Goal: Task Accomplishment & Management: Use online tool/utility

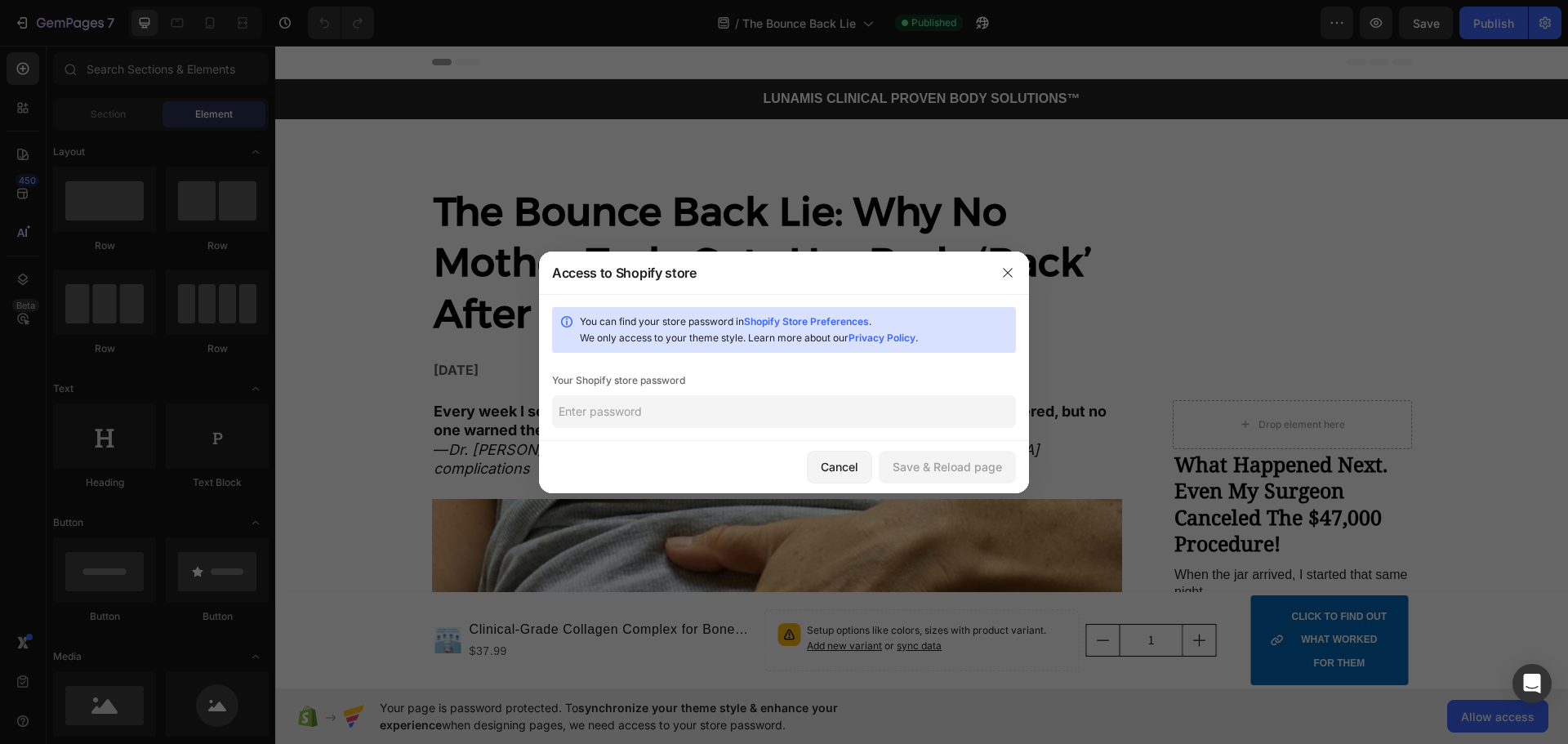
click at [892, 423] on input "text" at bounding box center [784, 412] width 464 height 33
type input "aap"
click at [927, 453] on button "Save & Reload page" at bounding box center [947, 468] width 137 height 33
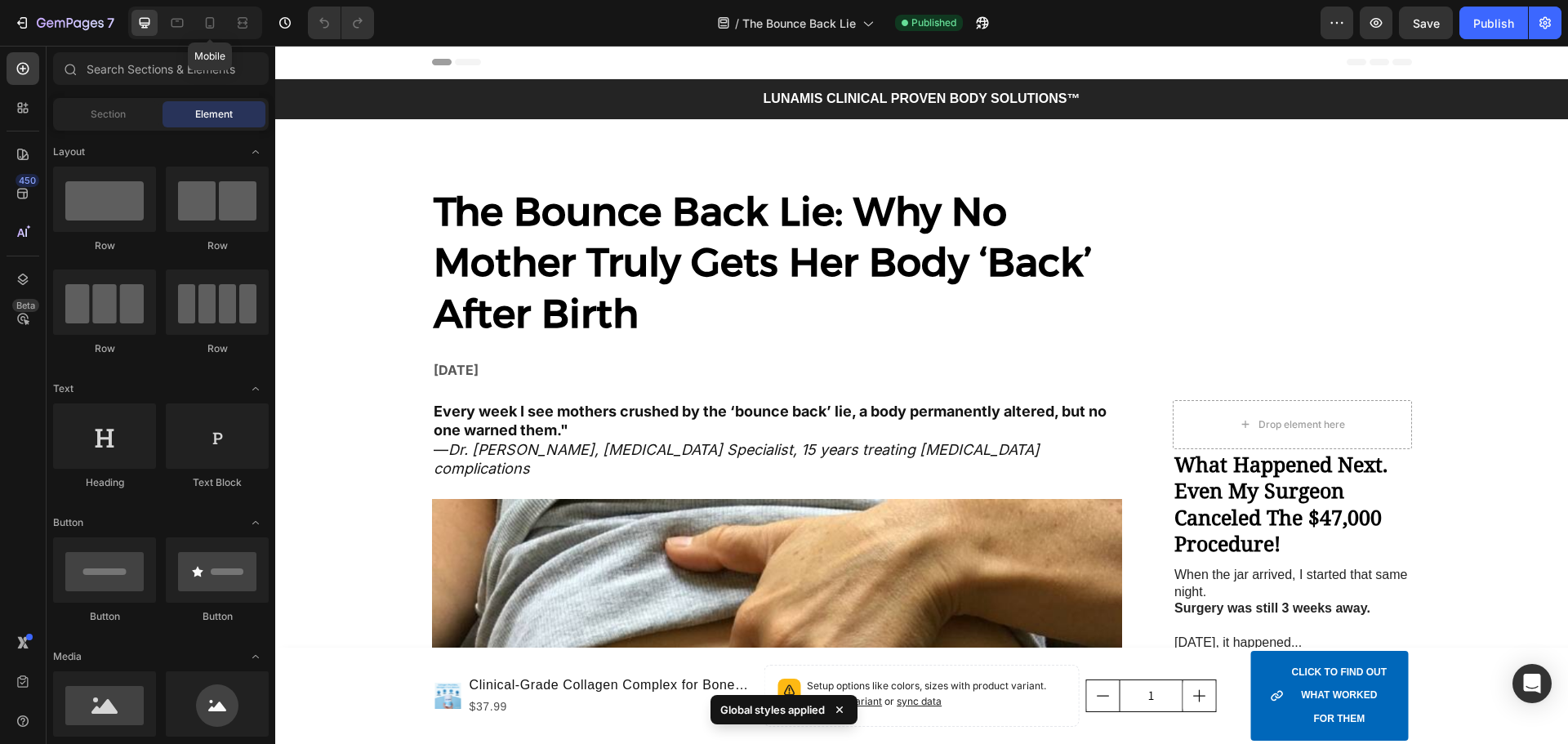
click at [196, 35] on div at bounding box center [209, 23] width 26 height 26
click at [208, 26] on icon at bounding box center [210, 23] width 16 height 16
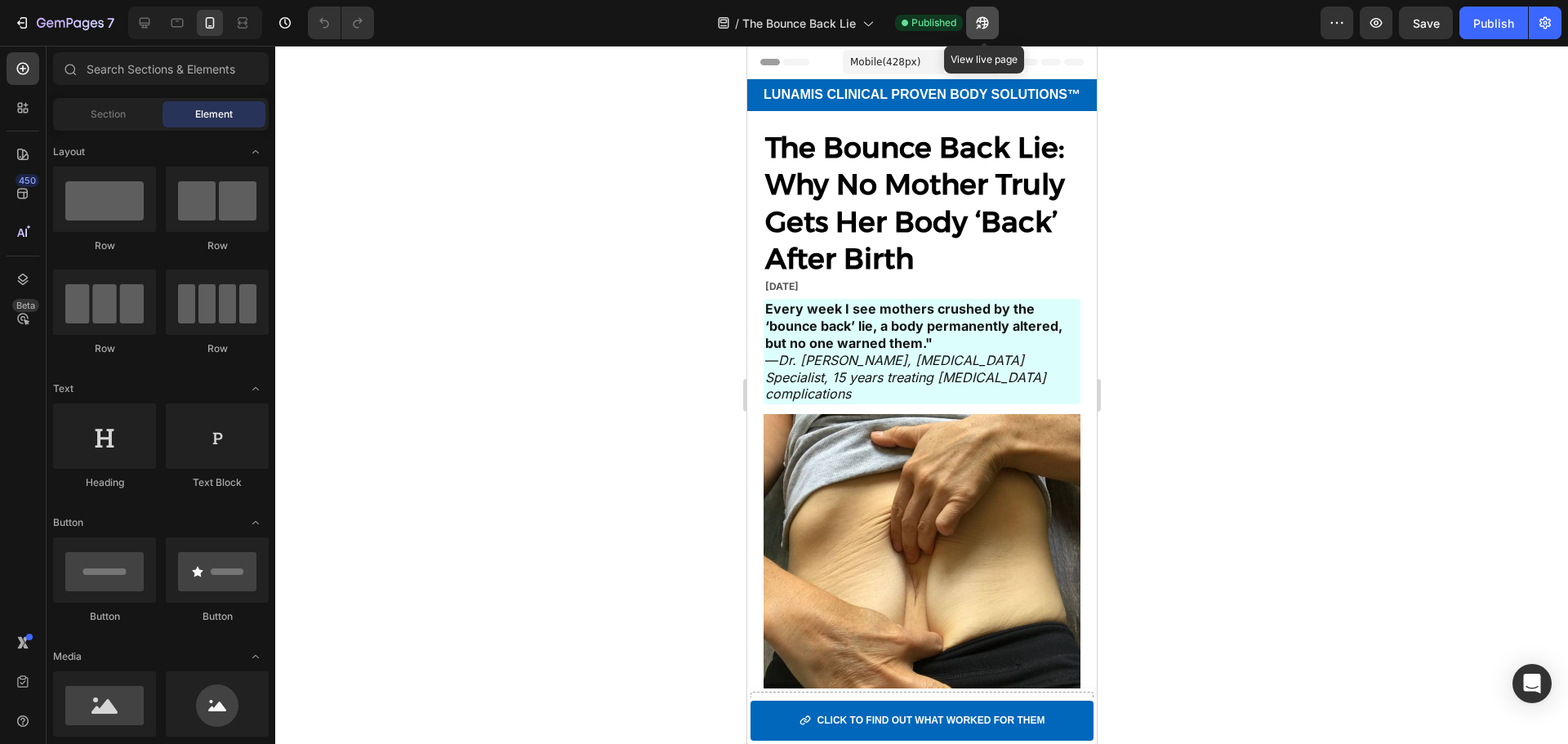
click at [989, 28] on icon "button" at bounding box center [982, 23] width 16 height 16
click at [905, 180] on strong "The Bounce Back Lie: Why No Mother Truly Gets Her Body ‘Back’ After Birth" at bounding box center [914, 204] width 300 height 147
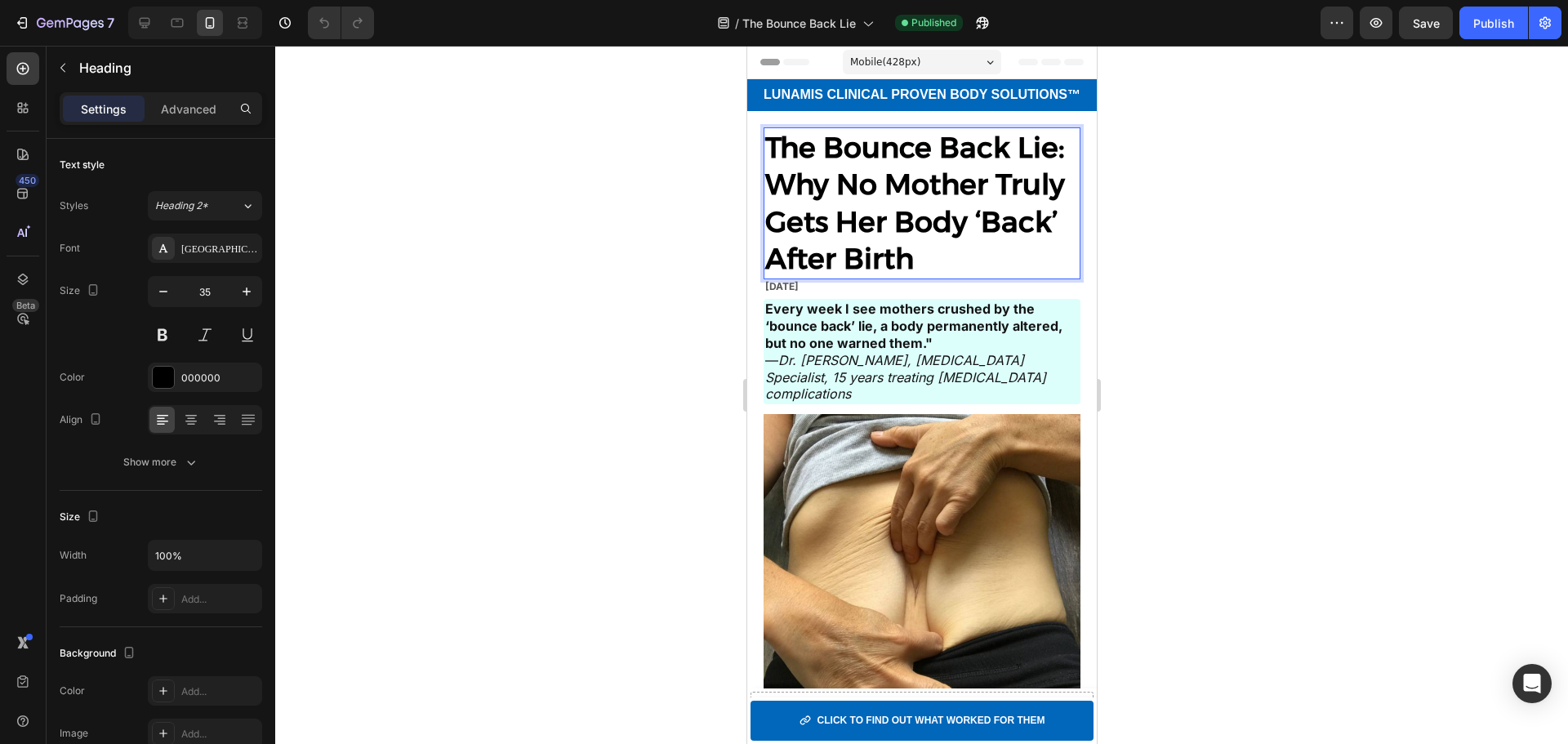
click at [905, 180] on strong "The Bounce Back Lie: Why No Mother Truly Gets Her Body ‘Back’ After Birth" at bounding box center [914, 204] width 300 height 147
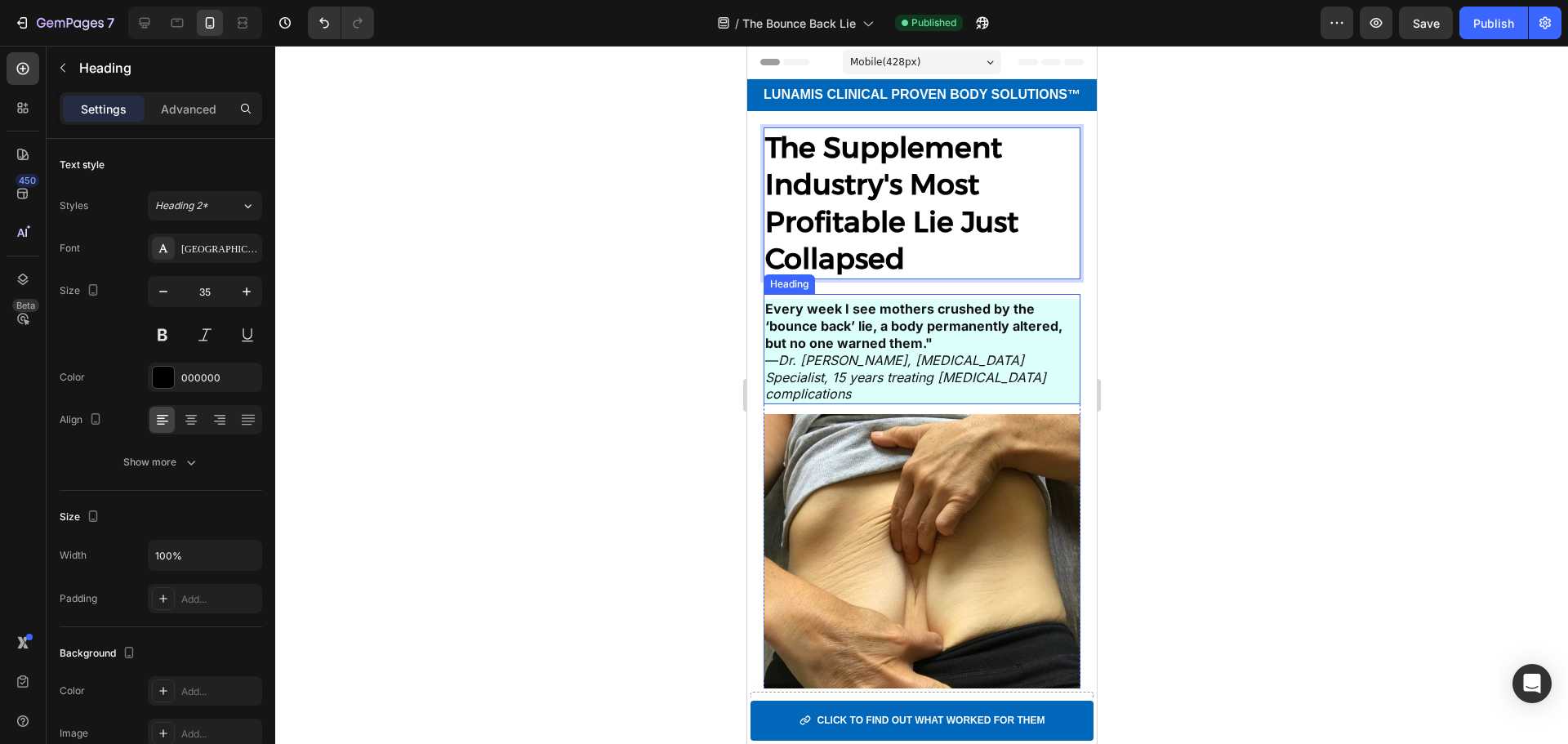
click at [870, 332] on strong "Every week I see mothers crushed by the ‘bounce back’ lie, a body permanently a…" at bounding box center [912, 326] width 297 height 51
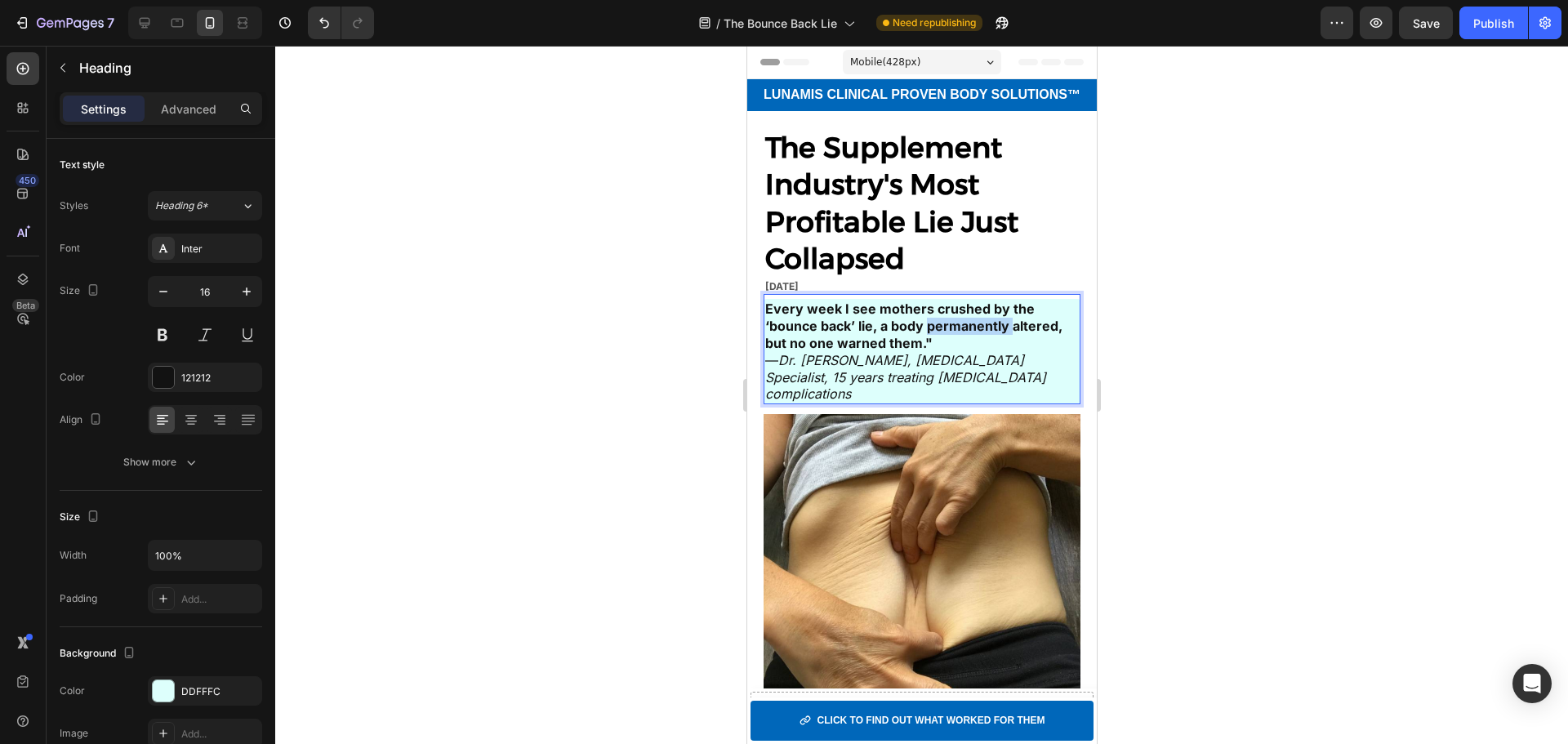
click at [971, 324] on strong "Every week I see mothers crushed by the ‘bounce back’ lie, a body permanently a…" at bounding box center [912, 326] width 297 height 51
copy p "Every week I see mothers crushed by the ‘bounce back’ lie, a body permanently a…"
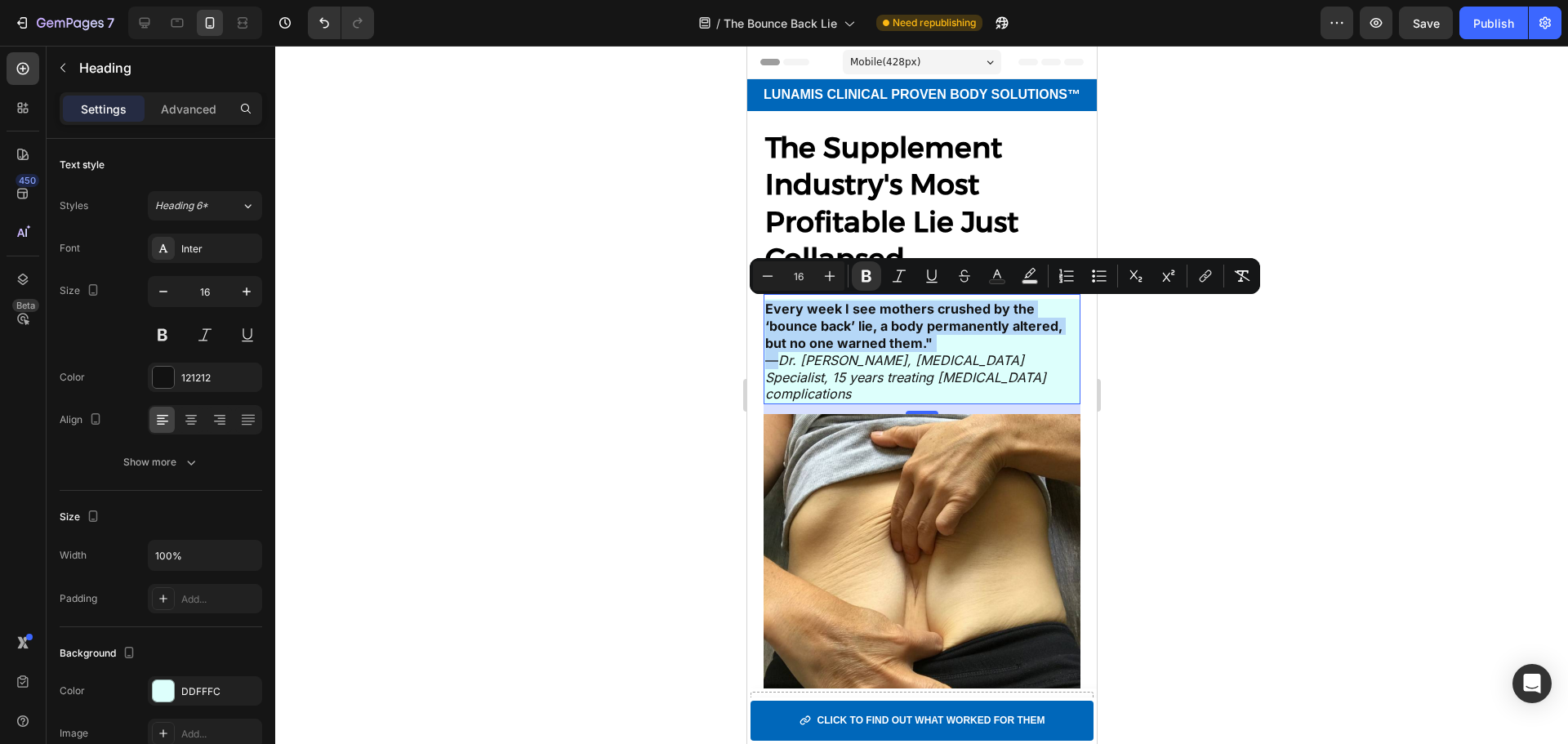
click at [916, 317] on strong "Every week I see mothers crushed by the ‘bounce back’ lie, a body permanently a…" at bounding box center [912, 326] width 297 height 51
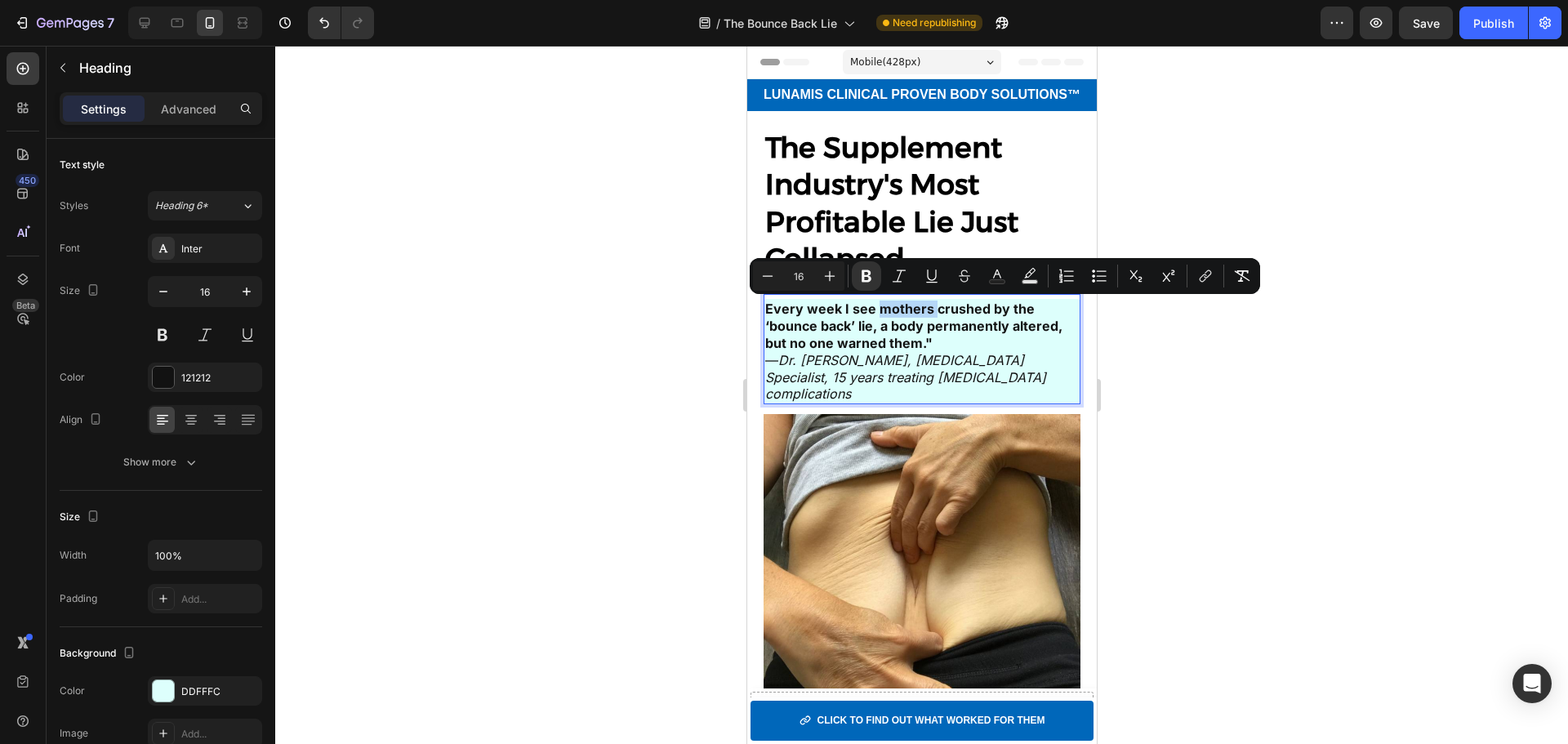
click at [916, 317] on strong "Every week I see mothers crushed by the ‘bounce back’ lie, a body permanently a…" at bounding box center [912, 326] width 297 height 51
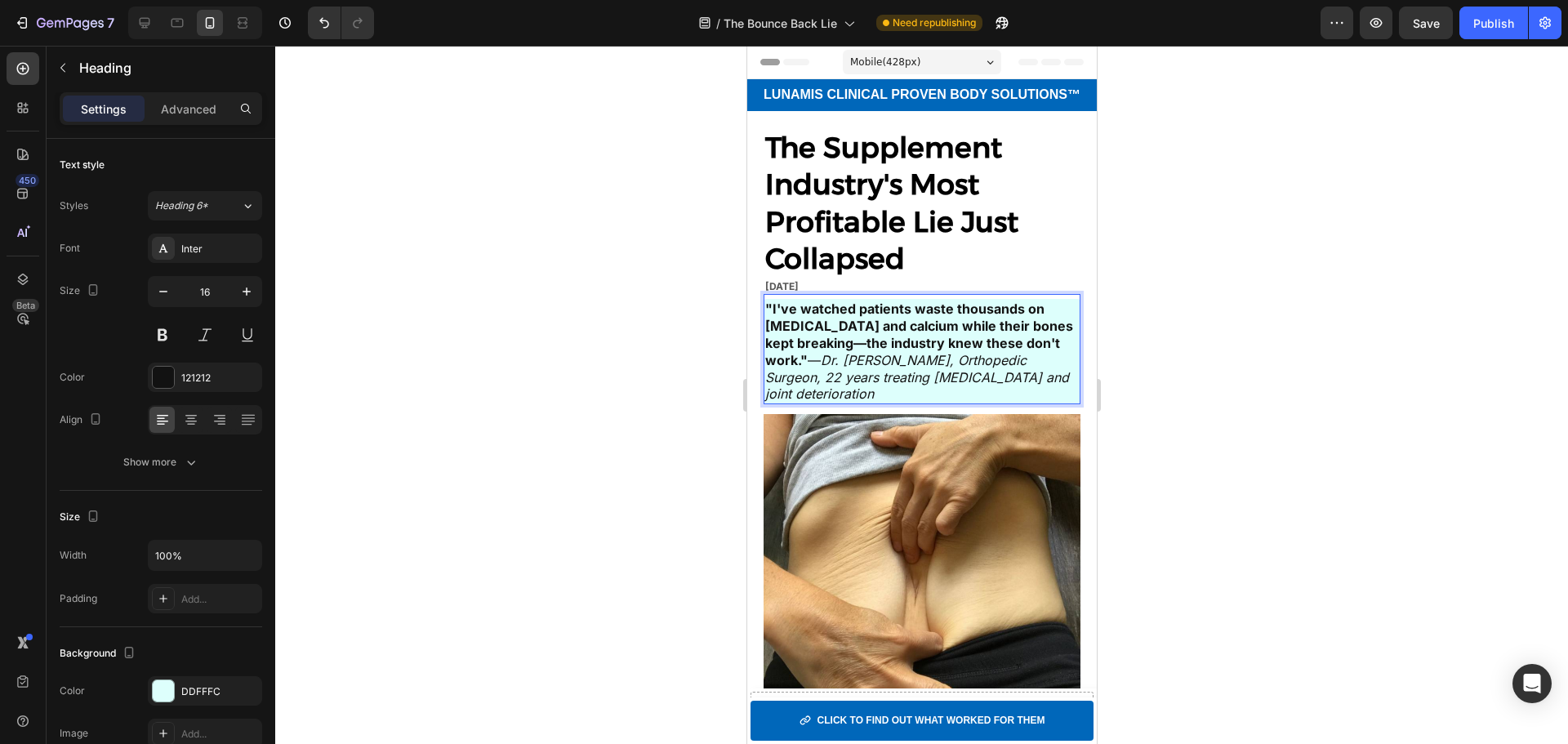
click at [811, 360] on p ""I've watched patients waste thousands on glucosamine and calcium while their b…" at bounding box center [920, 351] width 314 height 102
click at [982, 480] on img at bounding box center [921, 572] width 317 height 317
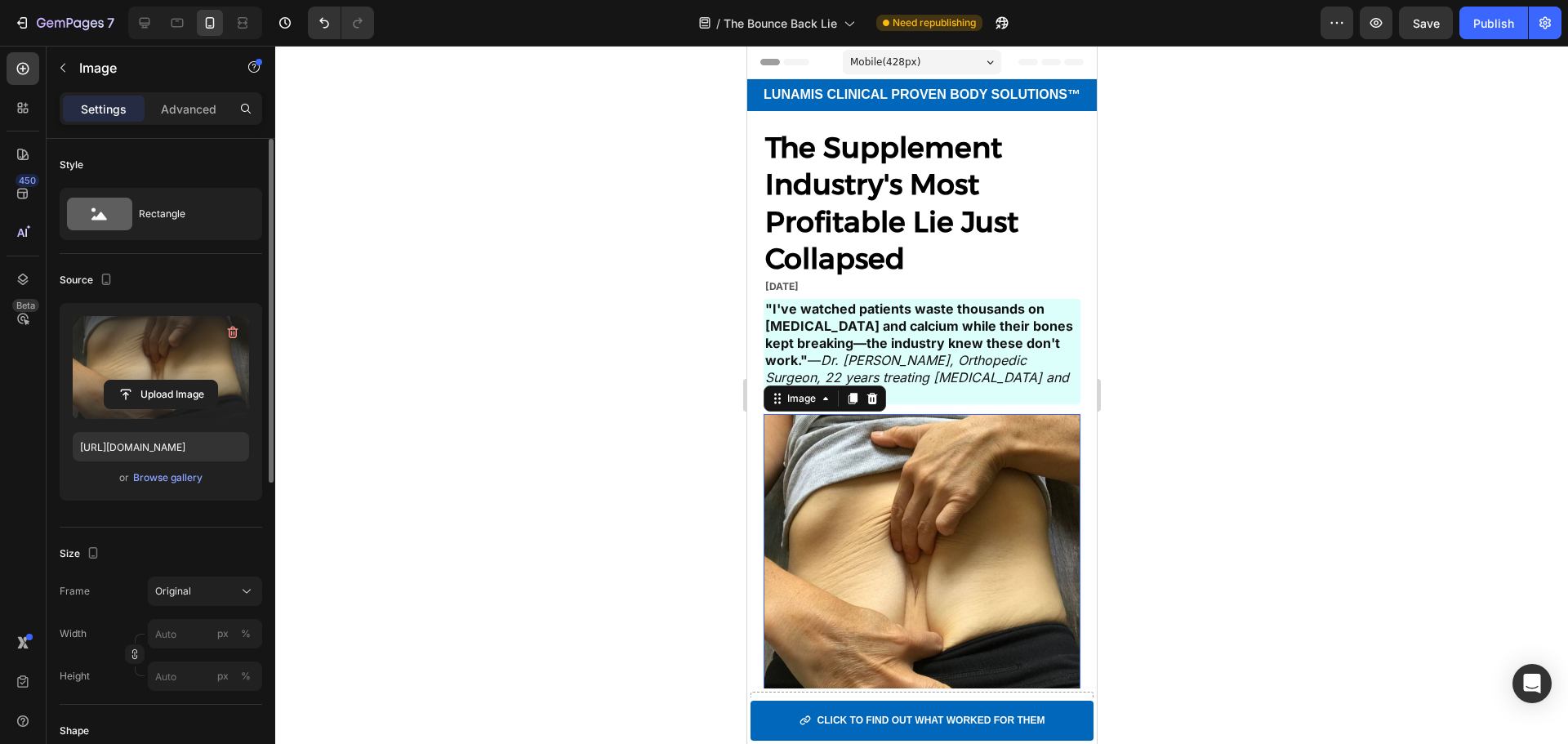
click at [112, 361] on label at bounding box center [161, 367] width 176 height 103
click at [112, 380] on input "file" at bounding box center [161, 394] width 113 height 28
click at [153, 396] on input "file" at bounding box center [161, 394] width 113 height 28
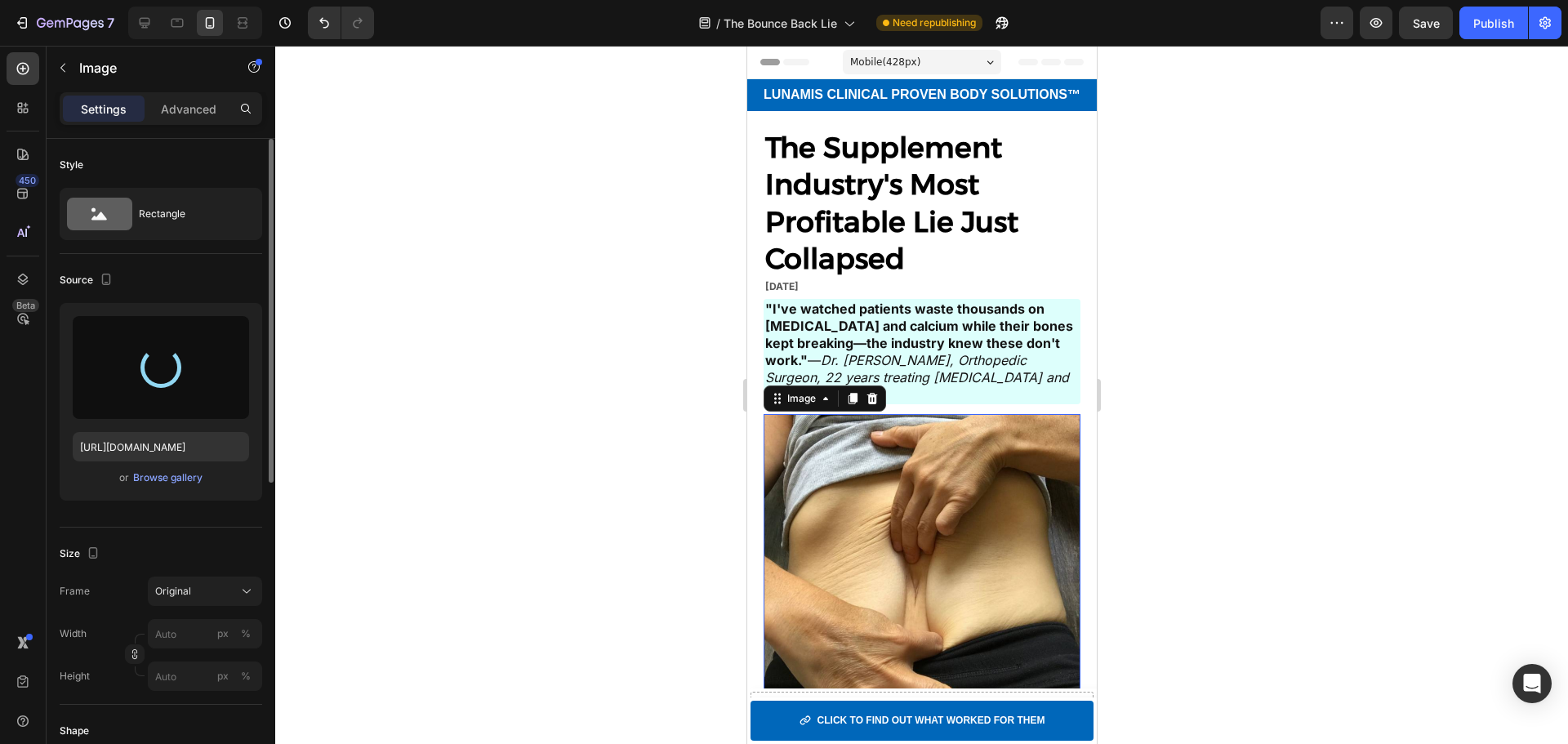
type input "[URL][DOMAIN_NAME]"
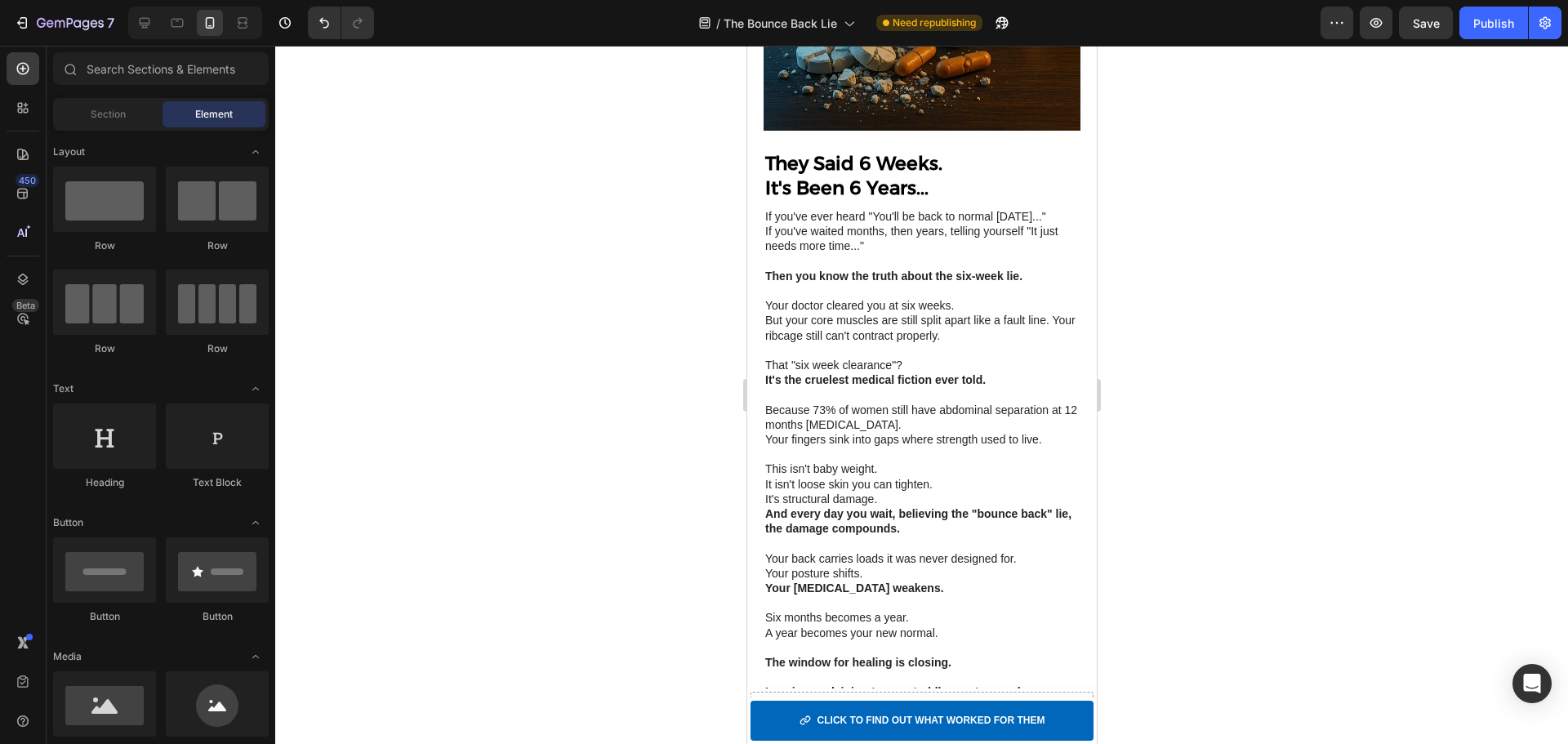
scroll to position [618, 0]
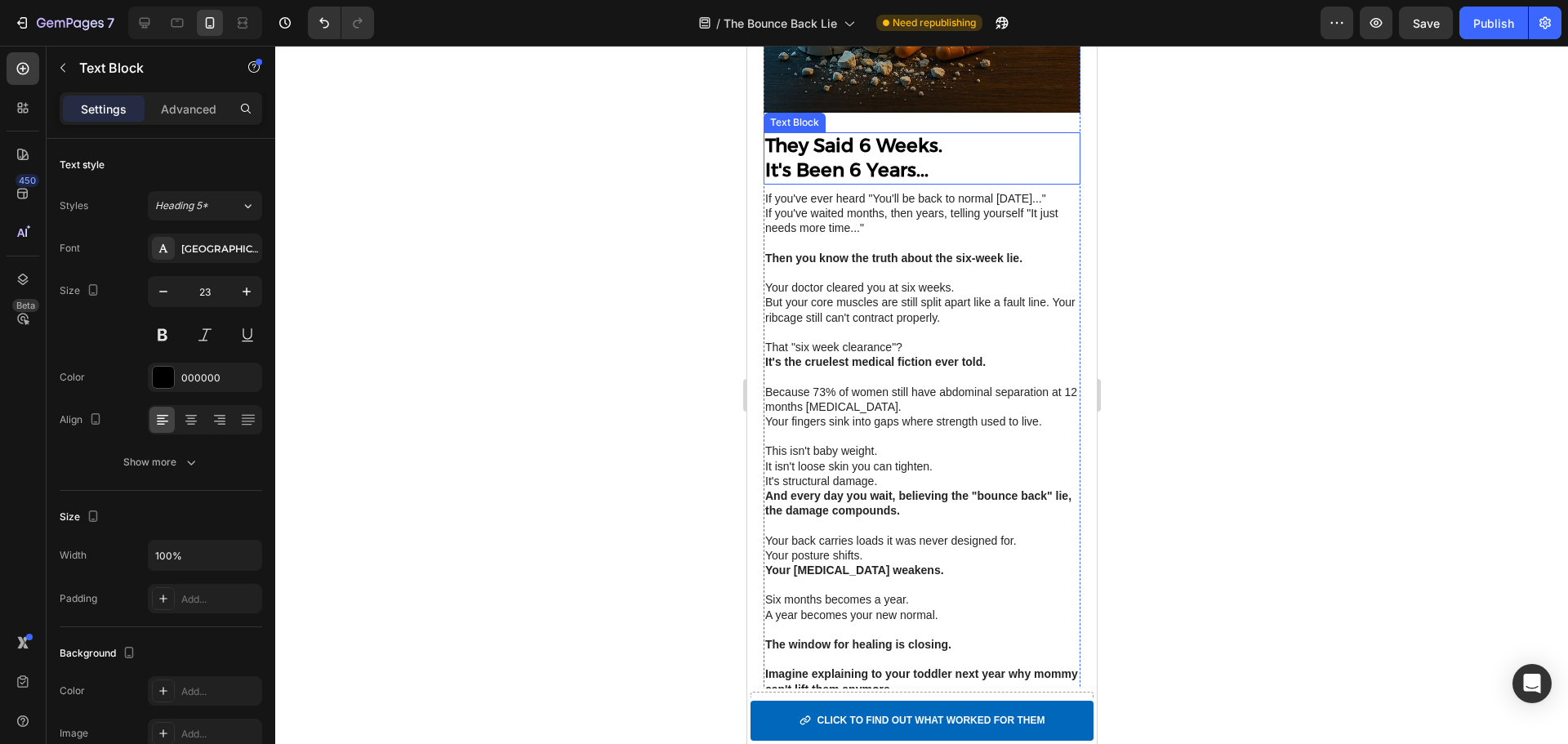
click at [916, 134] on strong "They Said 6 Weeks." at bounding box center [852, 145] width 177 height 23
copy p "They Said 6 Weeks."
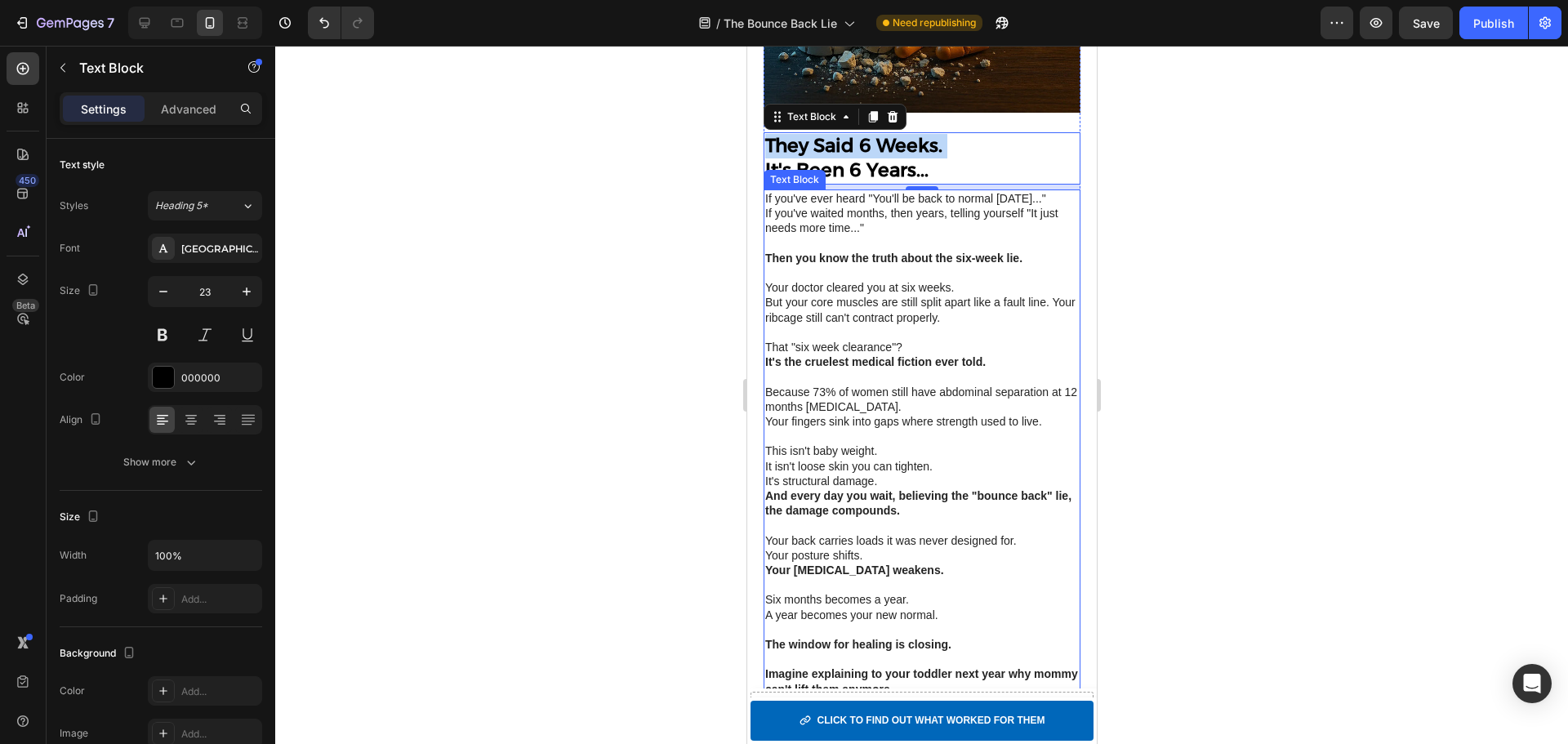
click at [992, 464] on p "It isn't loose skin you can tighten." at bounding box center [920, 467] width 314 height 15
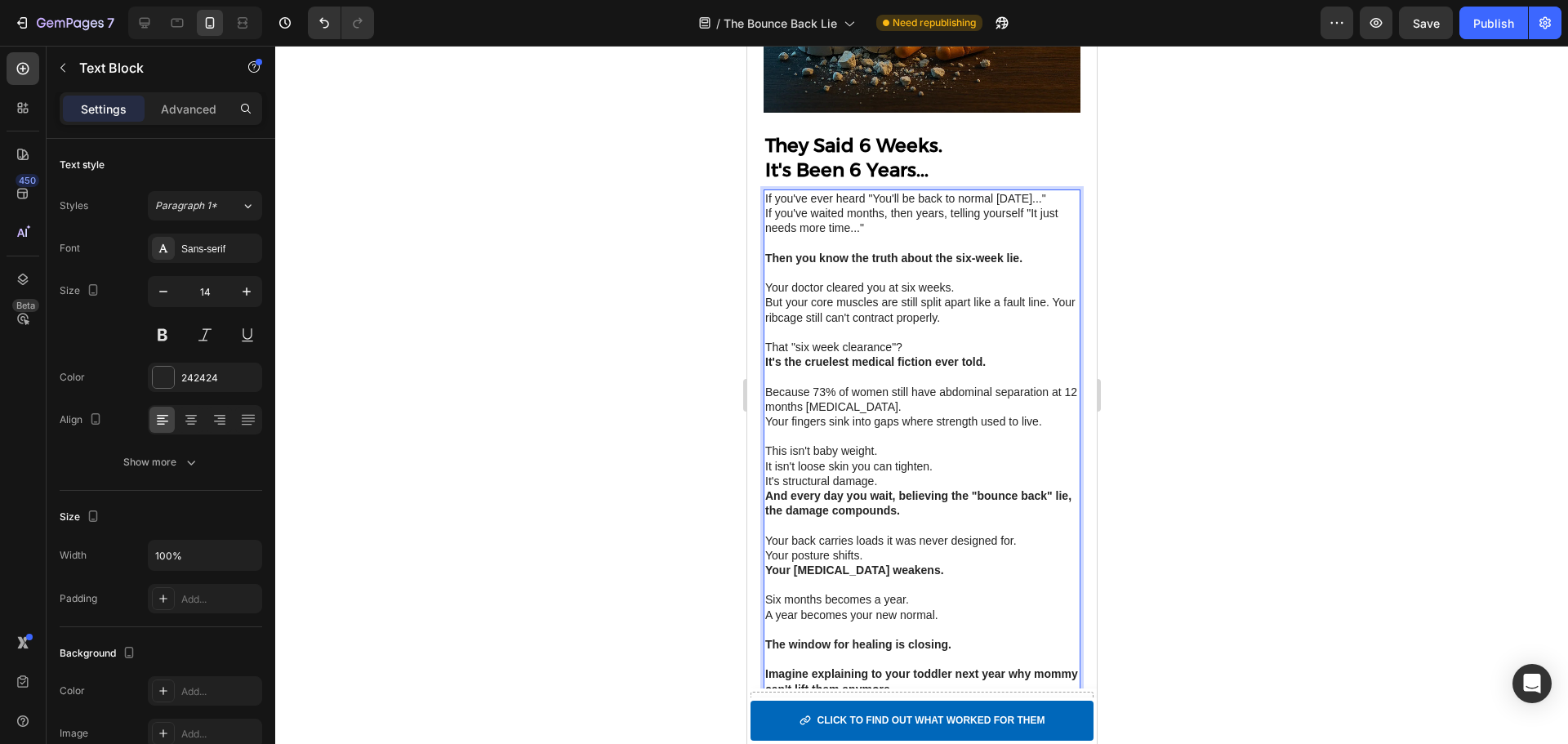
copy div "If you've ever heard "You'll be back to normal in six weeks..." If you've waite…"
click at [868, 134] on strong "They Said 6 Weeks." at bounding box center [852, 145] width 177 height 23
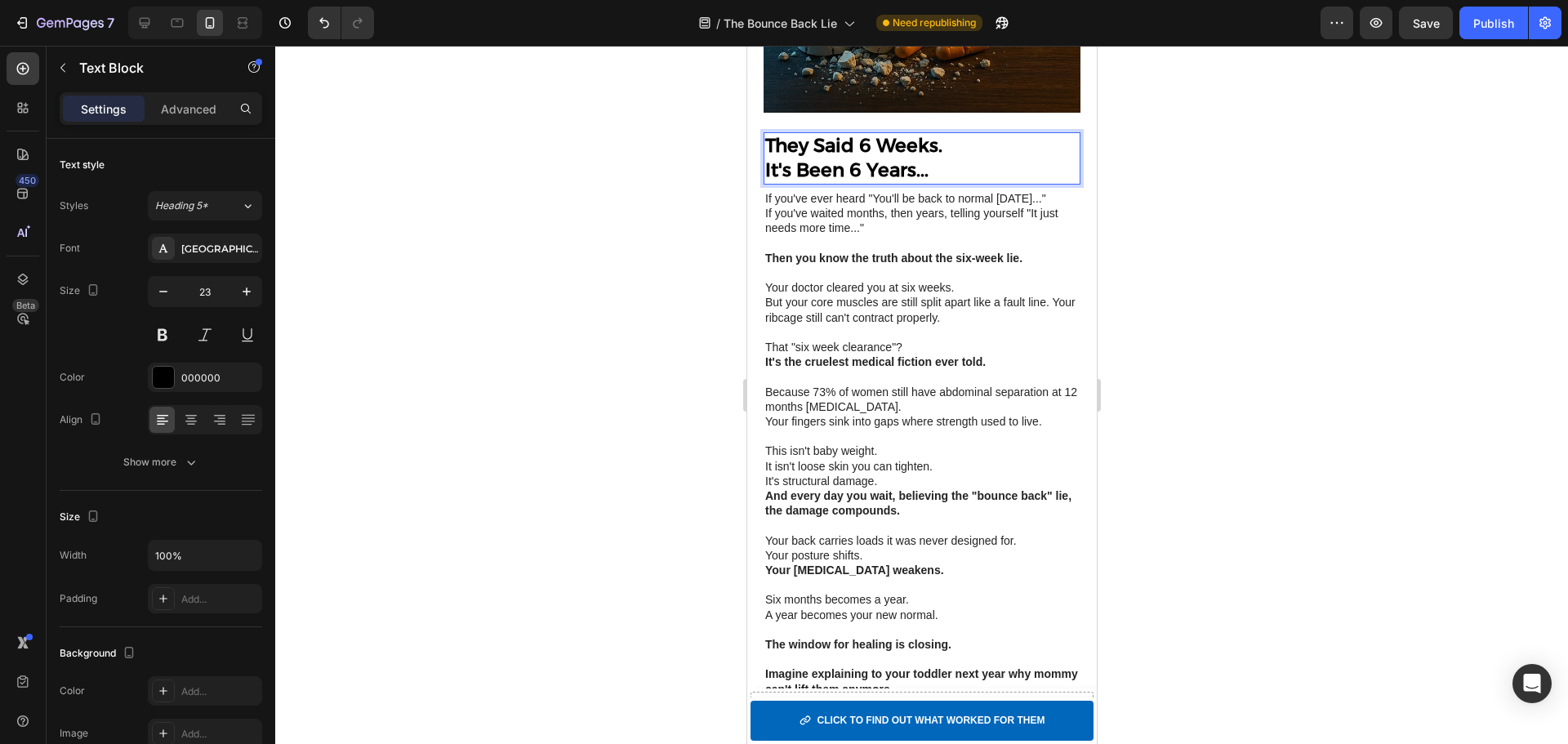
click at [868, 134] on strong "They Said 6 Weeks." at bounding box center [852, 145] width 177 height 23
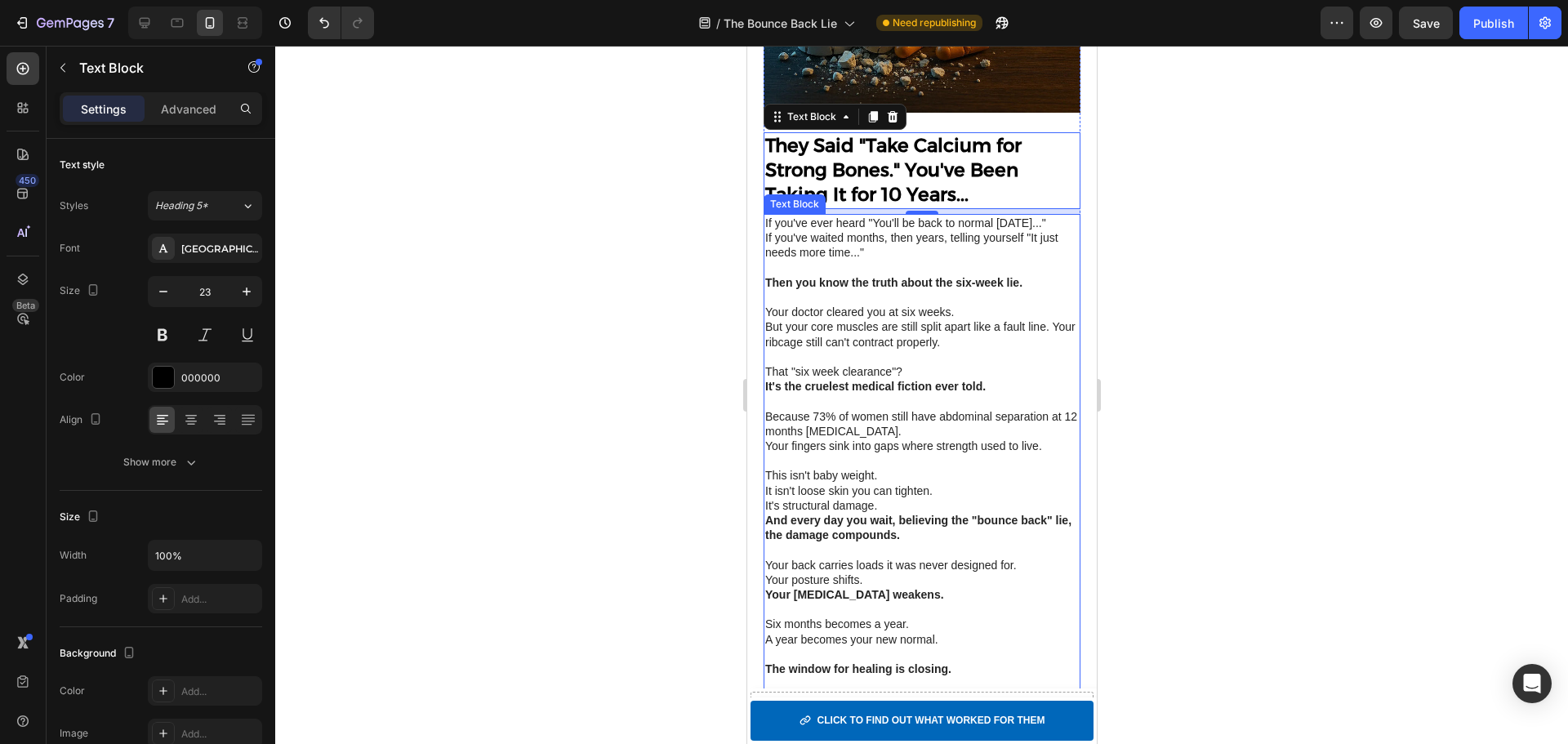
click at [846, 427] on p "Because 73% of women still have abdominal separation at 12 months postpartum." at bounding box center [920, 424] width 314 height 29
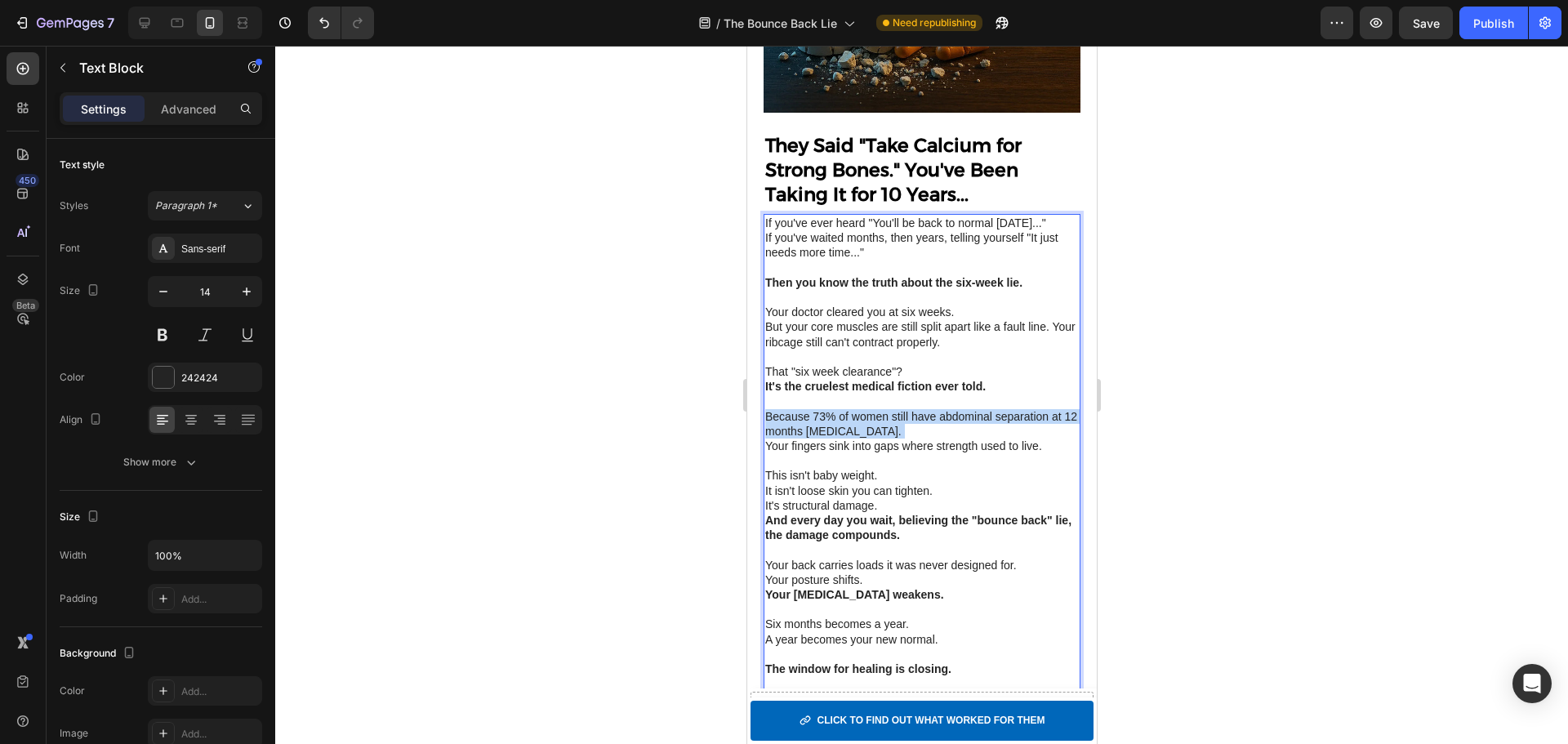
click at [846, 427] on p "Because 73% of women still have abdominal separation at 12 months postpartum." at bounding box center [920, 424] width 314 height 29
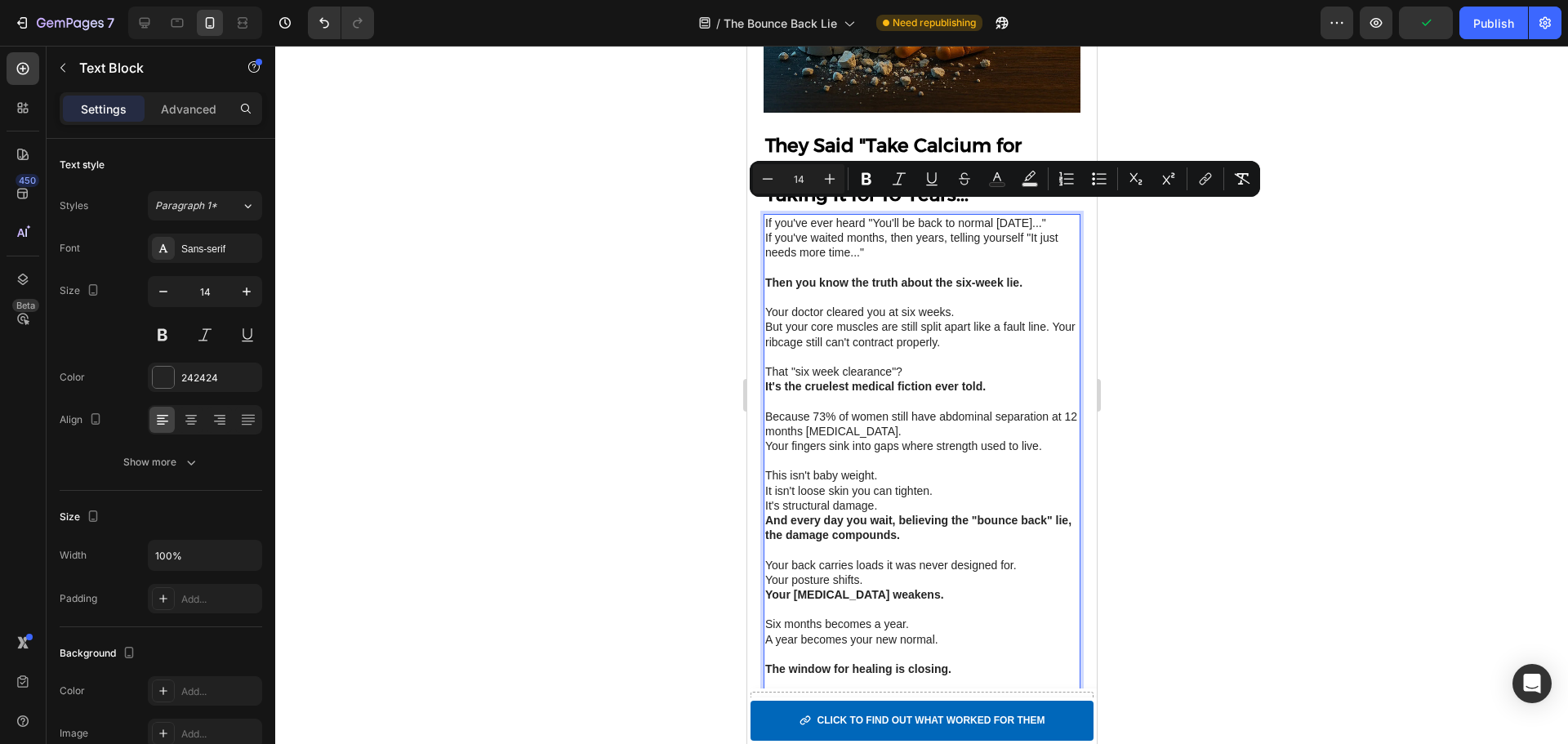
click at [819, 403] on p "Rich Text Editor. Editing area: main" at bounding box center [920, 401] width 314 height 15
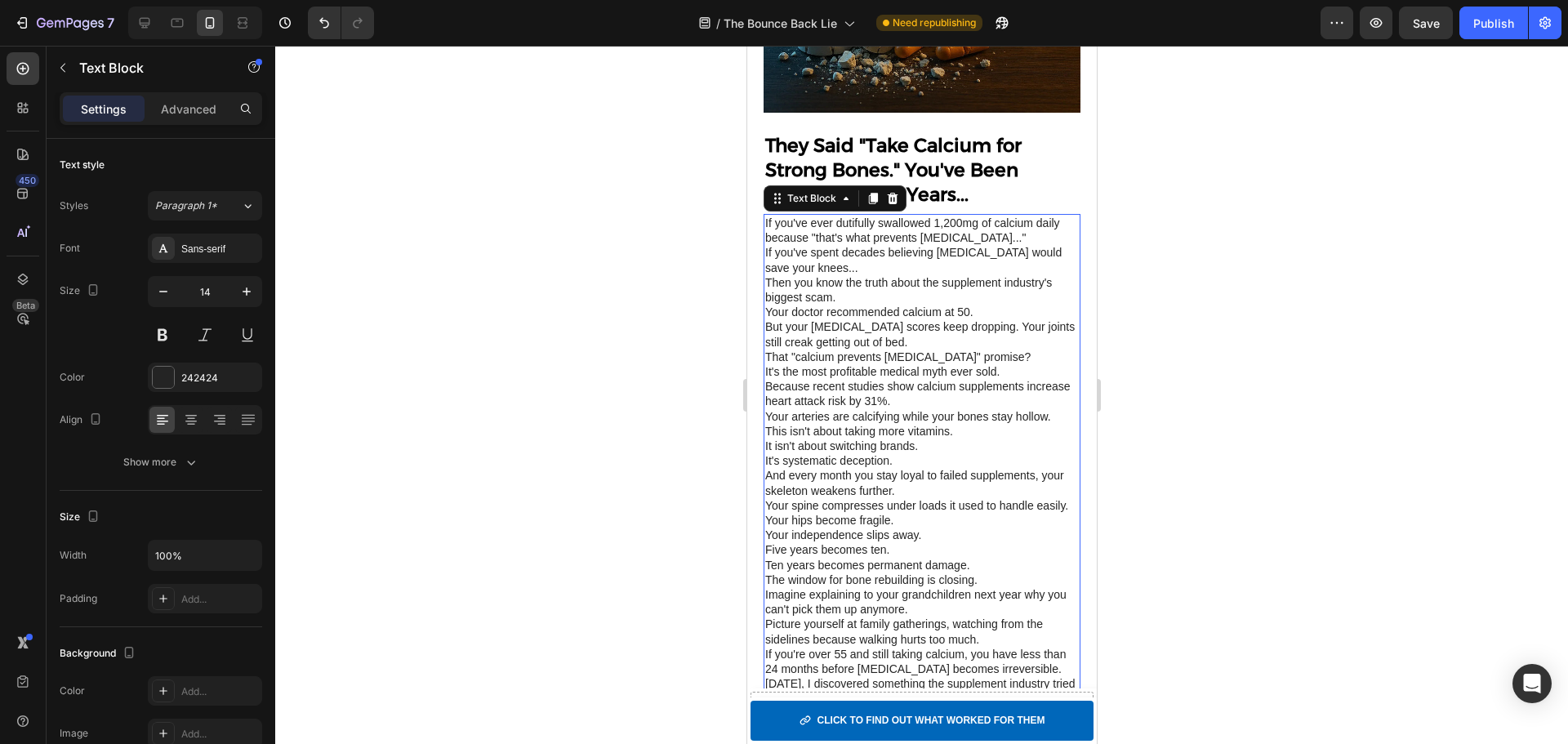
click at [898, 344] on p "If you've ever dutifully swallowed 1,200mg of calcium daily because "that's wha…" at bounding box center [920, 461] width 314 height 491
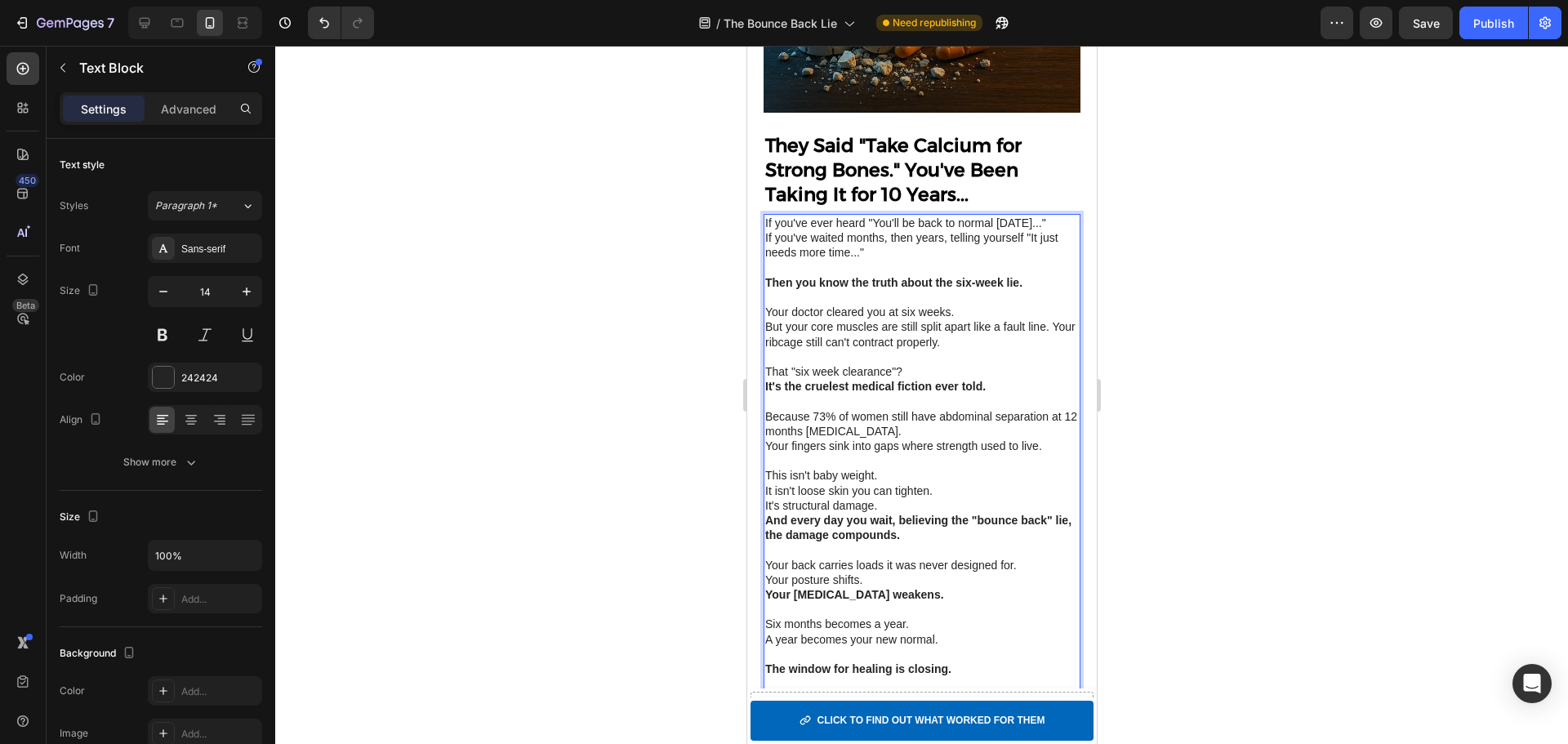
click at [940, 394] on p "It's the cruelest medical fiction ever told." at bounding box center [920, 387] width 314 height 15
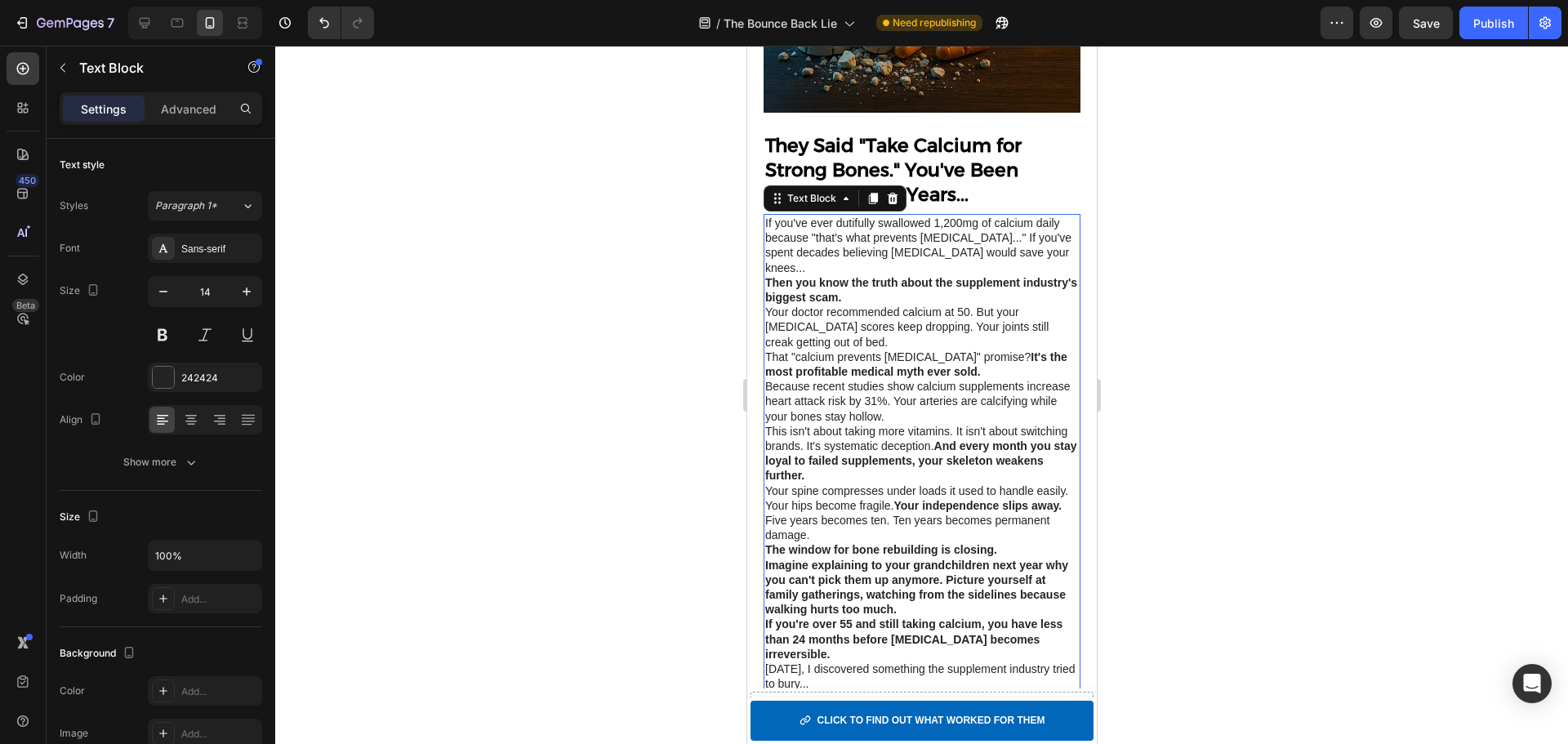
click at [1055, 244] on p "If you've ever dutifully swallowed 1,200mg of calcium daily because "that's wha…" at bounding box center [920, 246] width 314 height 60
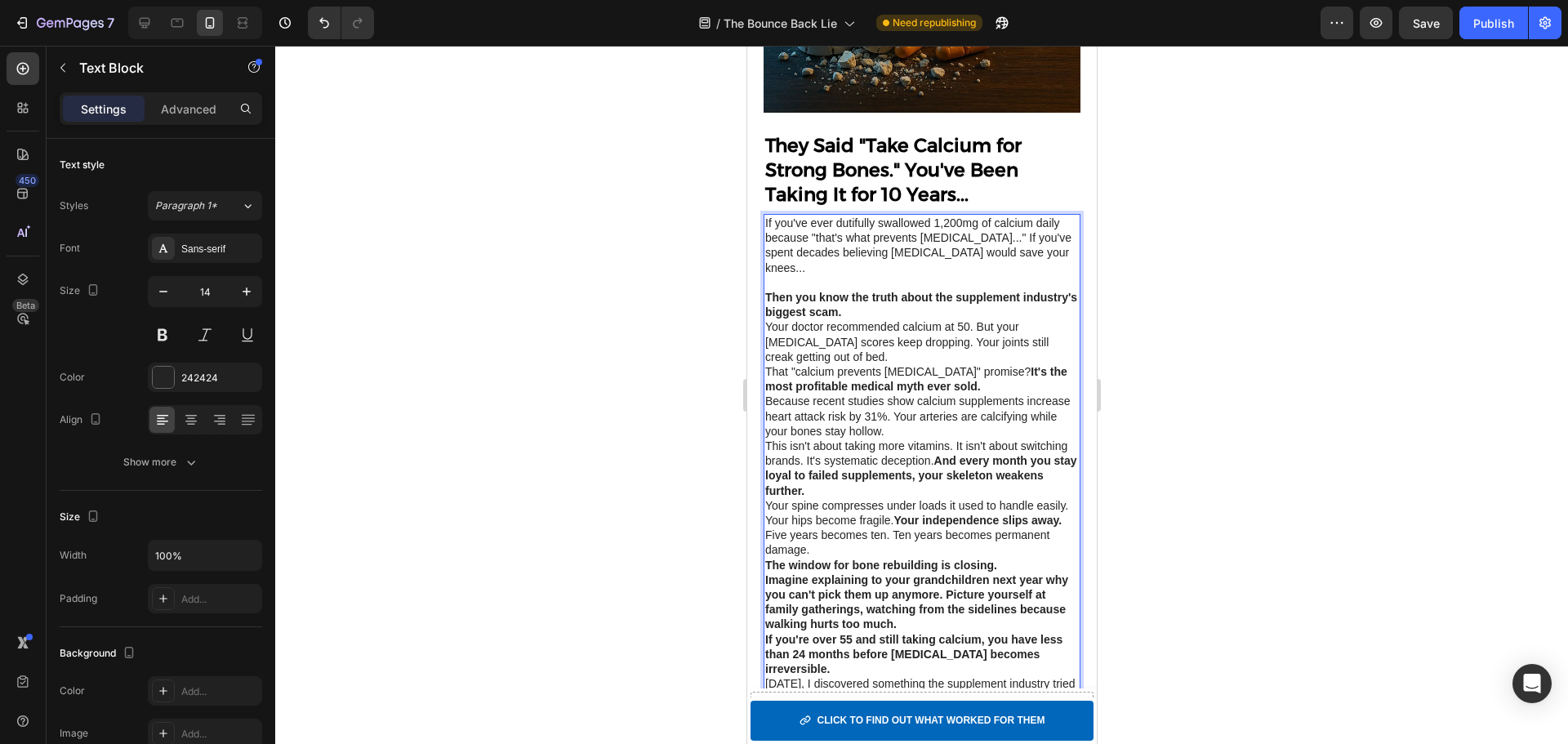
click at [980, 228] on p "If you've ever dutifully swallowed 1,200mg of calcium daily because "that's wha…" at bounding box center [920, 246] width 314 height 60
click at [926, 298] on p "Then you know the truth about the supplement industry's biggest scam." at bounding box center [920, 305] width 314 height 29
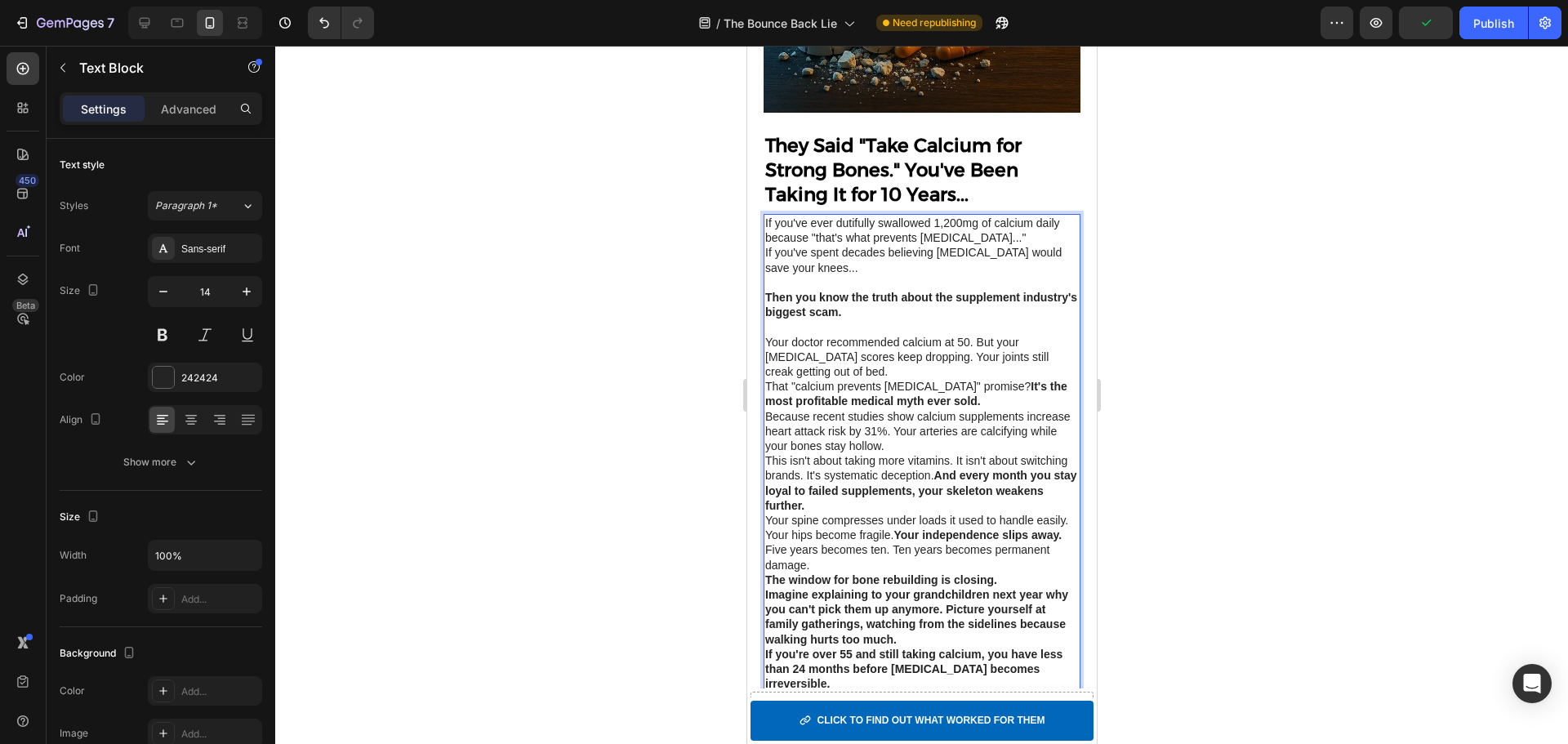
click at [979, 335] on p "Your doctor recommended calcium at 50. But your bone density scores keep droppi…" at bounding box center [920, 357] width 314 height 45
click at [997, 349] on p "But your bone density scores keep dropping. Your joints still creak getting out…" at bounding box center [920, 364] width 314 height 29
click at [996, 349] on p "But your bone density scores keep dropping. Your joints still creak getting out…" at bounding box center [920, 364] width 314 height 29
click at [995, 364] on p "Your joints still creak getting out of bed." at bounding box center [920, 371] width 314 height 15
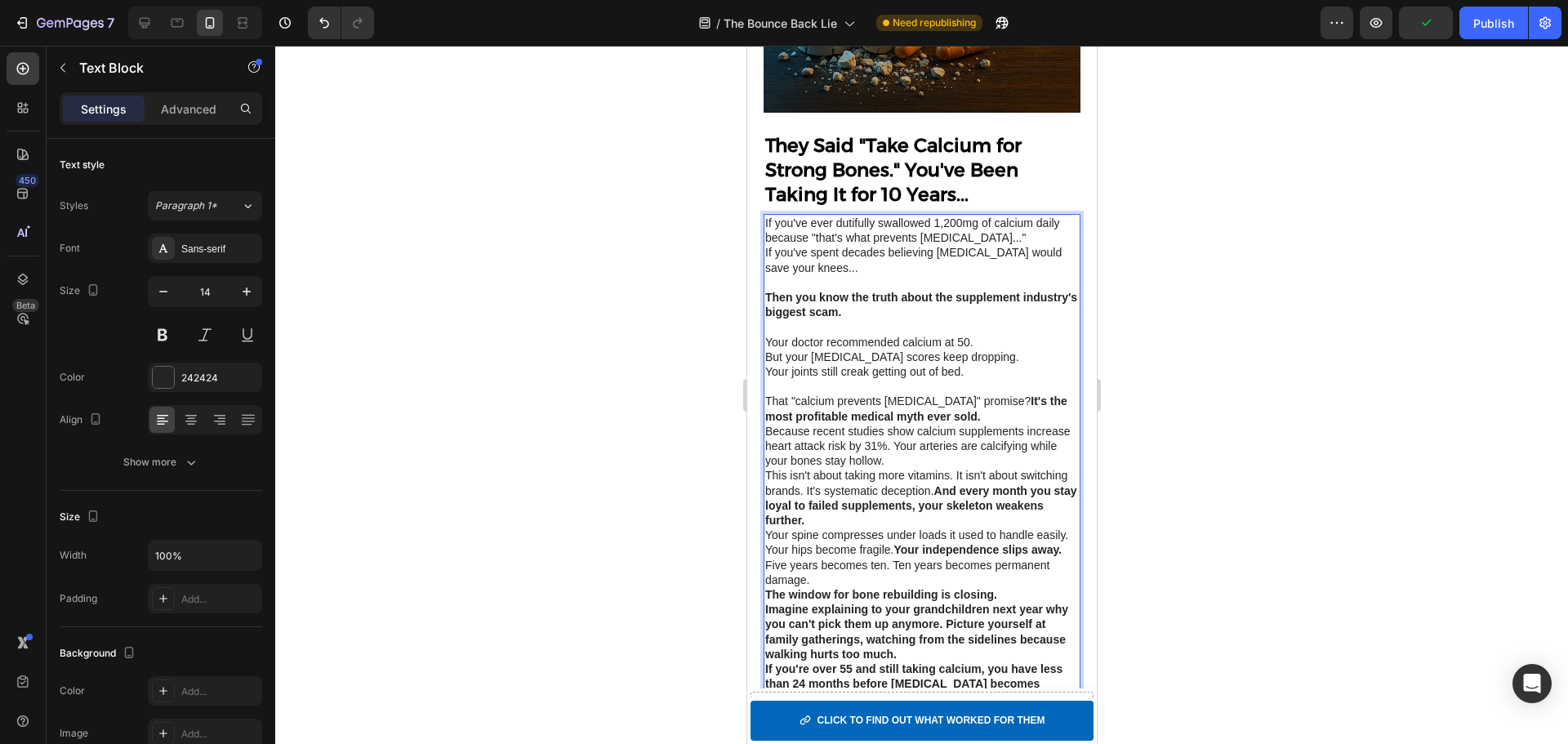
click at [1007, 395] on strong "It's the most profitable medical myth ever sold." at bounding box center [915, 408] width 302 height 28
click at [1038, 409] on p "It's the most profitable medical myth ever sold." at bounding box center [920, 417] width 314 height 15
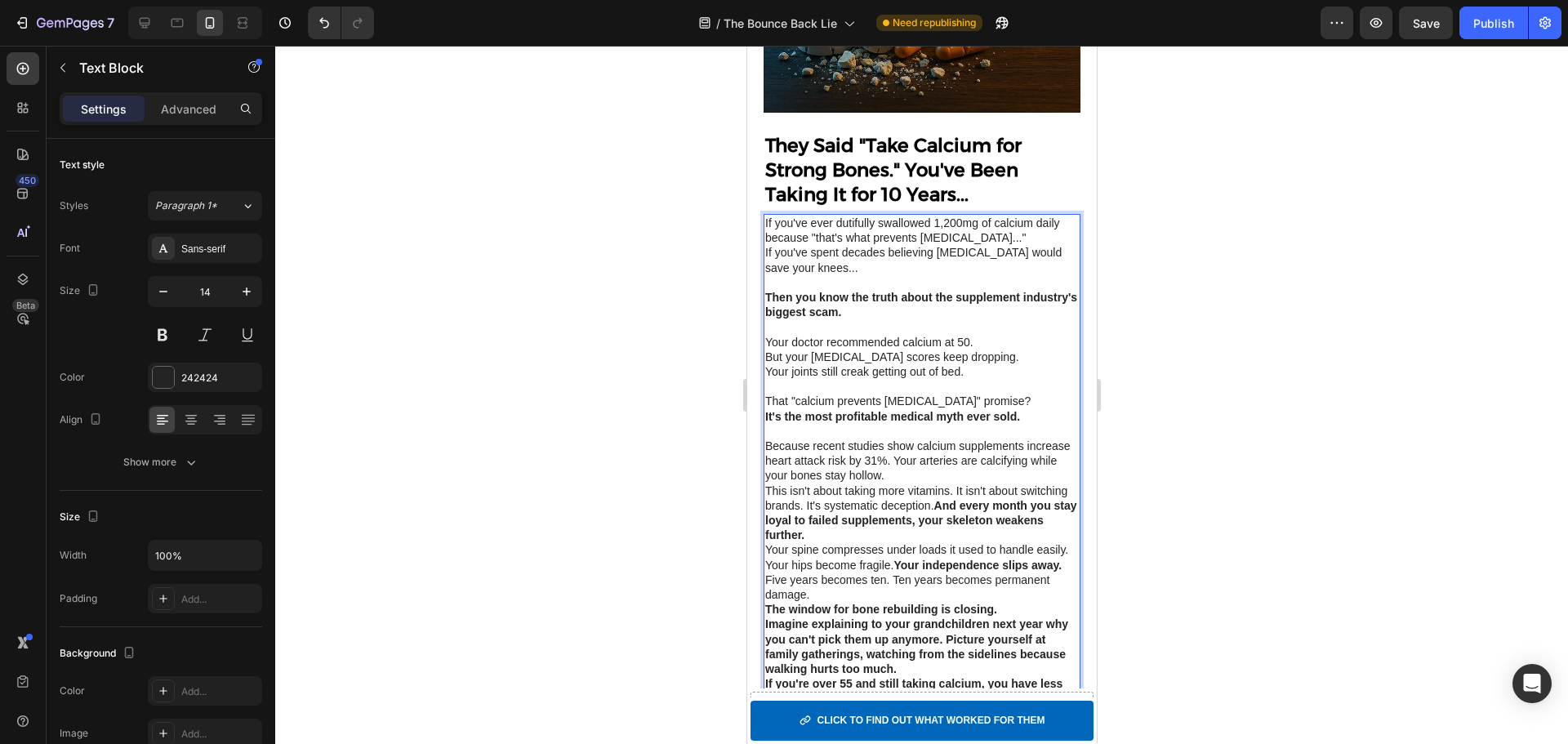
click at [942, 451] on p "Because recent studies show calcium supplements increase heart attack risk by 3…" at bounding box center [920, 460] width 314 height 45
click at [941, 450] on p "Because recent studies show calcium supplements increase heart attack risk by 3…" at bounding box center [920, 460] width 314 height 45
click at [1054, 468] on p "Your arteries are calcifying while your bones stay hollow." at bounding box center [920, 475] width 314 height 15
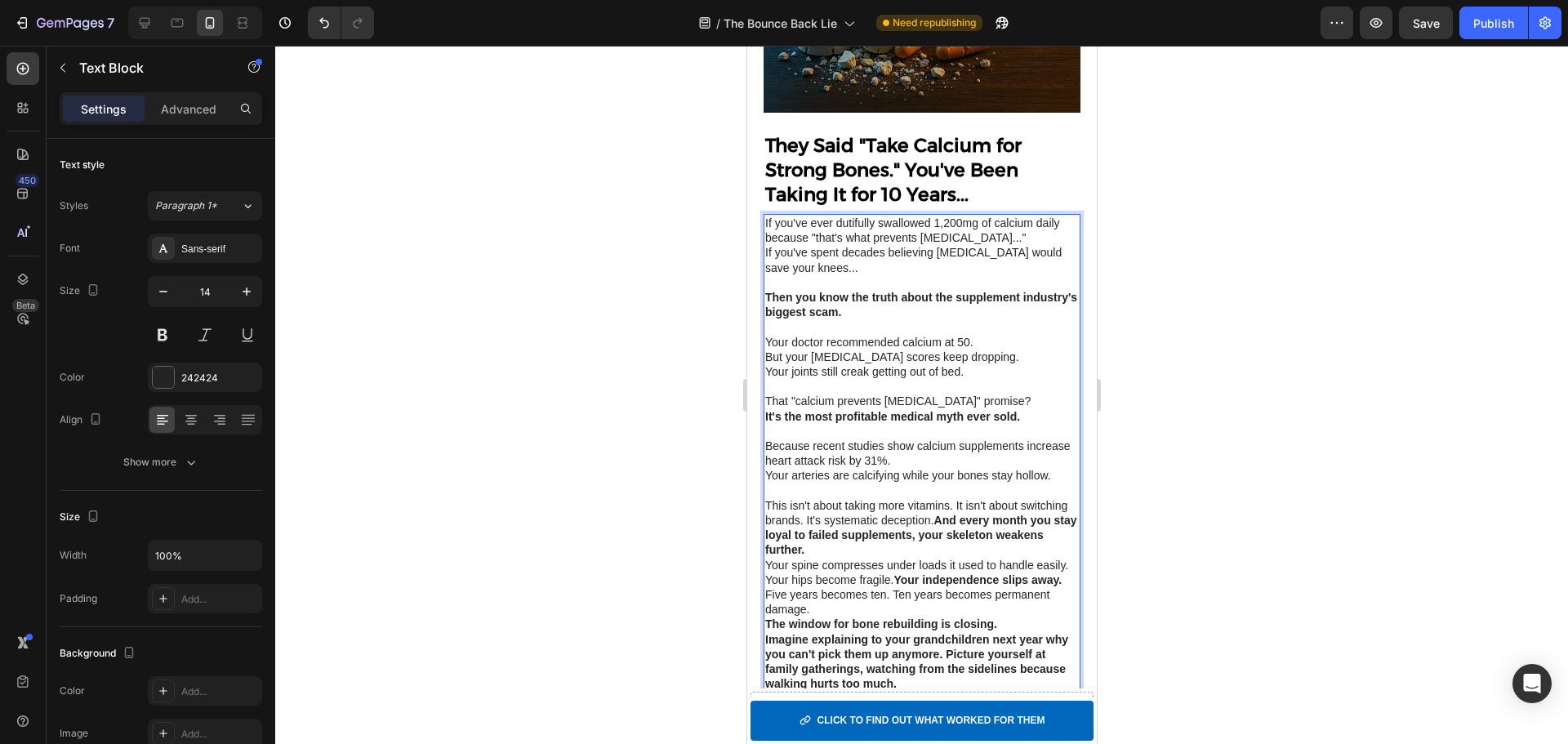
click at [989, 514] on strong "And every month you stay loyal to failed supplements, your skeleton weakens fur…" at bounding box center [920, 535] width 312 height 43
click at [957, 536] on p "And every month you stay loyal to failed supplements, your skeleton weakens fur…" at bounding box center [920, 542] width 314 height 29
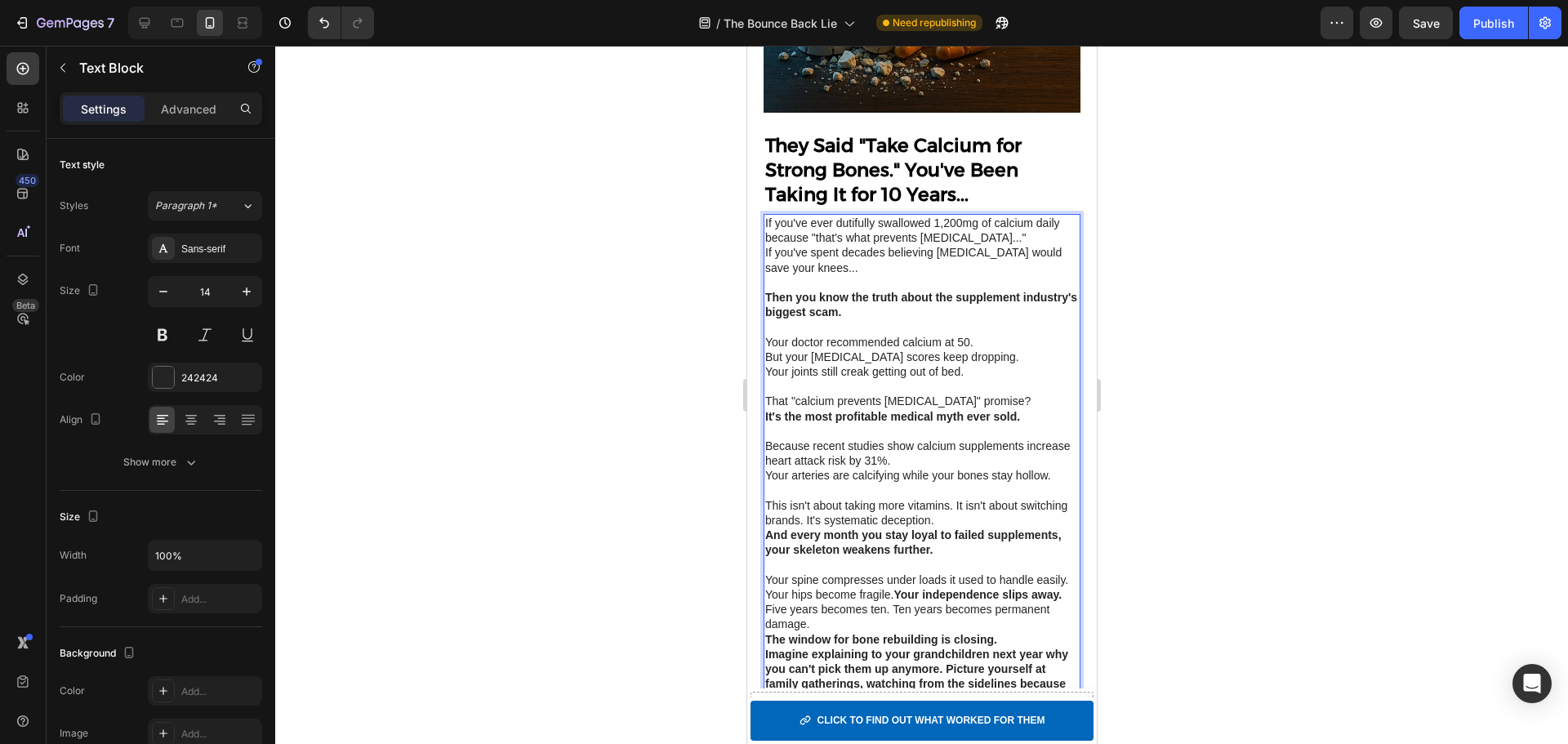
click at [802, 585] on p "Your spine compresses under loads it used to handle easily. Your hips become fr…" at bounding box center [920, 587] width 314 height 29
click at [799, 583] on p "Your spine compresses under loads it used to handle easily. Your hips become fr…" at bounding box center [920, 587] width 314 height 29
click at [898, 598] on strong "Your independence slips away." at bounding box center [976, 594] width 168 height 13
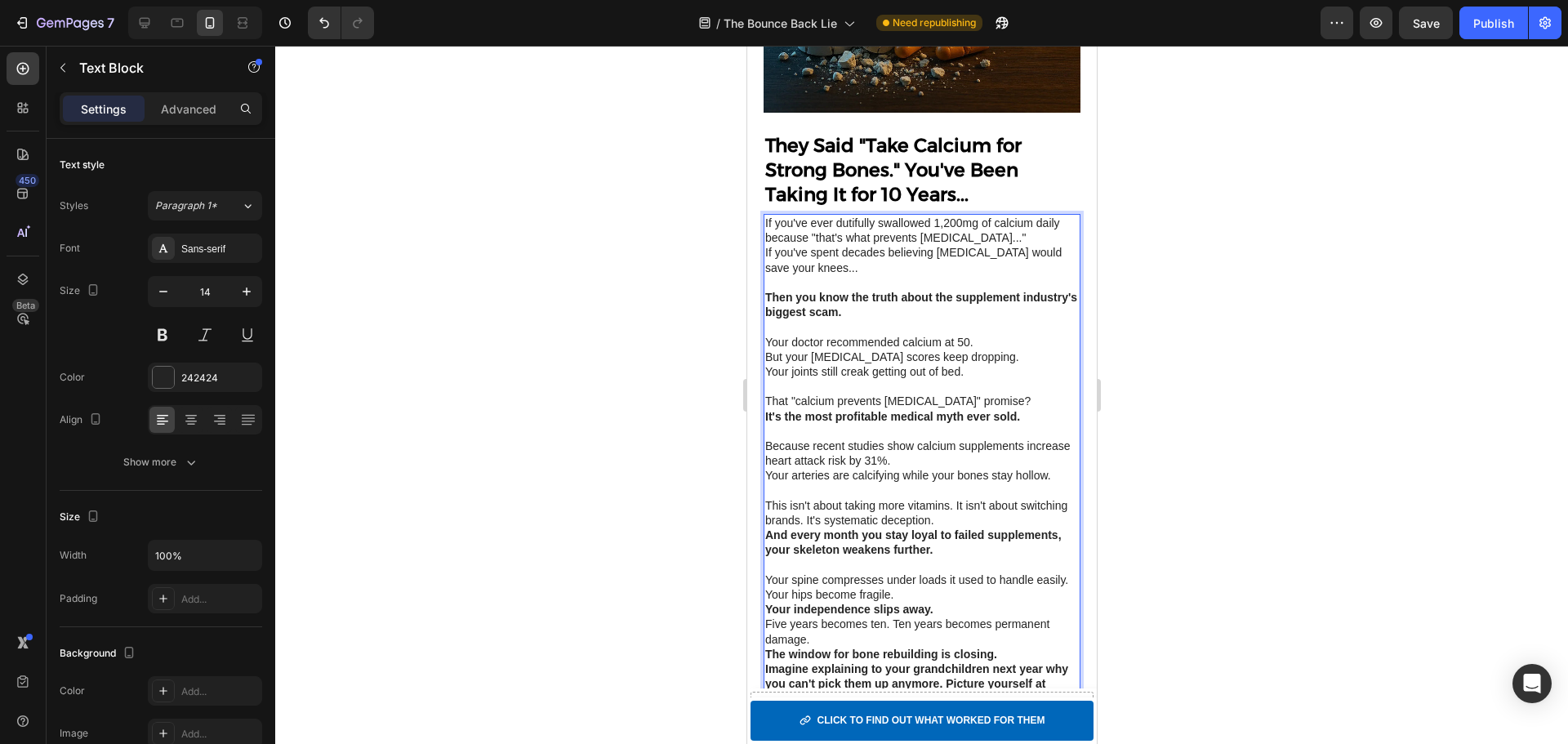
click at [970, 609] on p "Your independence slips away." at bounding box center [920, 609] width 314 height 15
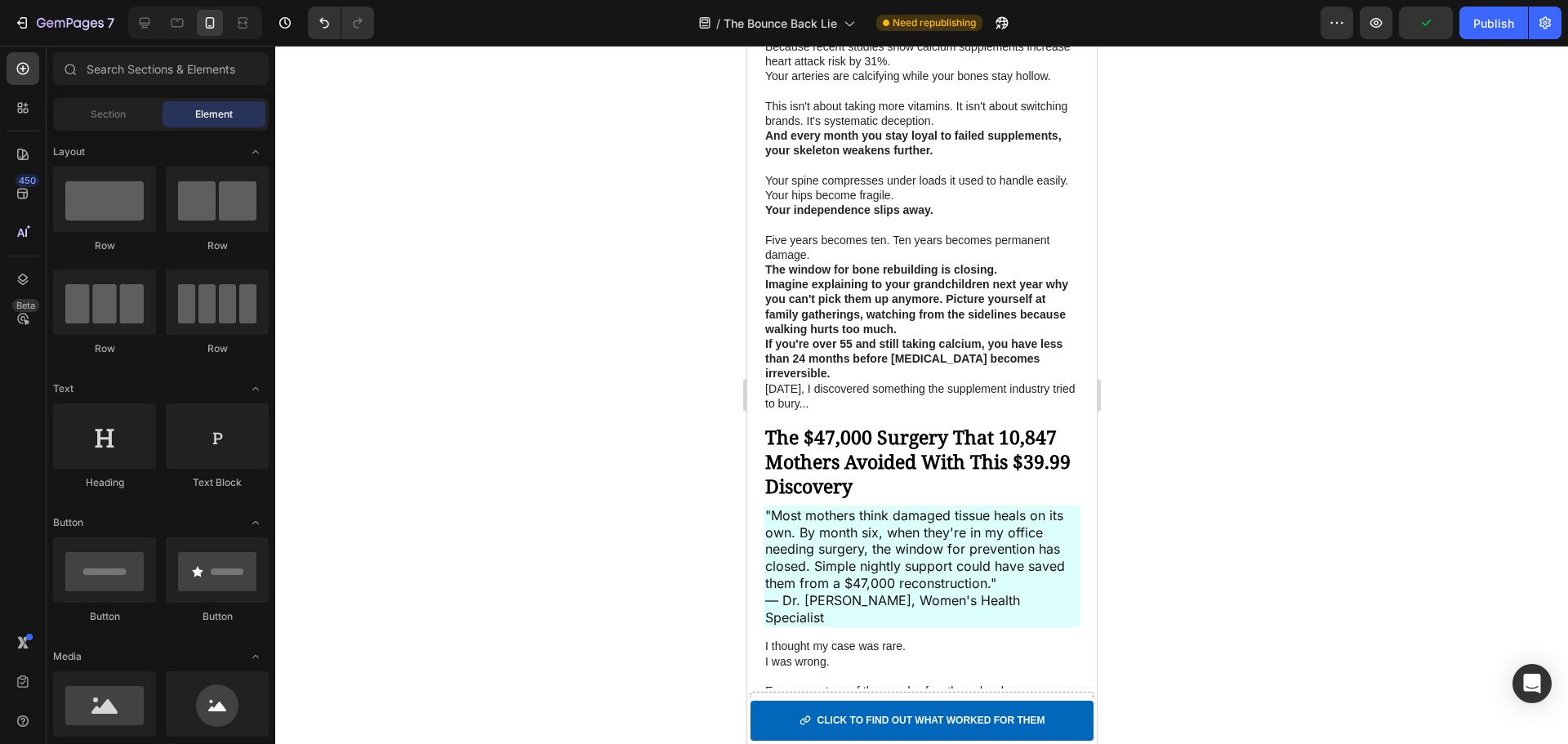
scroll to position [1000, 0]
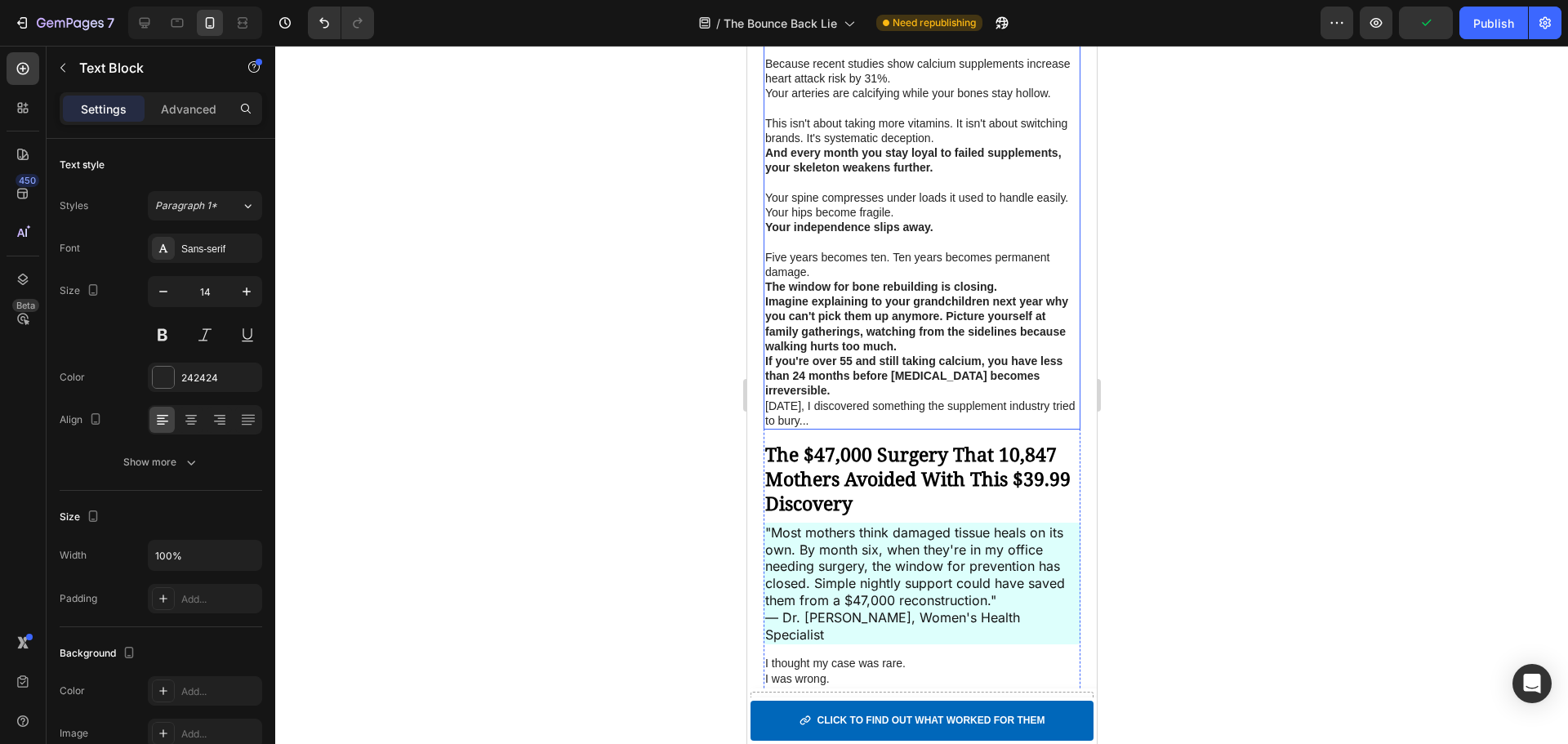
click at [859, 267] on p "Five years becomes ten. Ten years becomes permanent damage." at bounding box center [920, 265] width 314 height 29
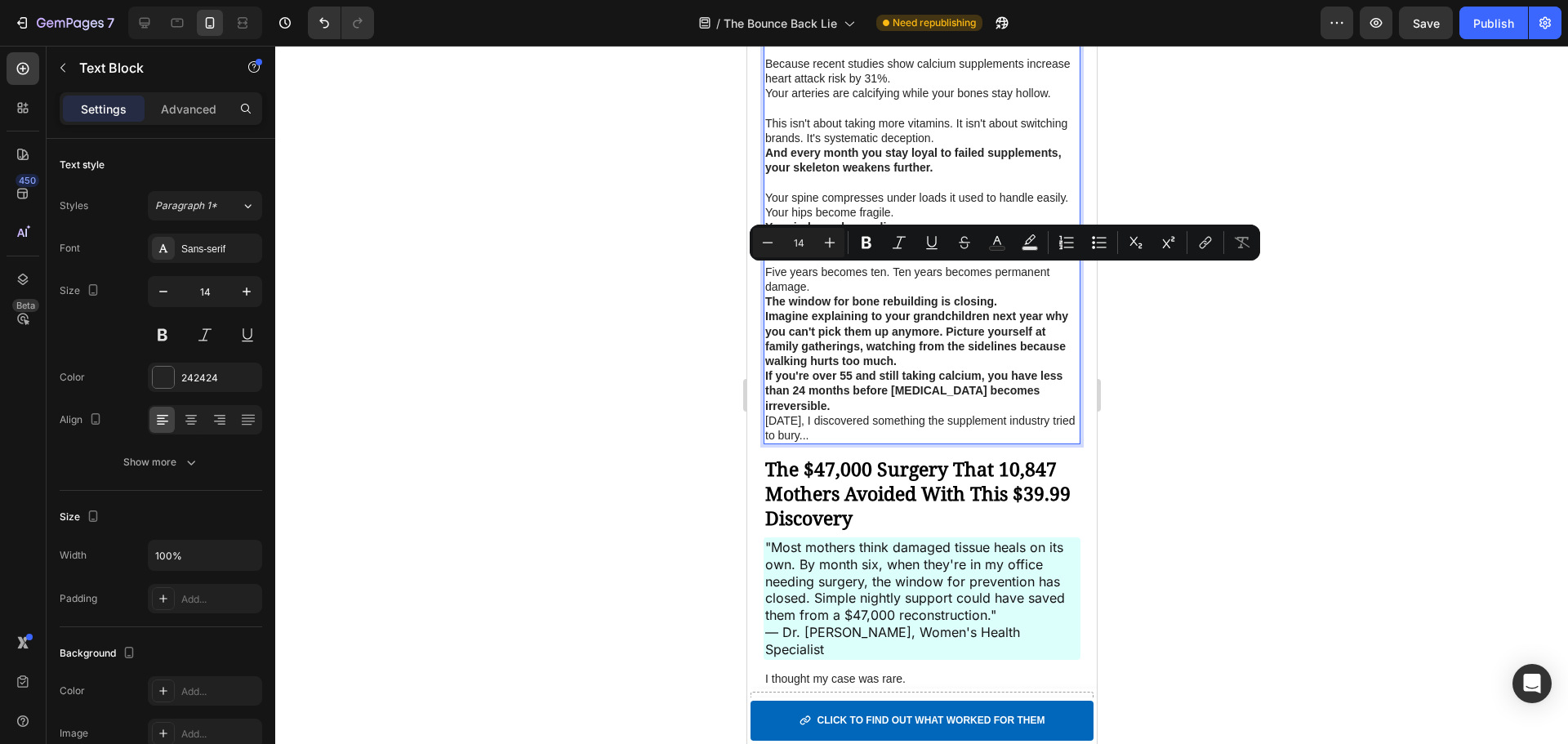
click at [837, 290] on p "Five years becomes ten. Ten years becomes permanent damage." at bounding box center [920, 279] width 314 height 29
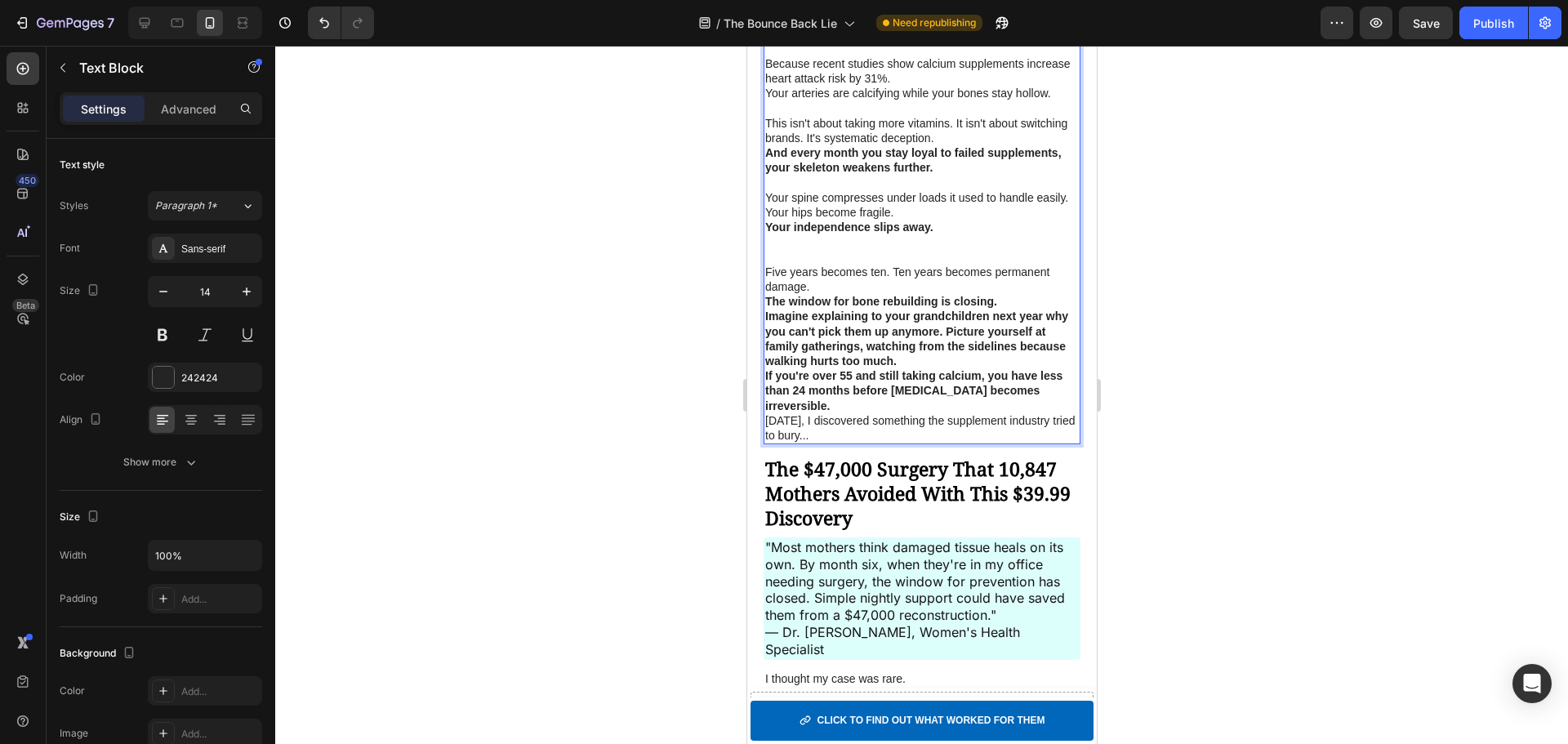
click at [812, 266] on p "Five years becomes ten. Ten years becomes permanent damage." at bounding box center [920, 279] width 314 height 29
click at [802, 256] on p "Rich Text Editor. Editing area: main" at bounding box center [920, 249] width 314 height 29
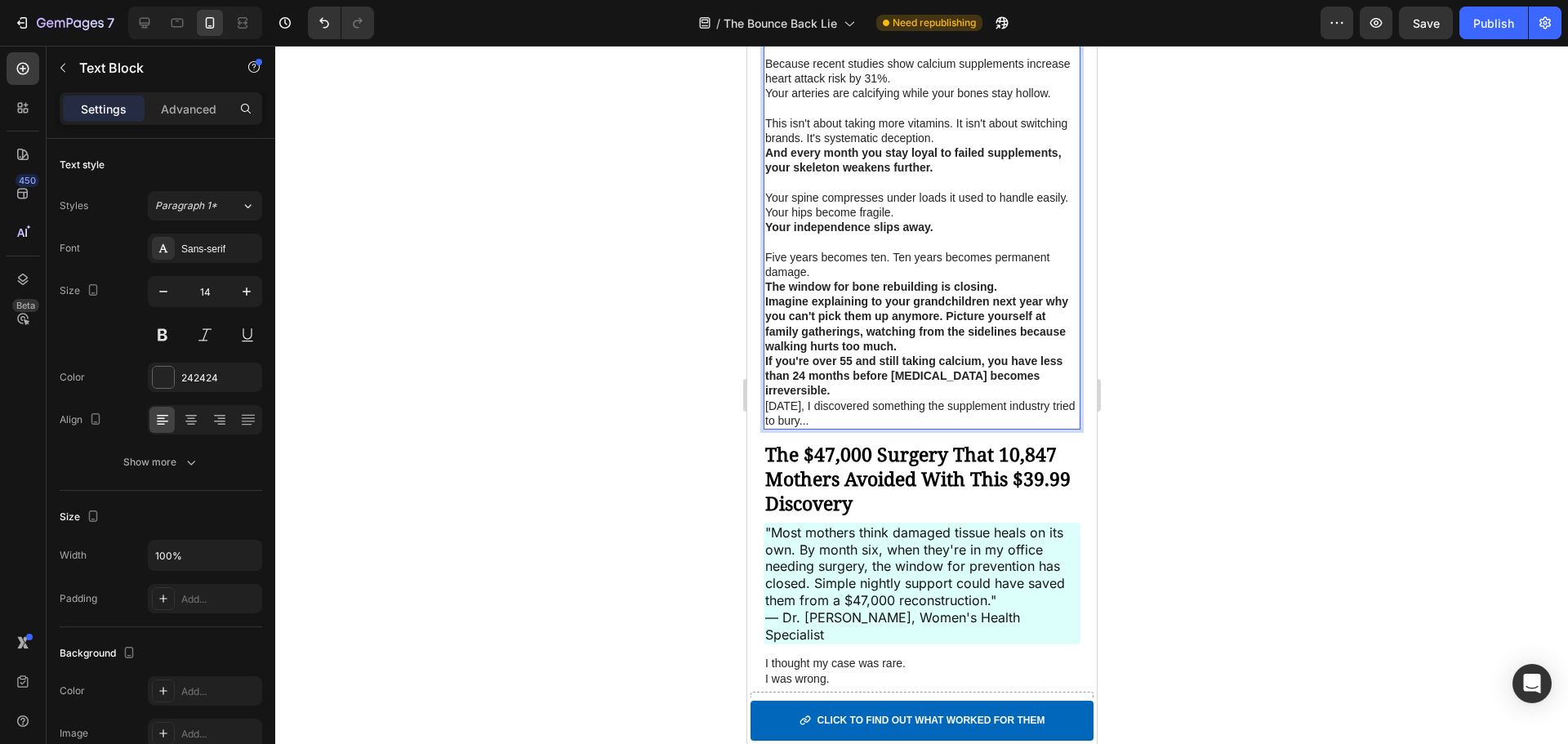
click at [839, 276] on p "Five years becomes ten. Ten years becomes permanent damage." at bounding box center [920, 265] width 314 height 29
click at [898, 258] on p "Five years becomes ten. Ten years becomes permanent damage." at bounding box center [920, 265] width 314 height 29
click at [895, 258] on p "Five years becomes ten. Ten years becomes permanent damage." at bounding box center [920, 265] width 314 height 29
click at [892, 260] on p "Five years becomes ten. Ten years becomes permanent damage." at bounding box center [920, 265] width 314 height 29
click at [991, 274] on p "Ten years becomes permanent damage." at bounding box center [920, 272] width 314 height 15
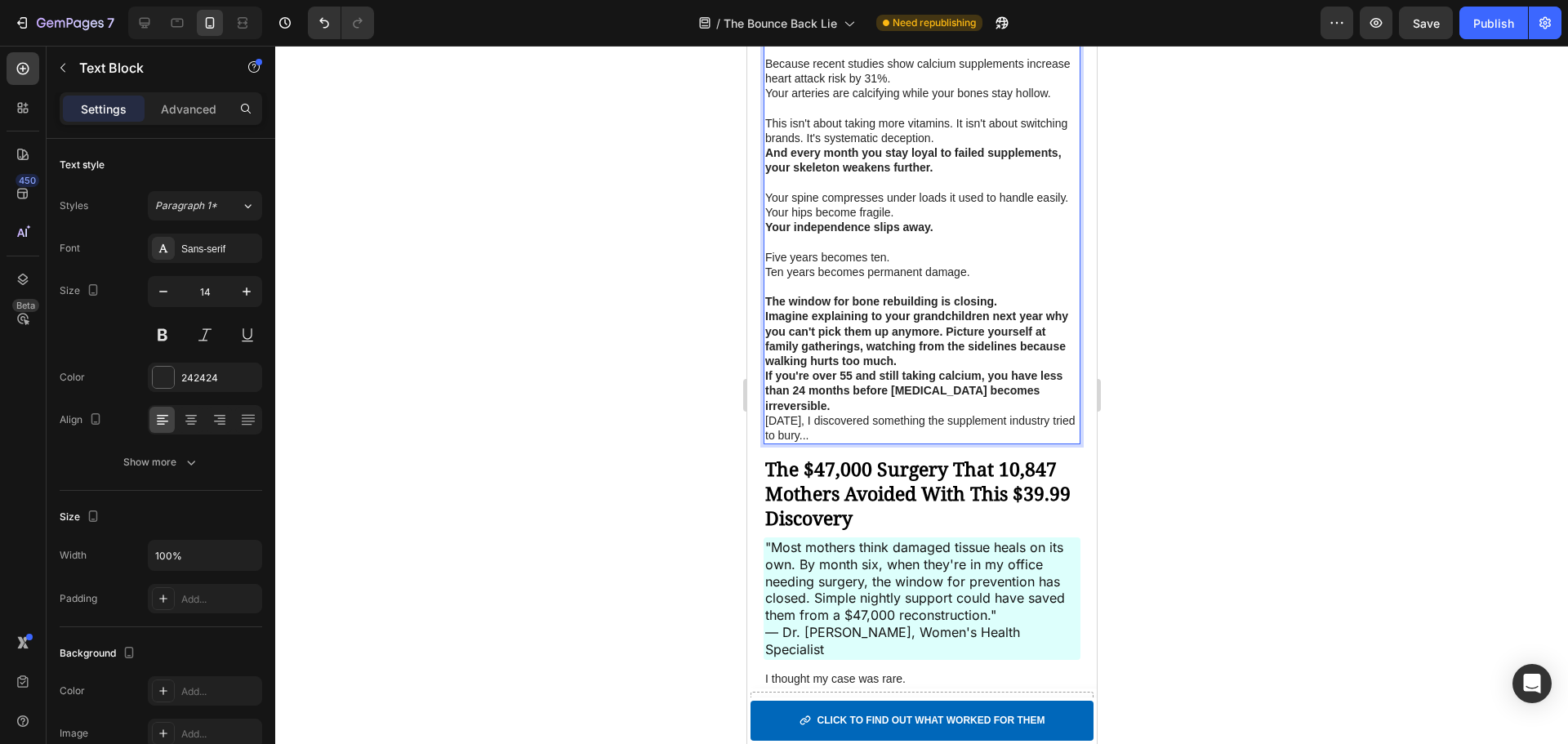
click at [1017, 300] on p "The window for bone rebuilding is closing." at bounding box center [920, 301] width 314 height 15
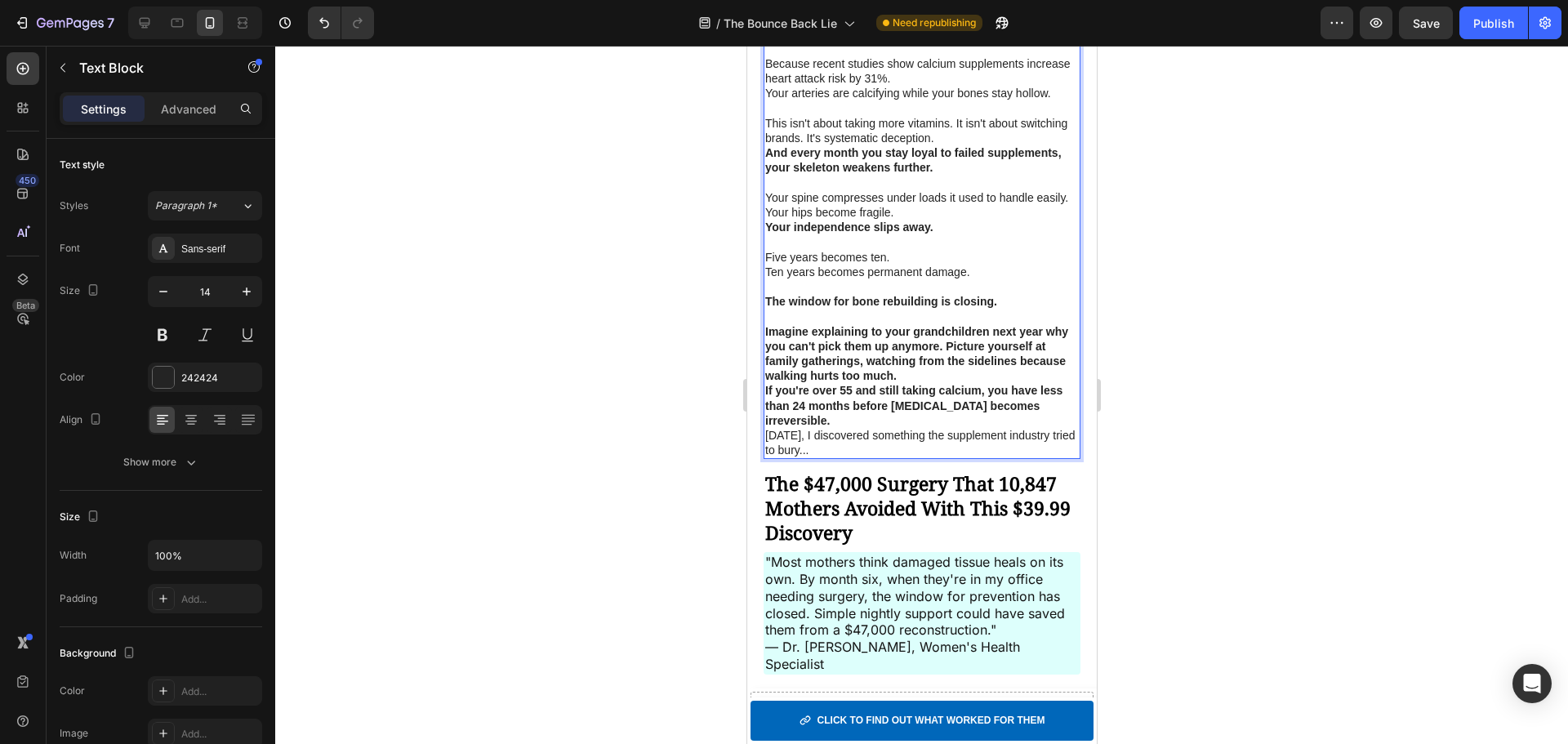
click at [972, 352] on strong "Picture yourself at family gatherings, watching from the sidelines because walk…" at bounding box center [914, 361] width 300 height 43
click at [1019, 372] on p "Picture yourself at family gatherings, watching from the sidelines because walk…" at bounding box center [920, 368] width 314 height 29
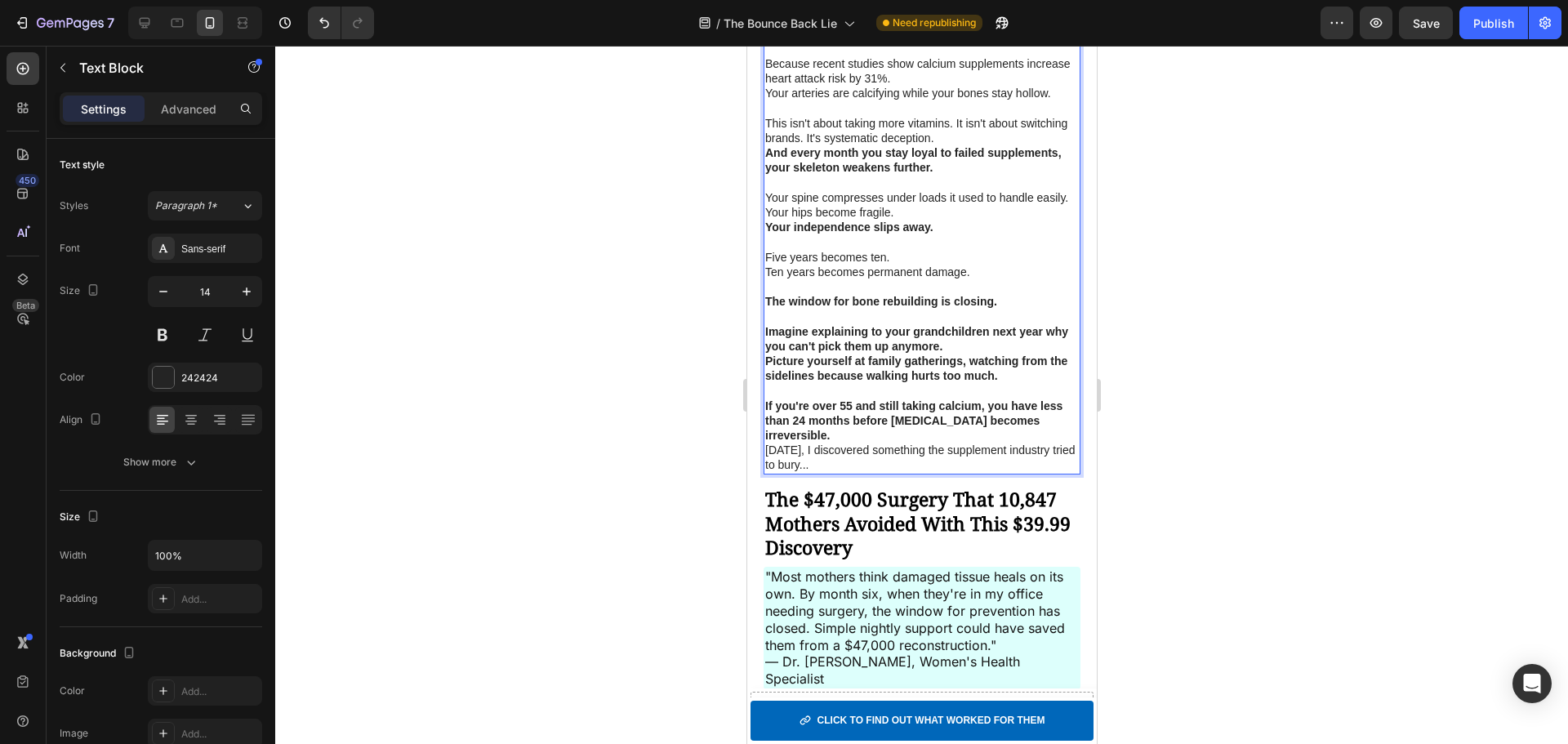
click at [1060, 427] on strong "If you're over 55 and still taking calcium, you have less than 24 months before…" at bounding box center [912, 420] width 297 height 43
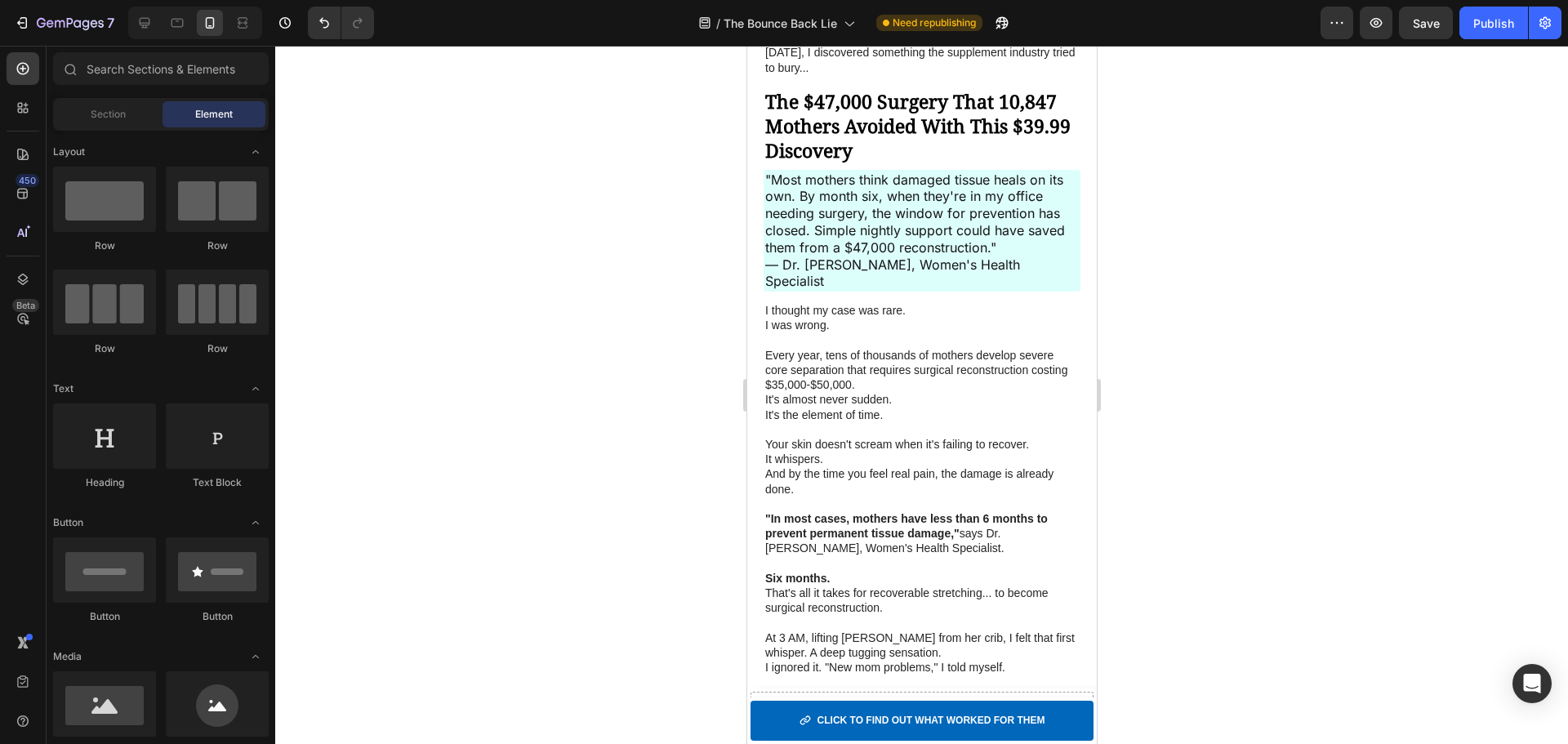
scroll to position [1422, 0]
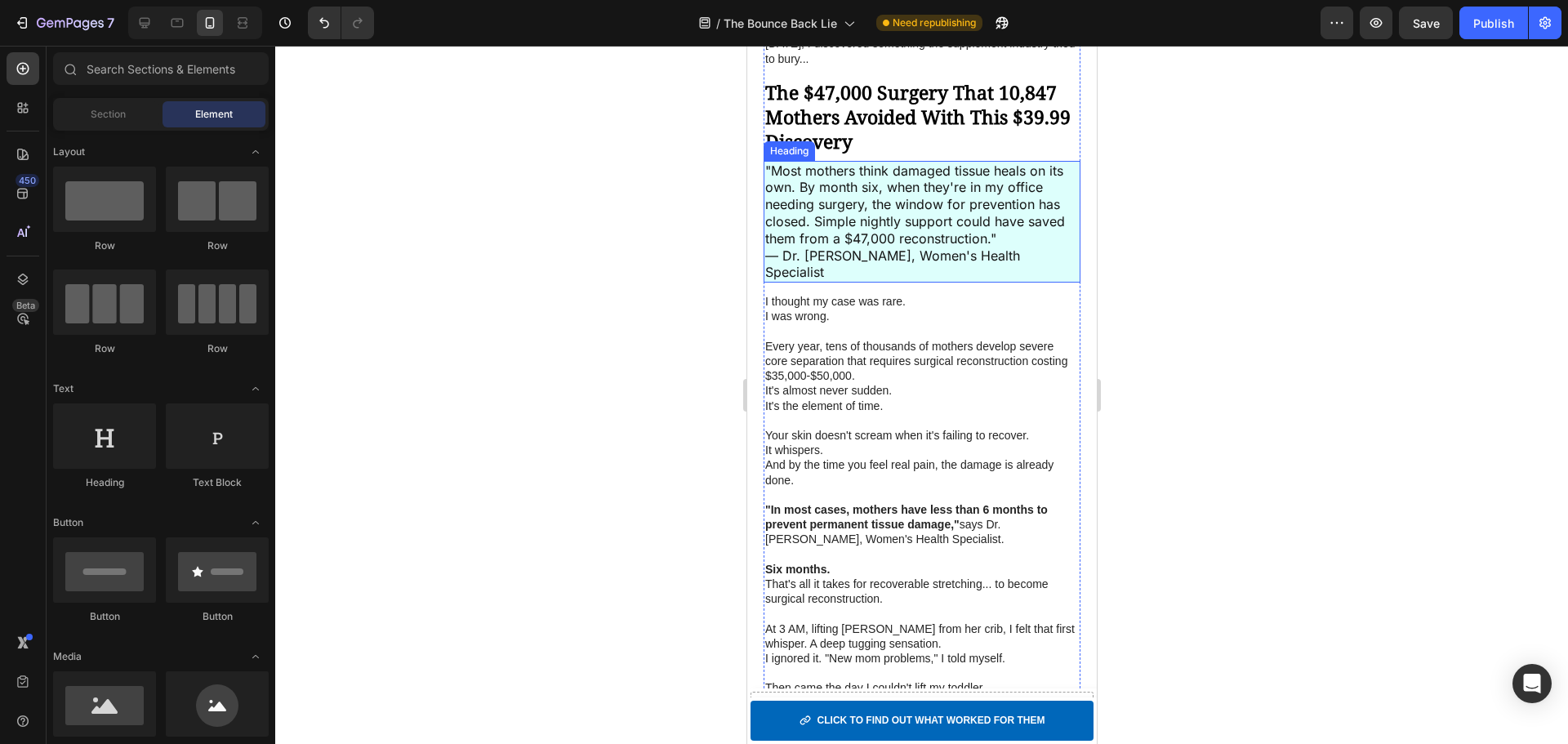
click at [925, 118] on p "The $47,000 Surgery That 10,847 Mothers Avoided With This $39.99 Discovery" at bounding box center [920, 117] width 314 height 74
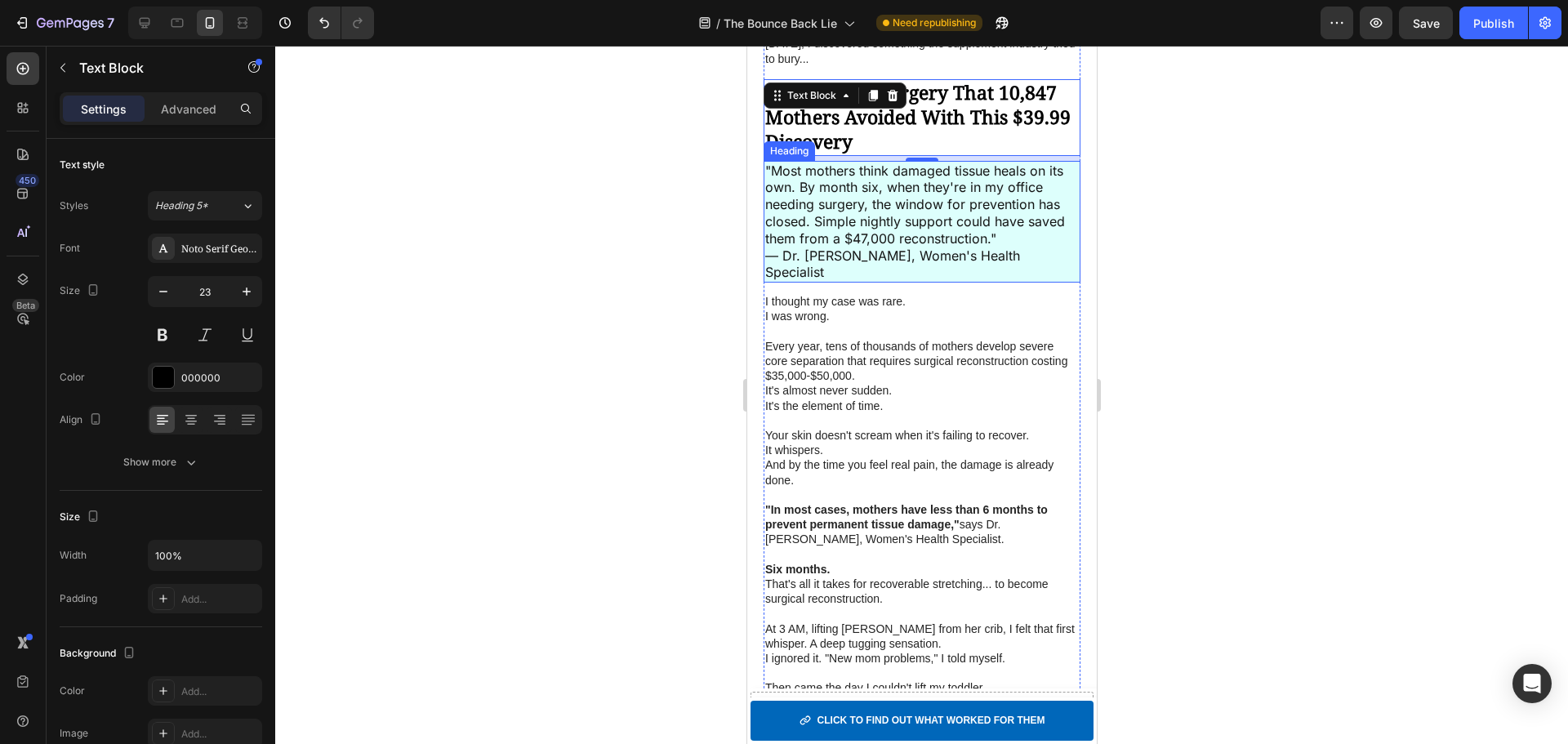
click at [909, 186] on h2 ""Most mothers think damaged tissue heals on its own. By month six, when they're…" at bounding box center [921, 222] width 317 height 123
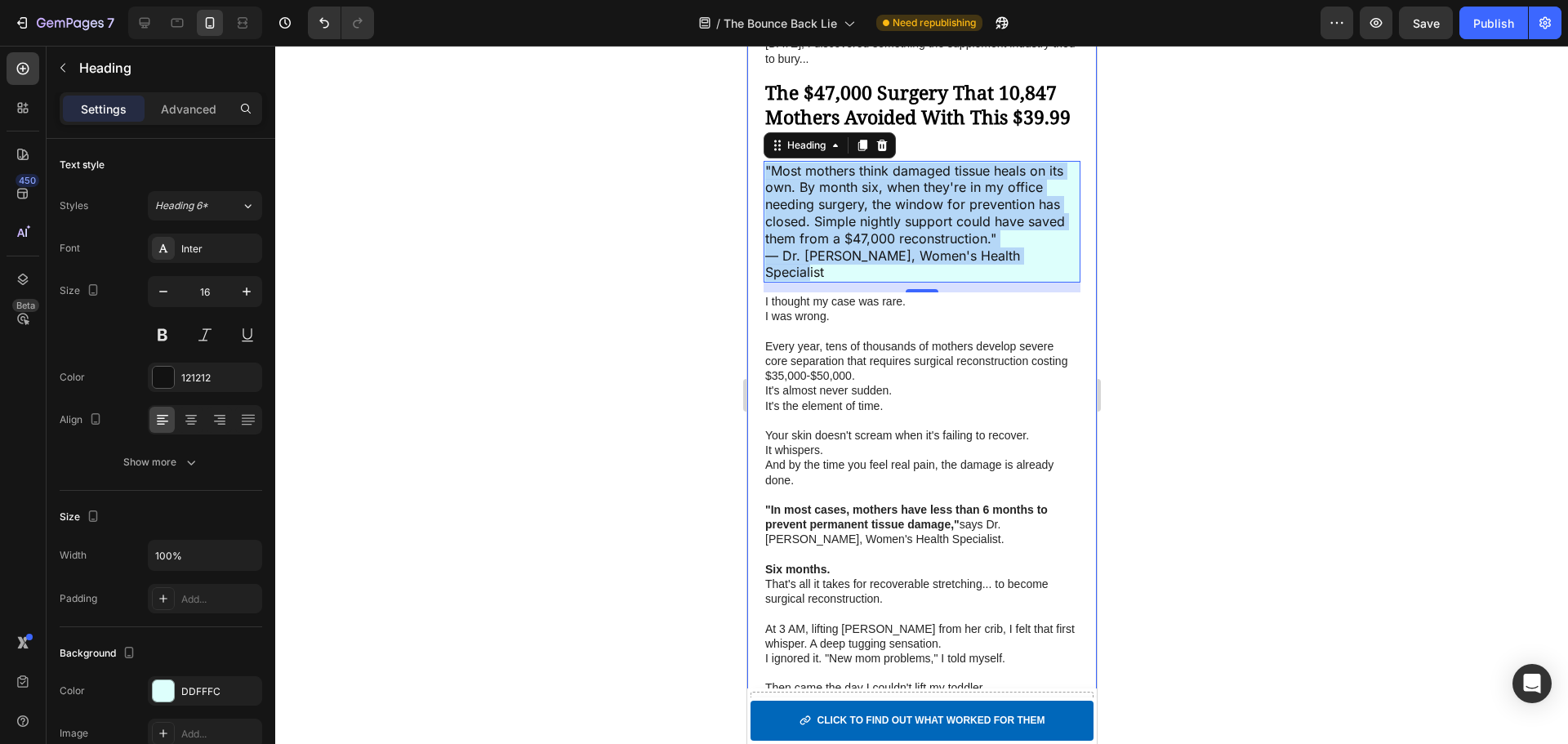
click at [834, 443] on p "It whispers." at bounding box center [920, 450] width 314 height 15
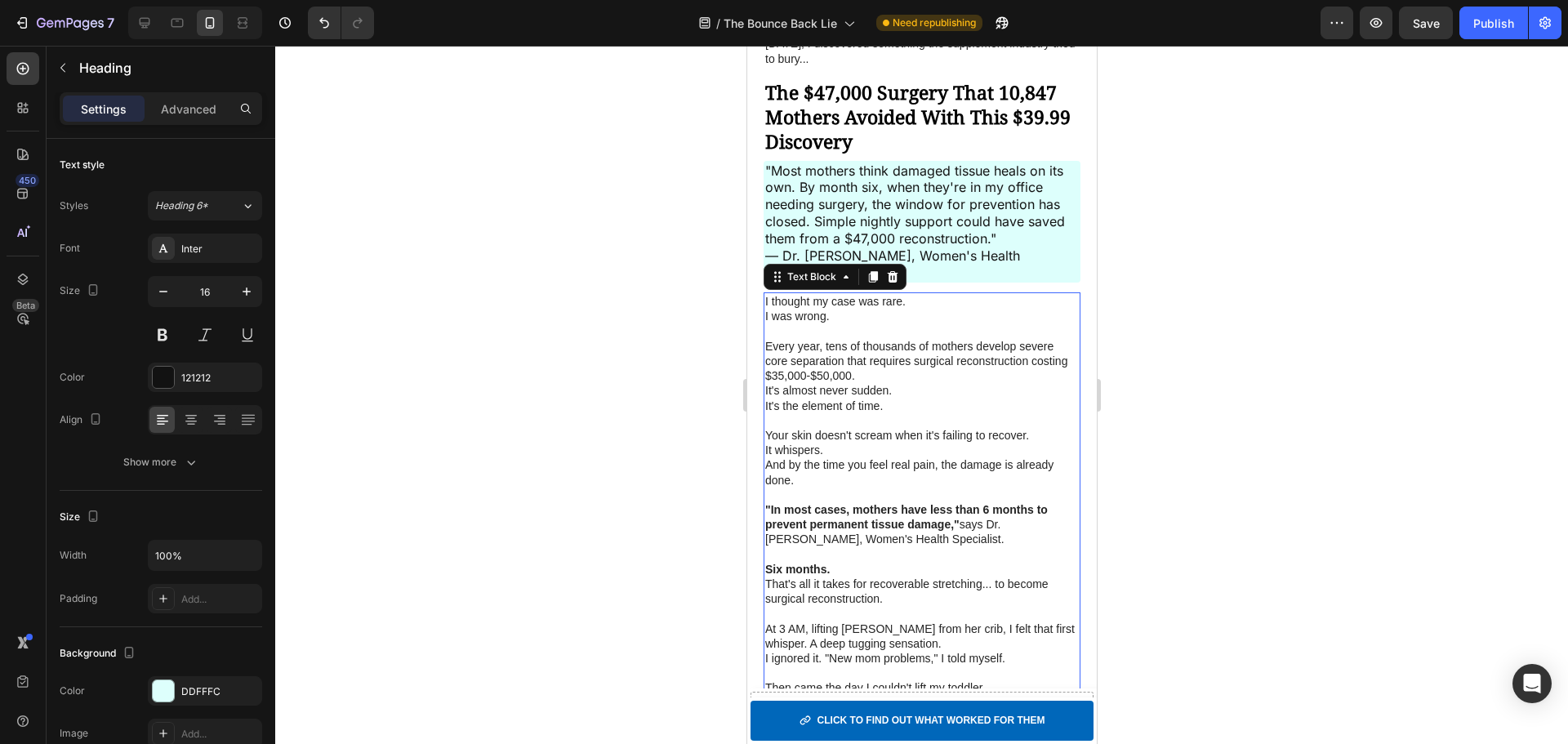
click at [834, 443] on p "It whispers." at bounding box center [920, 450] width 314 height 15
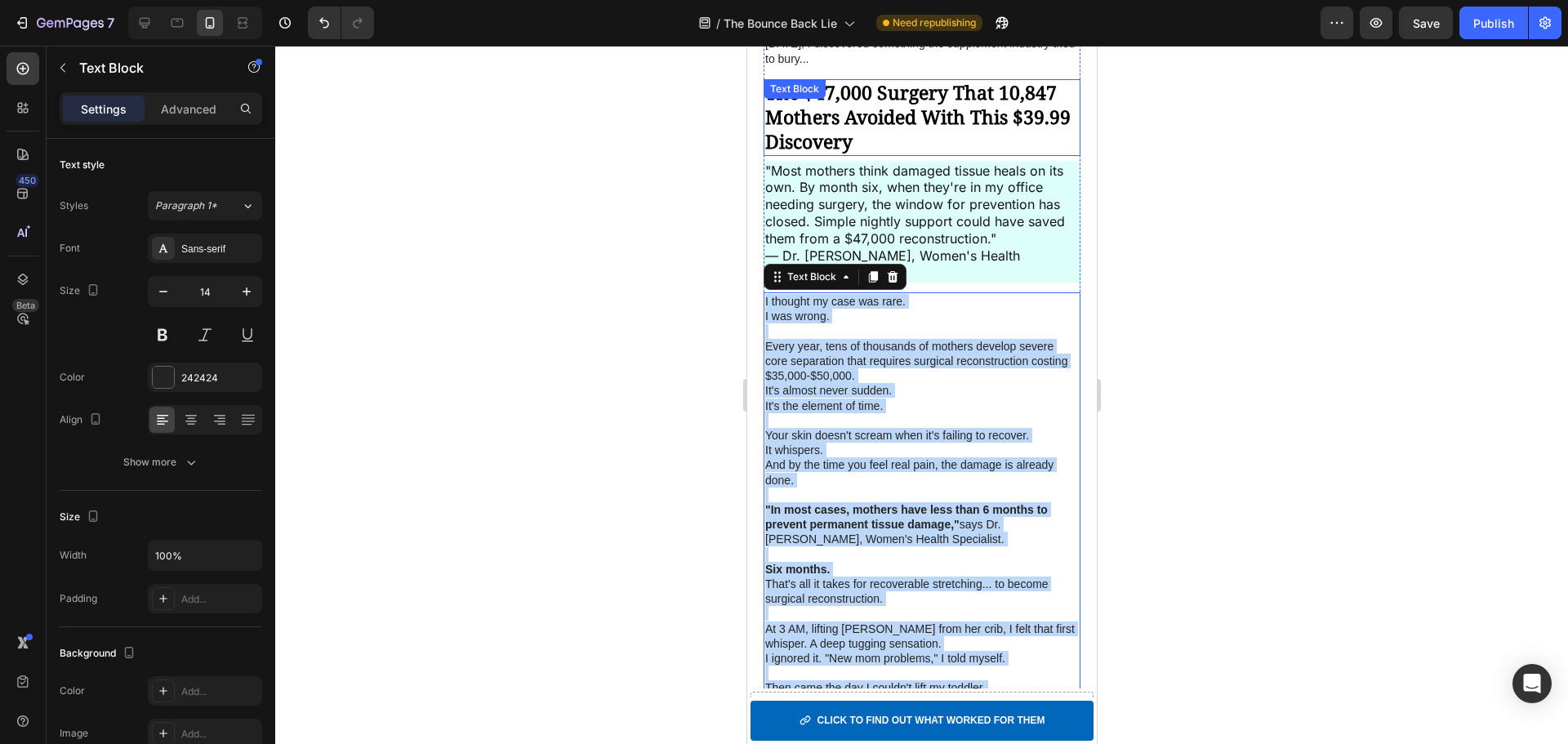
click at [907, 108] on strong "The $47,000 Surgery That 10,847 Mothers Avoided With This $39.99 Discovery" at bounding box center [917, 116] width 306 height 75
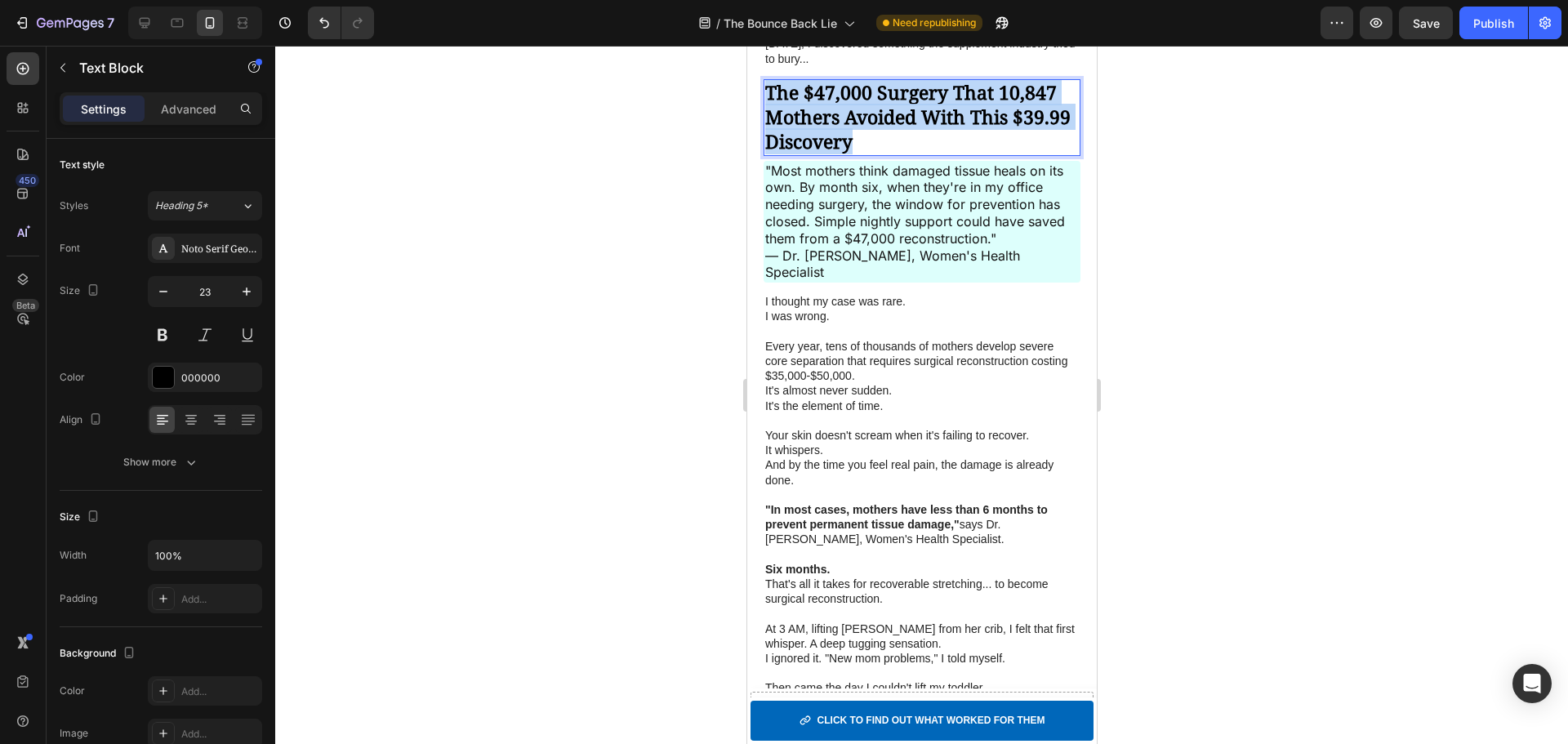
click at [907, 108] on strong "The $47,000 Surgery That 10,847 Mothers Avoided With This $39.99 Discovery" at bounding box center [917, 116] width 306 height 75
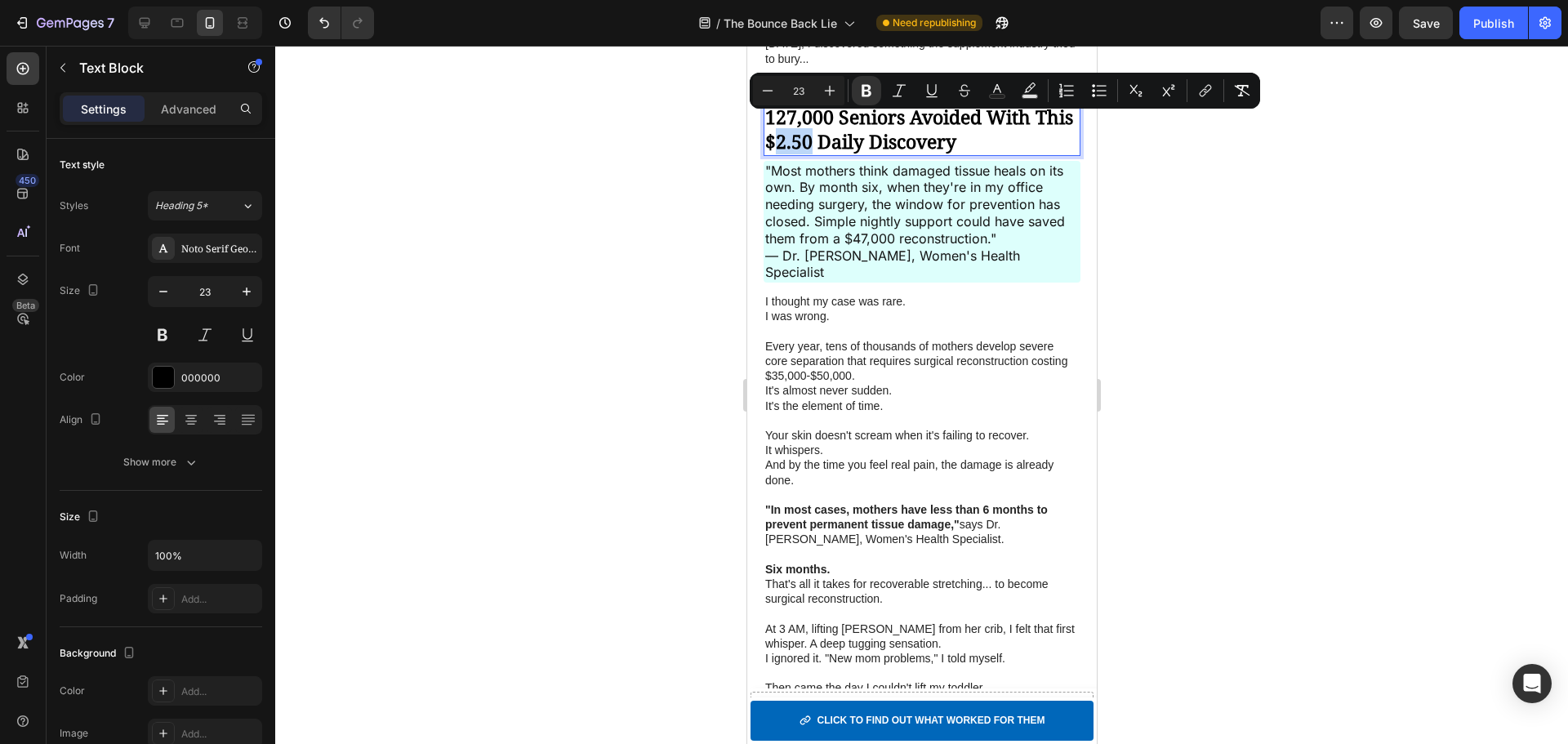
drag, startPoint x: 852, startPoint y: 130, endPoint x: 819, endPoint y: 136, distance: 33.5
click at [819, 136] on strong "The $15,000 Hip Surgery That 127,000 Seniors Avoided With This $2.50 Daily Disc…" at bounding box center [918, 116] width 308 height 75
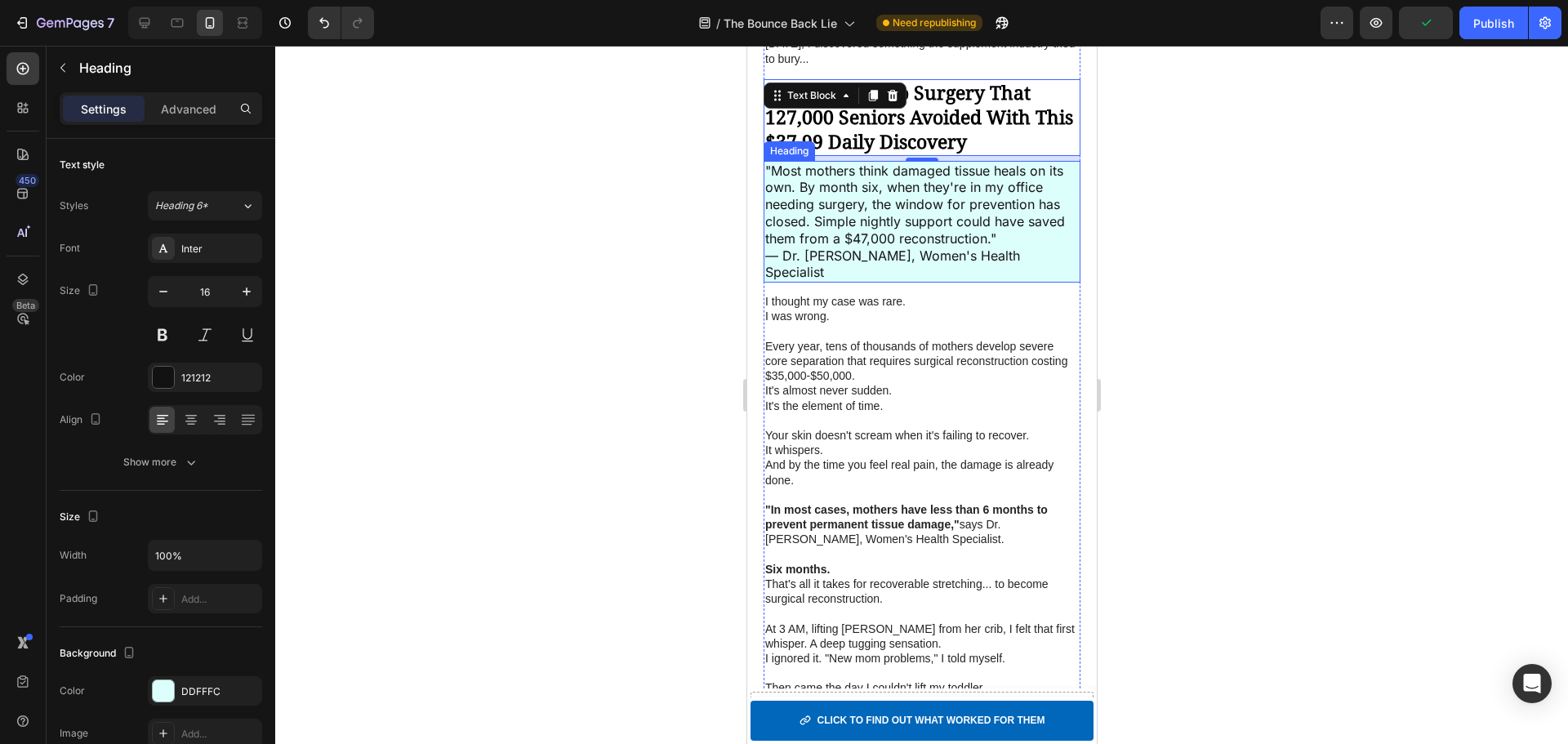
click at [847, 209] on p ""Most mothers think damaged tissue heals on its own. By month six, when they're…" at bounding box center [920, 222] width 314 height 119
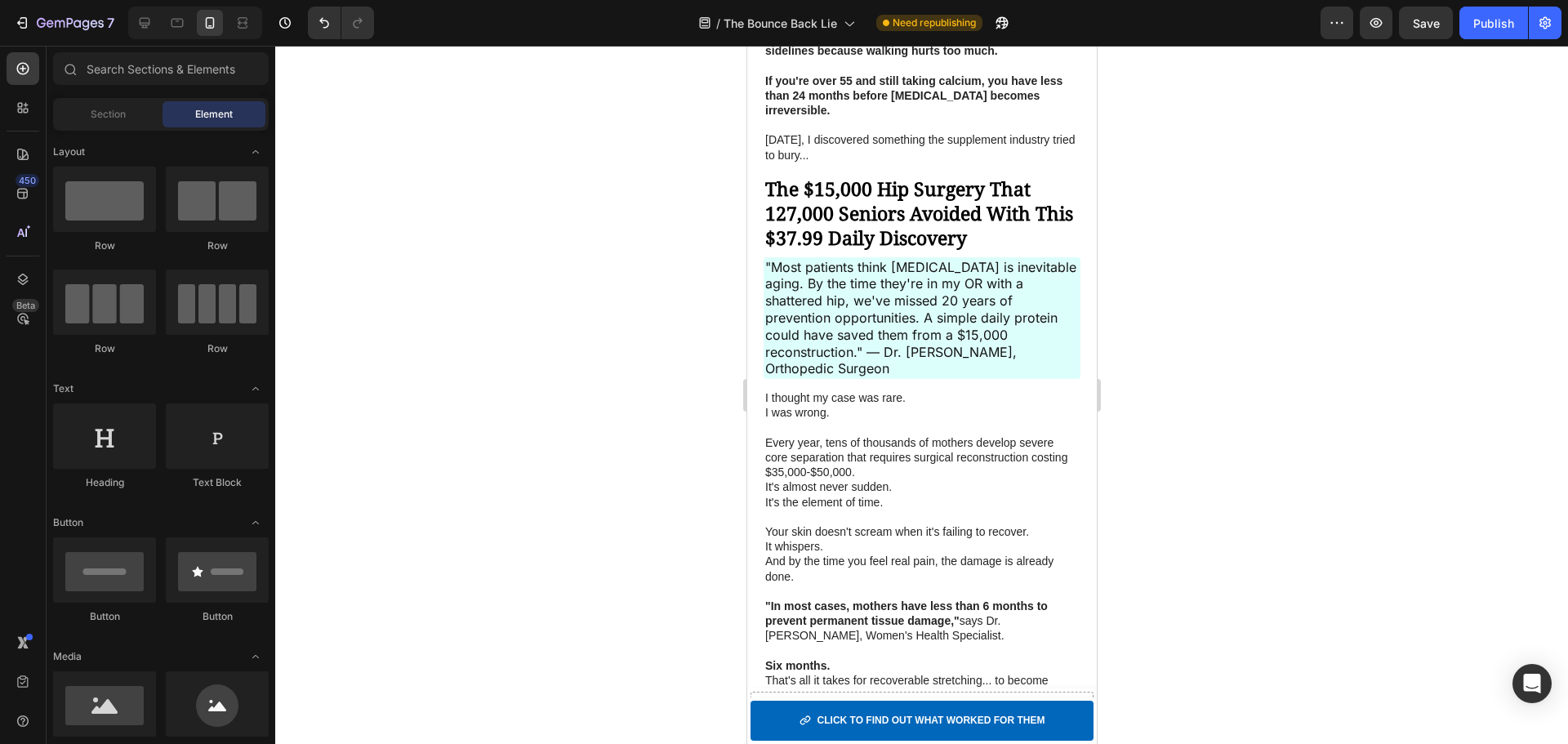
scroll to position [1333, 0]
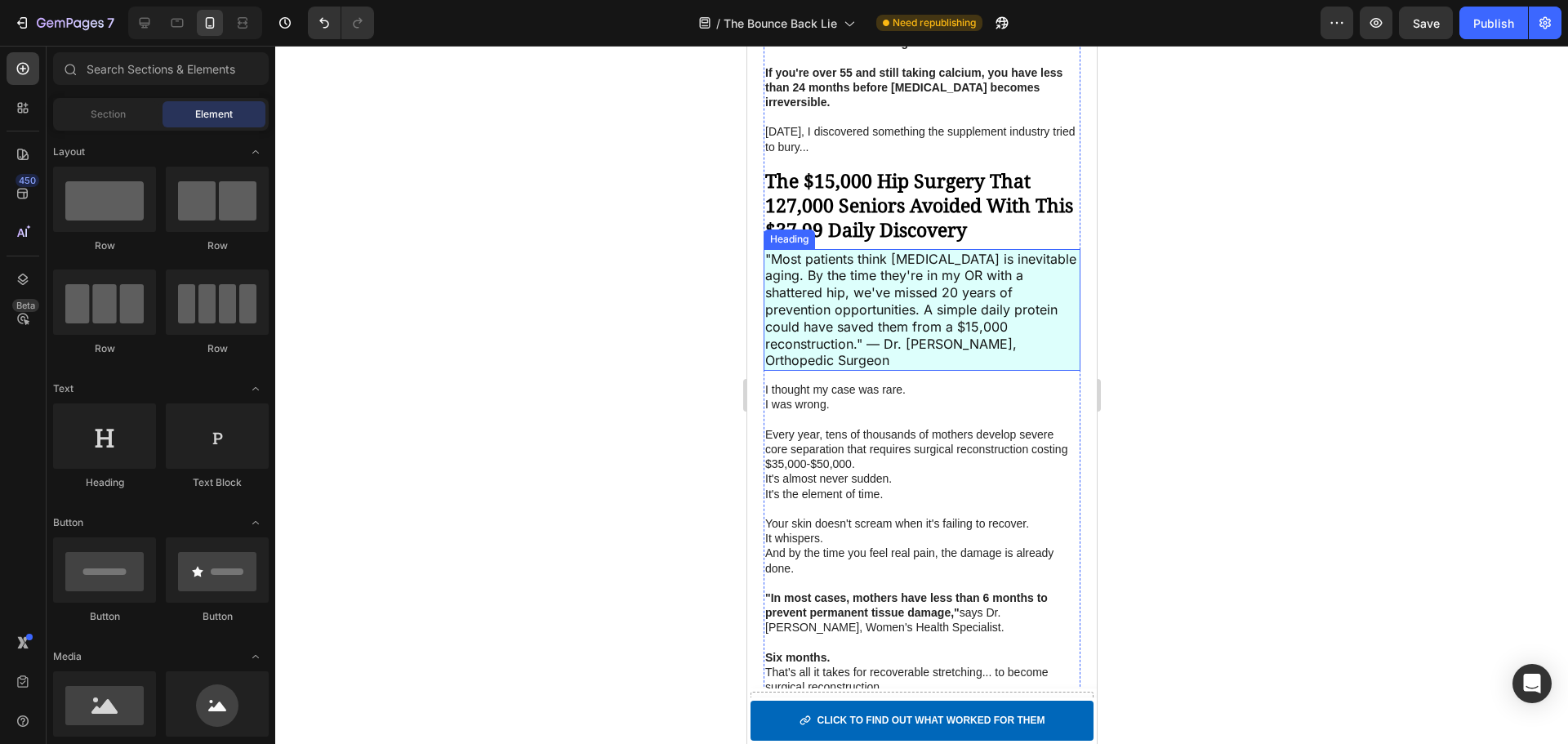
click at [919, 298] on p ""Most patients think bone loss is inevitable aging. By the time they're in my O…" at bounding box center [920, 310] width 314 height 119
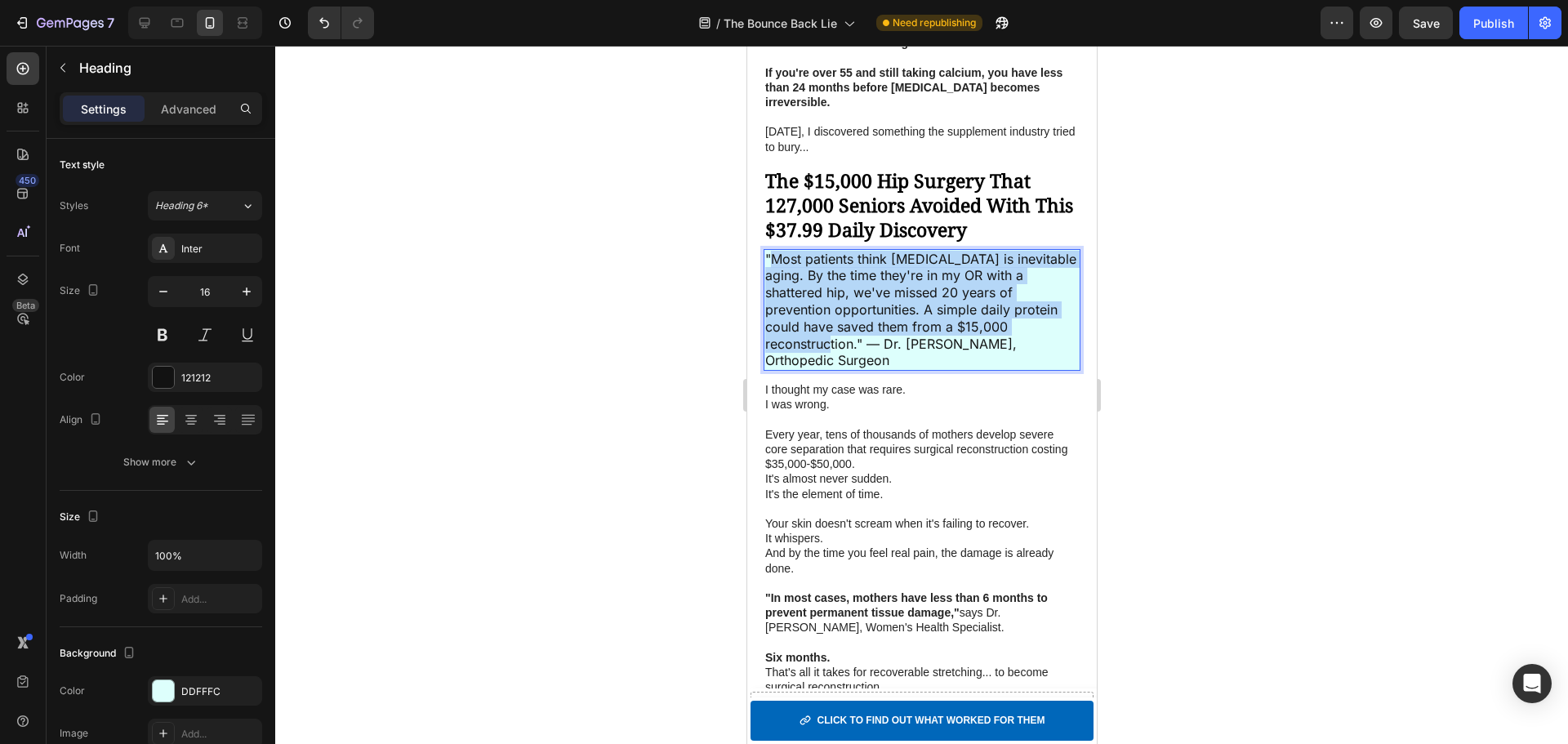
drag, startPoint x: 858, startPoint y: 334, endPoint x: 774, endPoint y: 251, distance: 118.1
click at [774, 251] on p ""Most patients think bone loss is inevitable aging. By the time they're in my O…" at bounding box center [920, 310] width 314 height 119
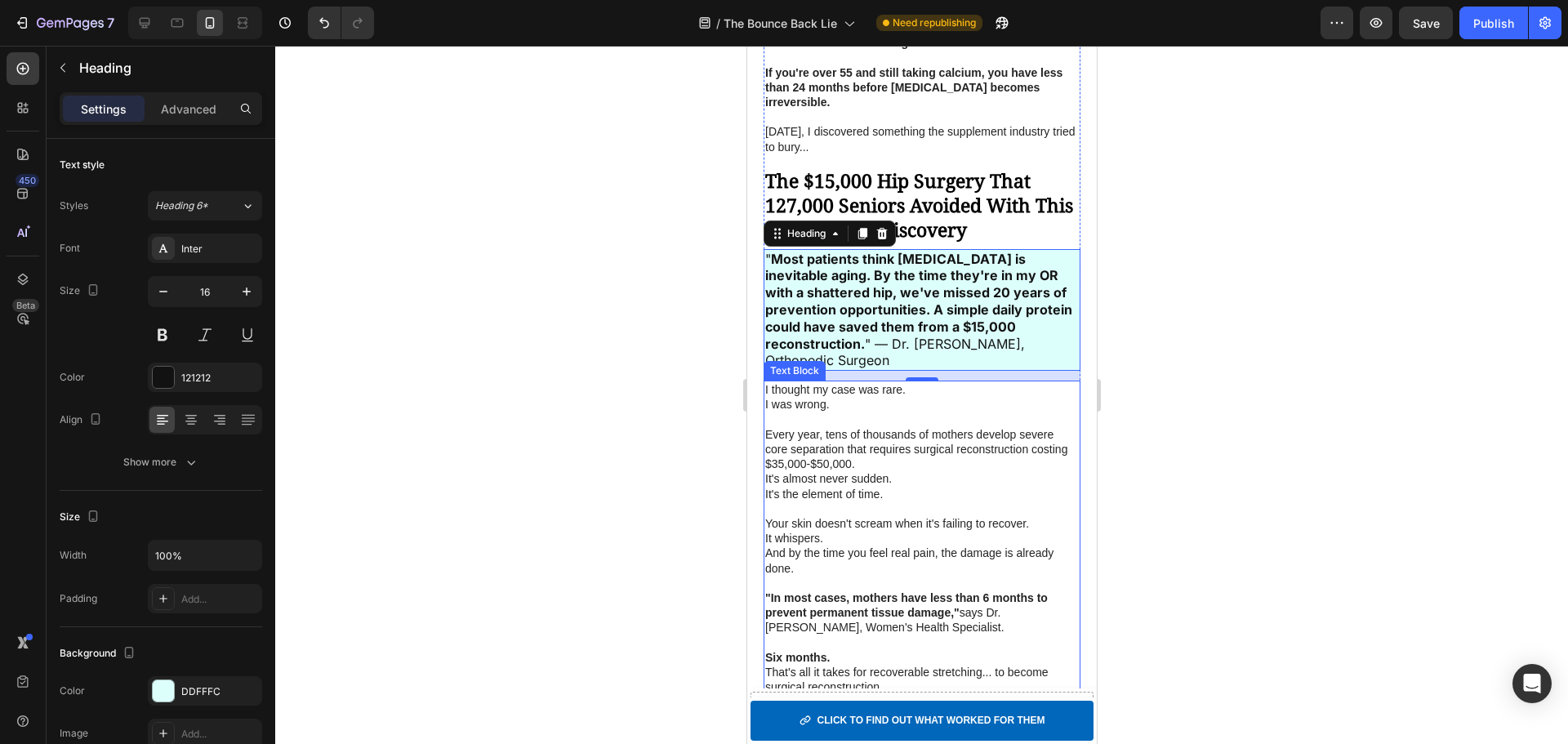
click at [1030, 471] on p "It's almost never sudden." at bounding box center [920, 478] width 314 height 15
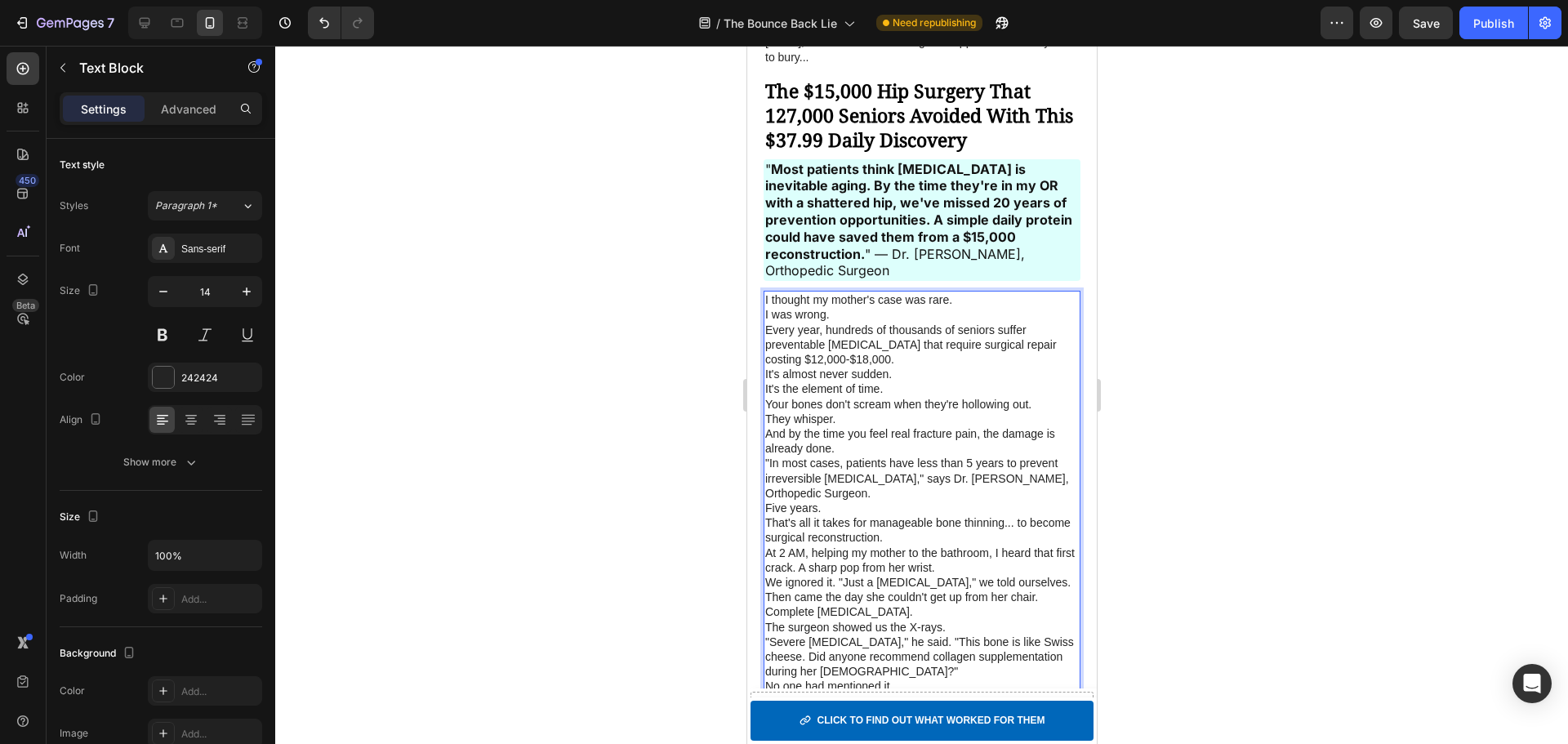
scroll to position [1435, 0]
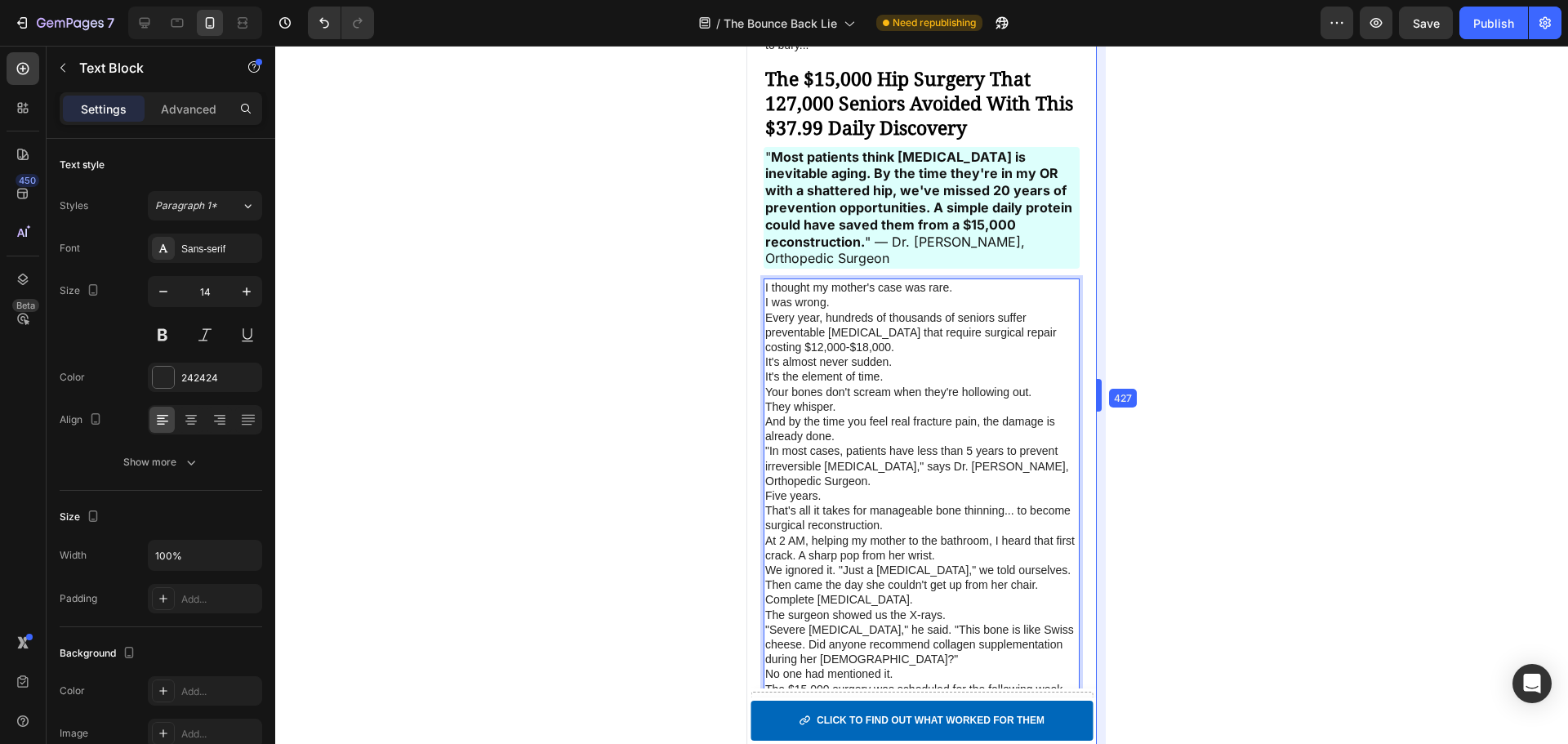
drag, startPoint x: 1096, startPoint y: 223, endPoint x: 347, endPoint y: 185, distance: 750.0
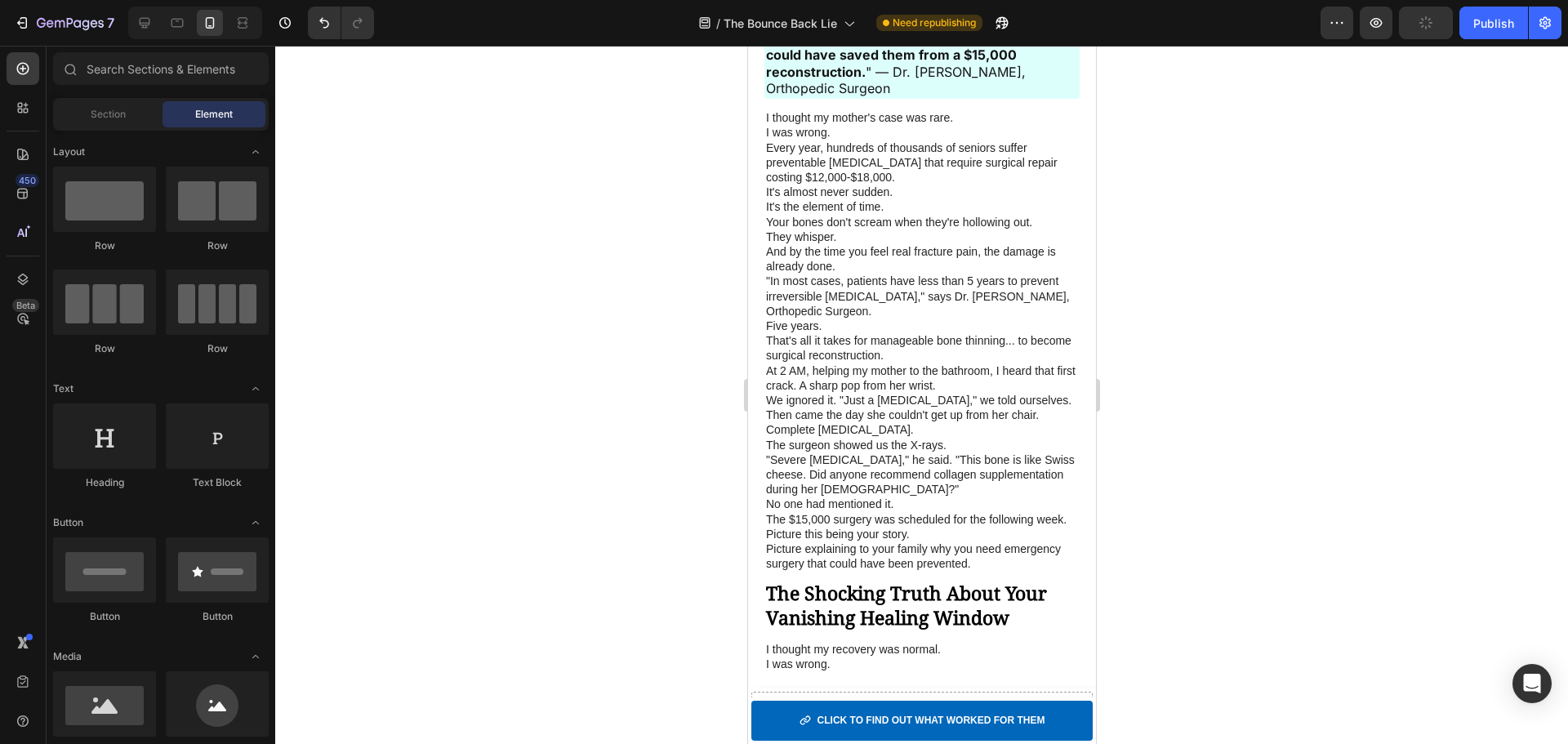
scroll to position [1587, 0]
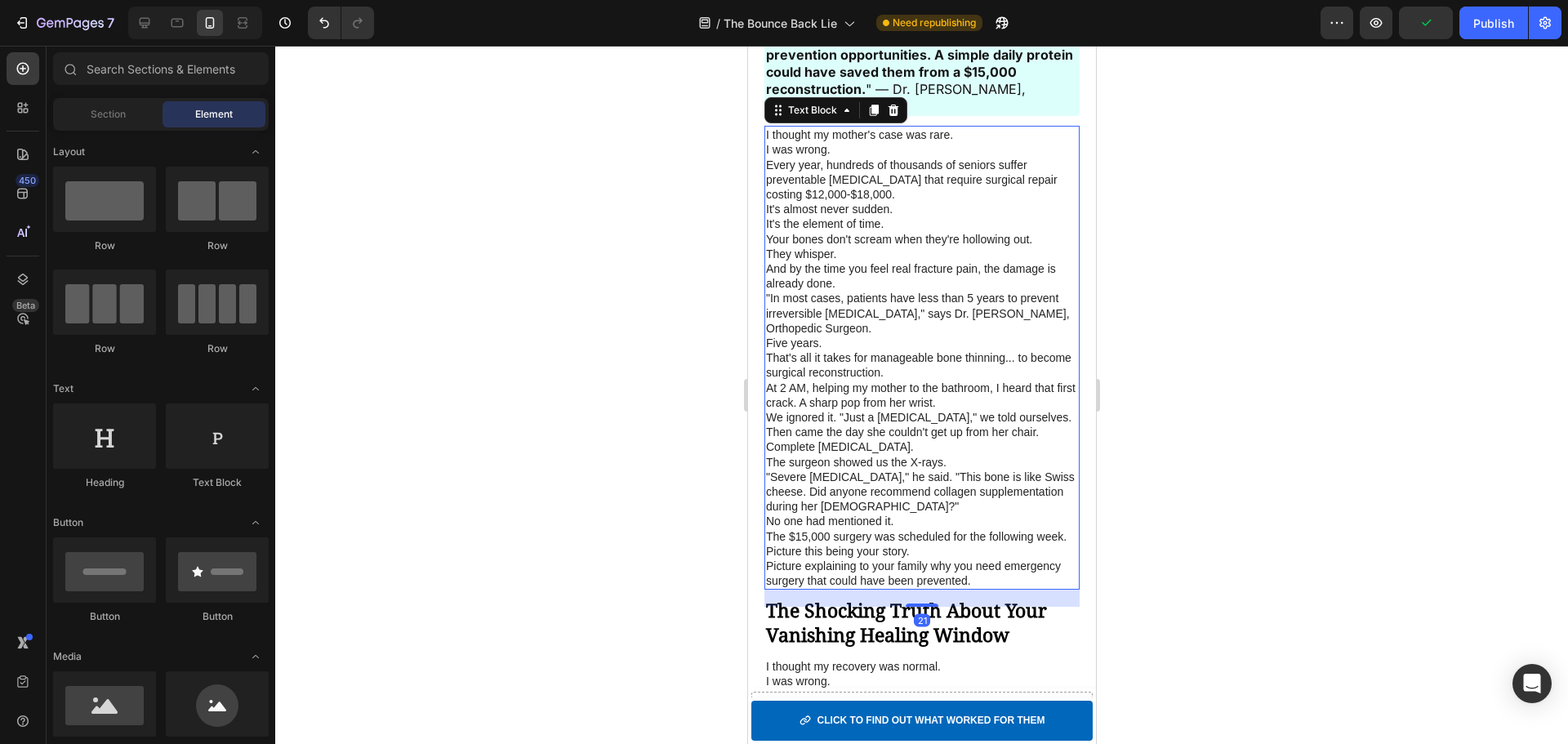
click at [869, 166] on p "Every year, hundreds of thousands of seniors suffer preventable [MEDICAL_DATA] …" at bounding box center [920, 179] width 312 height 45
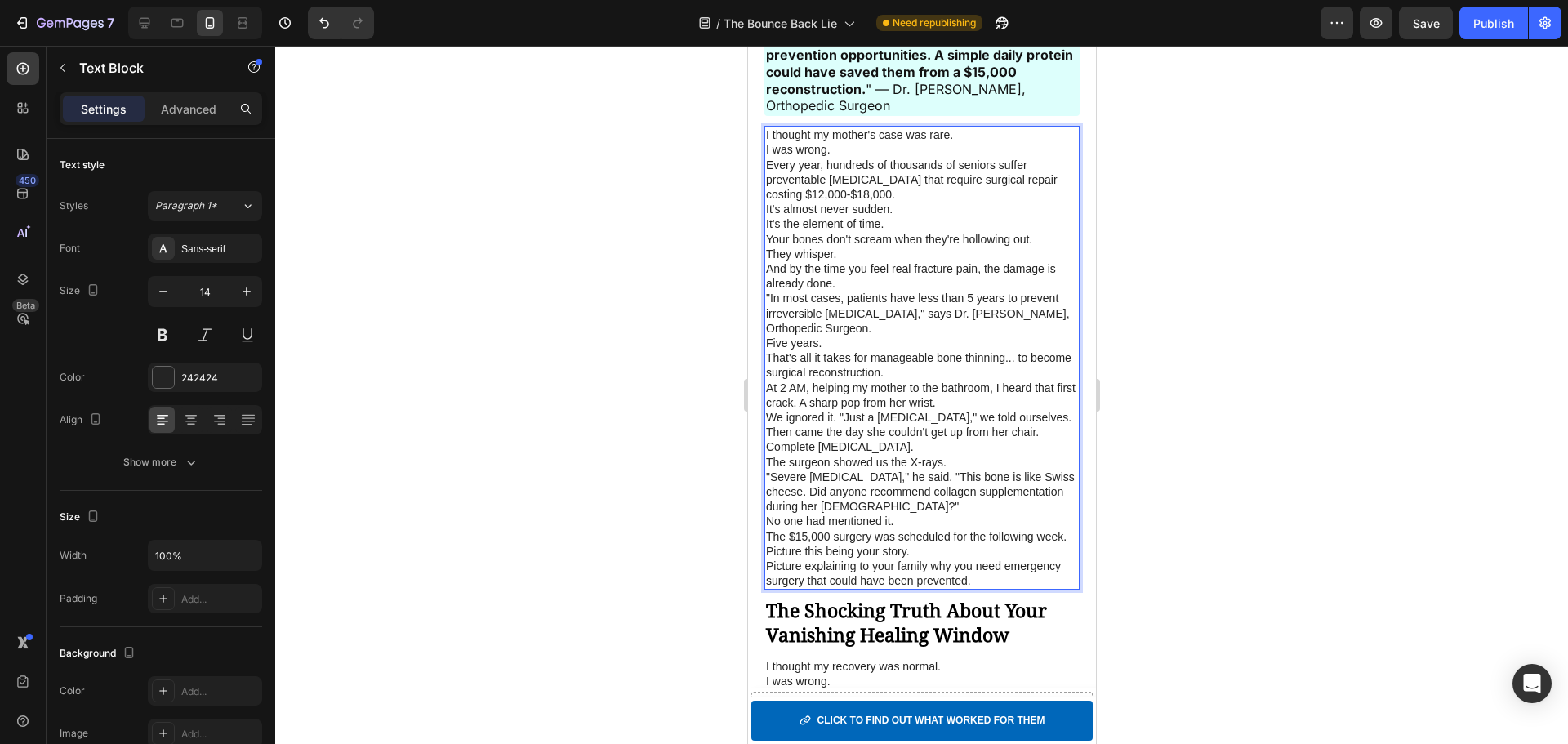
click at [971, 152] on p "I was wrong." at bounding box center [920, 149] width 312 height 15
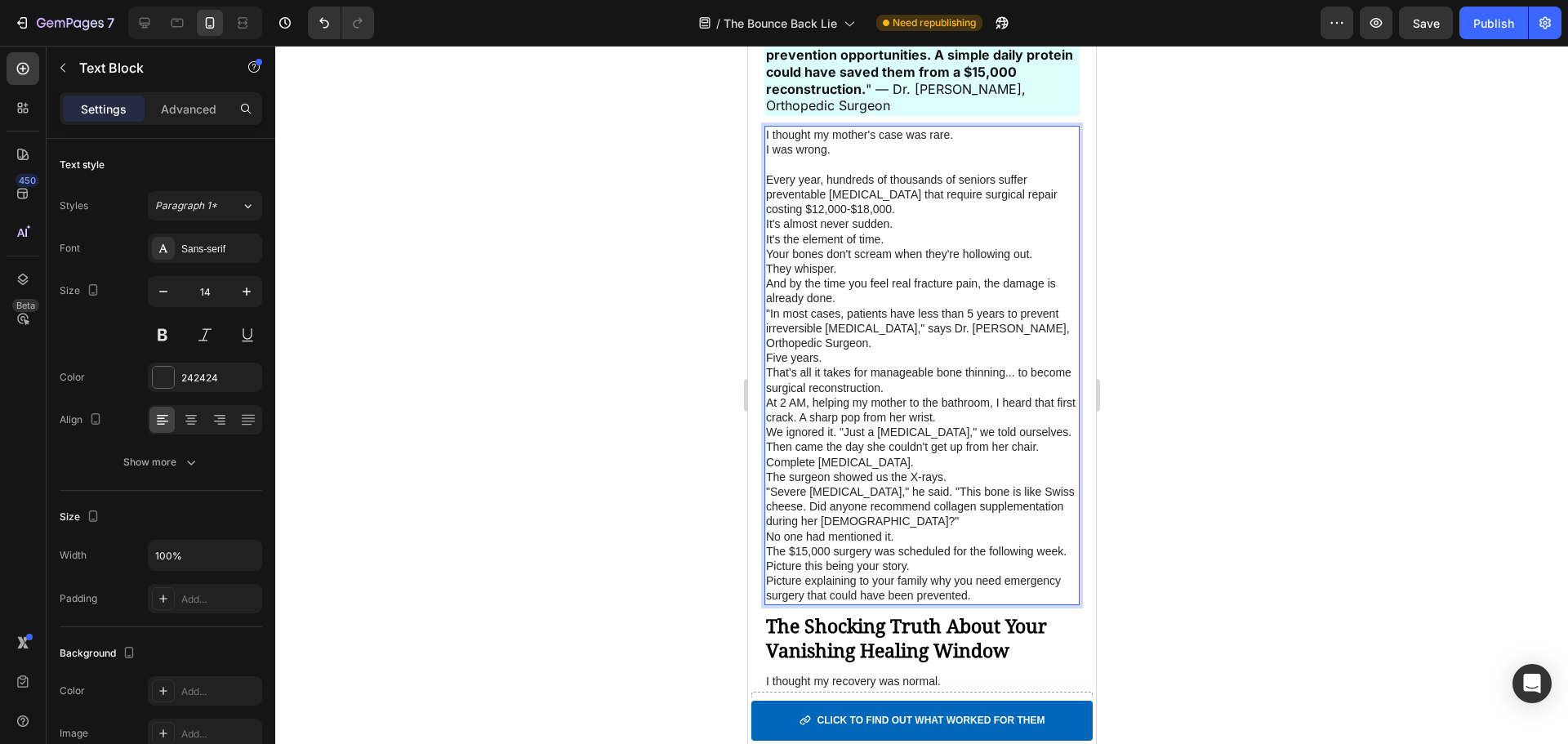
click at [1023, 208] on p "Every year, hundreds of thousands of seniors suffer preventable [MEDICAL_DATA] …" at bounding box center [920, 194] width 312 height 45
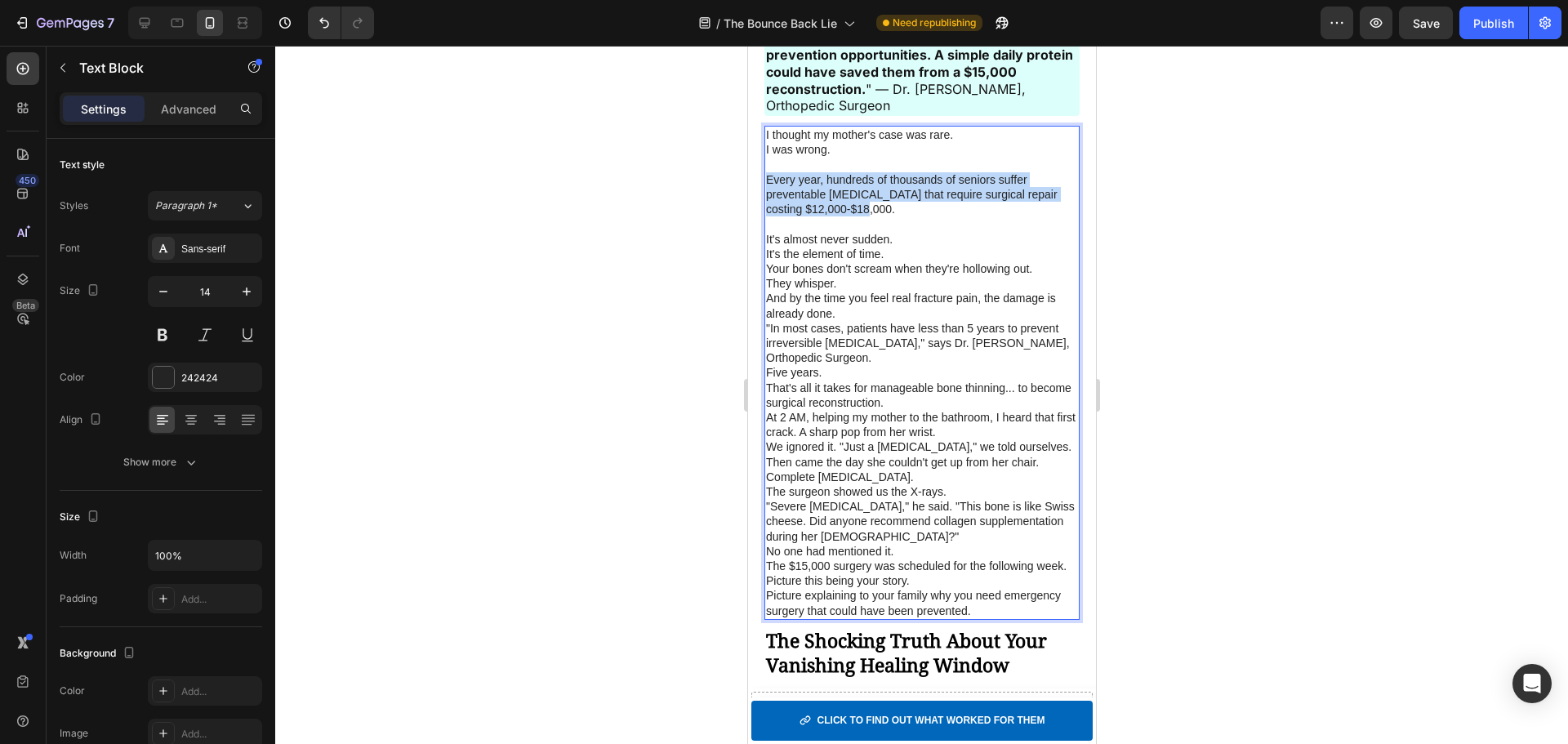
drag, startPoint x: 859, startPoint y: 211, endPoint x: 765, endPoint y: 188, distance: 96.8
click at [765, 188] on p "Every year, hundreds of thousands of seniors suffer preventable [MEDICAL_DATA] …" at bounding box center [920, 194] width 312 height 45
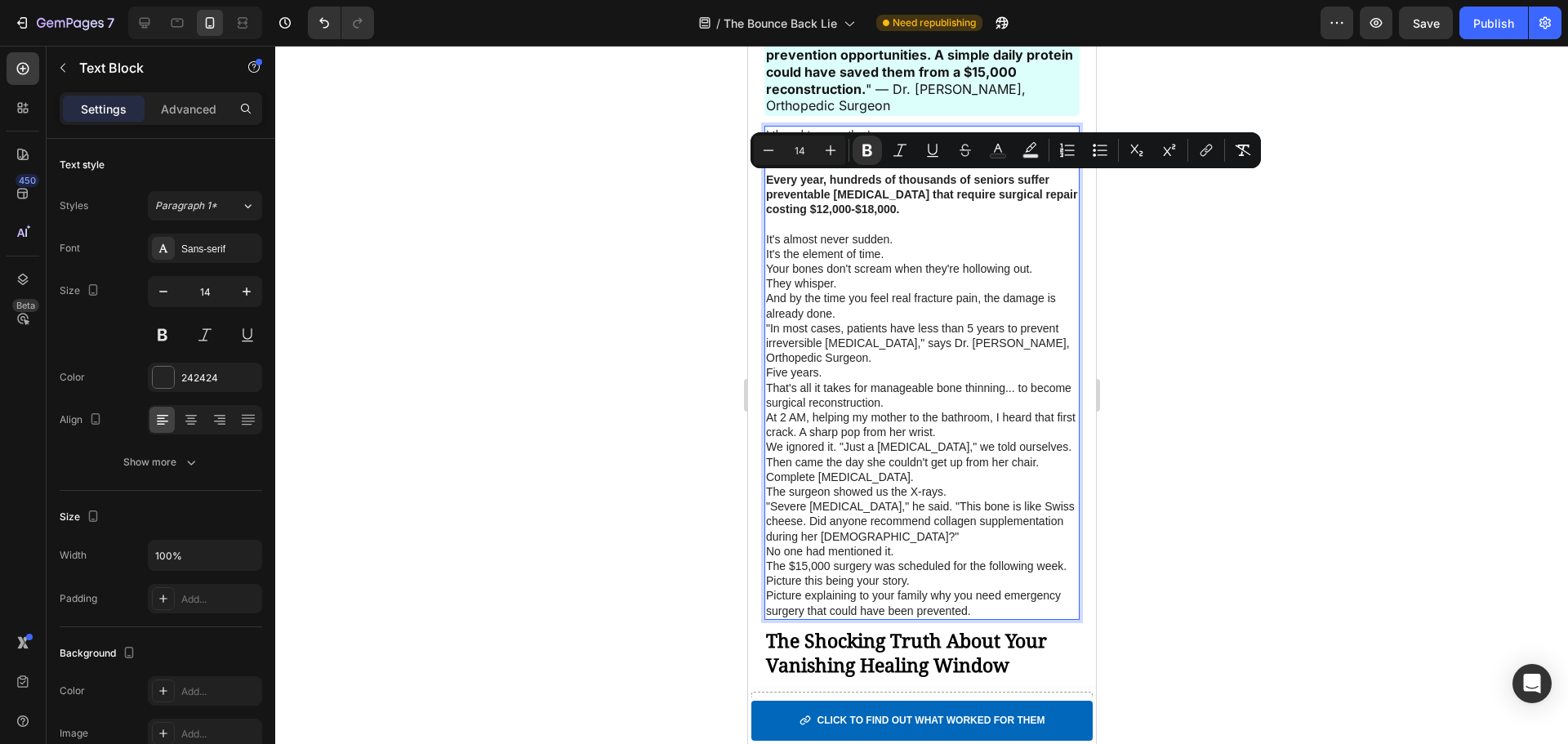
click at [929, 216] on p "Every year, hundreds of thousands of seniors suffer preventable [MEDICAL_DATA] …" at bounding box center [920, 194] width 312 height 45
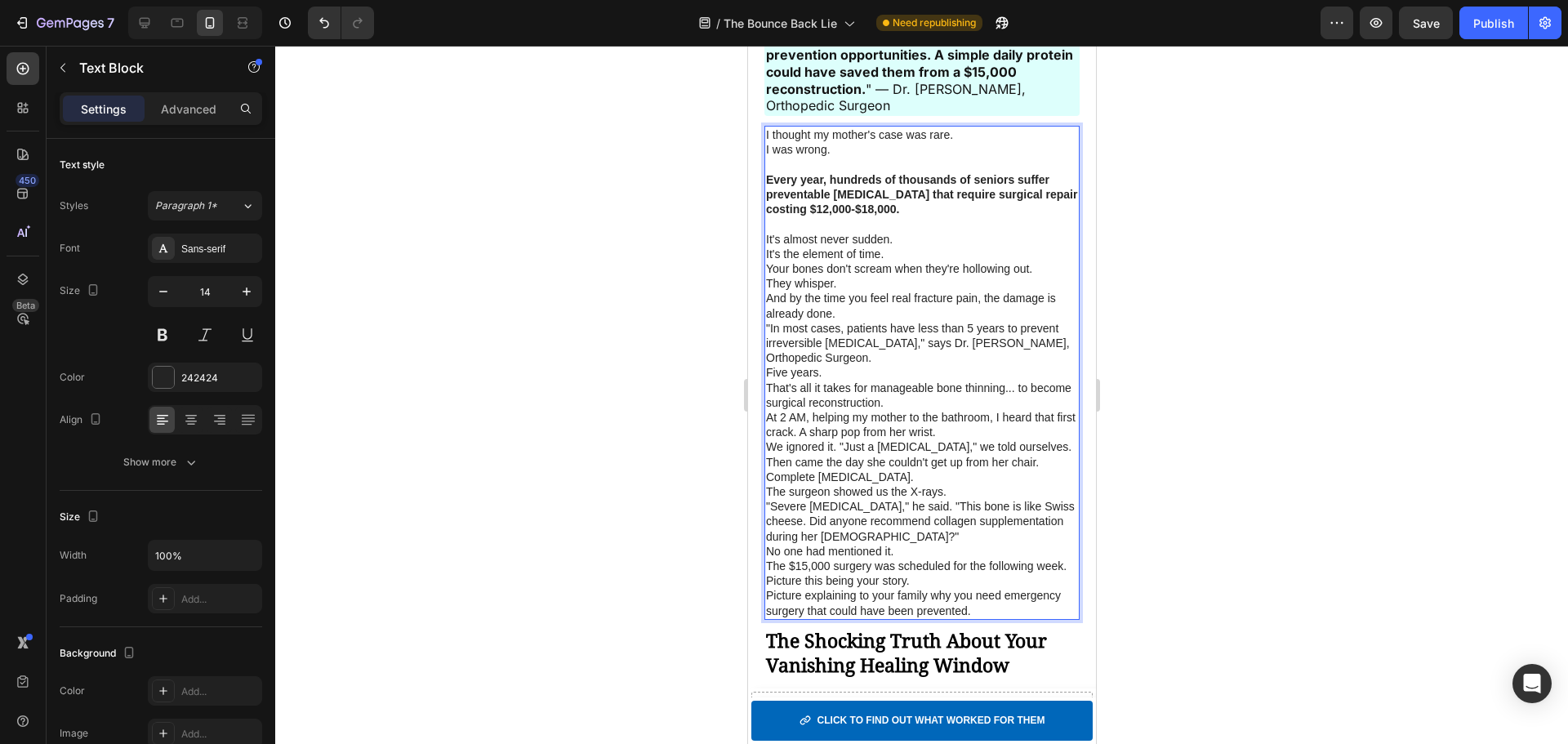
click at [920, 252] on p "It's the element of time." at bounding box center [920, 254] width 312 height 15
click at [944, 243] on p "It's almost never sudden." at bounding box center [920, 239] width 312 height 15
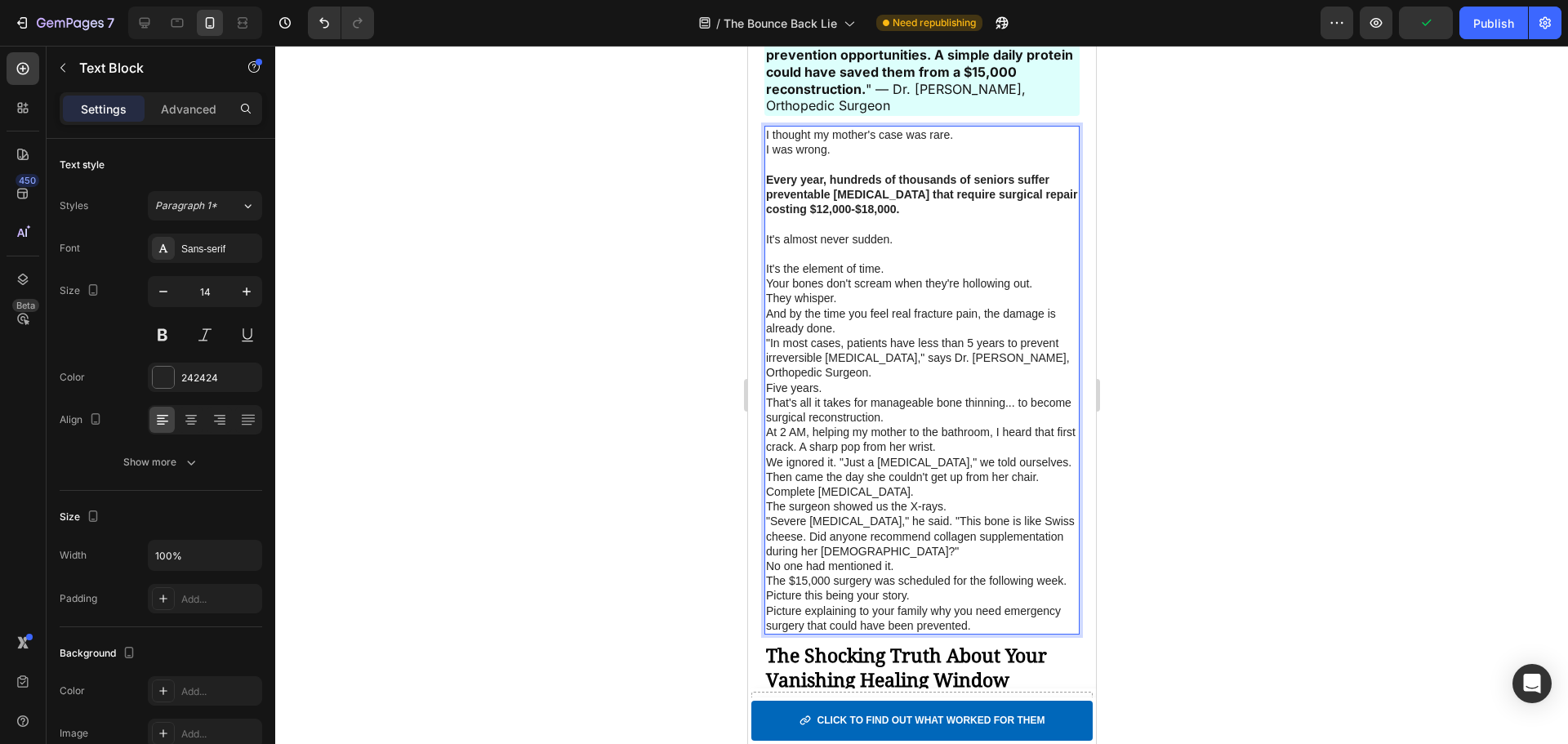
click at [922, 269] on p "It's the element of time." at bounding box center [920, 268] width 312 height 15
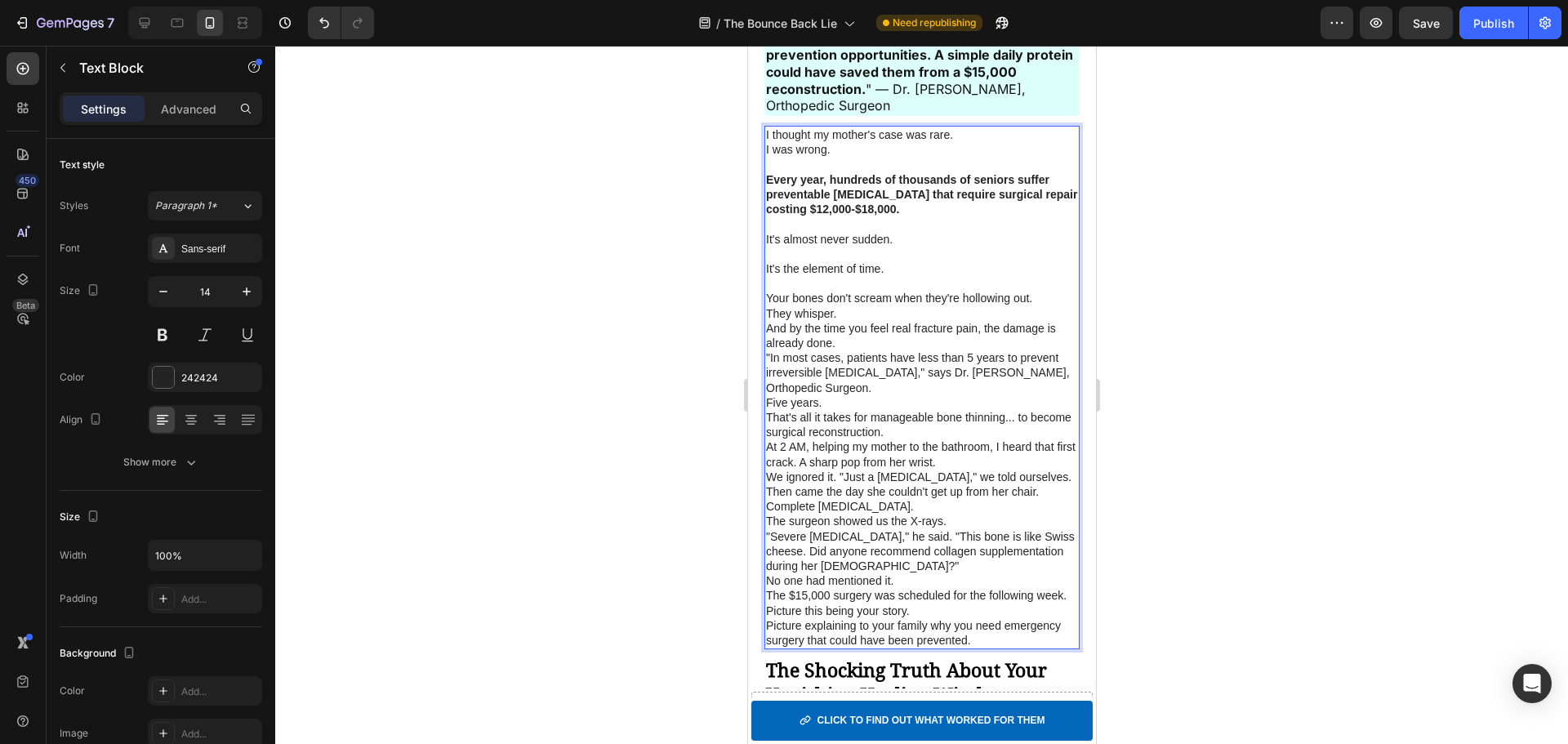
click at [876, 316] on p "They whisper." at bounding box center [920, 314] width 312 height 15
click at [874, 343] on p "And by the time you feel real fracture pain, the damage is already done." at bounding box center [920, 336] width 312 height 29
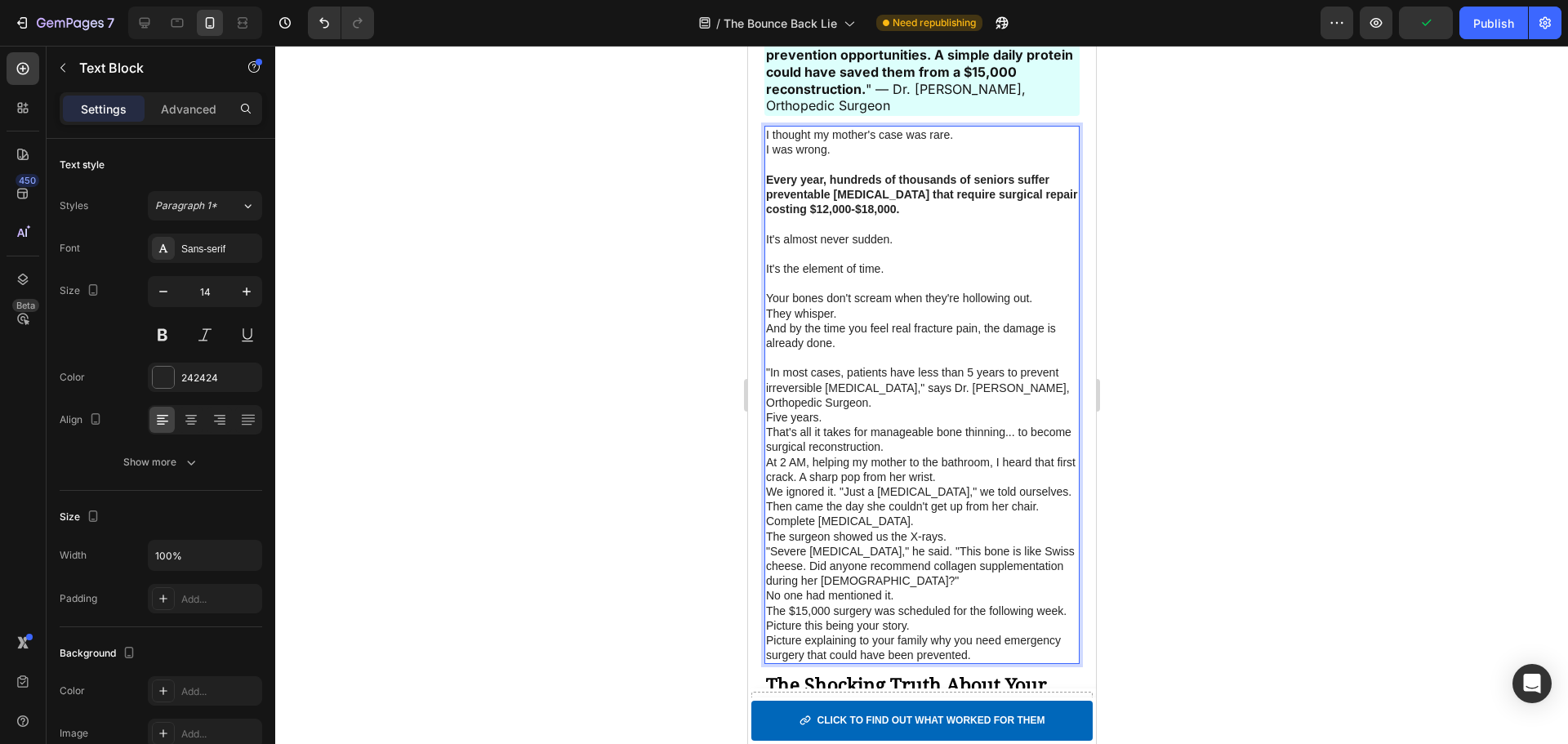
click at [834, 406] on p ""In most cases, patients have less than 5 years to prevent irreversible bone lo…" at bounding box center [920, 387] width 312 height 45
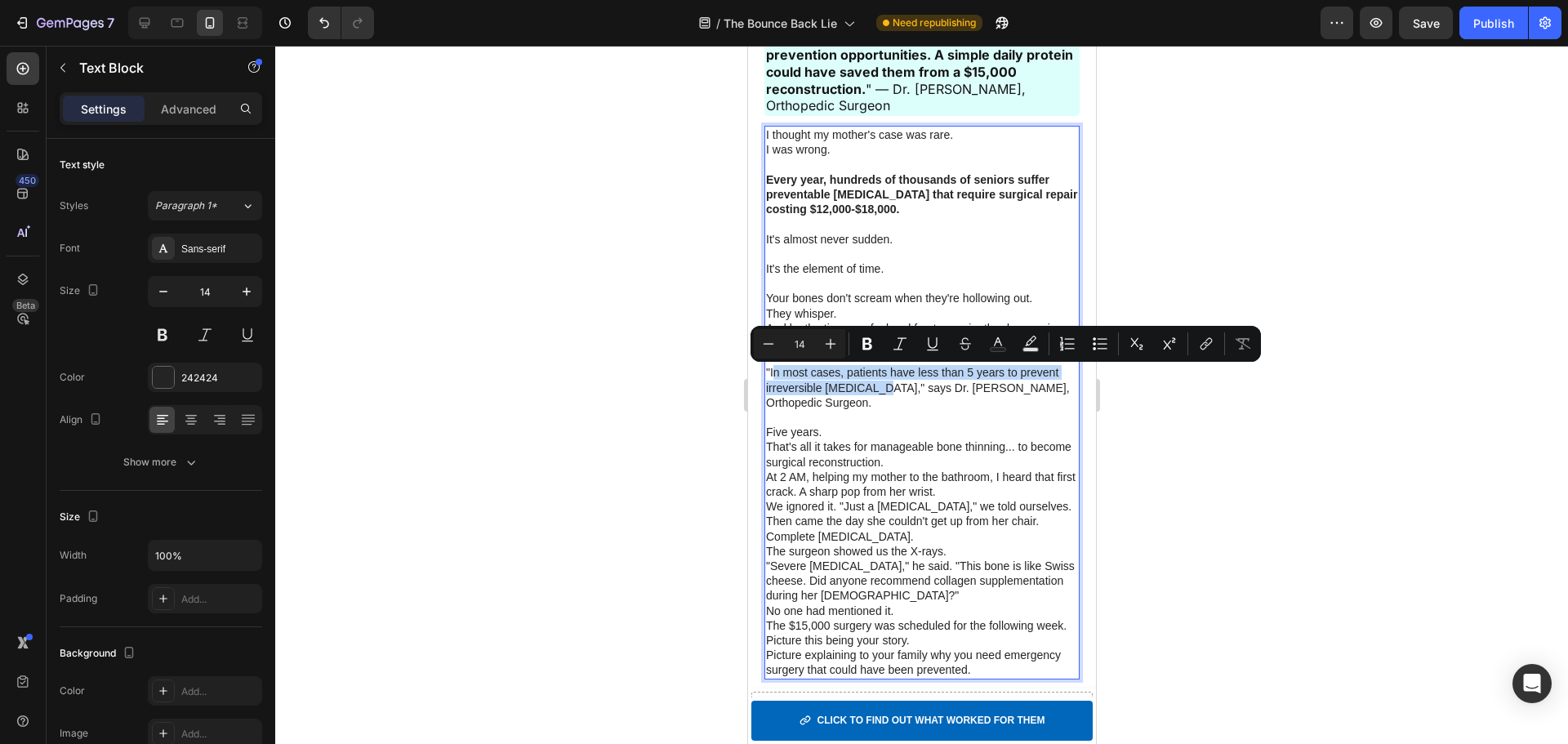
drag, startPoint x: 772, startPoint y: 376, endPoint x: 876, endPoint y: 397, distance: 106.1
click at [876, 397] on p ""In most cases, patients have less than 5 years to prevent irreversible bone lo…" at bounding box center [920, 387] width 312 height 45
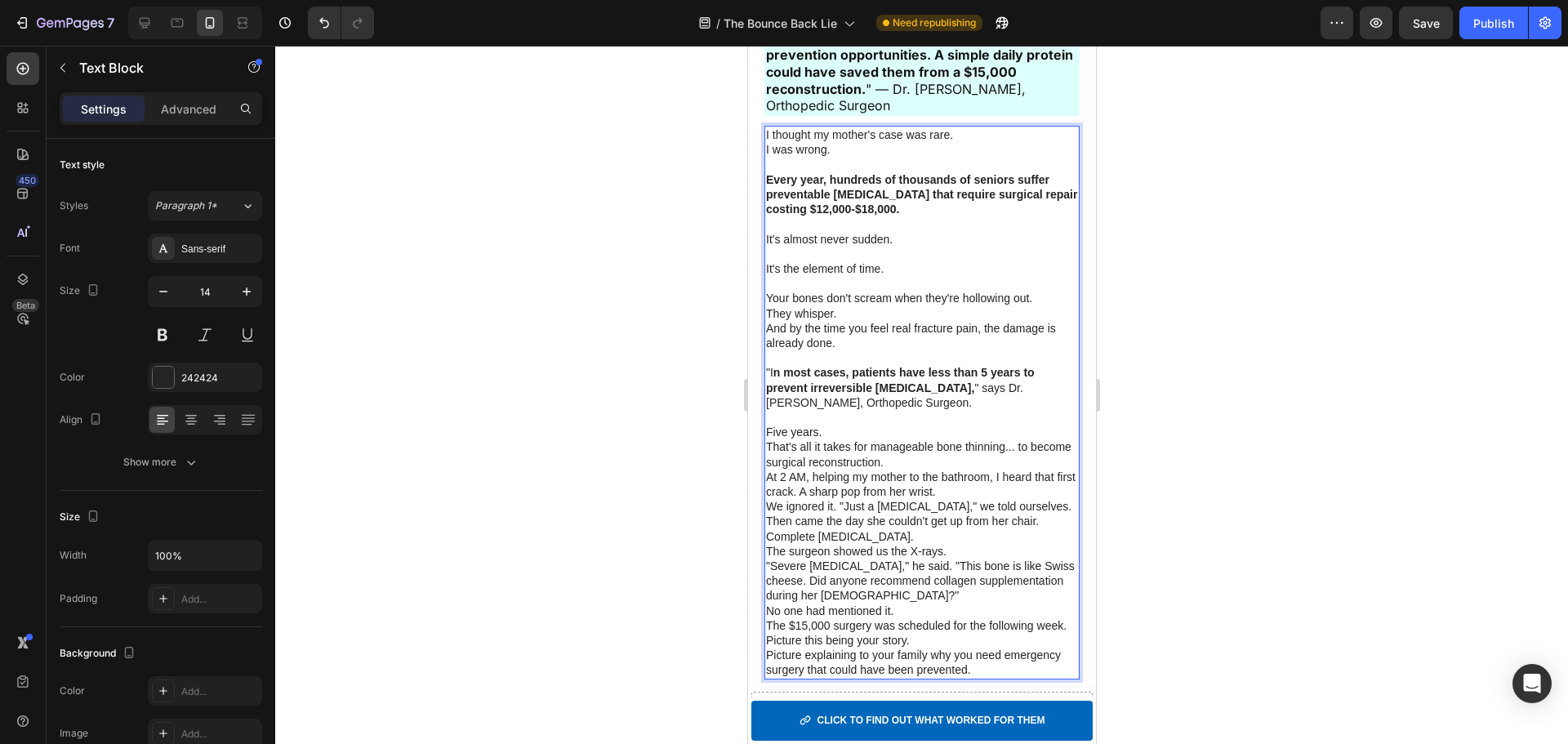
click at [932, 394] on p ""I n most cases, patients have less than 5 years to prevent irreversible bone l…" at bounding box center [920, 387] width 312 height 45
click at [874, 429] on p "Five years." at bounding box center [920, 432] width 312 height 15
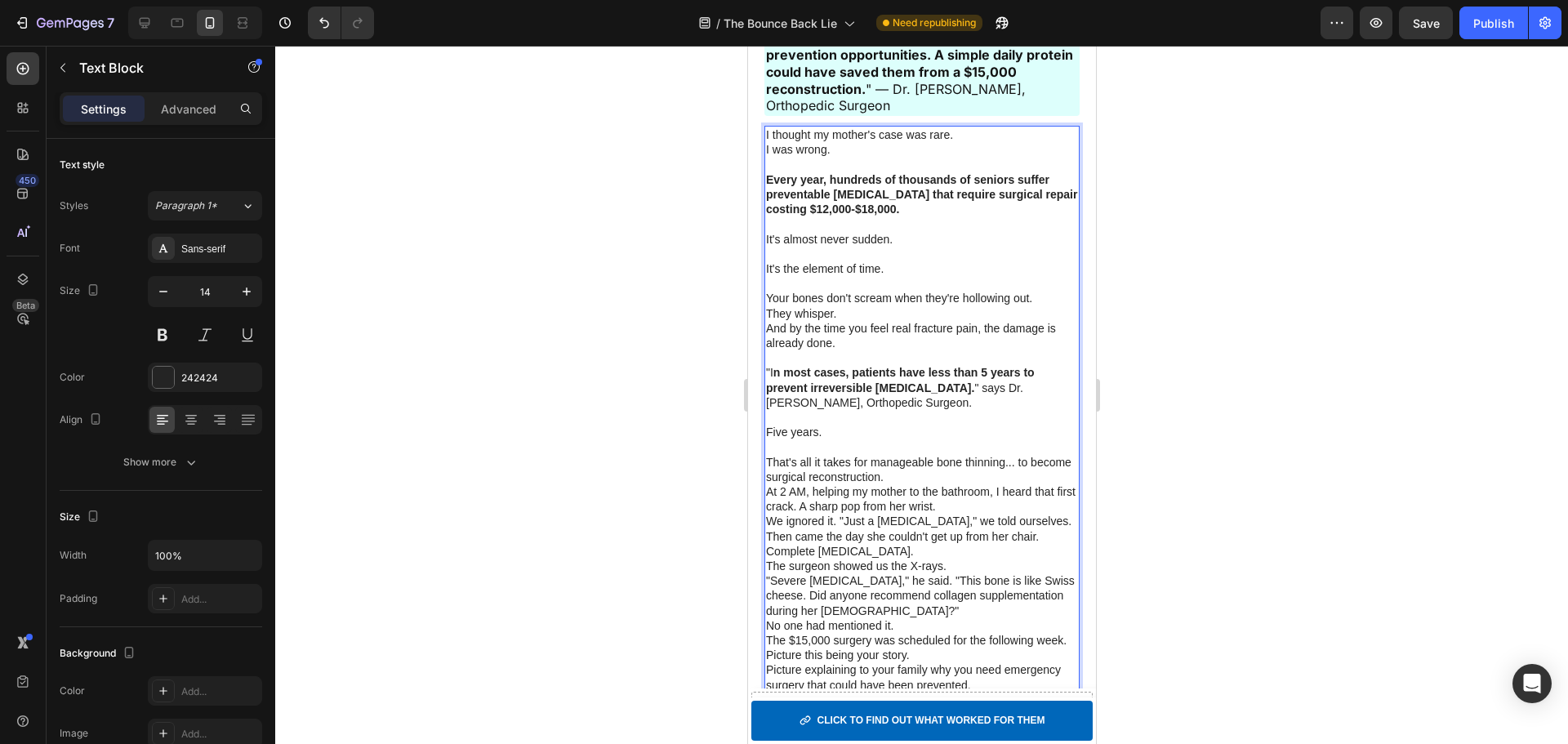
click at [985, 478] on p "That's all it takes for manageable bone thinning... to become surgical reconstr…" at bounding box center [920, 469] width 312 height 29
click at [891, 437] on p "Five years." at bounding box center [920, 432] width 312 height 15
click at [950, 483] on p "That's all it takes for manageable bone thinning... to become surgical reconstr…" at bounding box center [920, 469] width 312 height 29
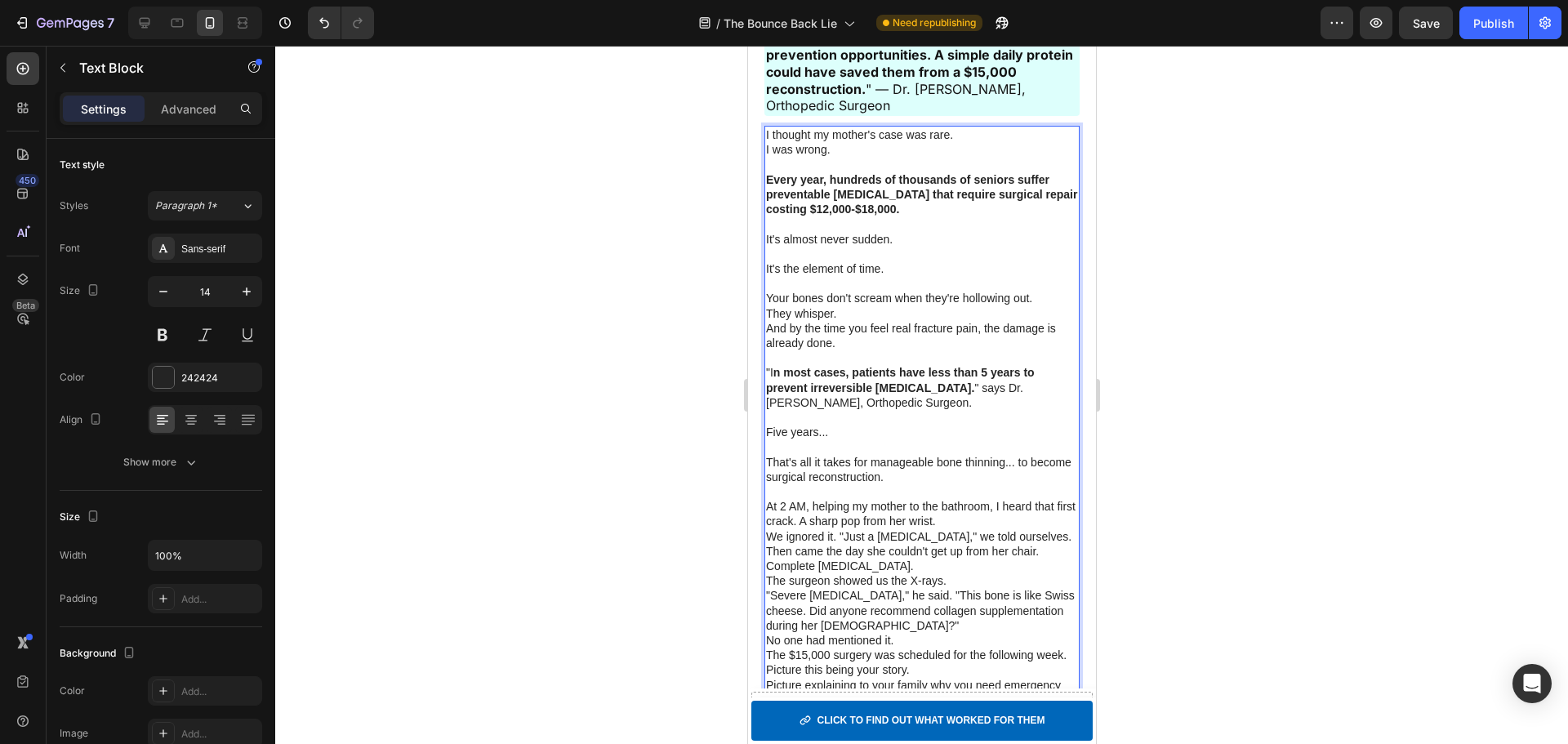
click at [821, 525] on p "At 2 AM, helping my mother to the bathroom, I heard that first crack. A sharp p…" at bounding box center [920, 514] width 312 height 29
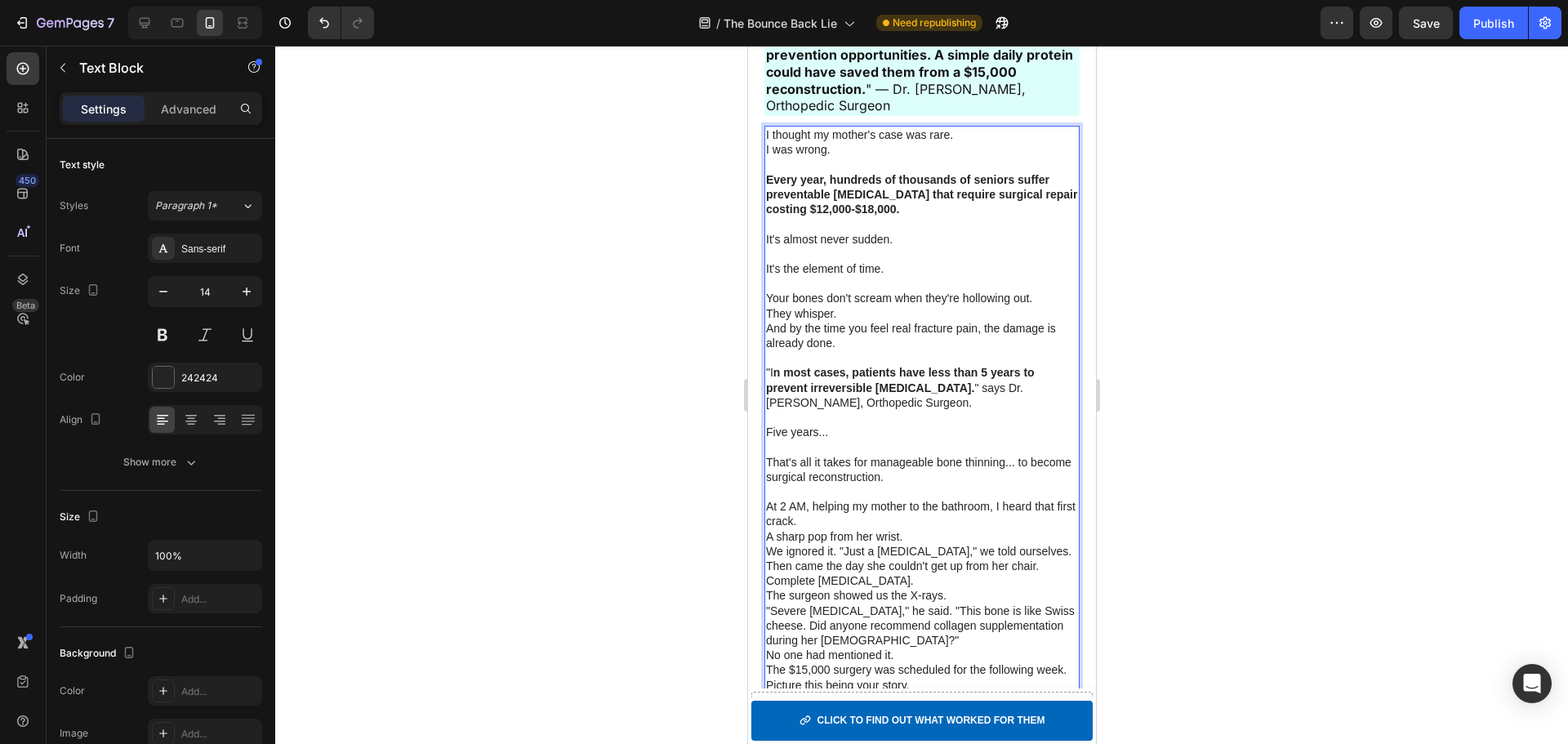
click at [953, 540] on p "A sharp pop from her wrist." at bounding box center [920, 537] width 312 height 15
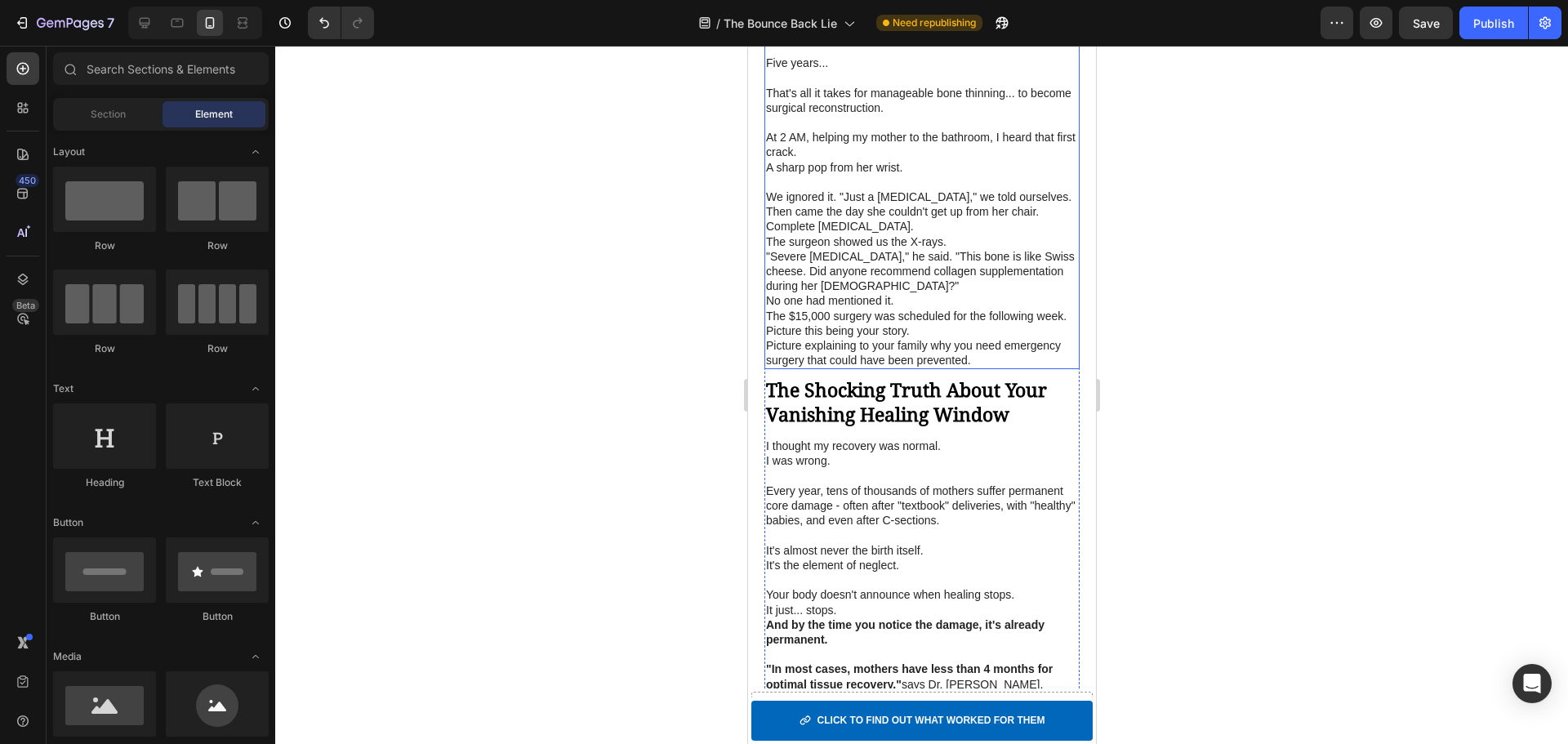
click at [908, 240] on p "The surgeon showed us the X-rays." at bounding box center [920, 242] width 312 height 15
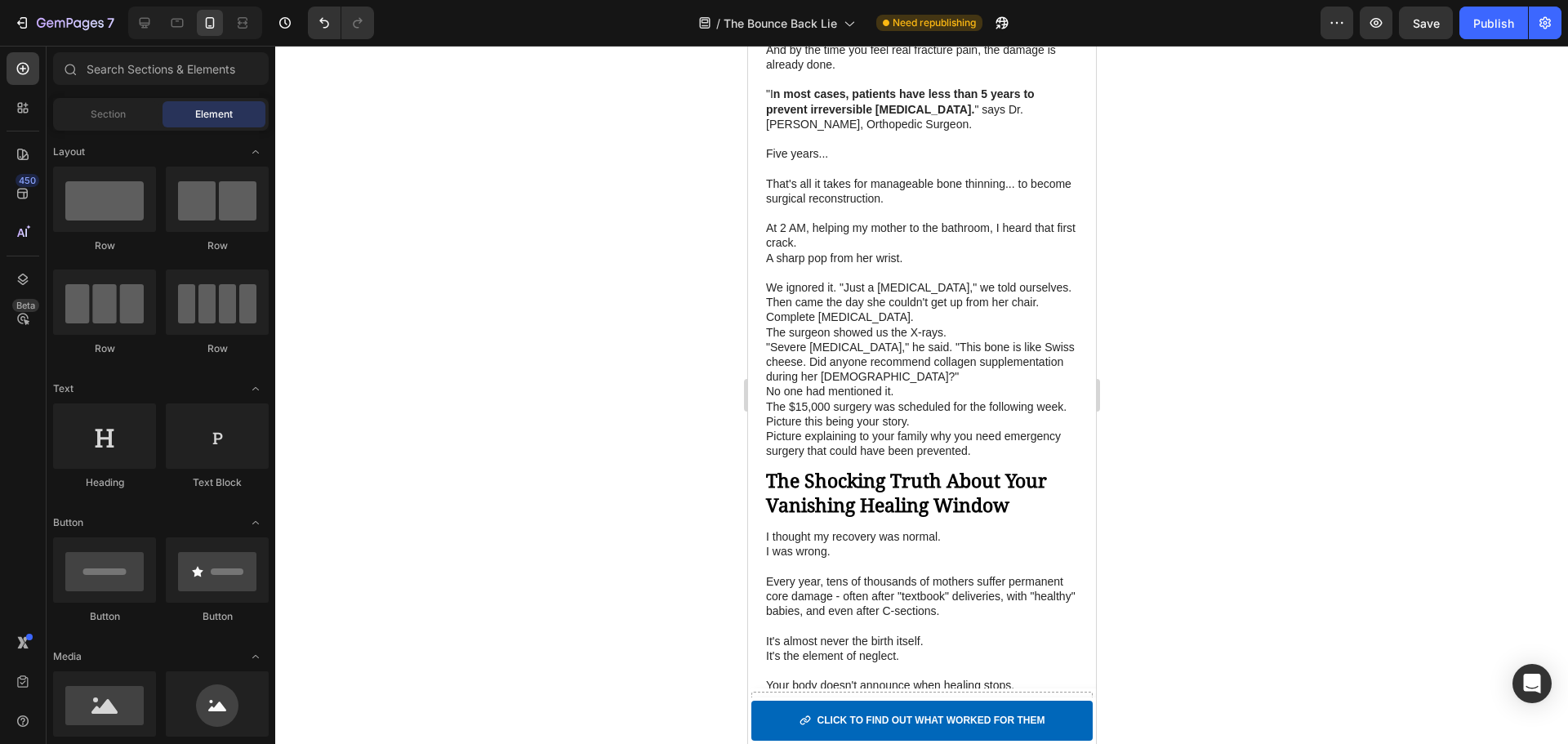
scroll to position [1971, 0]
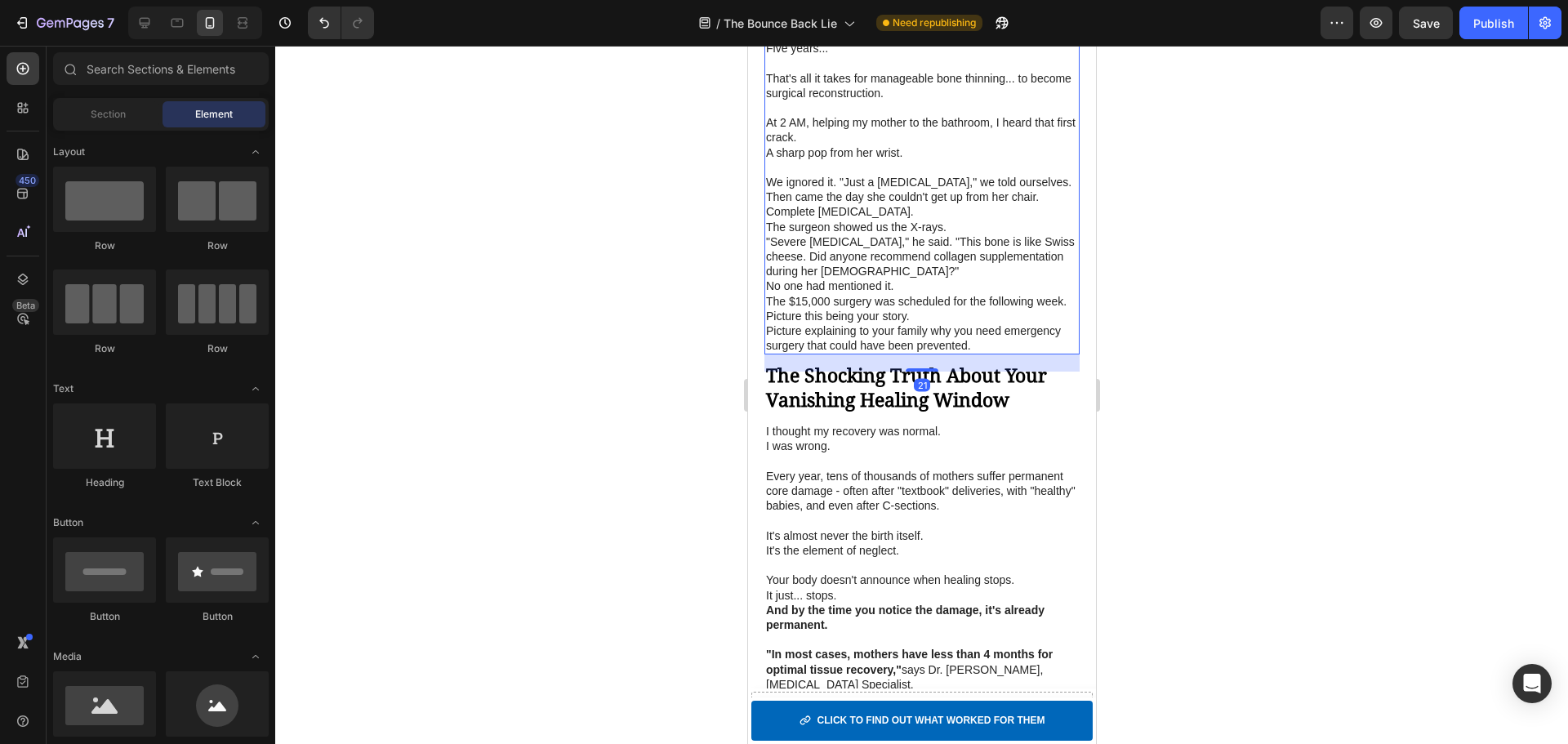
click at [873, 194] on p "Then came the day she couldn't get up from her chair." at bounding box center [920, 196] width 312 height 15
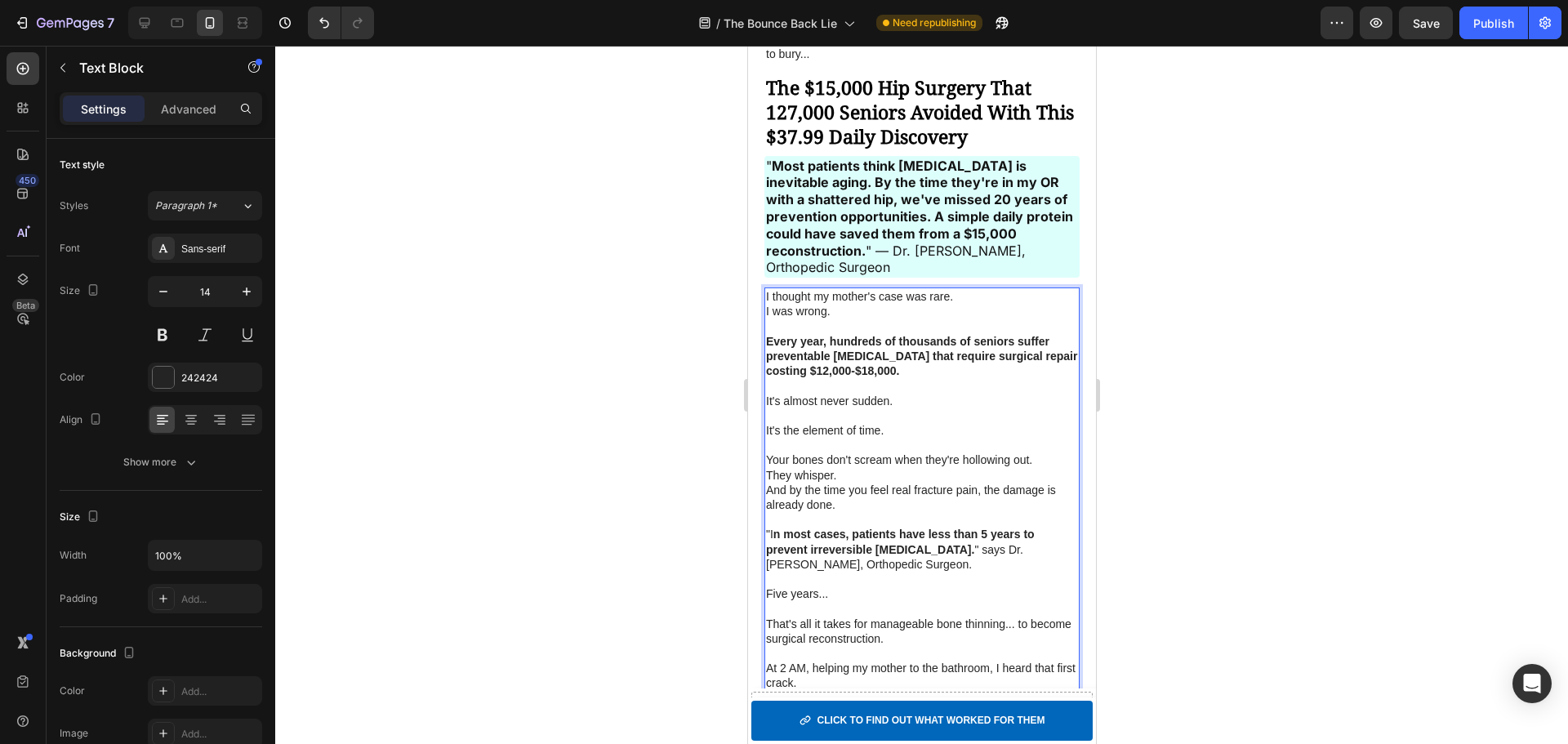
scroll to position [1330, 0]
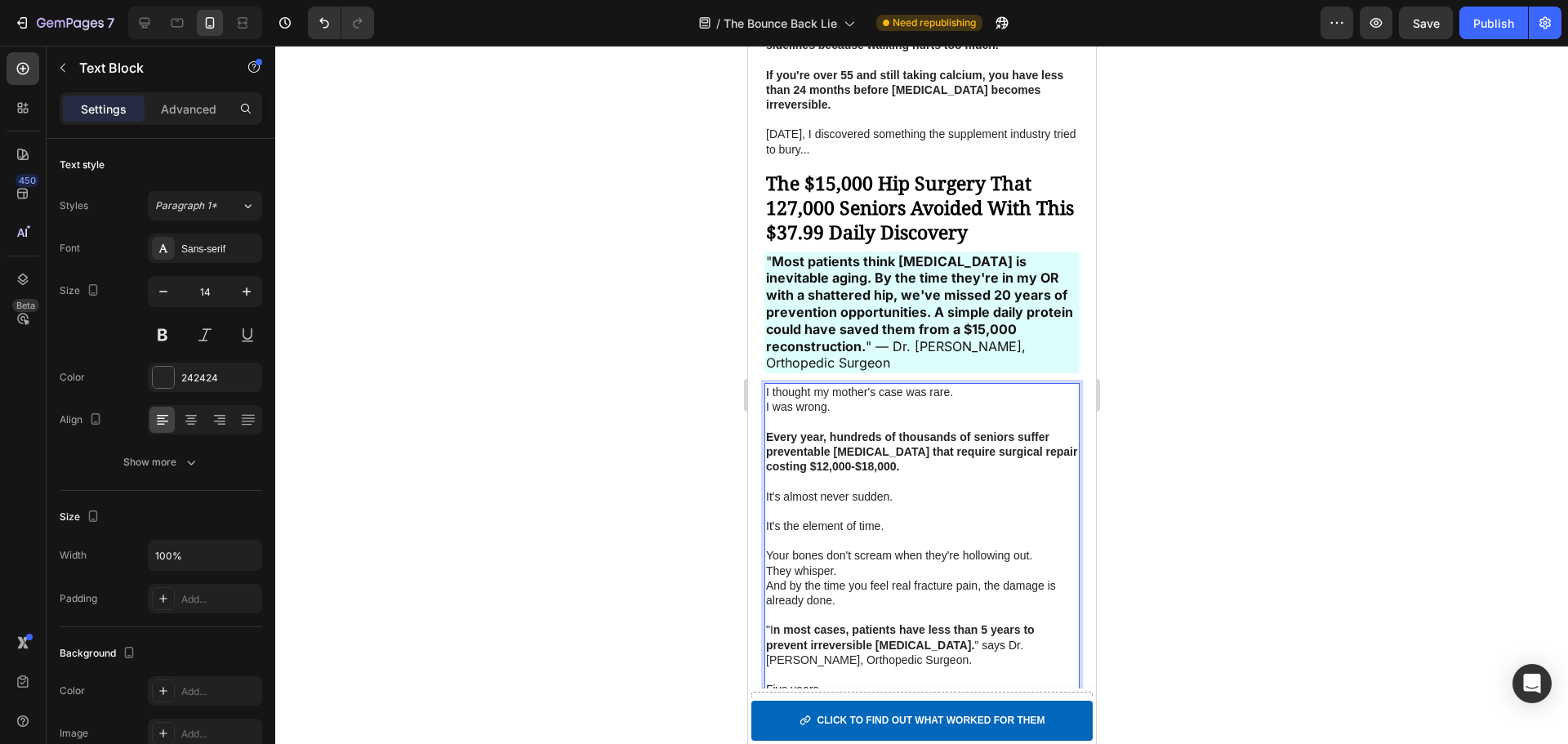
click at [909, 427] on p "Rich Text Editor. Editing area: main" at bounding box center [920, 422] width 312 height 15
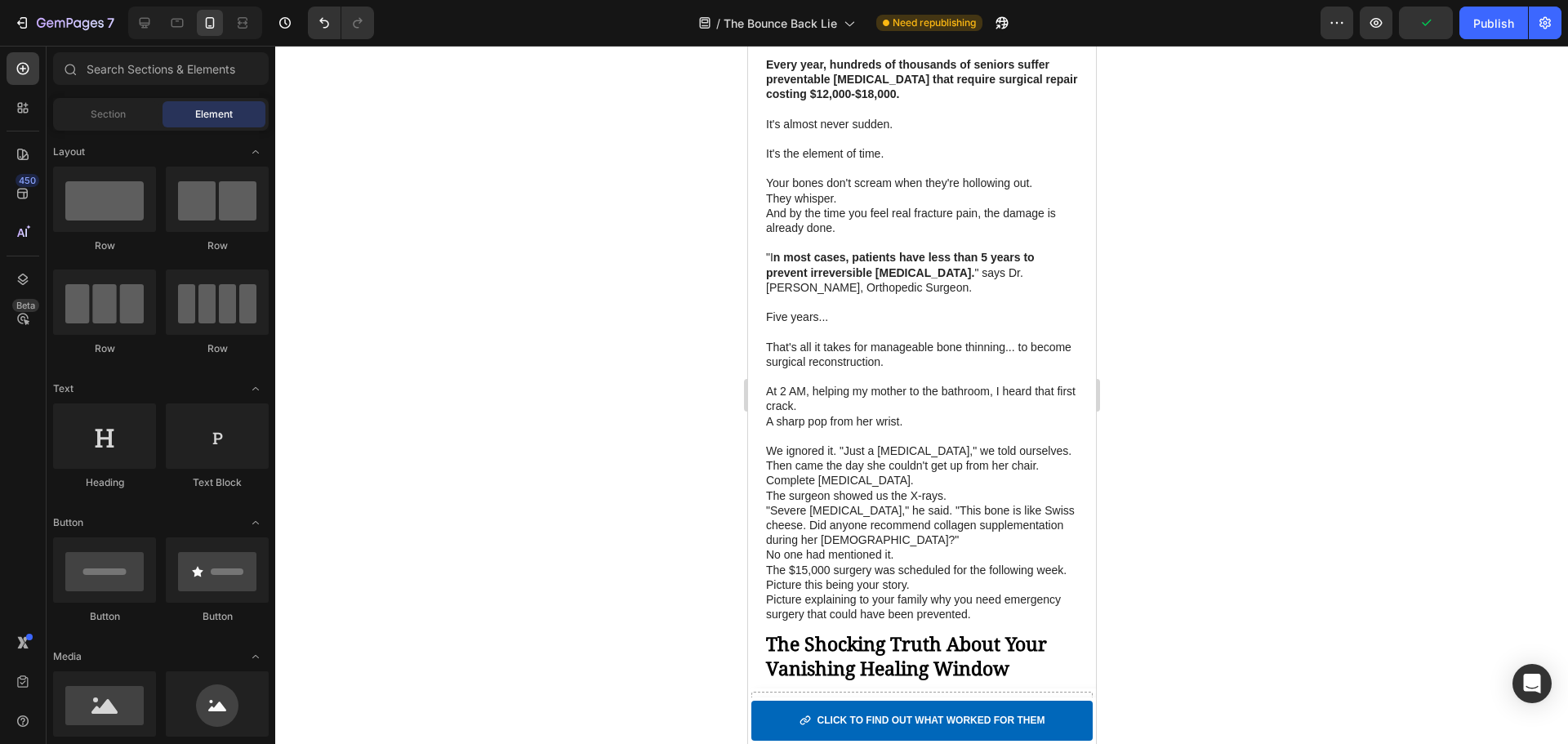
scroll to position [1737, 0]
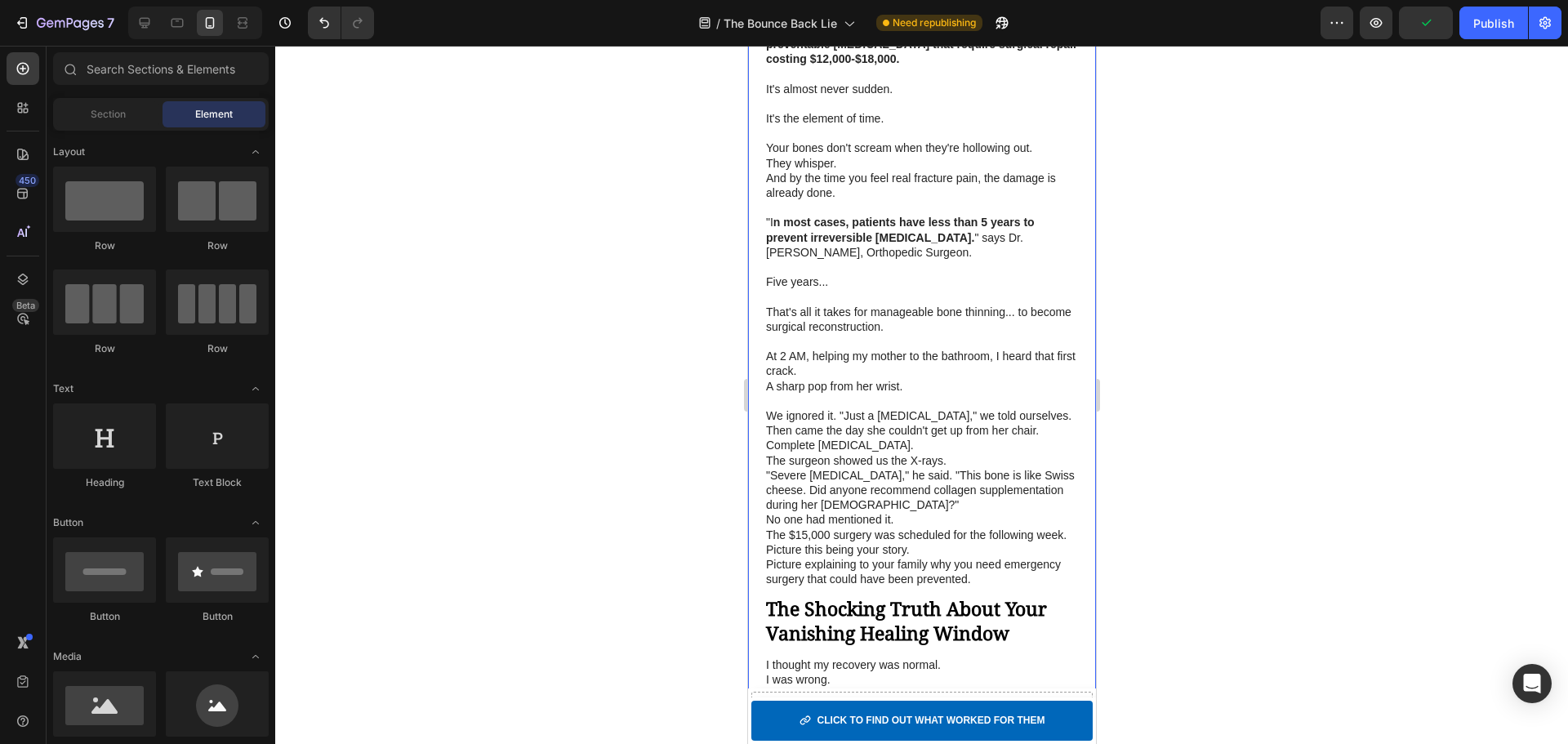
click at [931, 364] on p "At 2 AM, helping my mother to the bathroom, I heard that first crack." at bounding box center [920, 363] width 312 height 29
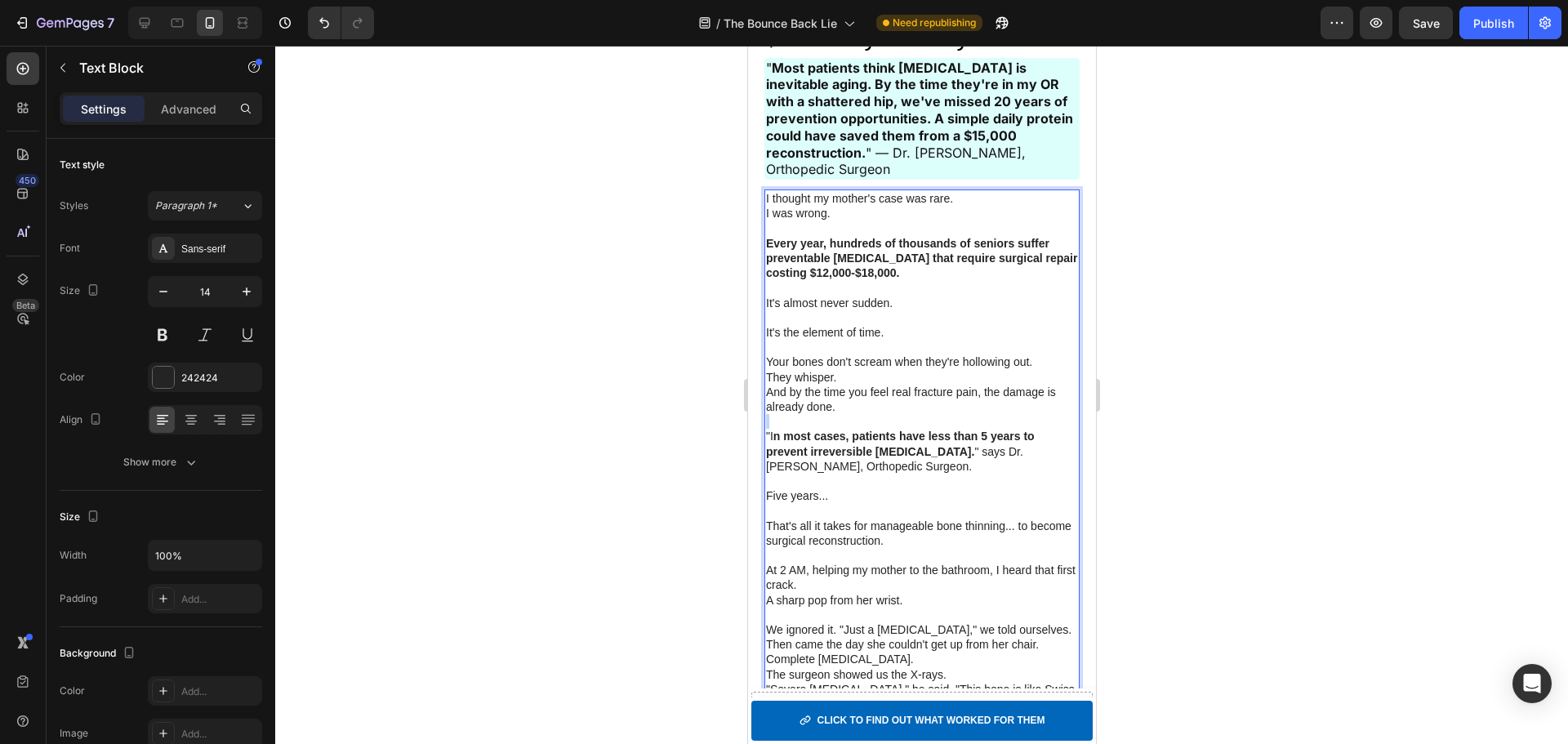
click at [876, 383] on div "I thought my mother's case was rare. I was wrong. Every year, hundreds of thous…" at bounding box center [921, 495] width 316 height 612
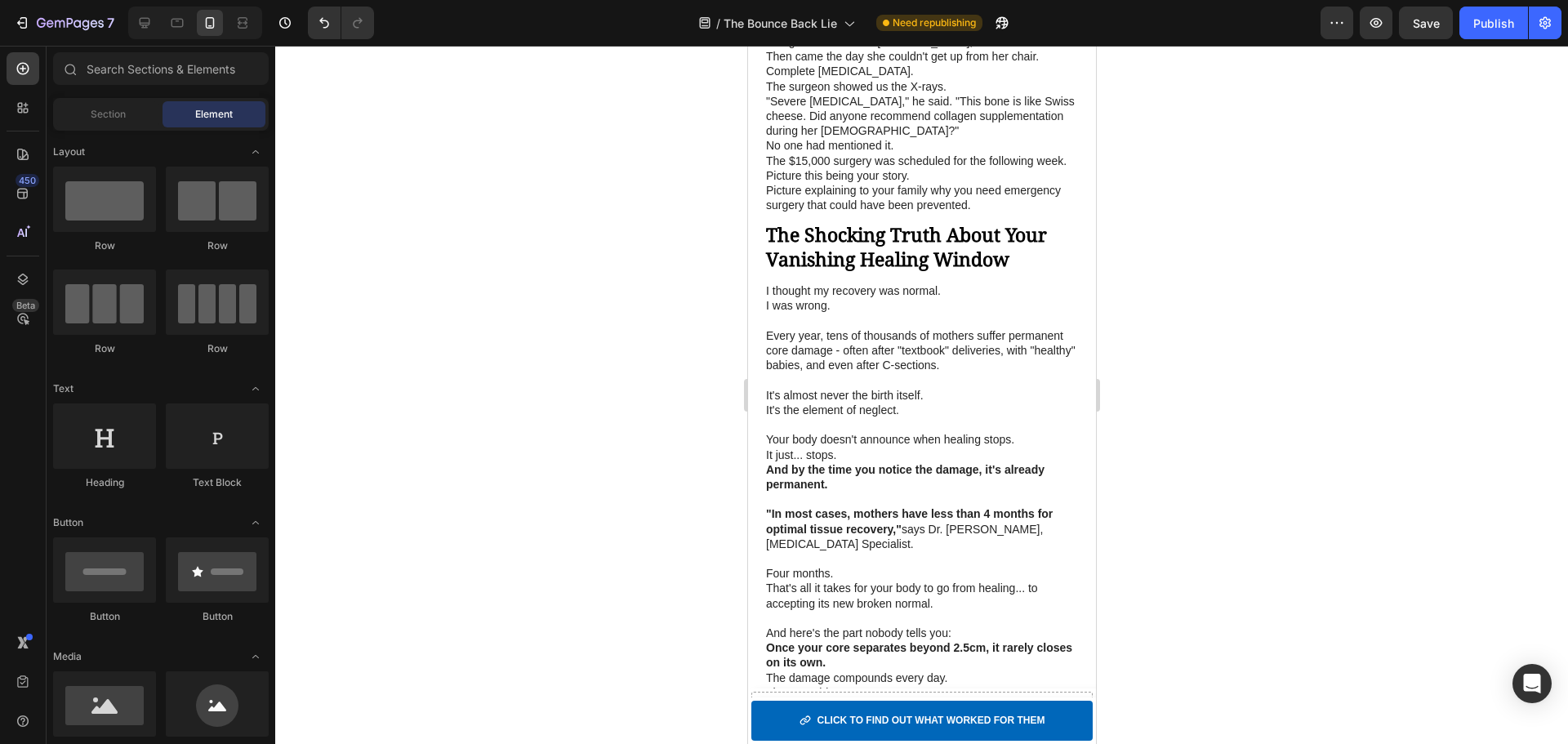
scroll to position [2314, 0]
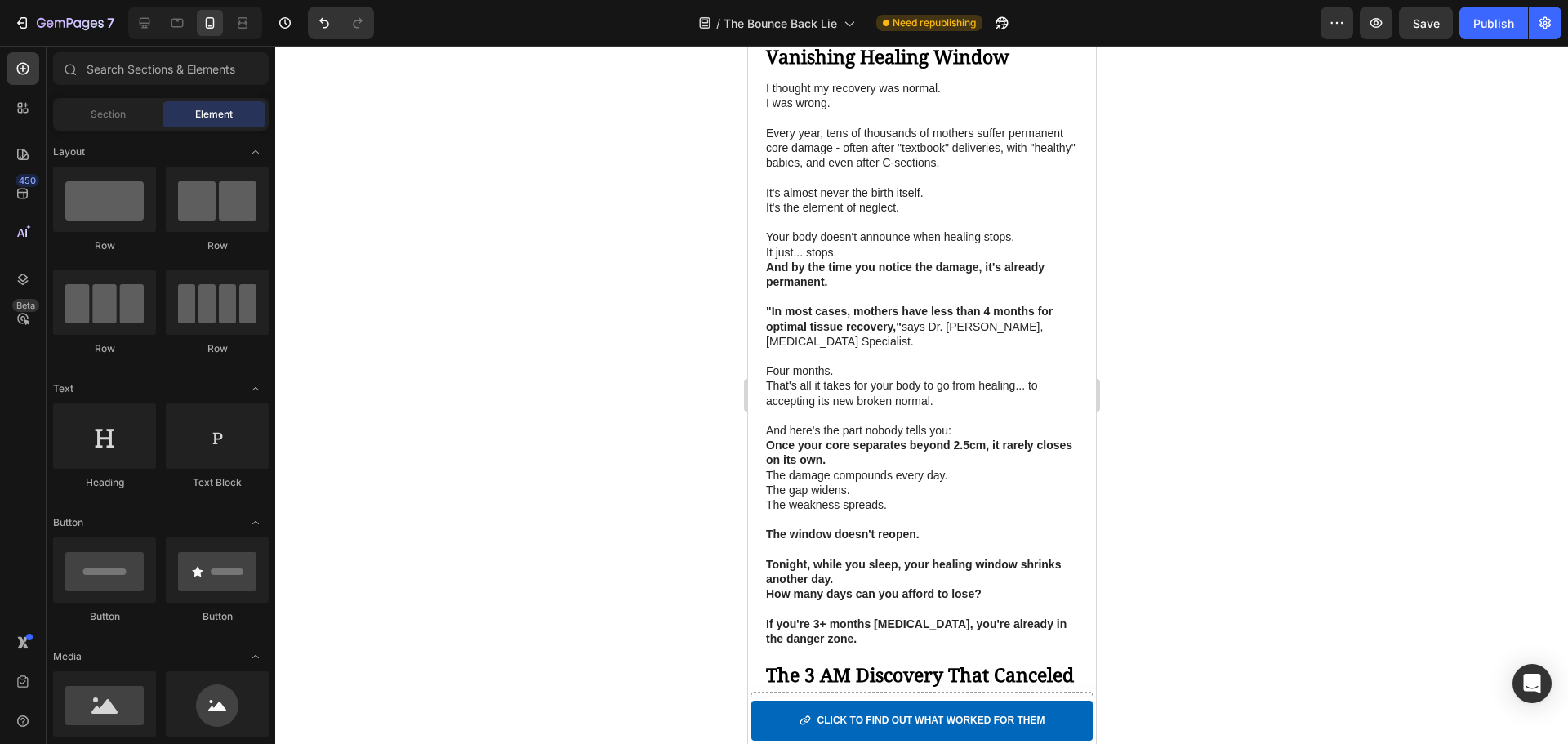
click at [901, 364] on p at bounding box center [920, 356] width 312 height 15
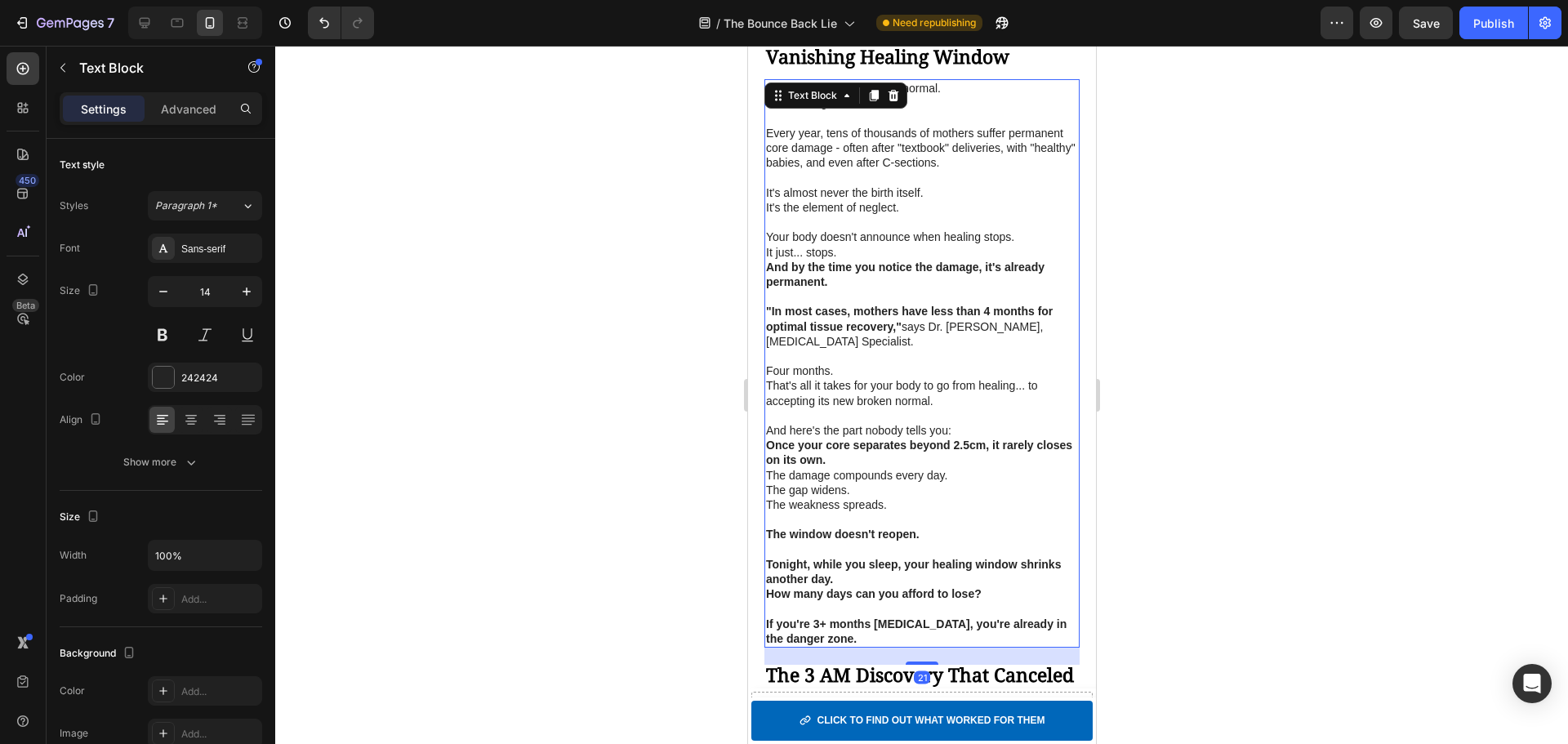
click at [901, 364] on p at bounding box center [920, 356] width 312 height 15
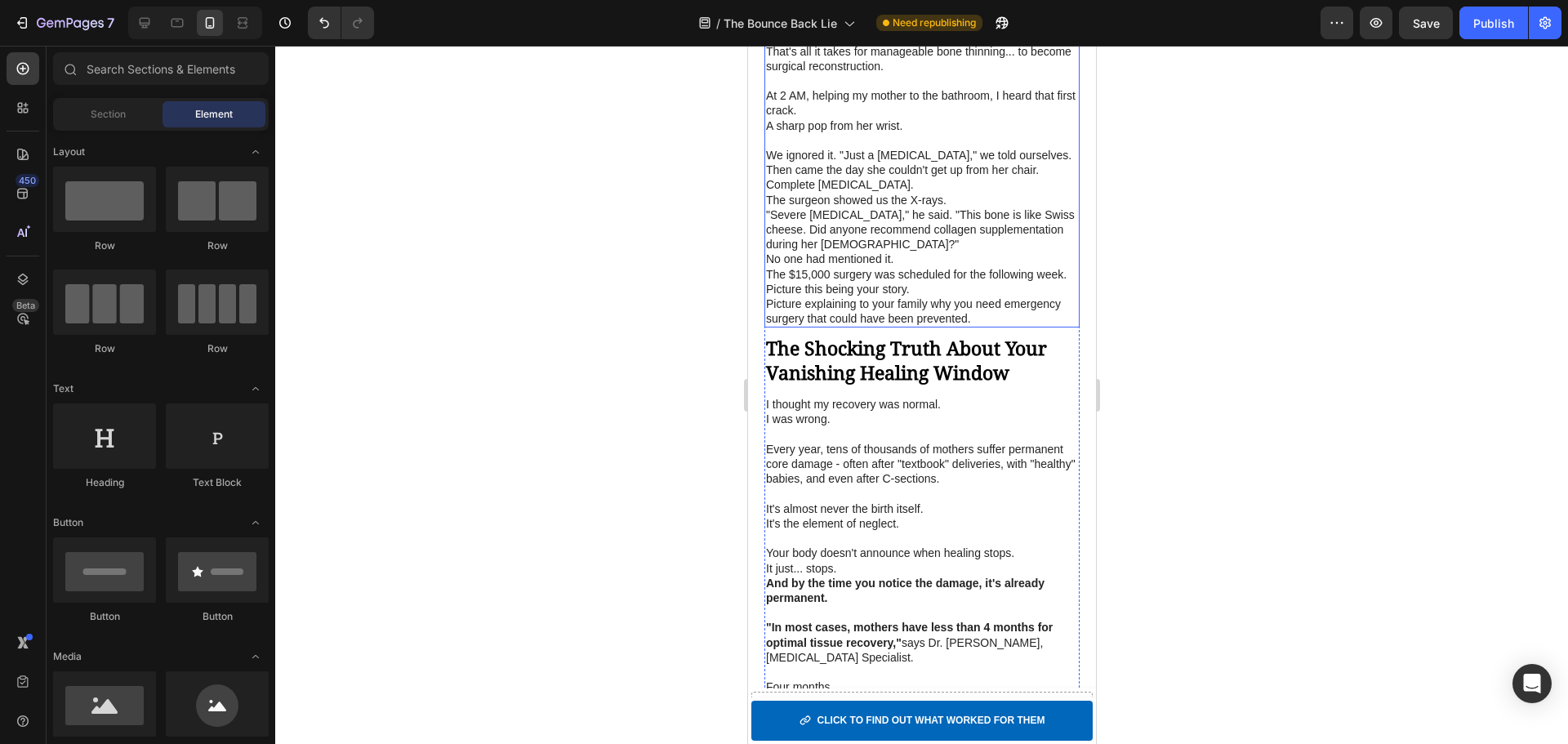
click at [882, 235] on p ""Severe osteoporosis," he said. "This bone is like Swiss cheese. Did anyone rec…" at bounding box center [920, 229] width 312 height 45
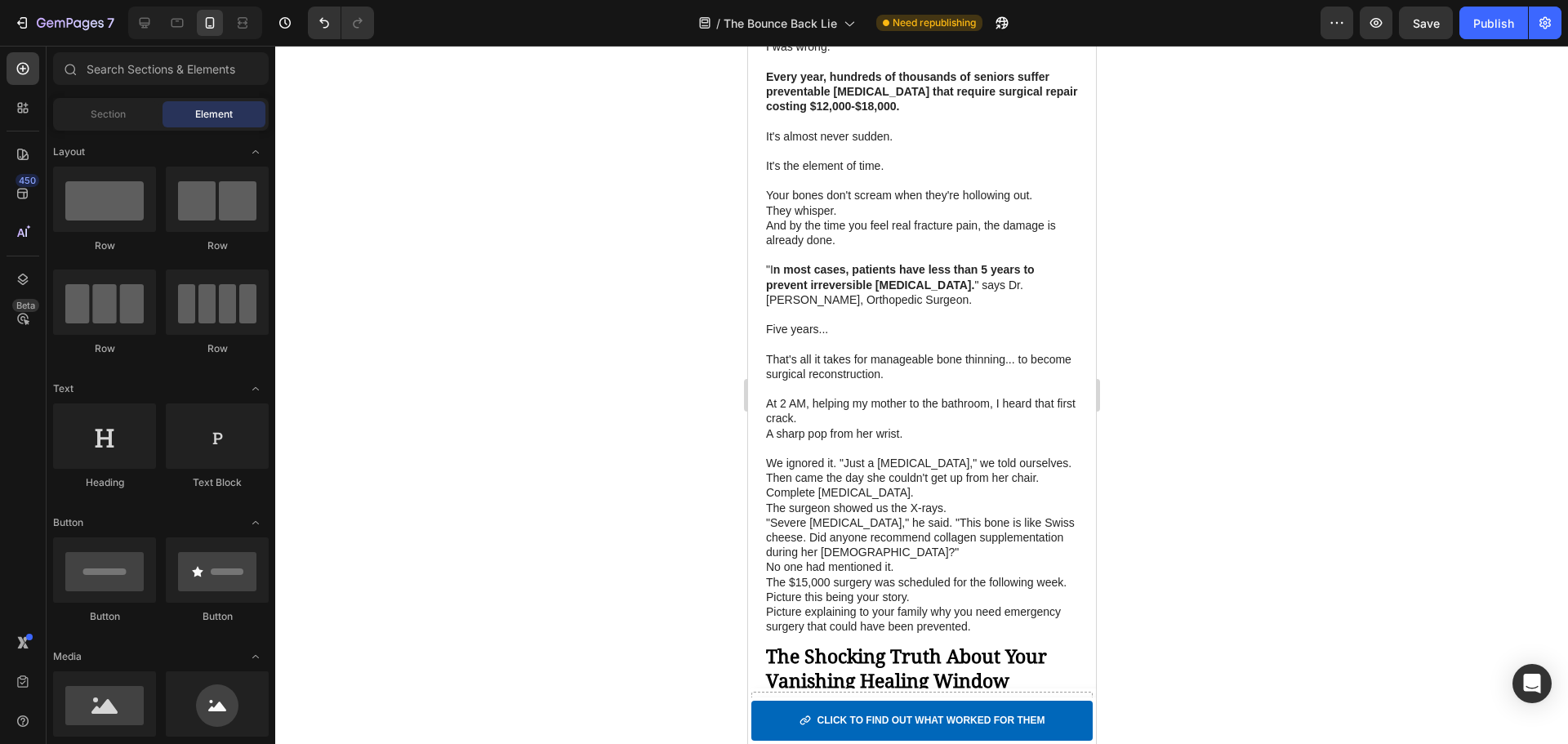
scroll to position [1698, 0]
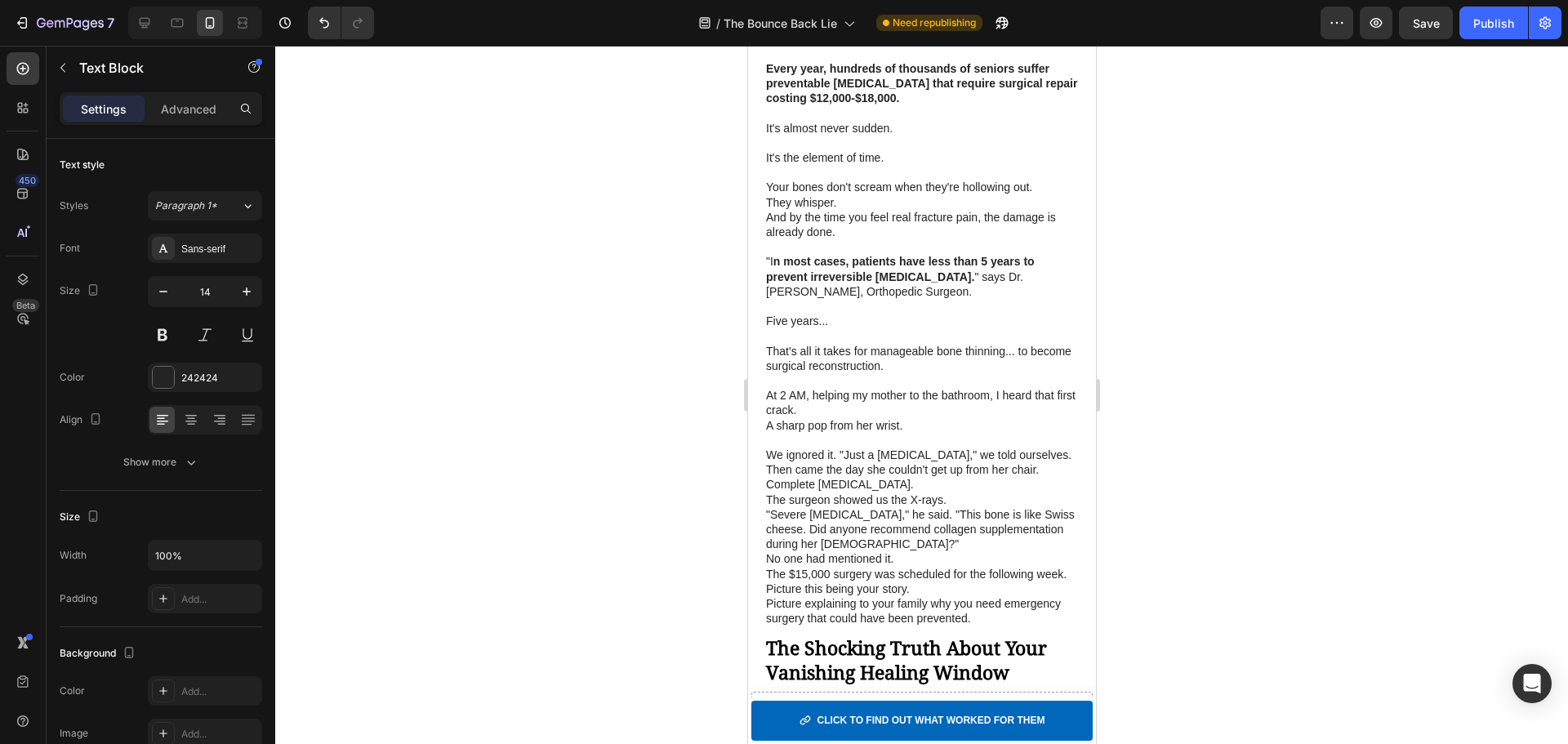
click at [922, 295] on p ""I n most cases, patients have less than 5 years to prevent irreversible bone l…" at bounding box center [920, 276] width 312 height 45
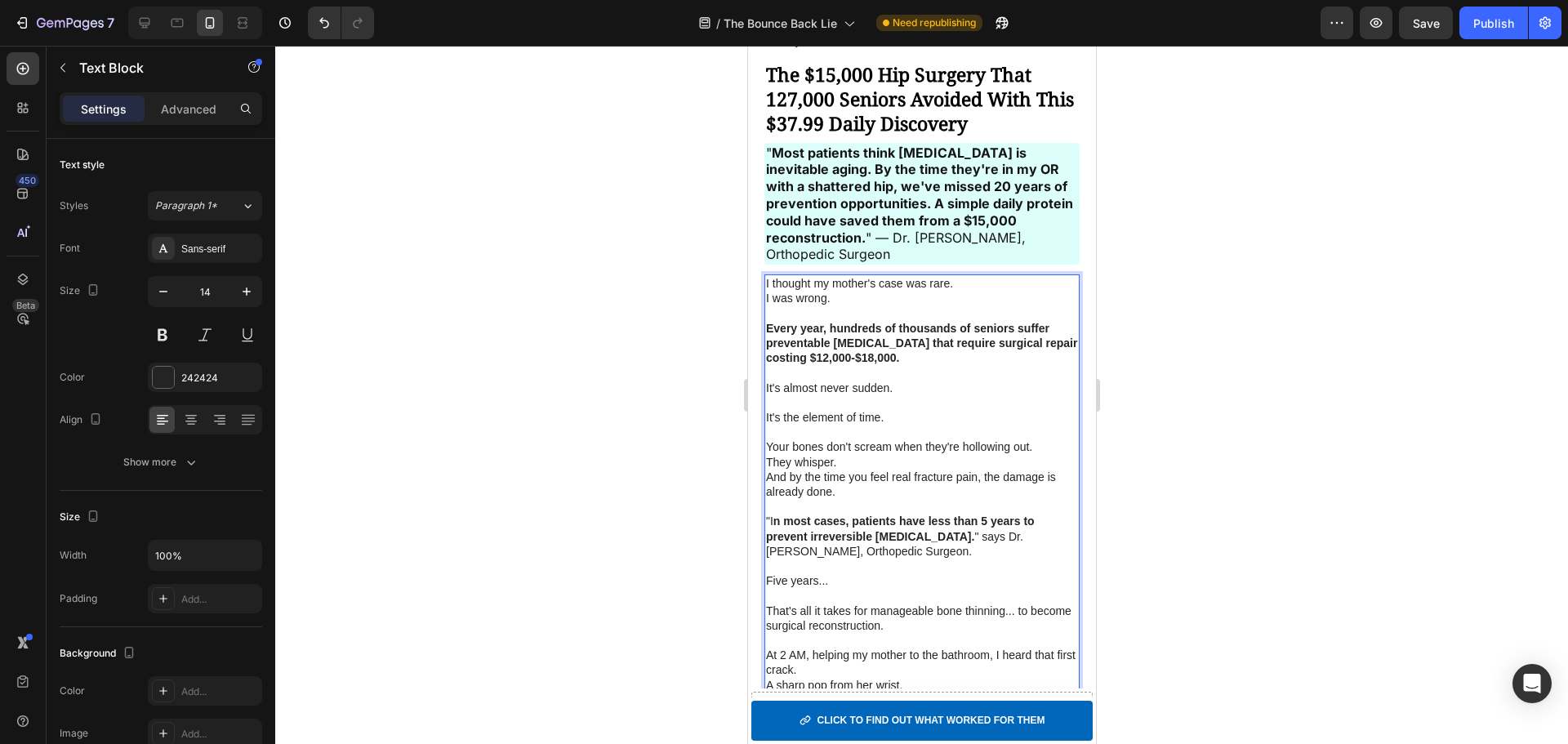
scroll to position [1330, 0]
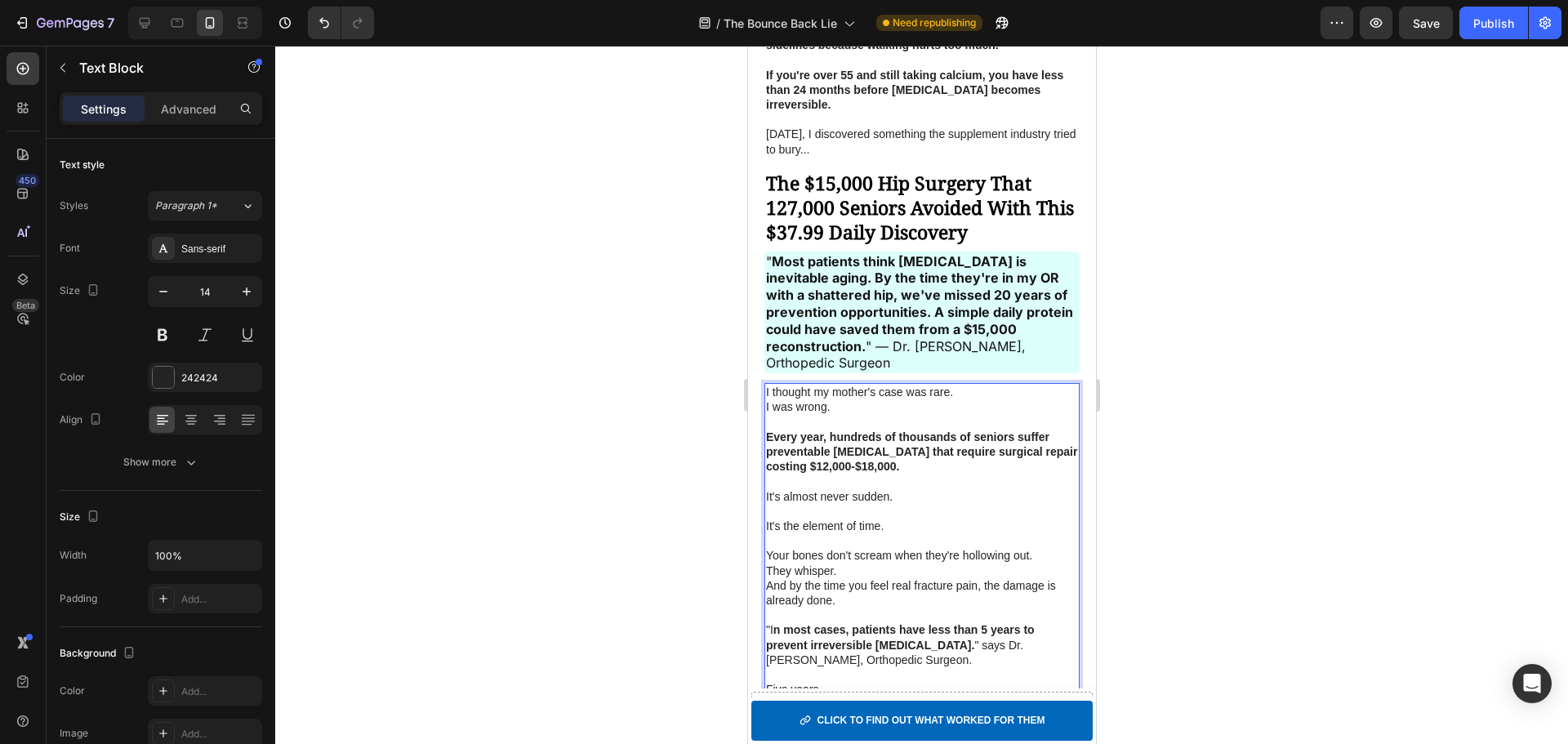
click at [908, 435] on strong "Every year, hundreds of thousands of seniors suffer preventable [MEDICAL_DATA] …" at bounding box center [920, 451] width 311 height 43
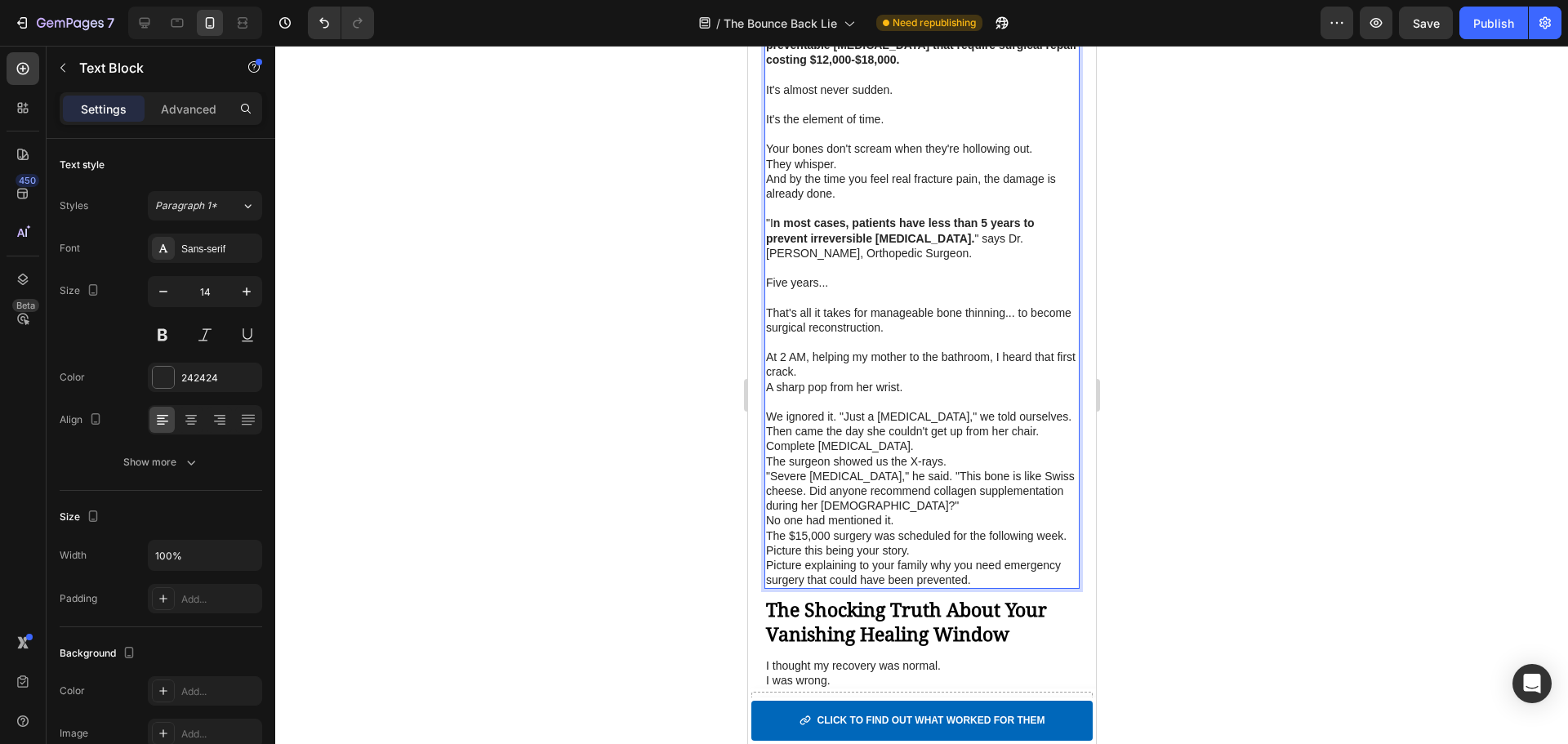
scroll to position [1760, 0]
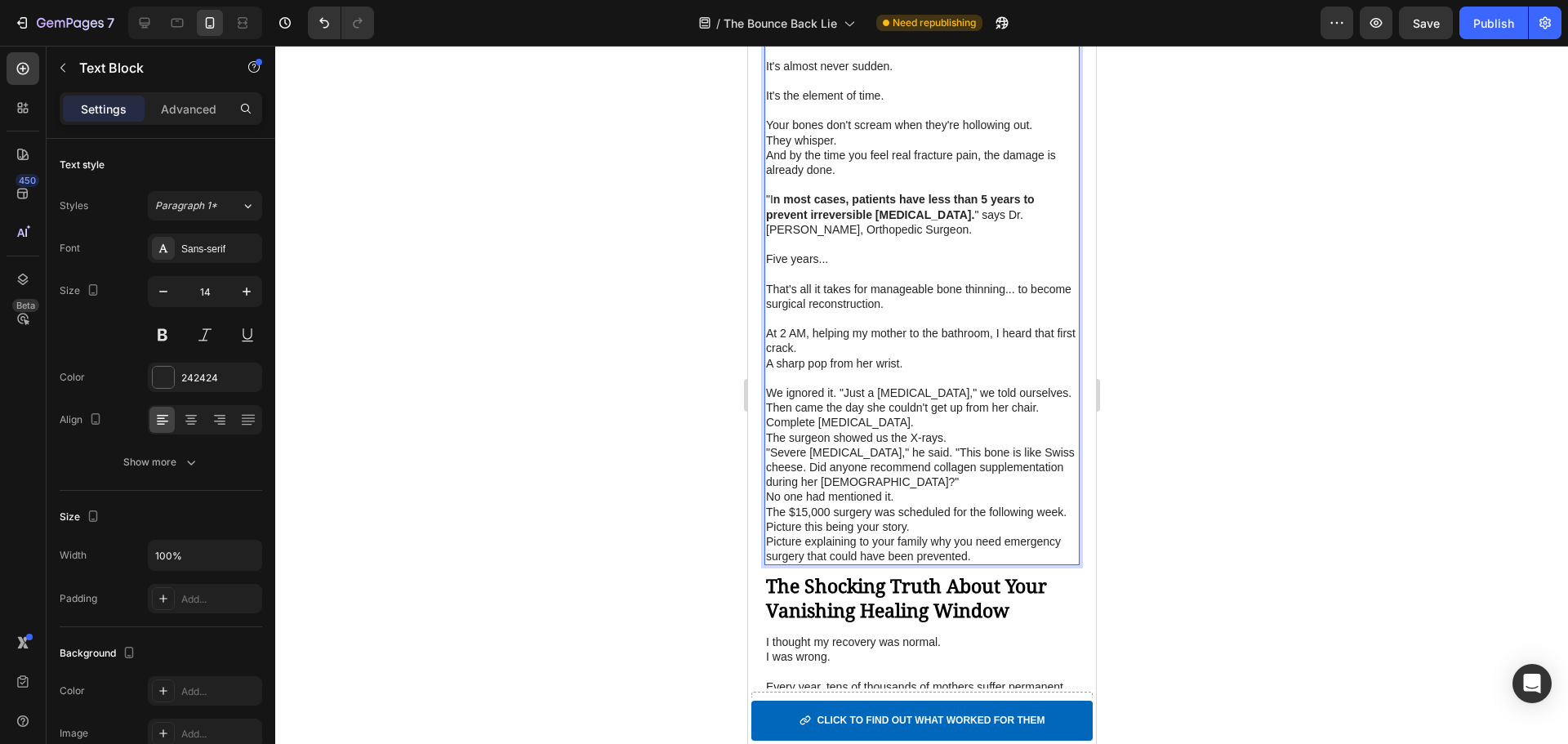
click at [892, 400] on p "We ignored it. "Just a [MEDICAL_DATA]," we told ourselves." at bounding box center [920, 393] width 312 height 15
click at [915, 368] on p "A sharp pop from her wrist." at bounding box center [920, 363] width 312 height 15
click at [838, 380] on p "Rich Text Editor. Editing area: main" at bounding box center [920, 378] width 312 height 15
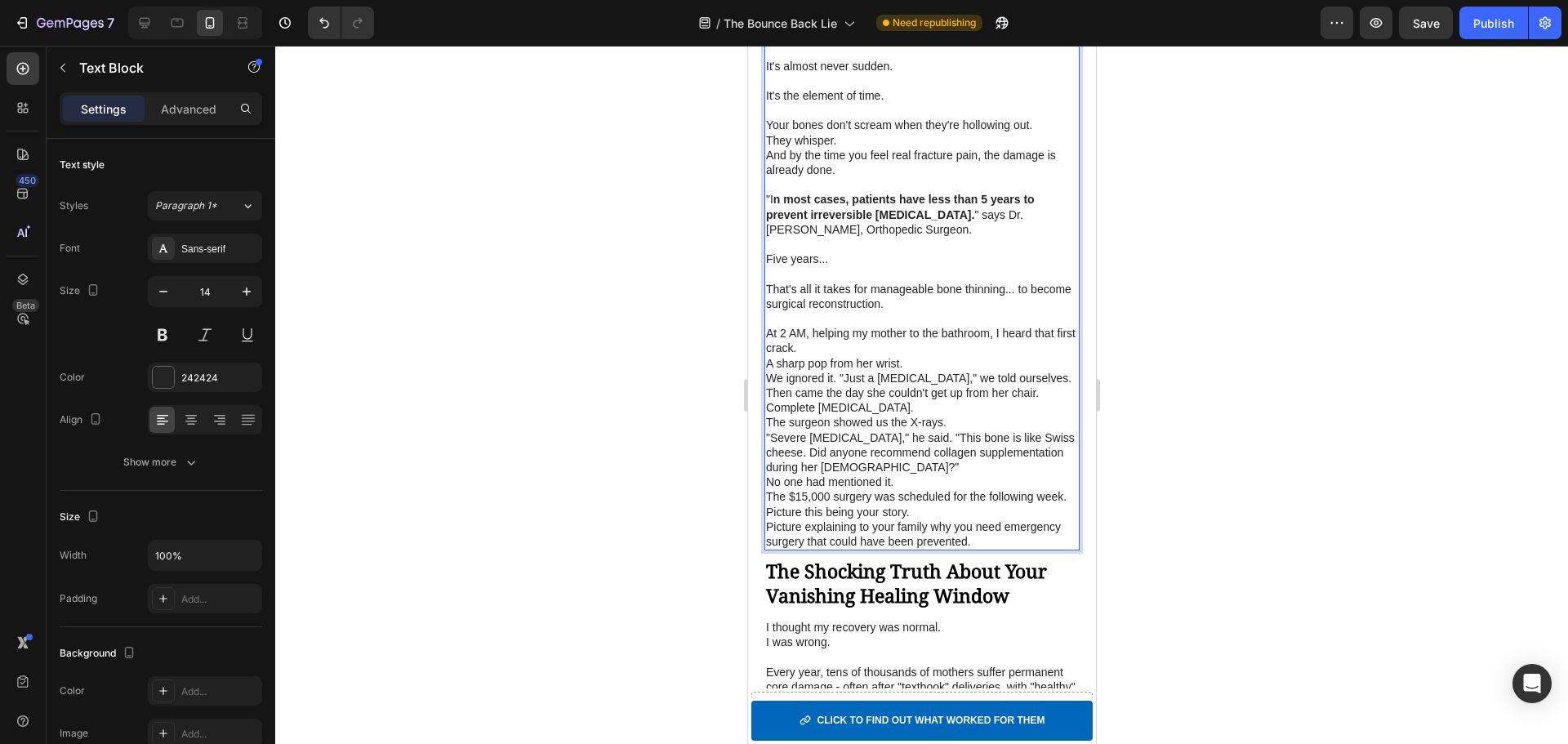
click at [1036, 390] on p "Then came the day she couldn't get up from her chair." at bounding box center [920, 393] width 312 height 15
click at [1027, 380] on p "We ignored it. "Just a [MEDICAL_DATA]," we told ourselves." at bounding box center [920, 378] width 312 height 15
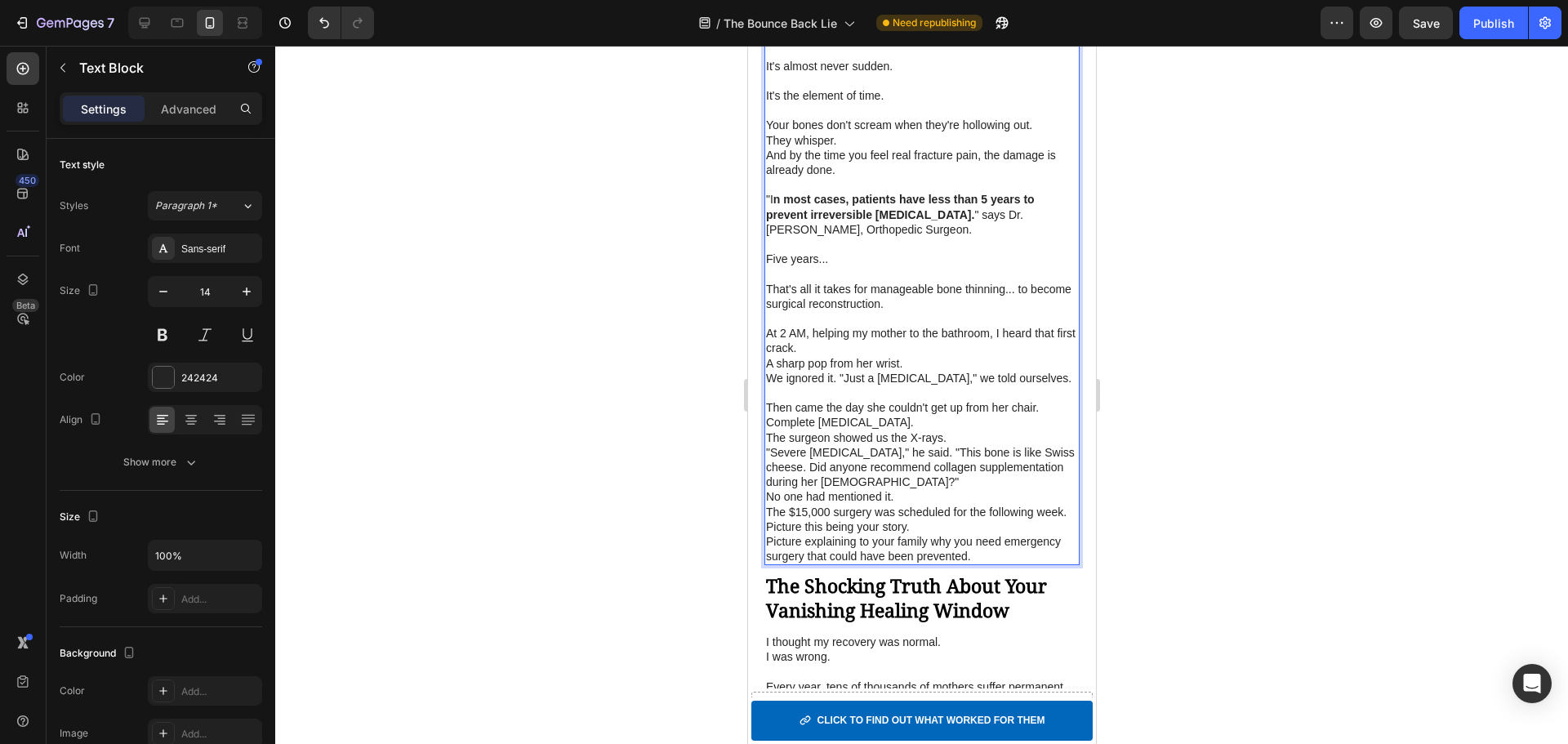
click at [984, 428] on p "Complete [MEDICAL_DATA]." at bounding box center [920, 422] width 312 height 15
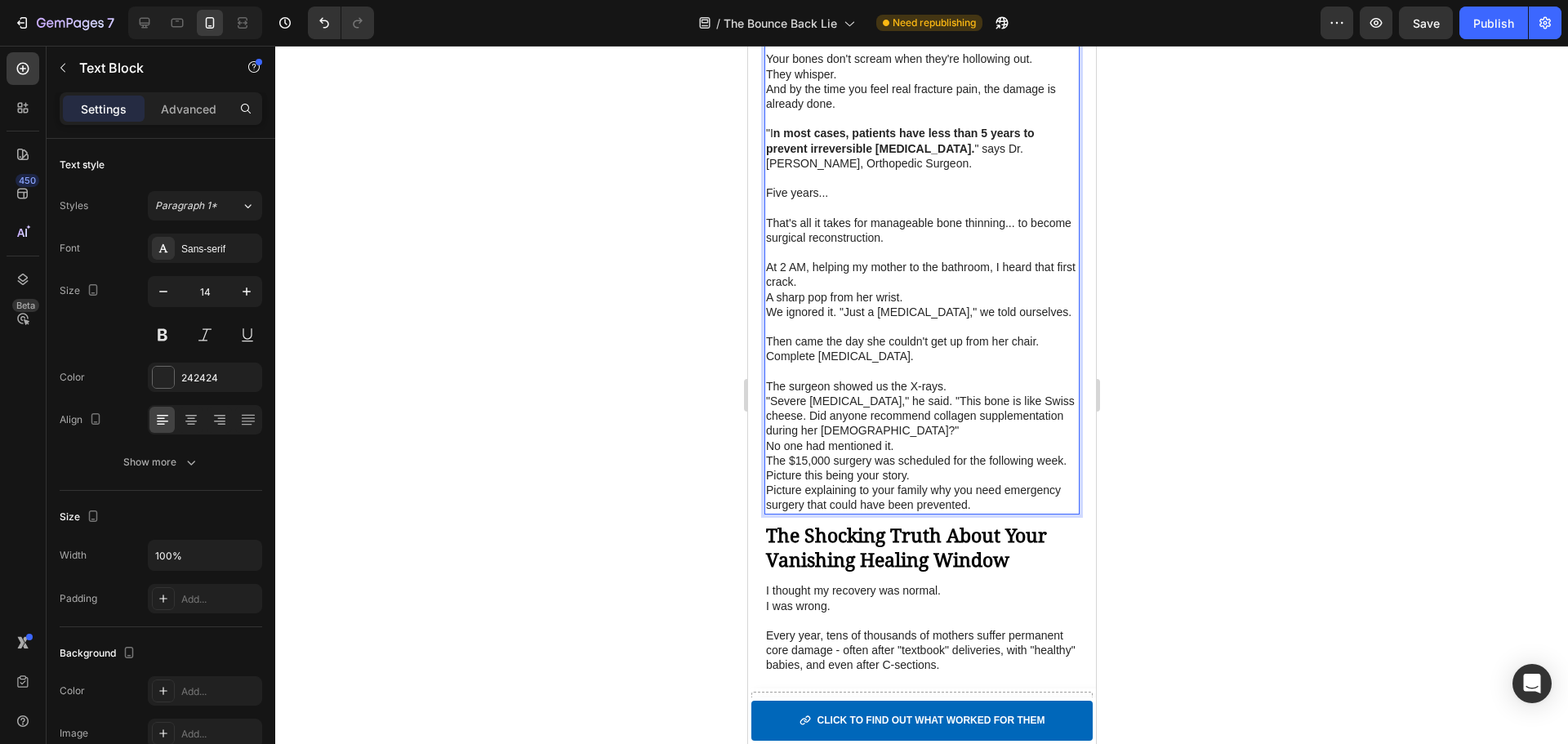
scroll to position [1842, 0]
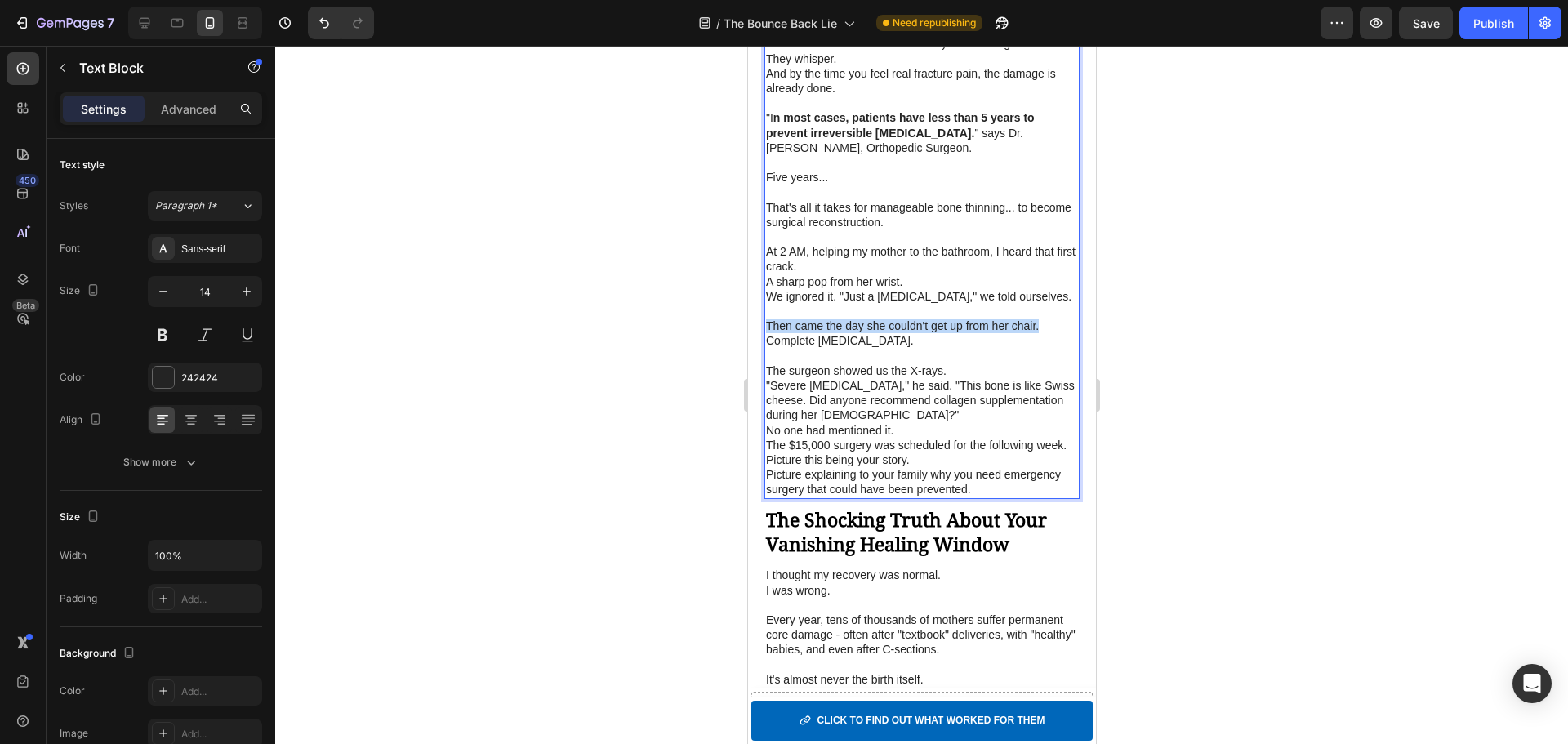
drag, startPoint x: 1046, startPoint y: 326, endPoint x: 767, endPoint y: 330, distance: 279.0
click at [767, 330] on p "Then came the day she couldn't get up from her chair." at bounding box center [920, 326] width 312 height 15
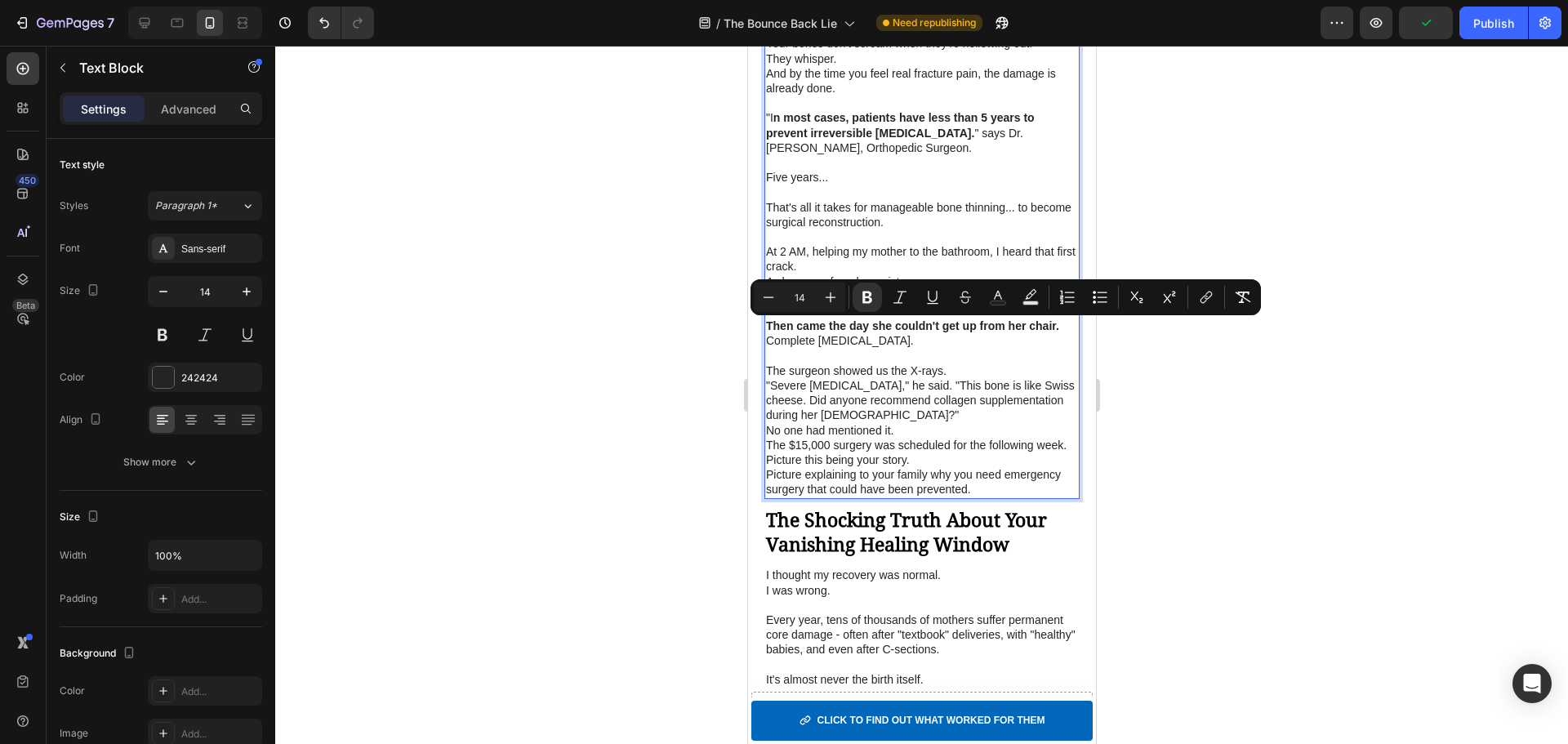
click at [920, 249] on p "At 2 AM, helping my mother to the bathroom, I heard that first crack." at bounding box center [920, 258] width 312 height 29
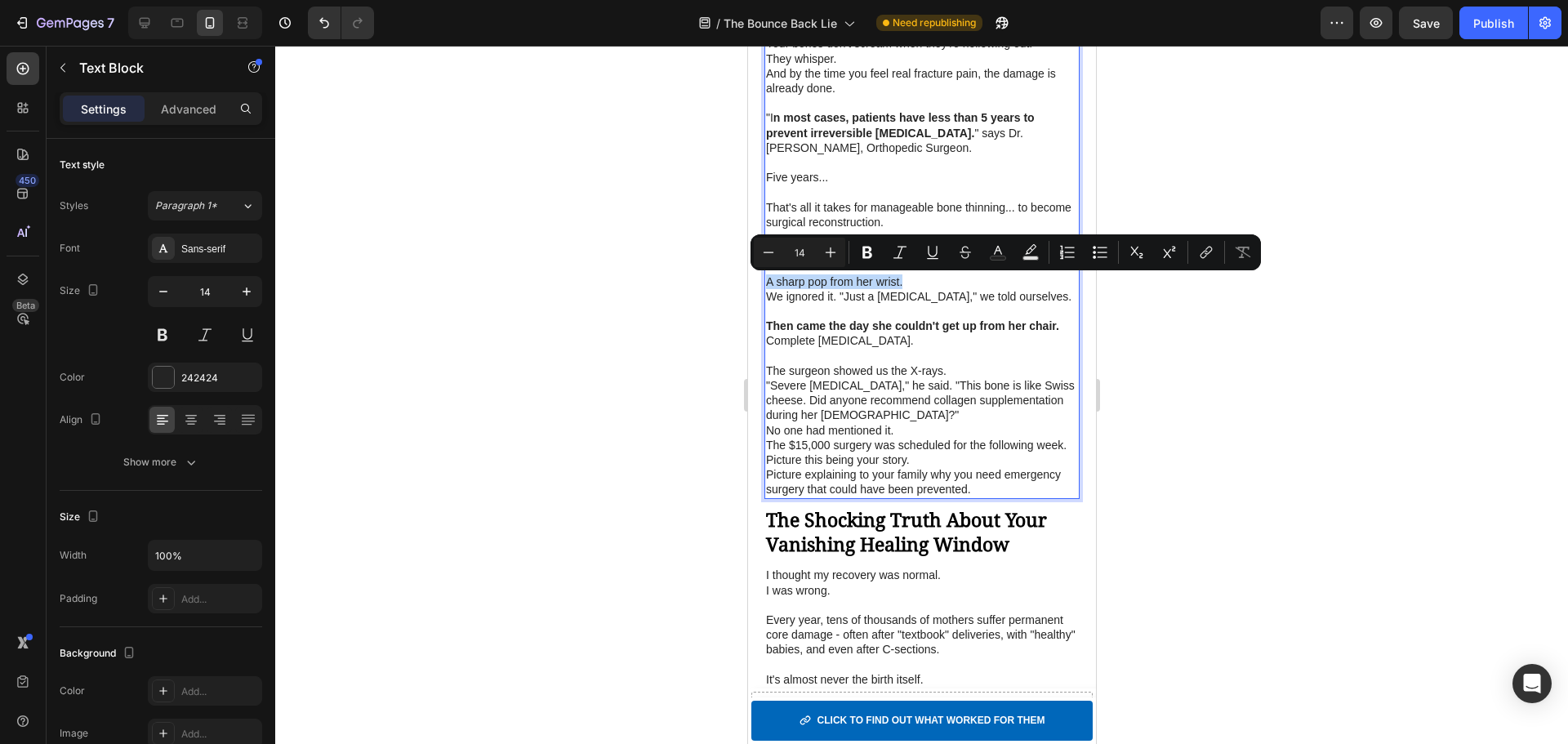
drag, startPoint x: 909, startPoint y: 284, endPoint x: 764, endPoint y: 289, distance: 145.1
click at [765, 289] on p "A sharp pop from her wrist." at bounding box center [920, 282] width 312 height 15
click at [973, 374] on p "The surgeon showed us the X-rays." at bounding box center [920, 371] width 312 height 15
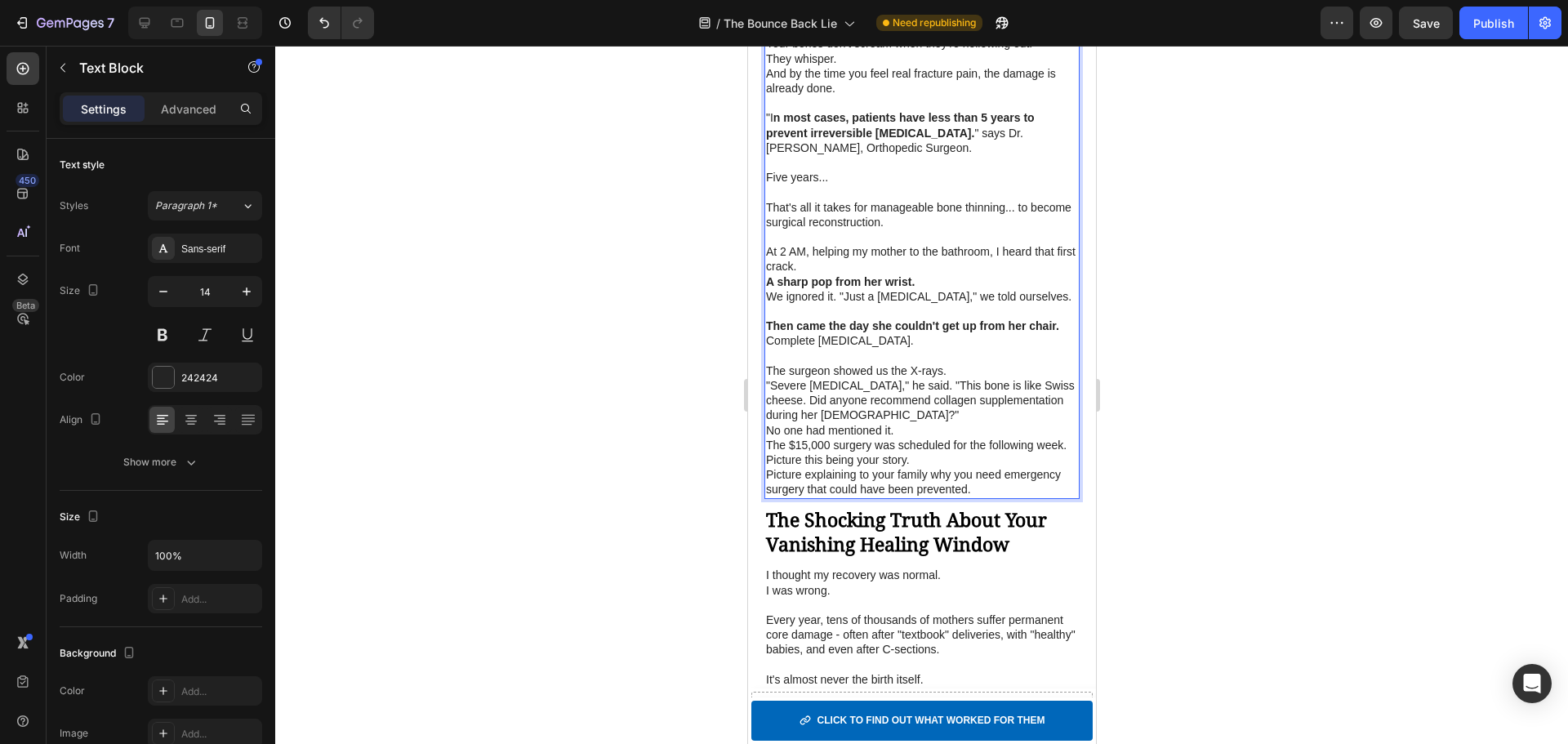
click at [951, 416] on p ""Severe osteoporosis," he said. "This bone is like Swiss cheese. Did anyone rec…" at bounding box center [920, 400] width 312 height 45
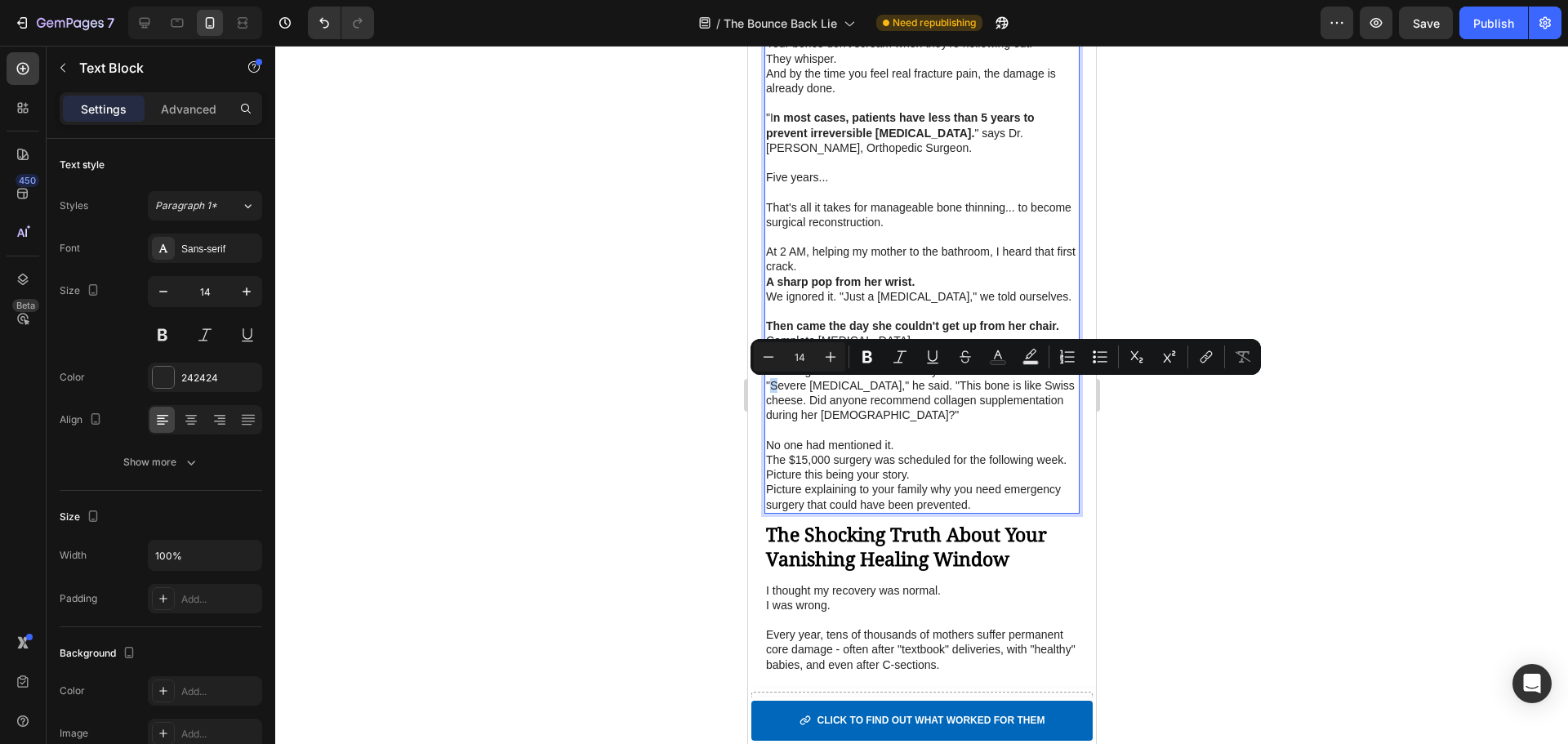
click at [774, 394] on p ""Severe osteoporosis," he said. "This bone is like Swiss cheese. Did anyone rec…" at bounding box center [920, 400] width 312 height 45
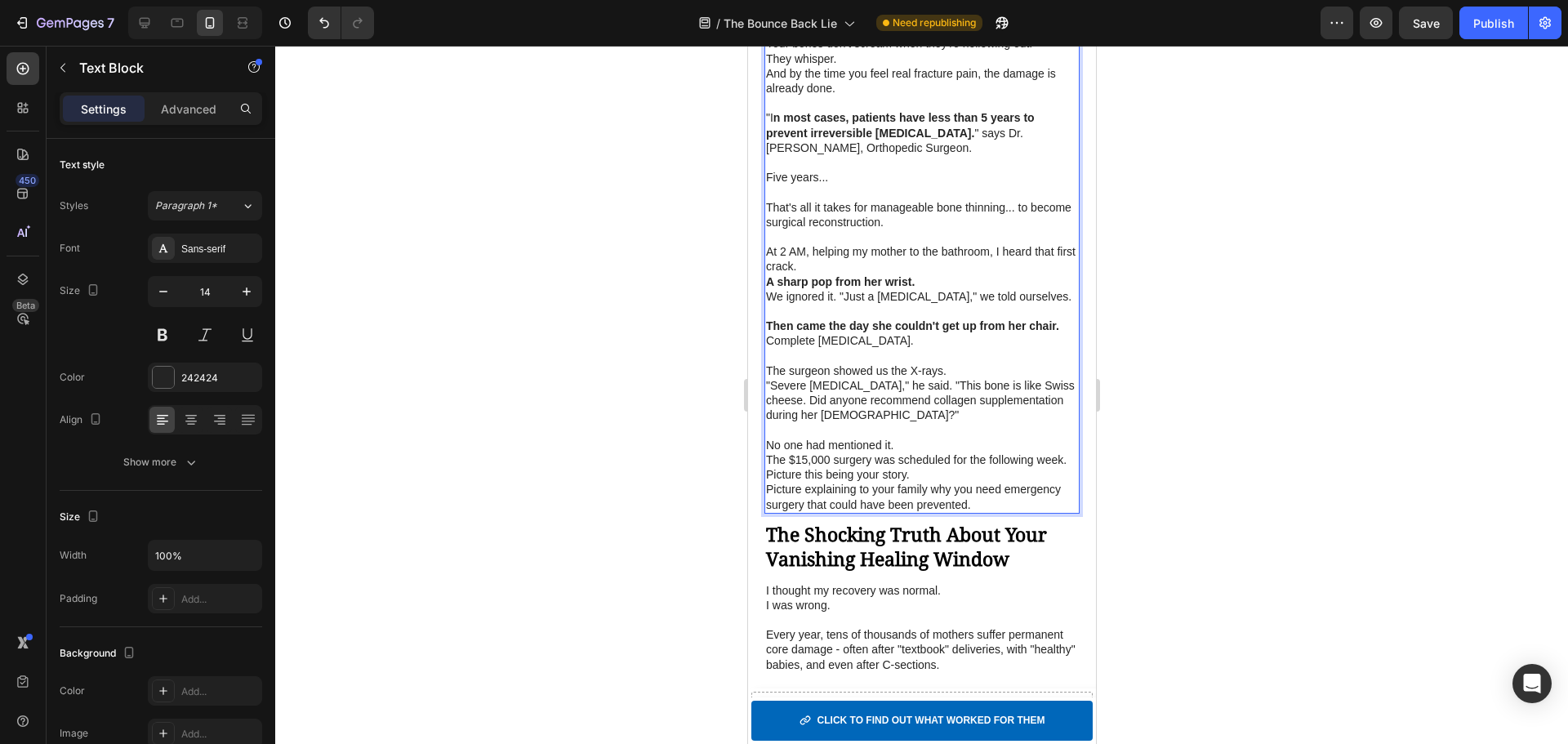
click at [765, 387] on p ""Severe osteoporosis," he said. "This bone is like Swiss cheese. Did anyone rec…" at bounding box center [920, 400] width 312 height 45
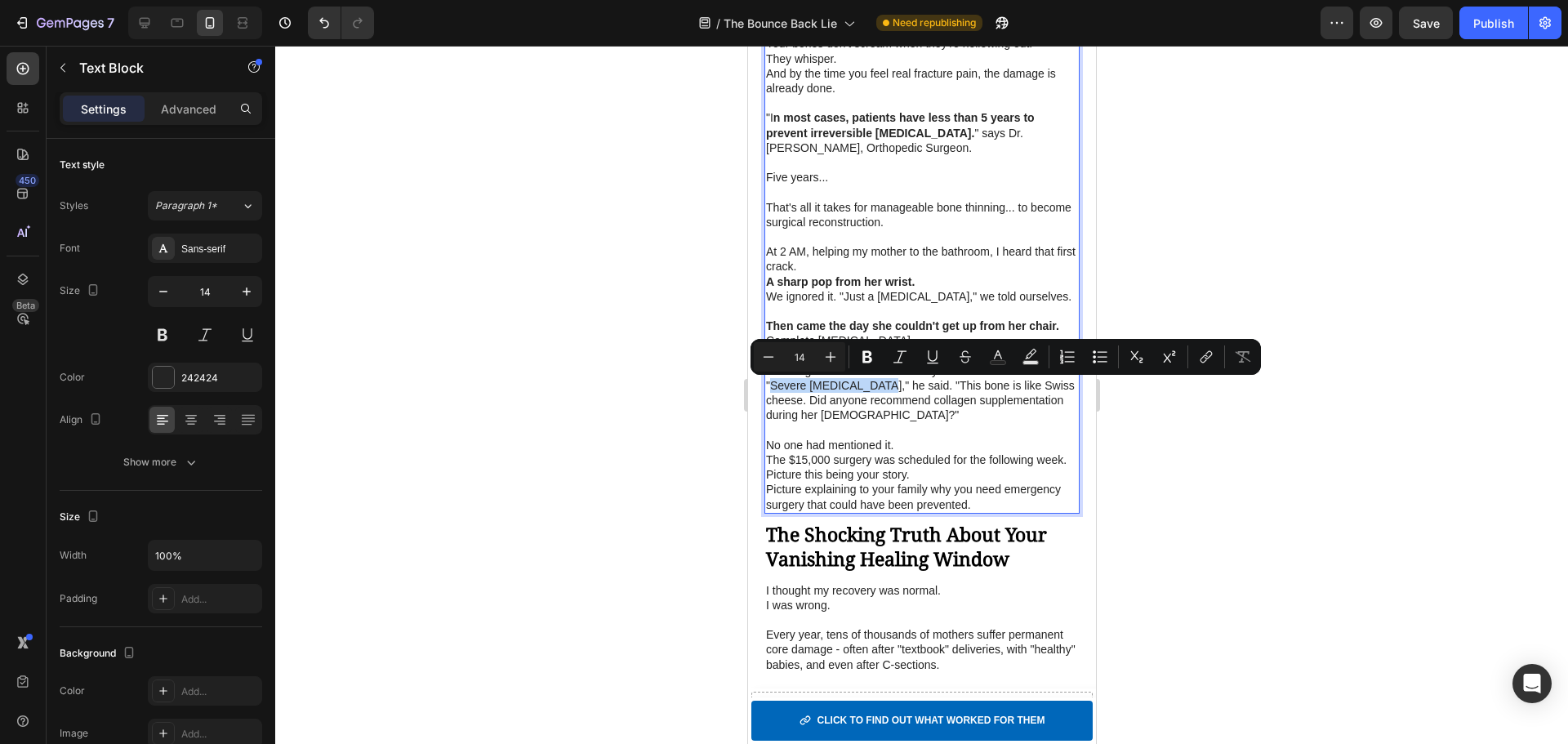
drag, startPoint x: 770, startPoint y: 388, endPoint x: 876, endPoint y: 396, distance: 106.3
click at [876, 396] on p ""Severe osteoporosis," he said. "This bone is like Swiss cheese. Did anyone rec…" at bounding box center [920, 400] width 312 height 45
drag, startPoint x: 941, startPoint y: 387, endPoint x: 843, endPoint y: 424, distance: 104.8
click at [843, 423] on p "" Severe osteoporosis, " he said. "This bone is like Swiss cheese. Did anyone r…" at bounding box center [920, 400] width 312 height 45
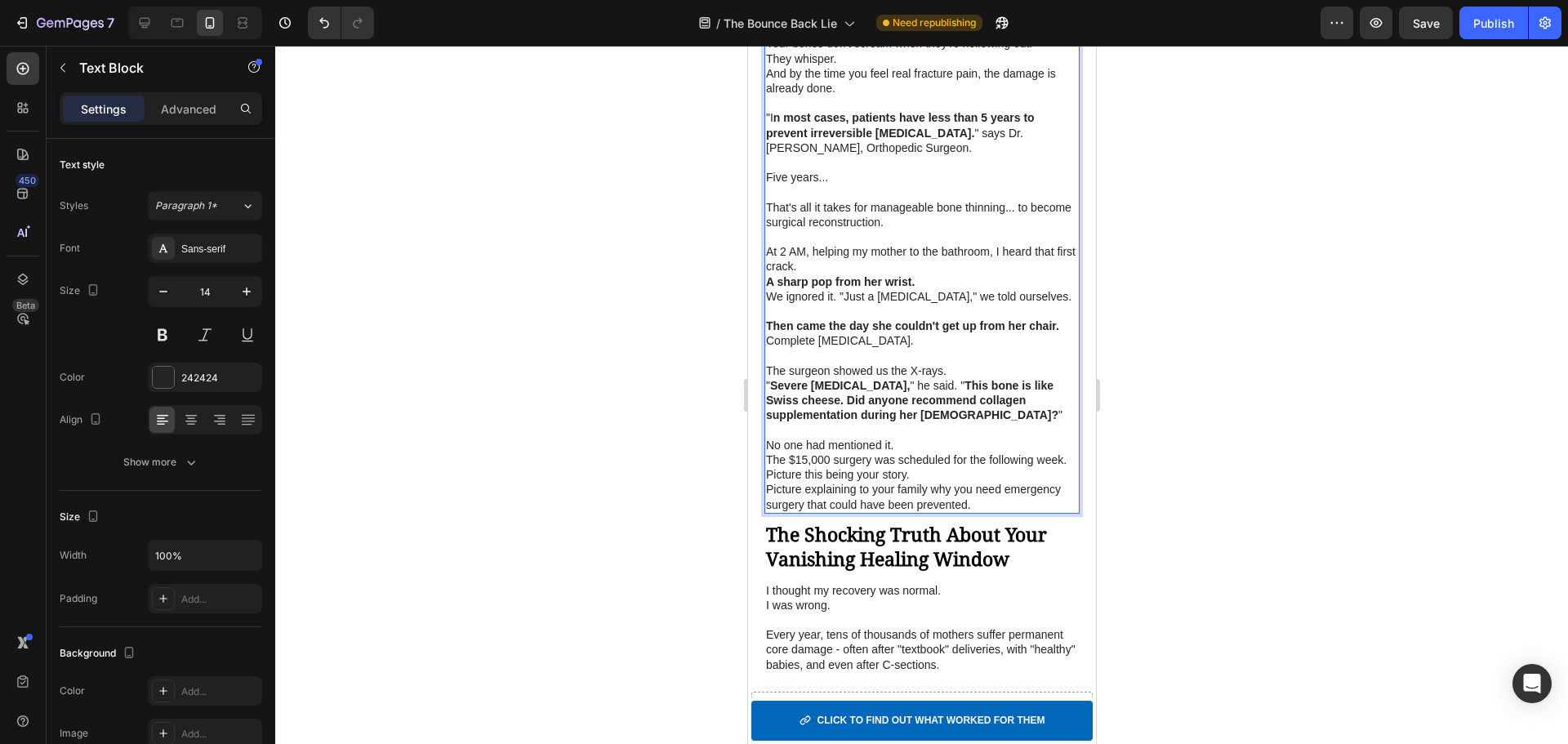
click at [919, 447] on p "No one had mentioned it." at bounding box center [920, 445] width 312 height 15
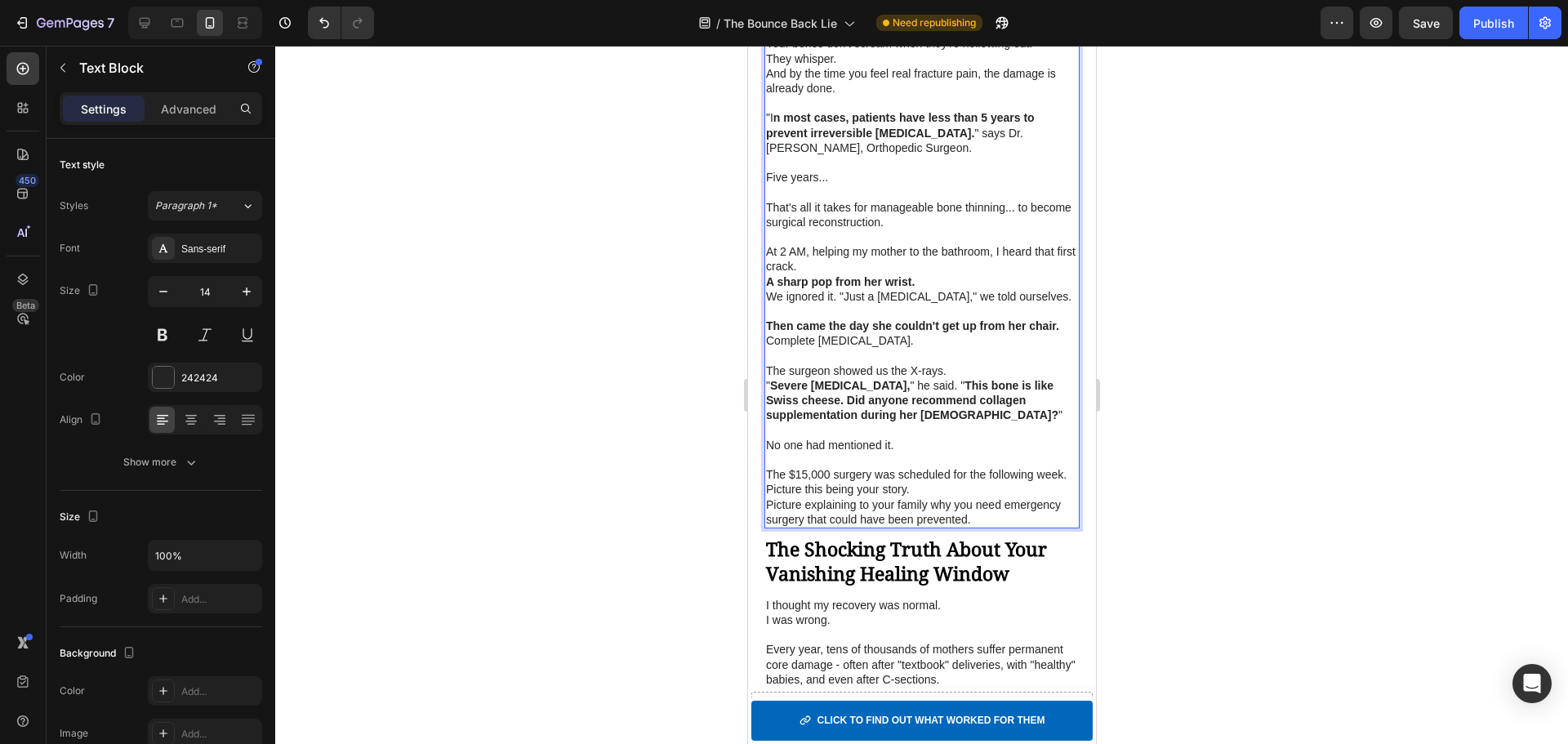
click at [953, 482] on p "The $15,000 surgery was scheduled for the following week." at bounding box center [920, 475] width 312 height 15
click at [899, 463] on p "Rich Text Editor. Editing area: main" at bounding box center [920, 459] width 312 height 15
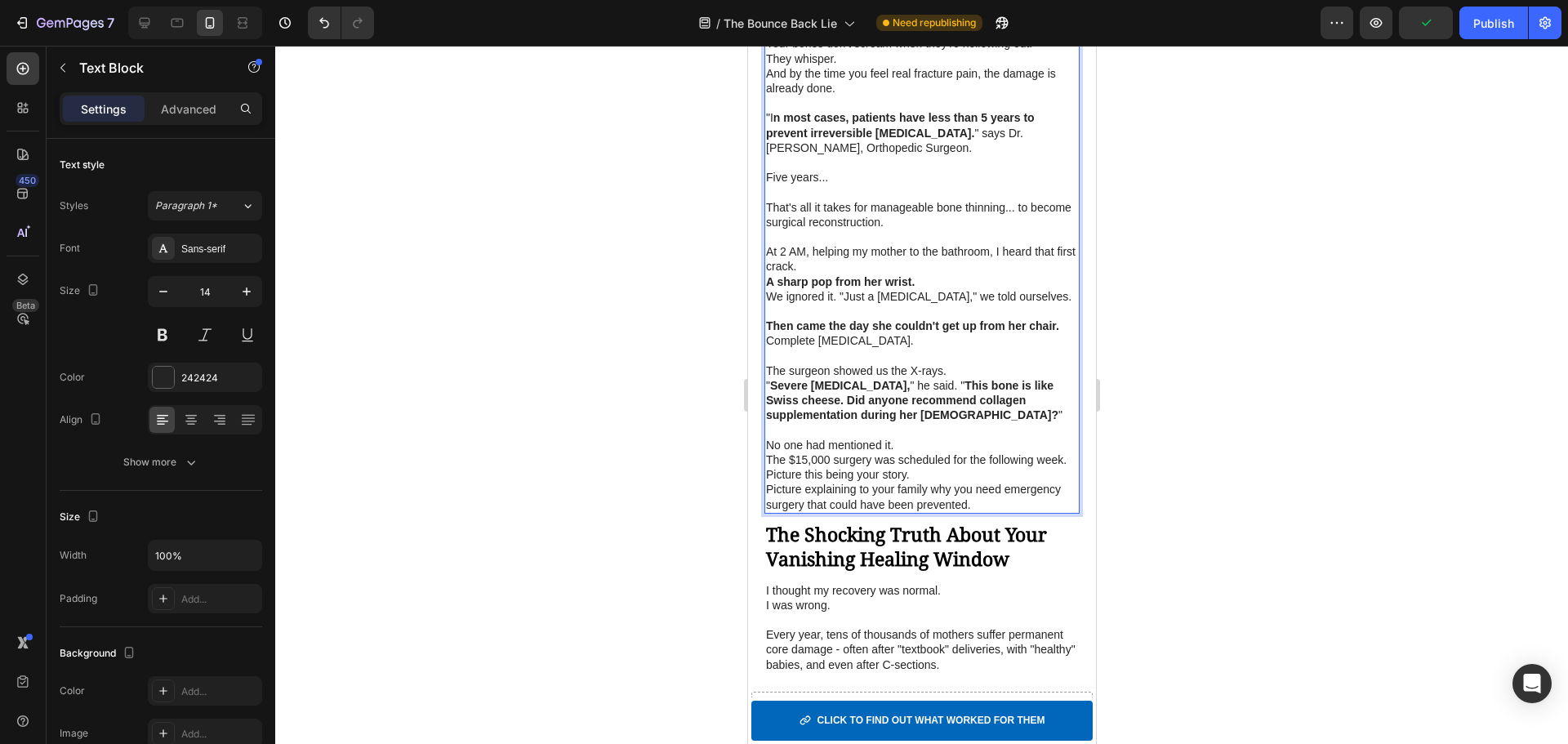
click at [913, 468] on p "The $15,000 surgery was scheduled for the following week." at bounding box center [920, 459] width 312 height 15
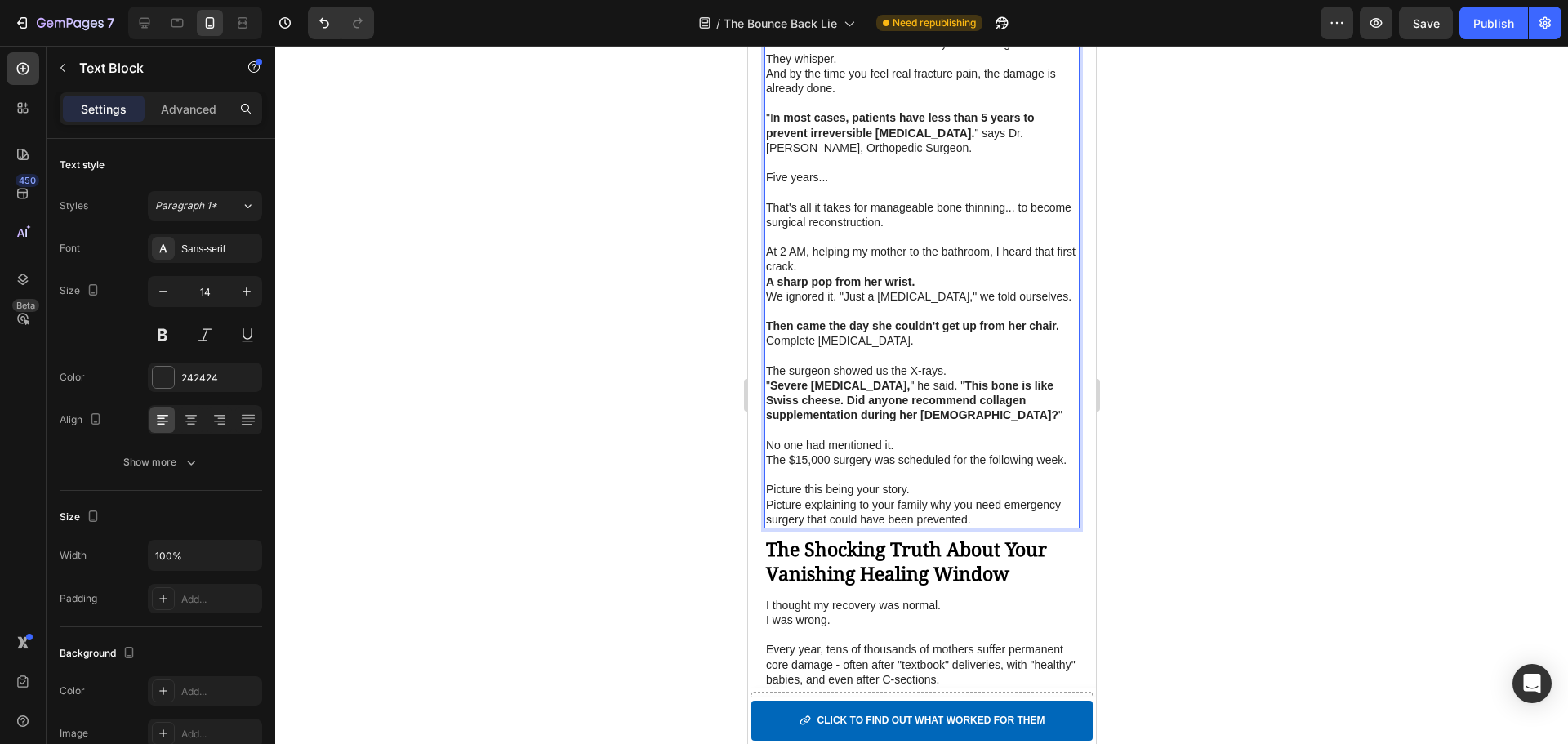
click at [939, 497] on p "Picture this being your story." at bounding box center [920, 489] width 312 height 15
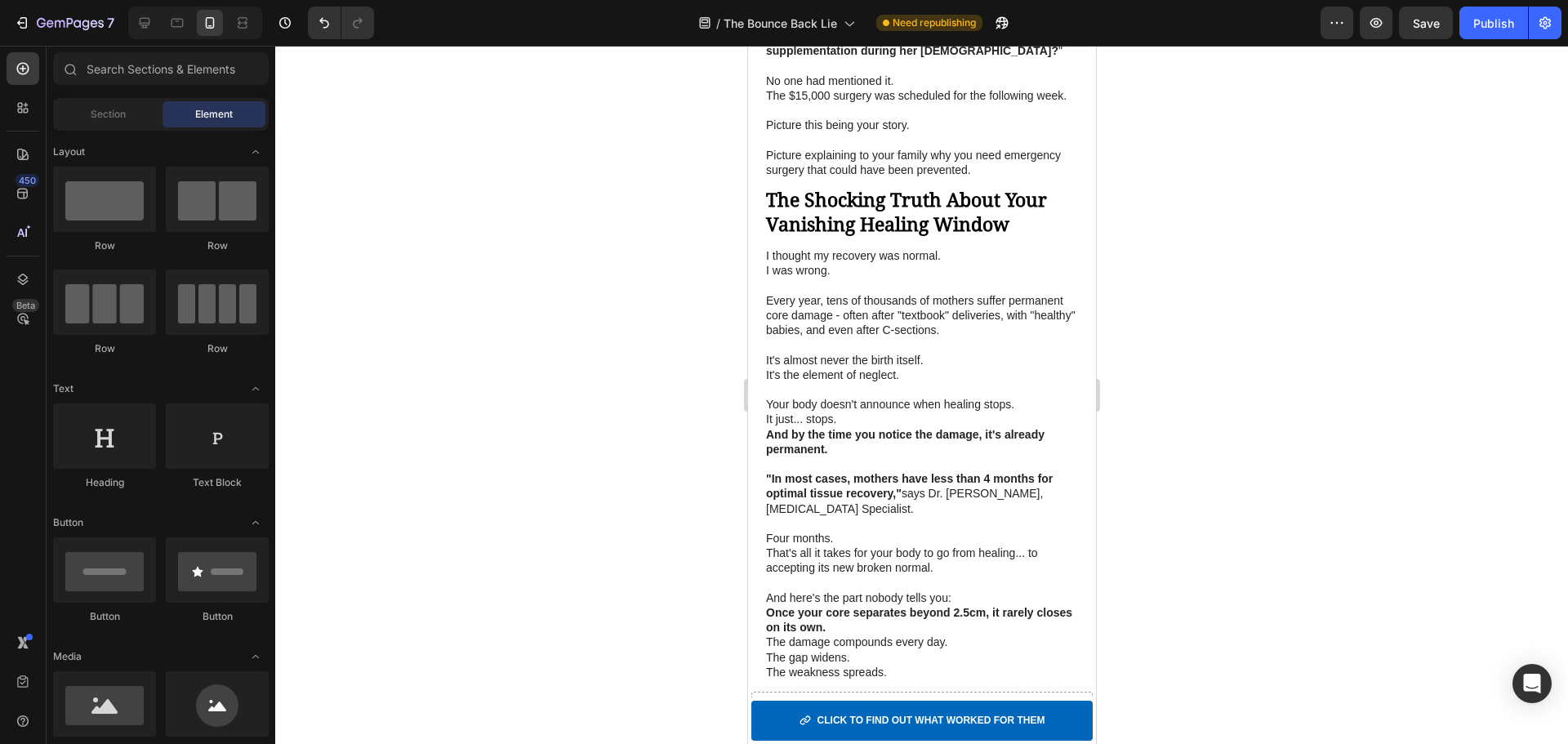
scroll to position [2214, 0]
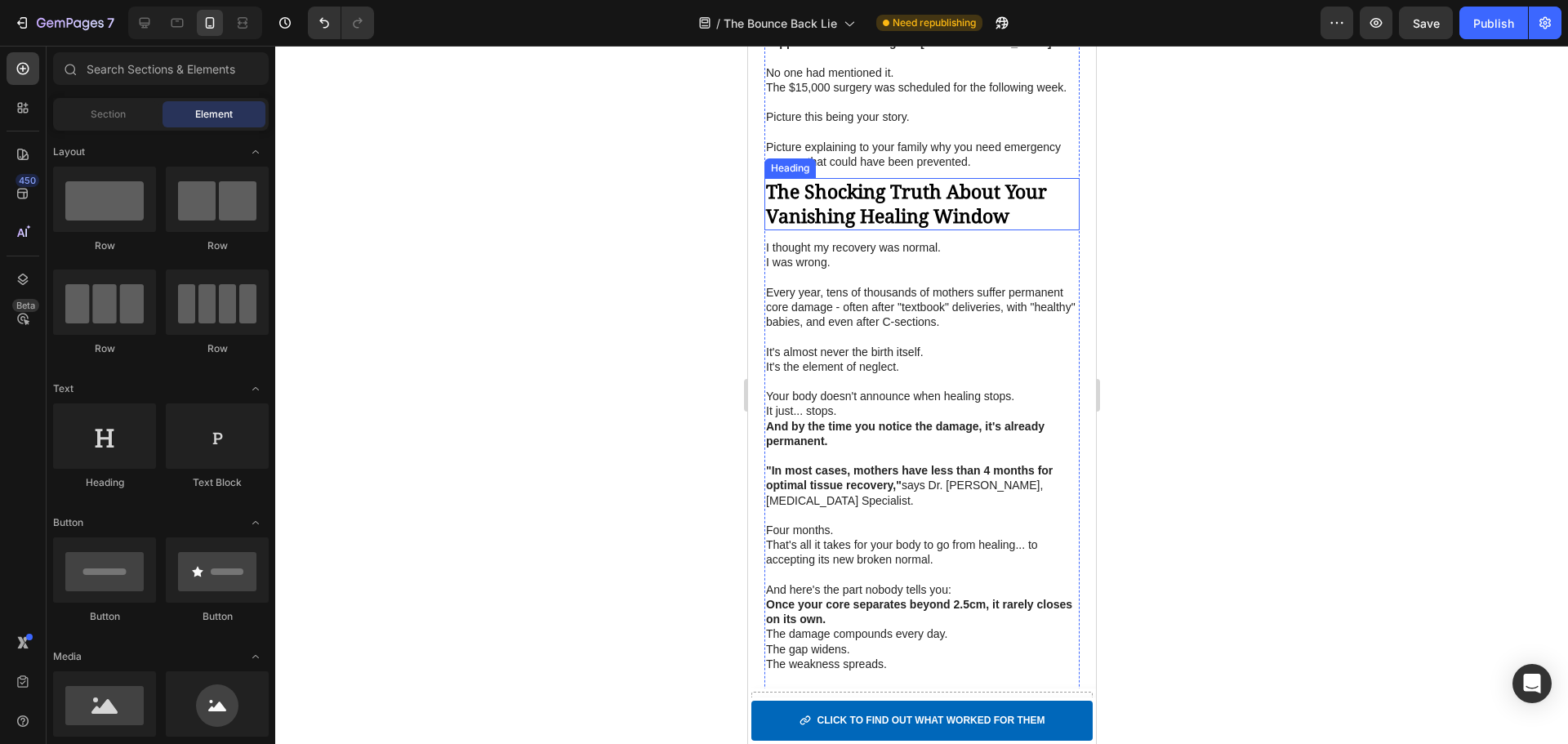
click at [904, 228] on strong "The Shocking Truth About Your Vanishing Healing Window" at bounding box center [905, 204] width 281 height 51
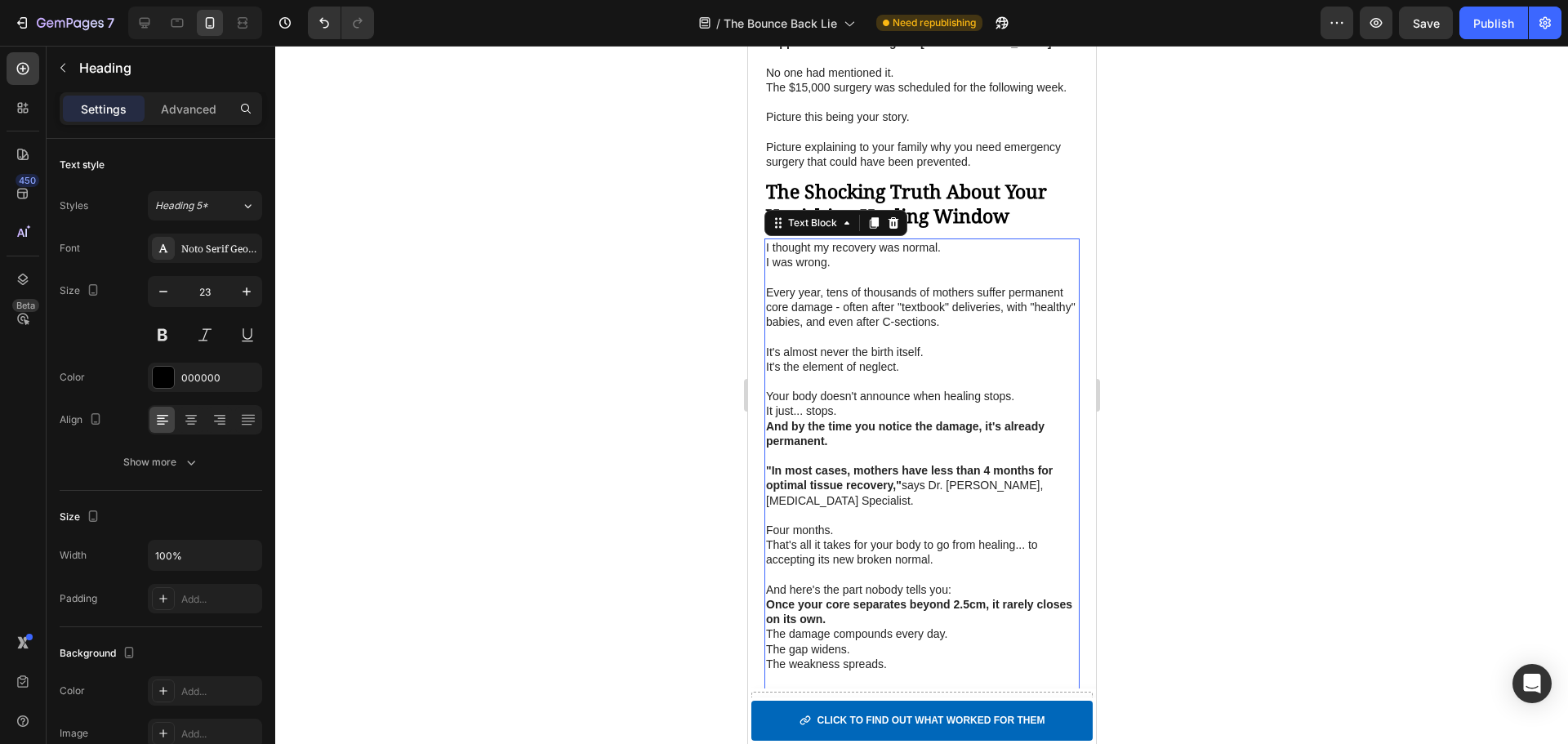
click at [964, 404] on p "Your body doesn't announce when healing stops." at bounding box center [920, 396] width 312 height 15
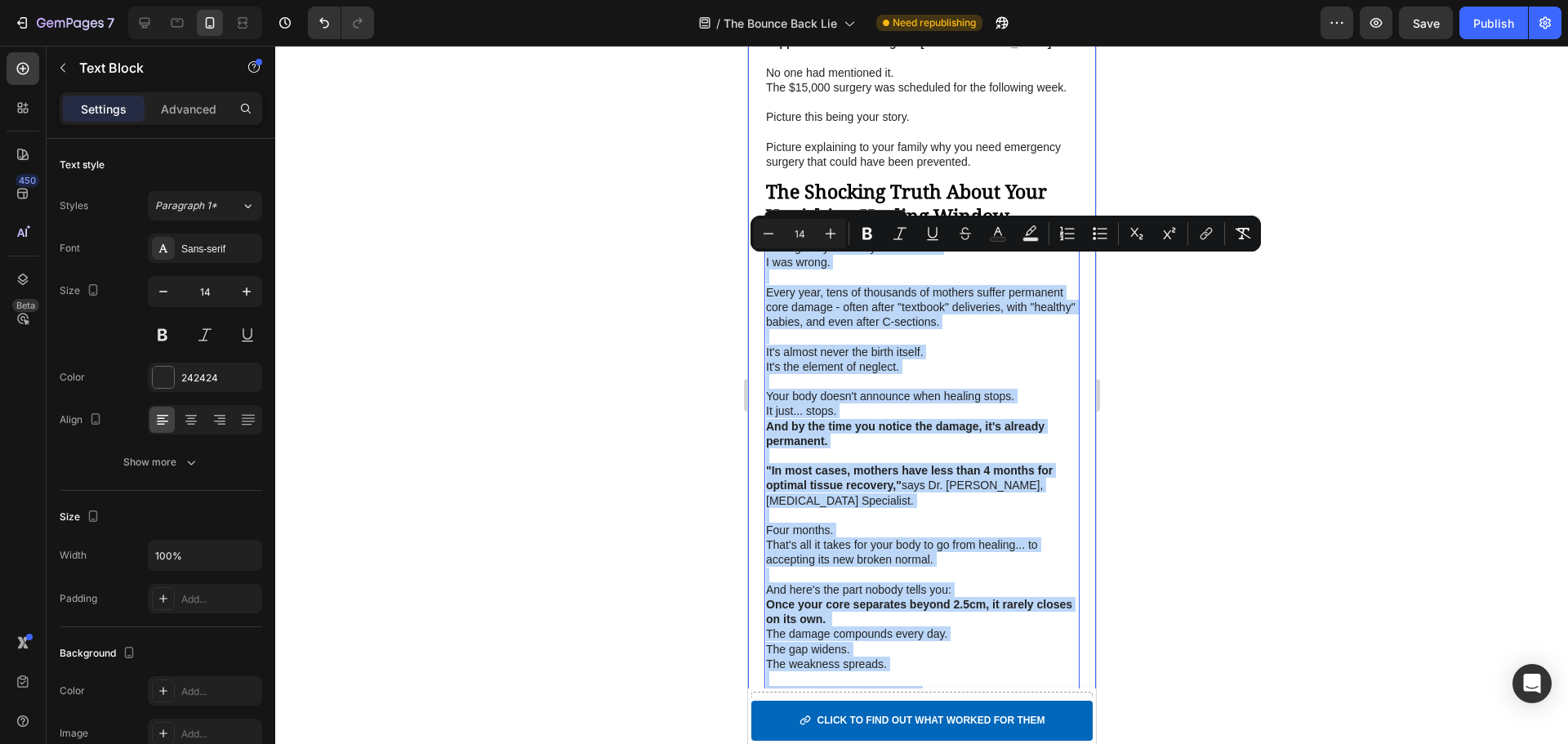
click at [1005, 323] on p "Every year, tens of thousands of mothers suffer permanent core damage - often a…" at bounding box center [920, 307] width 312 height 45
click at [1011, 330] on p "Every year, tens of thousands of mothers suffer permanent core damage - often a…" at bounding box center [920, 307] width 312 height 45
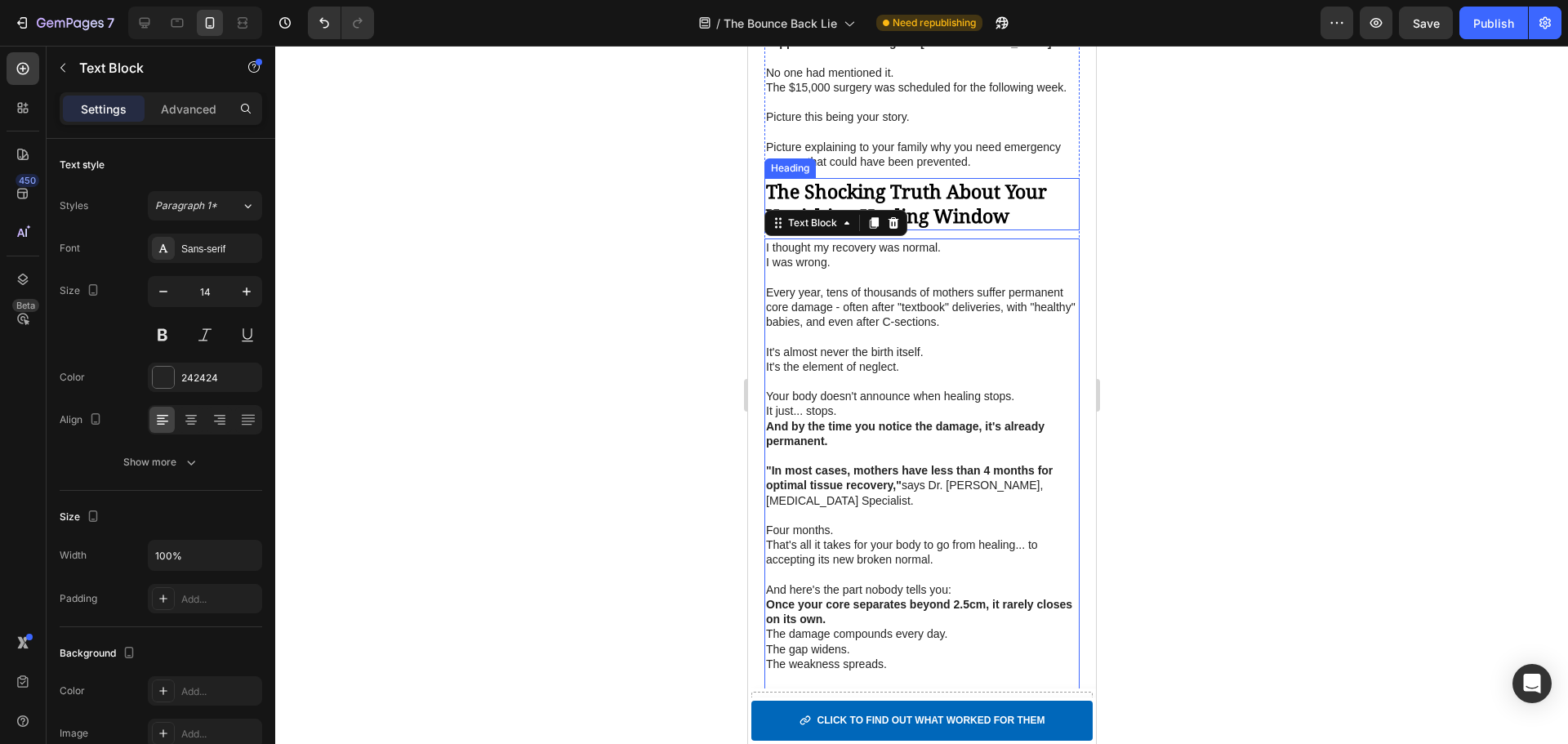
click at [950, 228] on strong "The Shocking Truth About Your Vanishing Healing Window" at bounding box center [905, 204] width 281 height 51
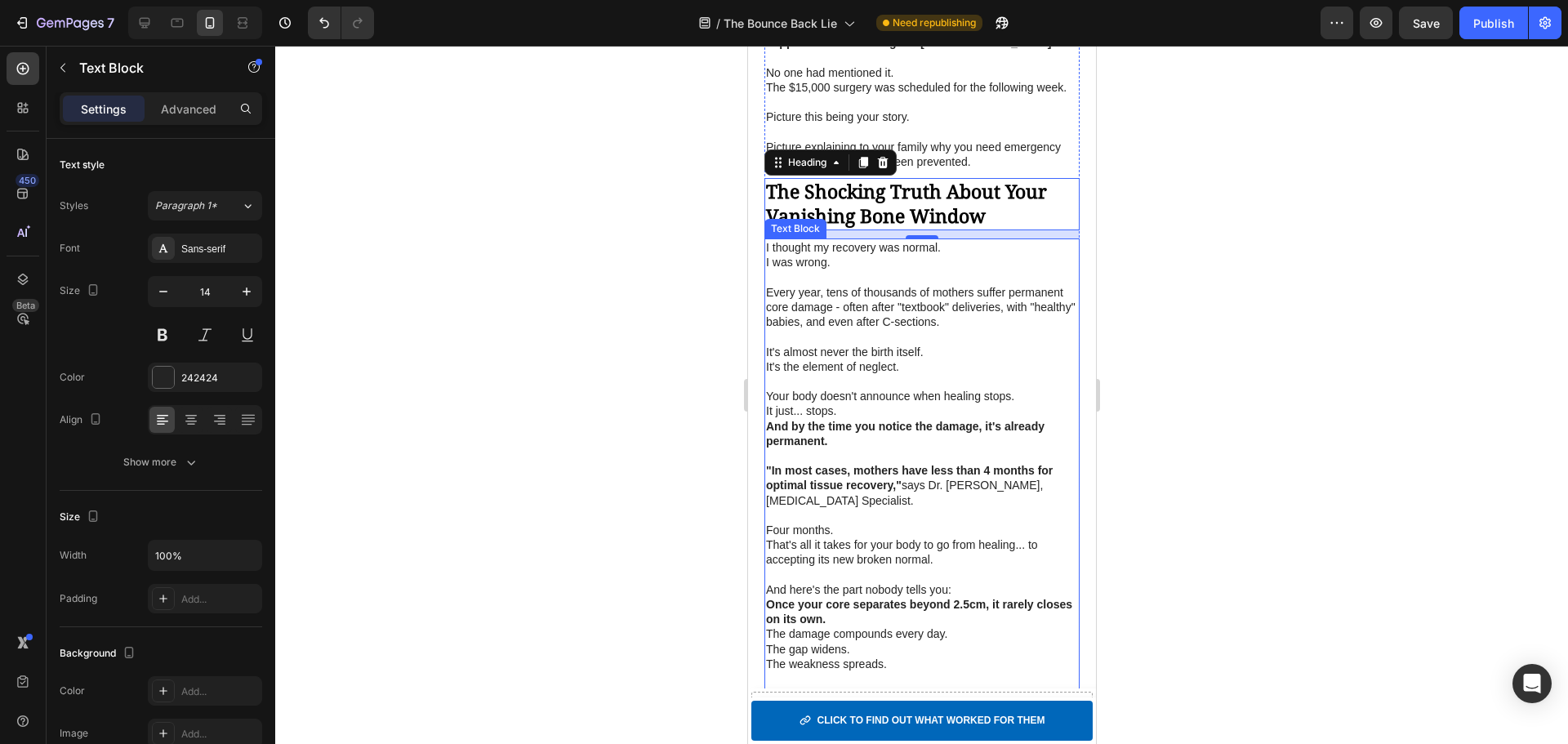
click at [823, 436] on p "And by the time you notice the damage, it's already permanent." at bounding box center [920, 434] width 312 height 29
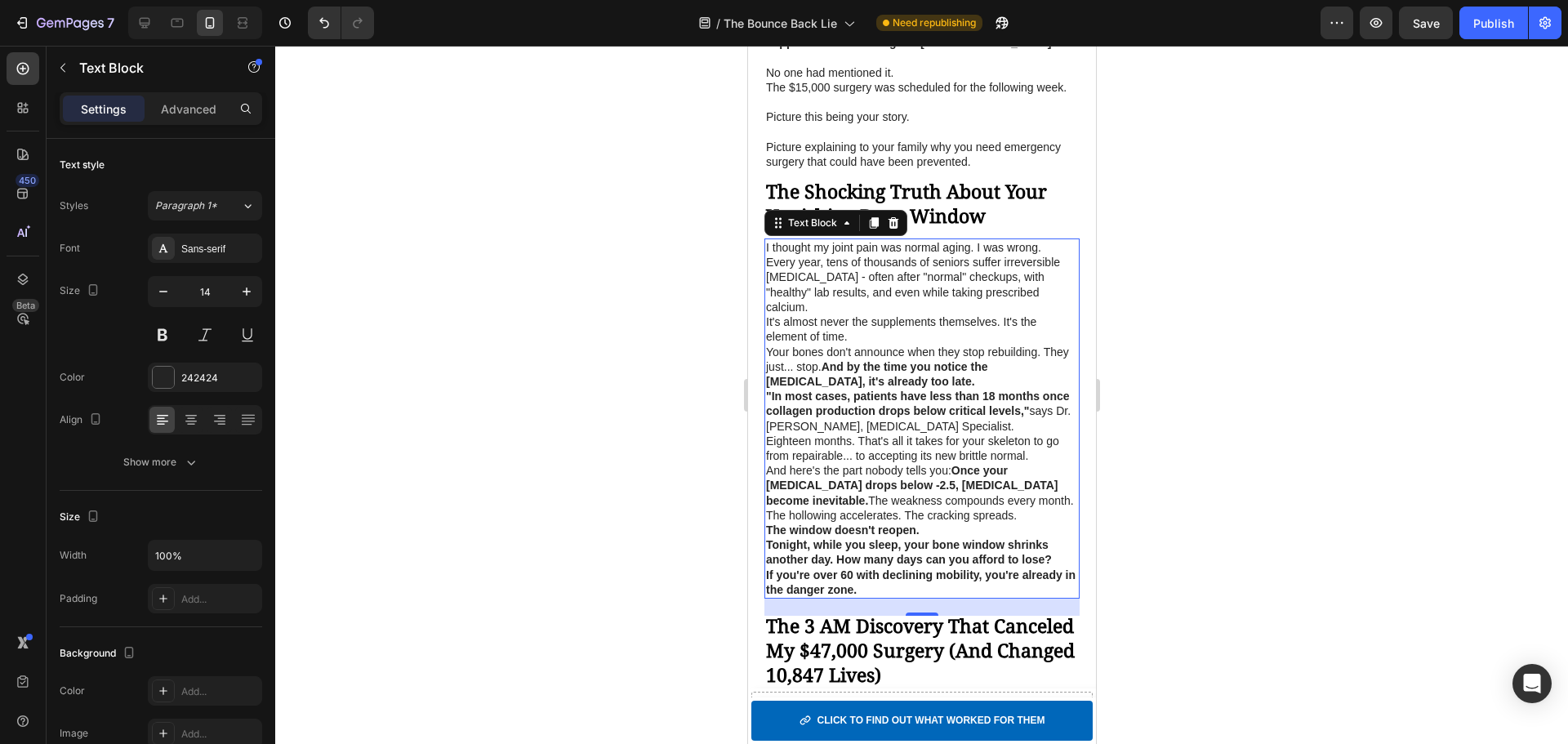
click at [976, 255] on p "I thought my joint pain was normal aging. I was wrong." at bounding box center [920, 247] width 312 height 15
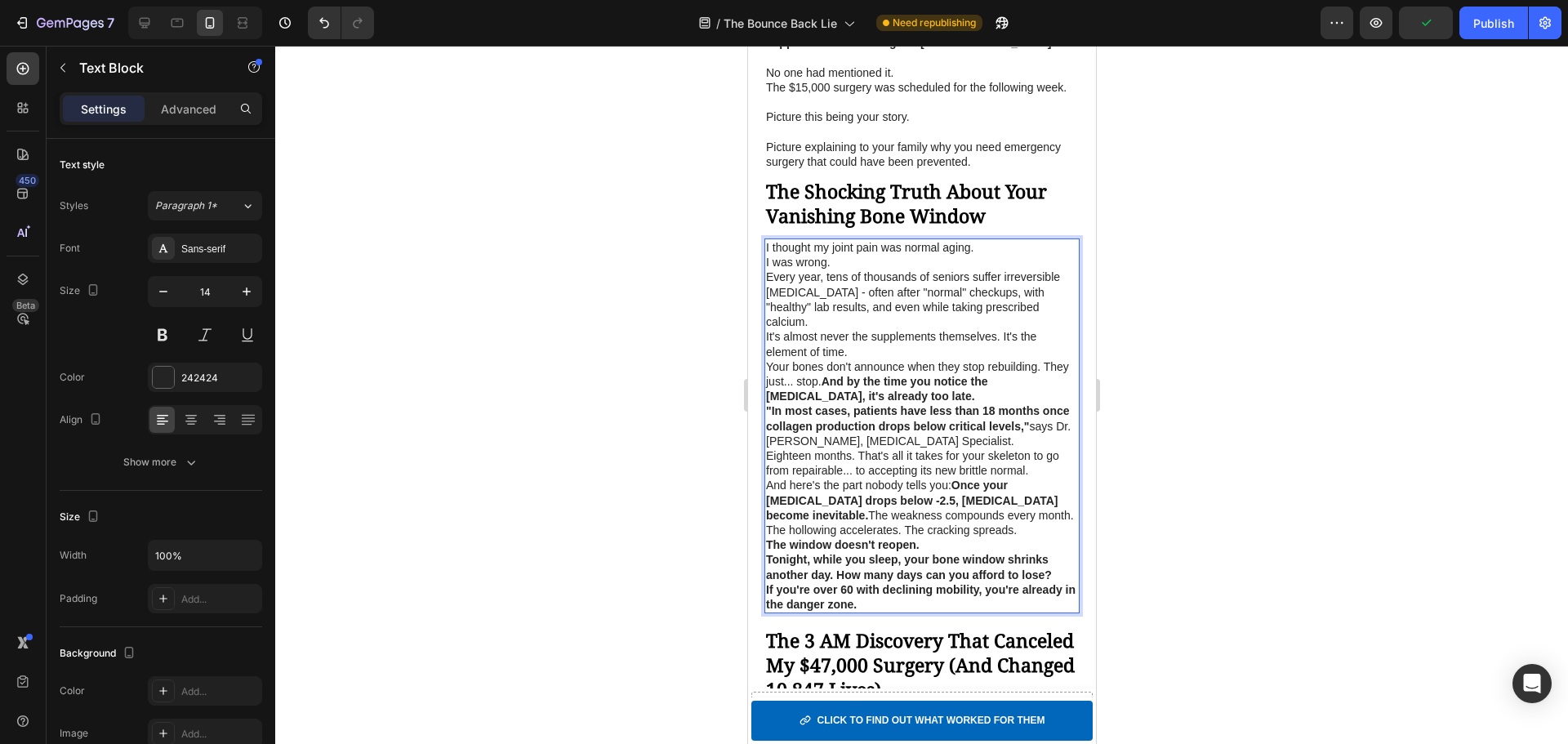
click at [967, 269] on p "I was wrong." at bounding box center [920, 262] width 312 height 15
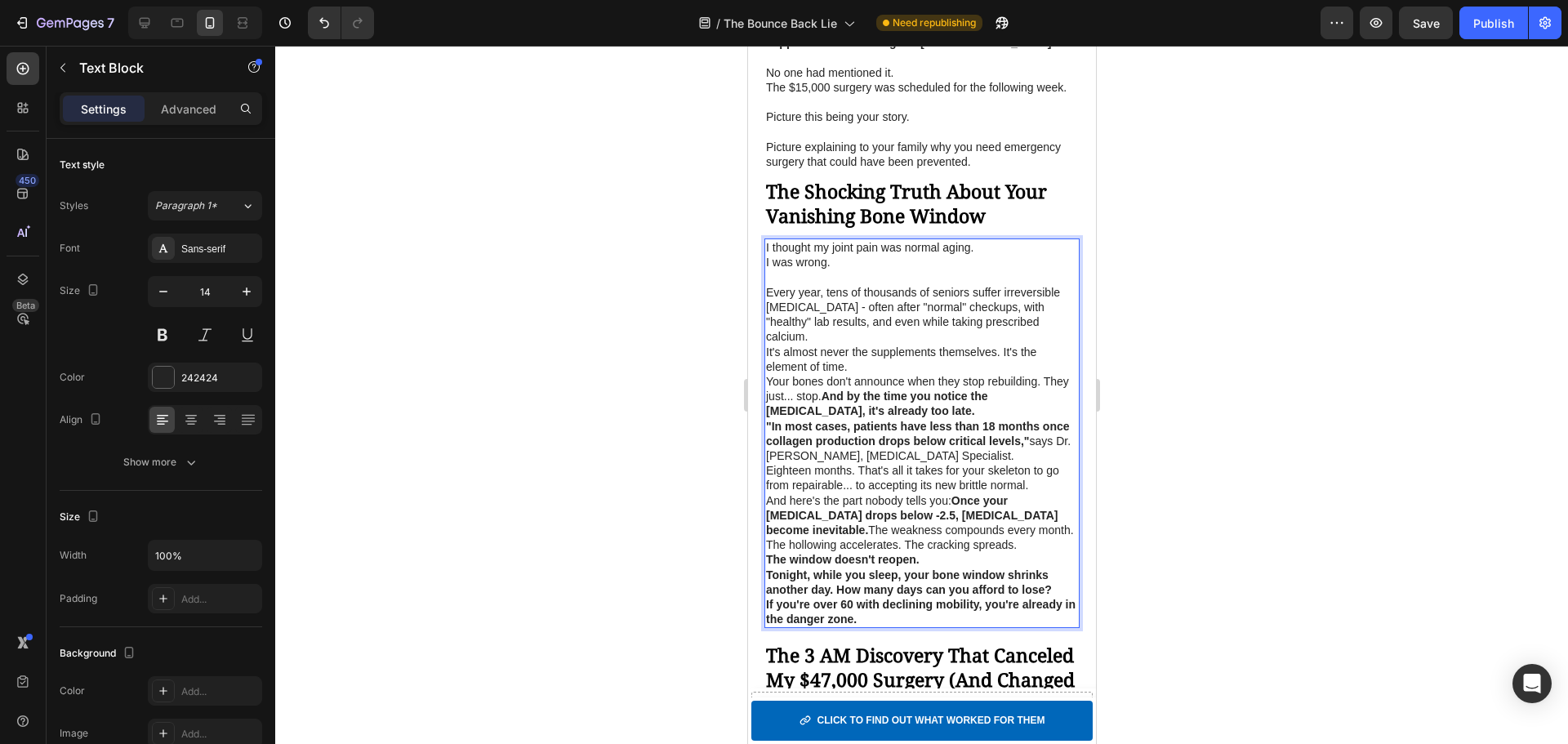
click at [1044, 344] on p "Every year, tens of thousands of seniors suffer irreversible [MEDICAL_DATA] - o…" at bounding box center [920, 315] width 312 height 60
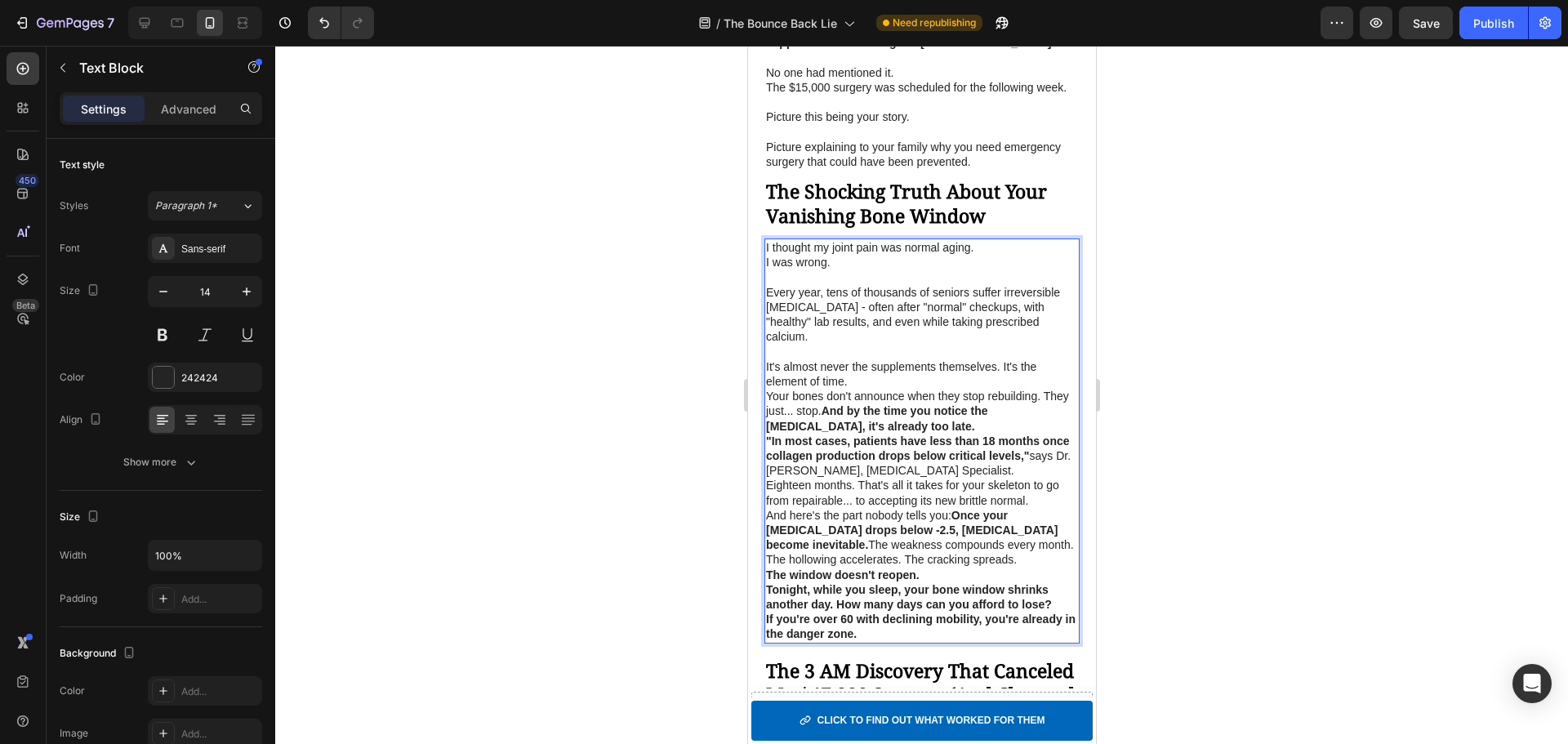
click at [1004, 367] on p "It's almost never the supplements themselves. It's the element of time." at bounding box center [920, 374] width 312 height 29
click at [985, 381] on p "It's the element of time." at bounding box center [920, 381] width 312 height 15
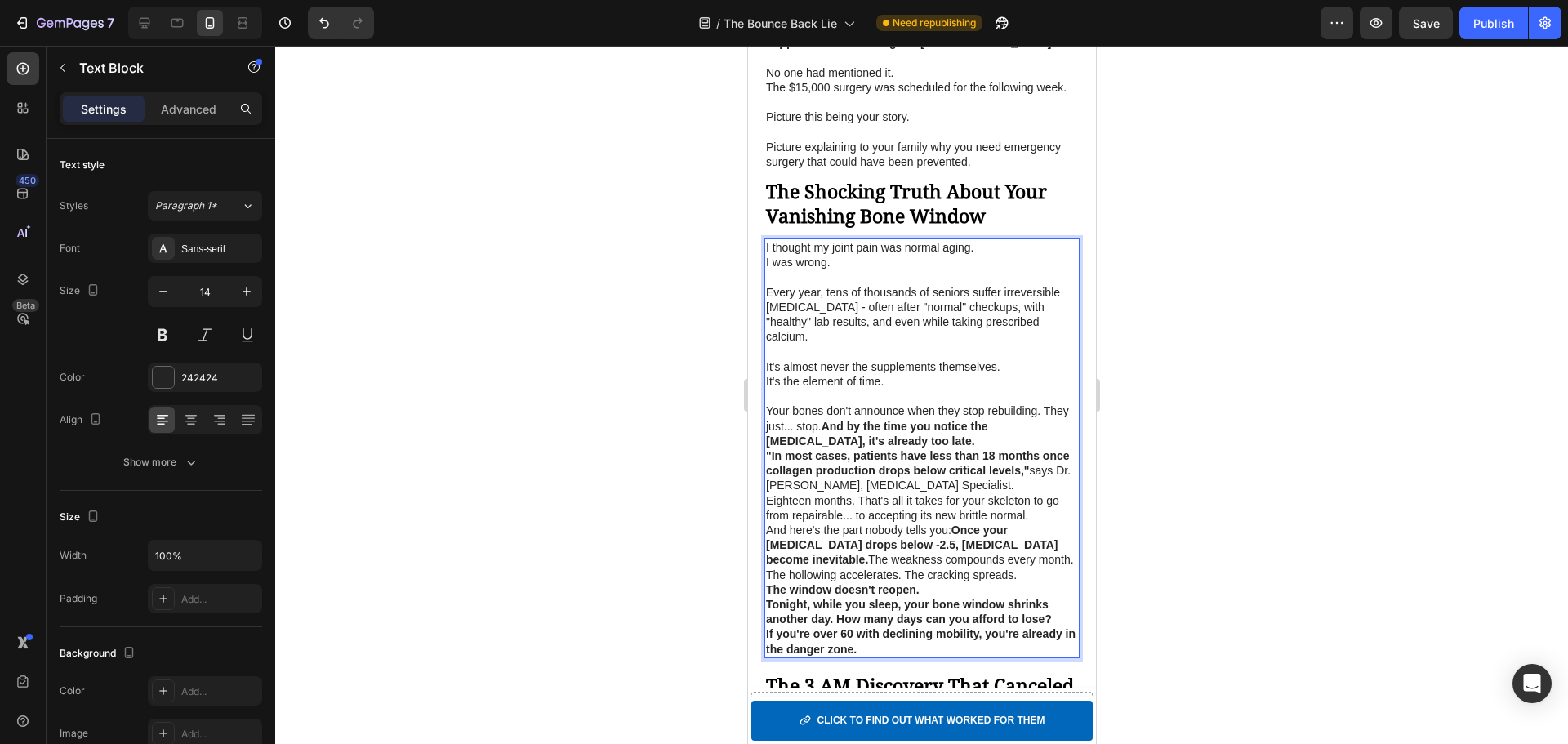
click at [855, 430] on strong "And by the time you notice the [MEDICAL_DATA], it's already too late." at bounding box center [876, 434] width 222 height 28
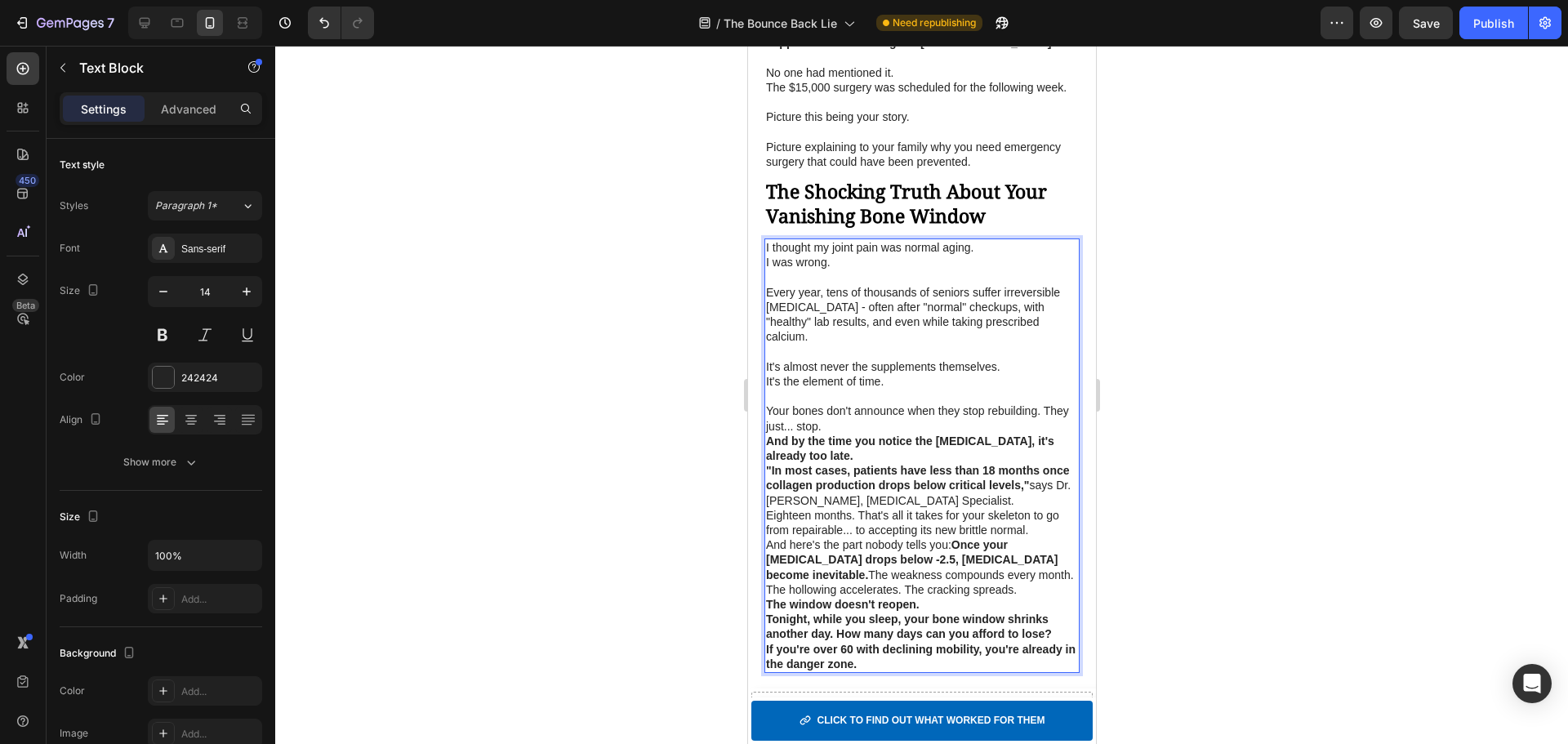
click at [851, 456] on p "And by the time you notice the [MEDICAL_DATA], it's already too late." at bounding box center [920, 448] width 312 height 29
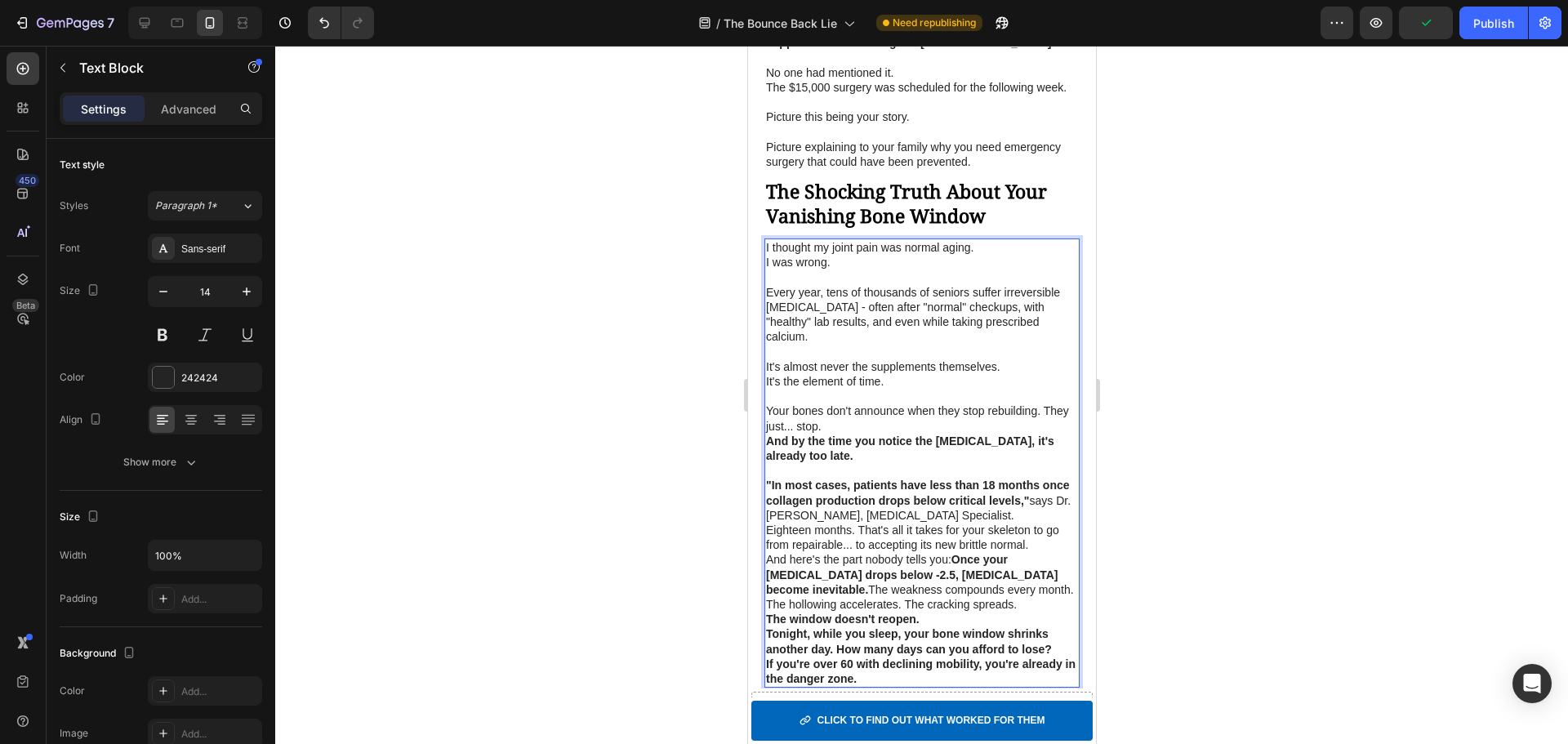
click at [1036, 519] on p ""In most cases, patients have less than 18 months once collagen production drop…" at bounding box center [920, 499] width 312 height 45
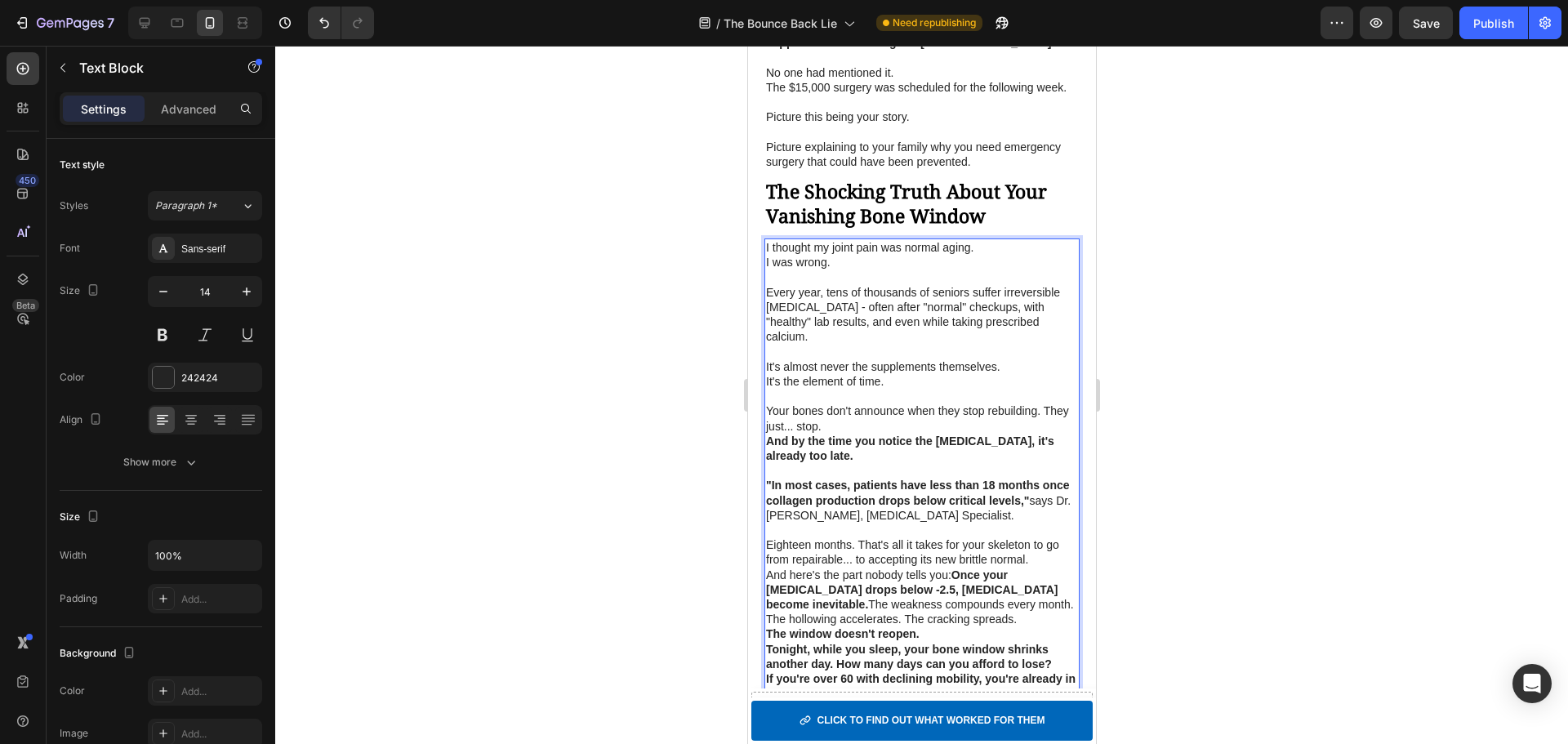
click at [859, 547] on p "Eighteen months. That's all it takes for your skeleton to go from repairable...…" at bounding box center [920, 552] width 312 height 29
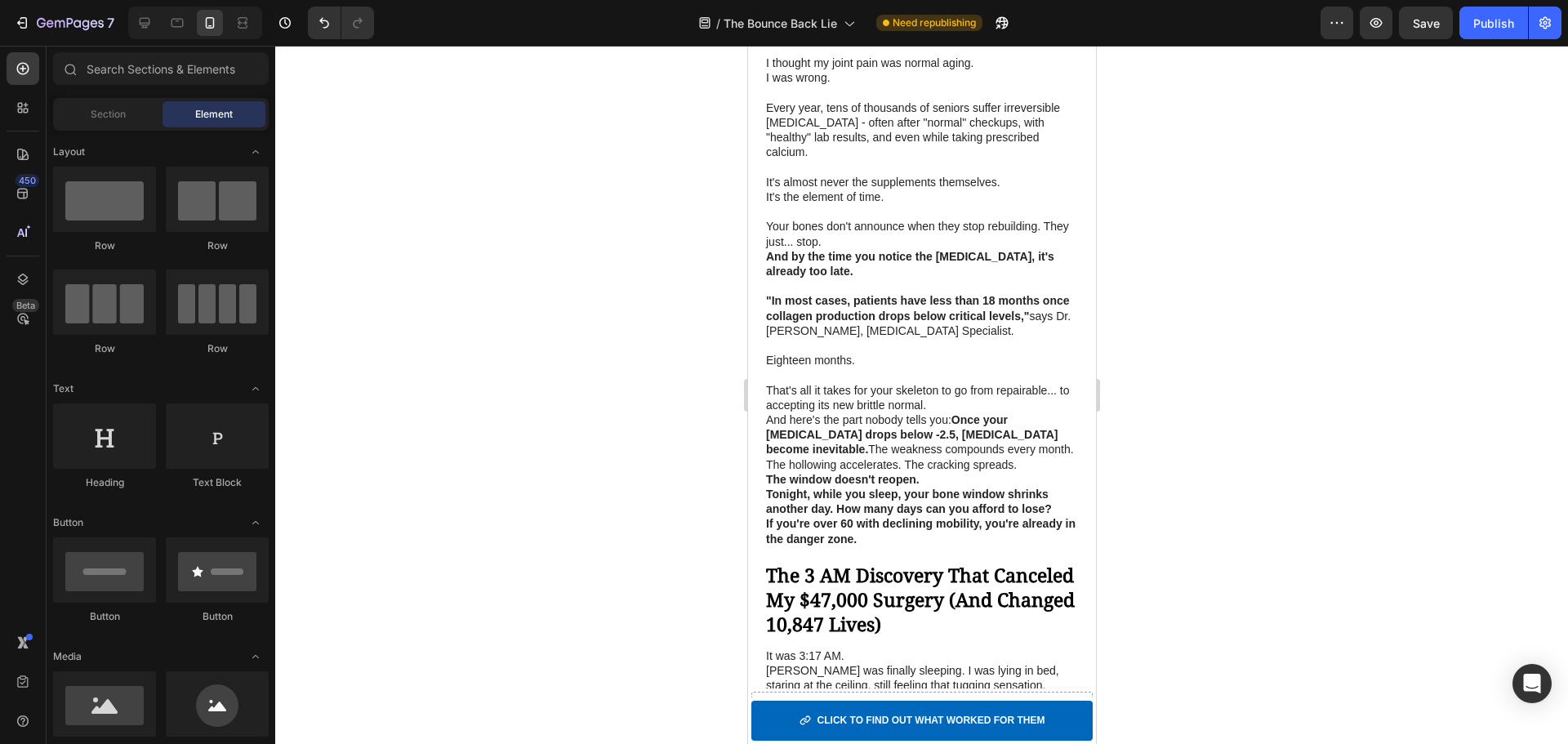
scroll to position [2416, 0]
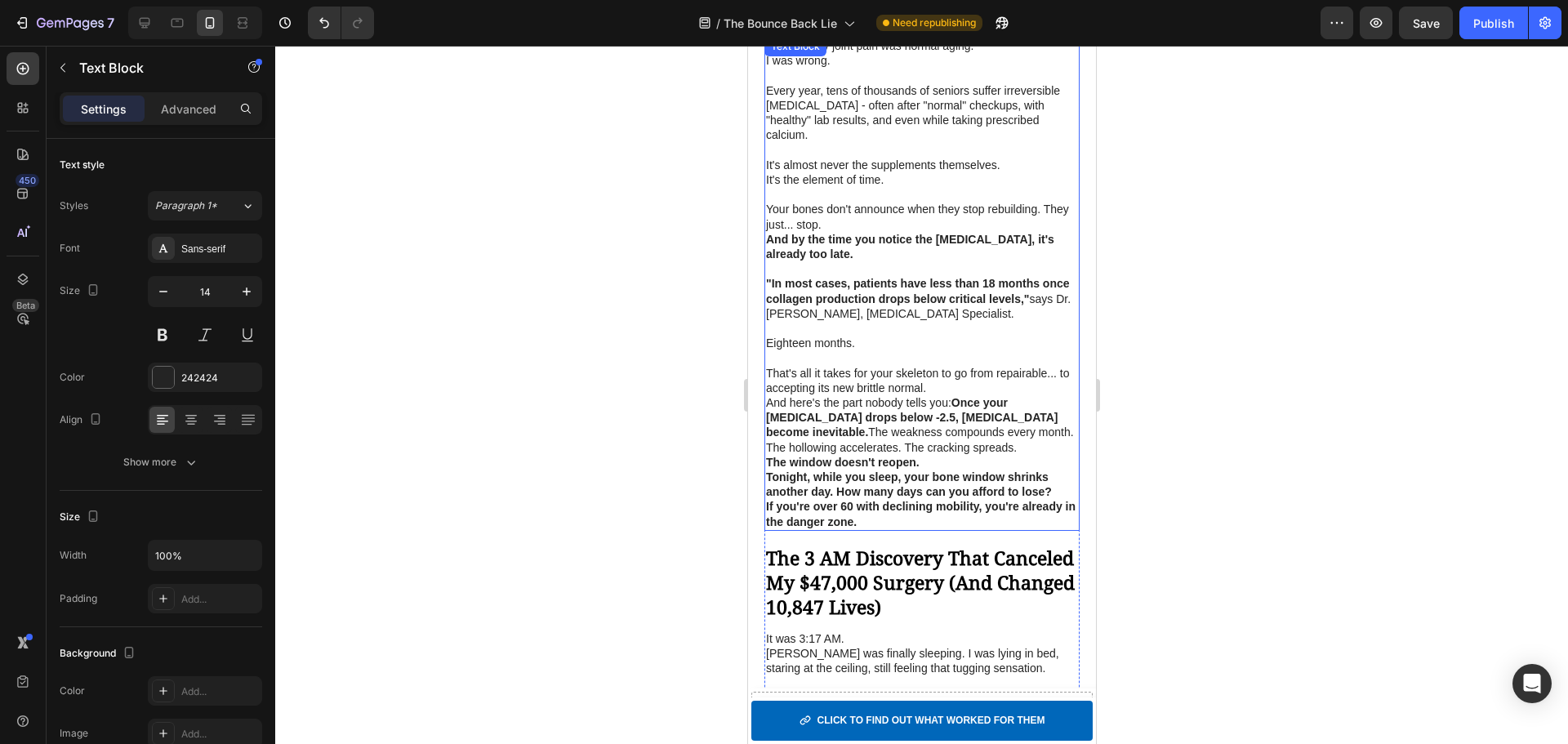
click at [967, 387] on p "That's all it takes for your skeleton to go from repairable... to accepting its…" at bounding box center [920, 380] width 312 height 29
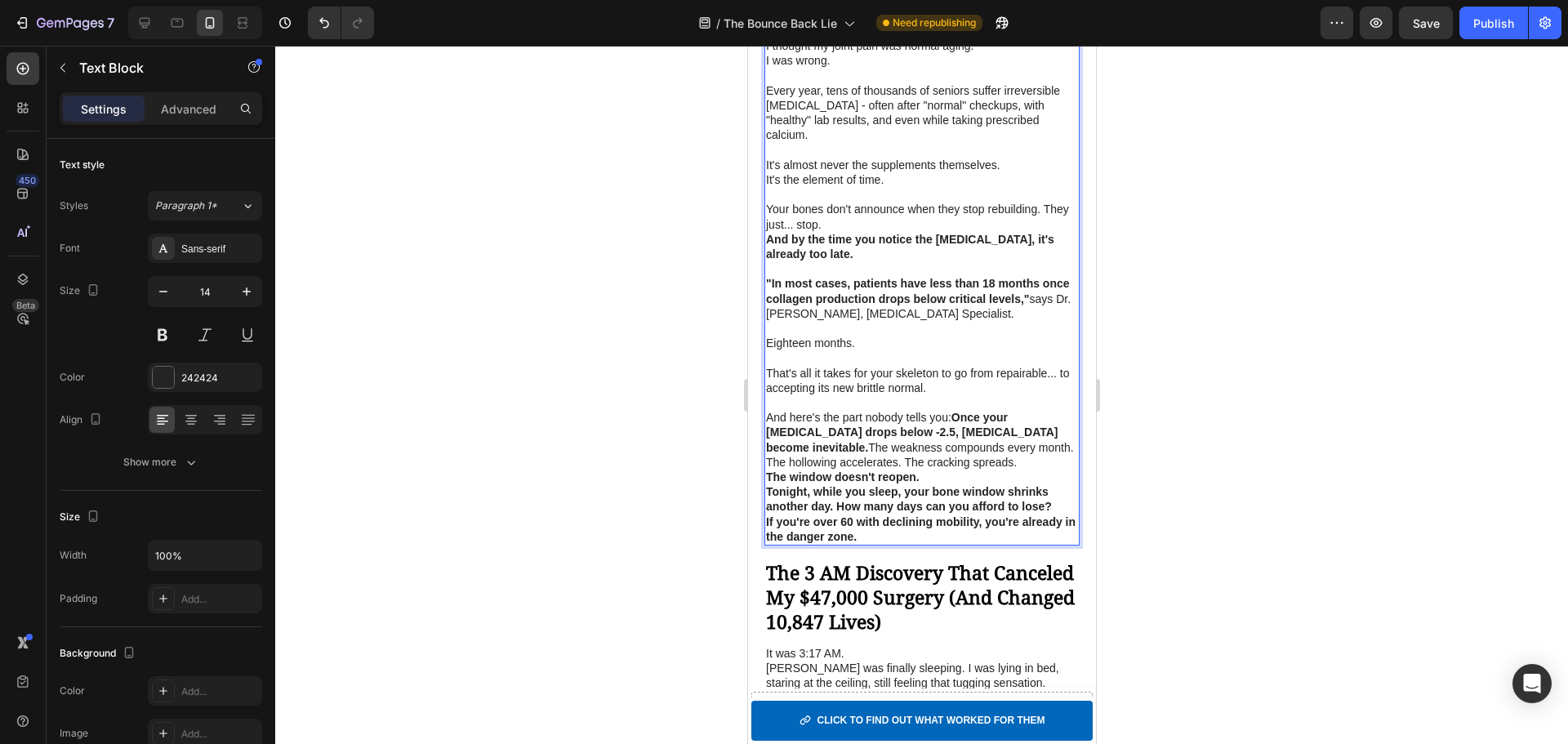
click at [956, 423] on strong "Once your [MEDICAL_DATA] drops below -2.5, [MEDICAL_DATA] become inevitable." at bounding box center [910, 432] width 292 height 43
click at [1060, 437] on p "And here's the part nobody tells you: Once your bone density drops below -2.5, …" at bounding box center [920, 440] width 312 height 60
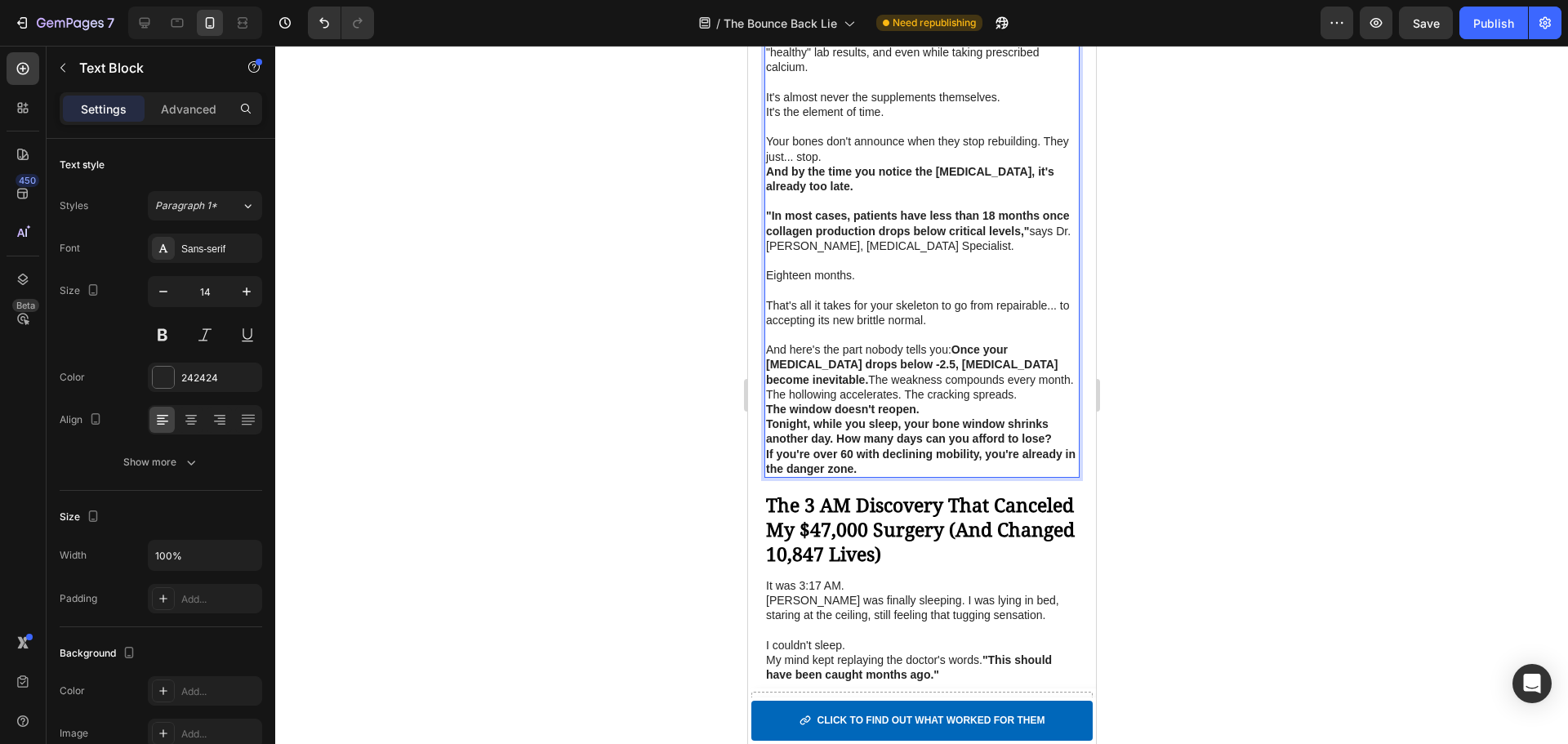
scroll to position [2498, 0]
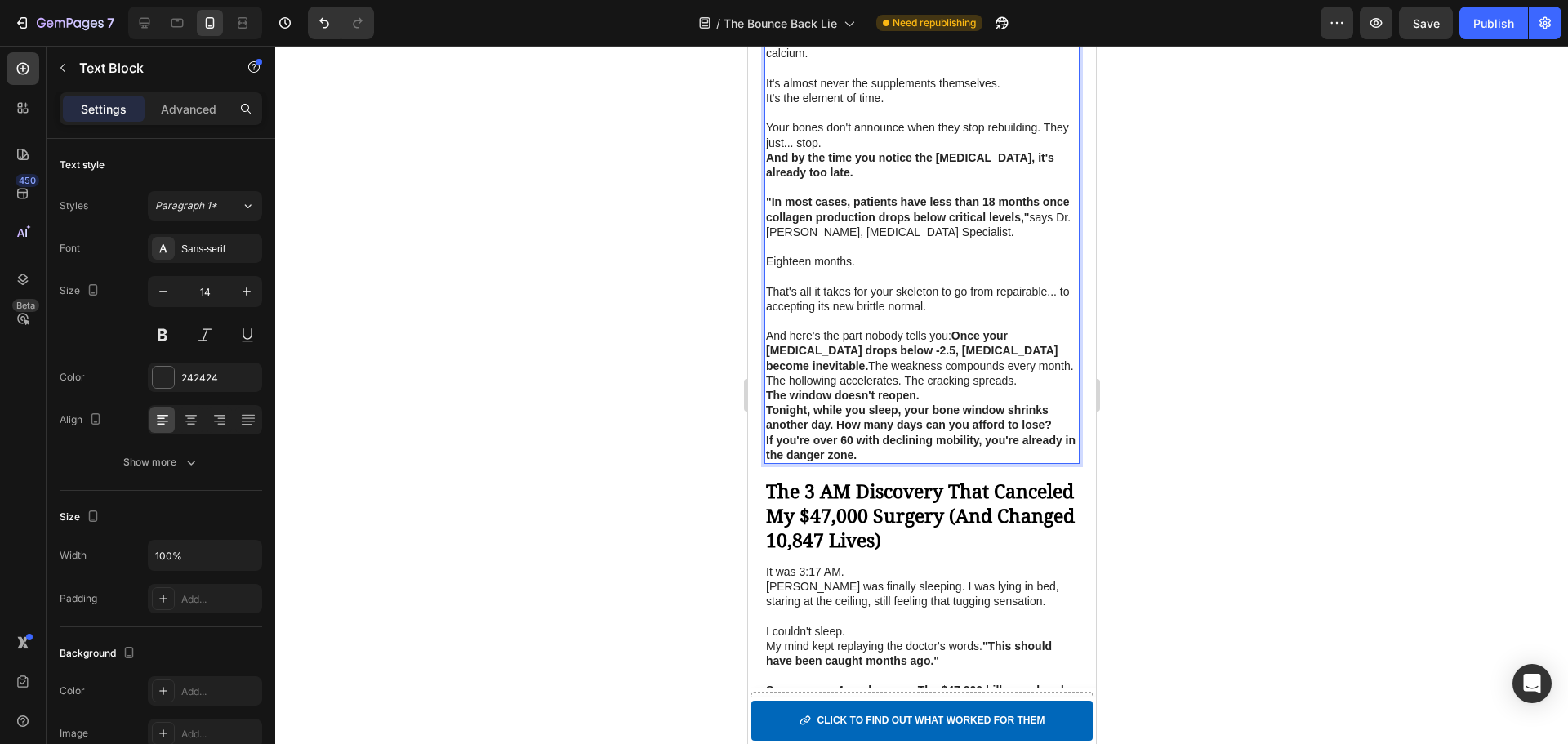
click at [974, 370] on p "And here's the part nobody tells you: Once your bone density drops below -2.5, …" at bounding box center [920, 358] width 312 height 60
click at [907, 385] on p "The hollowing accelerates. The cracking spreads." at bounding box center [920, 380] width 312 height 15
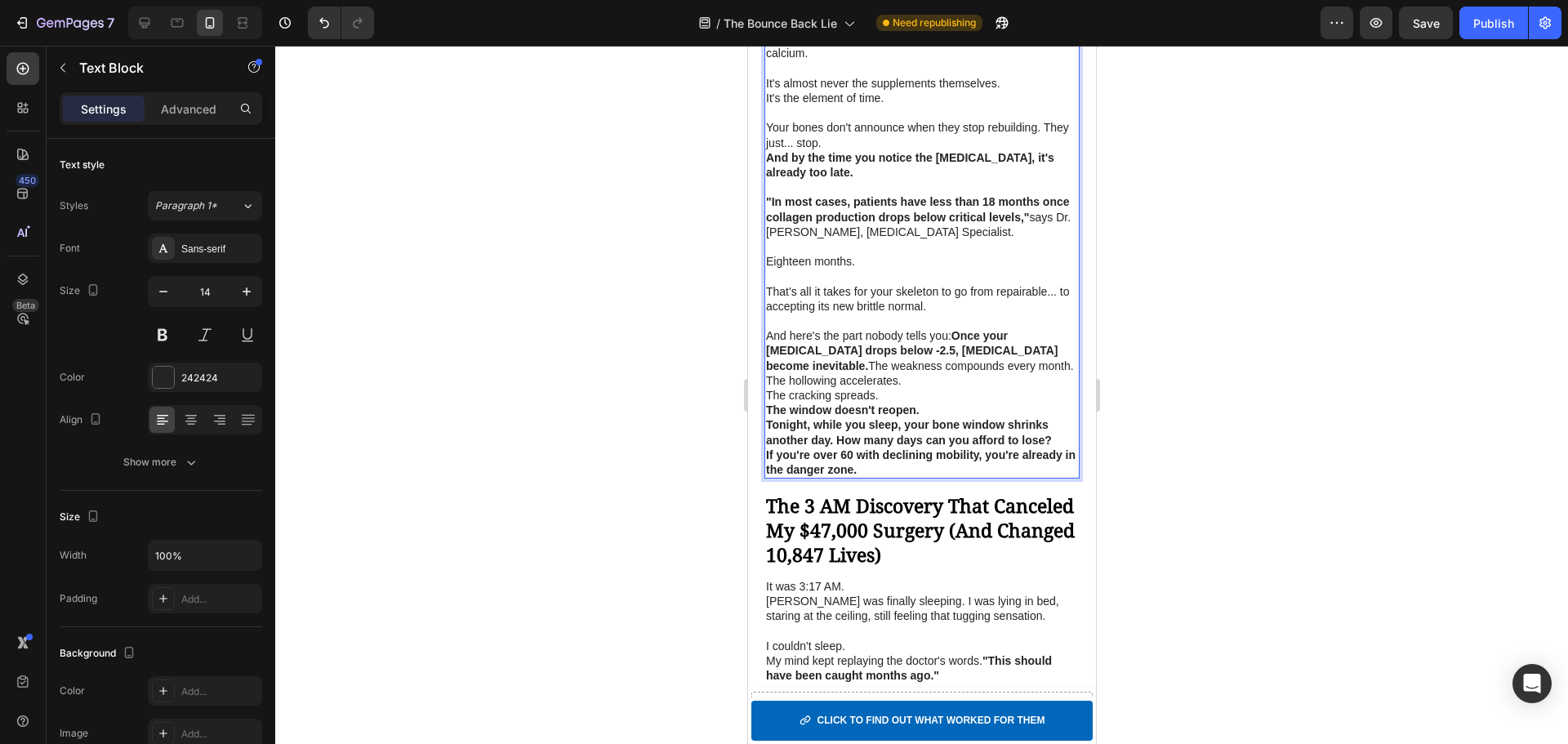
click at [919, 400] on p "The cracking spreads." at bounding box center [920, 395] width 312 height 15
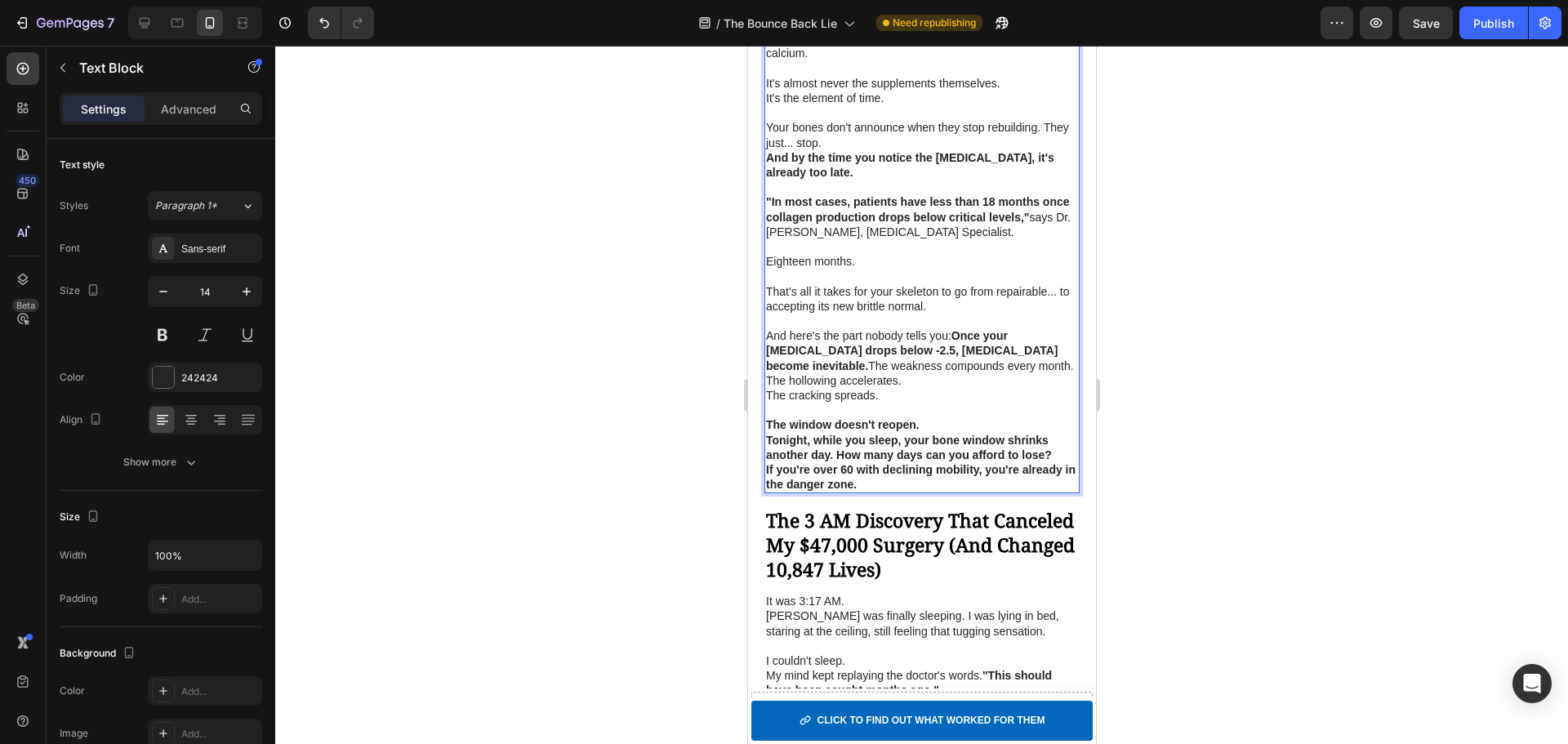
click at [940, 429] on p "The window doesn't reopen." at bounding box center [920, 425] width 312 height 15
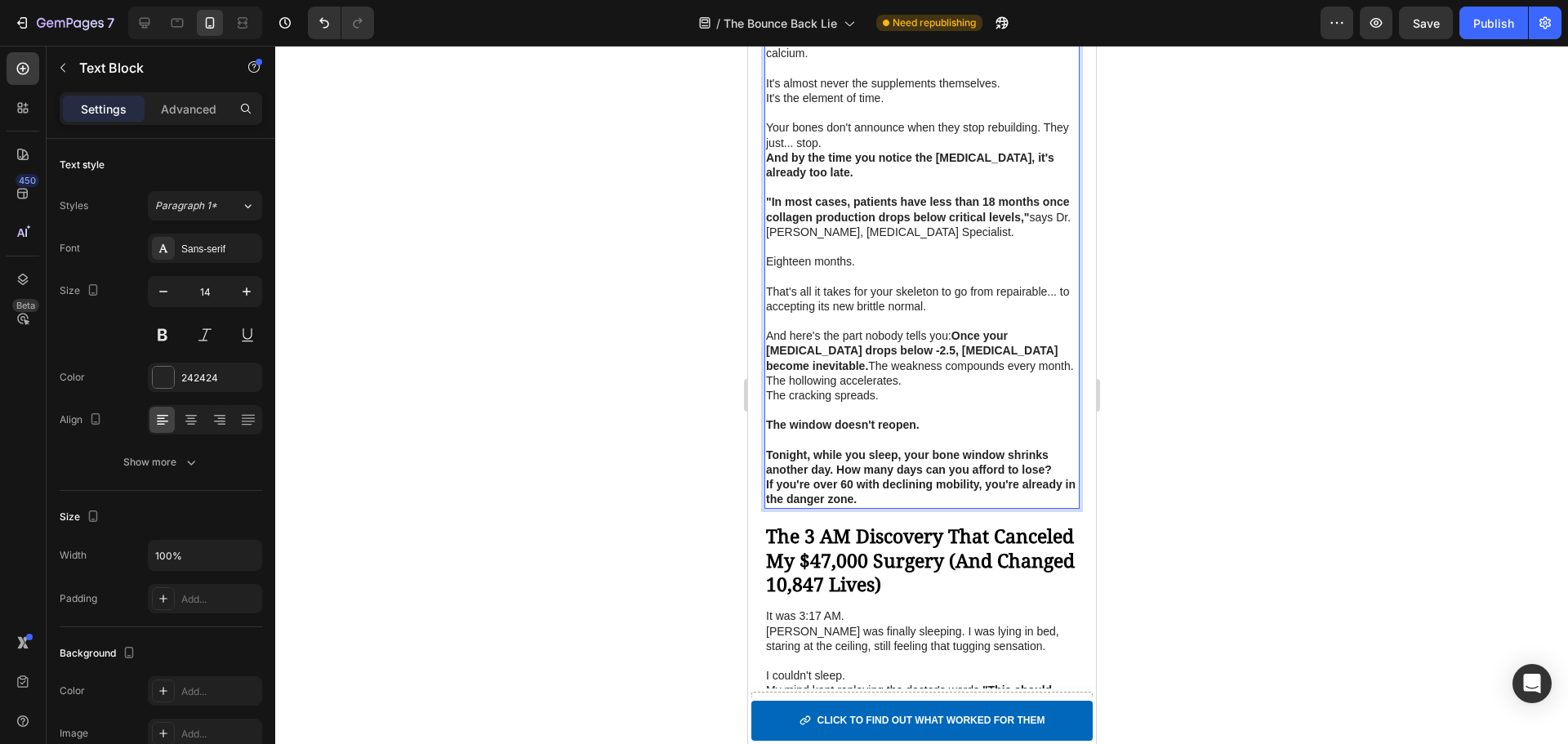
click at [839, 474] on strong "How many days can you afford to lose?" at bounding box center [943, 469] width 216 height 13
click at [837, 474] on strong "How many days can you afford to lose?" at bounding box center [943, 469] width 216 height 13
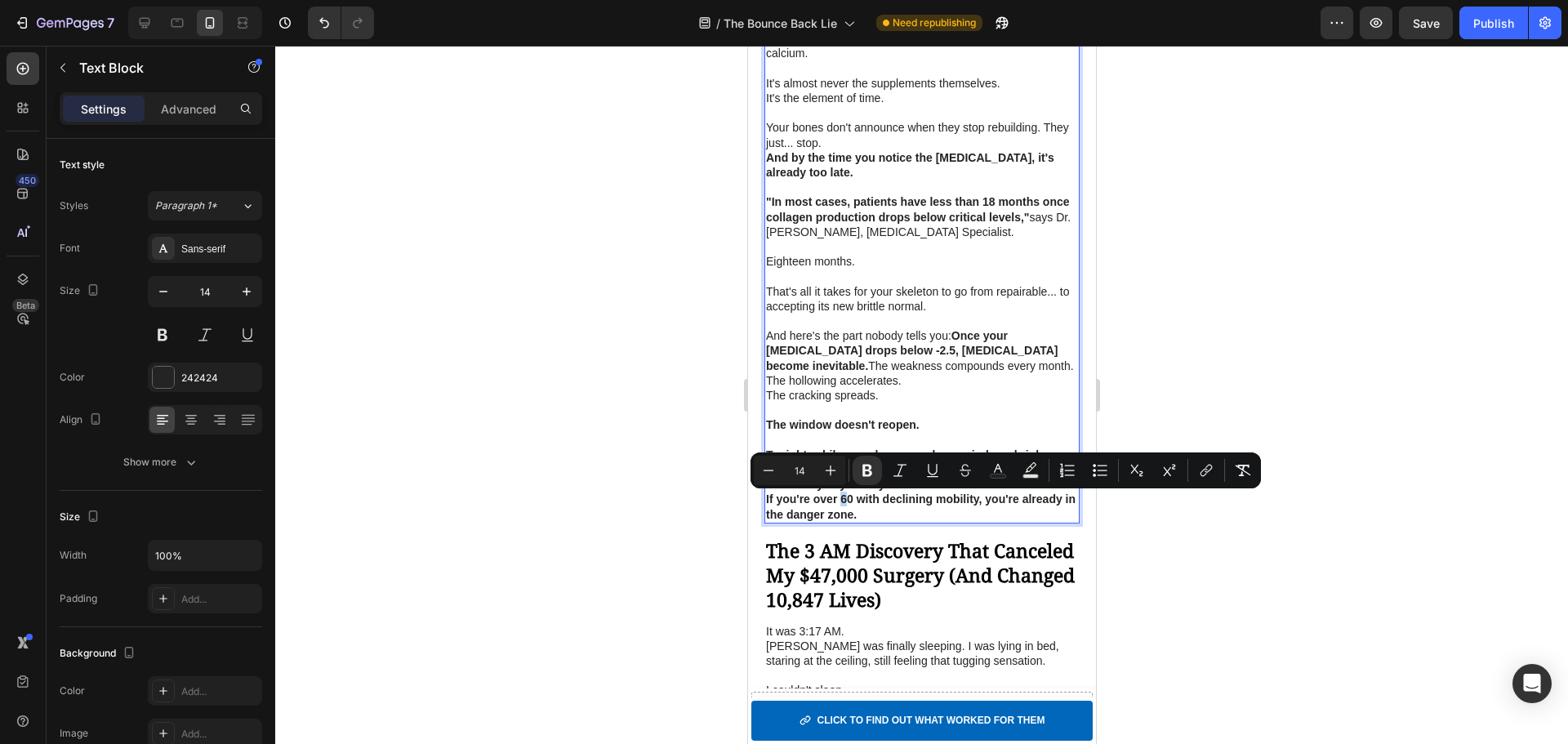
click at [842, 506] on strong "If you're over 60 with declining mobility, you're already in the danger zone." at bounding box center [920, 506] width 309 height 28
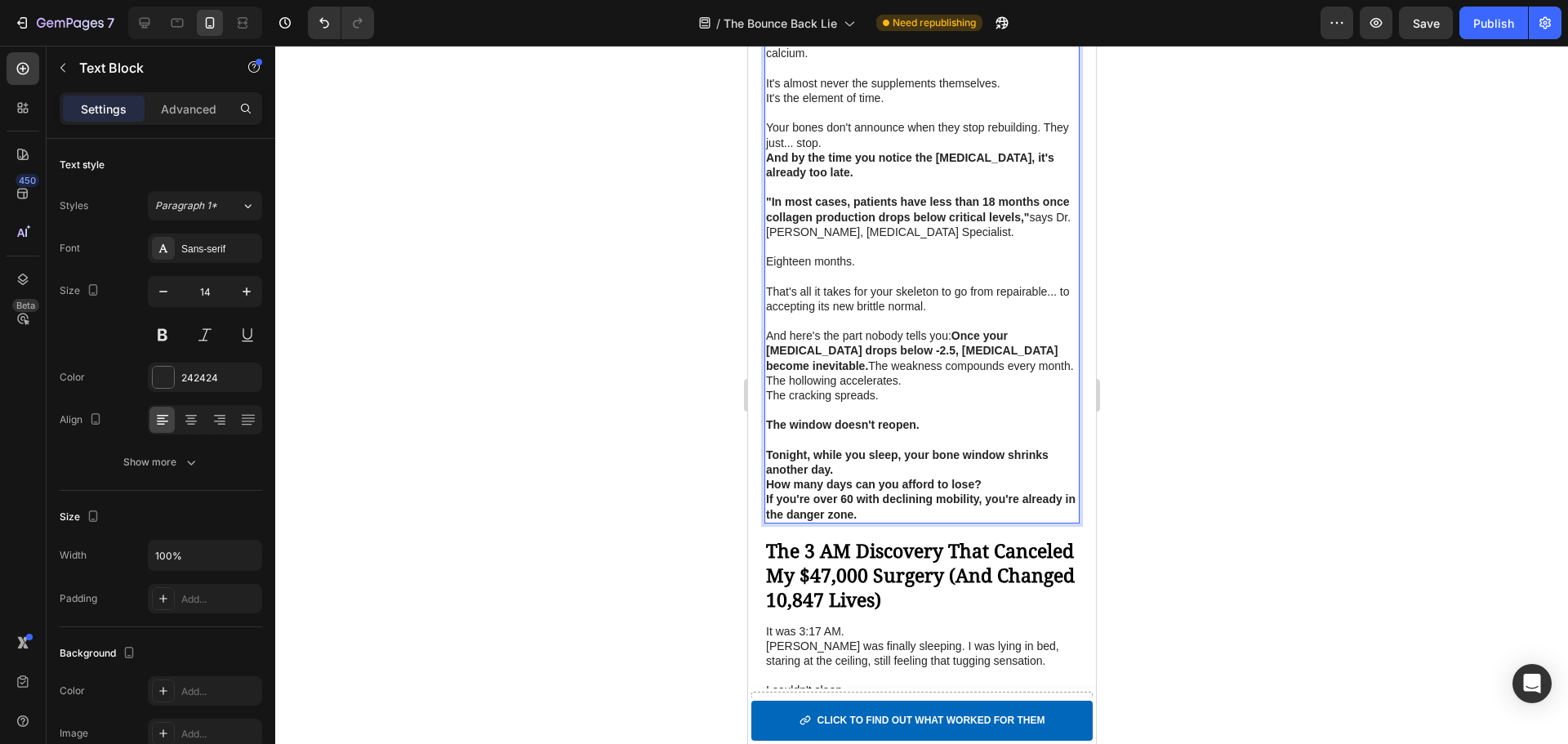
click at [947, 516] on p "If you're over 60 with declining mobility, you're already in the danger zone." at bounding box center [920, 507] width 312 height 29
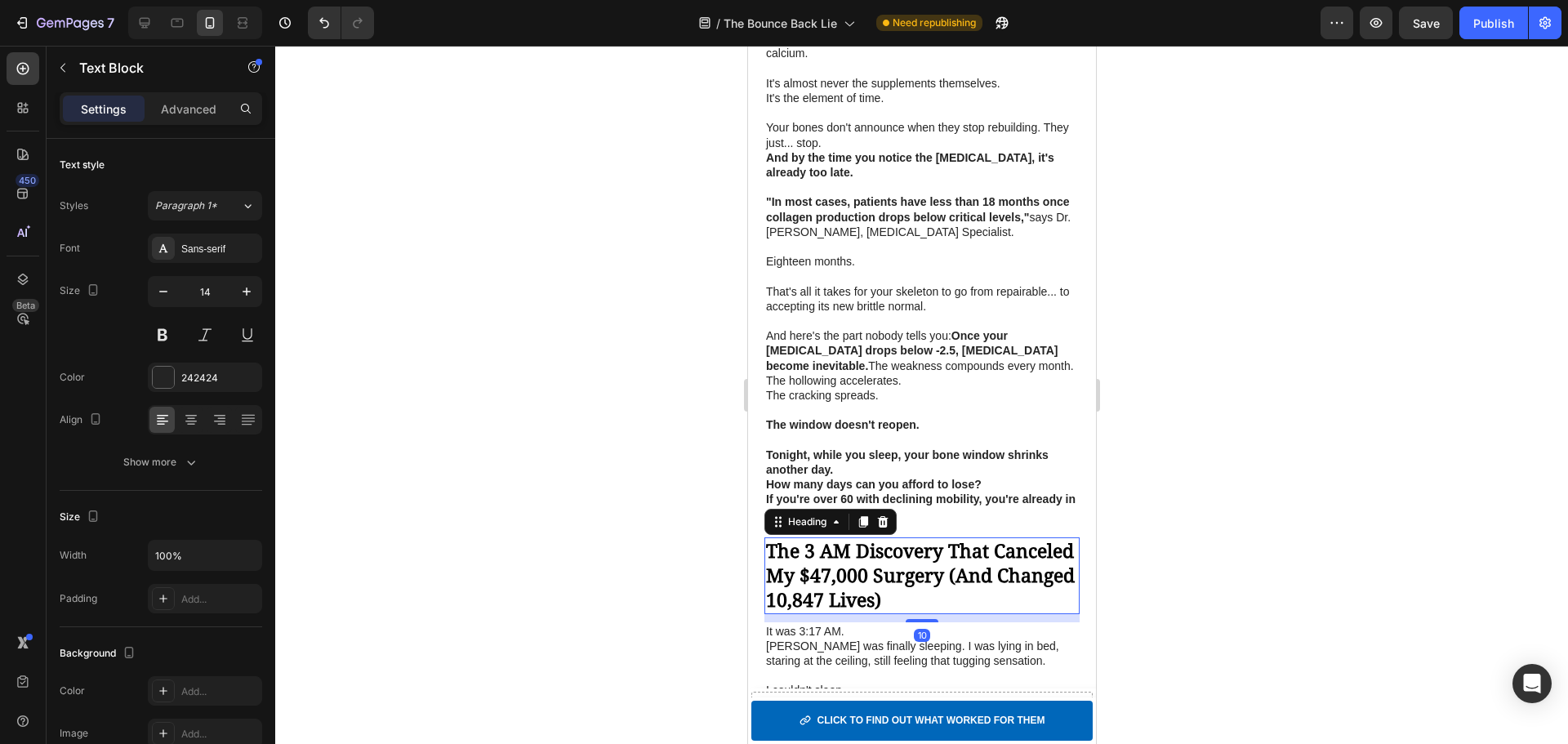
click at [913, 575] on strong "The 3 AM Discovery That Canceled My $47,000 Surgery (And Changed 10,847 Lives)" at bounding box center [919, 575] width 308 height 75
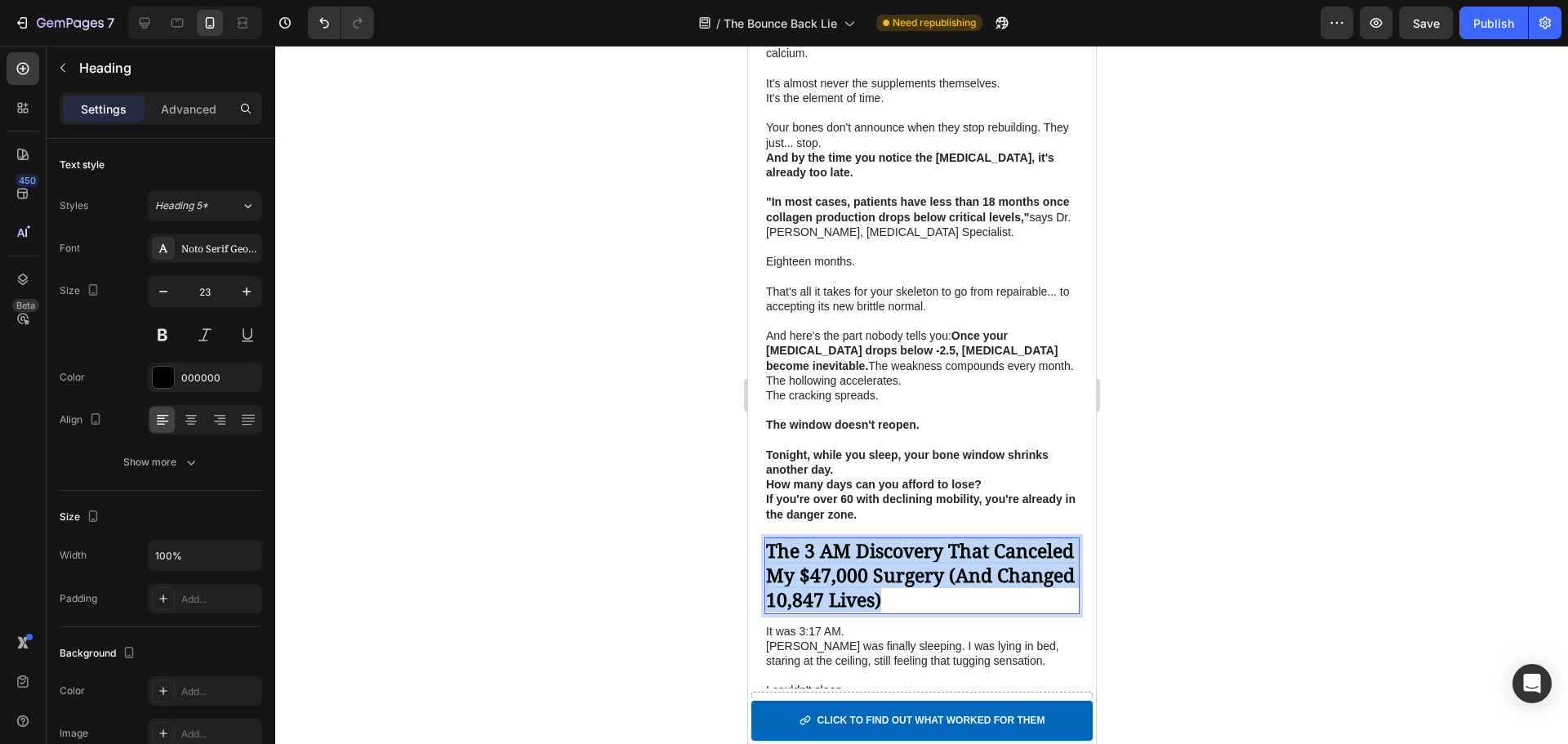
click at [913, 575] on strong "The 3 AM Discovery That Canceled My $47,000 Surgery (And Changed 10,847 Lives)" at bounding box center [919, 575] width 308 height 75
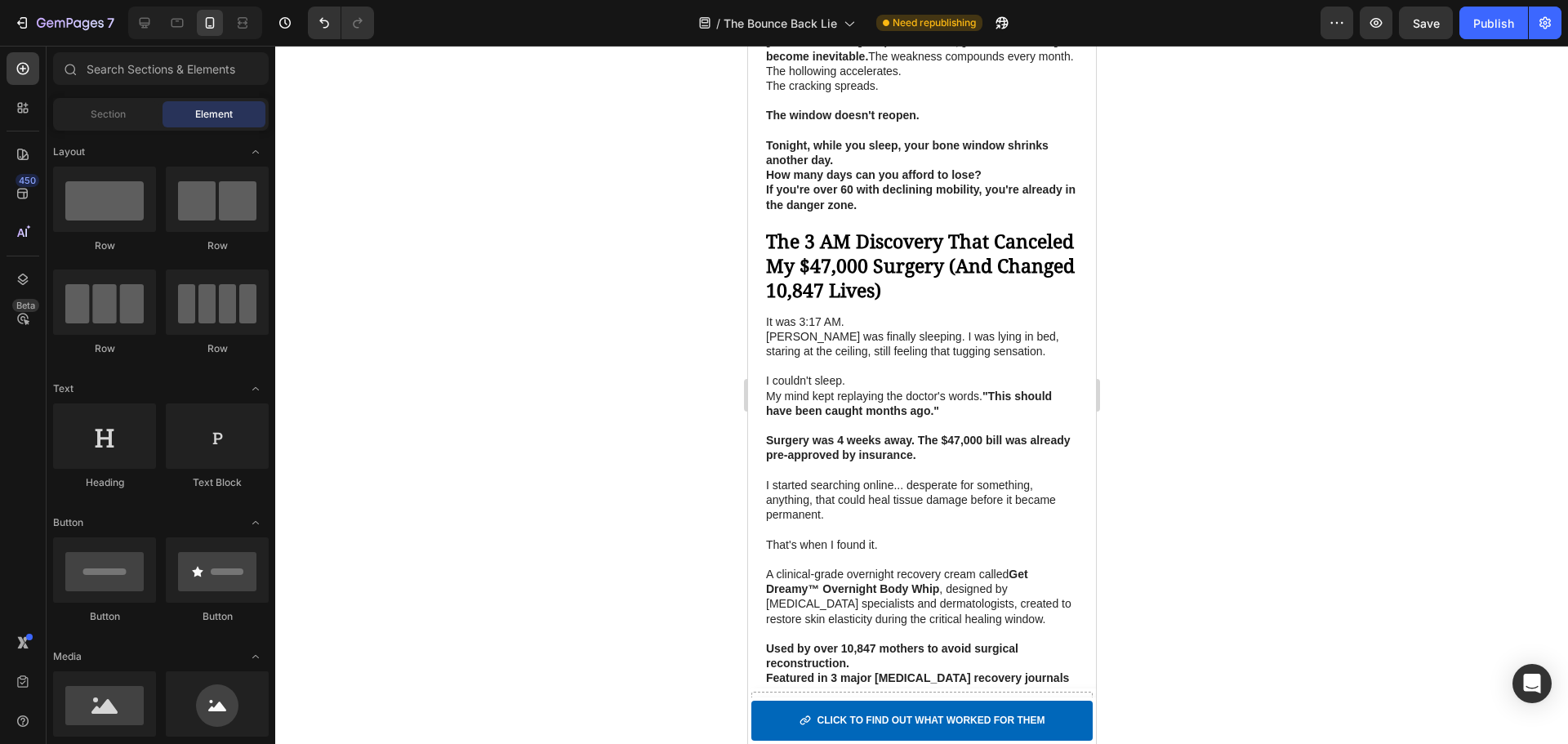
scroll to position [2816, 0]
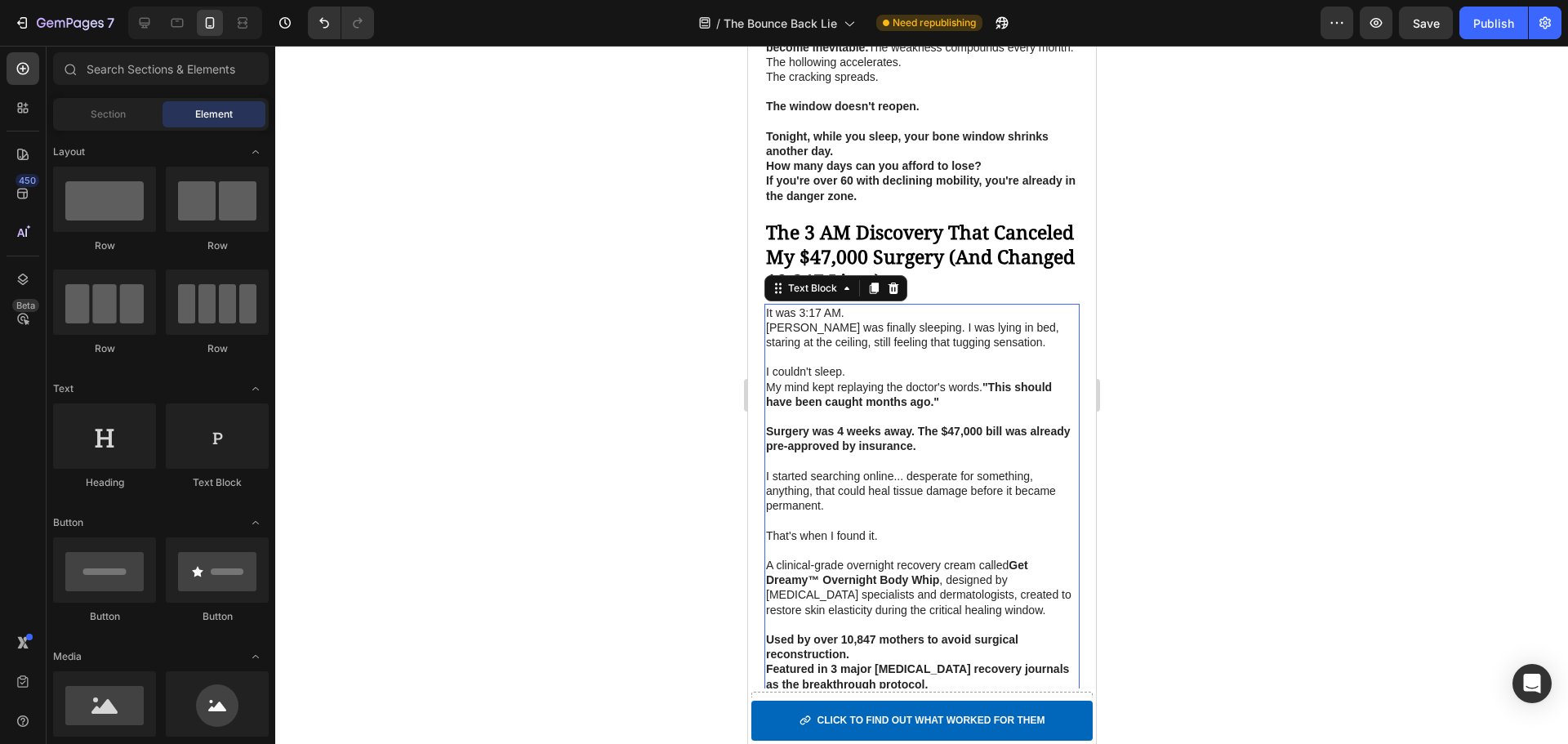
click at [976, 377] on p "I couldn't sleep." at bounding box center [920, 371] width 312 height 15
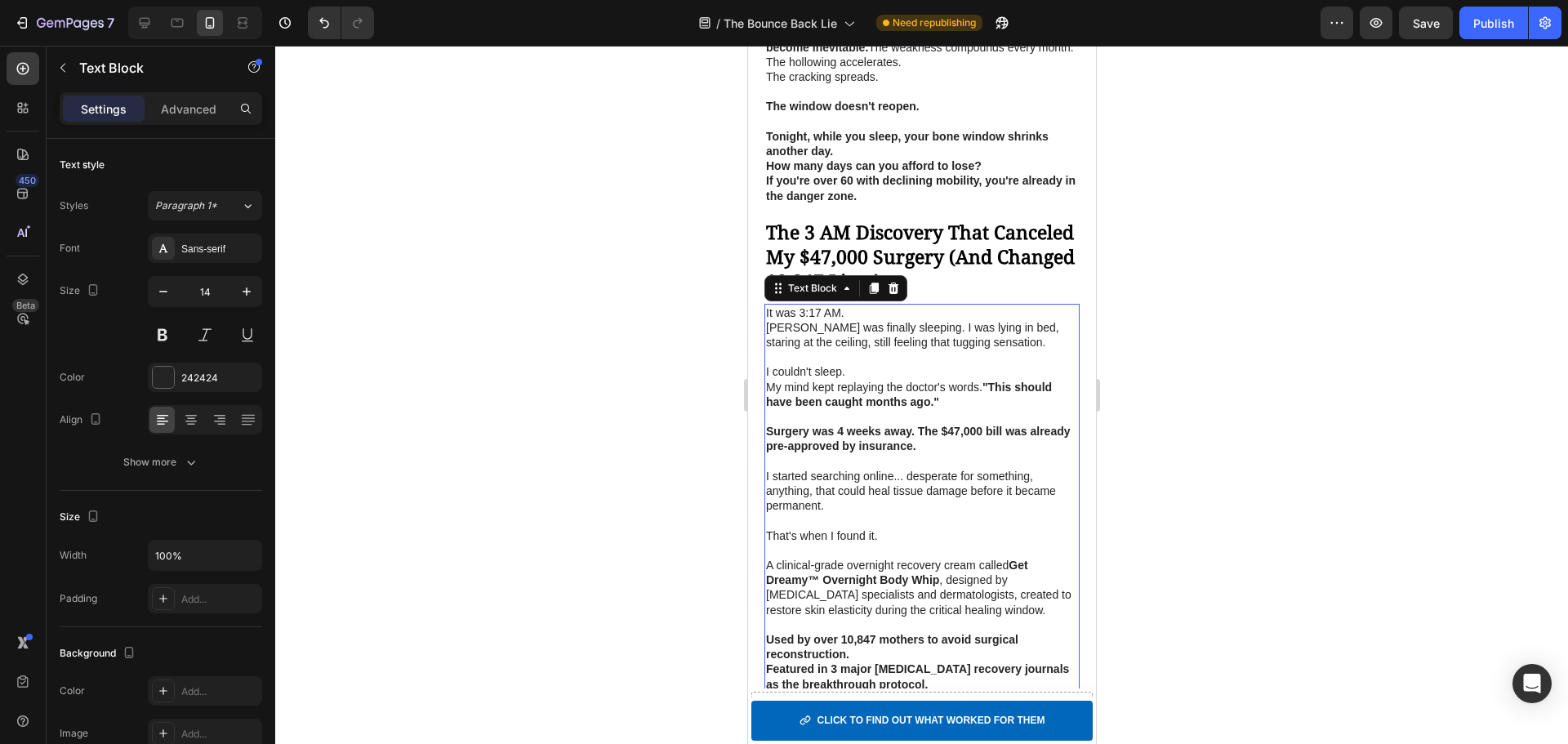
click at [976, 377] on p "I couldn't sleep." at bounding box center [920, 371] width 312 height 15
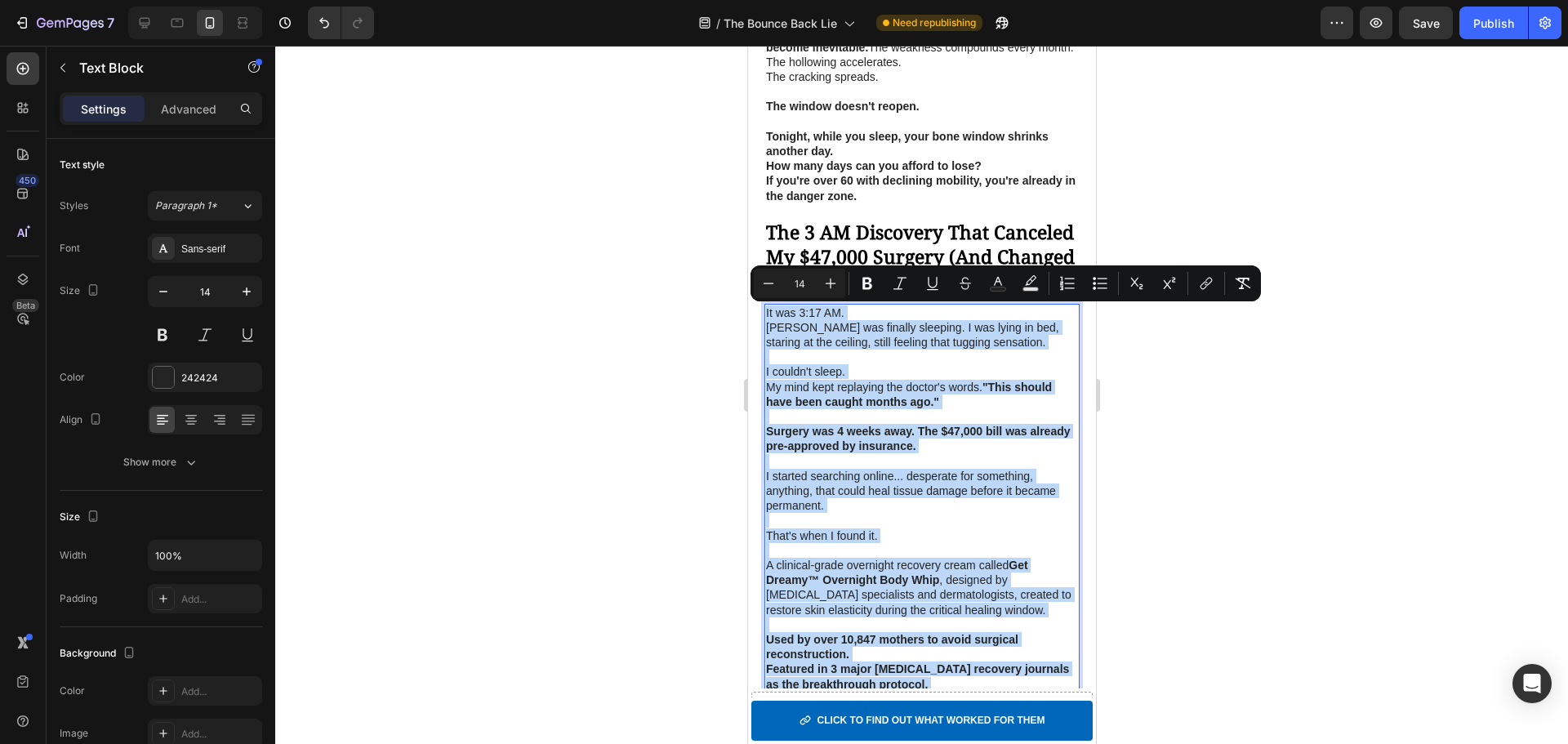
click at [923, 402] on strong ""This should have been caught months ago."" at bounding box center [908, 394] width 286 height 28
click at [890, 394] on p "My mind kept replaying the doctor's words. "This should have been caught months…" at bounding box center [920, 395] width 312 height 29
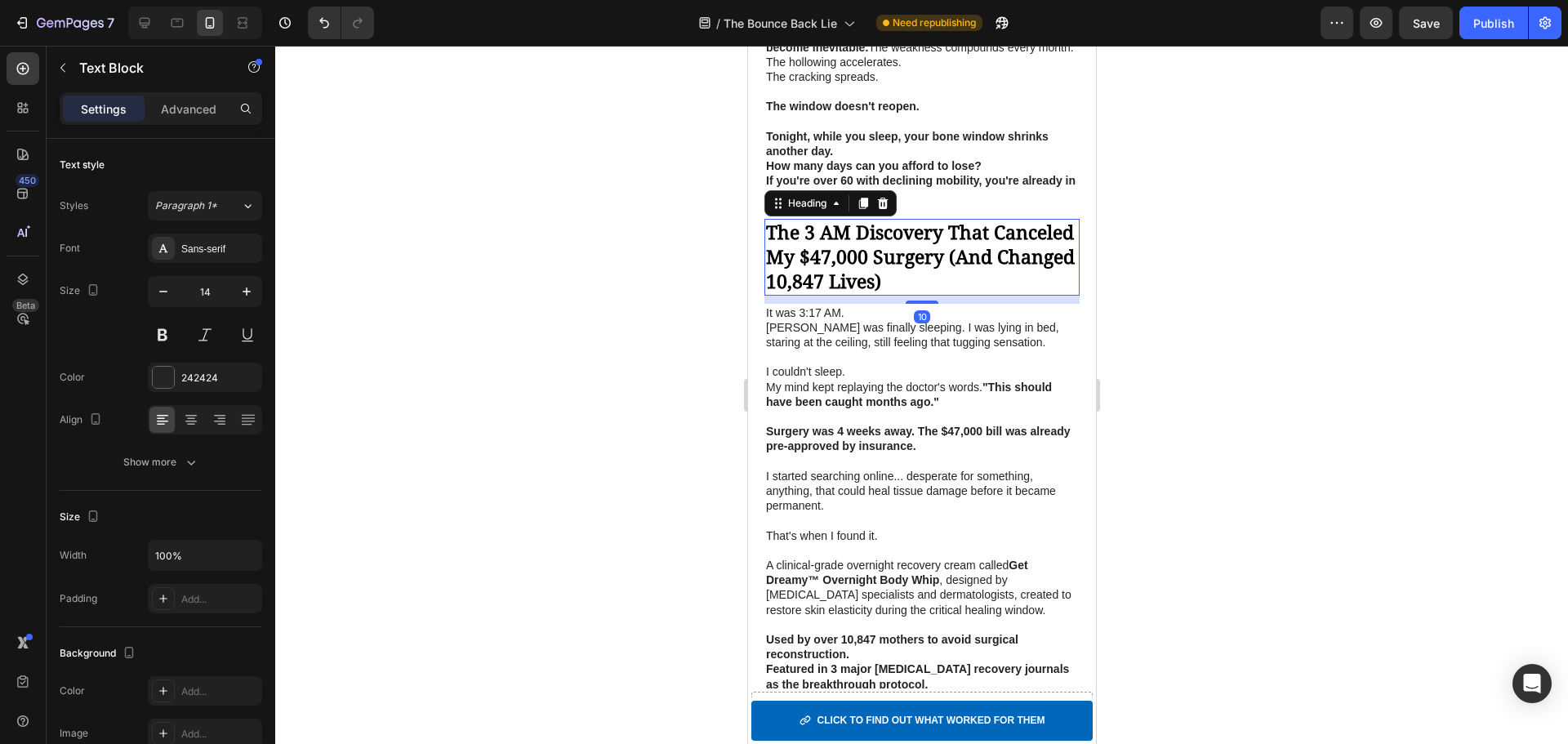
click at [868, 252] on strong "The 3 AM Discovery That Canceled My $47,000 Surgery (And Changed 10,847 Lives)" at bounding box center [919, 256] width 308 height 75
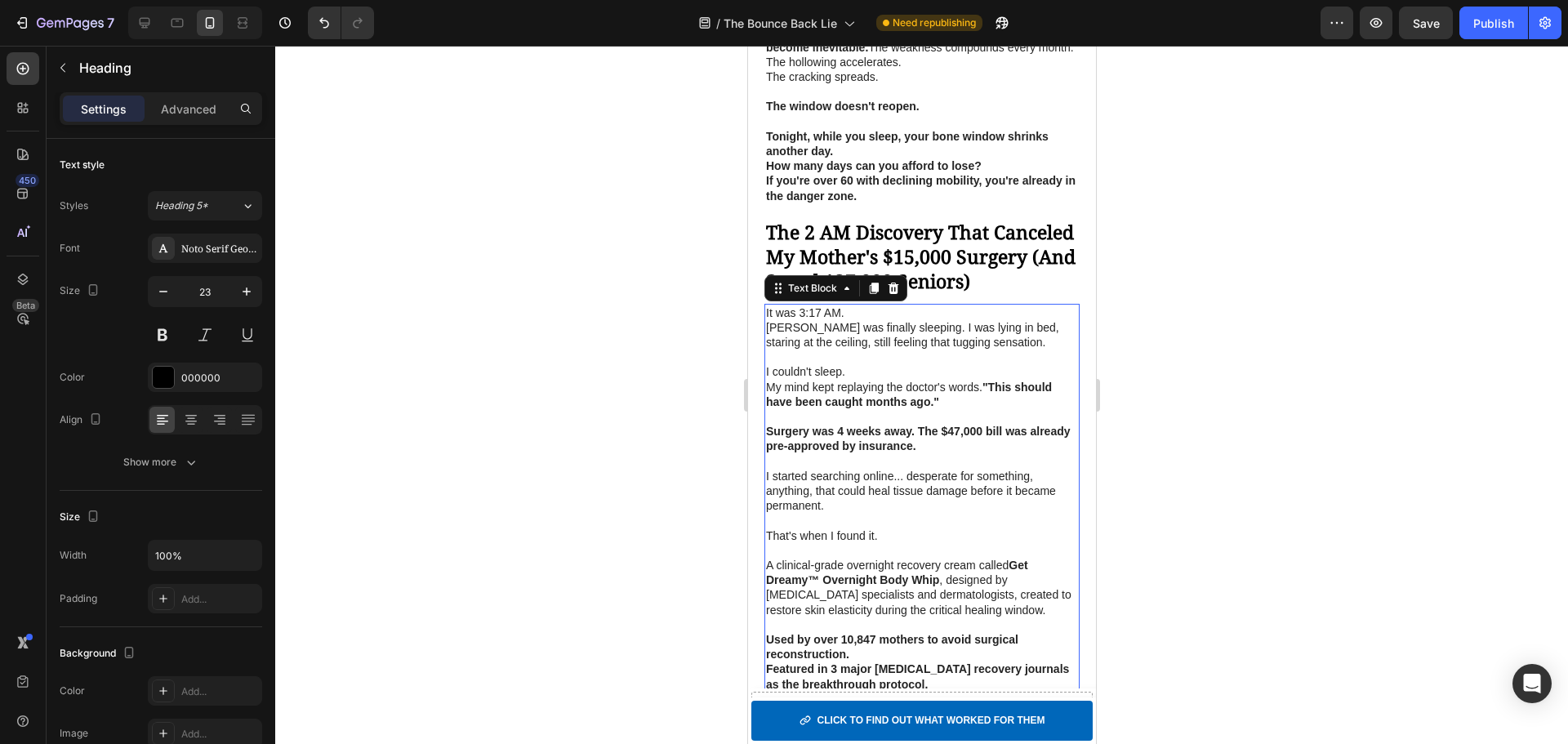
click at [988, 409] on p "My mind kept replaying the doctor's words. "This should have been caught months…" at bounding box center [920, 395] width 312 height 29
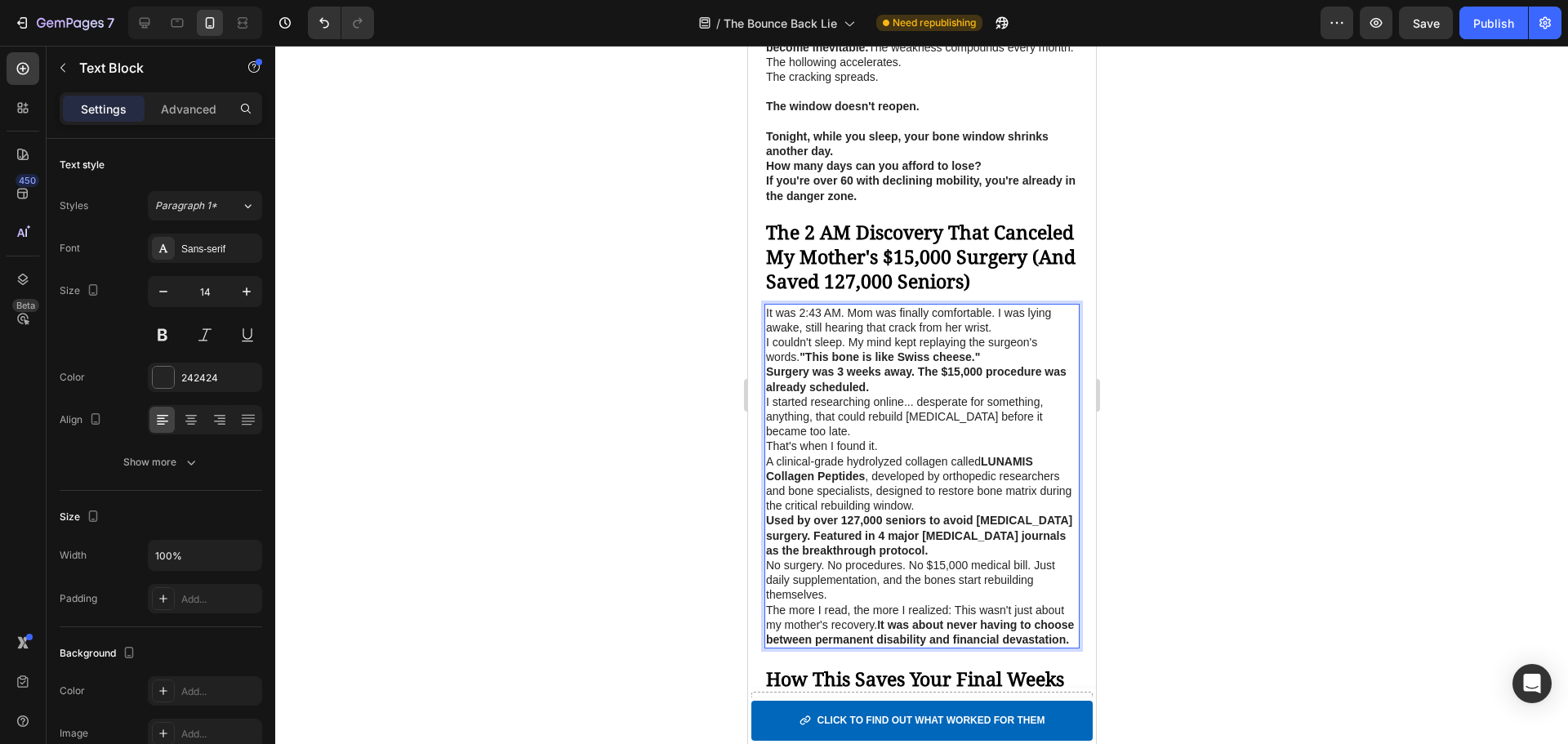
click at [847, 335] on p "It was 2:43 AM. Mom was finally comfortable. I was lying awake, still hearing t…" at bounding box center [920, 320] width 312 height 29
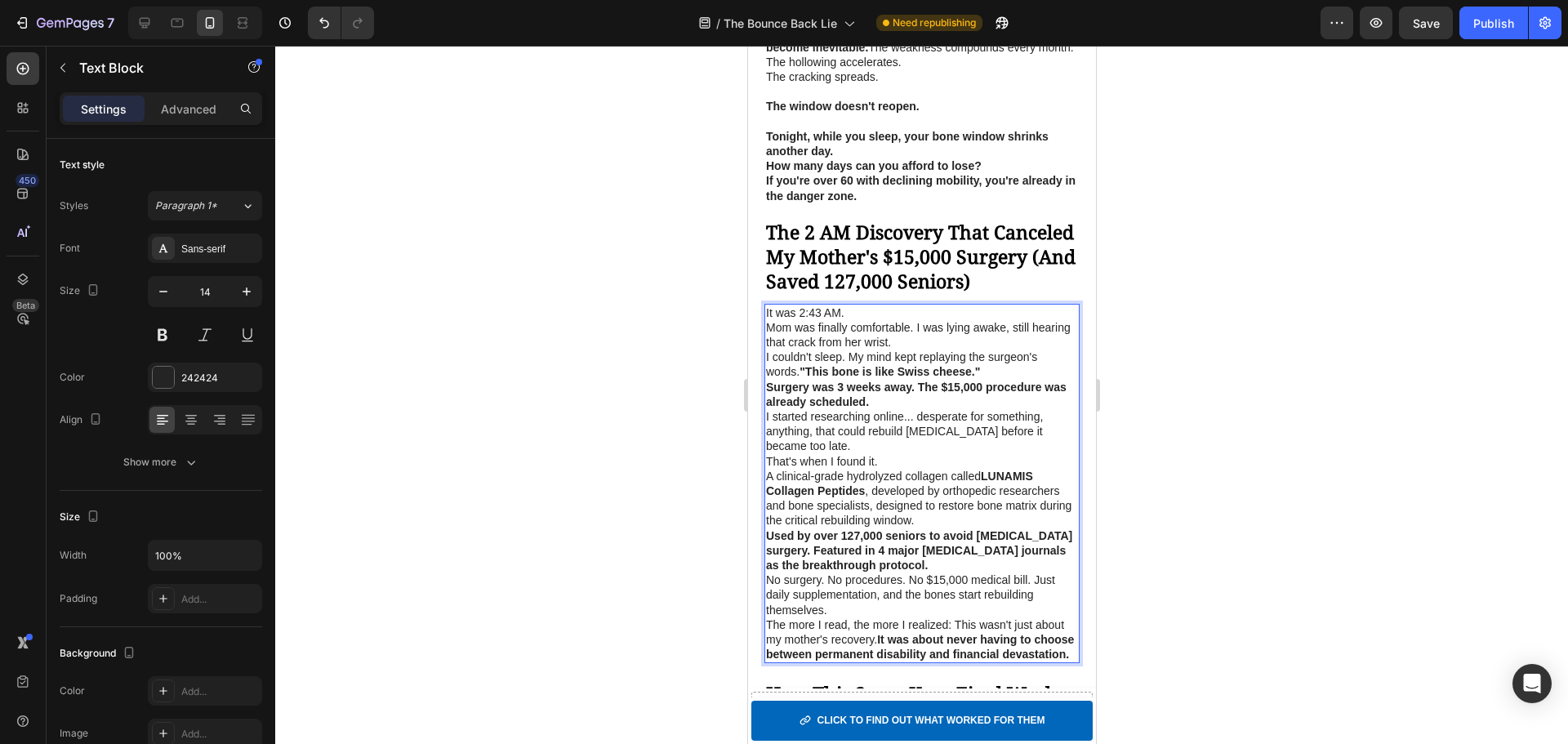
click at [917, 349] on p "Mom was finally comfortable. I was lying awake, still hearing that crack from h…" at bounding box center [920, 335] width 312 height 29
click at [916, 349] on p "Mom was finally comfortable. I was lying awake, still hearing that crack from h…" at bounding box center [920, 335] width 312 height 29
click at [1051, 349] on p "I was lying awake, still hearing that crack from her wrist." at bounding box center [920, 342] width 312 height 15
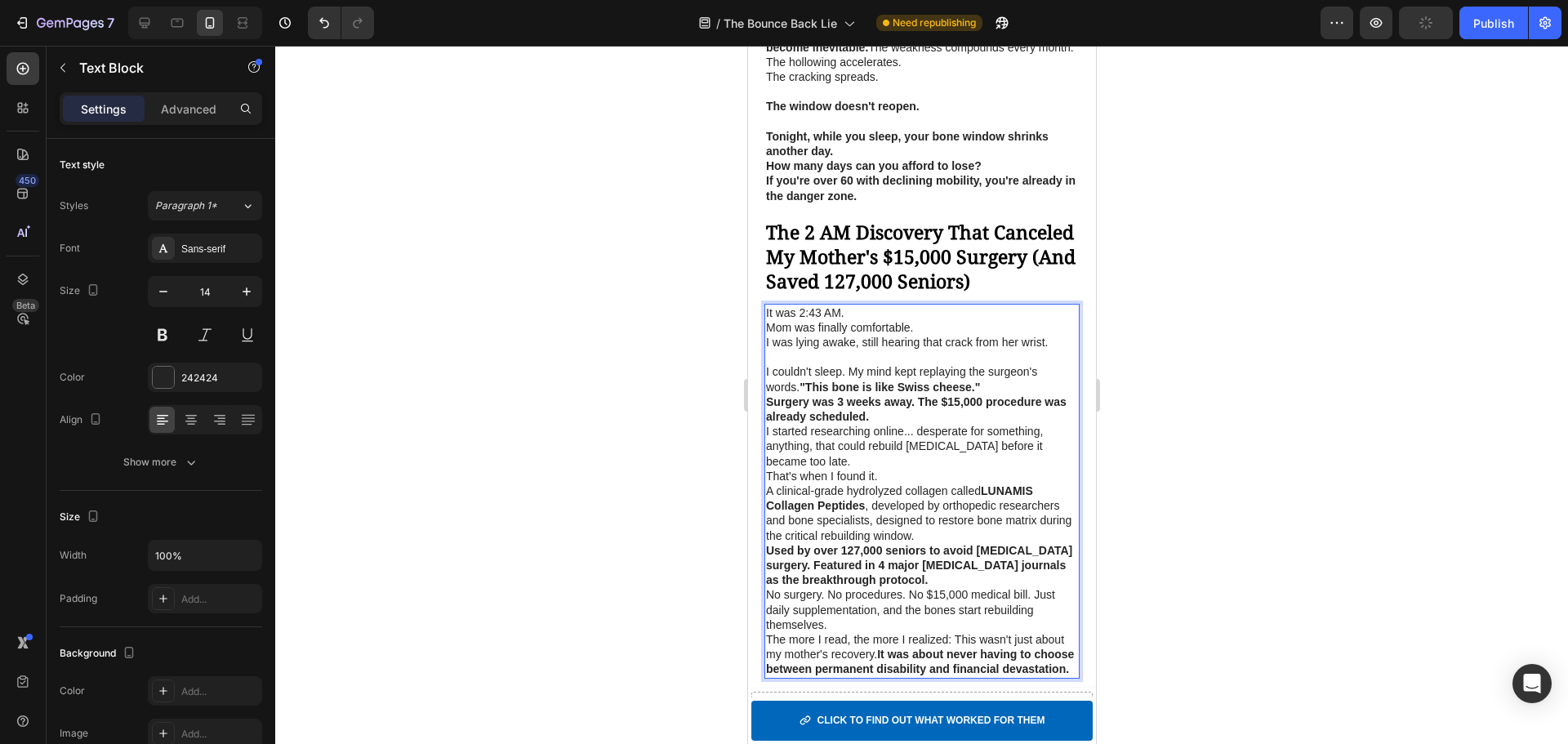
click at [940, 424] on p "Surgery was 3 weeks away. The $15,000 procedure was already scheduled." at bounding box center [920, 409] width 312 height 29
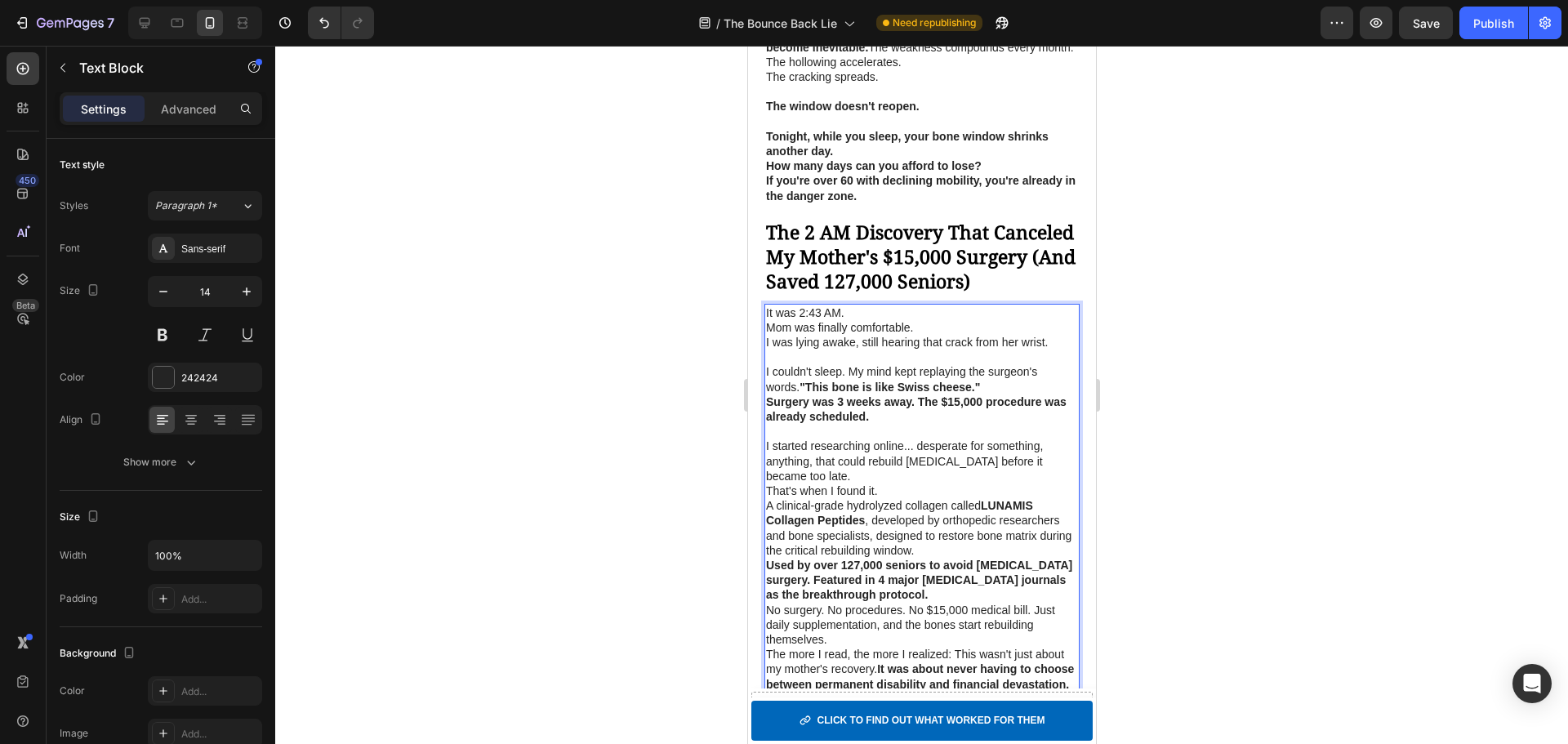
click at [912, 484] on p "I started researching online... desperate for something, anything, that could r…" at bounding box center [920, 460] width 312 height 45
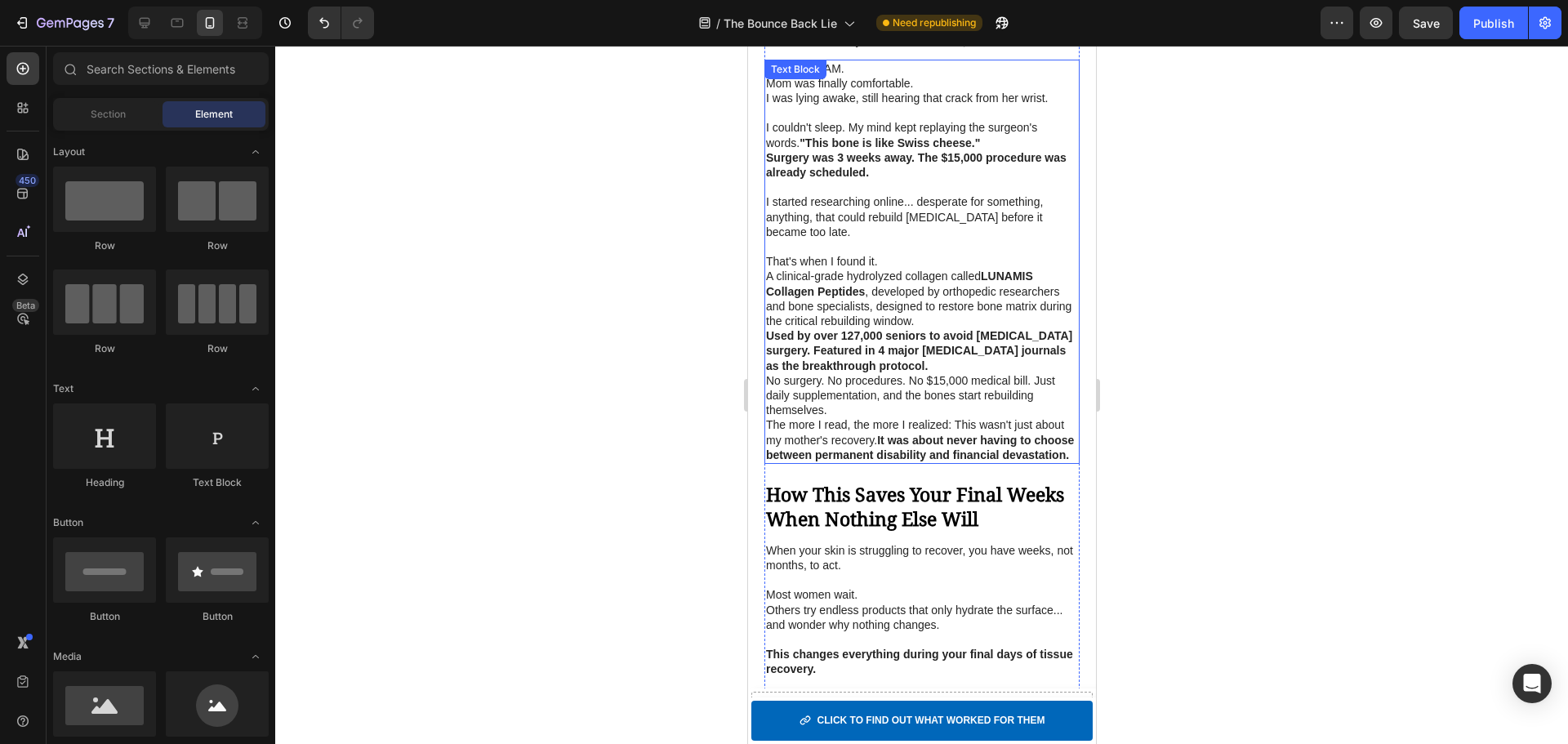
click at [930, 328] on p "A clinical-grade hydrolyzed collagen called LUNAMIS Collagen Peptides , develop…" at bounding box center [920, 298] width 312 height 60
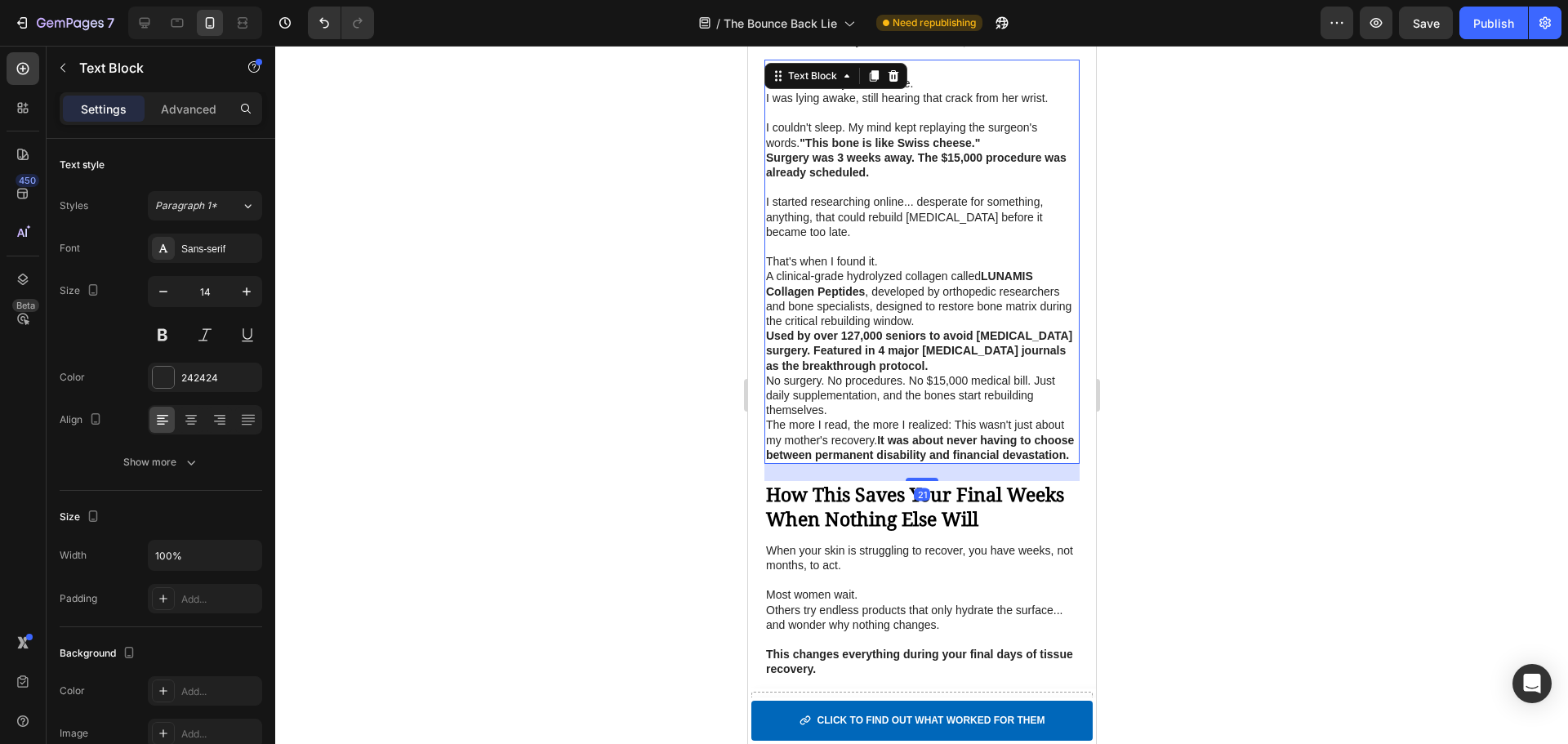
scroll to position [3142, 0]
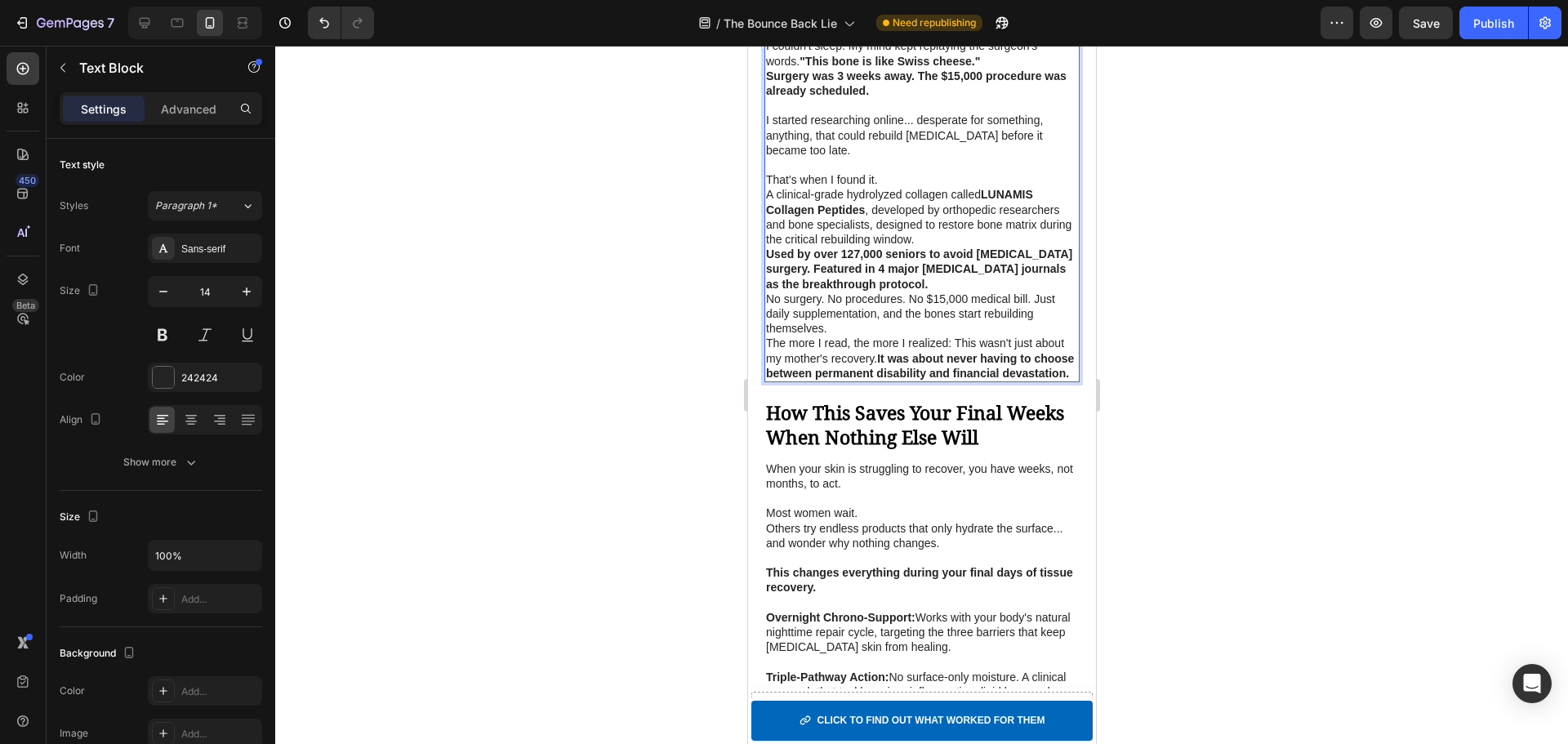
click at [910, 245] on p "A clinical-grade hydrolyzed collagen called LUNAMIS Collagen Peptides , develop…" at bounding box center [920, 217] width 312 height 60
click at [908, 243] on p "A clinical-grade hydrolyzed collagen called LUNAMIS Collagen Peptides , develop…" at bounding box center [920, 217] width 312 height 60
click at [884, 236] on p "A clinical-grade hydrolyzed collagen called LUNAMIS Collagen Peptides , develop…" at bounding box center [920, 217] width 312 height 60
click at [916, 187] on p "That's when I found it." at bounding box center [920, 179] width 312 height 15
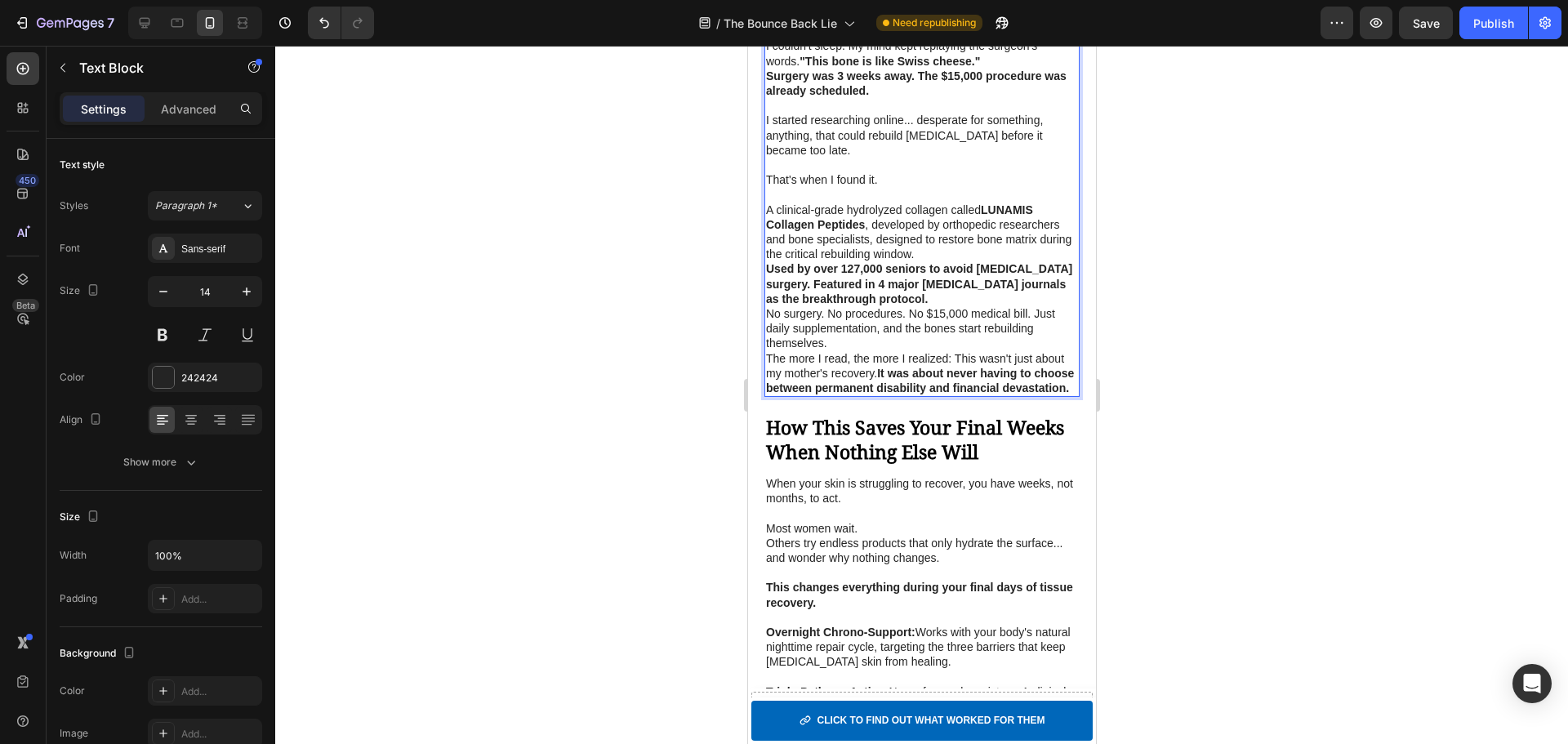
click at [969, 262] on p "A clinical-grade hydrolyzed collagen called LUNAMIS Collagen Peptides , develop…" at bounding box center [920, 233] width 312 height 60
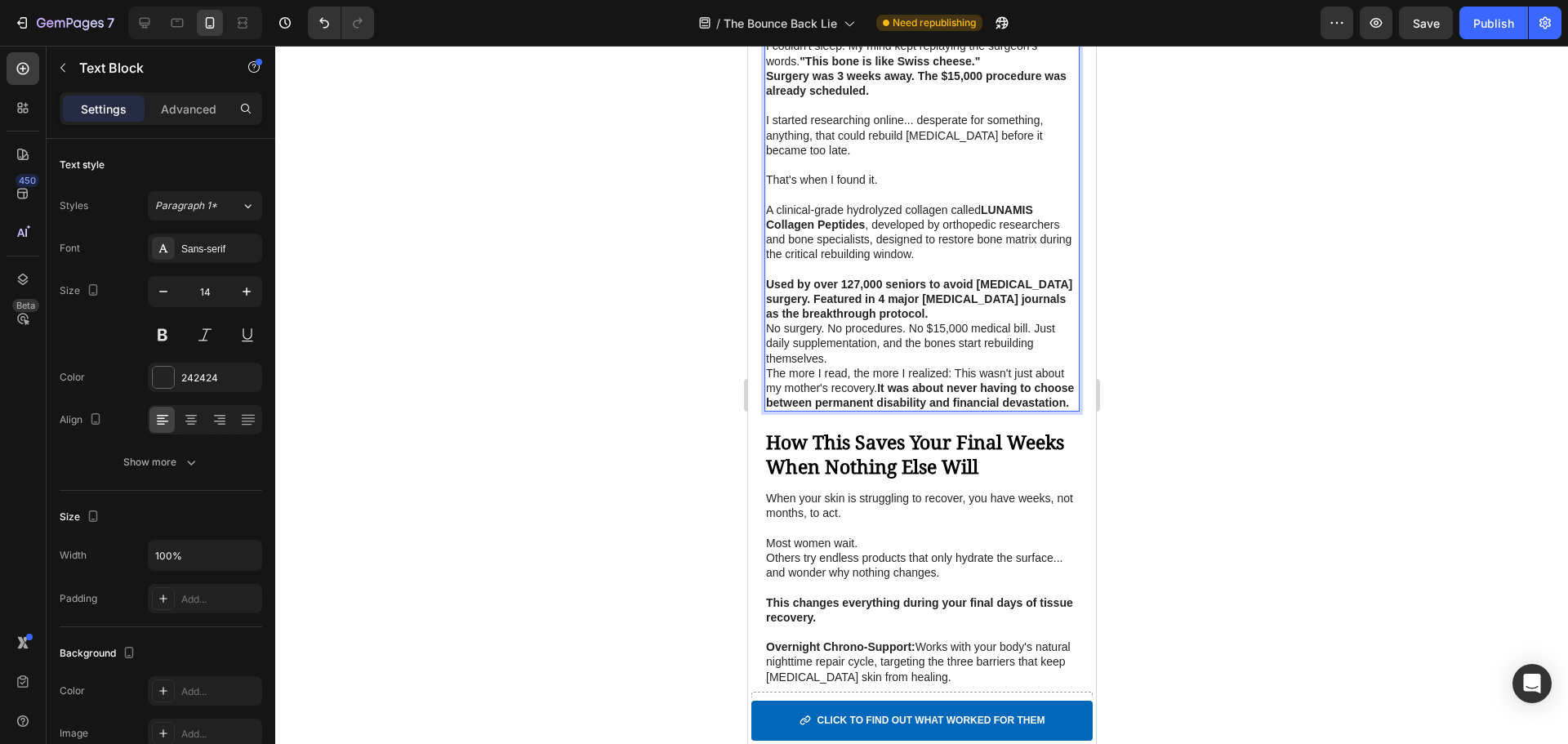
click at [946, 322] on p "Used by over 127,000 seniors to avoid hip replacement surgery. Featured in 4 ma…" at bounding box center [920, 298] width 312 height 45
click at [814, 320] on strong "Featured in 4 major [MEDICAL_DATA] journals as the breakthrough protocol." at bounding box center [915, 306] width 300 height 28
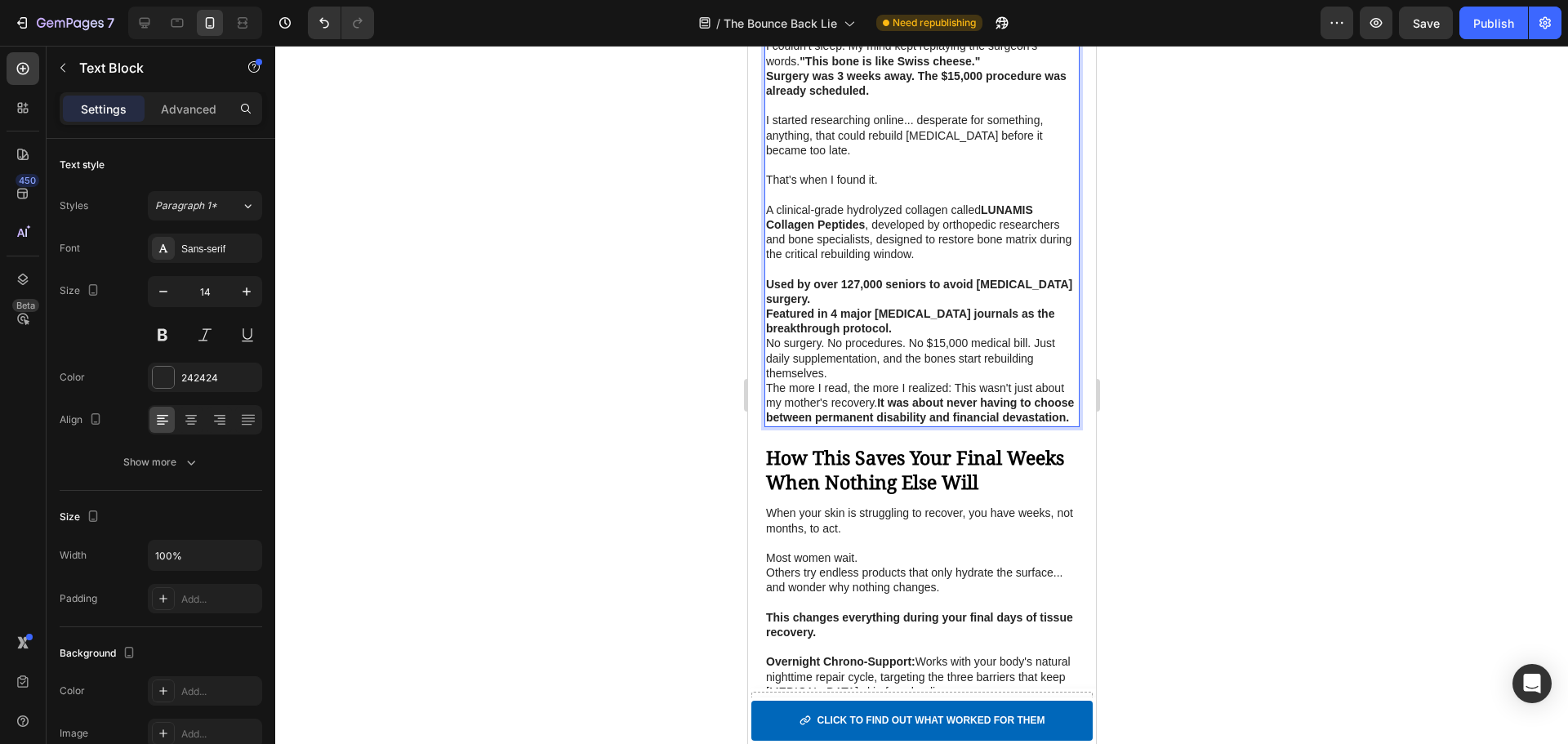
click at [922, 336] on p "Featured in 4 major [MEDICAL_DATA] journals as the breakthrough protocol." at bounding box center [920, 321] width 312 height 29
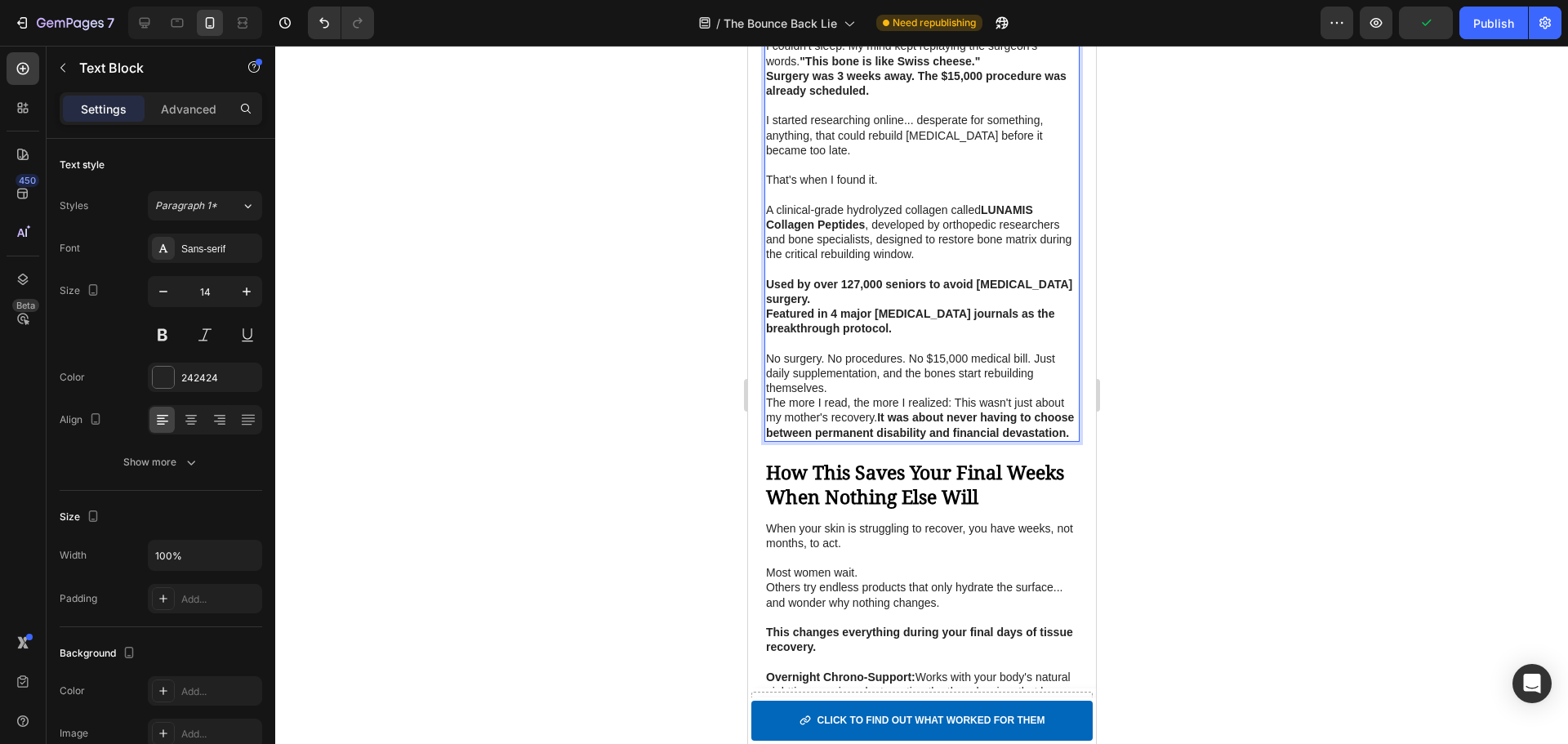
click at [828, 387] on p "No surgery. No procedures. No $15,000 medical bill. Just daily supplementation,…" at bounding box center [920, 373] width 312 height 45
click at [851, 396] on p "No procedures. No $15,000 medical bill. Just daily supplementation, and the bon…" at bounding box center [920, 380] width 312 height 29
click at [848, 396] on p "No procedures. No $15,000 medical bill. Just daily supplementation, and the bon…" at bounding box center [920, 380] width 312 height 29
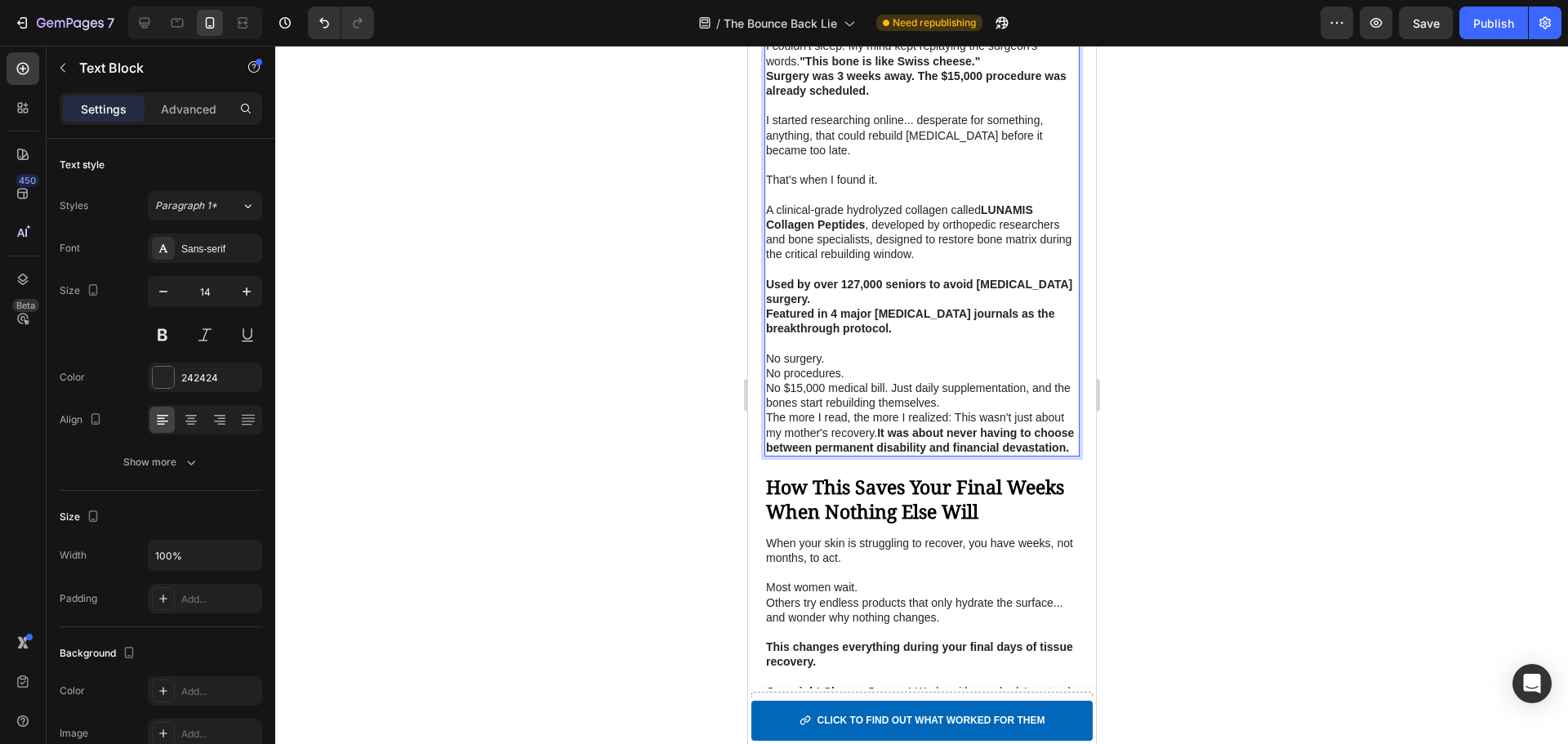
click at [894, 410] on p "No $15,000 medical bill. Just daily supplementation, and the bones start rebuil…" at bounding box center [920, 395] width 312 height 29
click at [891, 410] on p "No $15,000 medical bill. Just daily supplementation, and the bones start rebuil…" at bounding box center [920, 395] width 312 height 29
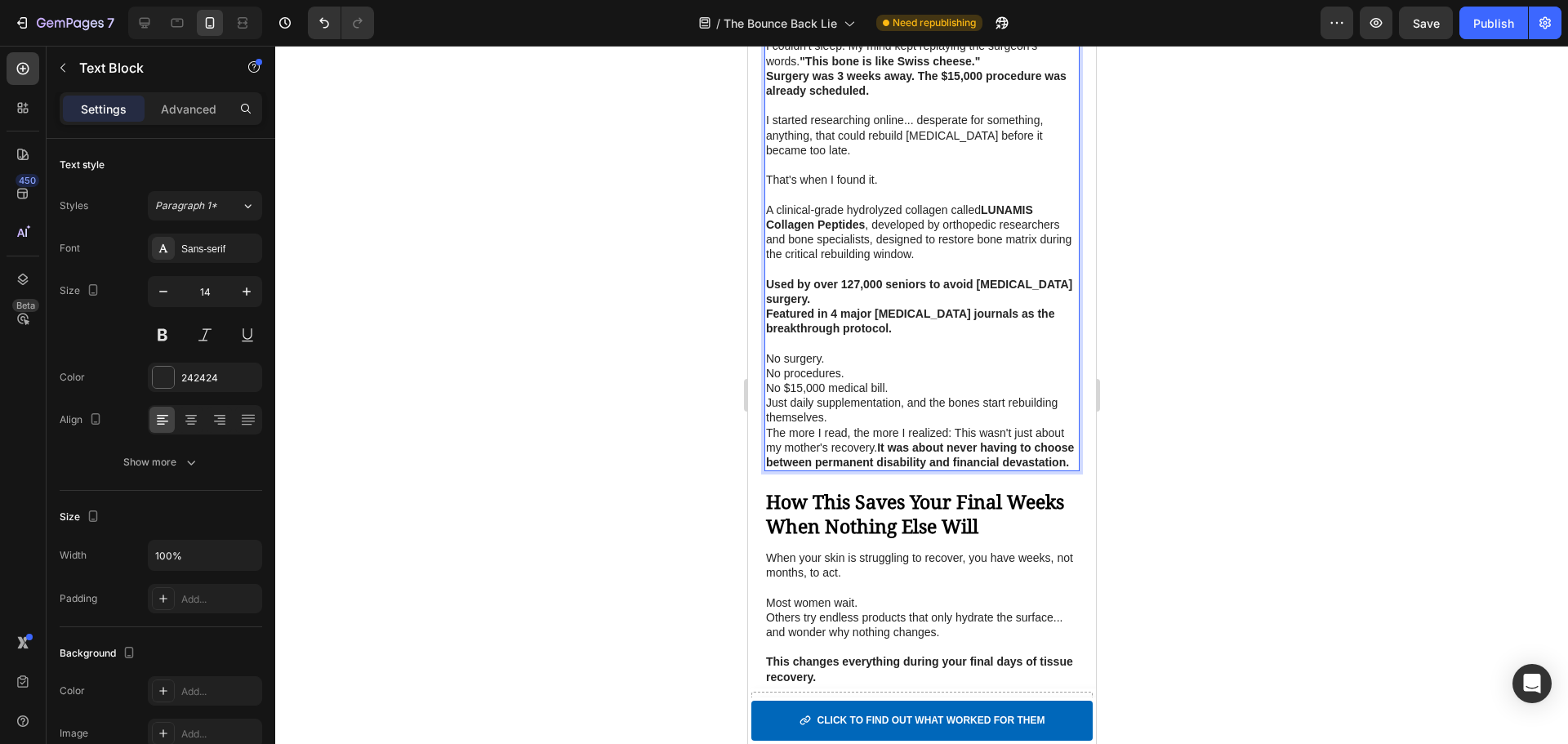
click at [771, 460] on p "The more I read, the more I realized: This wasn't just about my mother's recove…" at bounding box center [920, 447] width 312 height 45
click at [767, 462] on p "The more I read, the more I realized: This wasn't just about my mother's recove…" at bounding box center [920, 447] width 312 height 45
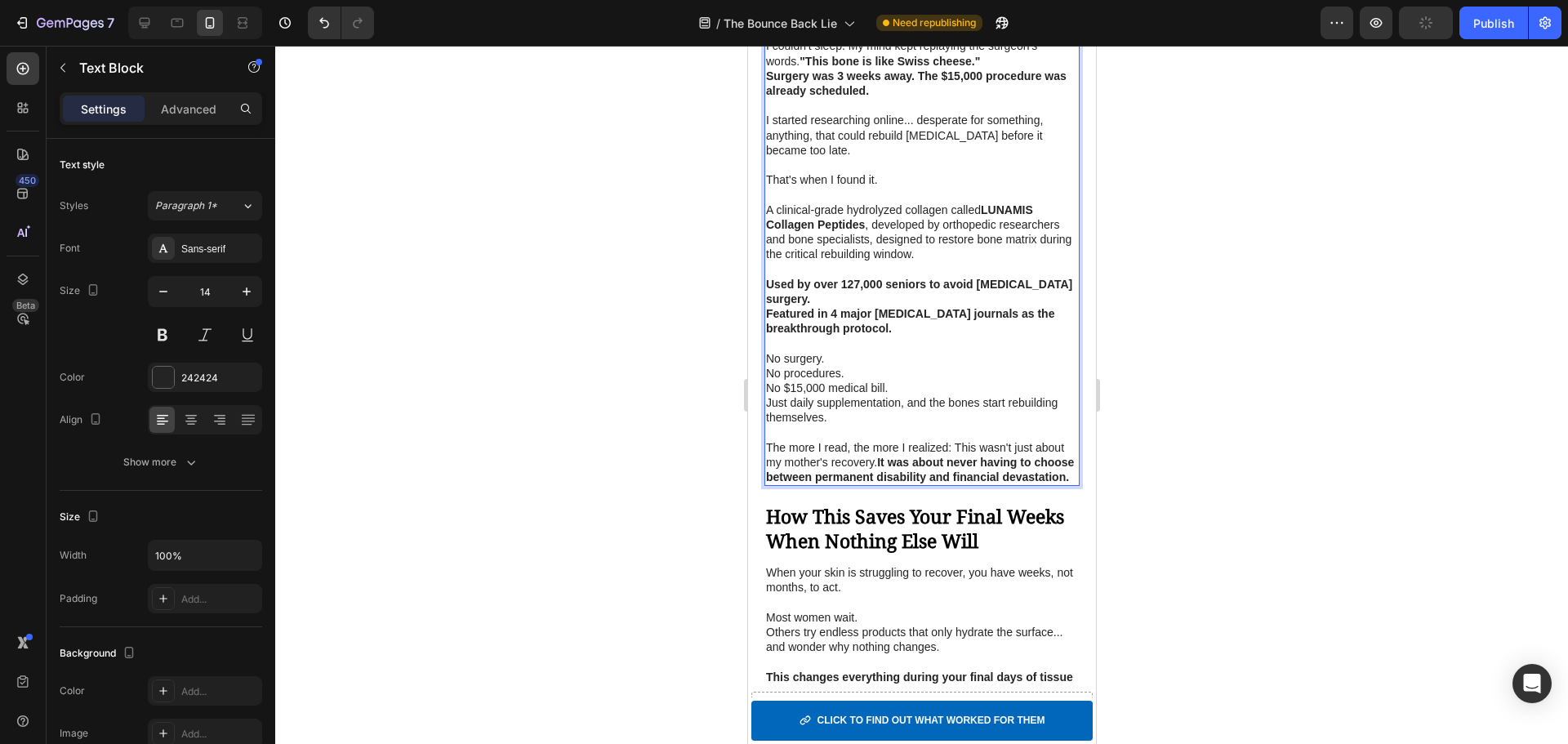
click at [958, 476] on p "The more I read, the more I realized: This wasn't just about my mother's recove…" at bounding box center [920, 462] width 312 height 45
click at [881, 484] on strong "It was about never having to choose between permanent disability and financial …" at bounding box center [919, 469] width 308 height 28
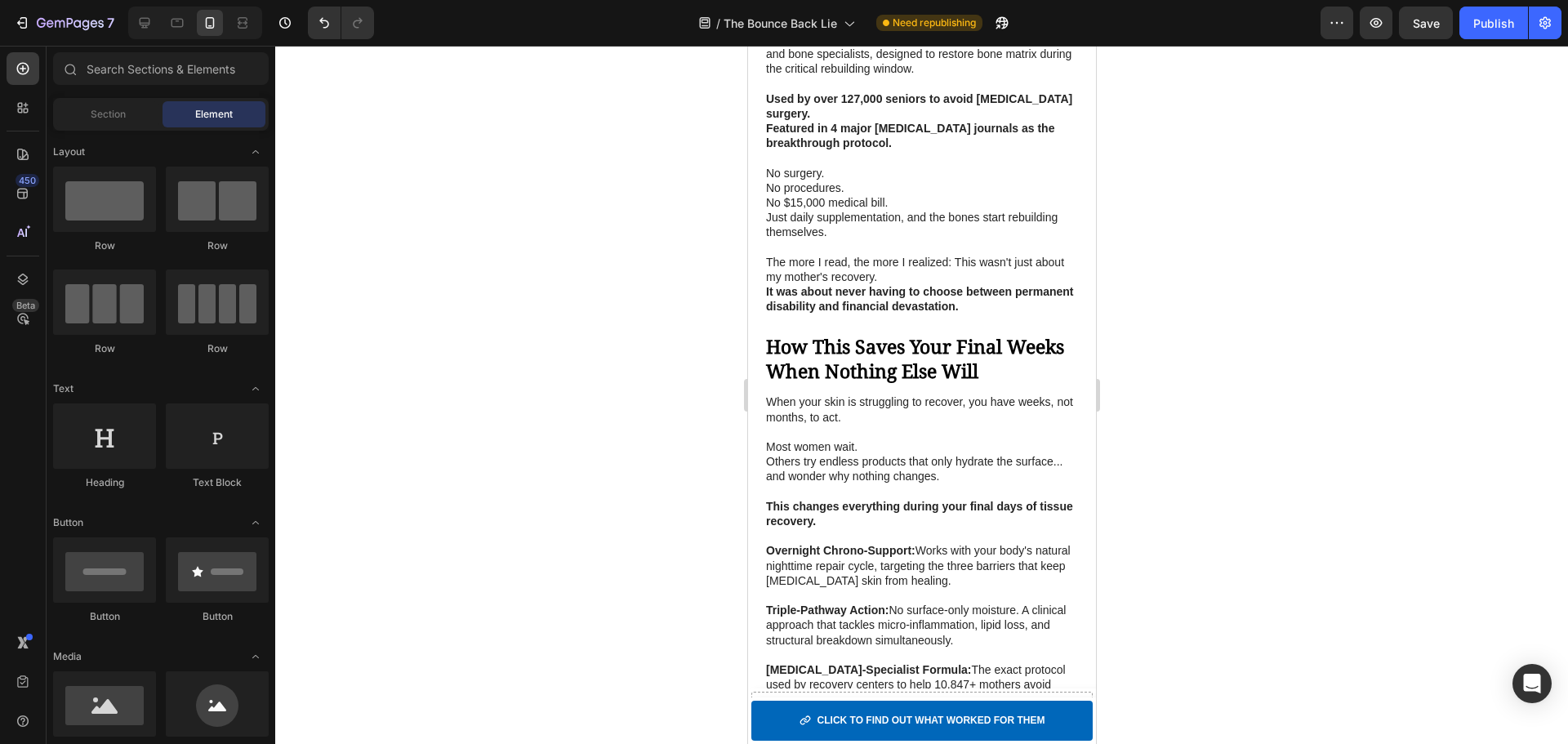
scroll to position [3363, 0]
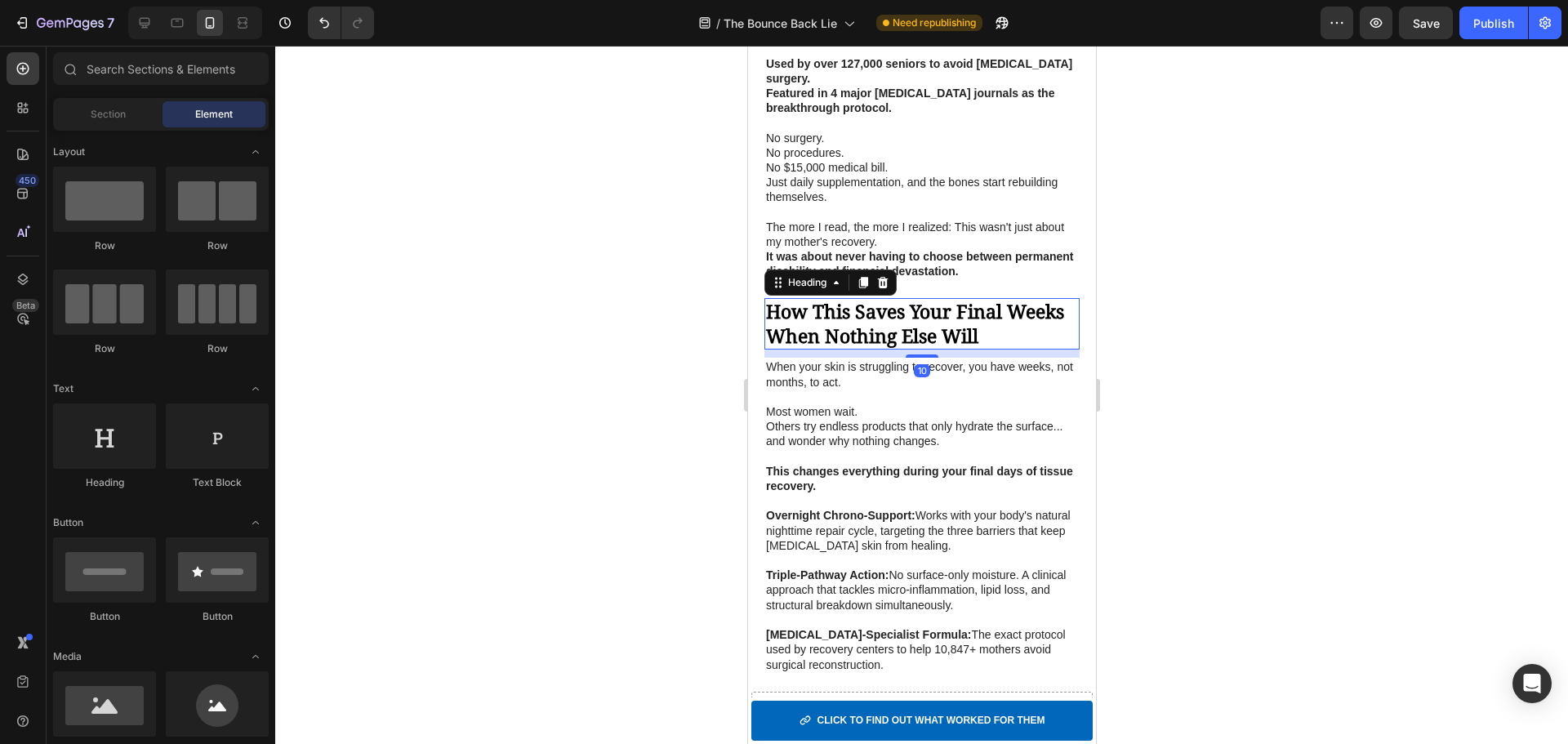
click at [904, 348] on strong "How This Saves Your Final Weeks When Nothing Else Will" at bounding box center [914, 324] width 298 height 51
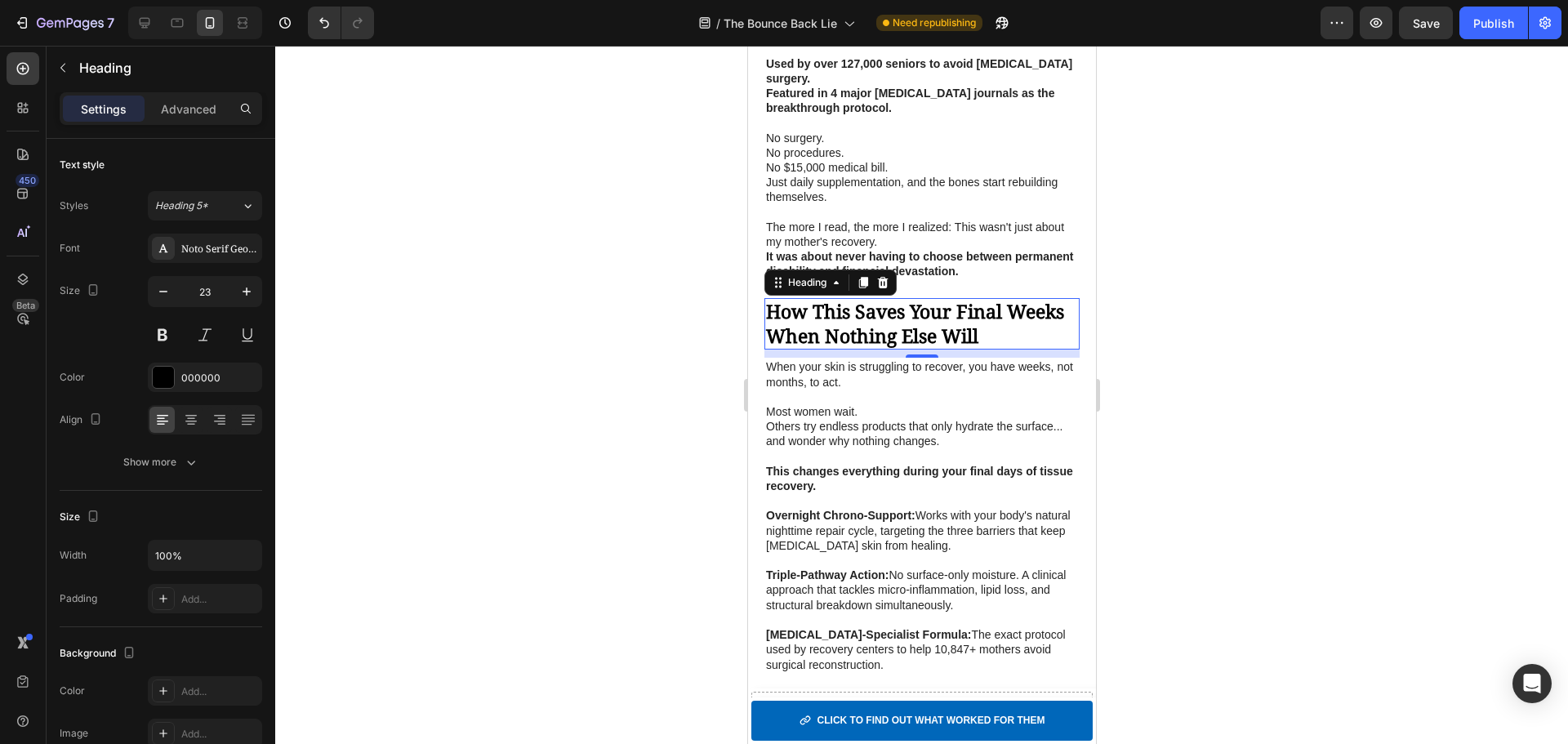
click at [1020, 493] on p "This changes everything during your final days of tissue recovery." at bounding box center [920, 478] width 312 height 29
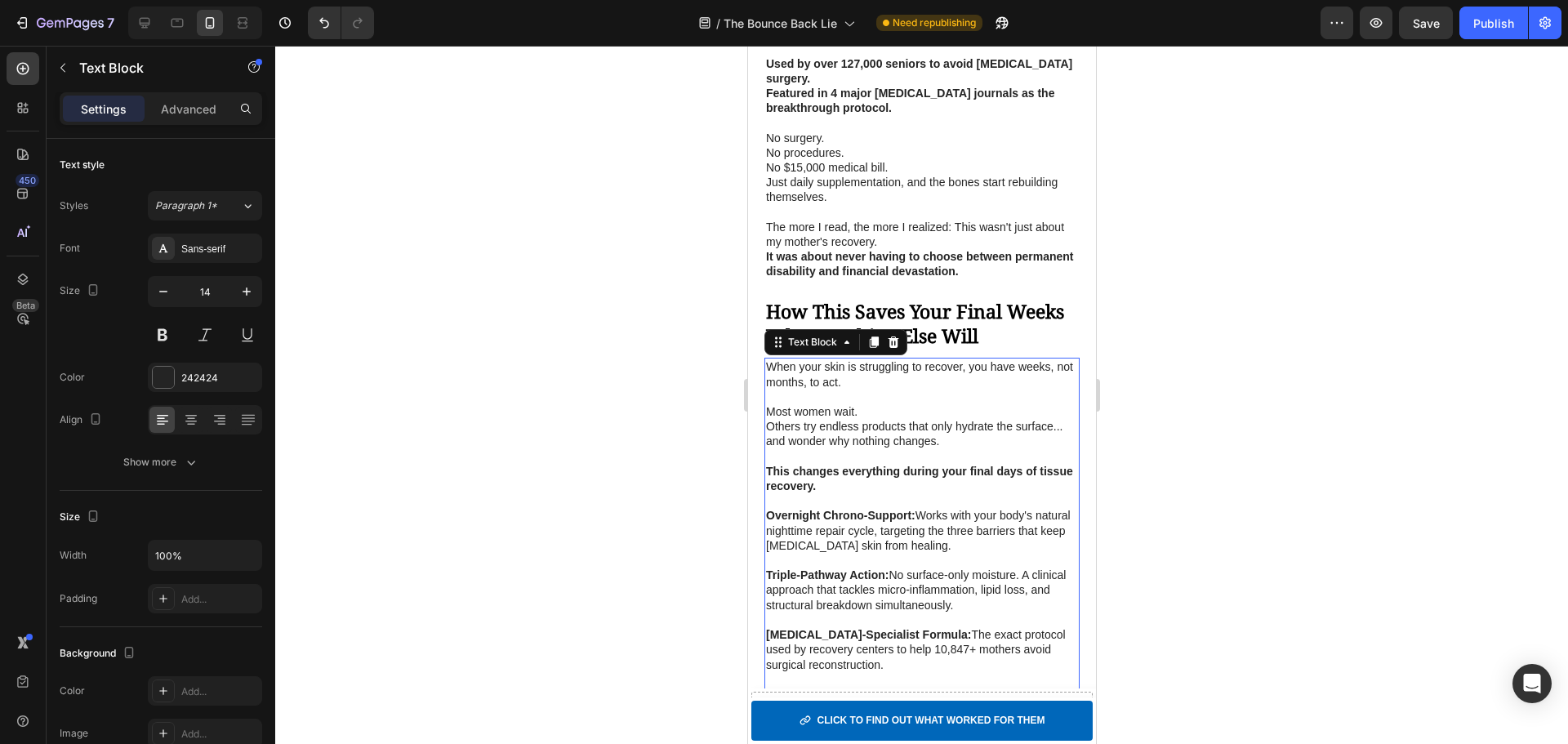
click at [1020, 493] on p "This changes everything during your final days of tissue recovery." at bounding box center [920, 478] width 312 height 29
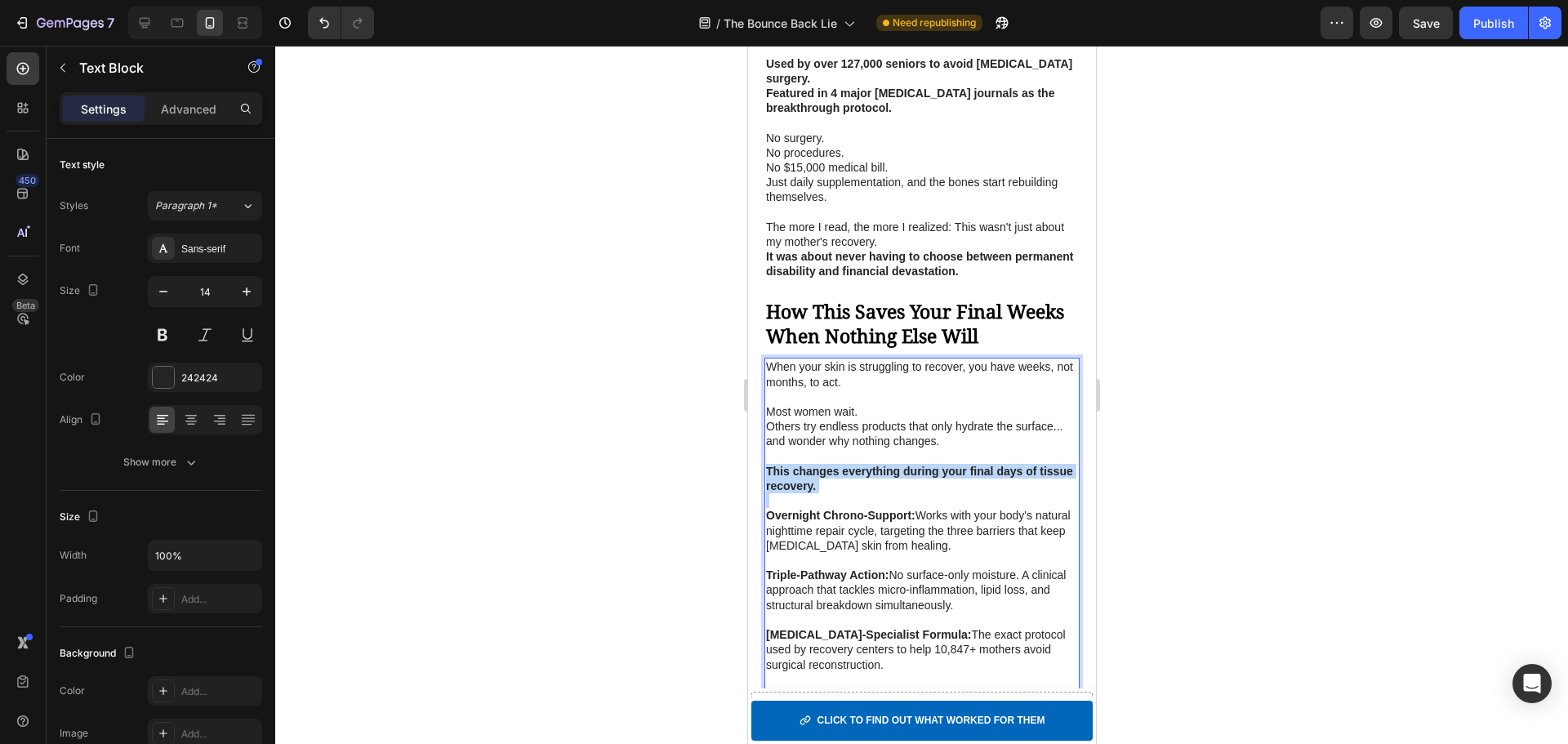
click at [1020, 493] on p "This changes everything during your final days of tissue recovery." at bounding box center [920, 478] width 312 height 29
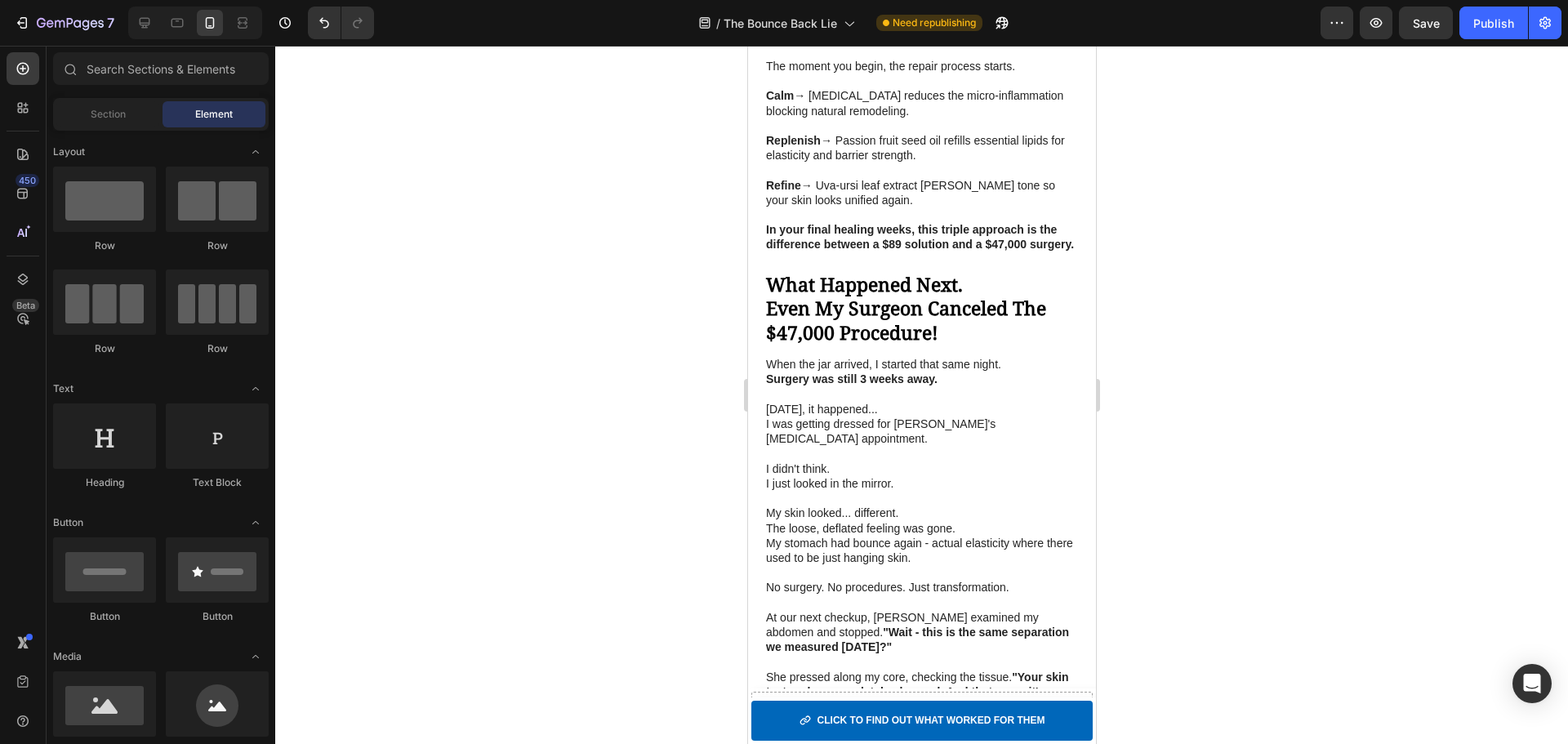
scroll to position [4105, 0]
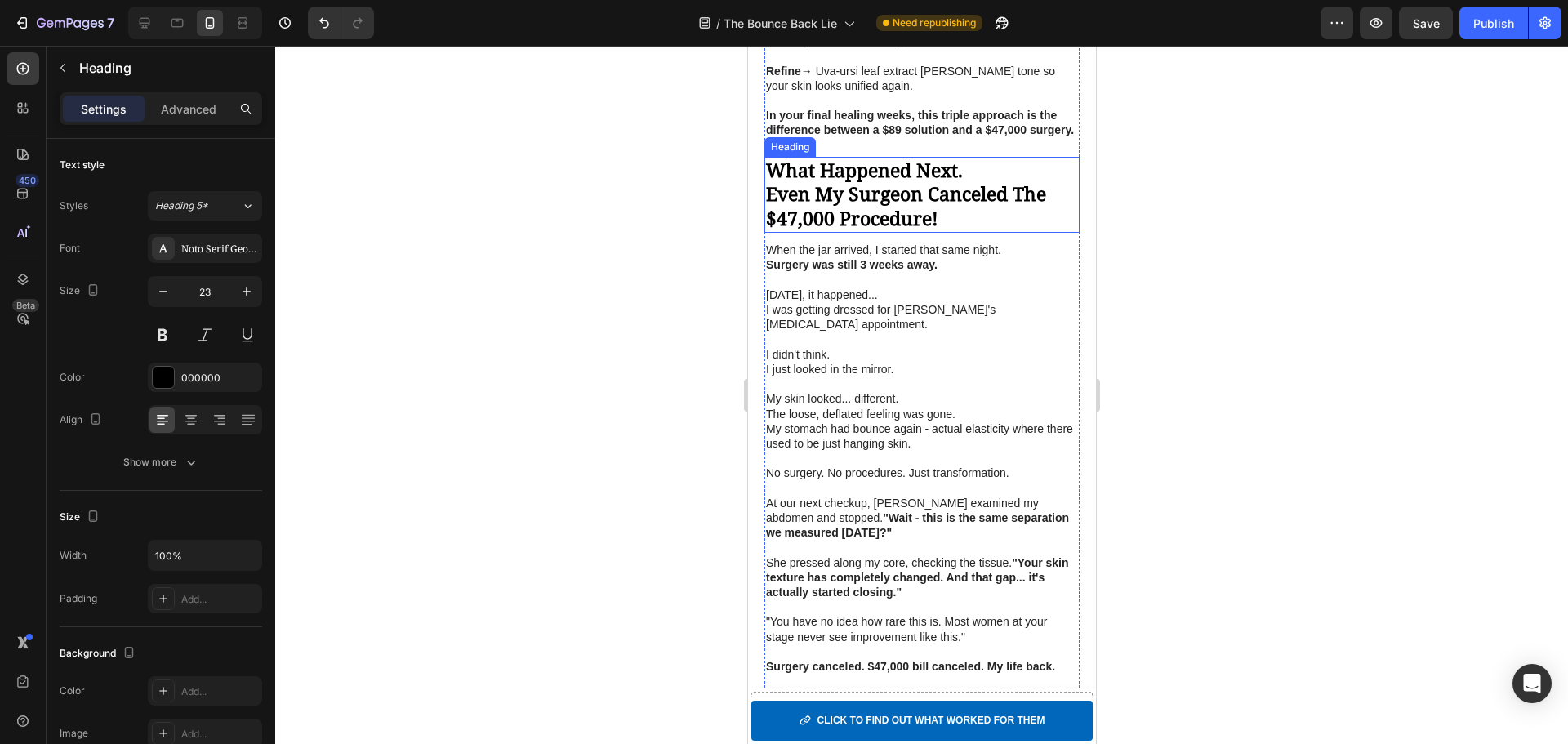
click at [905, 231] on strong "Even My Surgeon Canceled The $47,000 Procedure!" at bounding box center [905, 206] width 280 height 51
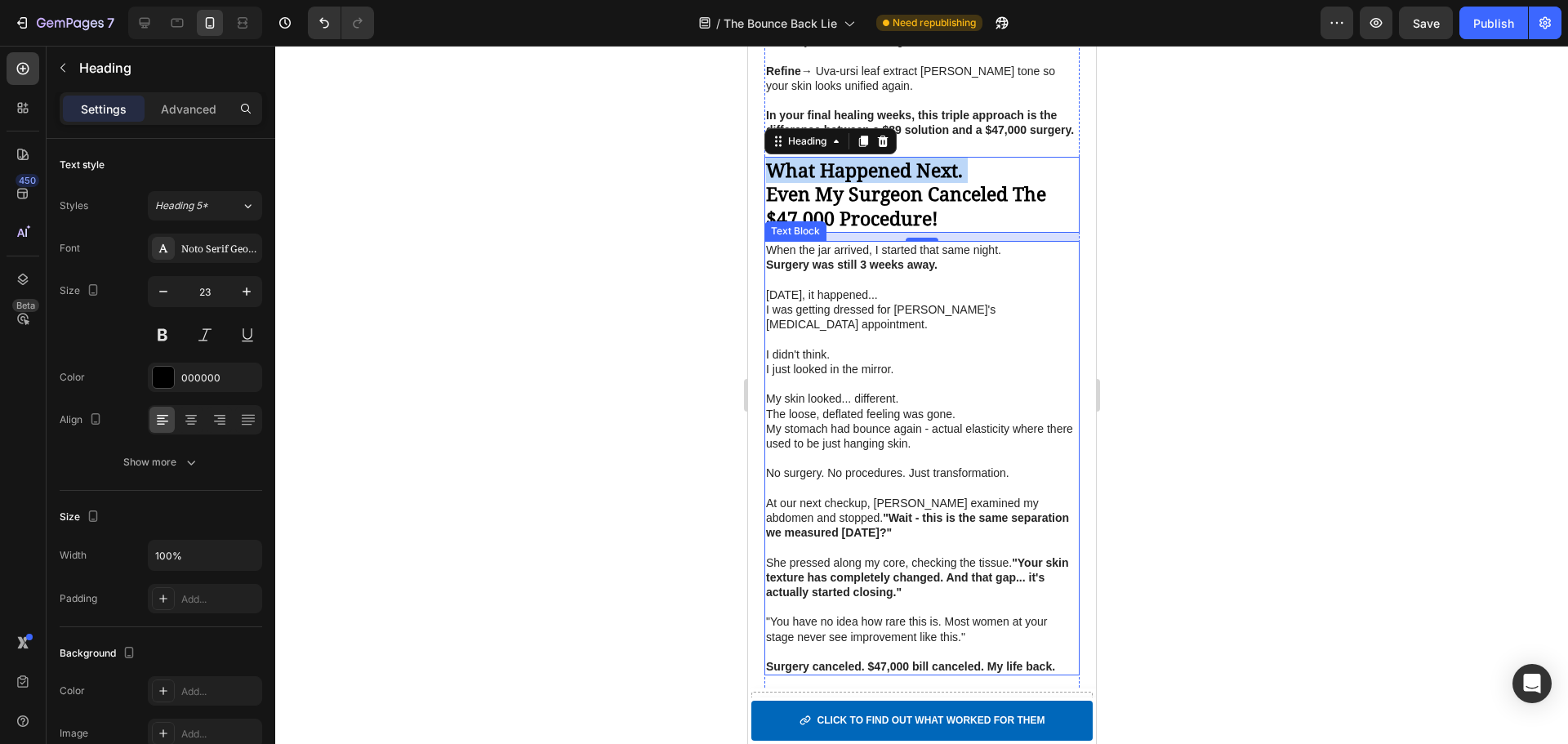
click at [878, 287] on p at bounding box center [920, 280] width 312 height 15
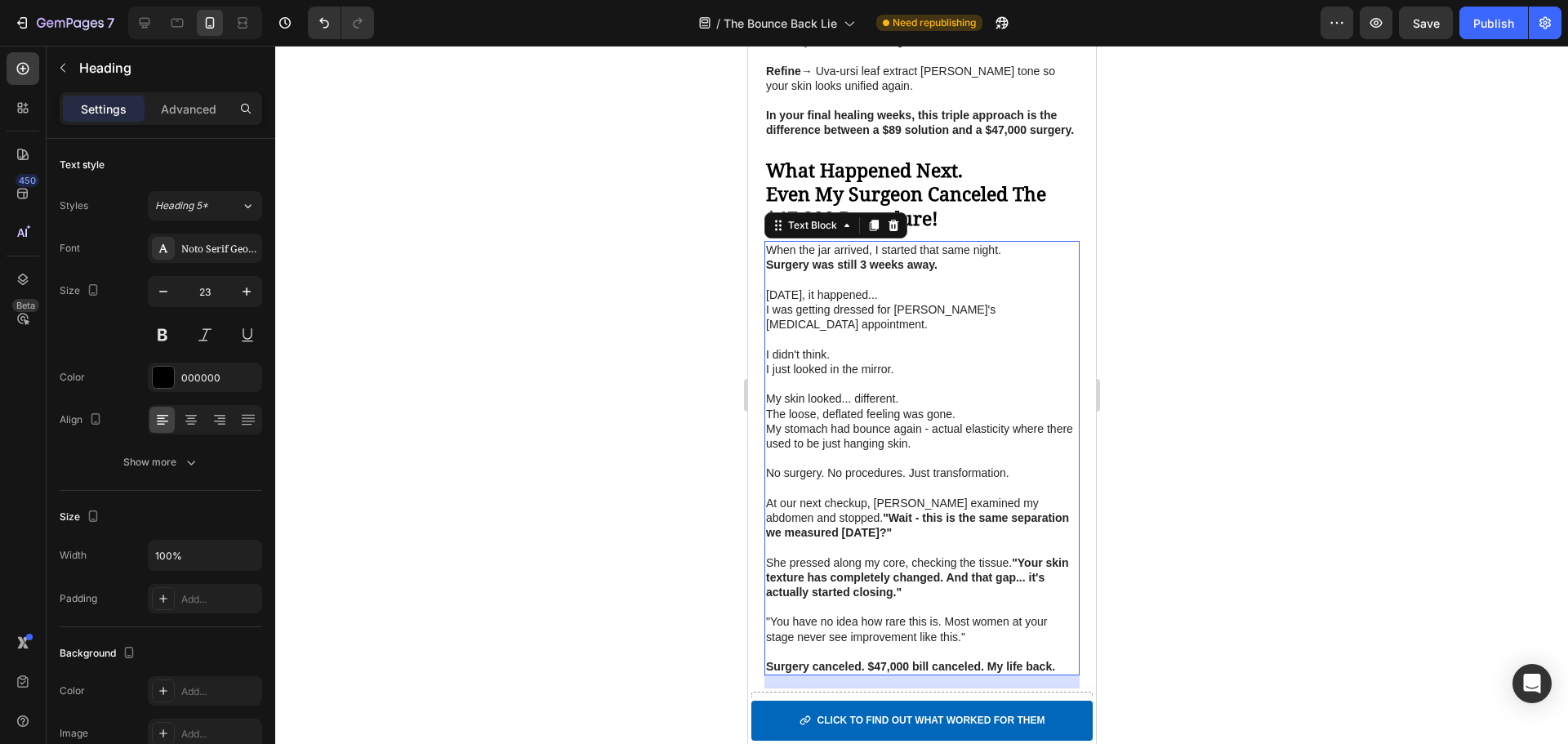
click at [878, 287] on p at bounding box center [920, 280] width 312 height 15
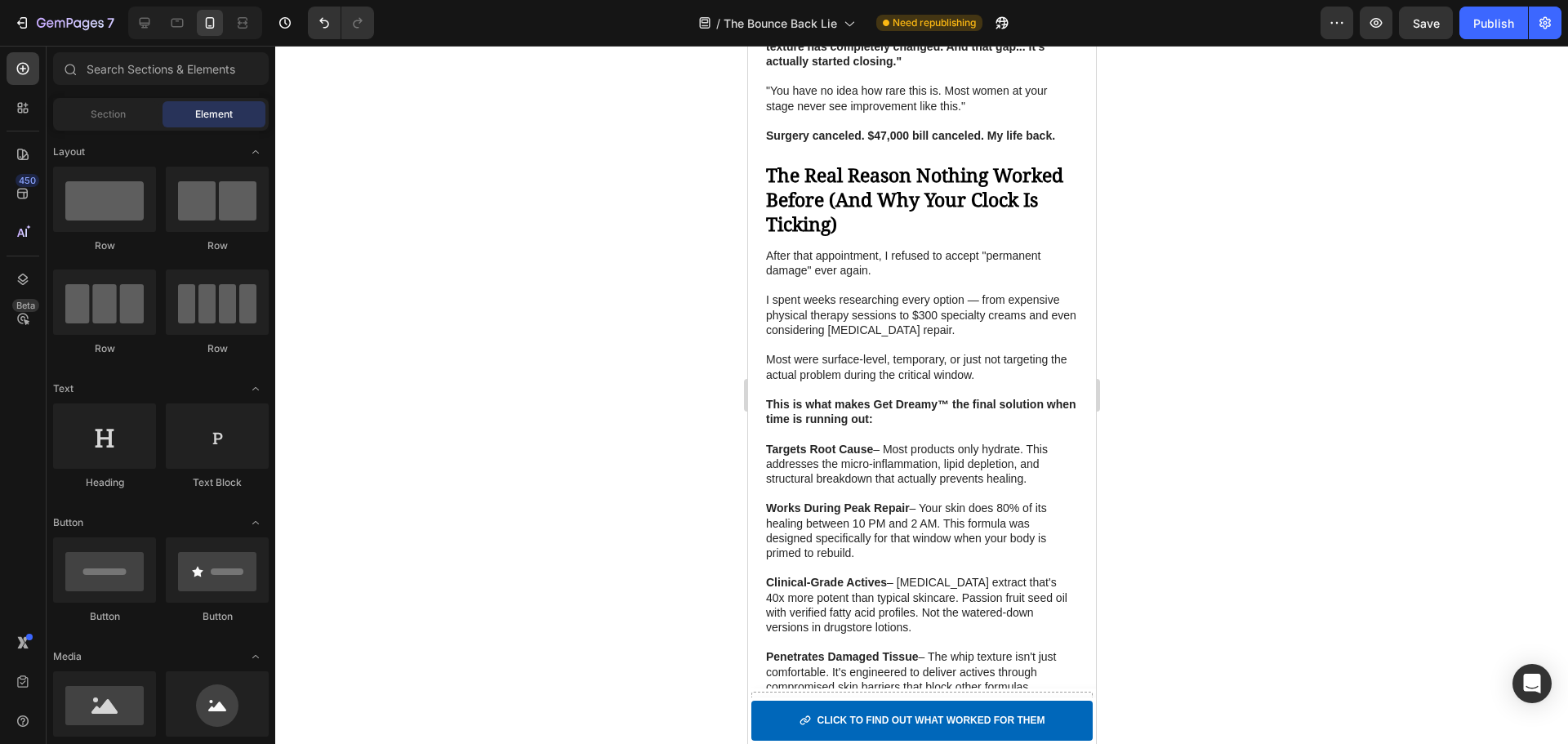
scroll to position [4706, 0]
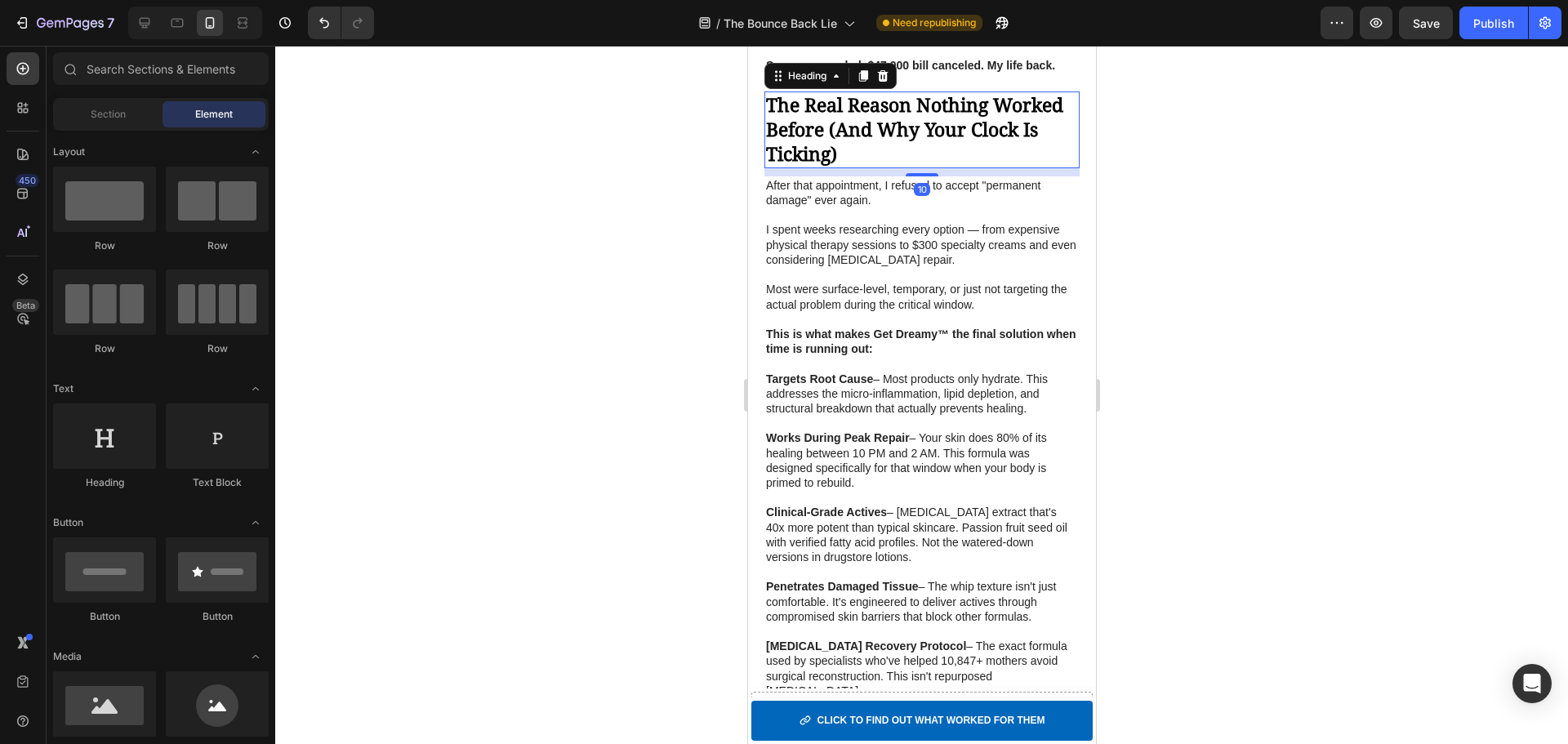
click at [816, 165] on strong "The Real Reason Nothing Worked Before (And Why Your Clock Is Ticking)" at bounding box center [913, 129] width 297 height 75
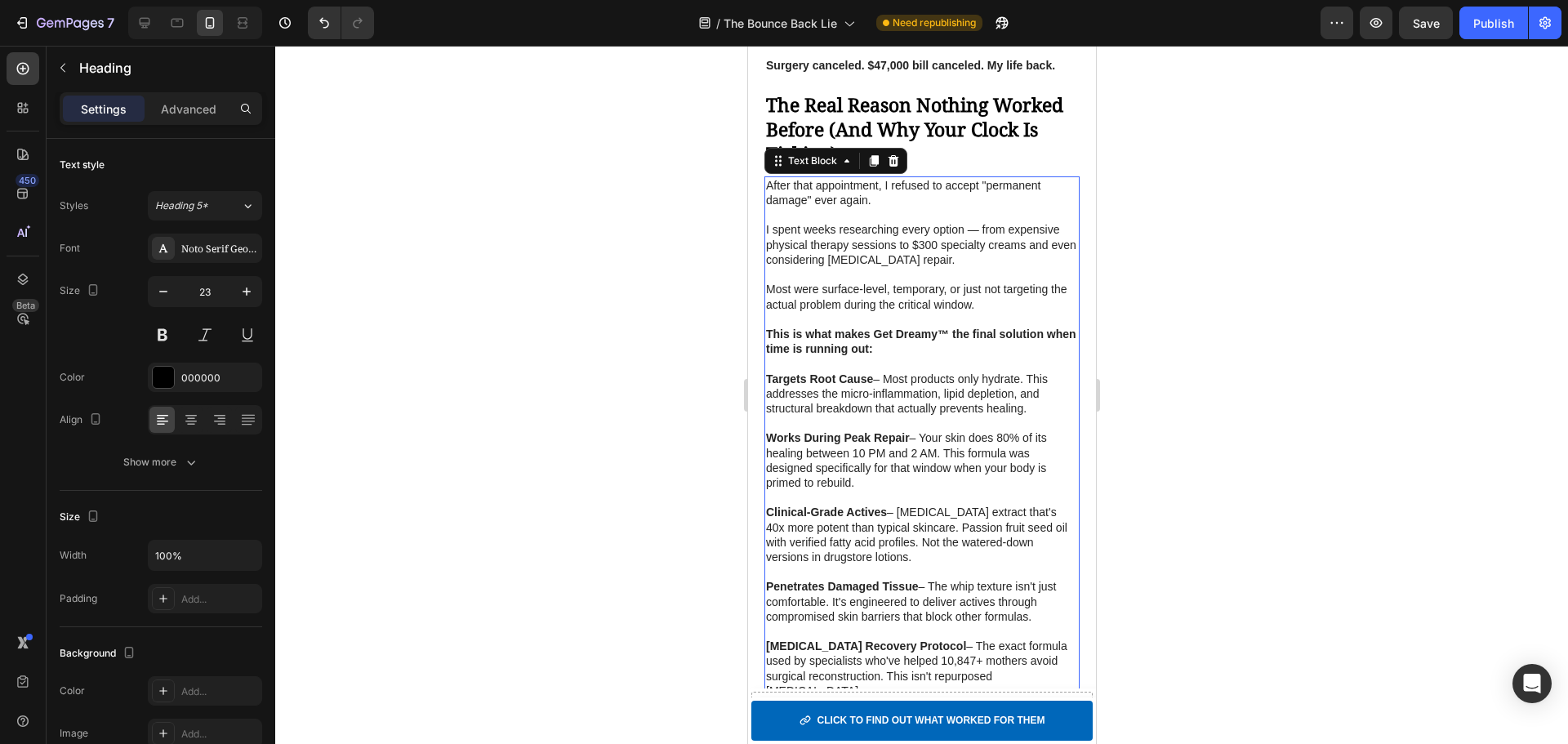
click at [954, 411] on p "Targets Root Cause – Most products only hydrate. This addresses the micro-infla…" at bounding box center [920, 394] width 312 height 45
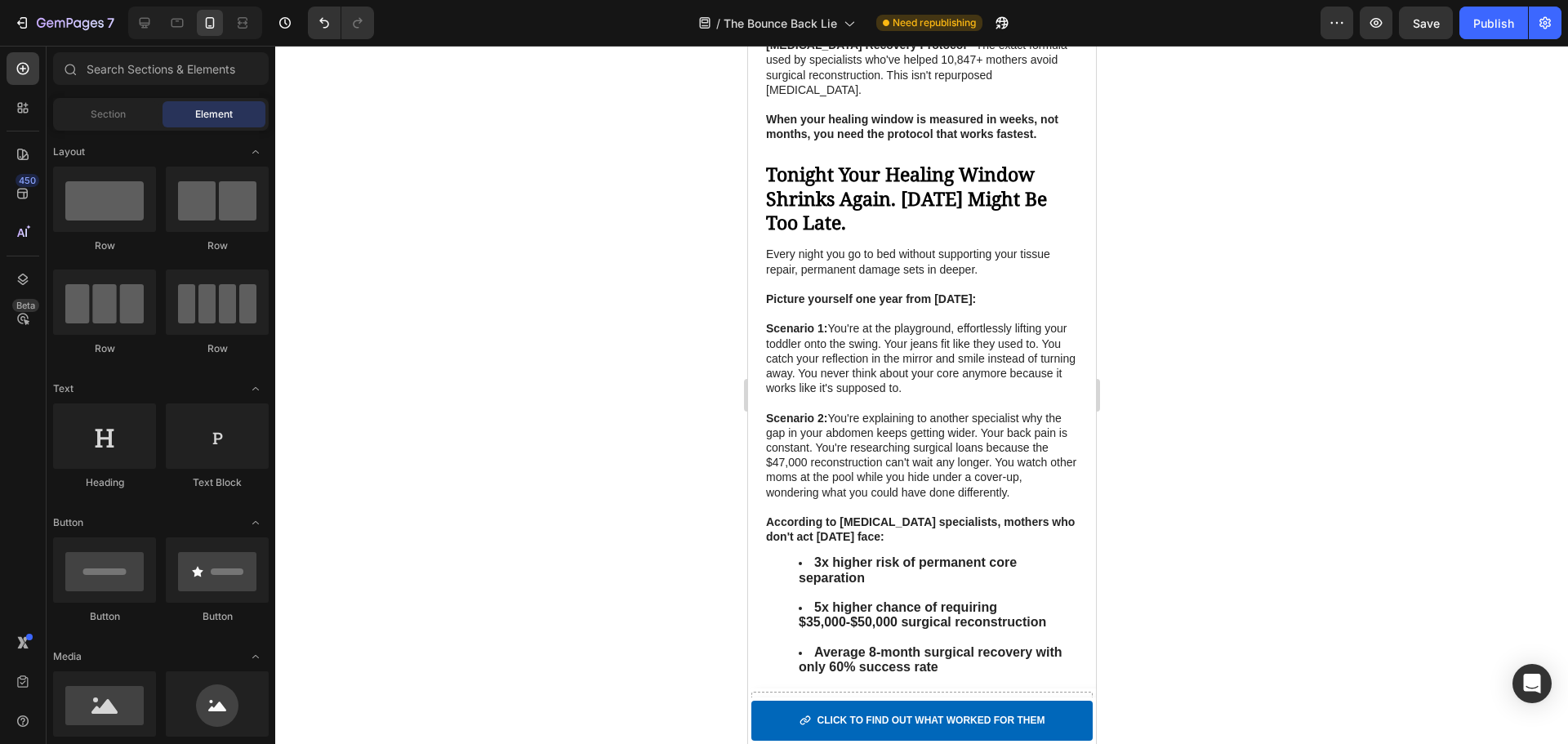
scroll to position [5324, 0]
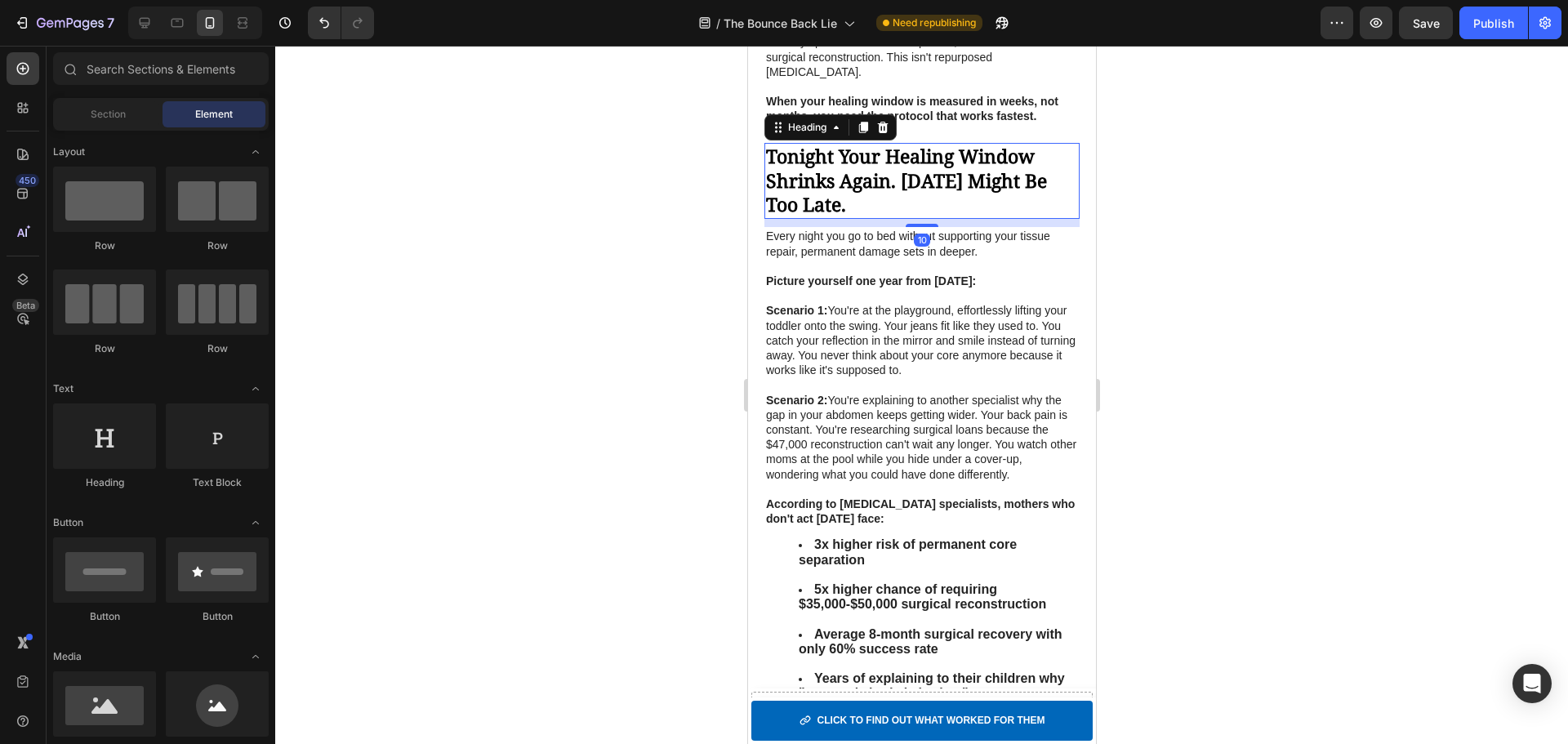
click at [827, 205] on strong "Tonight Your Healing Window Shrinks Again. Tomorrow Might Be Too Late." at bounding box center [905, 180] width 281 height 75
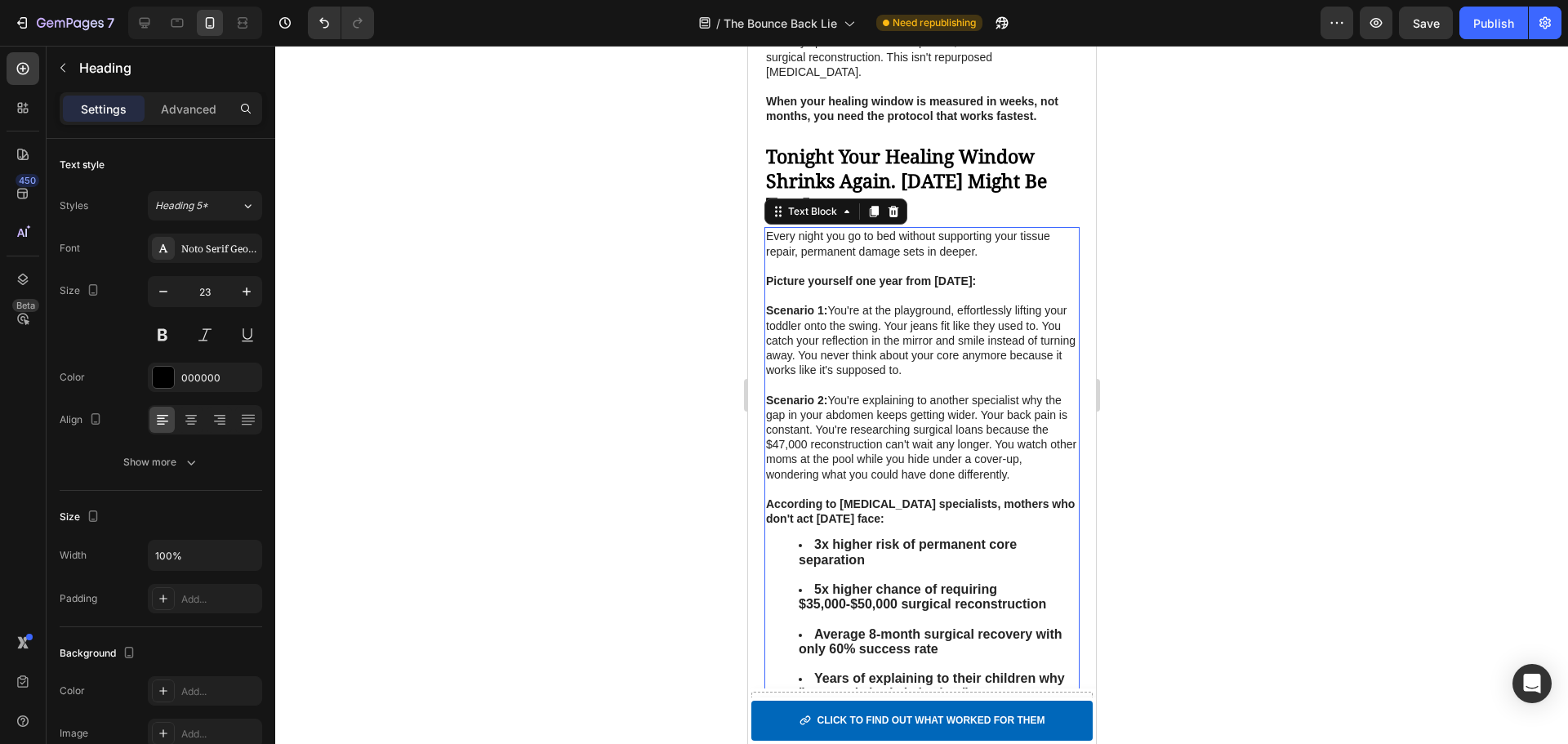
click at [948, 434] on p "Scenario 2: You're explaining to another specialist why the gap in your abdomen…" at bounding box center [920, 437] width 312 height 89
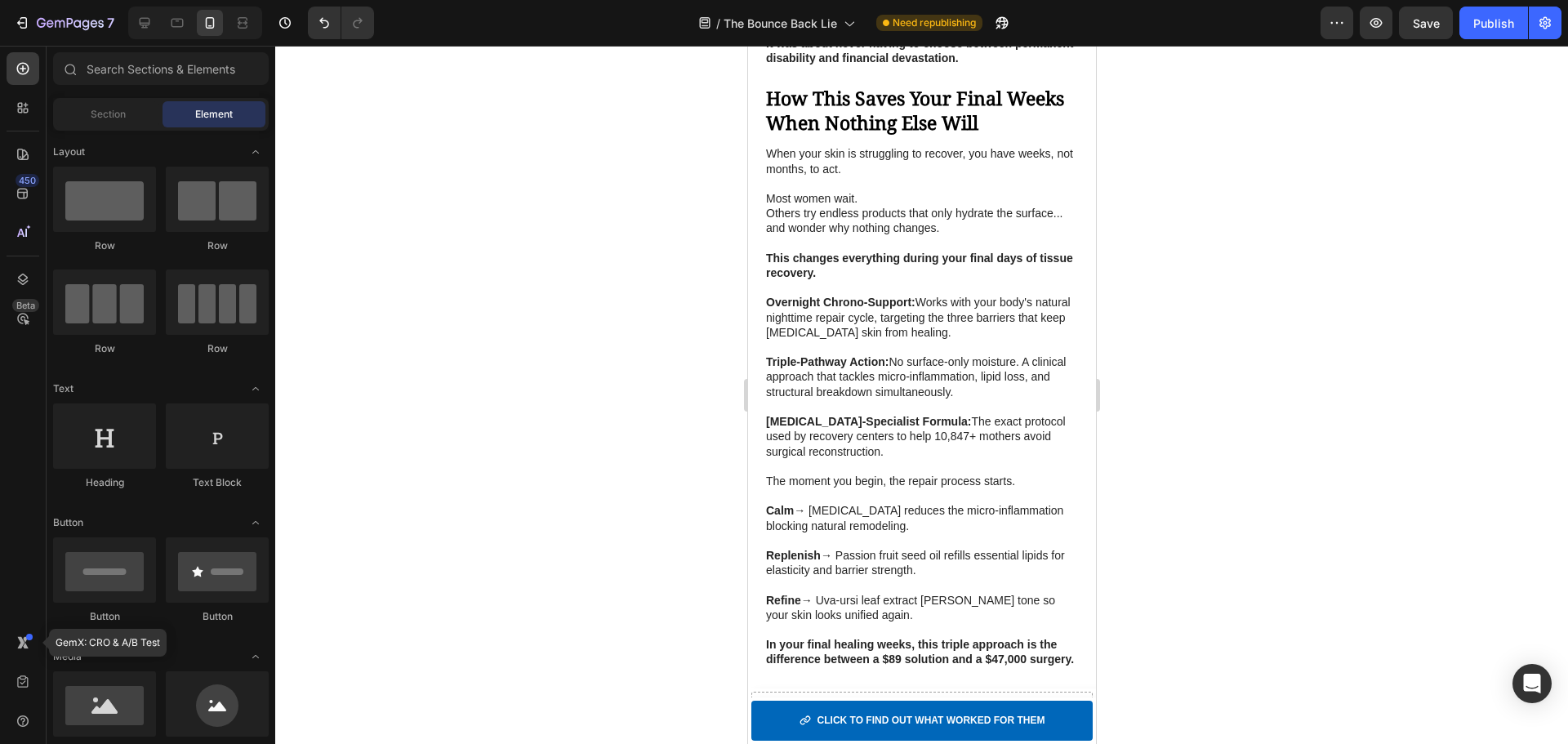
scroll to position [3585, 0]
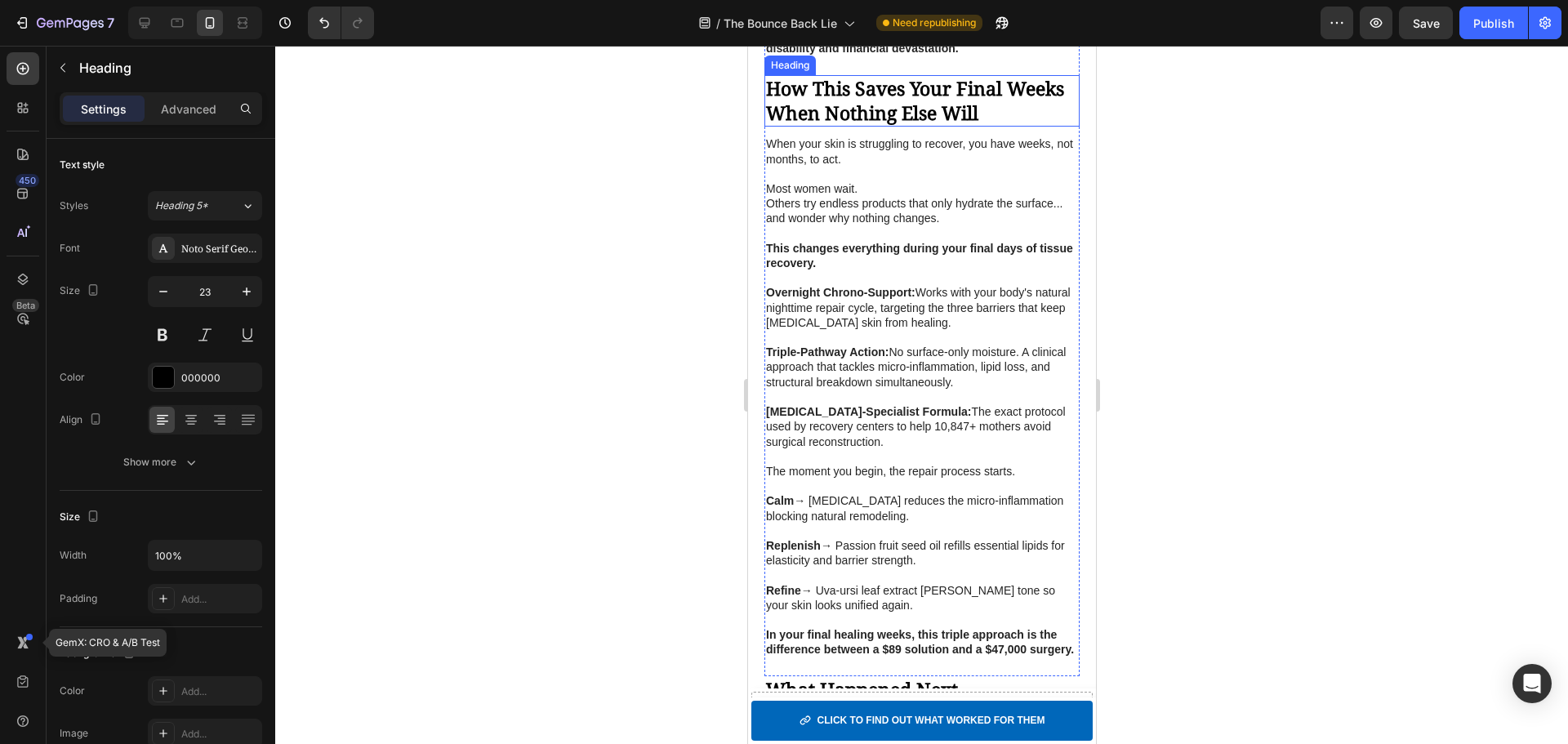
click at [930, 116] on strong "How This Saves Your Final Weeks When Nothing Else Will" at bounding box center [914, 101] width 298 height 51
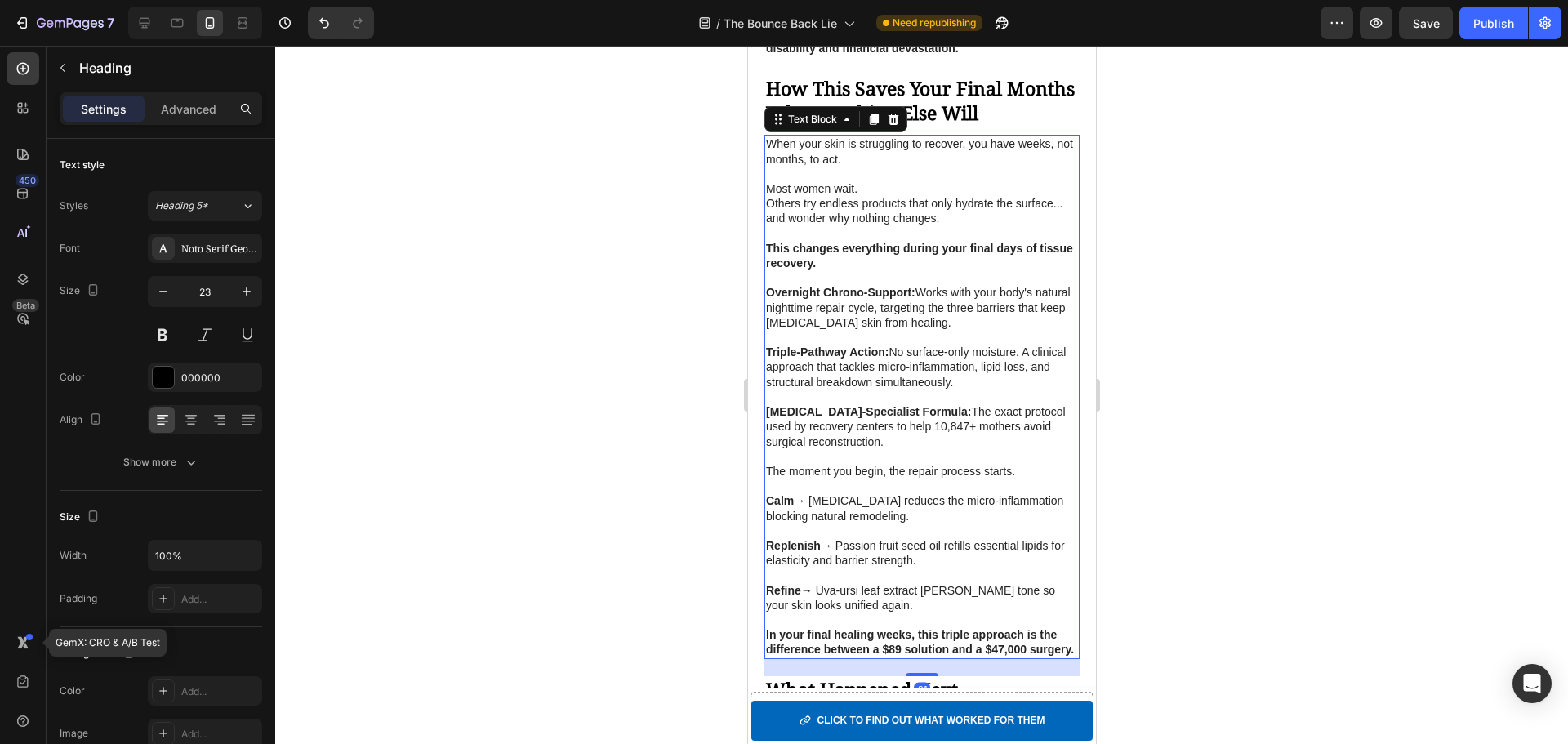
click at [940, 241] on p at bounding box center [920, 234] width 312 height 15
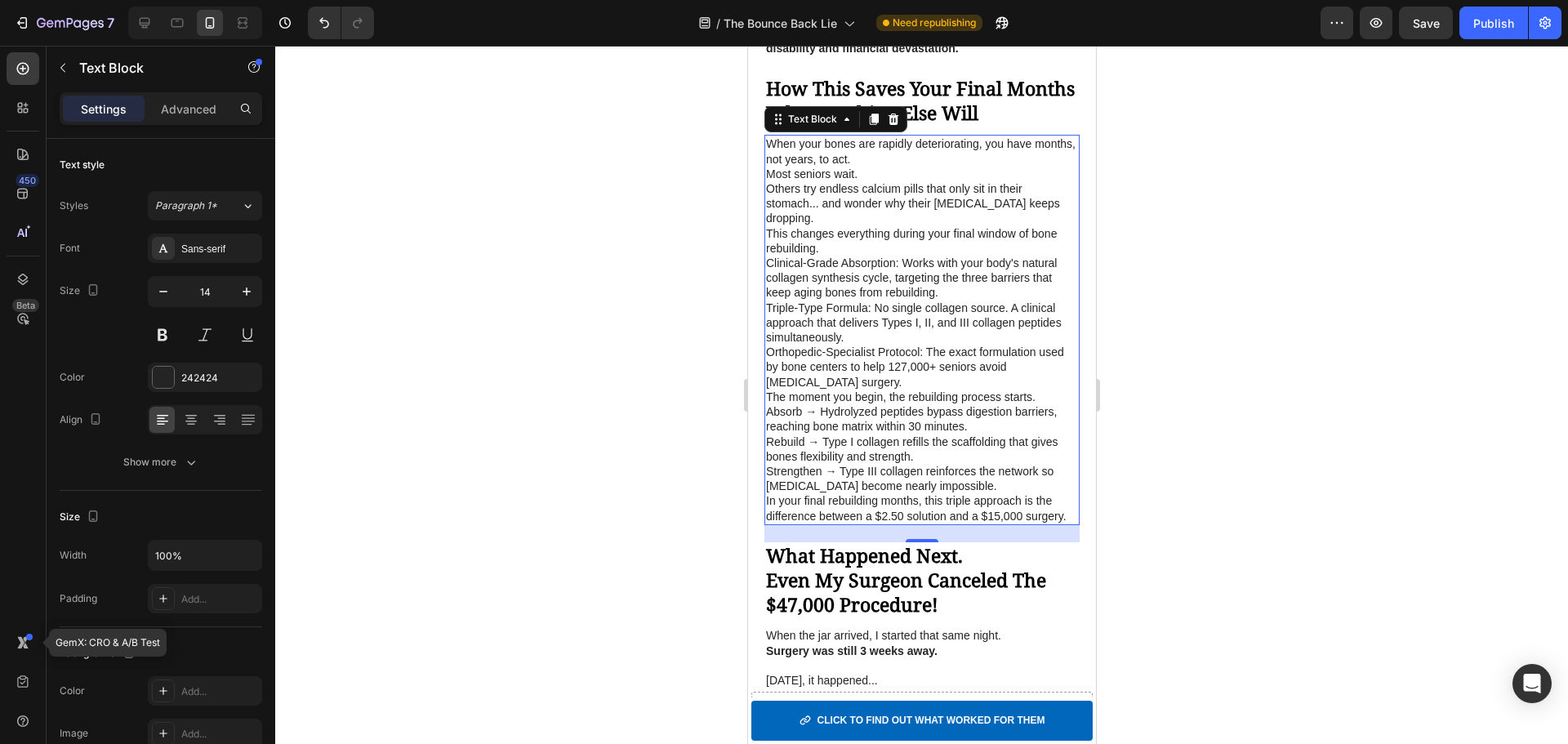
click at [991, 166] on p "When your bones are rapidly deteriorating, you have months, not years, to act." at bounding box center [920, 151] width 312 height 29
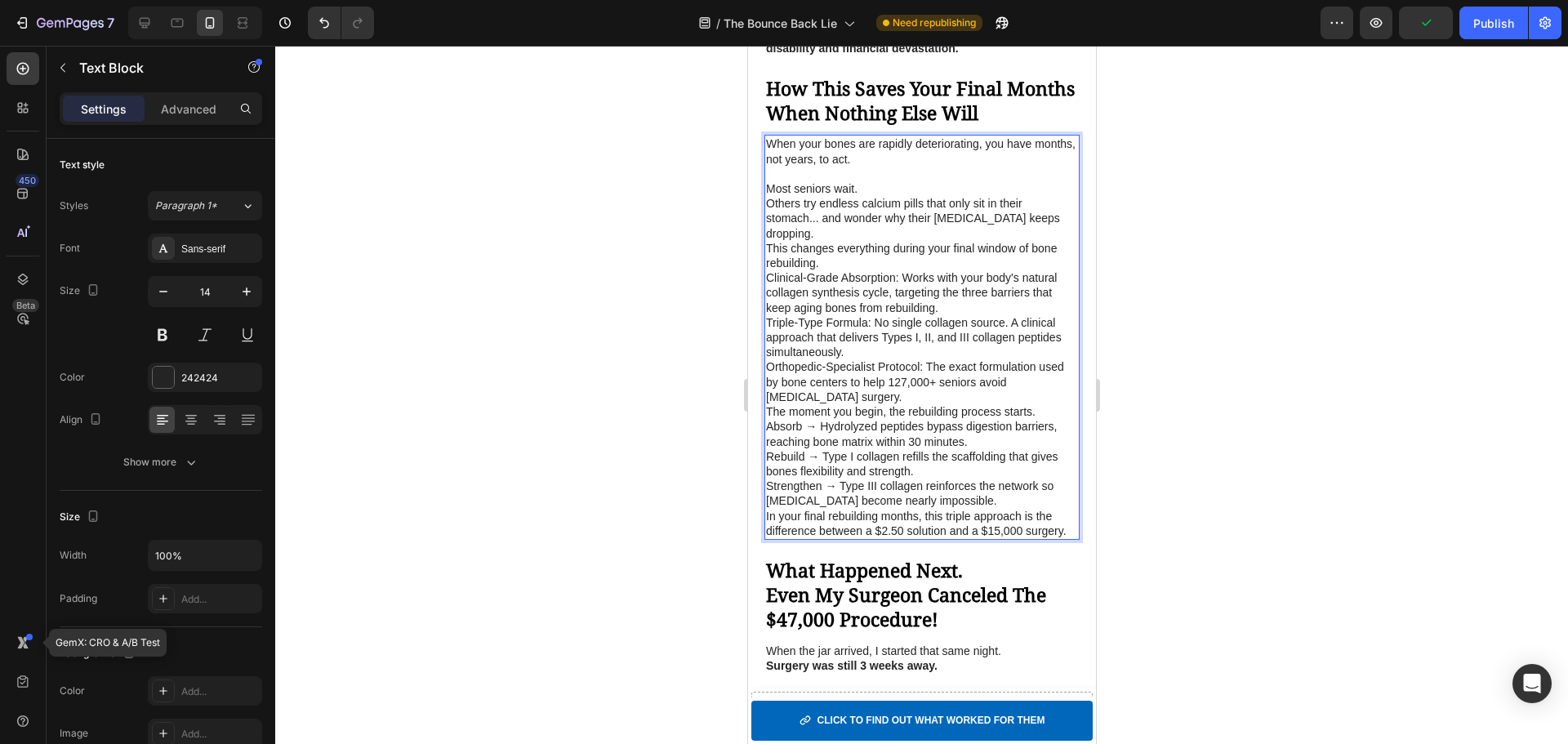
click at [925, 196] on p "Most seniors wait." at bounding box center [920, 188] width 312 height 15
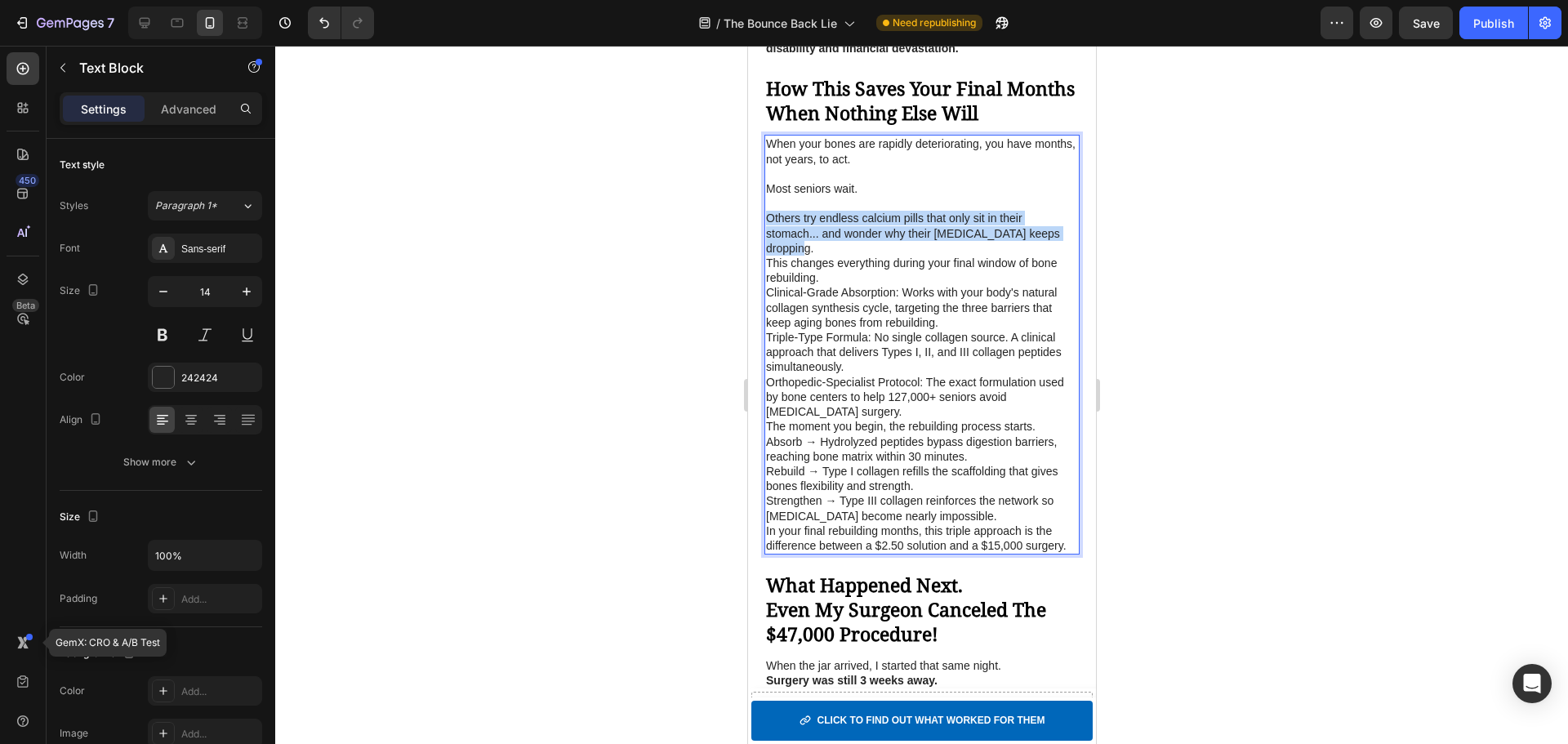
drag, startPoint x: 767, startPoint y: 246, endPoint x: 825, endPoint y: 276, distance: 65.3
click at [825, 256] on p "Others try endless calcium pills that only sit in their stomach... and wonder w…" at bounding box center [920, 233] width 312 height 45
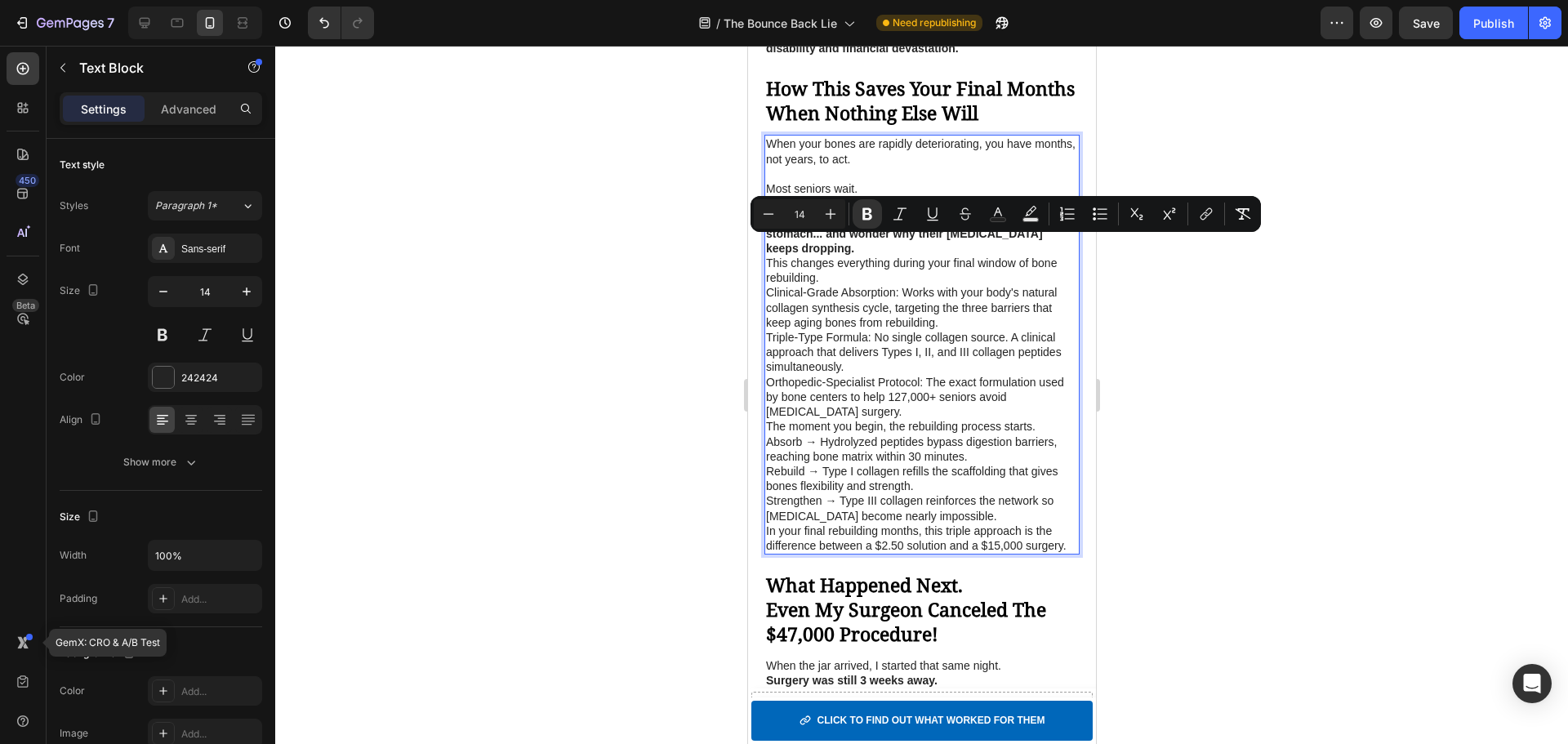
click at [854, 256] on p "Others try endless calcium pills that only sit in their stomach... and wonder w…" at bounding box center [920, 233] width 312 height 45
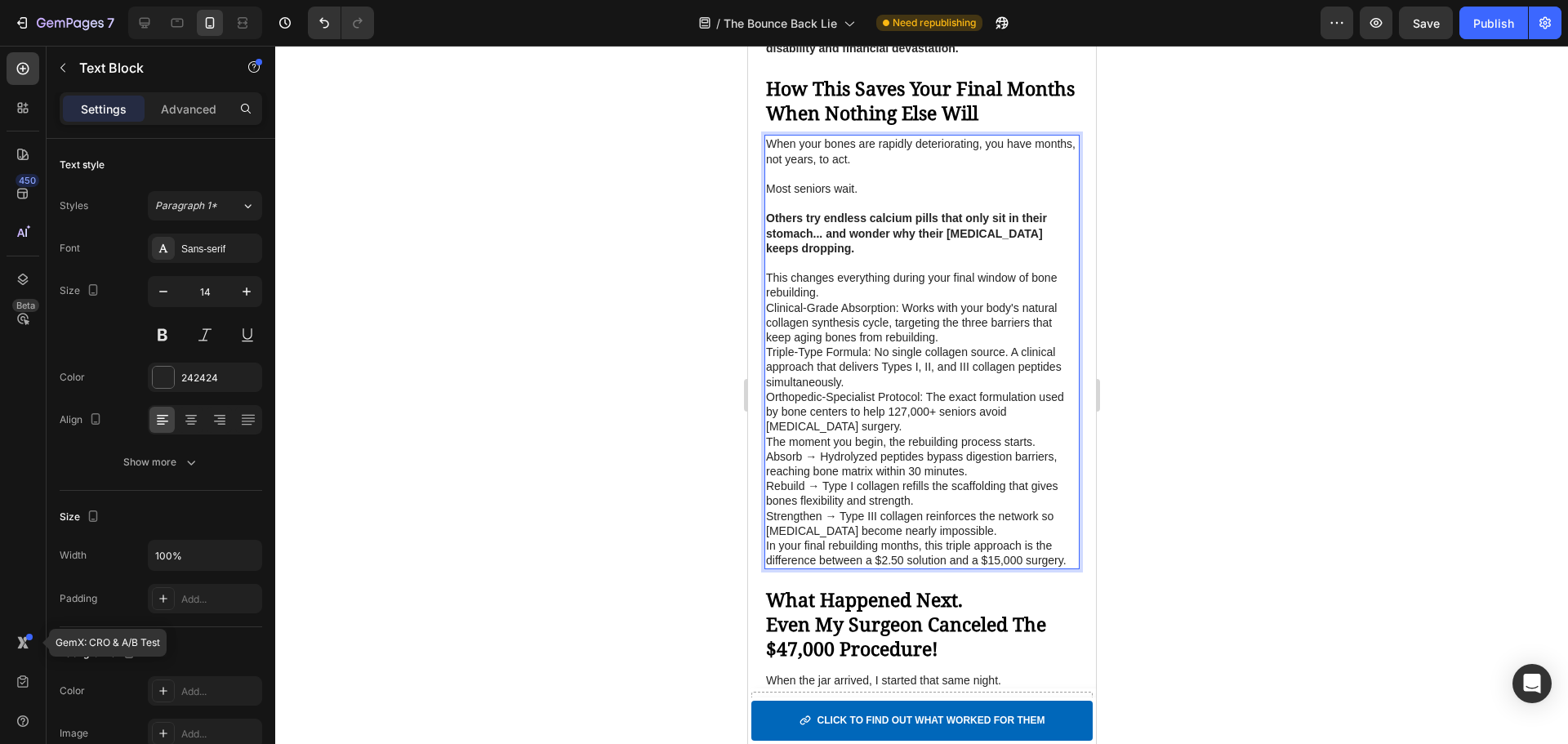
click at [846, 300] on p "This changes everything during your final window of bone rebuilding." at bounding box center [920, 285] width 312 height 29
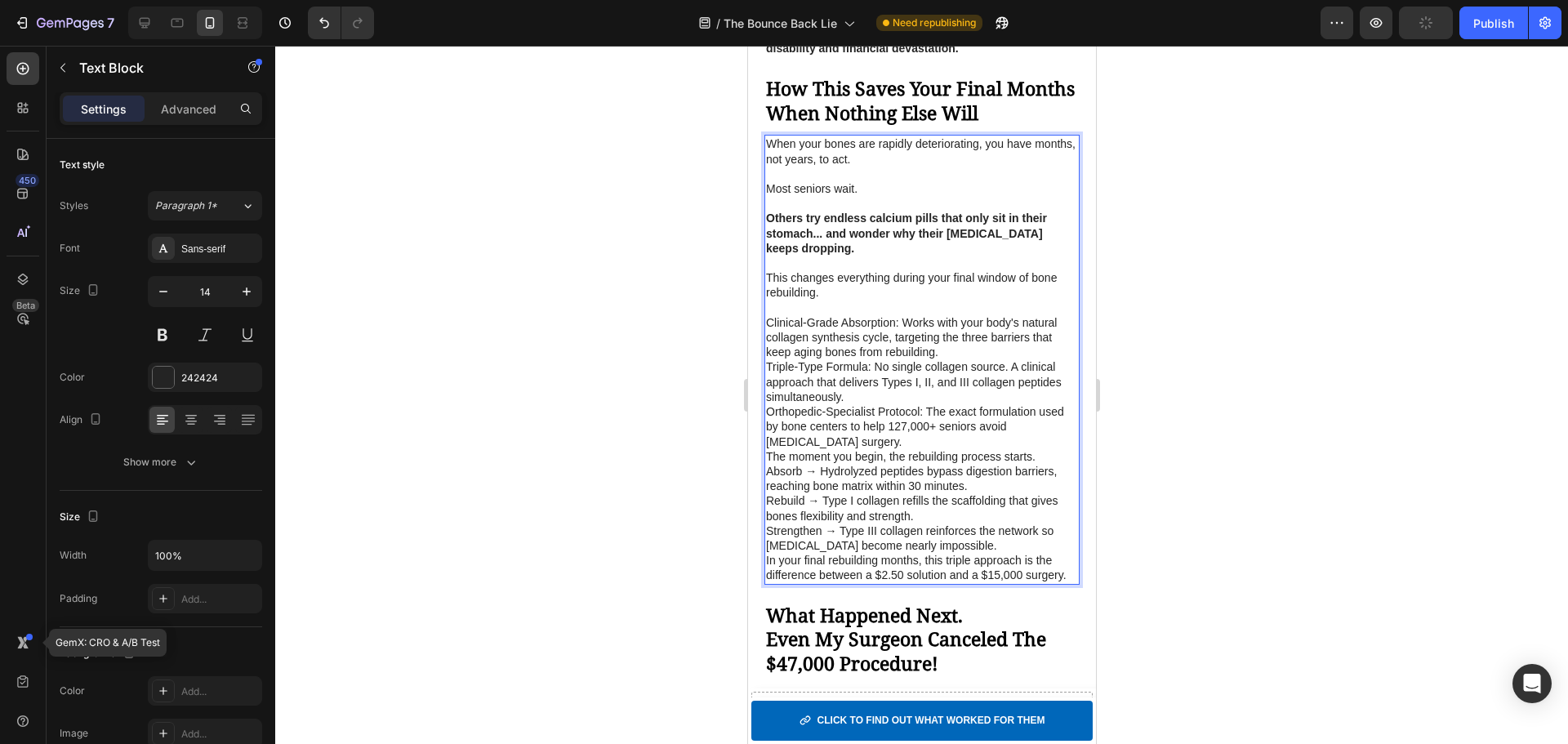
click at [956, 360] on p "Clinical-Grade Absorption: Works with your body's natural collagen synthesis cy…" at bounding box center [920, 337] width 312 height 45
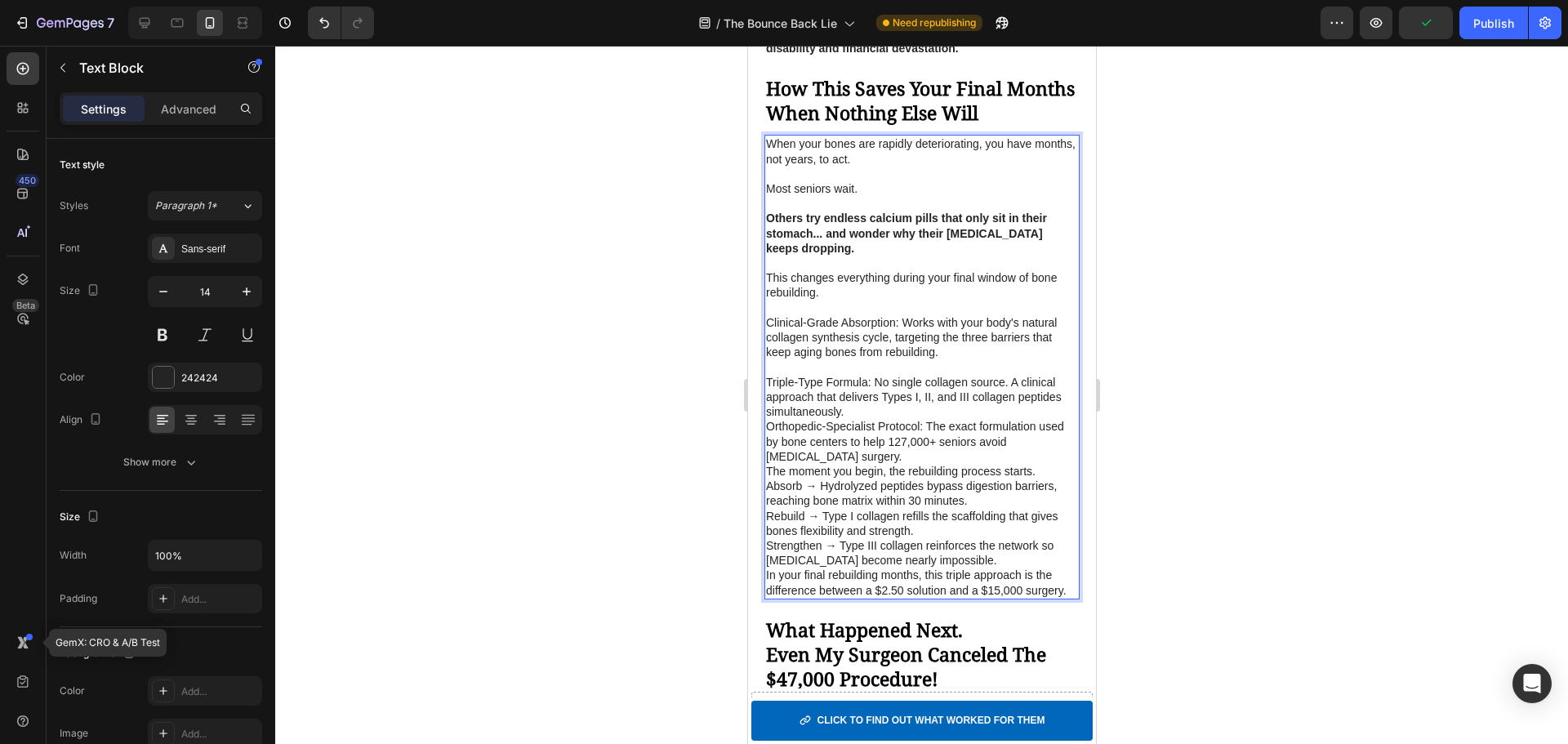
click at [916, 420] on p "Triple-Type Formula: No single collagen source. A clinical approach that delive…" at bounding box center [920, 397] width 312 height 45
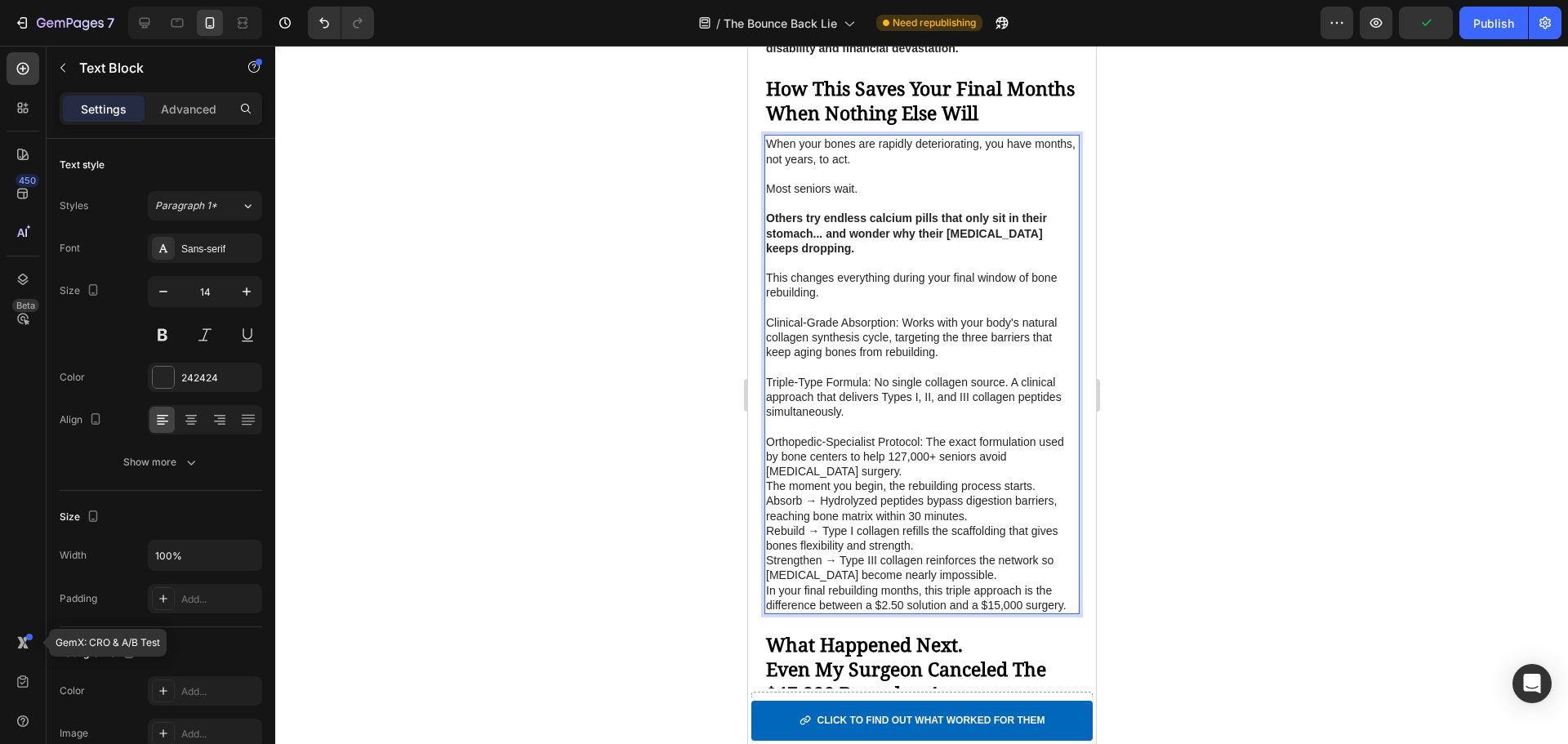
click at [920, 479] on p "Orthopedic-Specialist Protocol: The exact formulation used by bone centers to h…" at bounding box center [920, 457] width 312 height 45
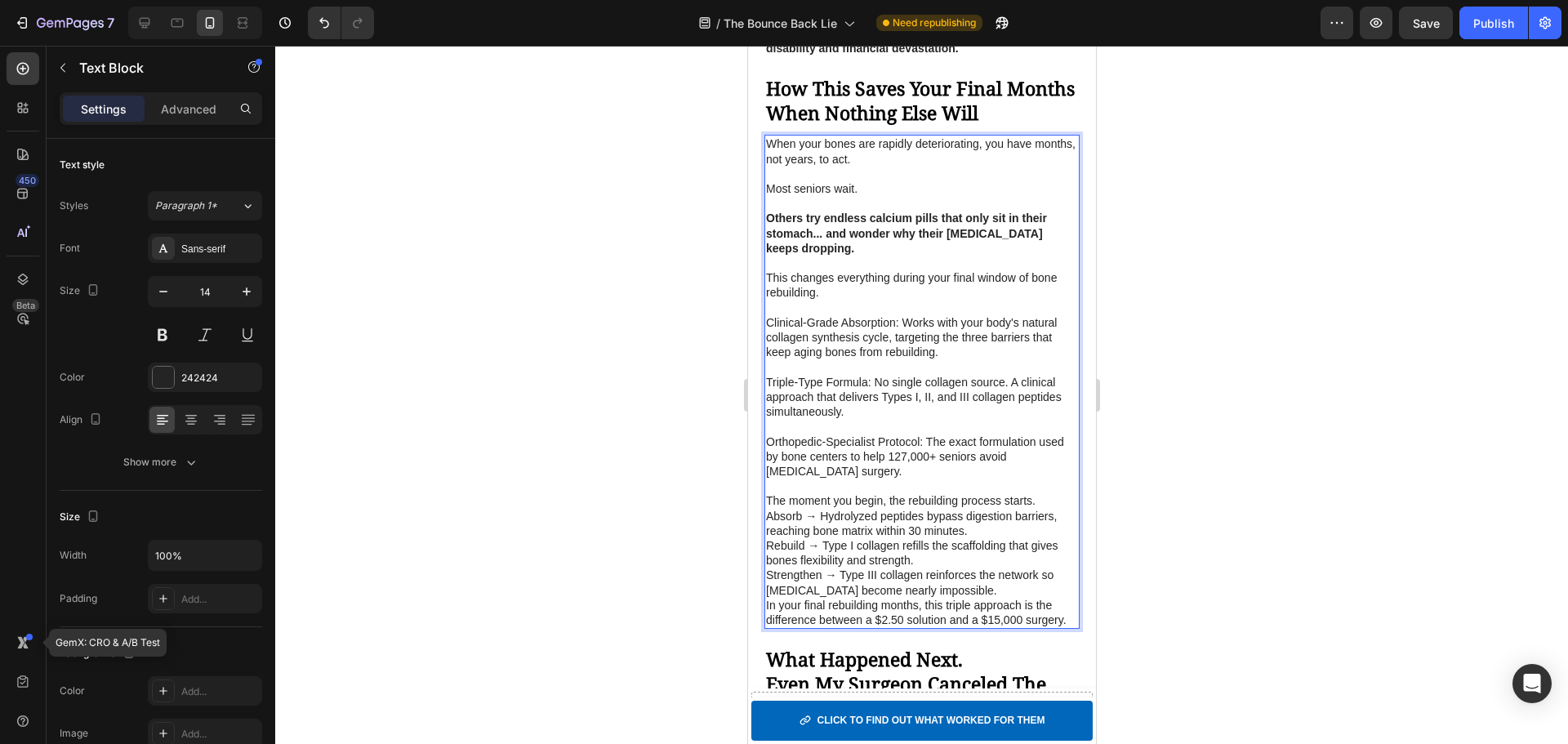
click at [1050, 508] on p "The moment you begin, the rebuilding process starts." at bounding box center [920, 500] width 312 height 15
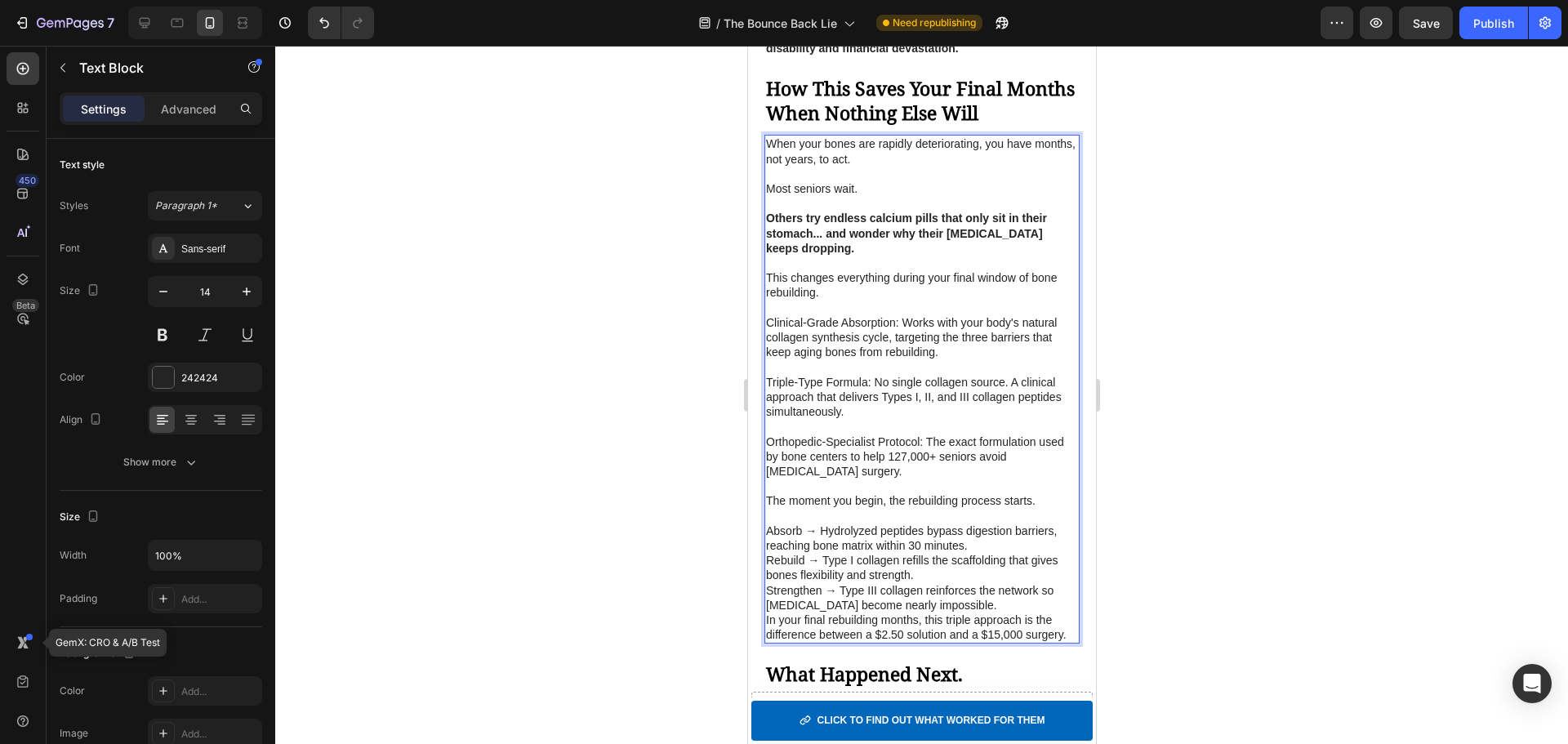
click at [989, 553] on p "Absorb → Hydrolyzed peptides bypass digestion barriers, reaching bone matrix wi…" at bounding box center [920, 538] width 312 height 29
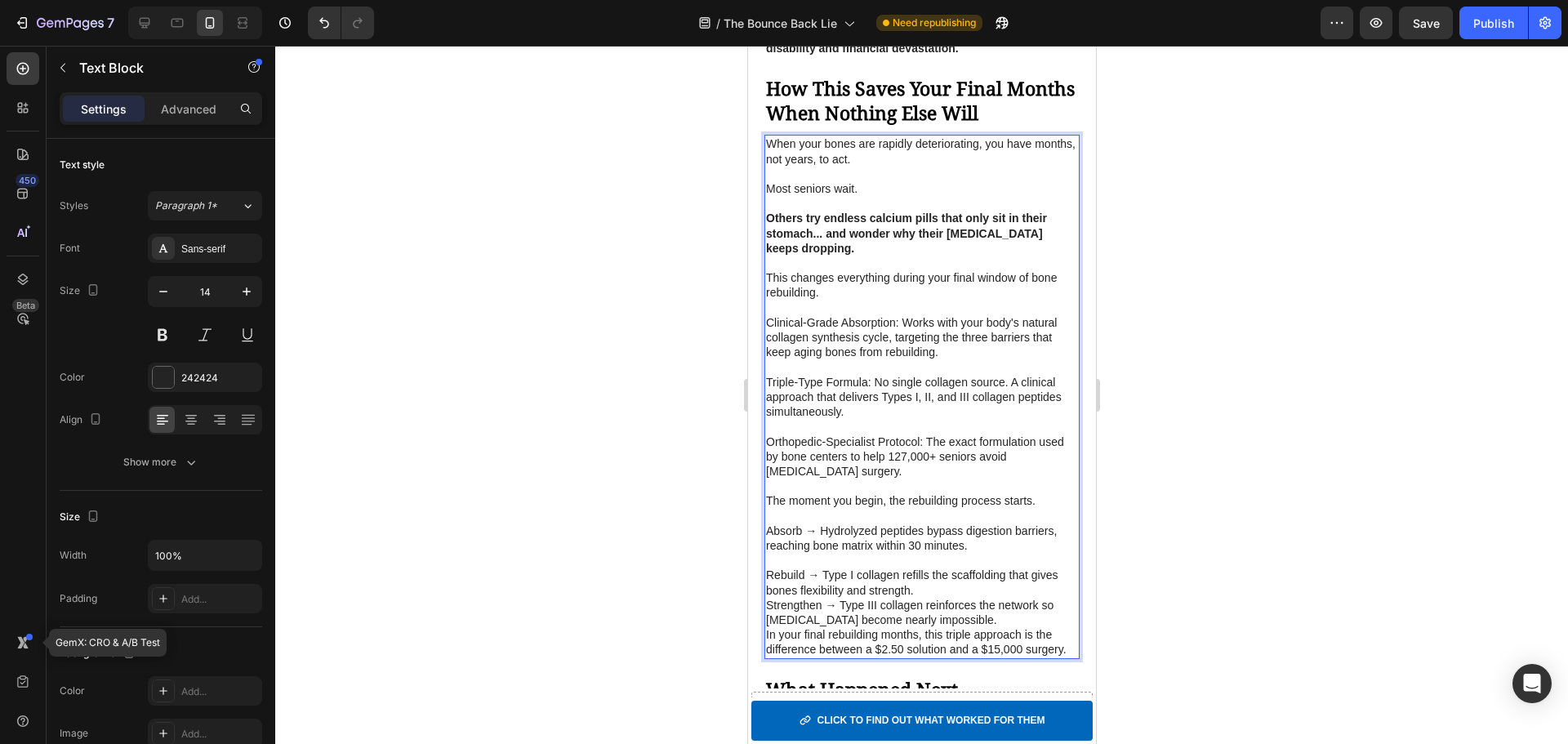
click at [958, 597] on p "Rebuild → Type I collagen refills the scaffolding that gives bones flexibility …" at bounding box center [920, 582] width 312 height 29
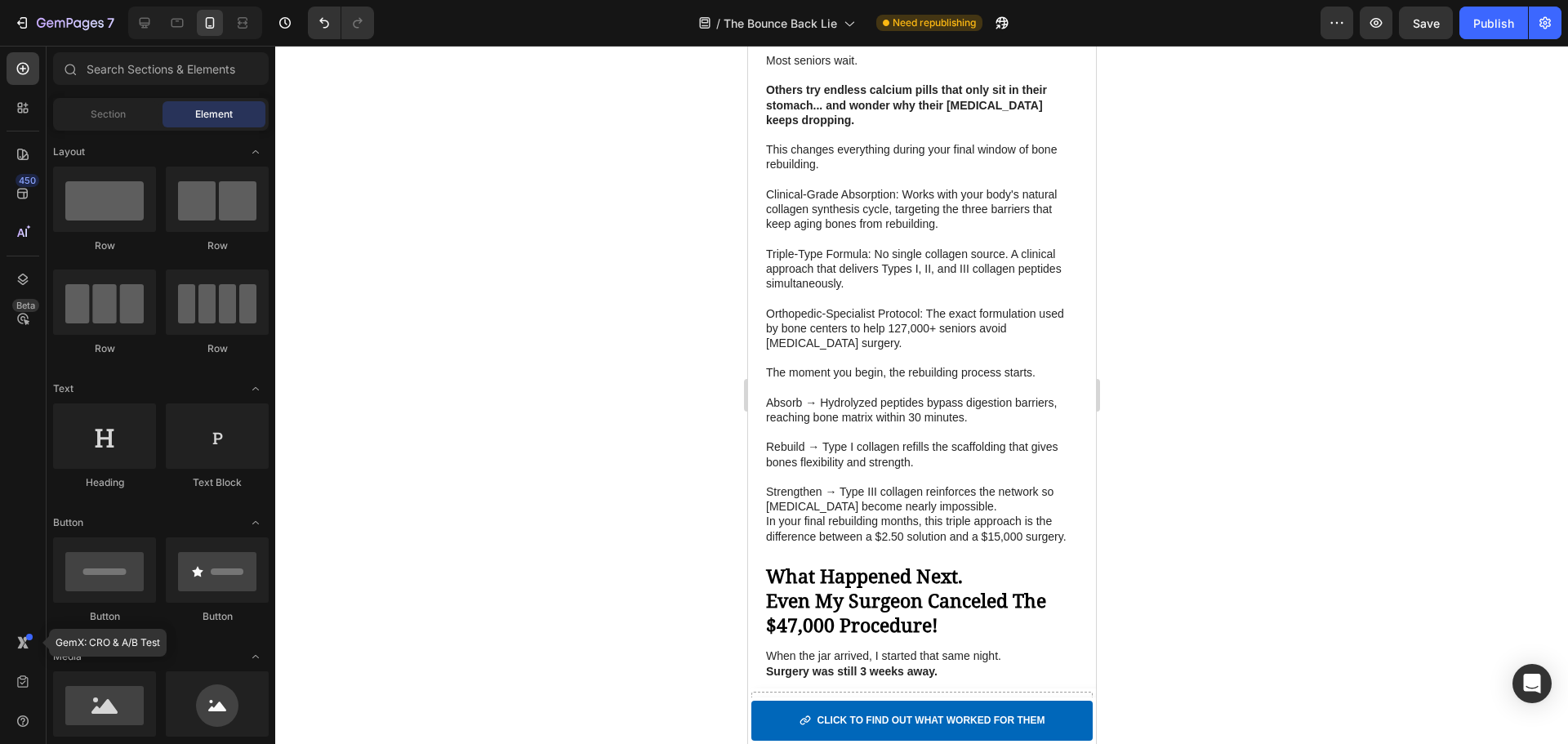
scroll to position [3782, 0]
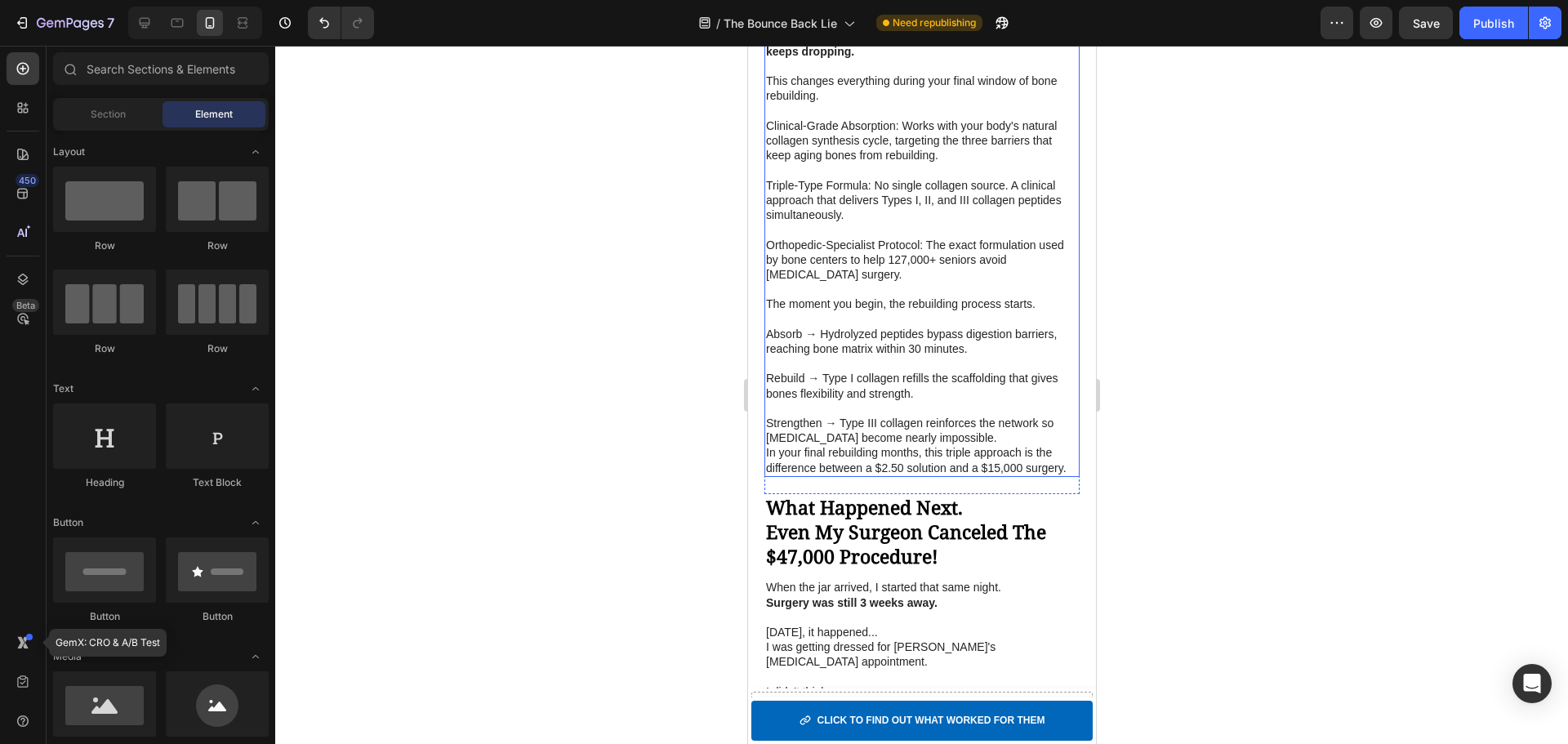
click at [1000, 445] on p "Strengthen → Type III collagen reinforces the network so fractures become nearl…" at bounding box center [920, 430] width 312 height 29
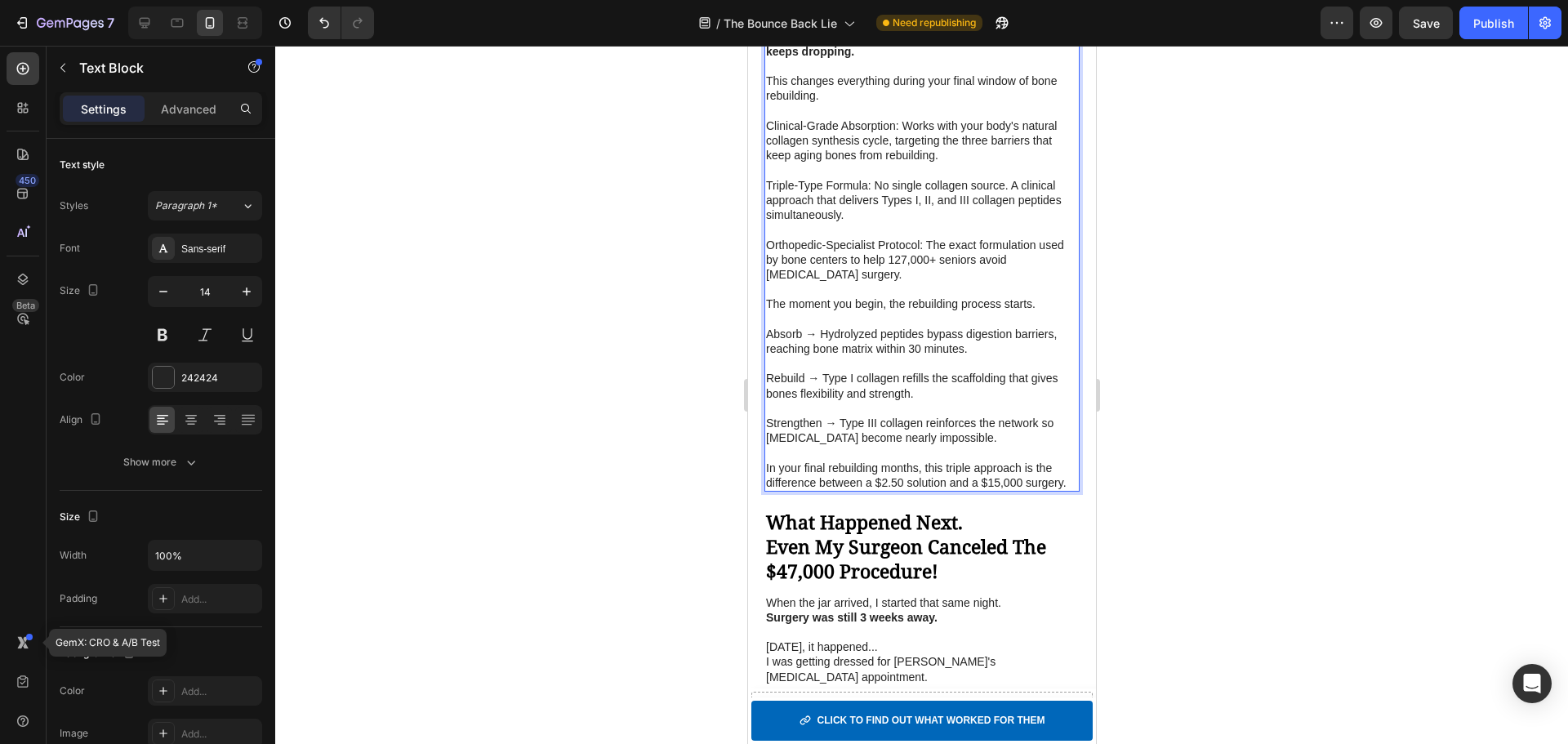
click at [778, 445] on p "Strengthen → Type III collagen reinforces the network so fractures become nearl…" at bounding box center [920, 430] width 312 height 29
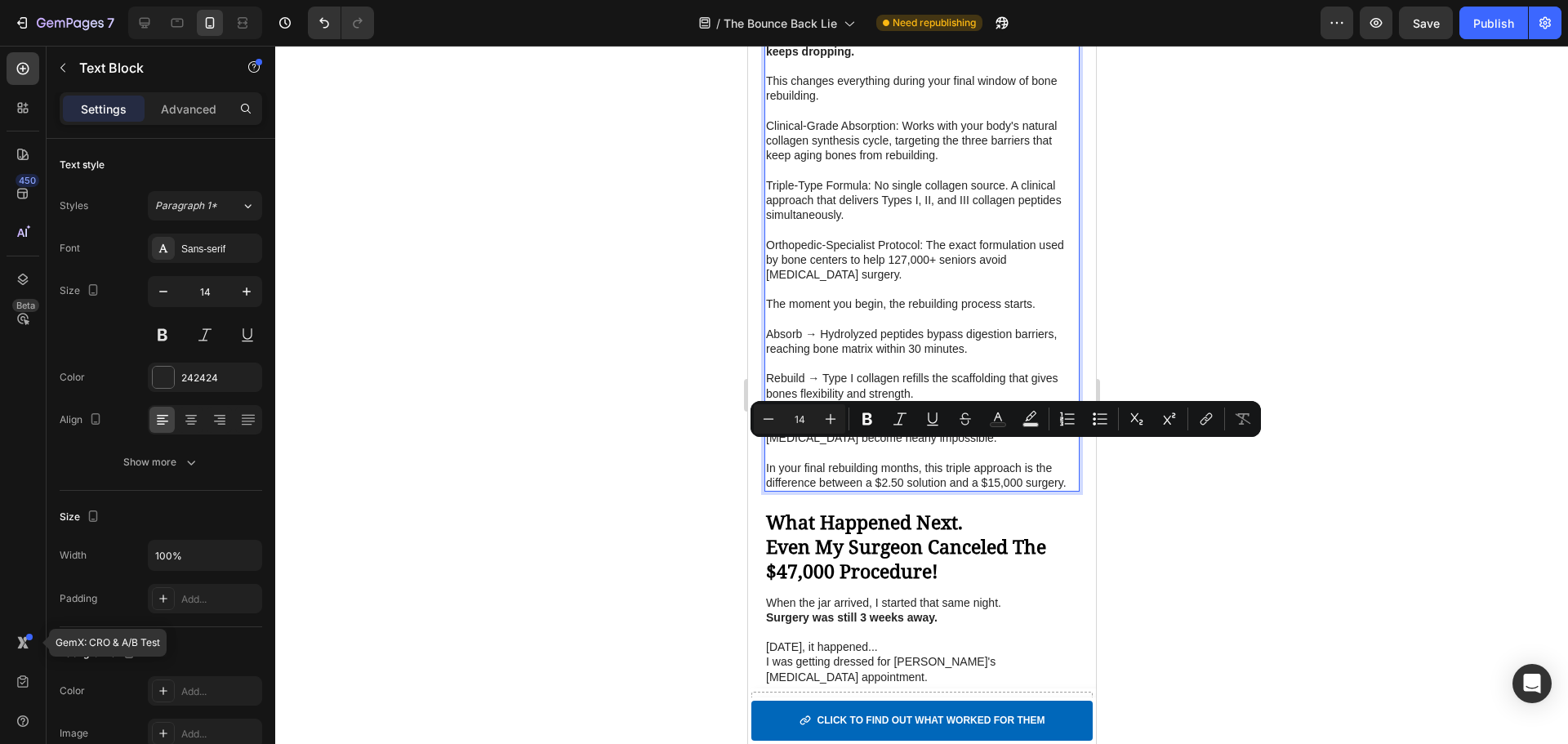
click at [783, 356] on p "Absorb → Hydrolyzed peptides bypass digestion barriers, reaching bone matrix wi…" at bounding box center [920, 341] width 312 height 29
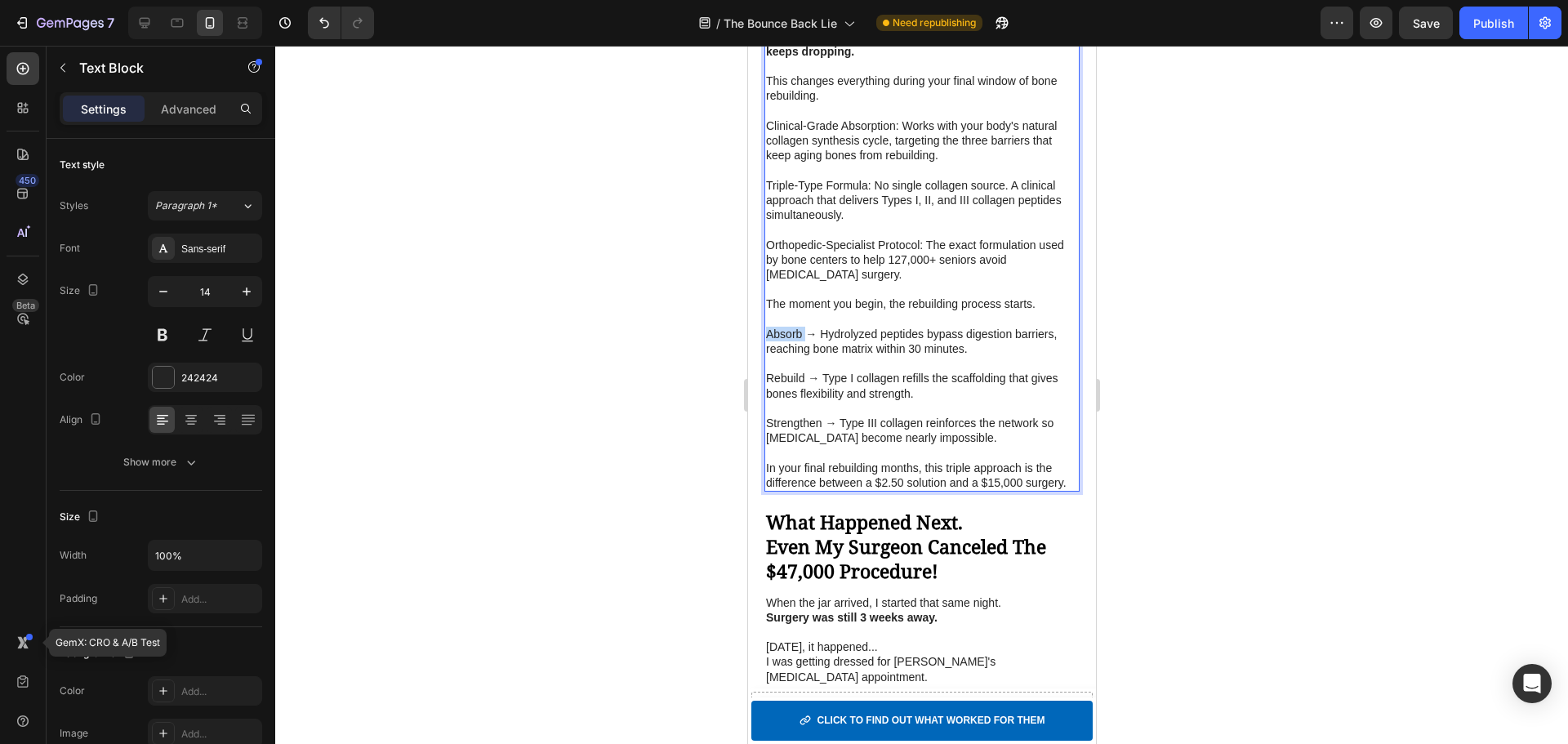
click at [783, 356] on p "Absorb → Hydrolyzed peptides bypass digestion barriers, reaching bone matrix wi…" at bounding box center [920, 341] width 312 height 29
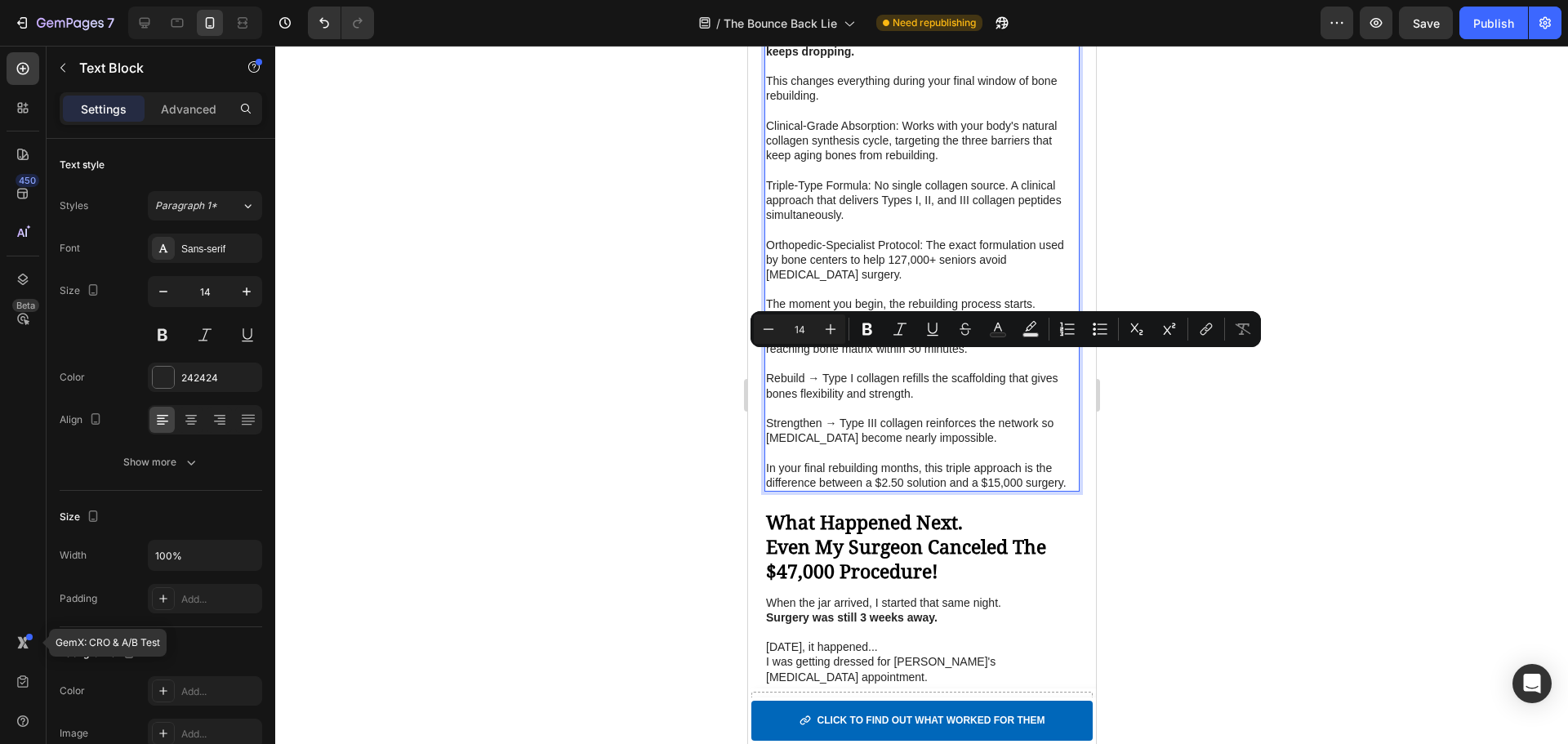
click at [779, 400] on p "Rebuild → Type I collagen refills the scaffolding that gives bones flexibility …" at bounding box center [920, 386] width 312 height 29
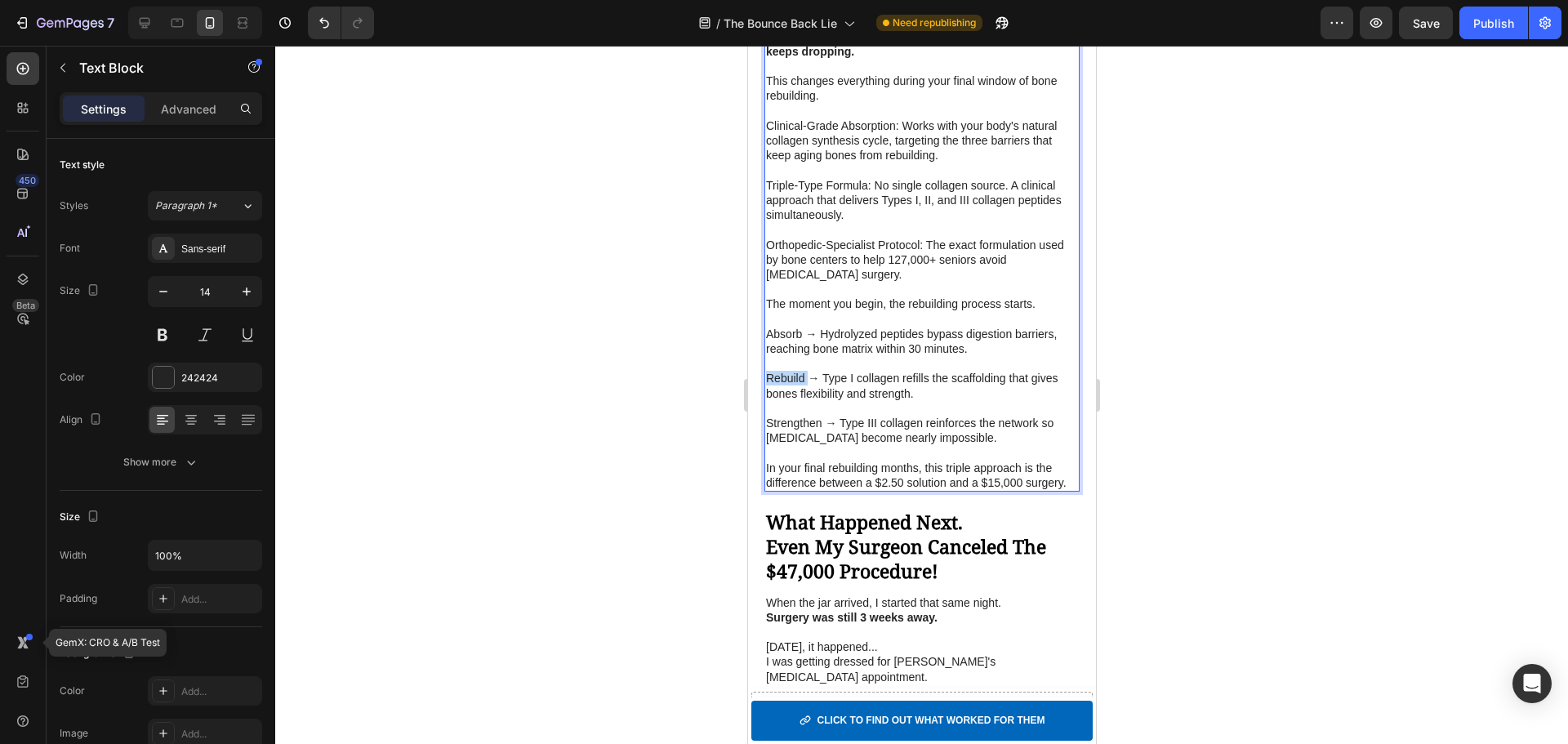
click at [779, 400] on p "Rebuild → Type I collagen refills the scaffolding that gives bones flexibility …" at bounding box center [920, 386] width 312 height 29
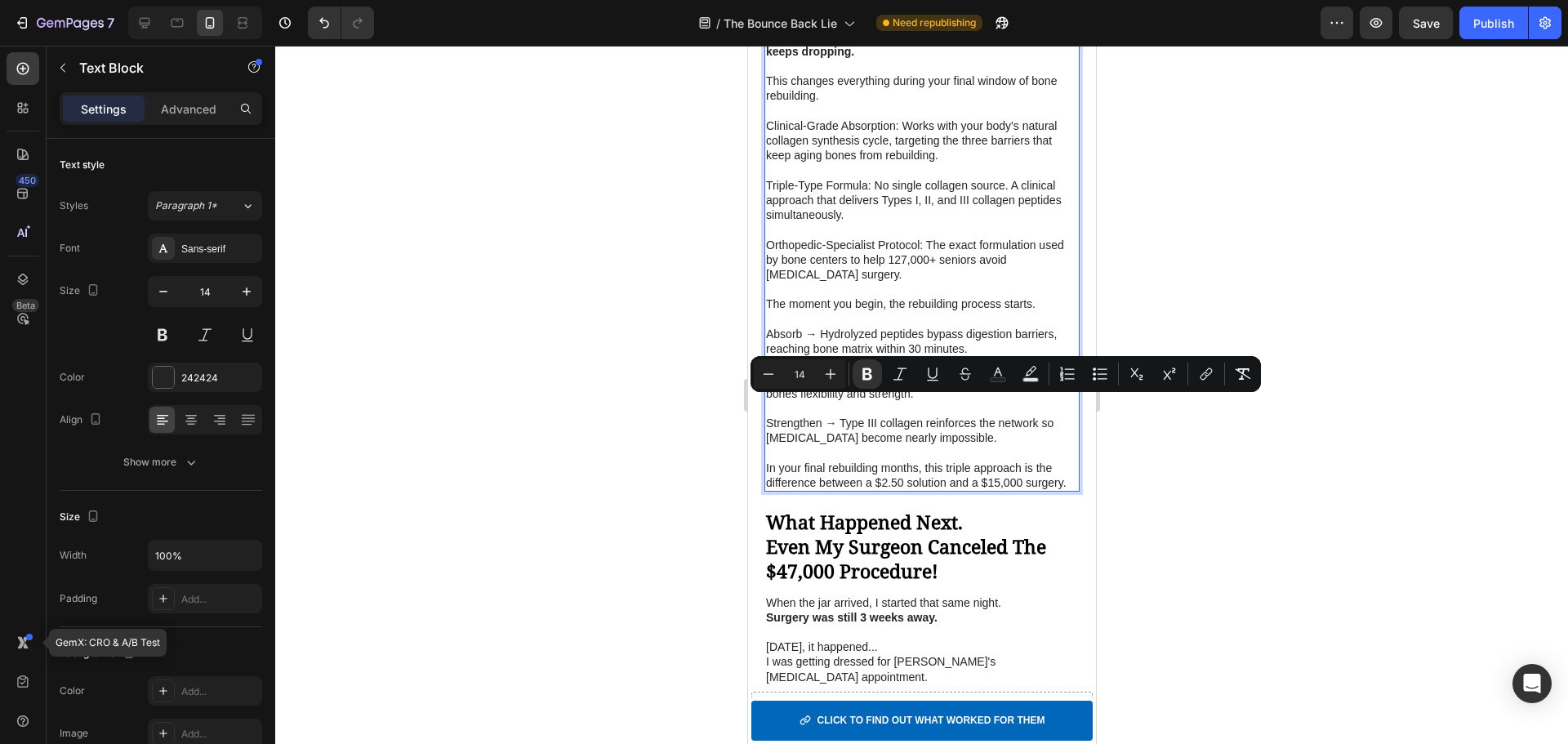
click at [796, 445] on p "Strengthen → Type III collagen reinforces the network so fractures become nearl…" at bounding box center [920, 430] width 312 height 29
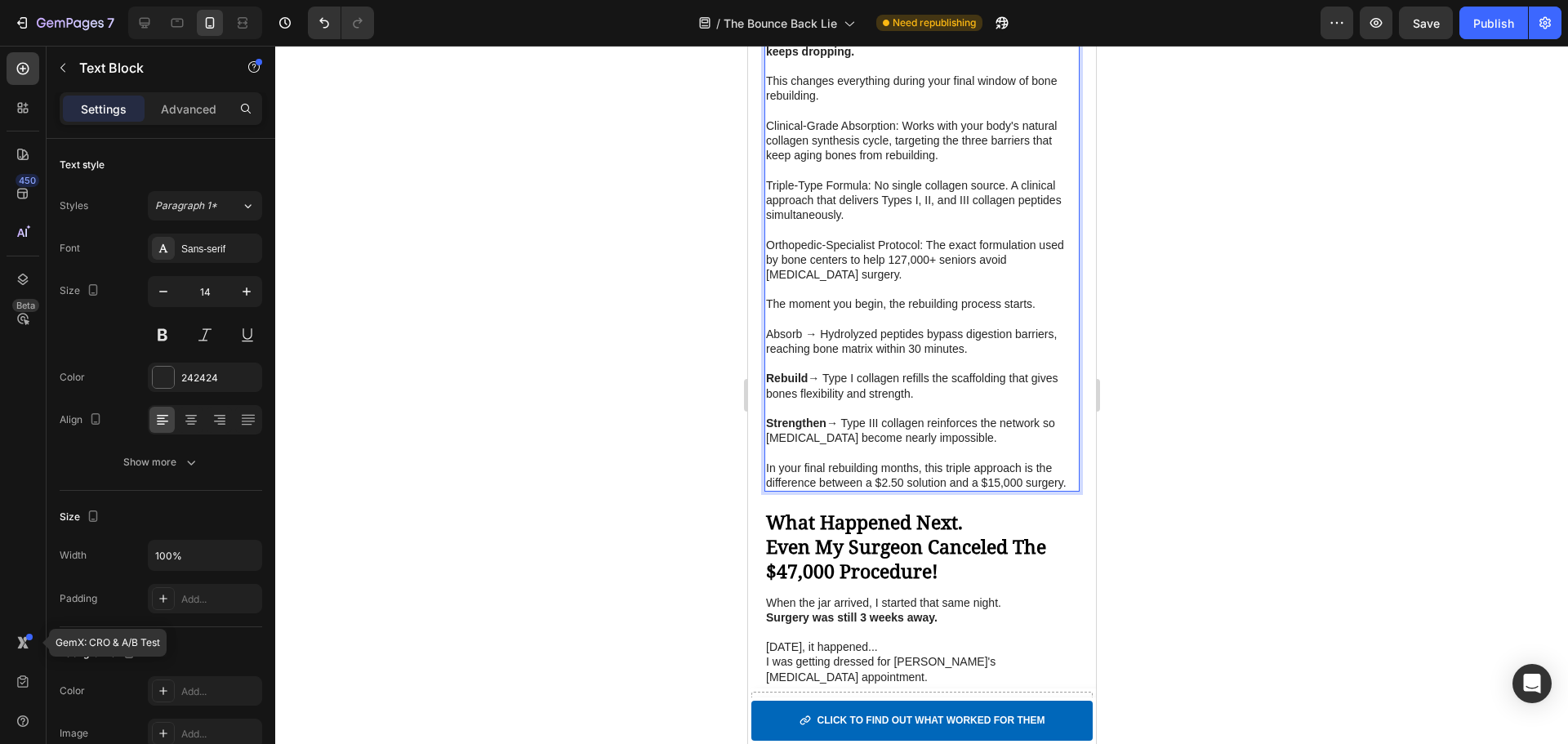
click at [779, 356] on p "Absorb → Hydrolyzed peptides bypass digestion barriers, reaching bone matrix wi…" at bounding box center [920, 341] width 312 height 29
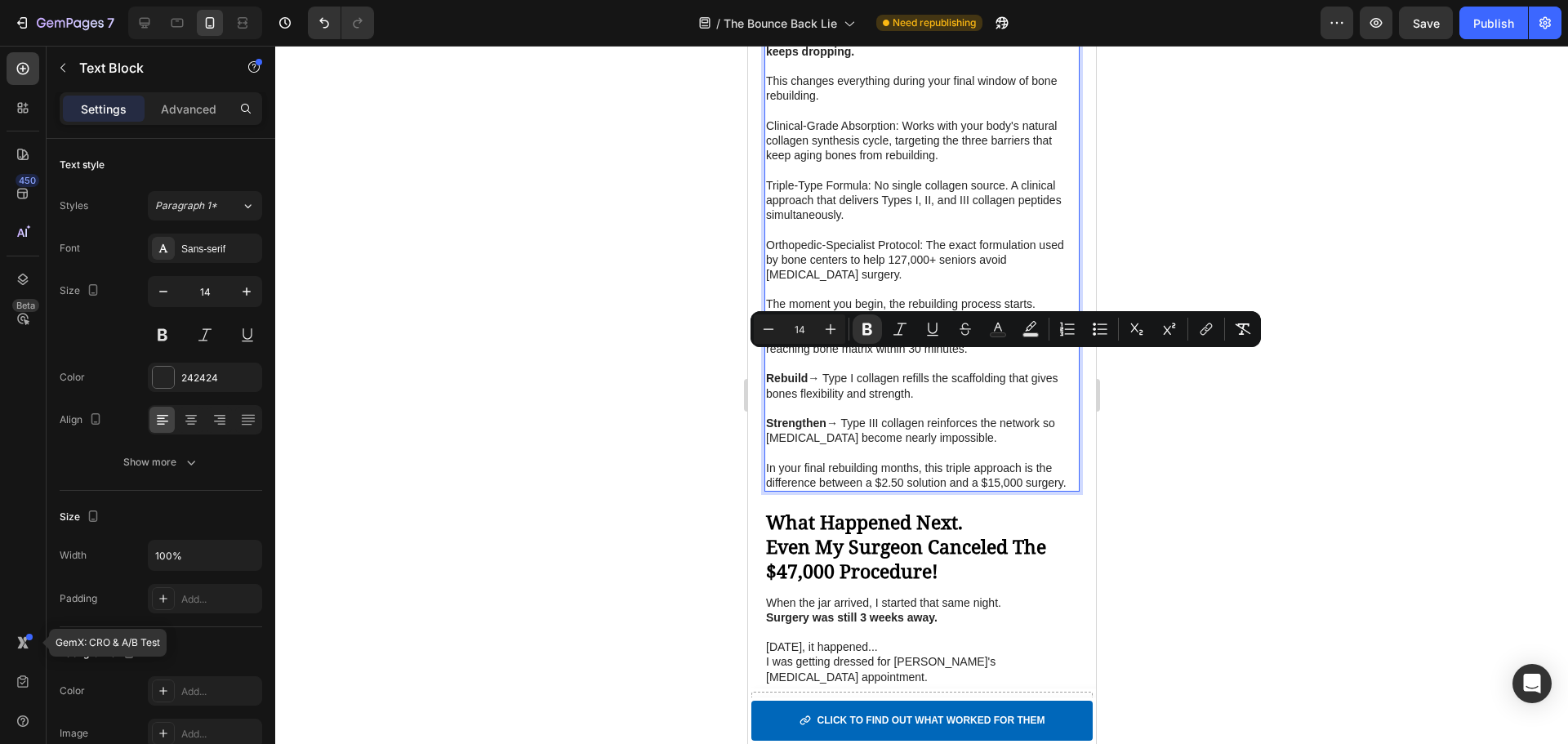
click at [788, 277] on p "Orthopedic-Specialist Protocol: The exact formulation used by bone centers to h…" at bounding box center [920, 259] width 312 height 45
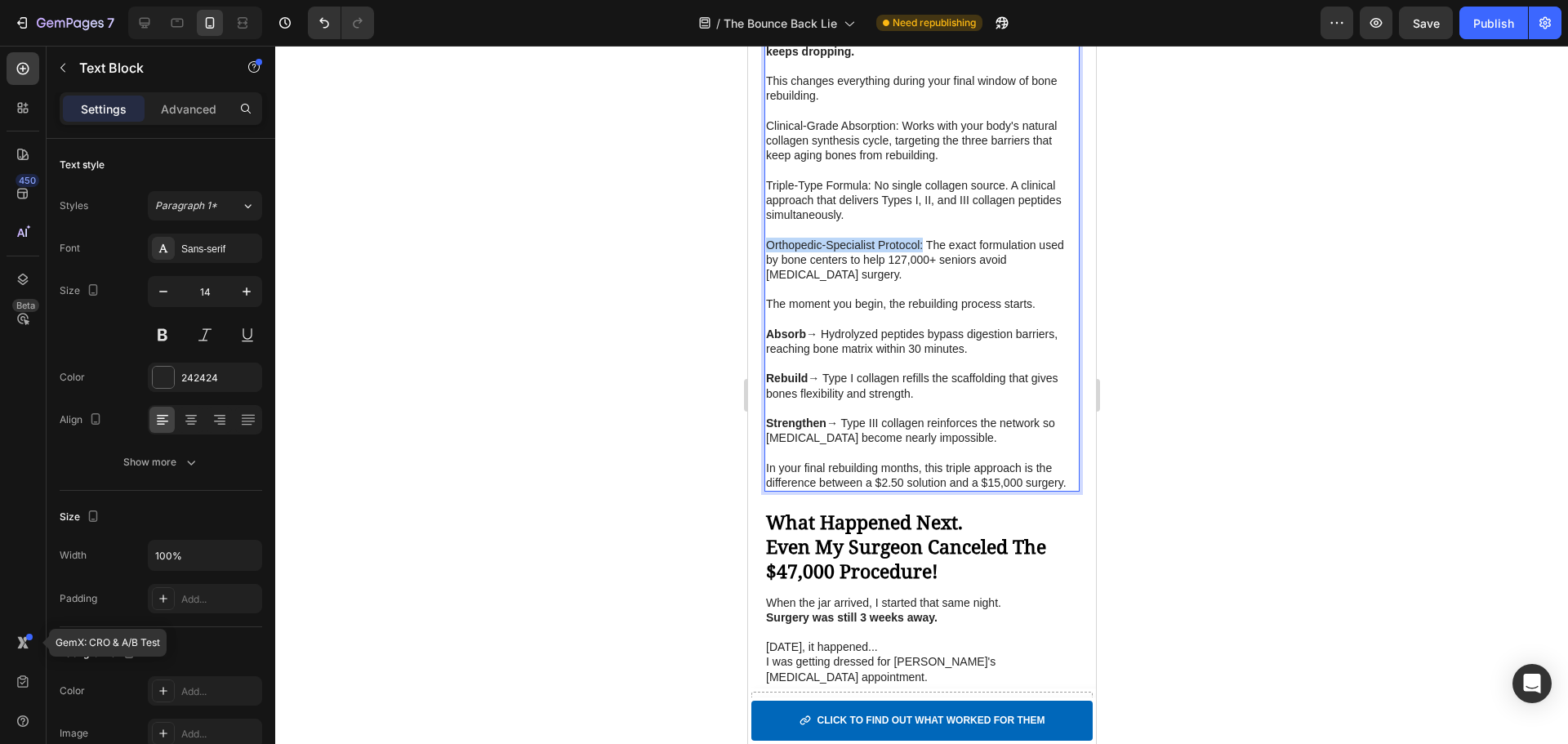
drag, startPoint x: 921, startPoint y: 276, endPoint x: 769, endPoint y: 276, distance: 152.0
click at [769, 276] on p "Orthopedic-Specialist Protocol: The exact formulation used by bone centers to h…" at bounding box center [920, 259] width 312 height 45
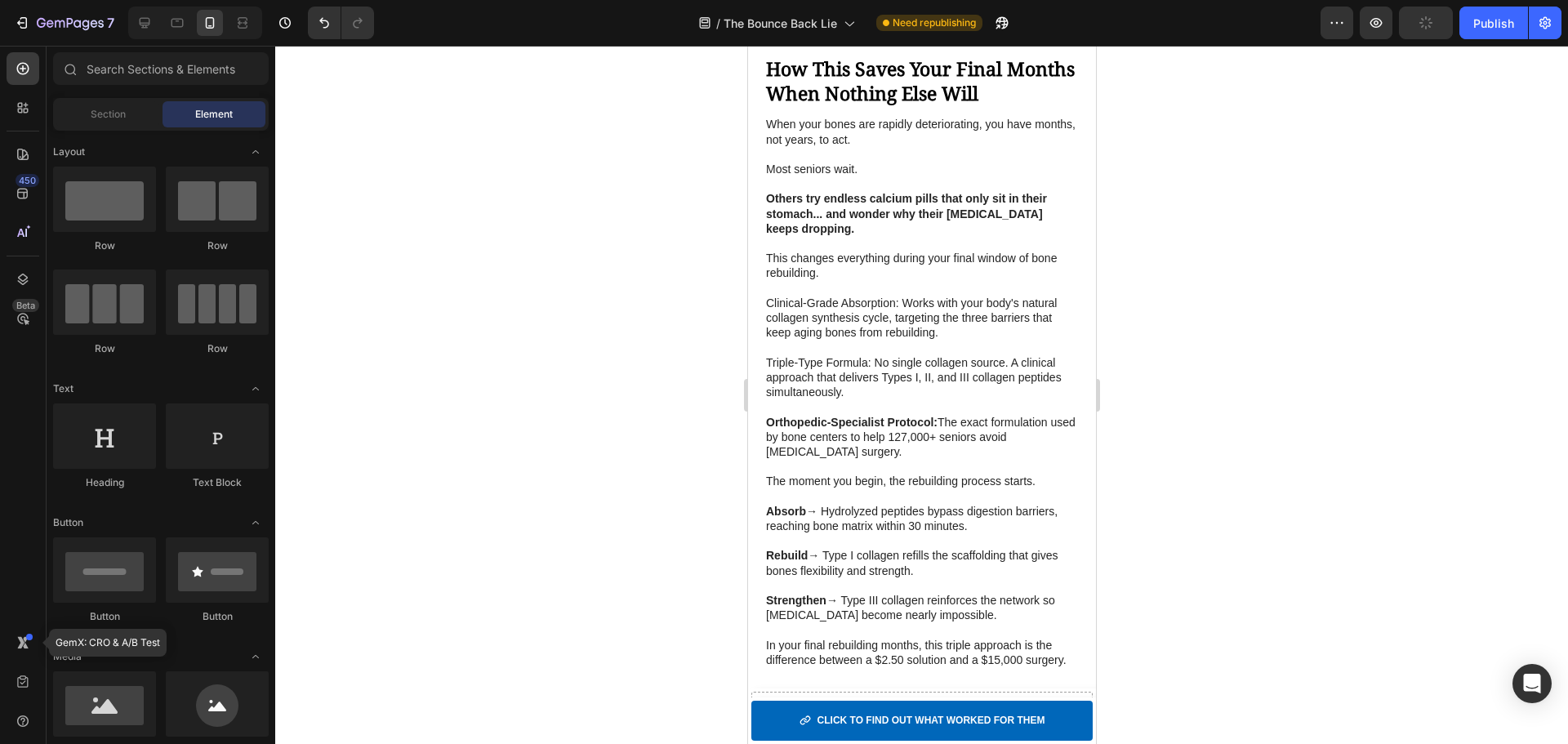
scroll to position [3564, 0]
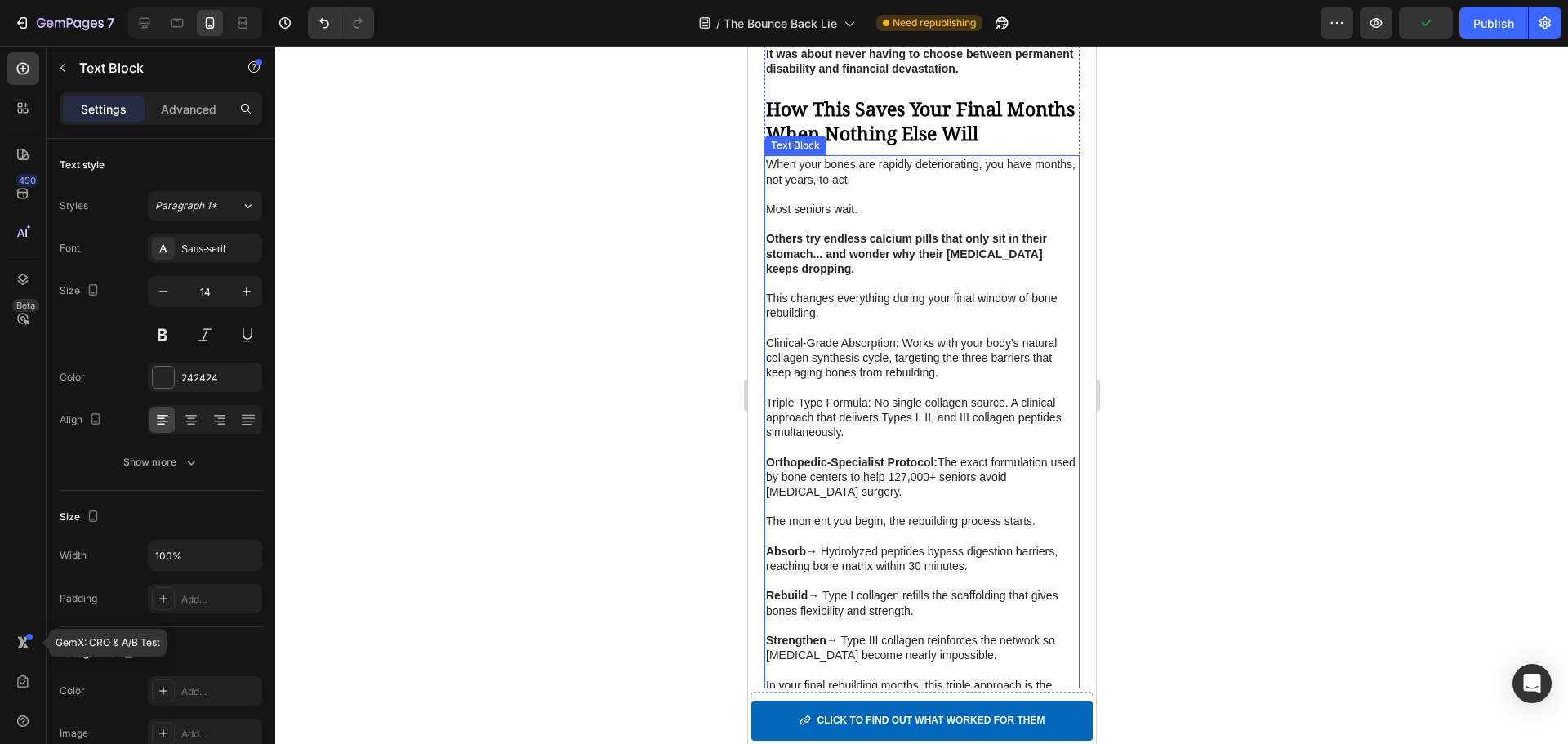
click at [804, 440] on p "Triple-Type Formula: No single collagen source. A clinical approach that delive…" at bounding box center [920, 417] width 312 height 45
drag, startPoint x: 766, startPoint y: 427, endPoint x: 864, endPoint y: 433, distance: 98.2
click at [864, 433] on p "Triple-Type Formula: No single collagen source. A clinical approach that delive…" at bounding box center [920, 417] width 312 height 45
click at [861, 440] on p "Triple-Type Formula : No single collagen source. A clinical approach that deliv…" at bounding box center [920, 417] width 312 height 45
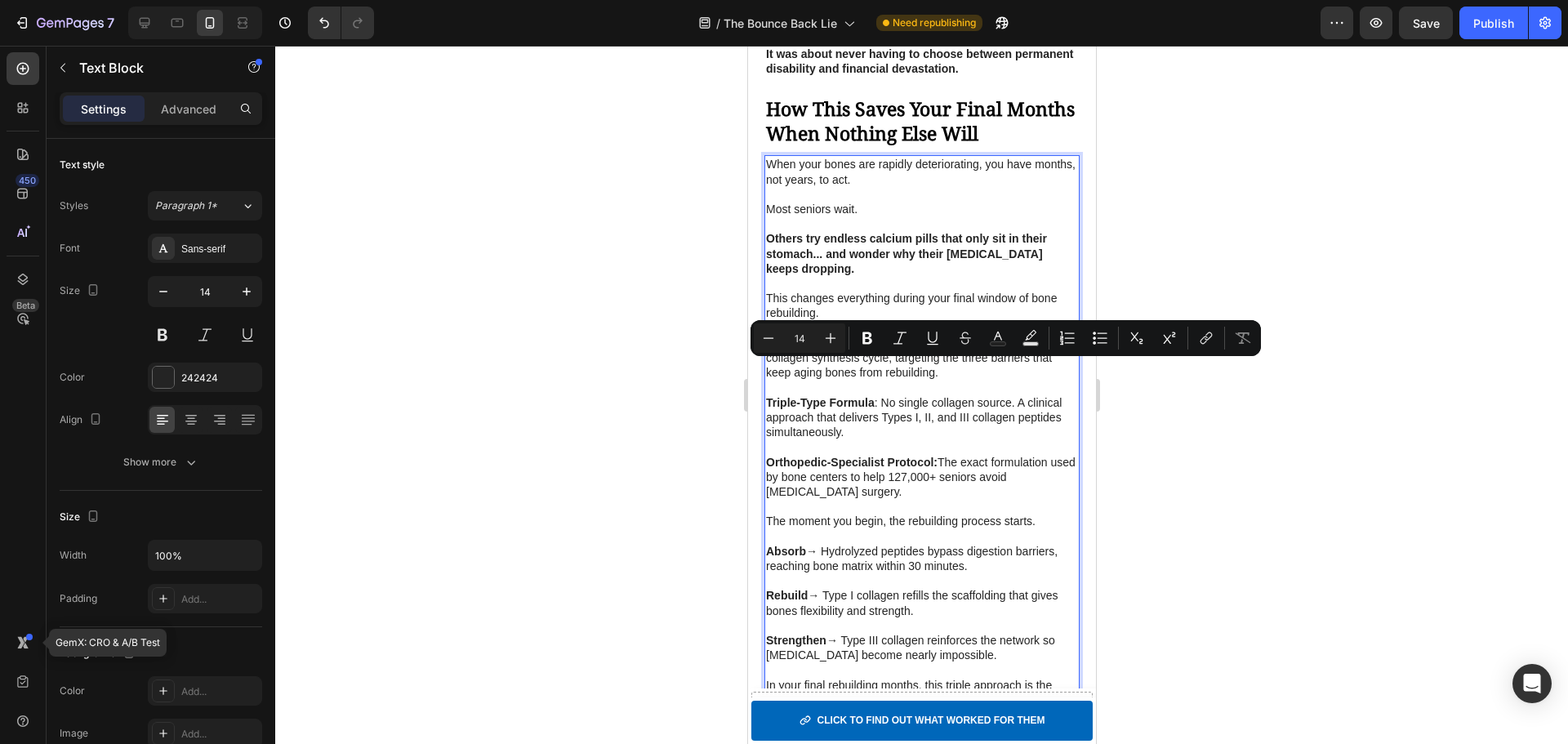
drag, startPoint x: 767, startPoint y: 367, endPoint x: 892, endPoint y: 374, distance: 125.2
click at [892, 374] on p "Clinical-Grade Absorption: Works with your body's natural collagen synthesis cy…" at bounding box center [920, 357] width 312 height 45
click at [820, 266] on strong "Others try endless calcium pills that only sit in their stomach... and wonder w…" at bounding box center [905, 253] width 281 height 43
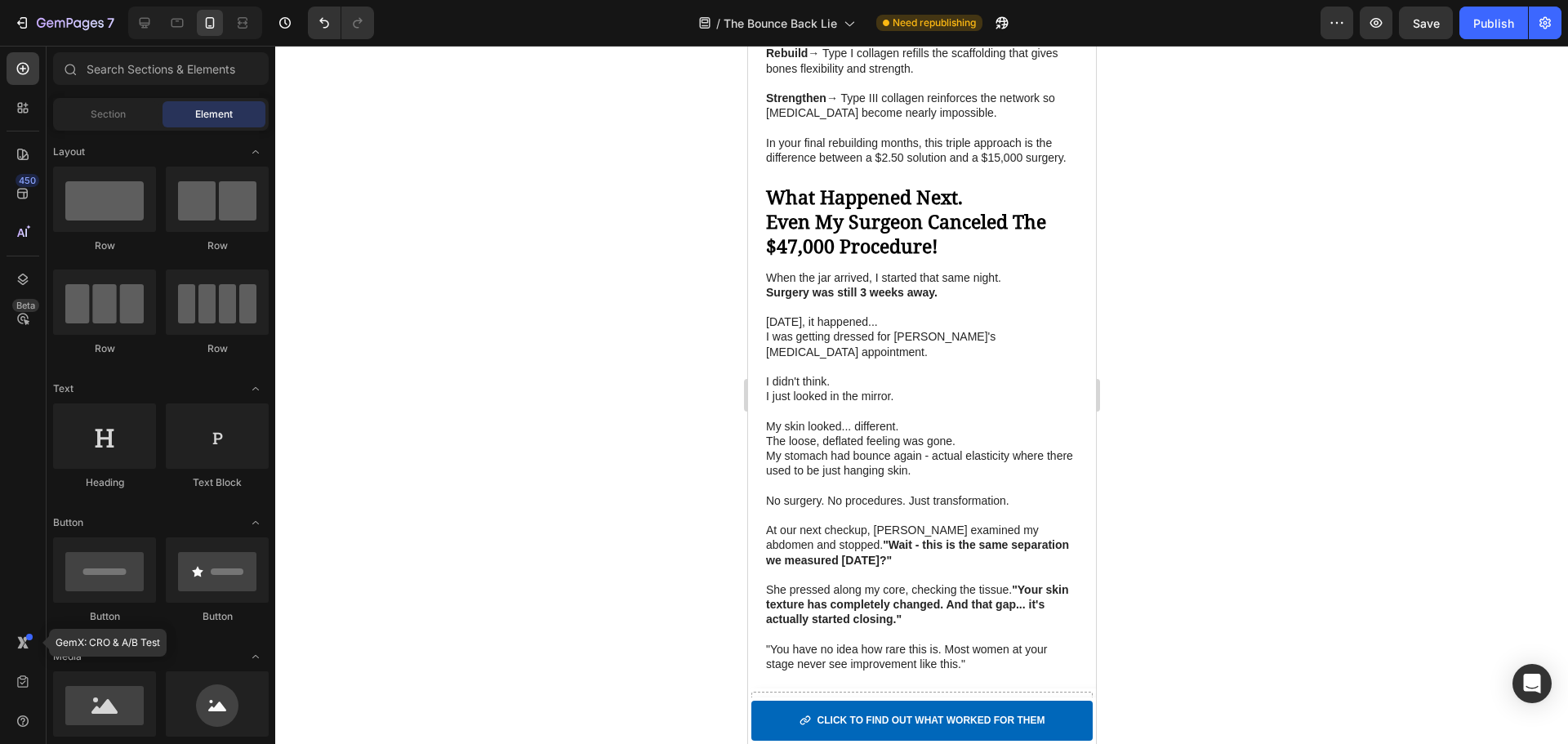
scroll to position [4117, 0]
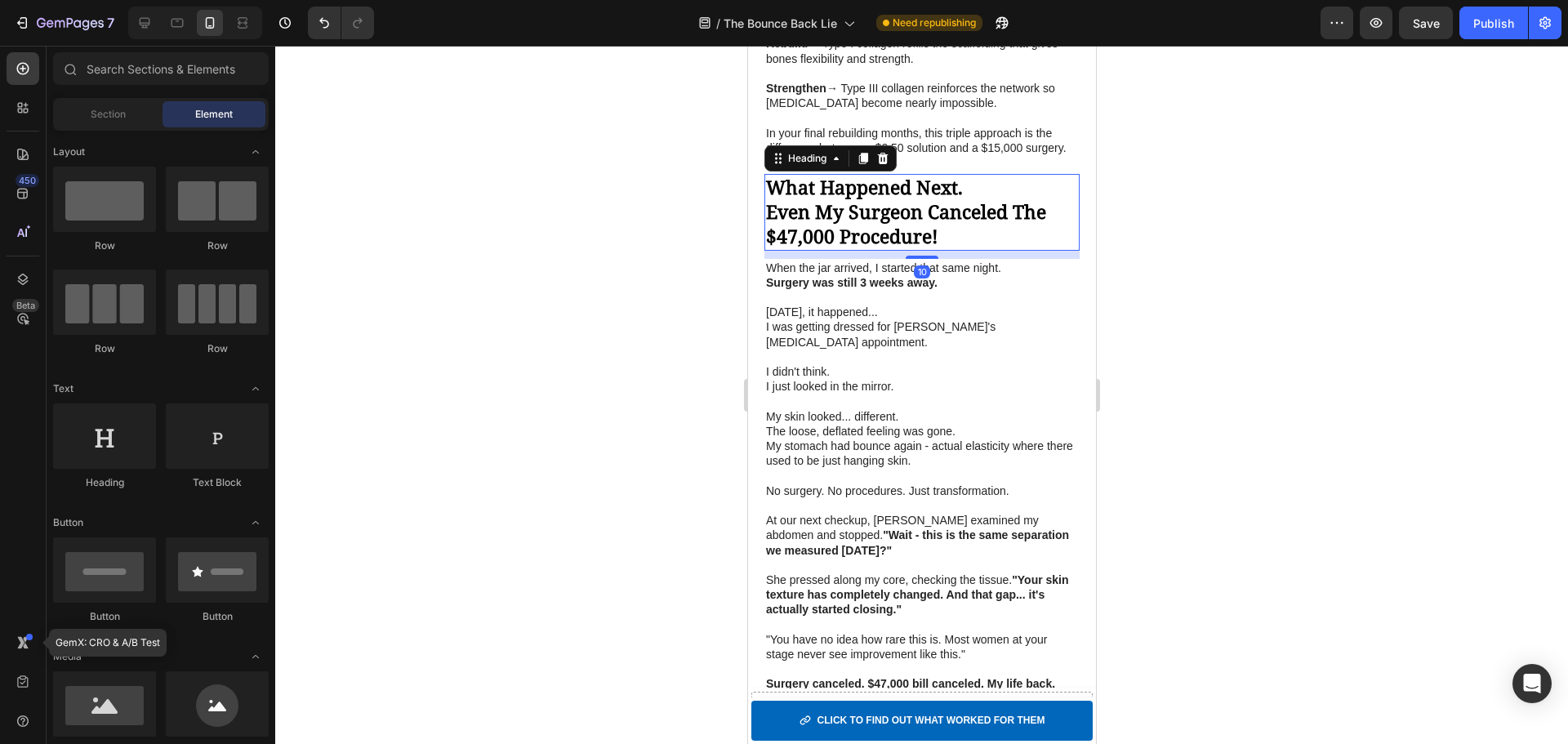
click at [927, 200] on strong "What Happened Next." at bounding box center [863, 186] width 196 height 26
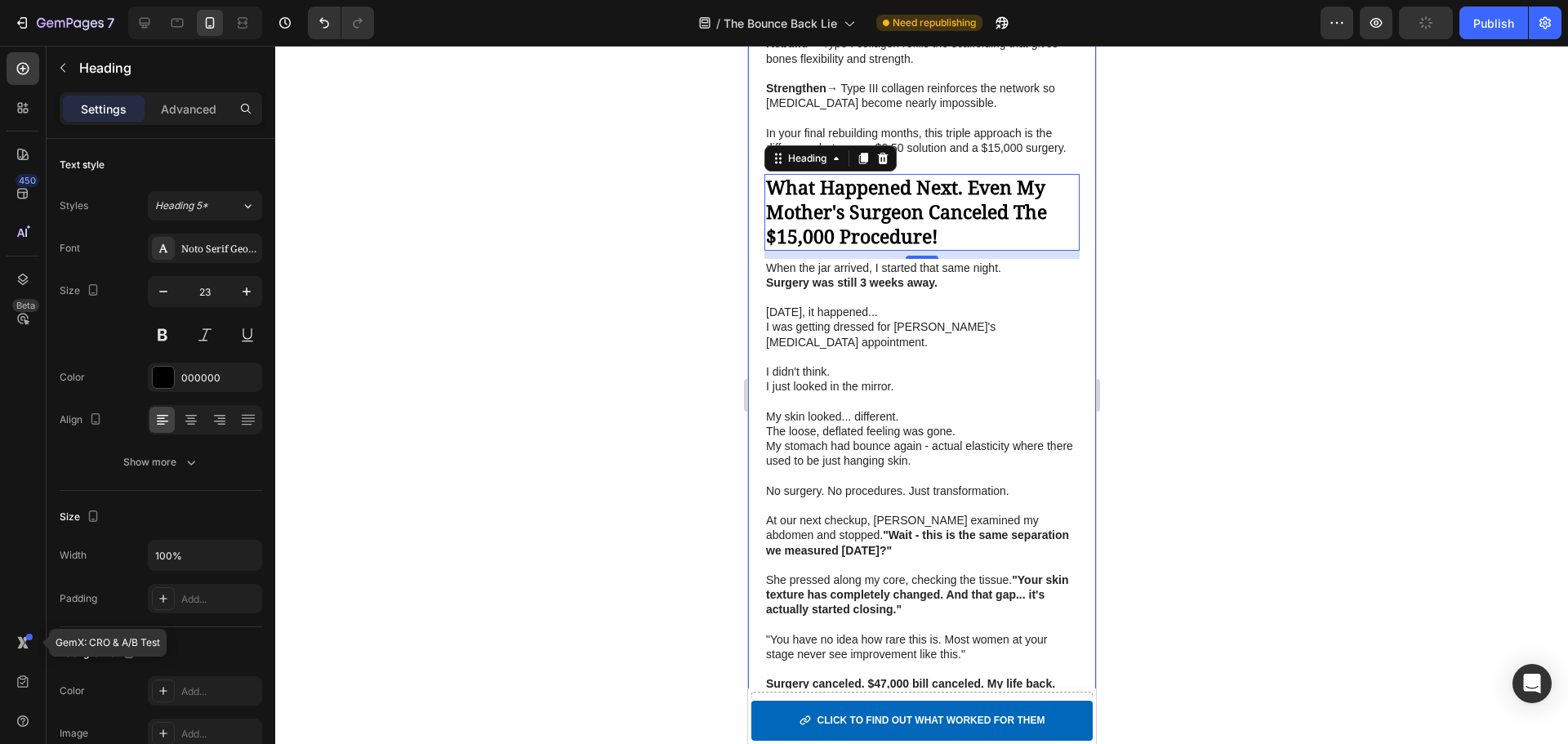
click at [670, 279] on div at bounding box center [921, 395] width 1292 height 699
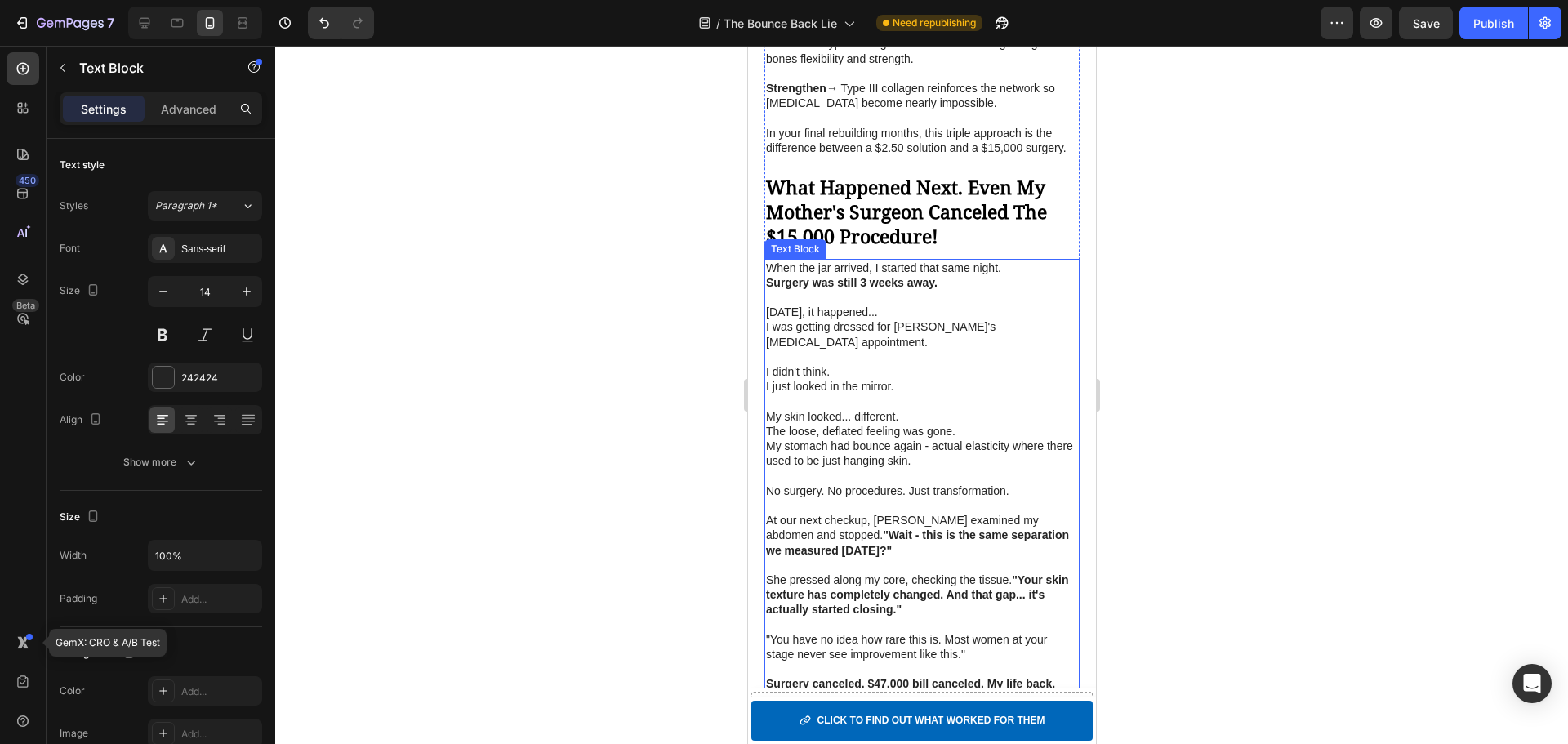
click at [917, 348] on p "I was getting dressed for Emma's pediatrician appointment." at bounding box center [920, 334] width 312 height 29
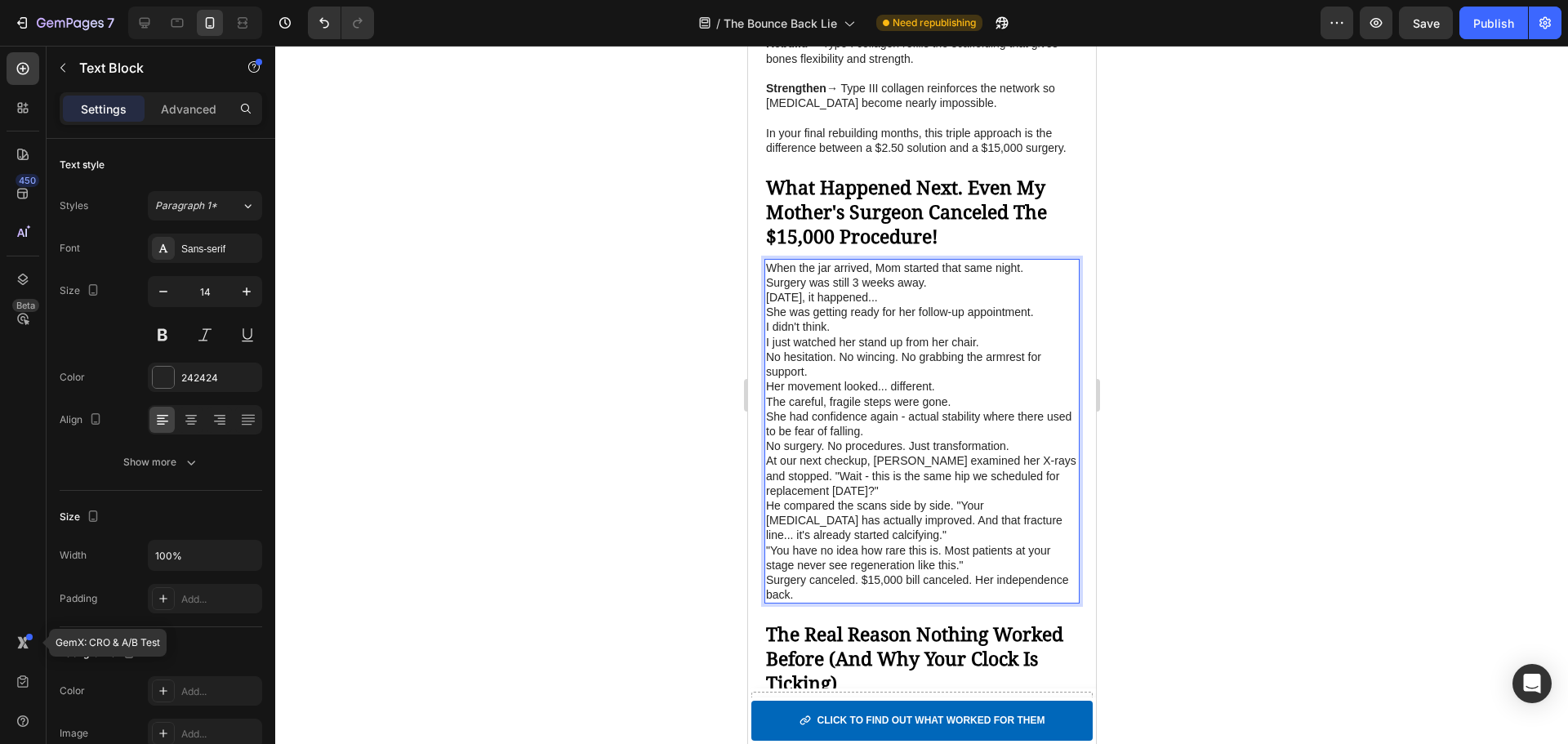
click at [1037, 276] on p "When the jar arrived, Mom started that same night." at bounding box center [920, 267] width 312 height 15
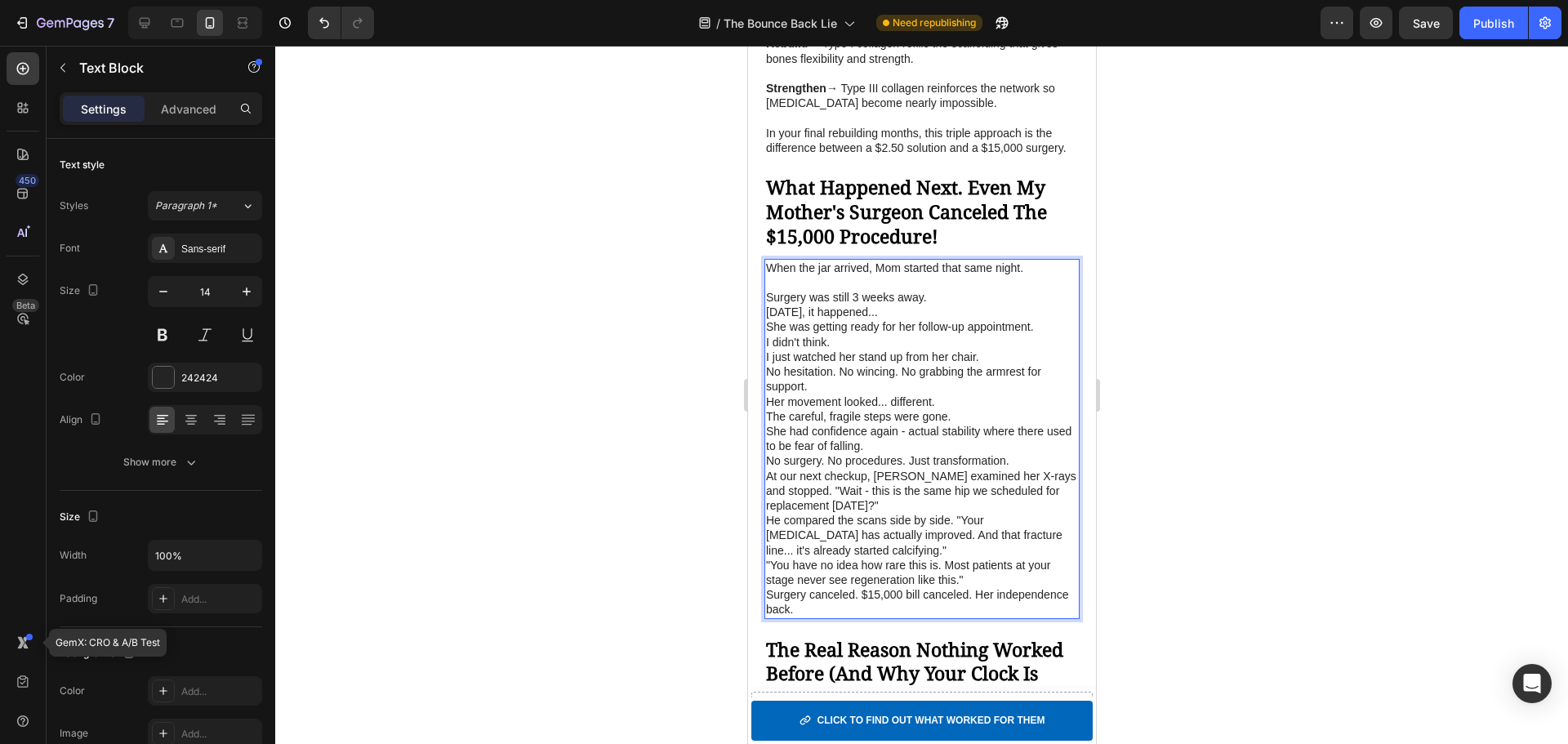
click at [963, 334] on p "She was getting ready for her follow-up appointment." at bounding box center [920, 327] width 312 height 15
click at [960, 319] on p "[DATE], it happened..." at bounding box center [920, 312] width 312 height 15
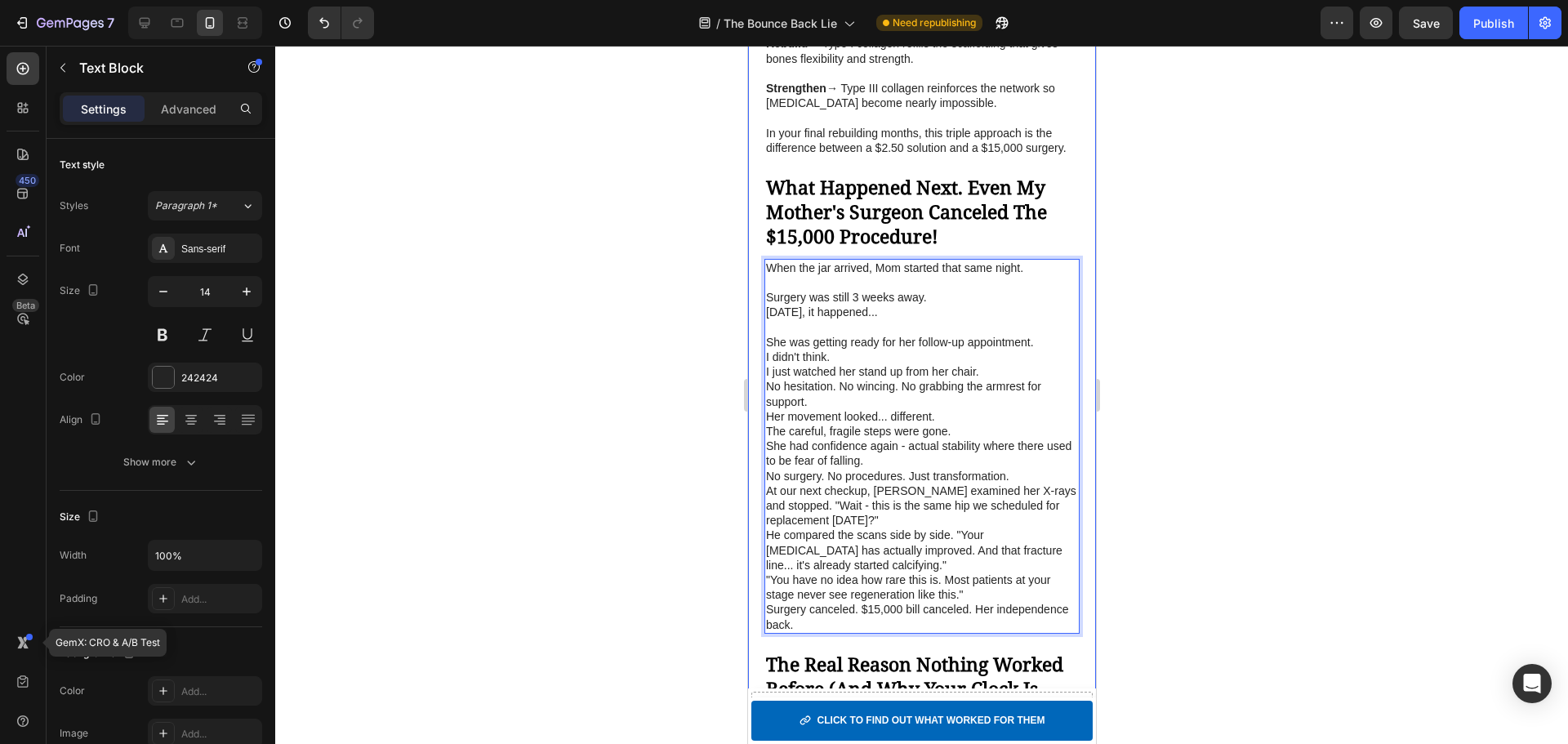
drag, startPoint x: 928, startPoint y: 353, endPoint x: 759, endPoint y: 357, distance: 169.0
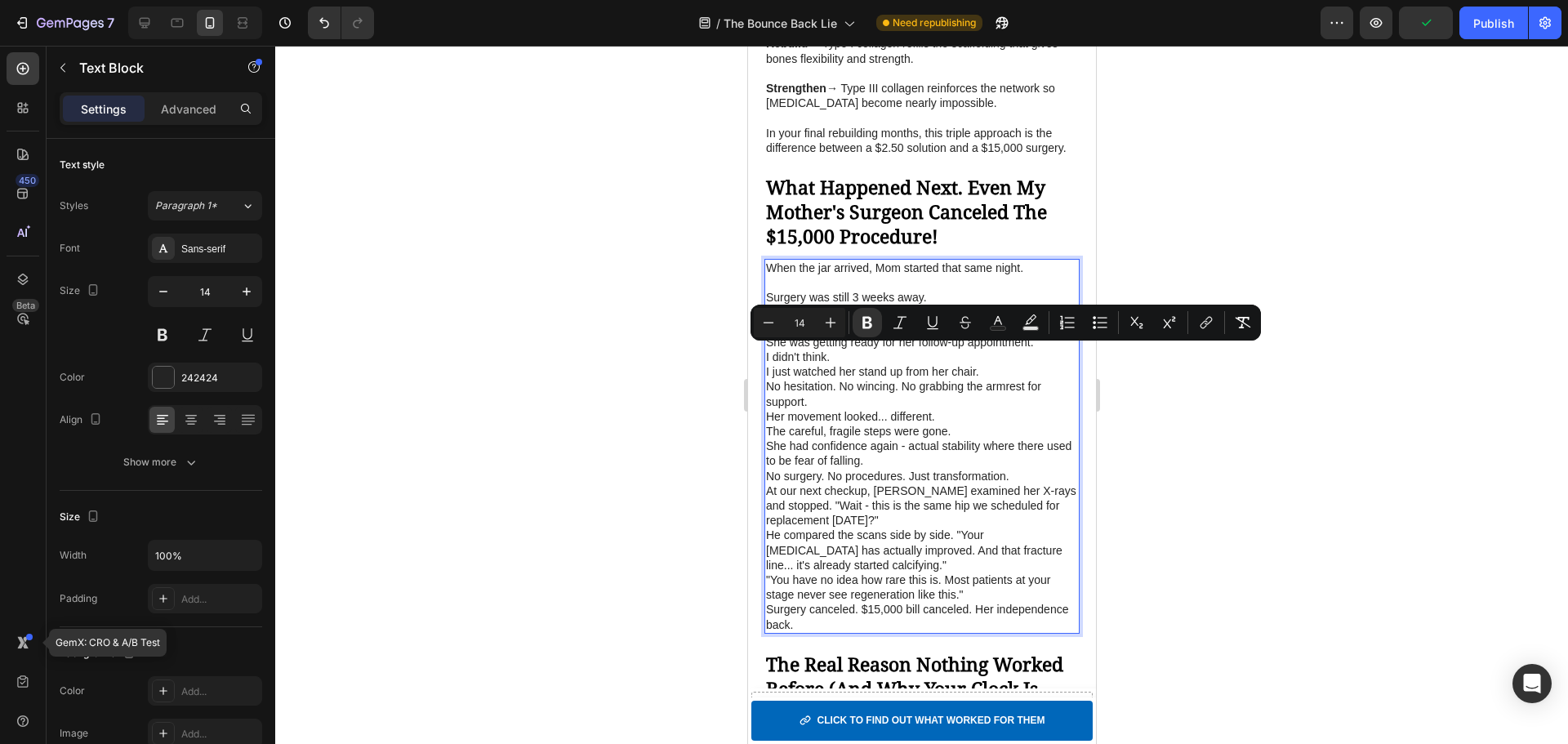
click at [846, 364] on p "I didn't think." at bounding box center [920, 357] width 312 height 15
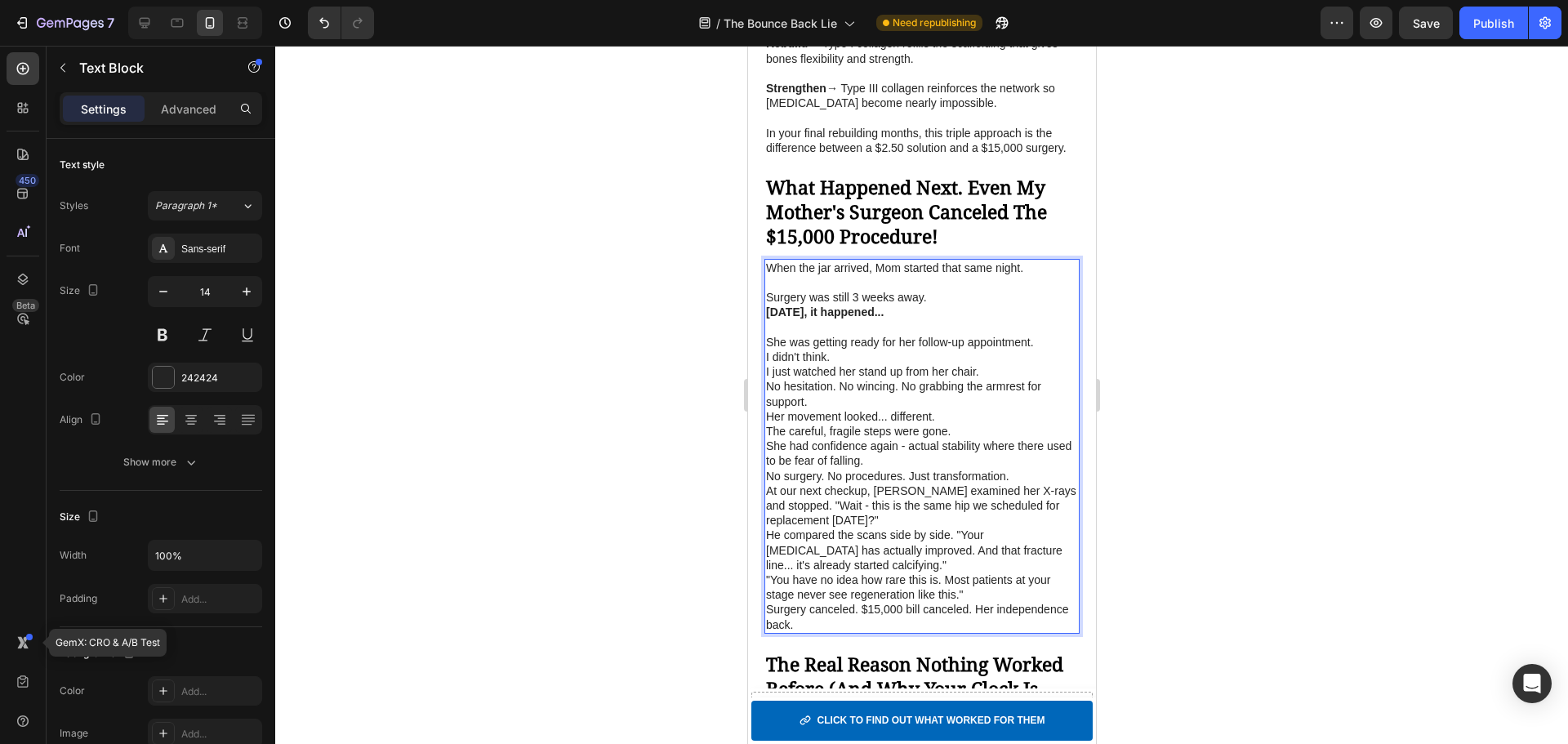
click at [998, 379] on p "I just watched her stand up from her chair." at bounding box center [920, 371] width 312 height 15
click at [847, 364] on p "I didn't think." at bounding box center [920, 357] width 312 height 15
click at [841, 408] on p "No hesitation. No wincing. No grabbing the armrest for support." at bounding box center [920, 394] width 312 height 29
click at [829, 409] on p "No wincing. No grabbing the armrest for support." at bounding box center [920, 402] width 312 height 15
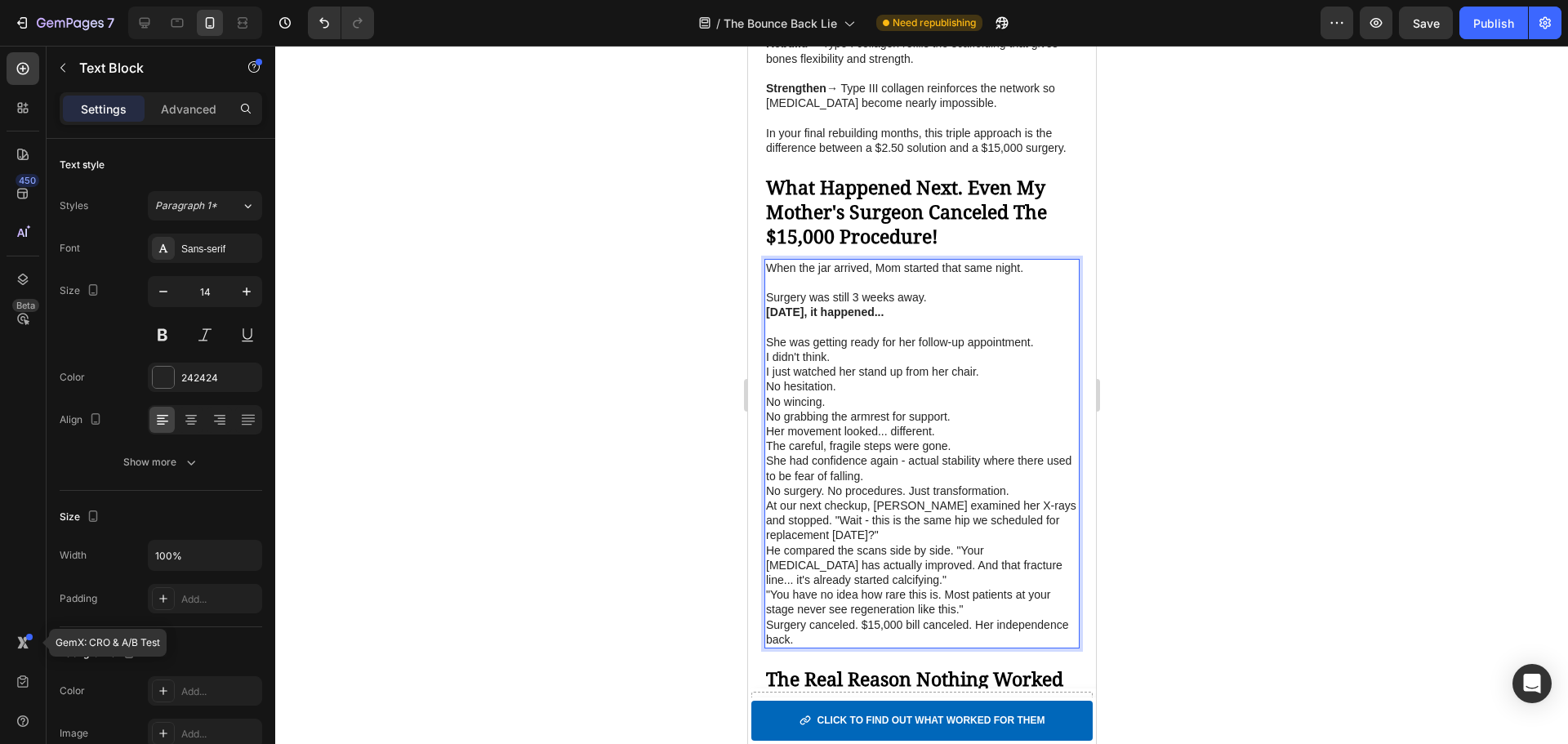
click at [960, 424] on p "No grabbing the armrest for support." at bounding box center [920, 417] width 312 height 15
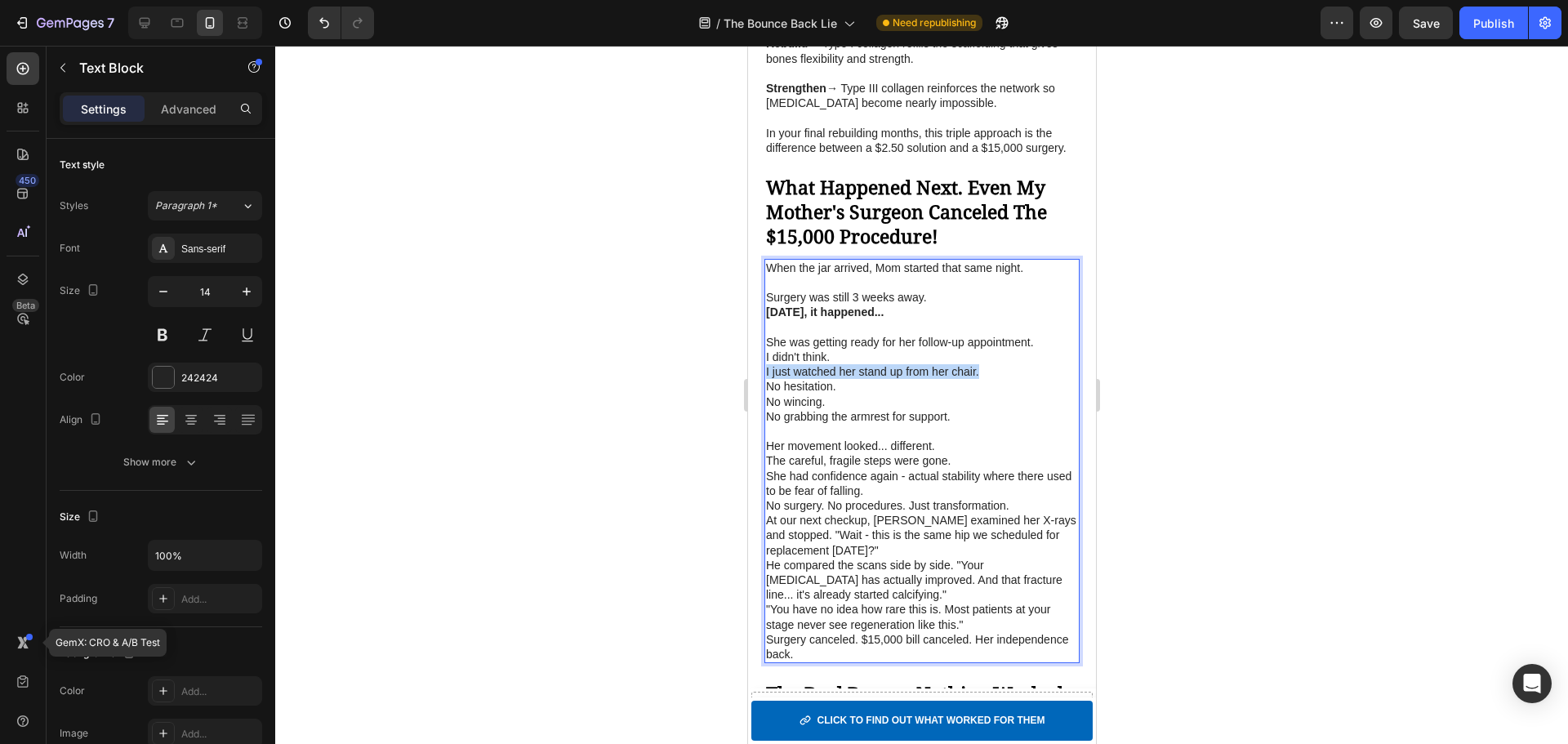
drag, startPoint x: 951, startPoint y: 420, endPoint x: 765, endPoint y: 416, distance: 186.0
click at [765, 379] on p "I just watched her stand up from her chair." at bounding box center [920, 371] width 312 height 15
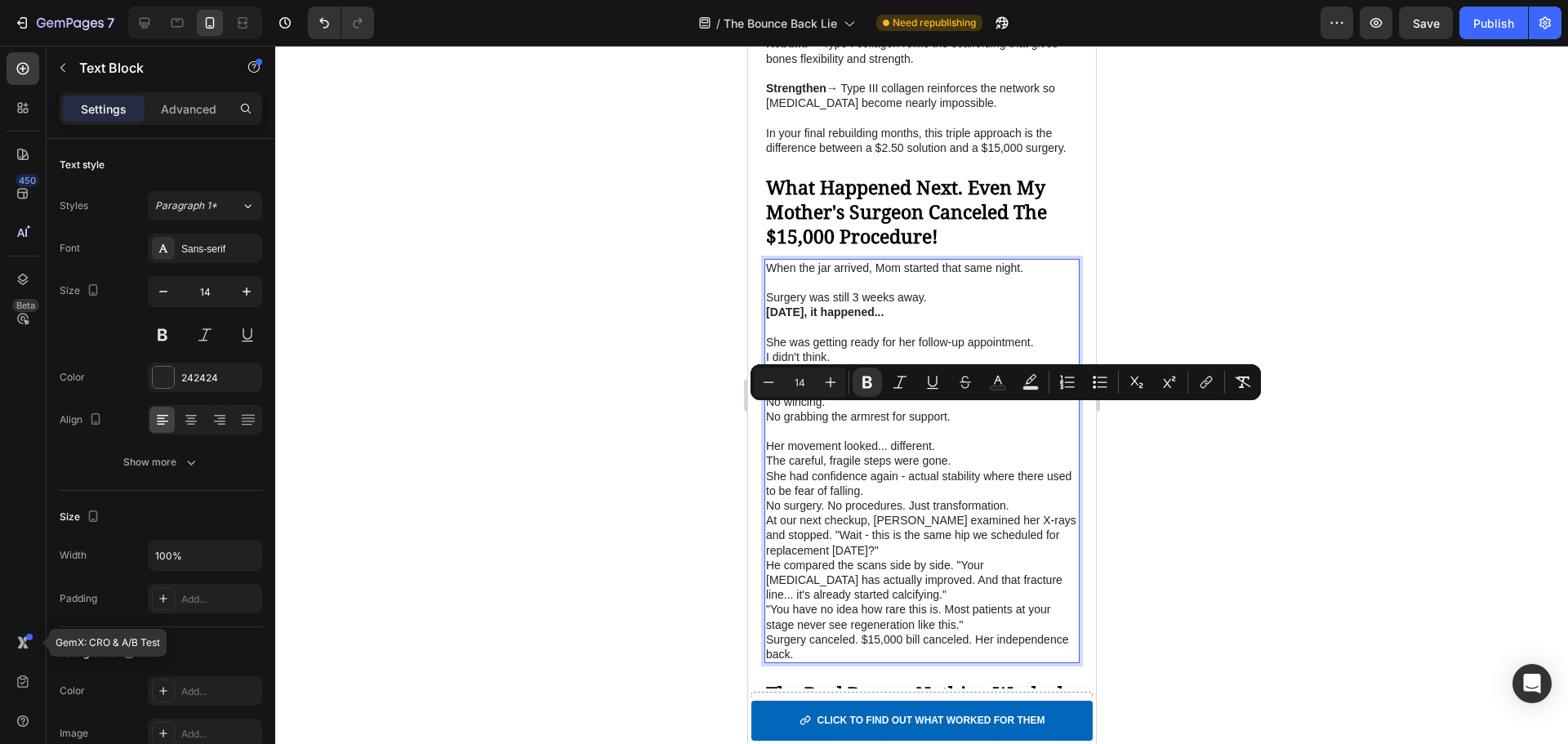
click at [909, 453] on p "Her movement looked... different." at bounding box center [920, 446] width 312 height 15
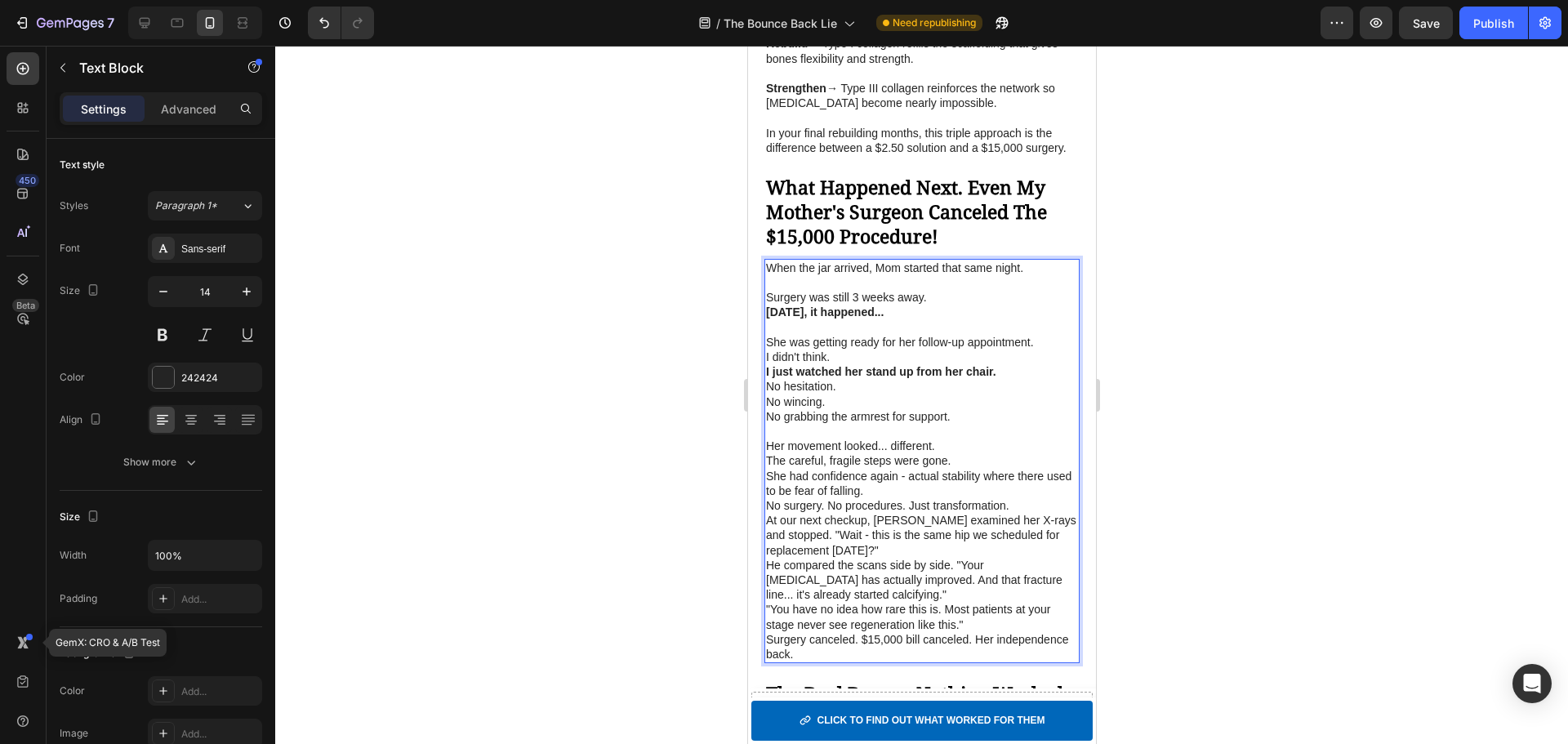
click at [956, 453] on p "Her movement looked... different." at bounding box center [920, 446] width 312 height 15
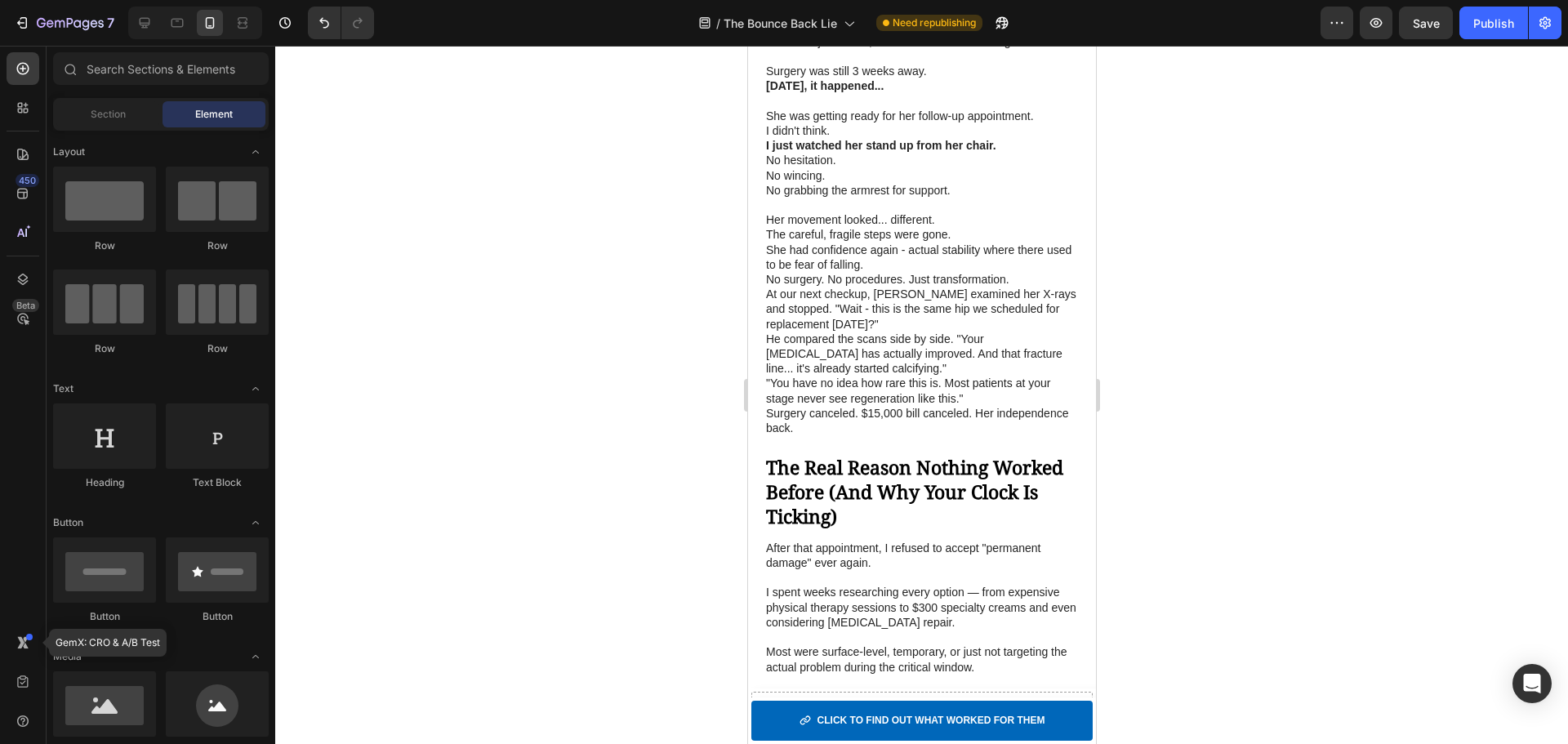
scroll to position [4372, 0]
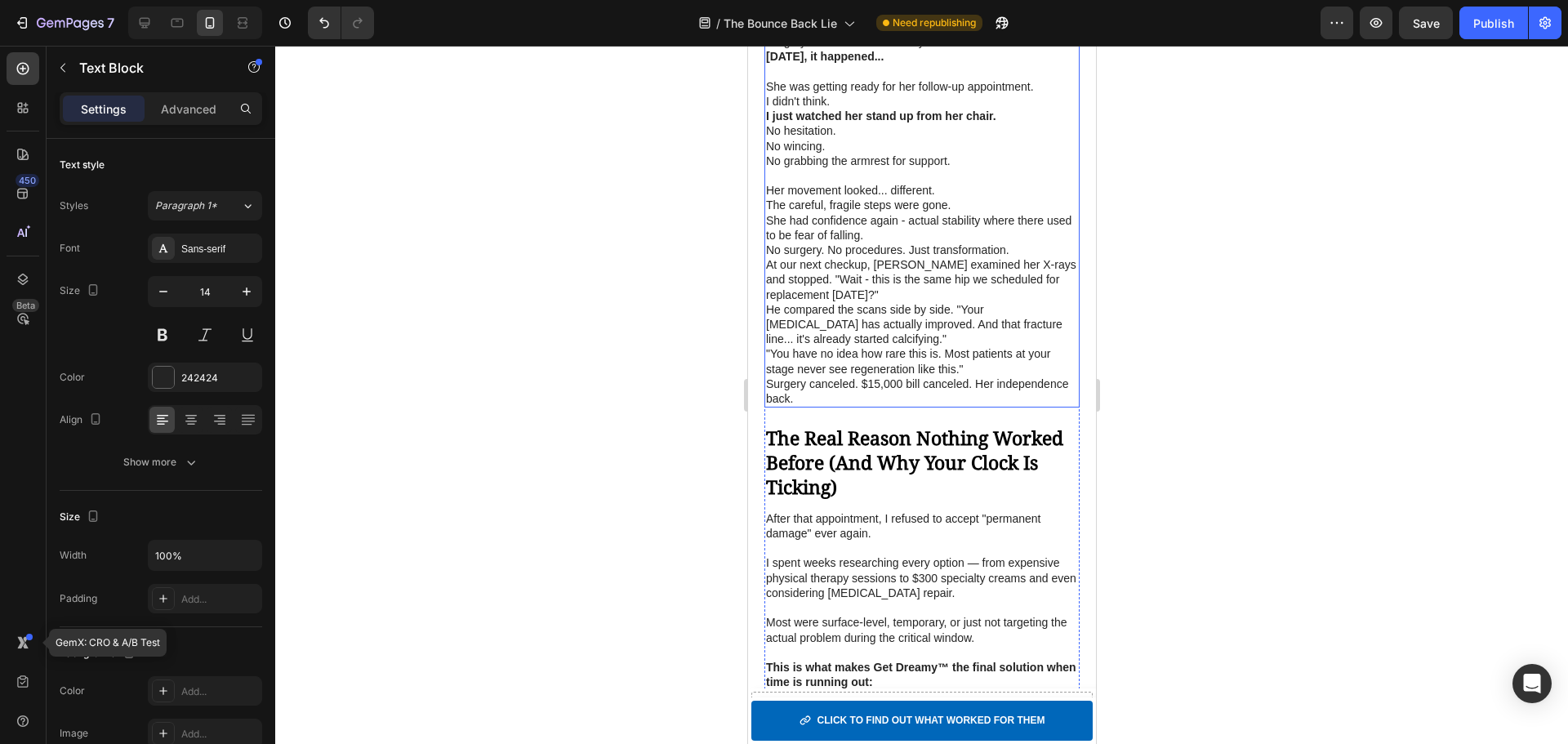
click at [944, 183] on p "Rich Text Editor. Editing area: main" at bounding box center [920, 176] width 312 height 15
click at [948, 212] on p "The careful, fragile steps were gone." at bounding box center [920, 205] width 312 height 15
click at [957, 212] on p "The careful, fragile steps were gone." at bounding box center [920, 205] width 312 height 15
click at [916, 243] on p "She had confidence again - actual stability where there used to be fear of fall…" at bounding box center [920, 227] width 312 height 29
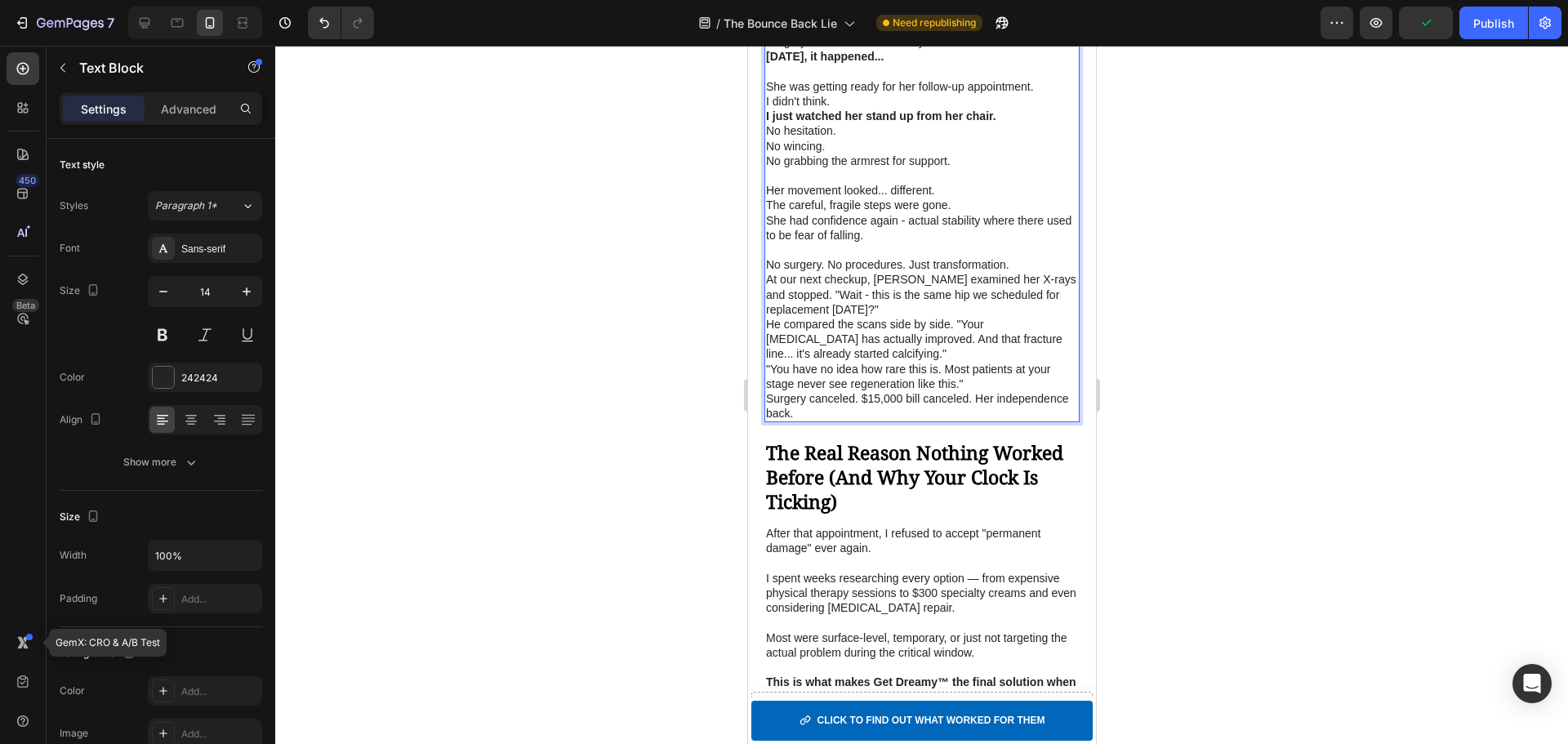
click at [829, 272] on p "No surgery. No procedures. Just transformation." at bounding box center [920, 265] width 312 height 15
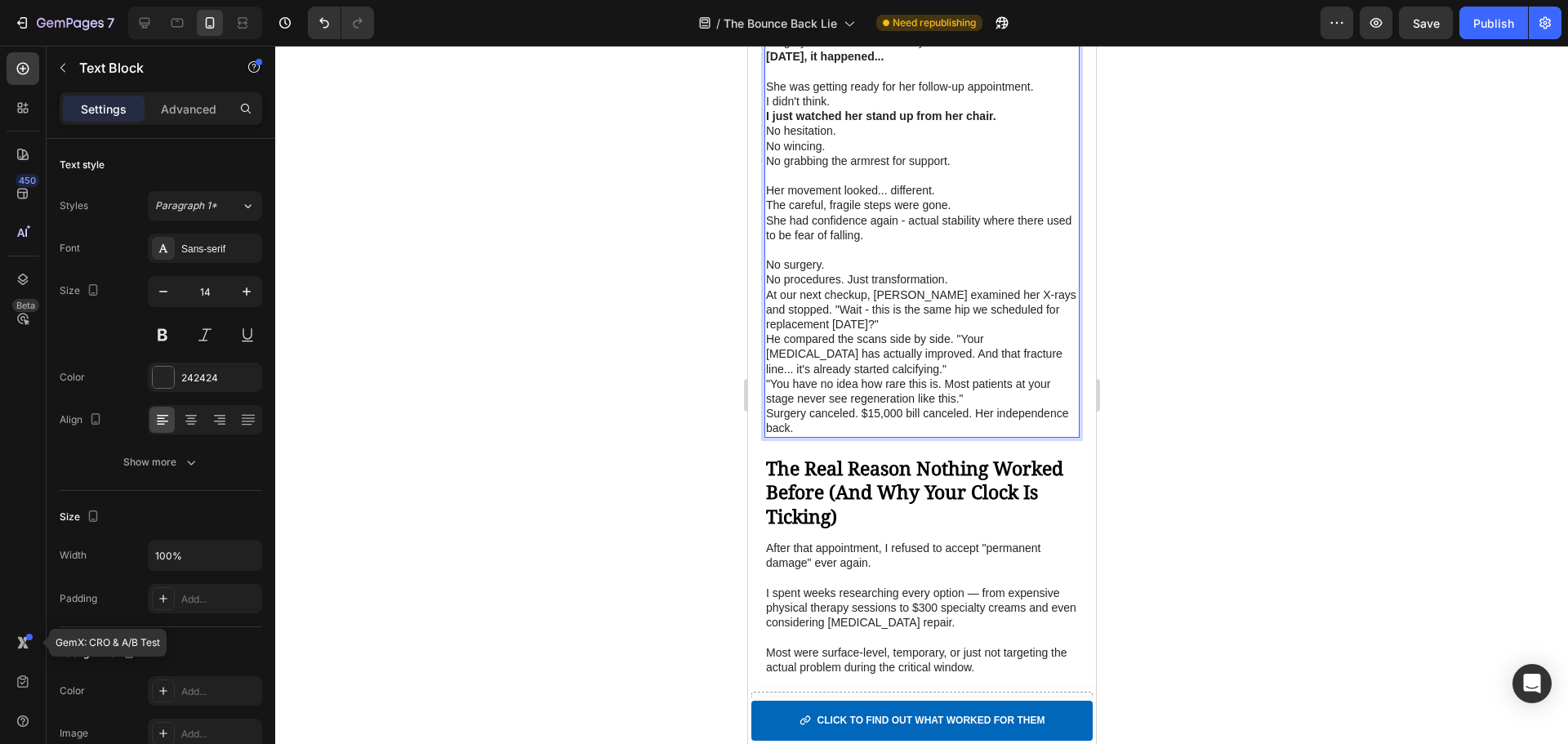
click at [849, 287] on p "No procedures. Just transformation." at bounding box center [920, 279] width 312 height 15
click at [849, 287] on p "No procedures. Just transformation." at bounding box center [920, 279] width 312 height 15
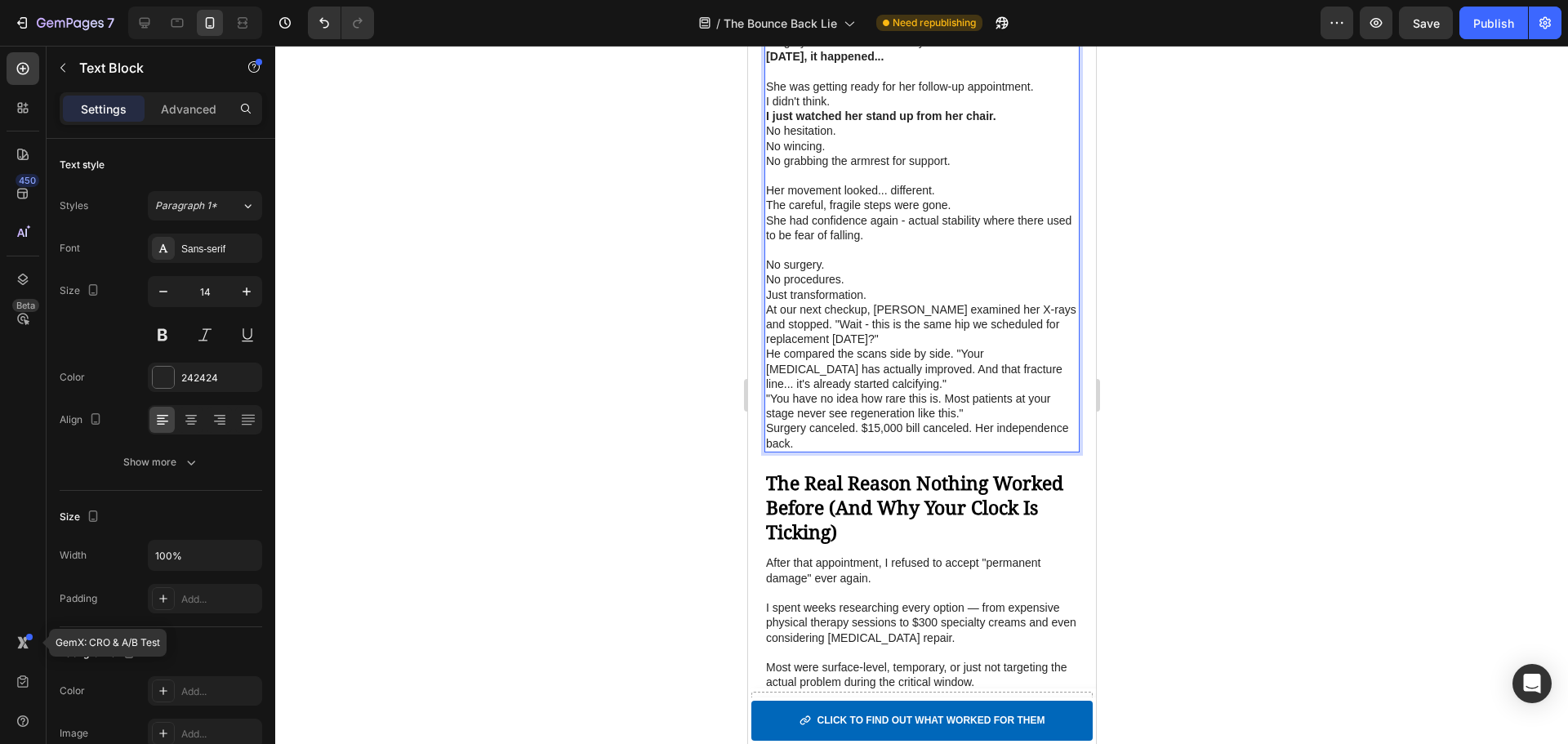
drag, startPoint x: 869, startPoint y: 332, endPoint x: 878, endPoint y: 340, distance: 12.0
click at [869, 302] on p "Just transformation." at bounding box center [920, 295] width 312 height 15
click at [880, 302] on p "Just transformation." at bounding box center [920, 295] width 312 height 15
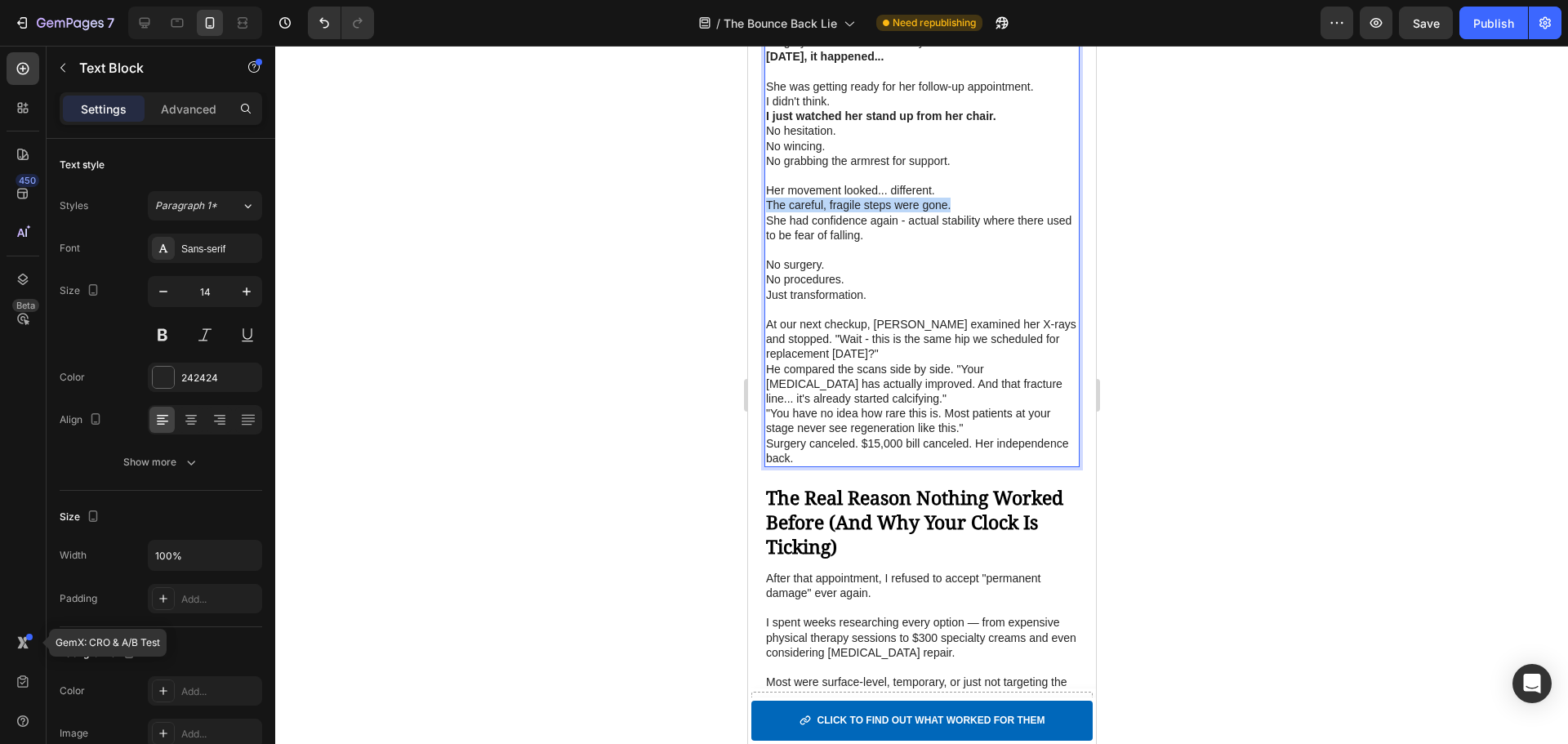
drag, startPoint x: 953, startPoint y: 247, endPoint x: 766, endPoint y: 249, distance: 187.0
click at [766, 212] on p "The careful, fragile steps were gone." at bounding box center [920, 205] width 312 height 15
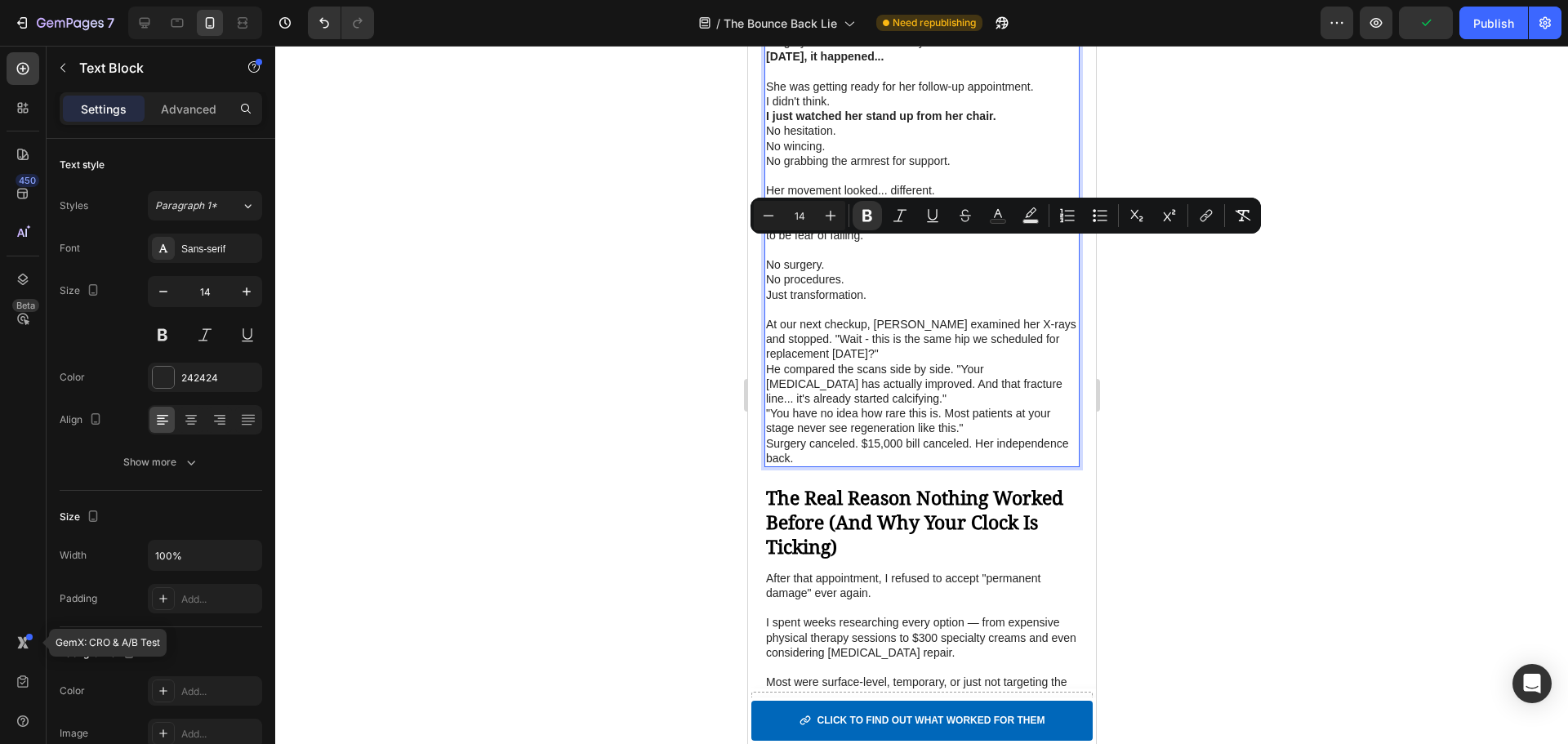
click at [948, 362] on p "At our next checkup, Dr. Torres examined her X-rays and stopped. "Wait - this i…" at bounding box center [920, 338] width 312 height 45
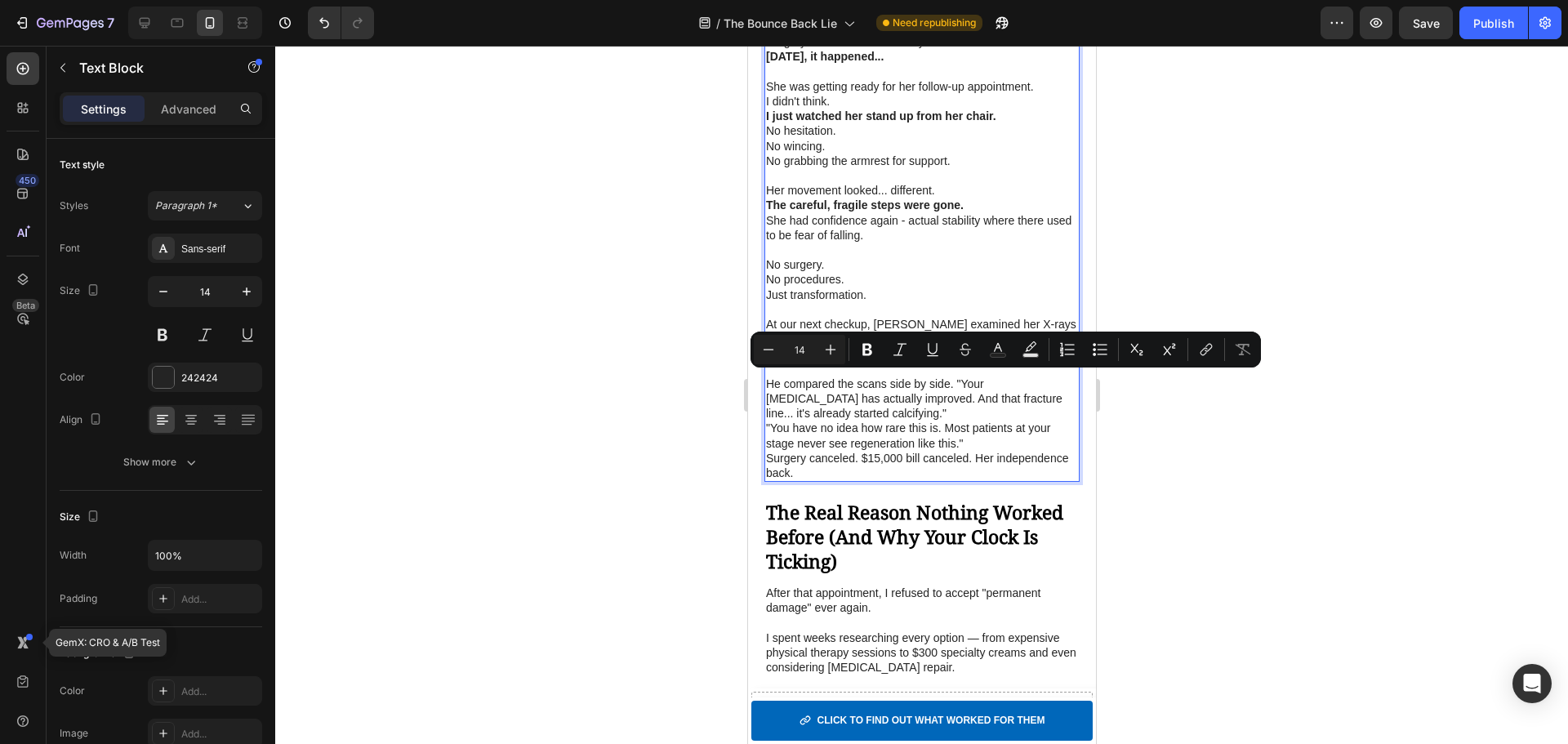
drag, startPoint x: 922, startPoint y: 398, endPoint x: 819, endPoint y: 384, distance: 103.9
click at [819, 362] on p "At our next checkup, Dr. Torres examined her X-rays and stopped. "Wait - this i…" at bounding box center [920, 338] width 312 height 45
click at [881, 377] on p "Rich Text Editor. Editing area: main" at bounding box center [920, 369] width 312 height 15
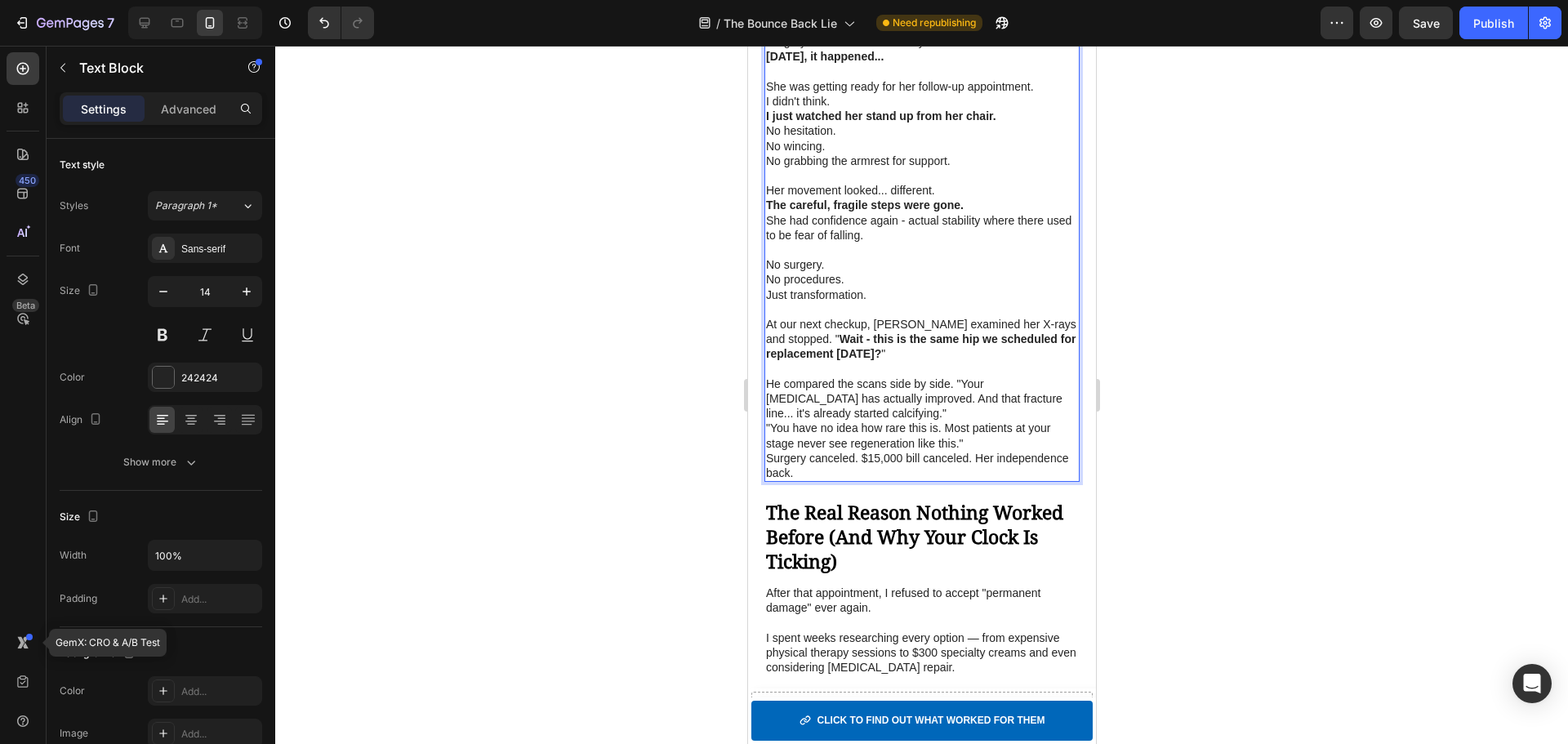
click at [884, 421] on p "He compared the scans side by side. "Your bone density has actually improved. A…" at bounding box center [920, 398] width 312 height 45
click at [918, 421] on p "He compared the scans side by side. "Your bone density has actually improved. A…" at bounding box center [920, 398] width 312 height 45
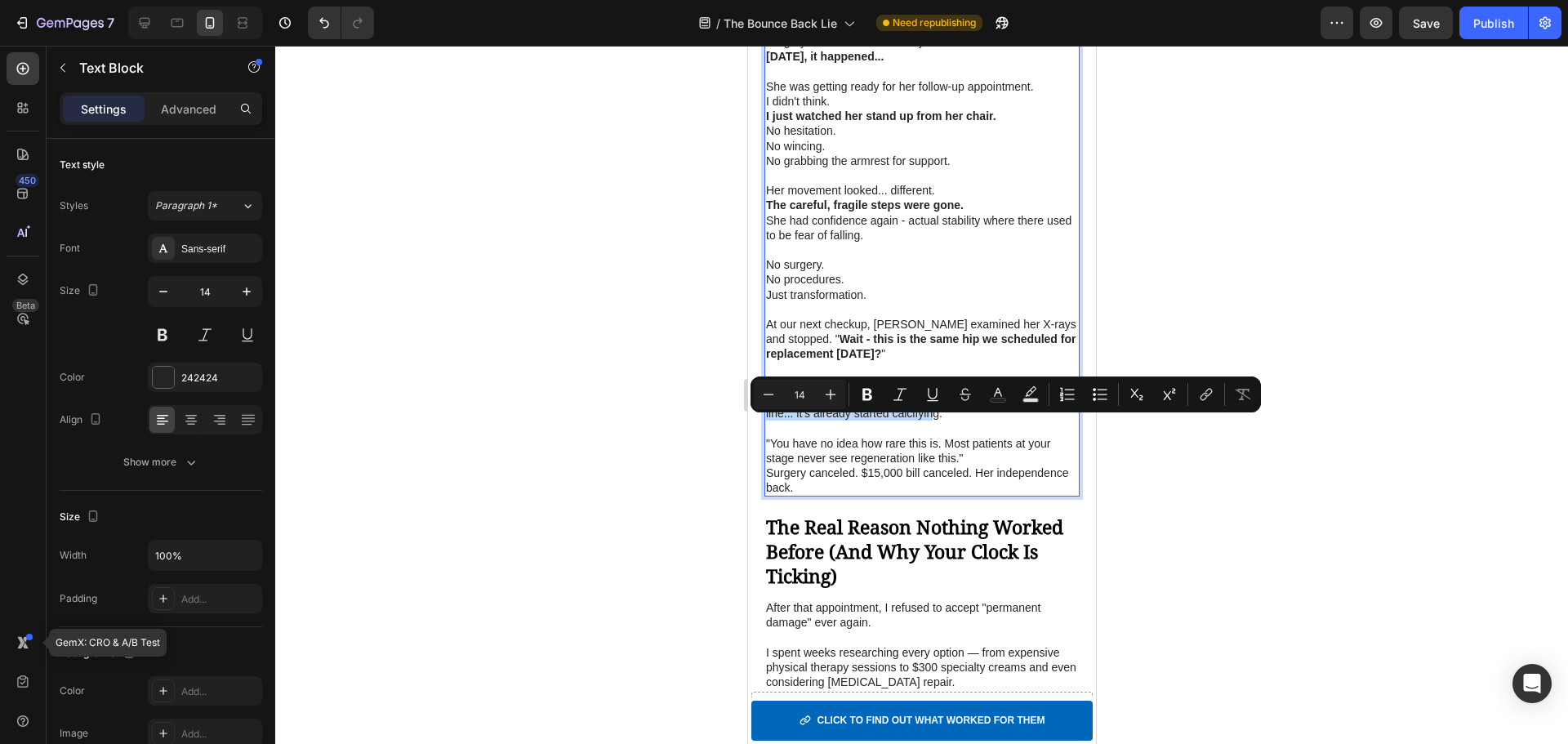
drag, startPoint x: 962, startPoint y: 426, endPoint x: 851, endPoint y: 461, distance: 116.4
click at [851, 421] on p "He compared the scans side by side. "Your bone density has actually improved. A…" at bounding box center [920, 398] width 312 height 45
click at [904, 466] on p ""You have no idea how rare this is. Most patients at your stage never see regen…" at bounding box center [920, 450] width 312 height 29
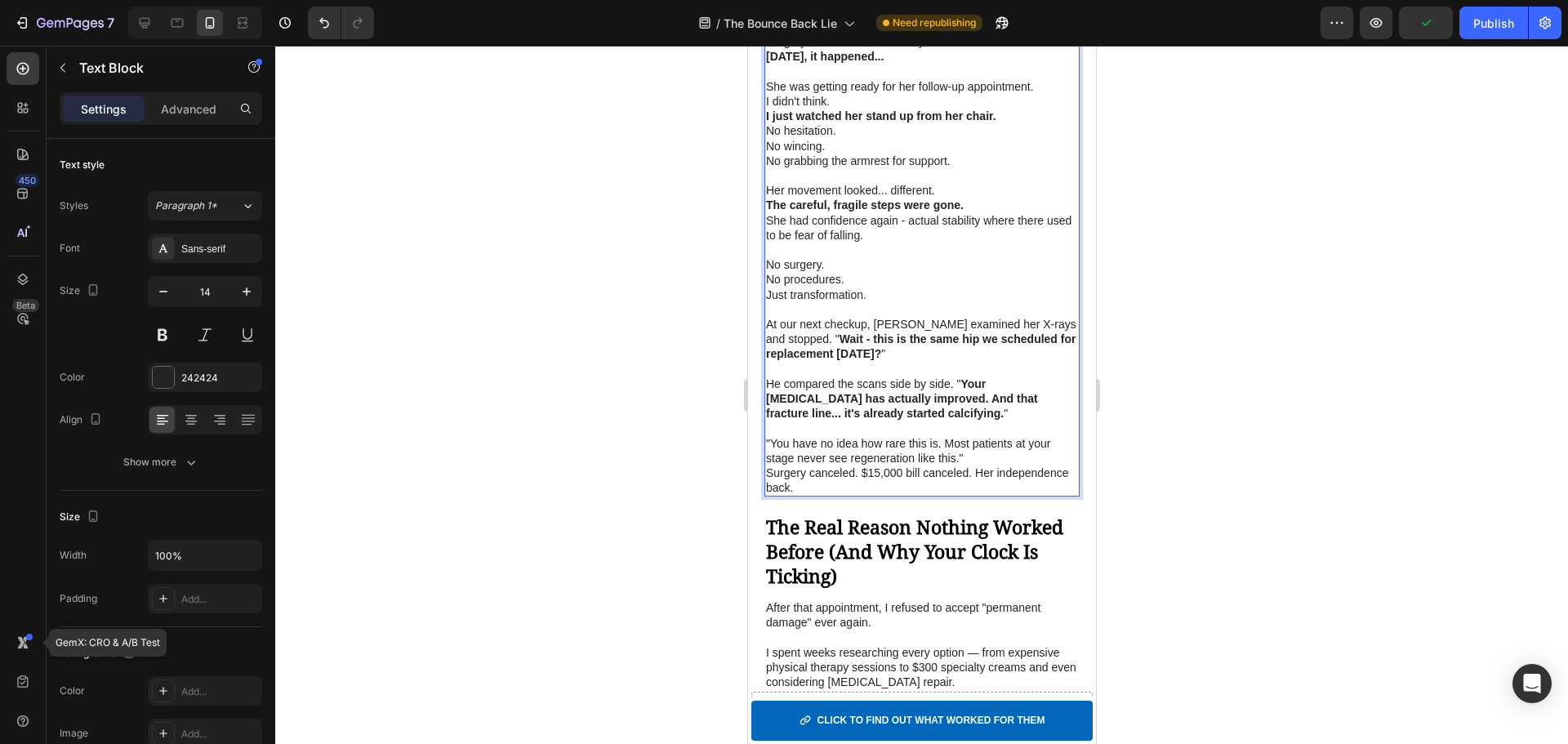
click at [1001, 466] on p ""You have no idea how rare this is. Most patients at your stage never see regen…" at bounding box center [920, 450] width 312 height 29
drag, startPoint x: 772, startPoint y: 484, endPoint x: 958, endPoint y: 507, distance: 187.4
click at [958, 466] on p ""You have no idea how rare this is. Most patients at your stage never see regen…" at bounding box center [920, 450] width 312 height 29
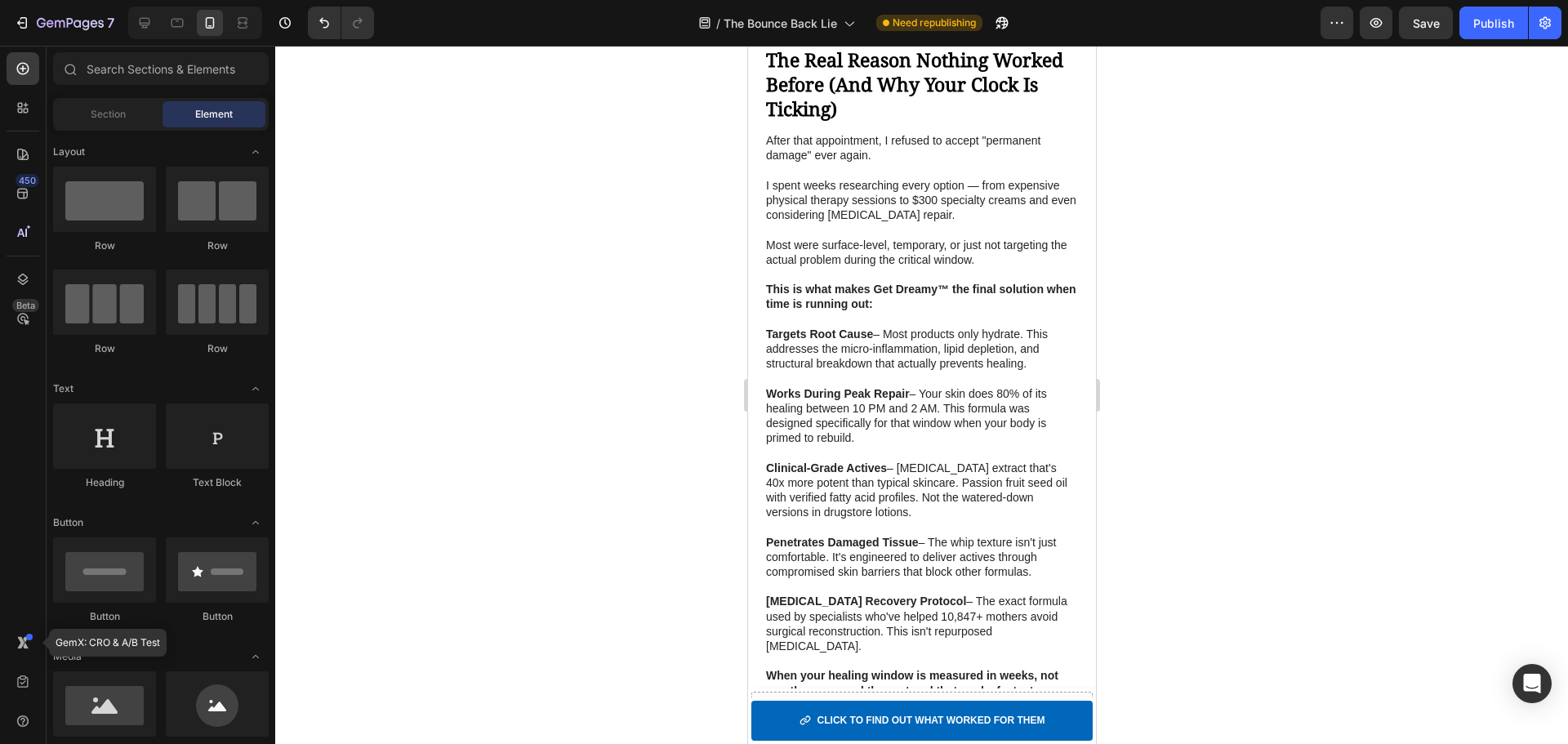
scroll to position [4870, 0]
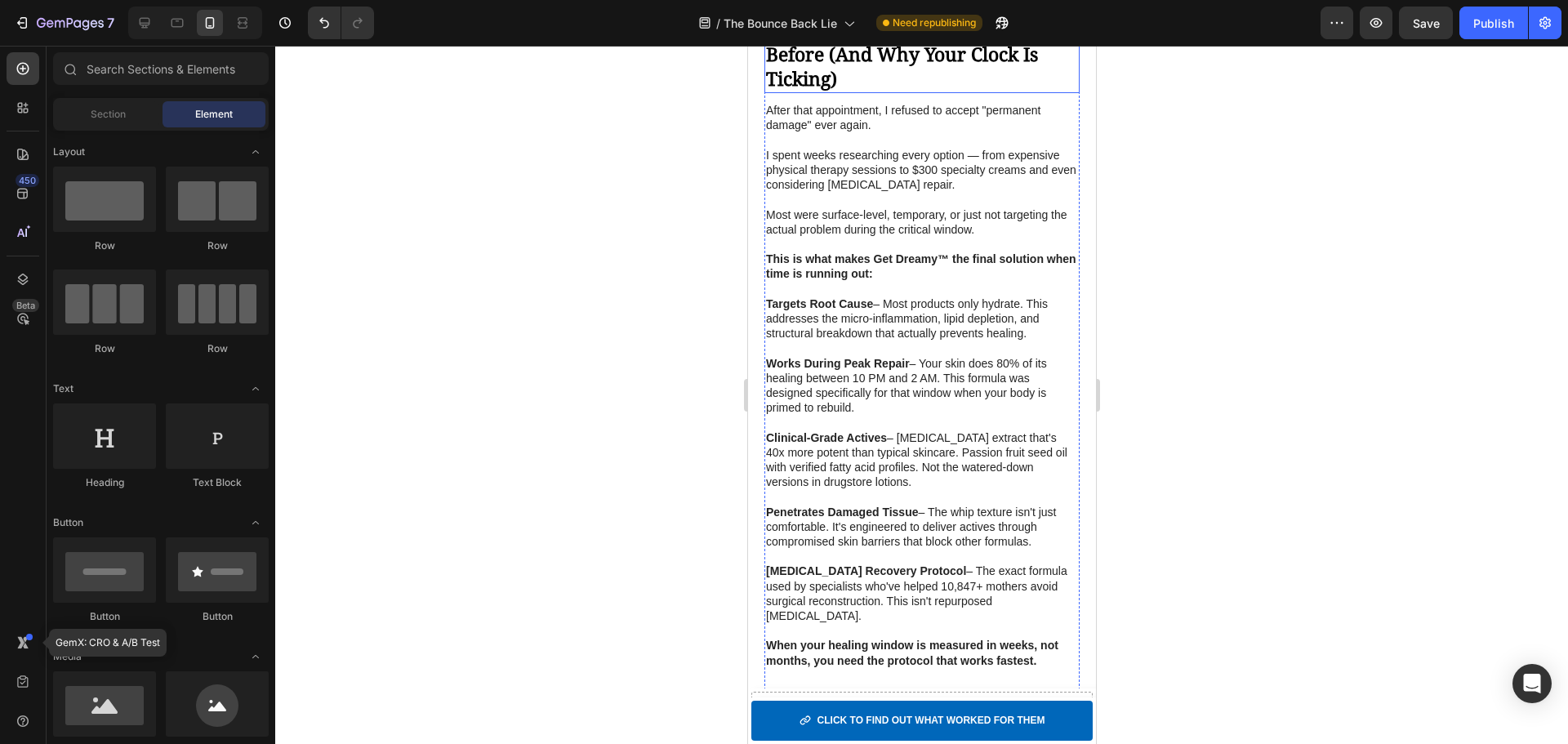
click at [807, 81] on div "The Real Reason Nothing Worked Before (And Why Your Clock Is Ticking) Heading" at bounding box center [921, 55] width 316 height 76
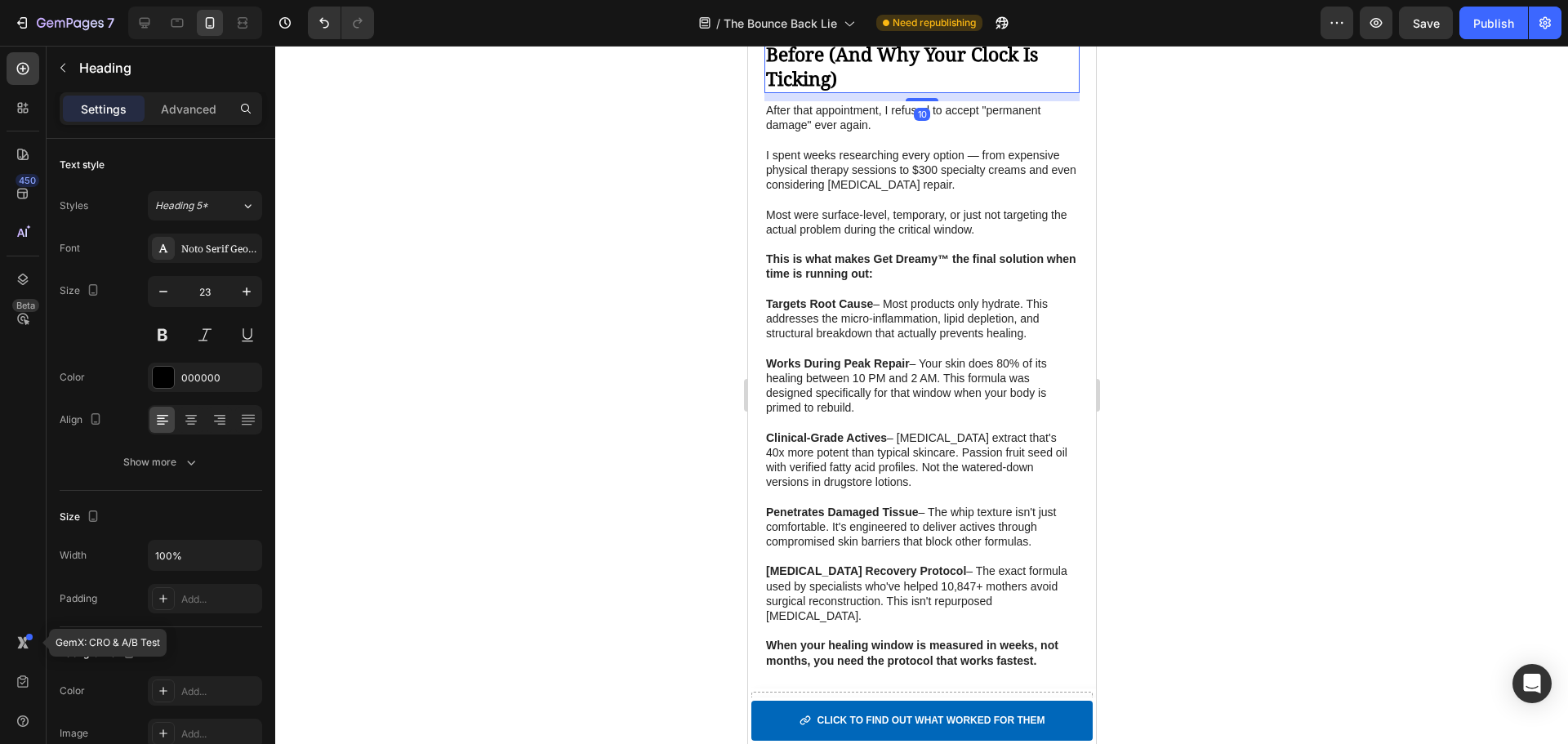
click at [807, 40] on div "Heading" at bounding box center [806, 33] width 45 height 15
click at [930, 92] on strong "The Real Reason Nothing Worked Before (And Why Your Clock Is Ticking)" at bounding box center [913, 54] width 297 height 75
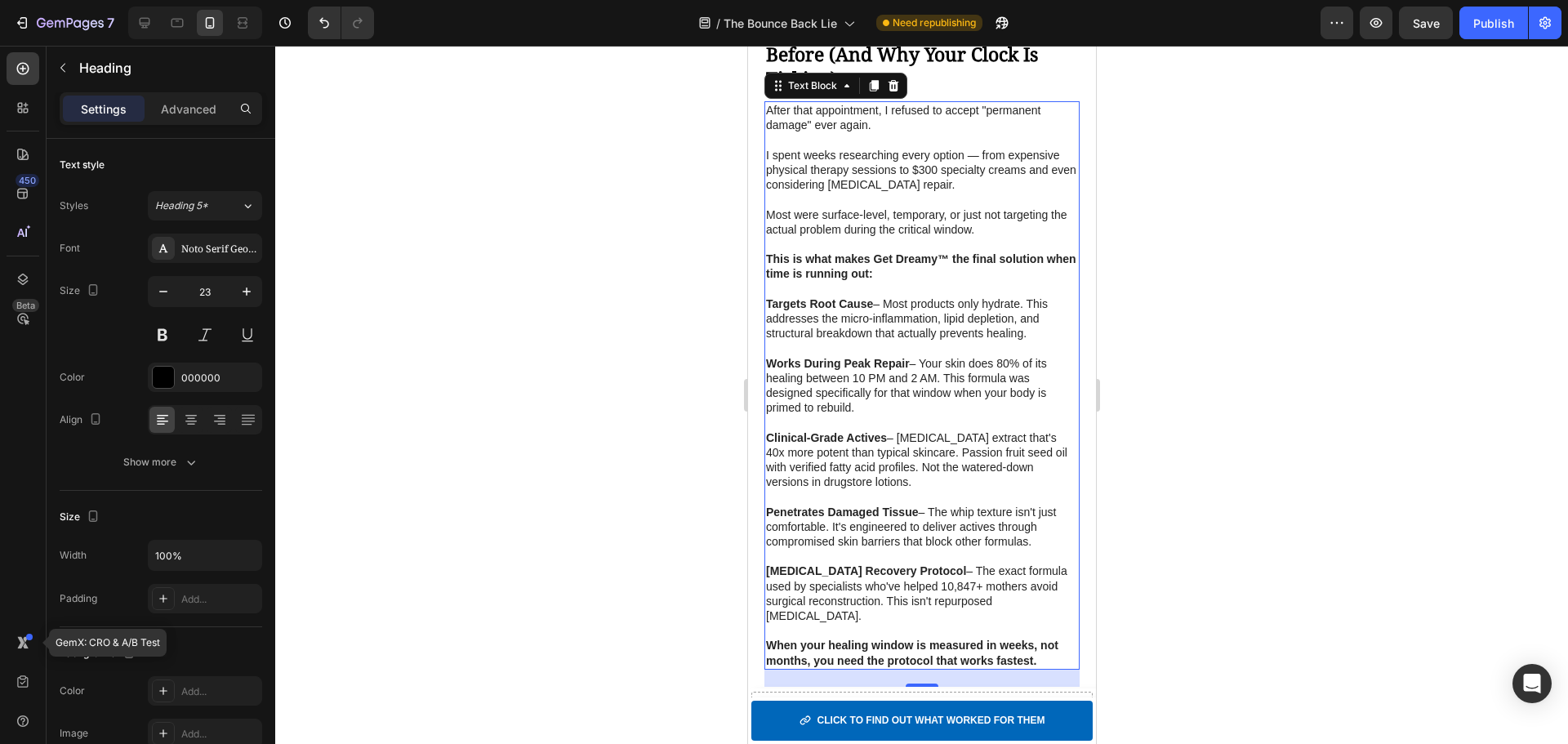
click at [921, 206] on p at bounding box center [920, 199] width 312 height 15
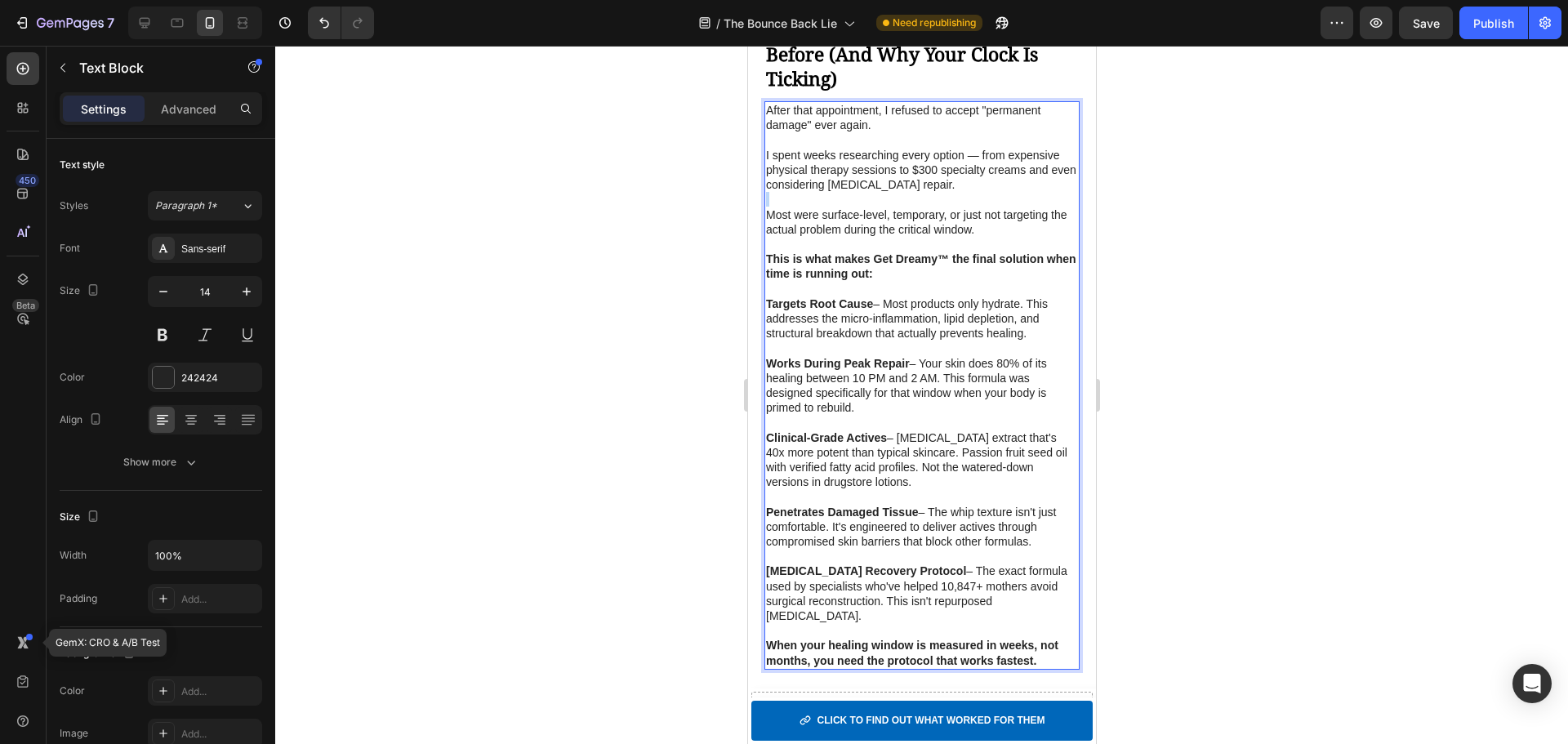
click at [921, 206] on p "Rich Text Editor. Editing area: main" at bounding box center [920, 199] width 312 height 15
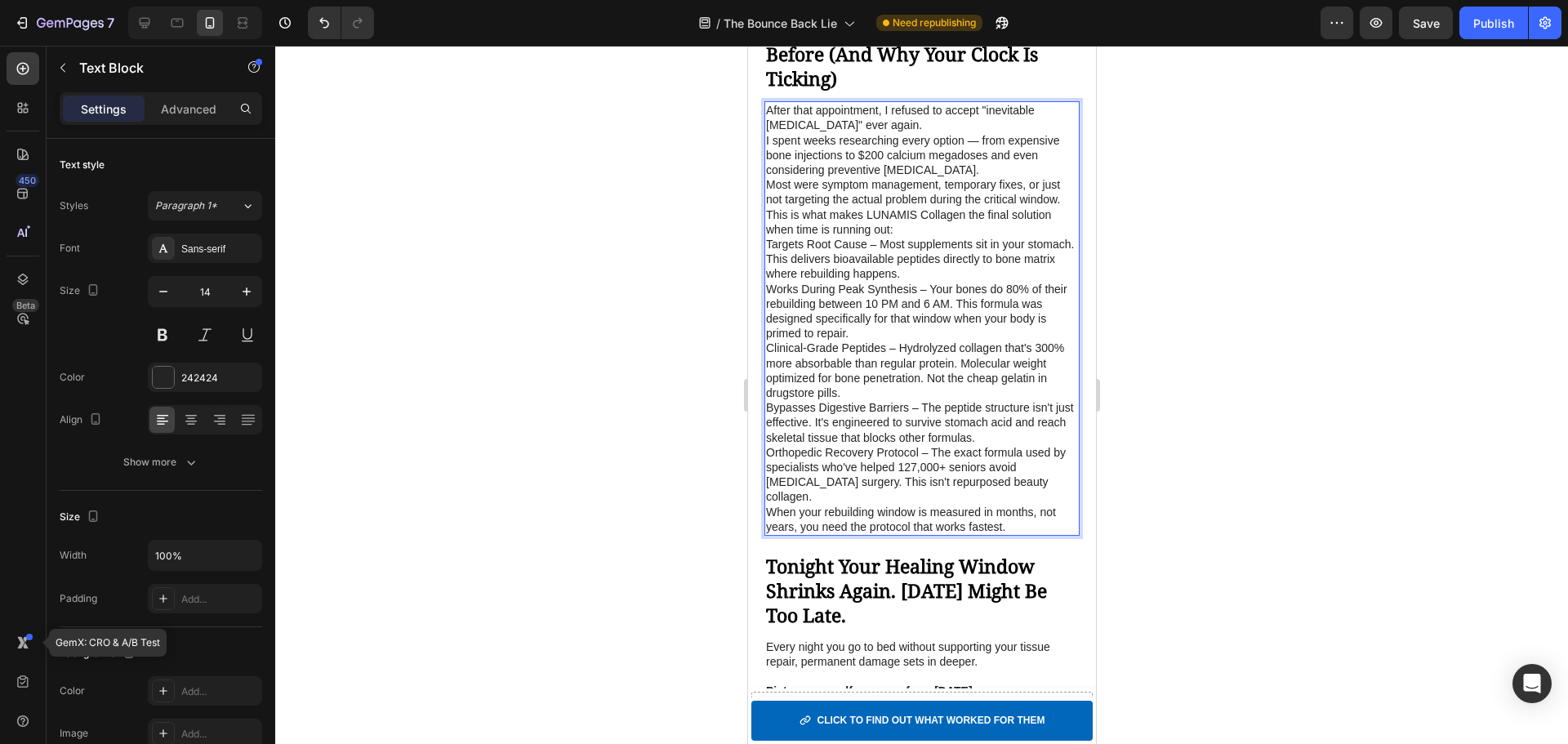
click at [919, 132] on p "After that appointment, I refused to accept "inevitable [MEDICAL_DATA]" ever ag…" at bounding box center [920, 117] width 312 height 29
click at [909, 132] on p "After that appointment, I refused to accept "inevitable [MEDICAL_DATA]" ever ag…" at bounding box center [920, 117] width 312 height 29
click at [882, 132] on p "After that appointment, I refused to accept "inevitable [MEDICAL_DATA]" ever ag…" at bounding box center [920, 117] width 312 height 29
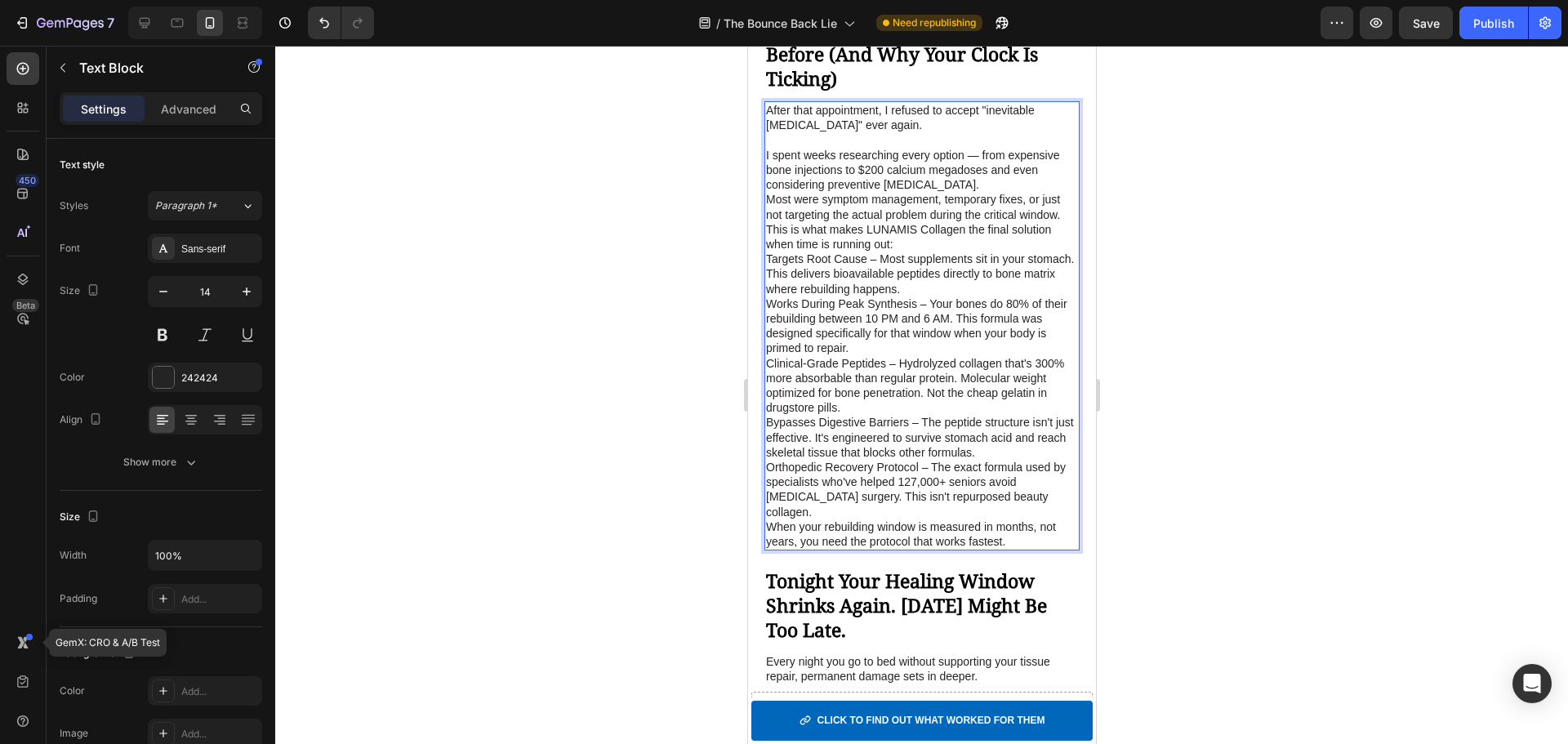
click at [990, 193] on p "I spent weeks researching every option — from expensive bone injections to $200…" at bounding box center [920, 170] width 312 height 45
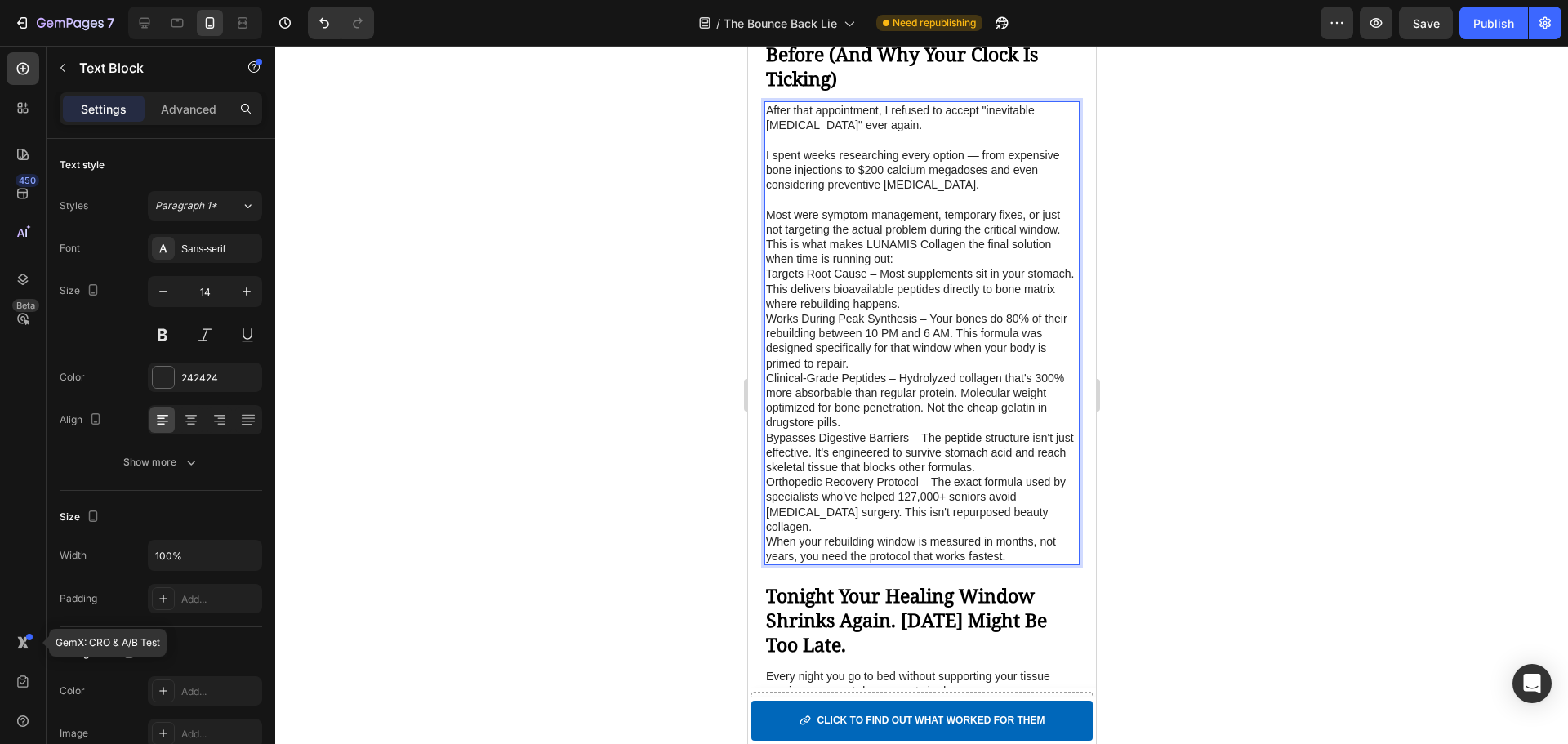
click at [929, 266] on p "This is what makes LUNAMIS Collagen the final solution when time is running out:" at bounding box center [920, 251] width 312 height 29
click at [765, 266] on p "This is what makes LUNAMIS Collagen the final solution when time is running out:" at bounding box center [920, 251] width 312 height 29
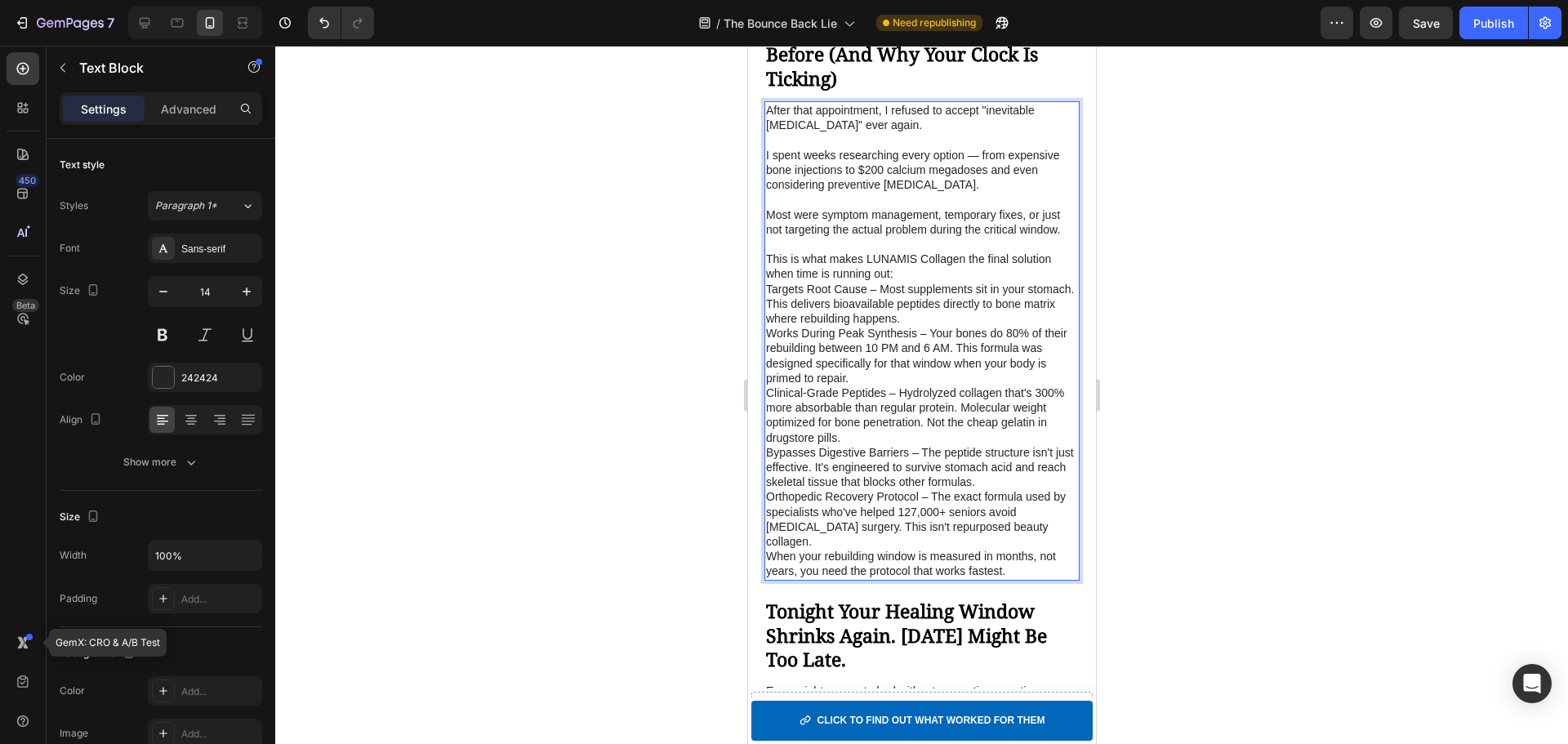
click at [915, 281] on p "This is what makes LUNAMIS Collagen the final solution when time is running out:" at bounding box center [920, 266] width 312 height 29
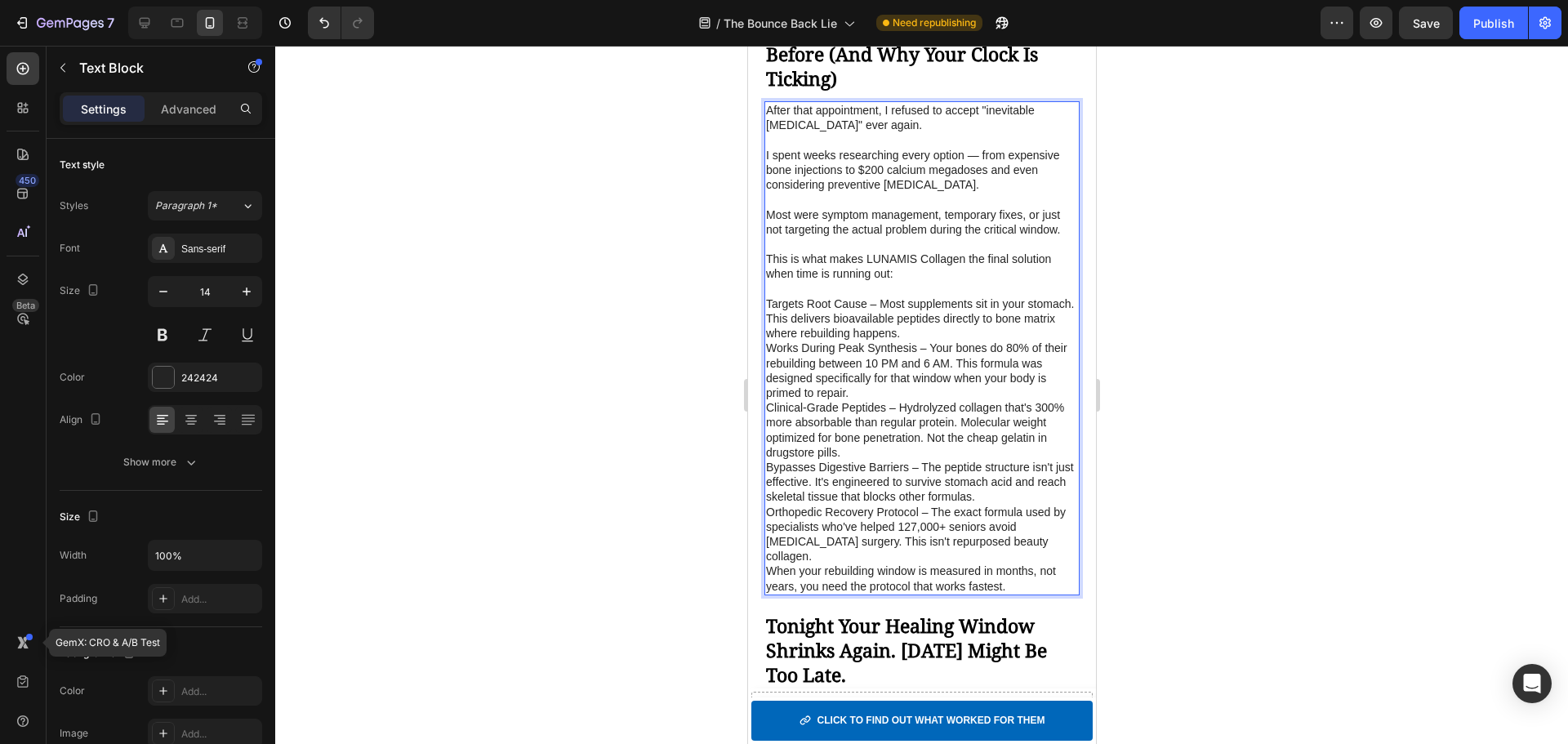
click at [988, 341] on p "Targets Root Cause – Most supplements sit in your stomach. This delivers bioava…" at bounding box center [920, 318] width 312 height 45
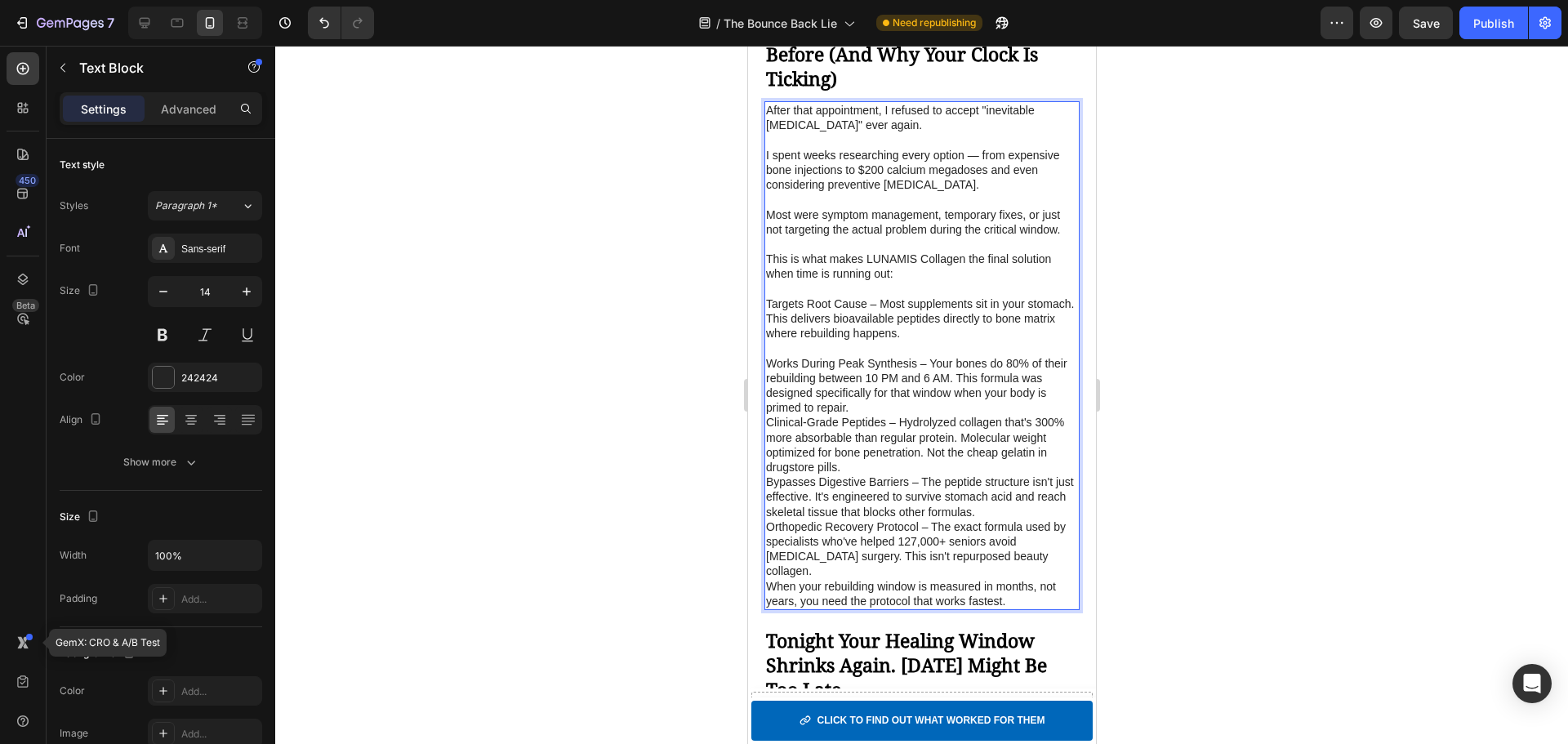
click at [922, 416] on p "Works During Peak Synthesis – Your bones do 80% of their rebuilding between 10 …" at bounding box center [920, 386] width 312 height 60
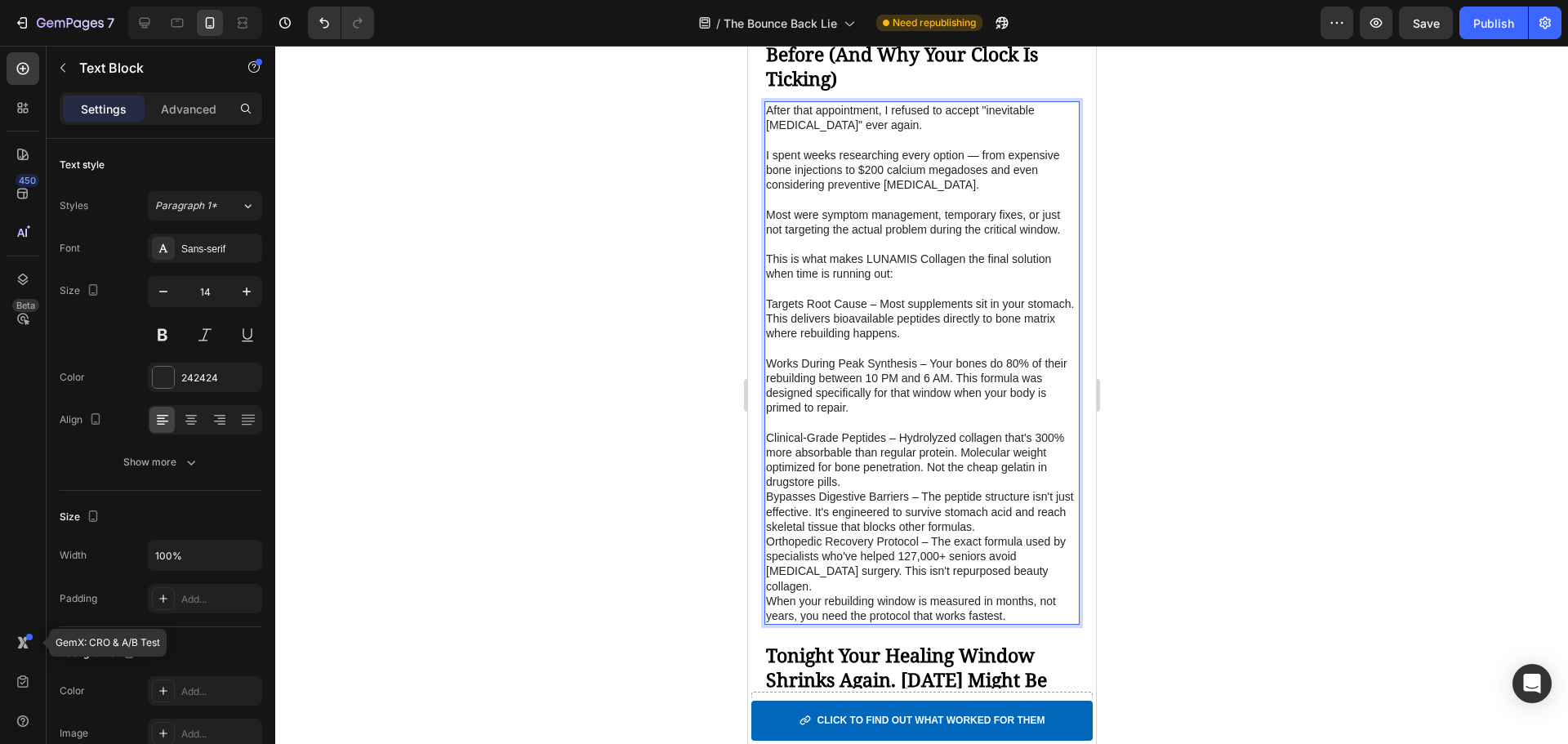
click at [880, 490] on p "Clinical-Grade Peptides – Hydrolyzed collagen that's 300% more absorbable than …" at bounding box center [920, 460] width 312 height 60
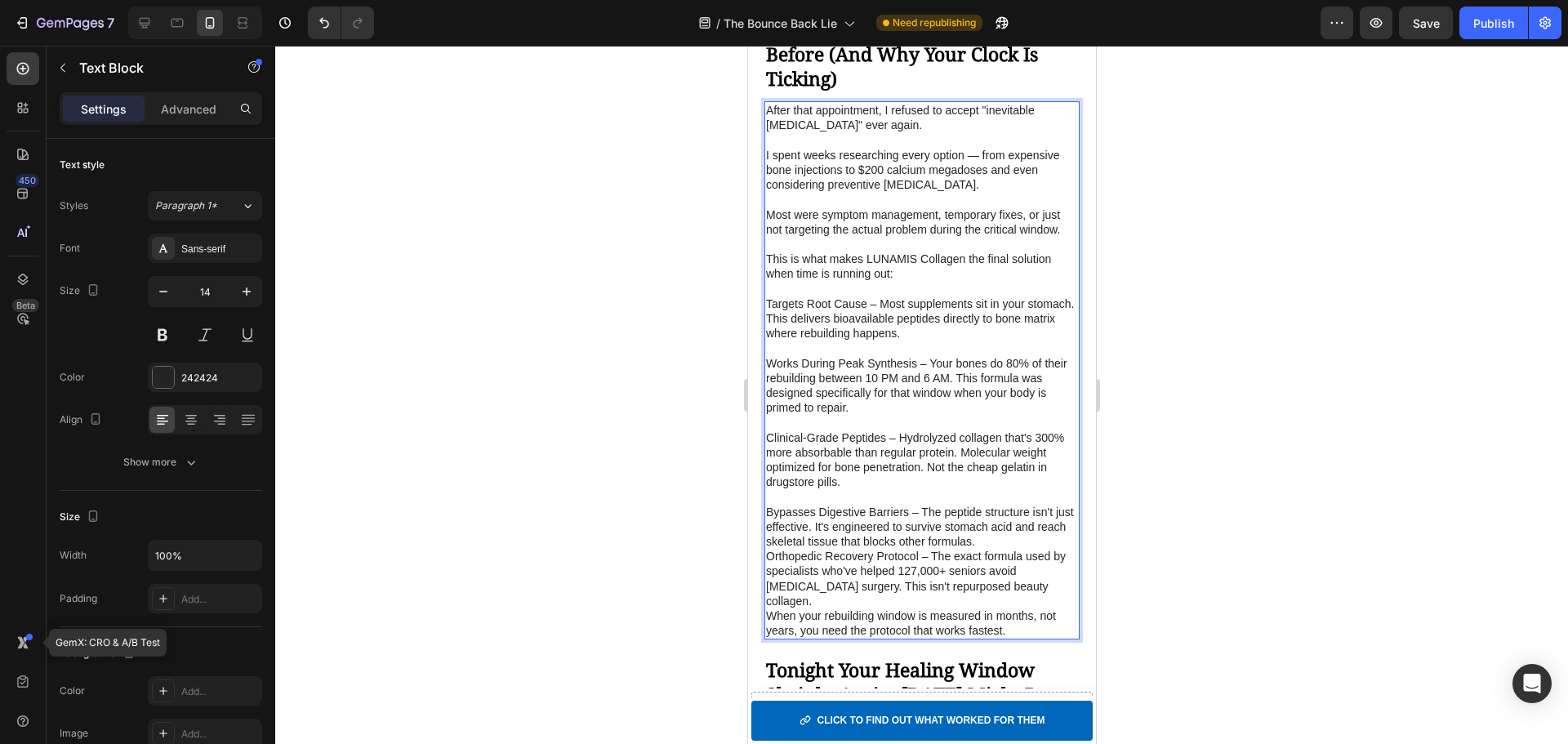
click at [1023, 549] on p "Bypasses Digestive Barriers – The peptide structure isn't just effective. It's …" at bounding box center [920, 527] width 312 height 45
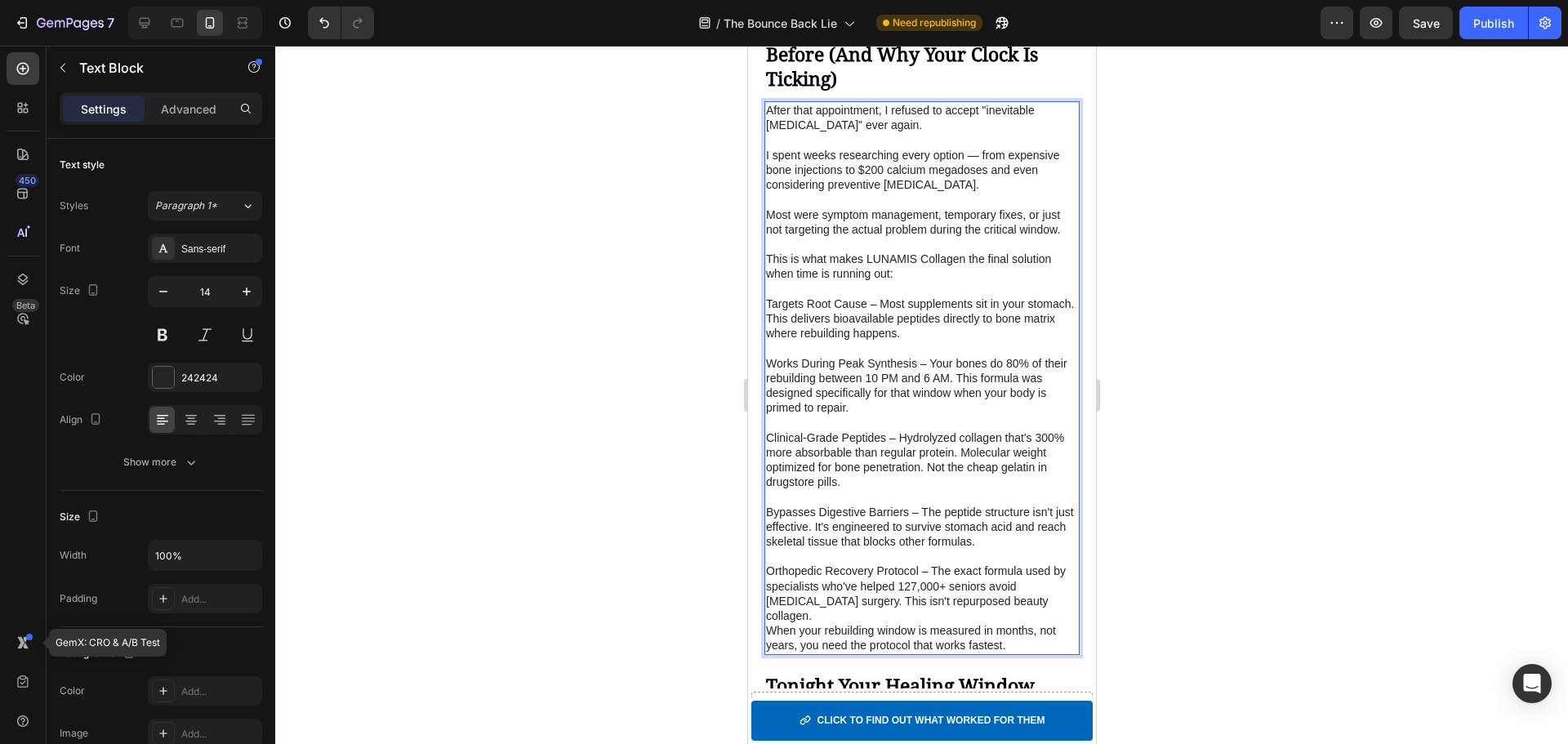
click at [918, 623] on p "Orthopedic Recovery Protocol – The exact formula used by specialists who've hel…" at bounding box center [920, 594] width 312 height 60
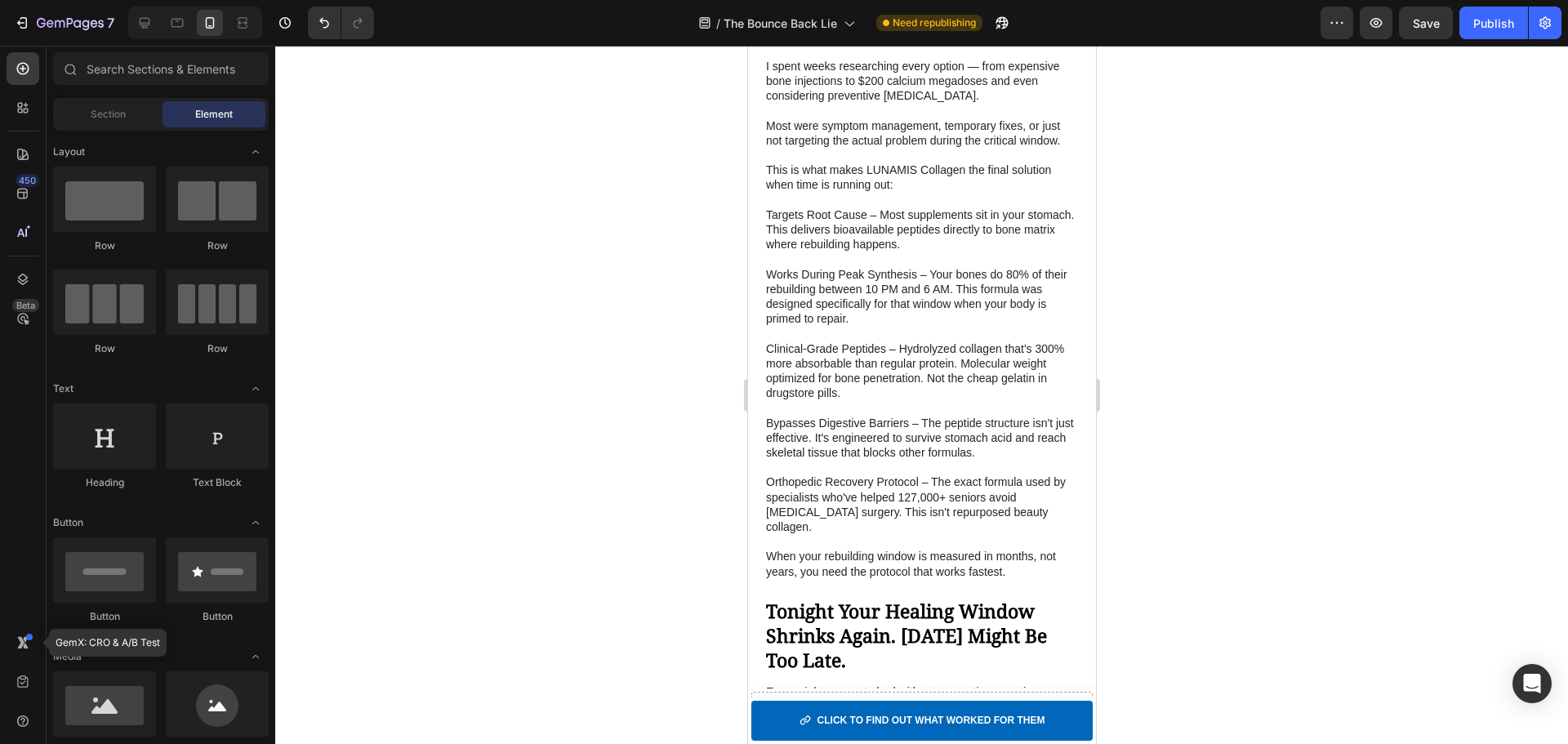
scroll to position [4969, 0]
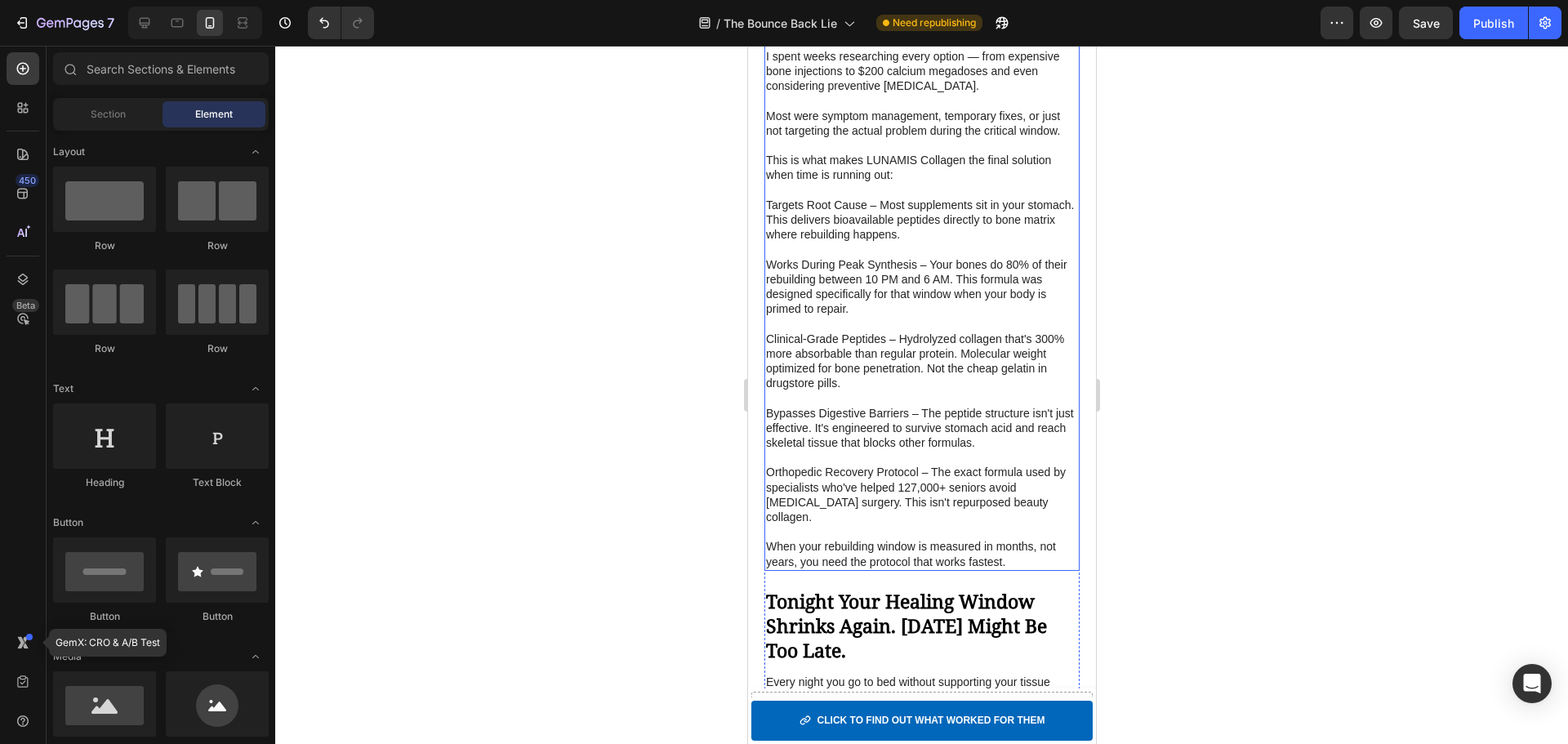
click at [809, 243] on p "Targets Root Cause – Most supplements sit in your stomach. This delivers bioava…" at bounding box center [920, 219] width 312 height 45
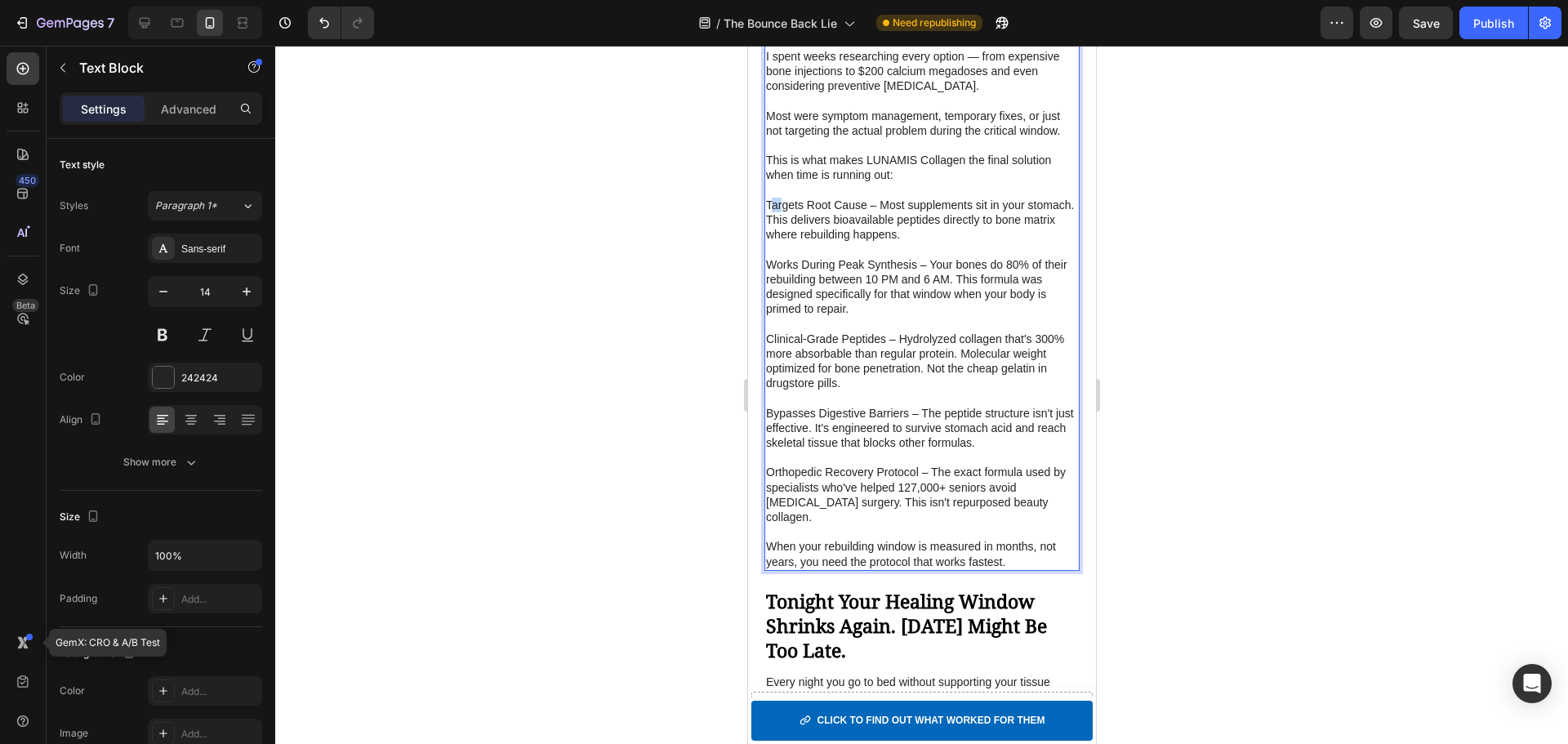
drag, startPoint x: 769, startPoint y: 249, endPoint x: 779, endPoint y: 248, distance: 10.0
click at [779, 243] on p "Targets Root Cause – Most supplements sit in your stomach. This delivers bioava…" at bounding box center [920, 219] width 312 height 45
drag, startPoint x: 766, startPoint y: 245, endPoint x: 863, endPoint y: 251, distance: 97.2
click at [863, 243] on p "Targets Root Cause – Most supplements sit in your stomach. This delivers bioava…" at bounding box center [920, 219] width 312 height 45
drag, startPoint x: 768, startPoint y: 307, endPoint x: 914, endPoint y: 312, distance: 146.1
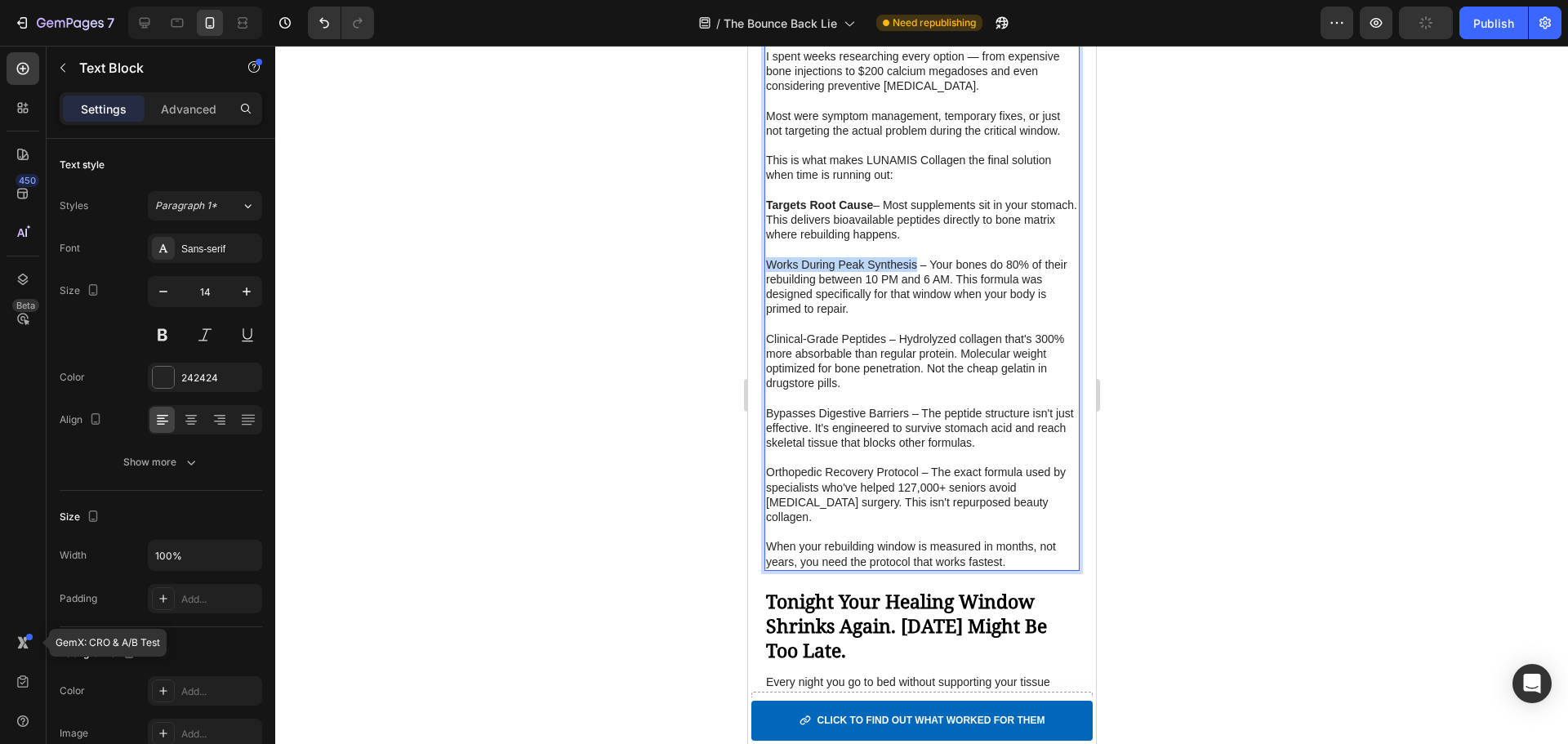
click at [914, 312] on p "Works During Peak Synthesis – Your bones do 80% of their rebuilding between 10 …" at bounding box center [920, 287] width 312 height 60
drag, startPoint x: 769, startPoint y: 382, endPoint x: 884, endPoint y: 382, distance: 115.0
click at [884, 382] on p "Clinical-Grade Peptides – Hydrolyzed collagen that's 300% more absorbable than …" at bounding box center [920, 362] width 312 height 60
drag, startPoint x: 766, startPoint y: 457, endPoint x: 908, endPoint y: 460, distance: 142.0
click at [908, 451] on p "Bypasses Digestive Barriers – The peptide structure isn't just effective. It's …" at bounding box center [920, 427] width 312 height 45
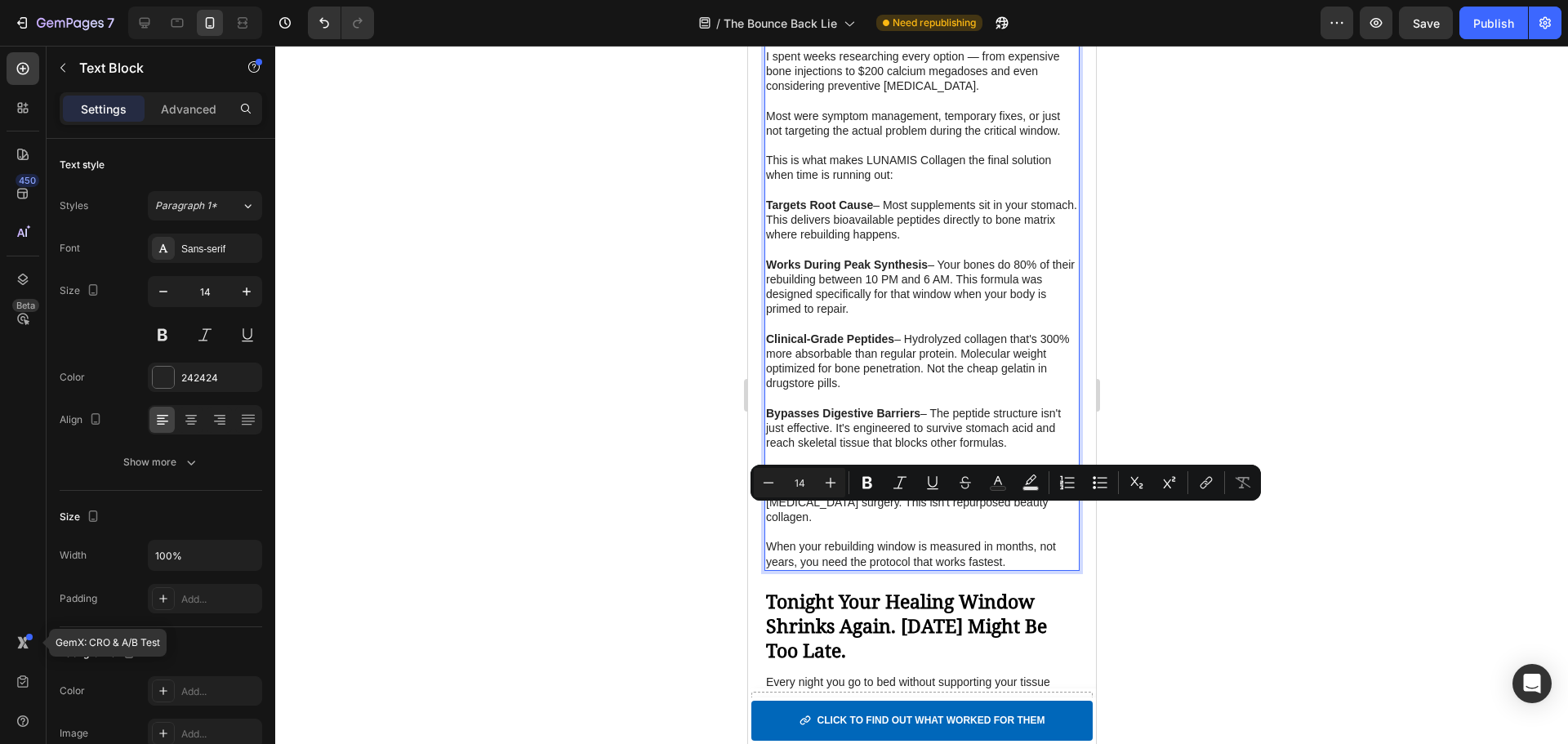
drag, startPoint x: 768, startPoint y: 514, endPoint x: 919, endPoint y: 514, distance: 151.0
click at [919, 514] on p "Orthopedic Recovery Protocol – The exact formula used by specialists who've hel…" at bounding box center [920, 495] width 312 height 60
click at [908, 243] on p "Targets Root Cause – Most supplements sit in your stomach. This delivers bioava…" at bounding box center [920, 219] width 312 height 45
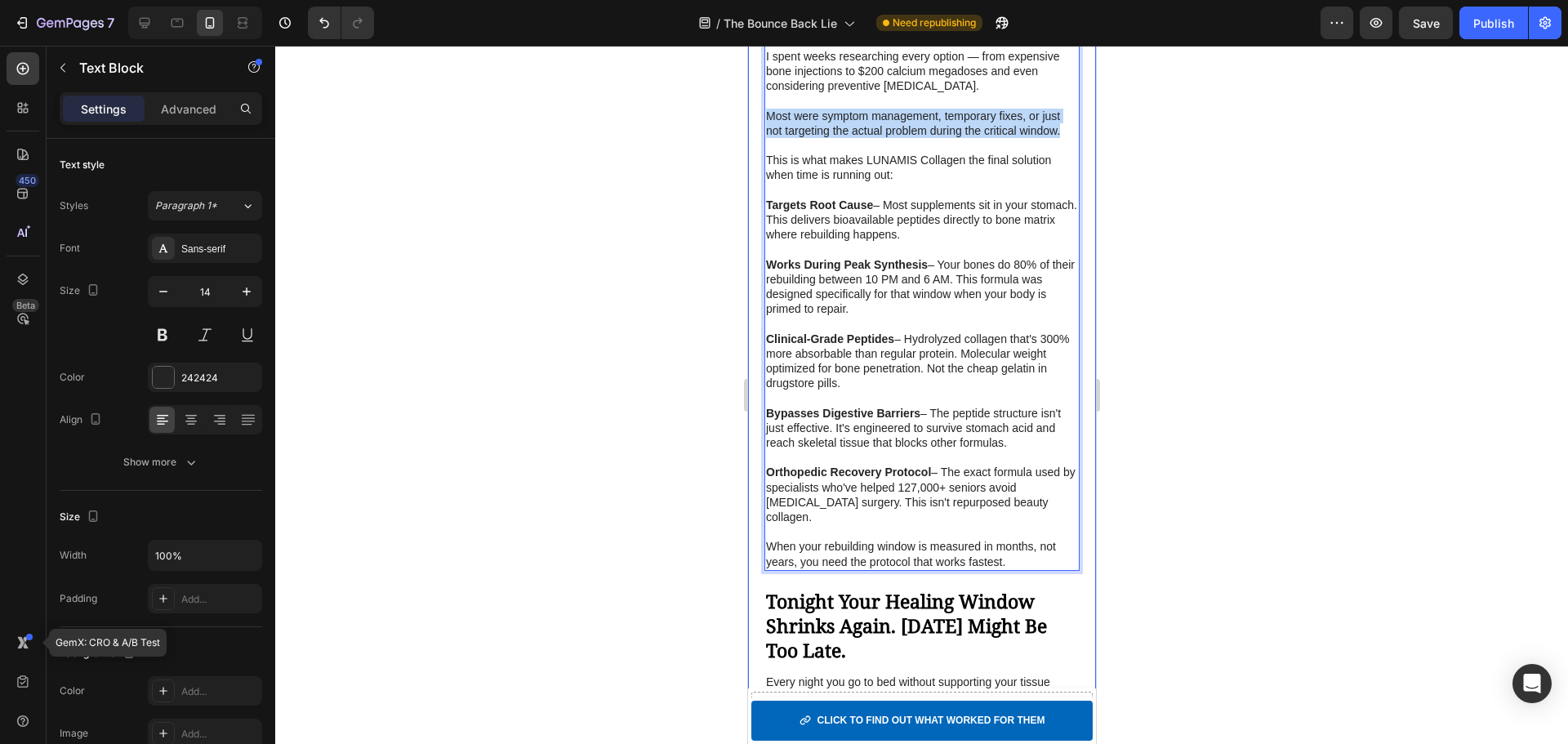
drag, startPoint x: 1060, startPoint y: 176, endPoint x: 758, endPoint y: 161, distance: 302.4
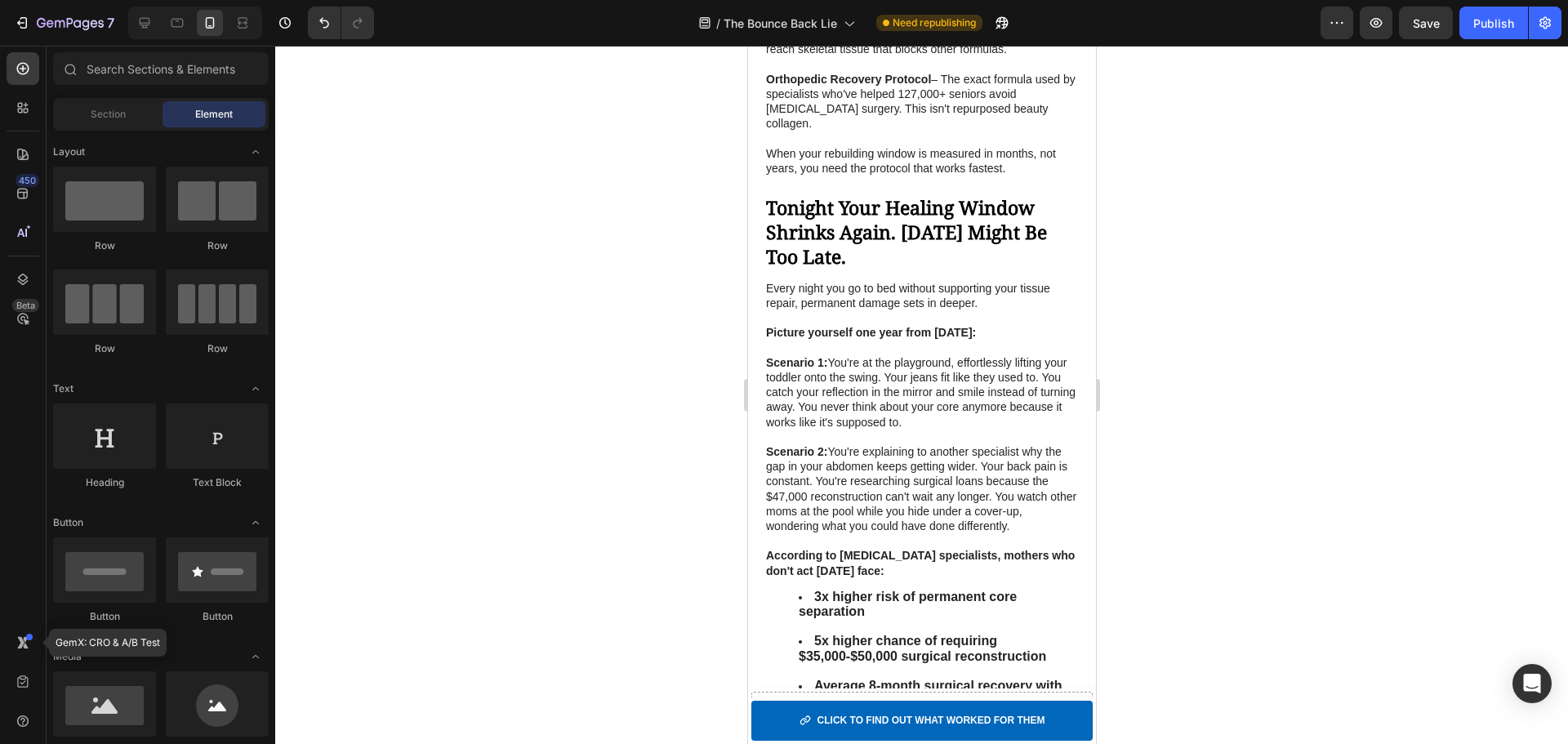
scroll to position [5486, 0]
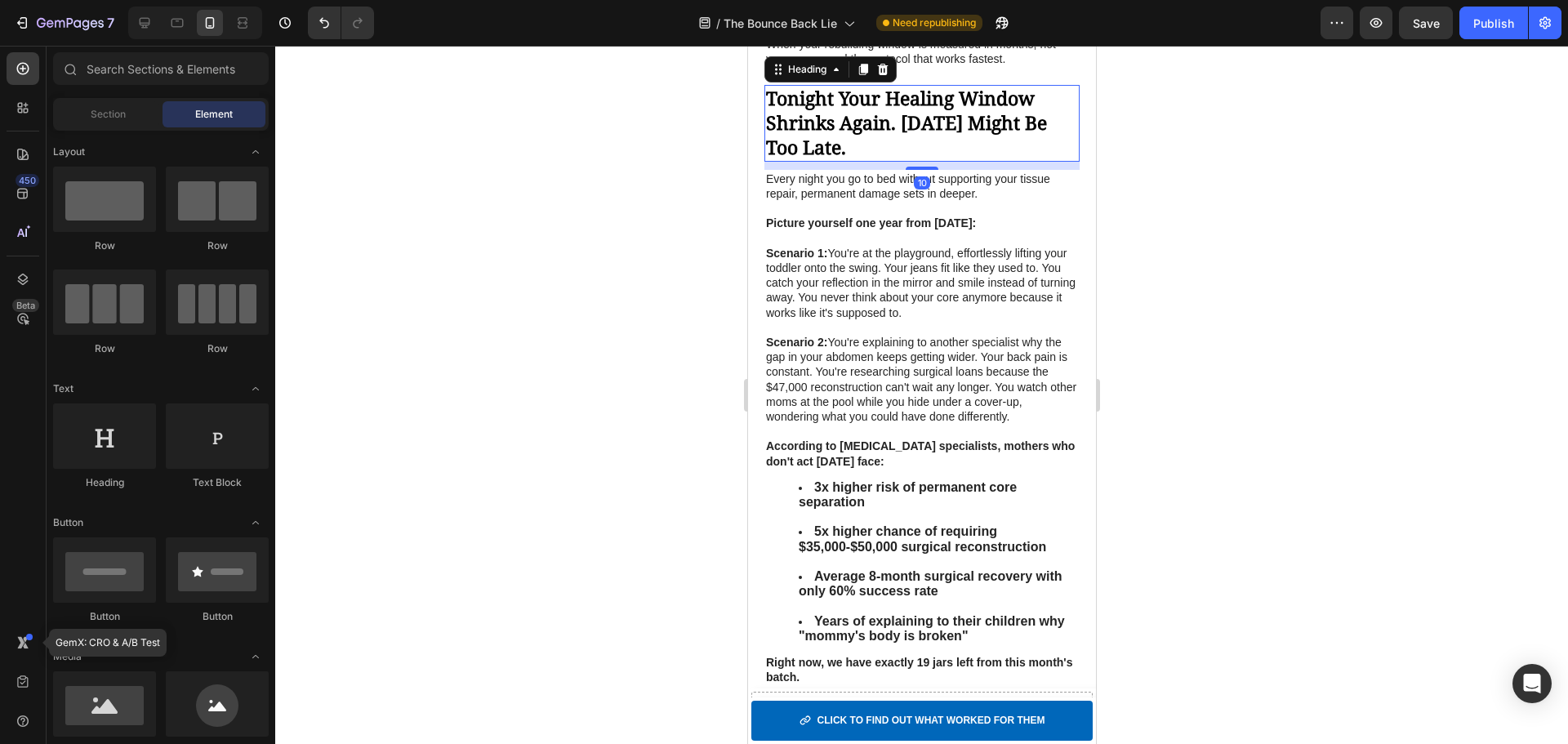
click at [920, 160] on strong "Tonight Your Healing Window Shrinks Again. Tomorrow Might Be Too Late." at bounding box center [905, 122] width 281 height 75
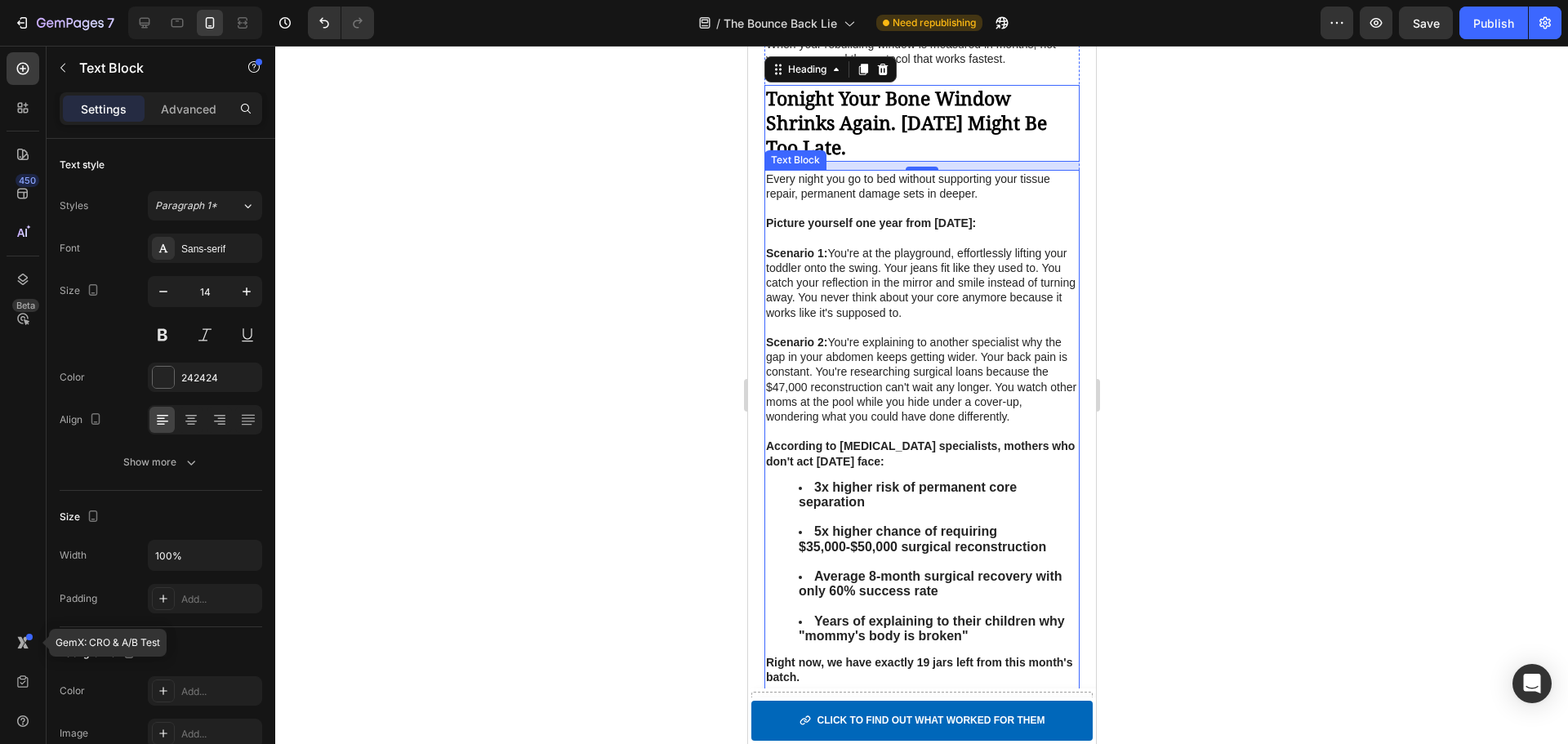
click at [965, 312] on p "Scenario 1: You're at the playground, effortlessly lifting your toddler onto th…" at bounding box center [920, 283] width 312 height 75
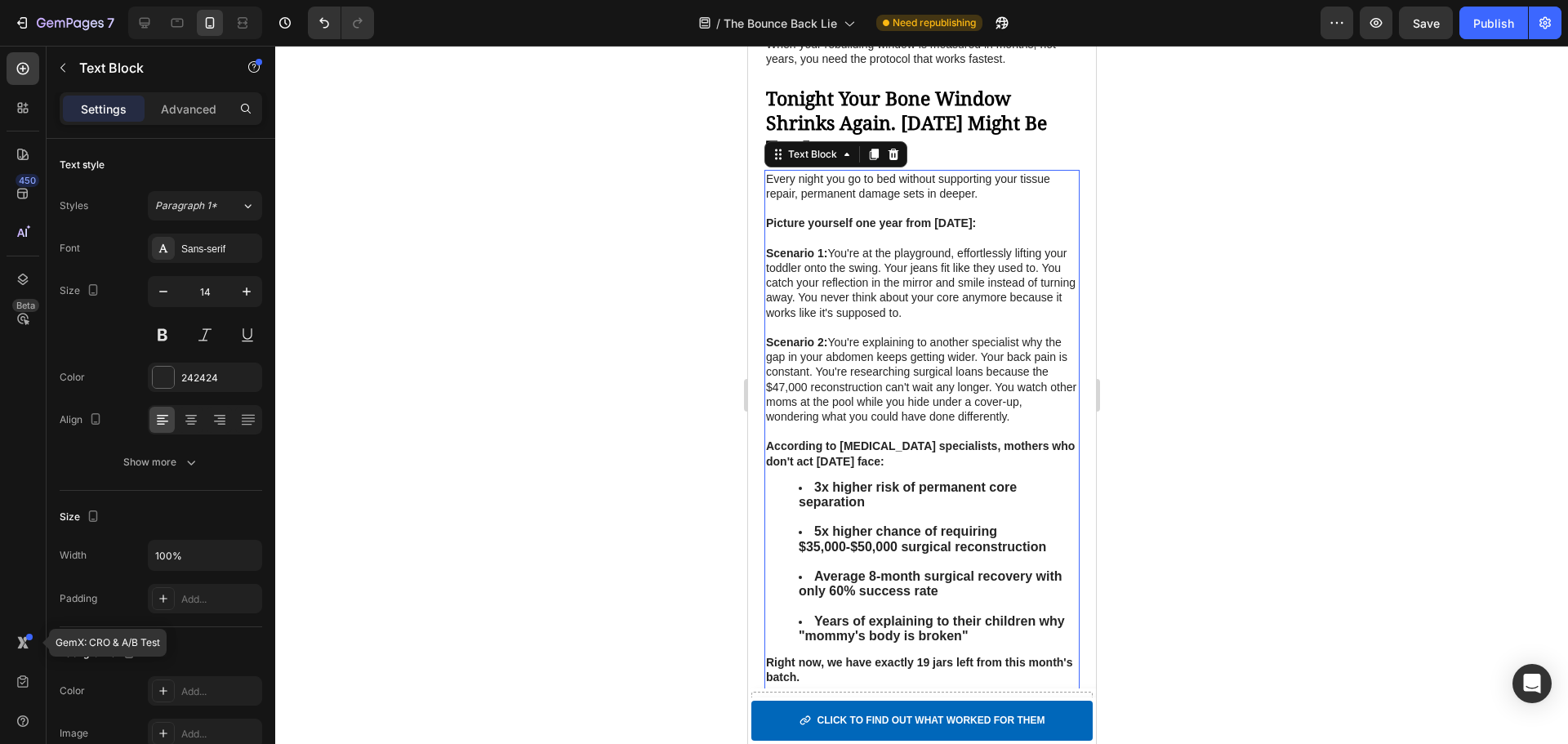
click at [965, 312] on p "Scenario 1: You're at the playground, effortlessly lifting your toddler onto th…" at bounding box center [920, 283] width 312 height 75
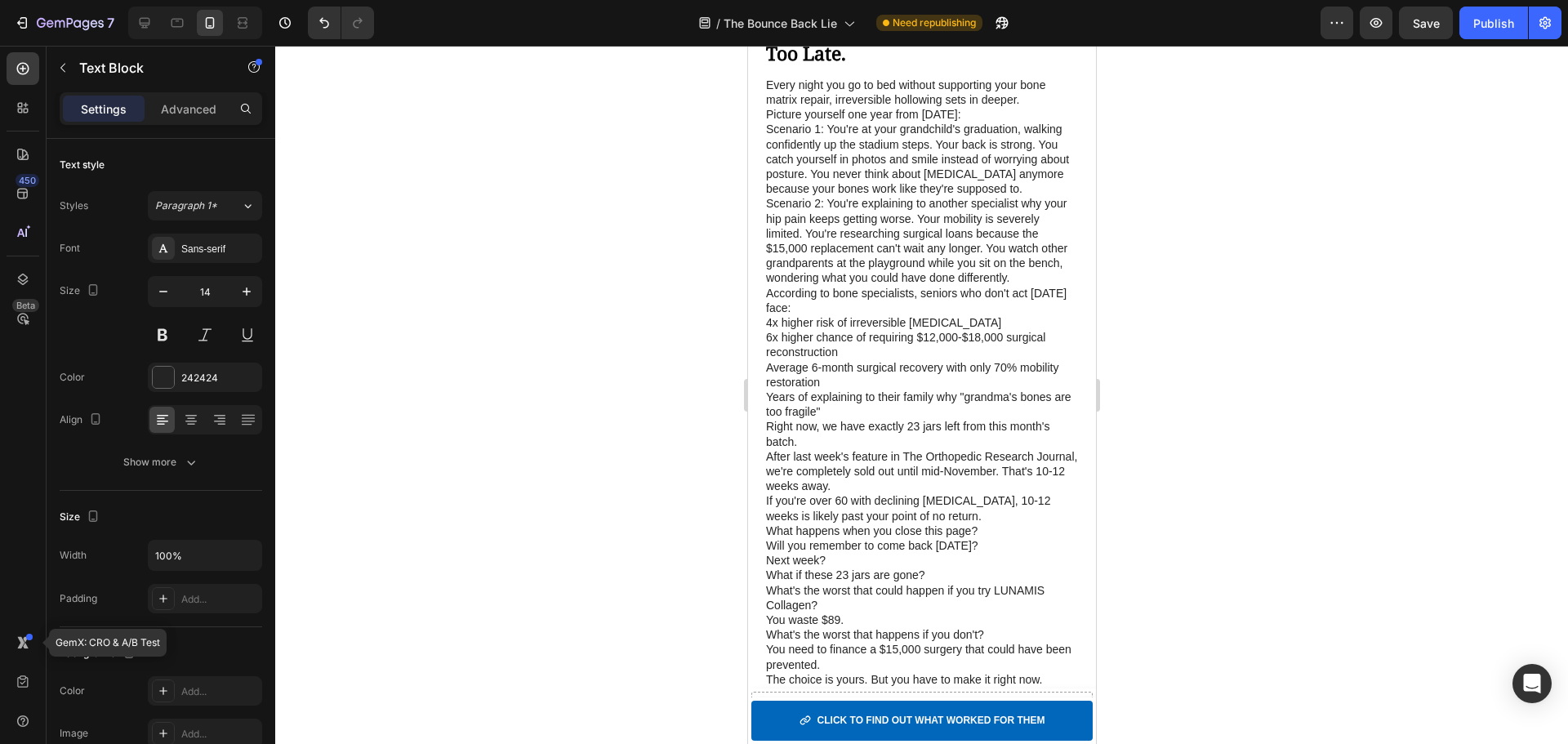
scroll to position [5434, 0]
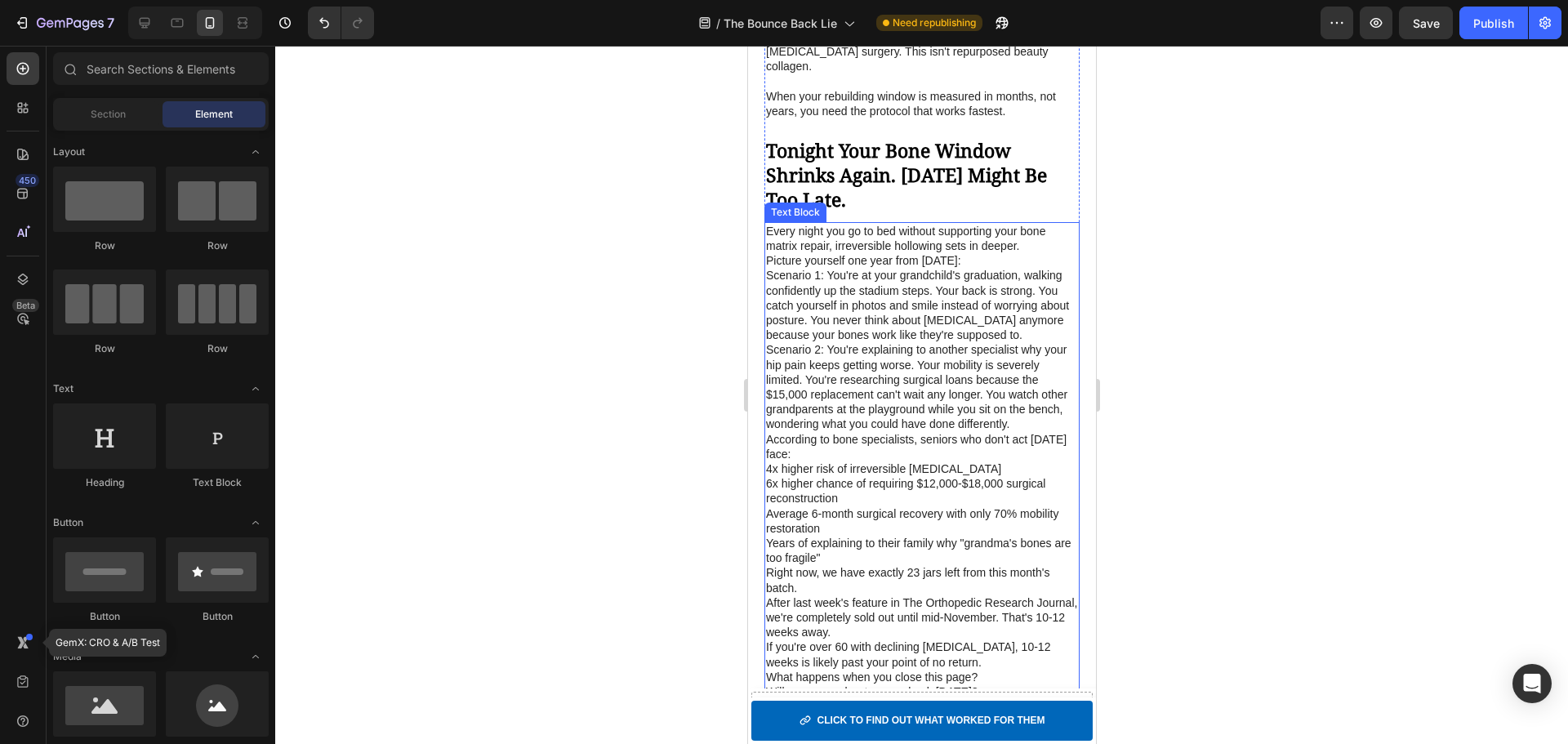
click at [819, 253] on p "Every night you go to bed without supporting your bone matrix repair, irreversi…" at bounding box center [920, 238] width 312 height 29
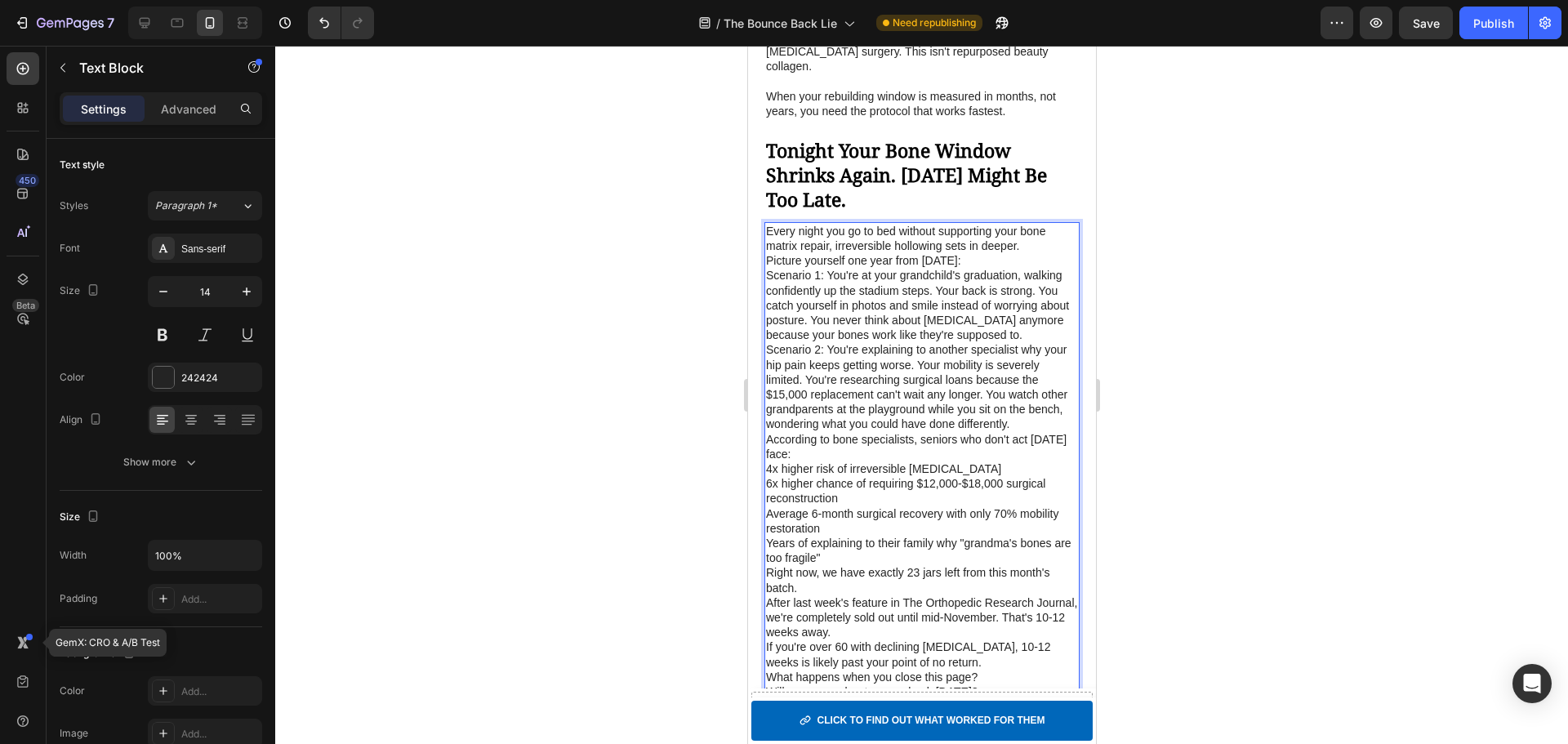
click at [995, 253] on p "Every night you go to bed without supporting your bone matrix repair, irreversi…" at bounding box center [920, 238] width 312 height 29
click at [1043, 253] on p "Every night you go to bed without supporting your bone matrix repair, irreversi…" at bounding box center [920, 238] width 312 height 29
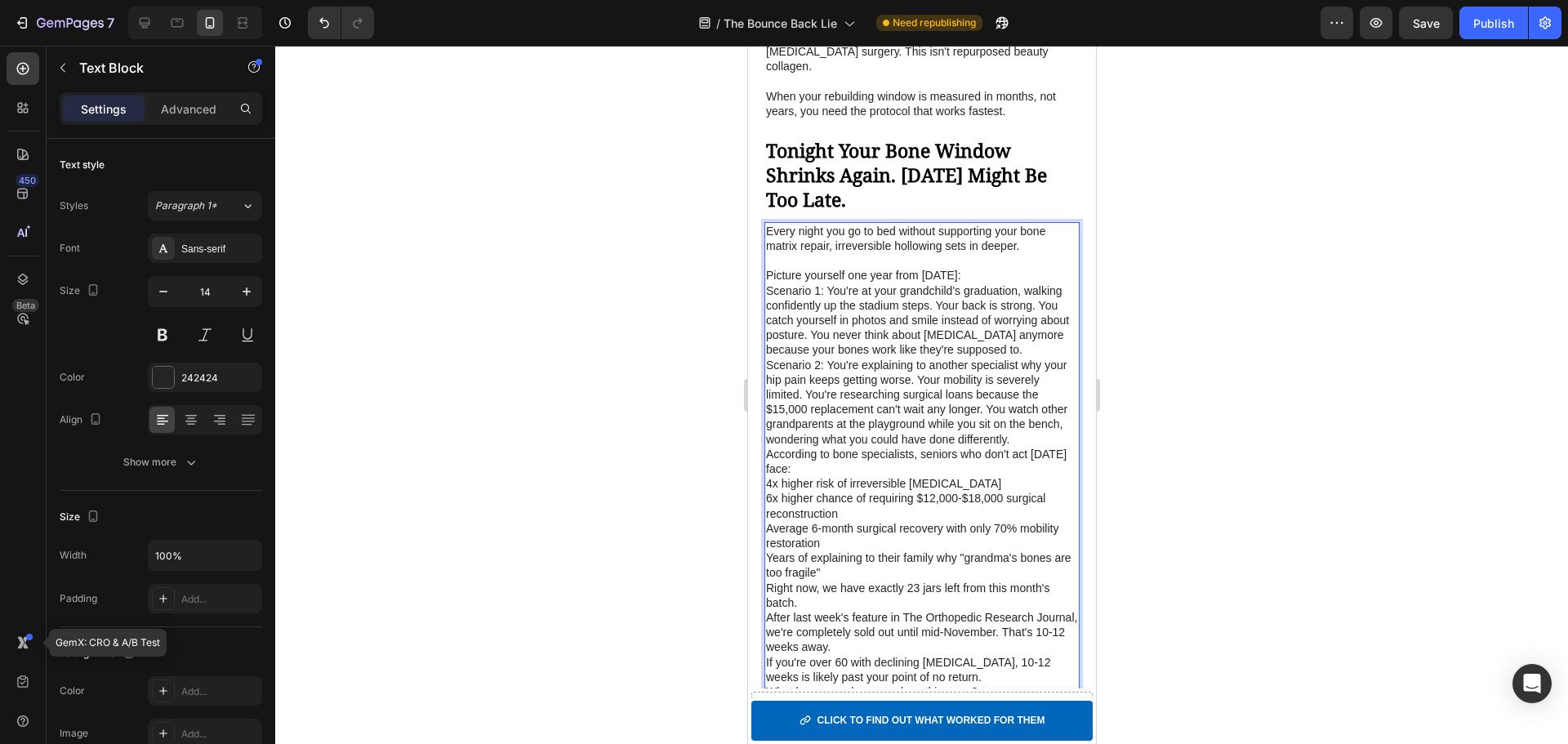
click at [993, 283] on p "Picture yourself one year from [DATE]:" at bounding box center [920, 276] width 312 height 15
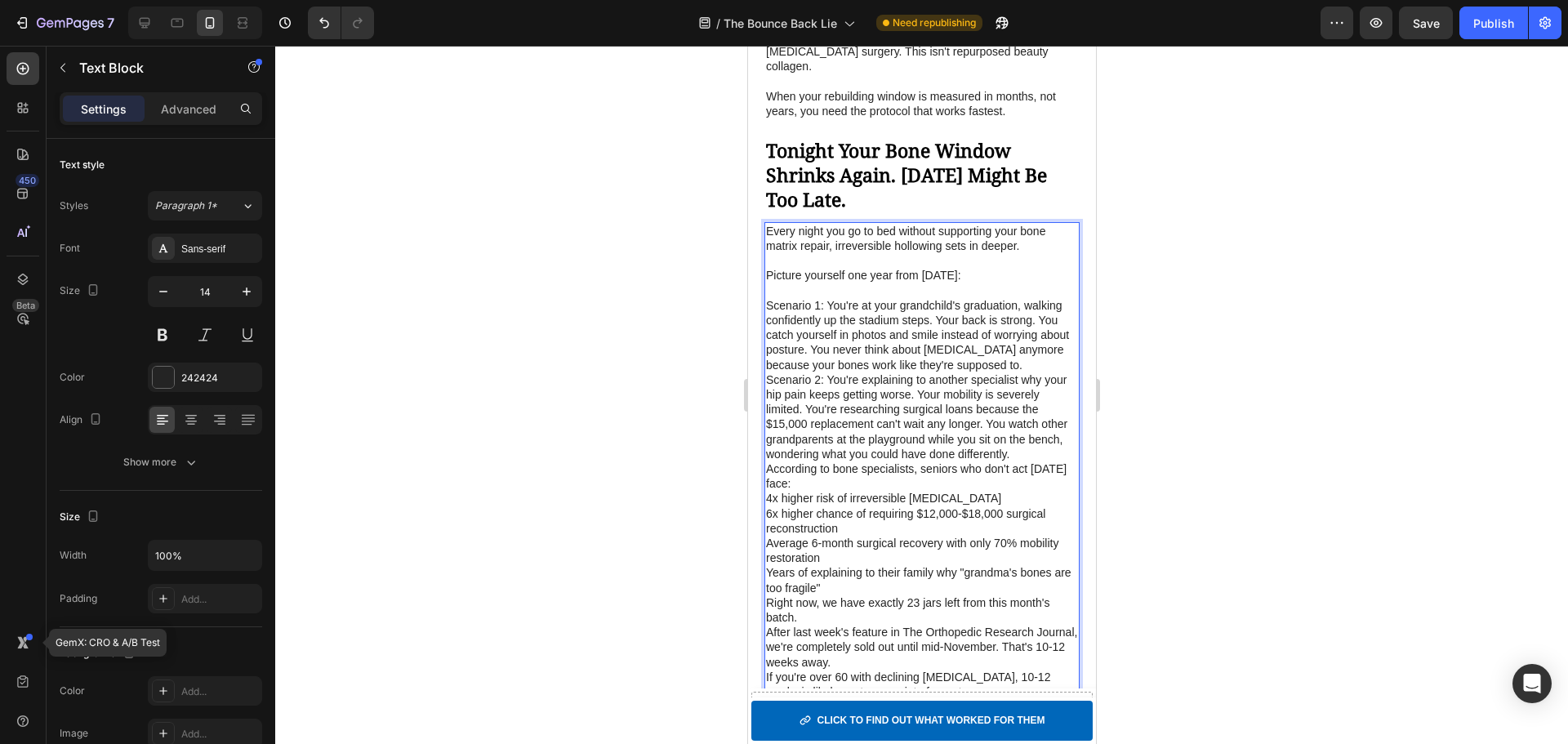
click at [1039, 372] on p "Scenario 1: You're at your grandchild's graduation, walking confidently up the …" at bounding box center [920, 336] width 312 height 75
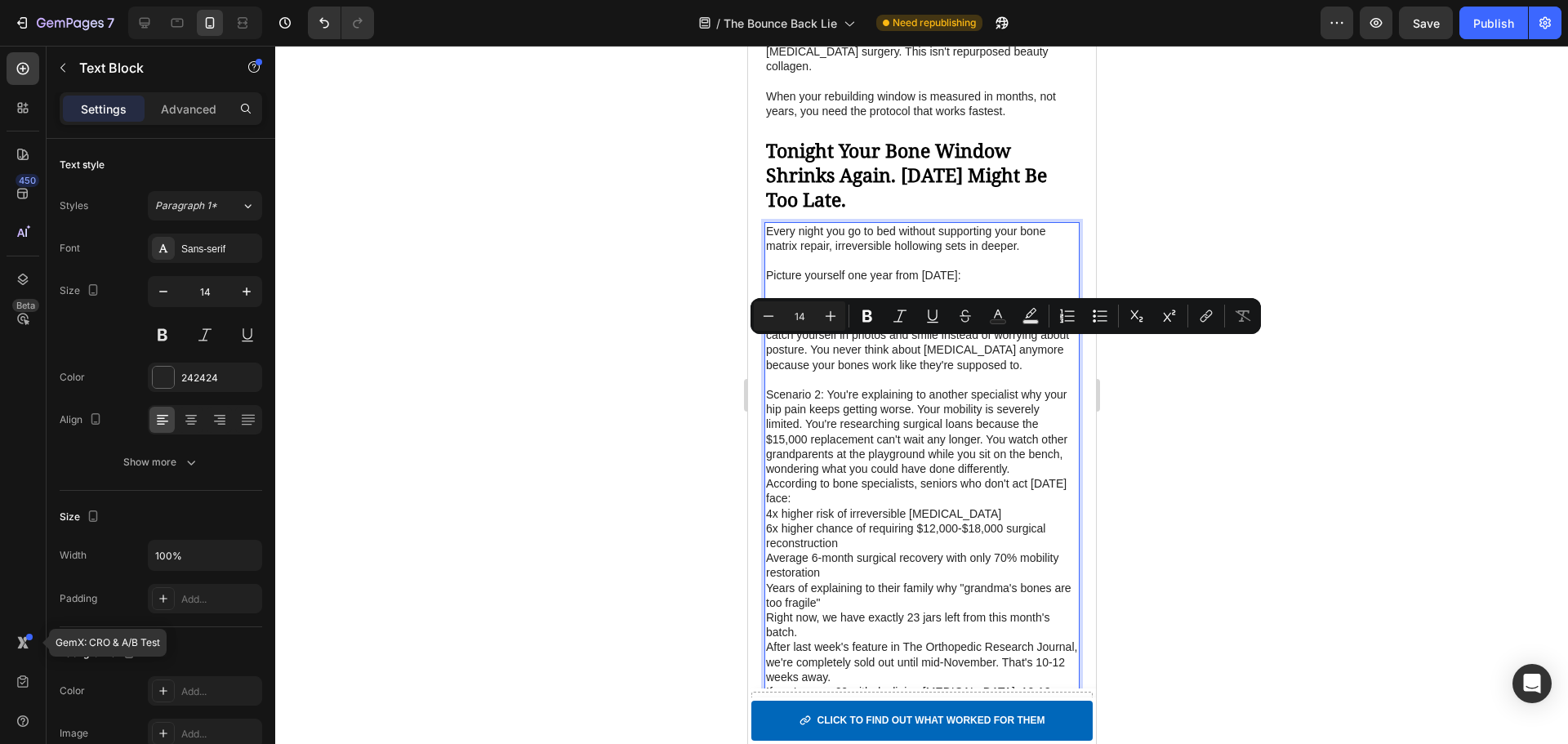
drag, startPoint x: 766, startPoint y: 347, endPoint x: 819, endPoint y: 355, distance: 53.6
click at [819, 355] on p "Scenario 1: You're at your grandchild's graduation, walking confidently up the …" at bounding box center [920, 336] width 312 height 75
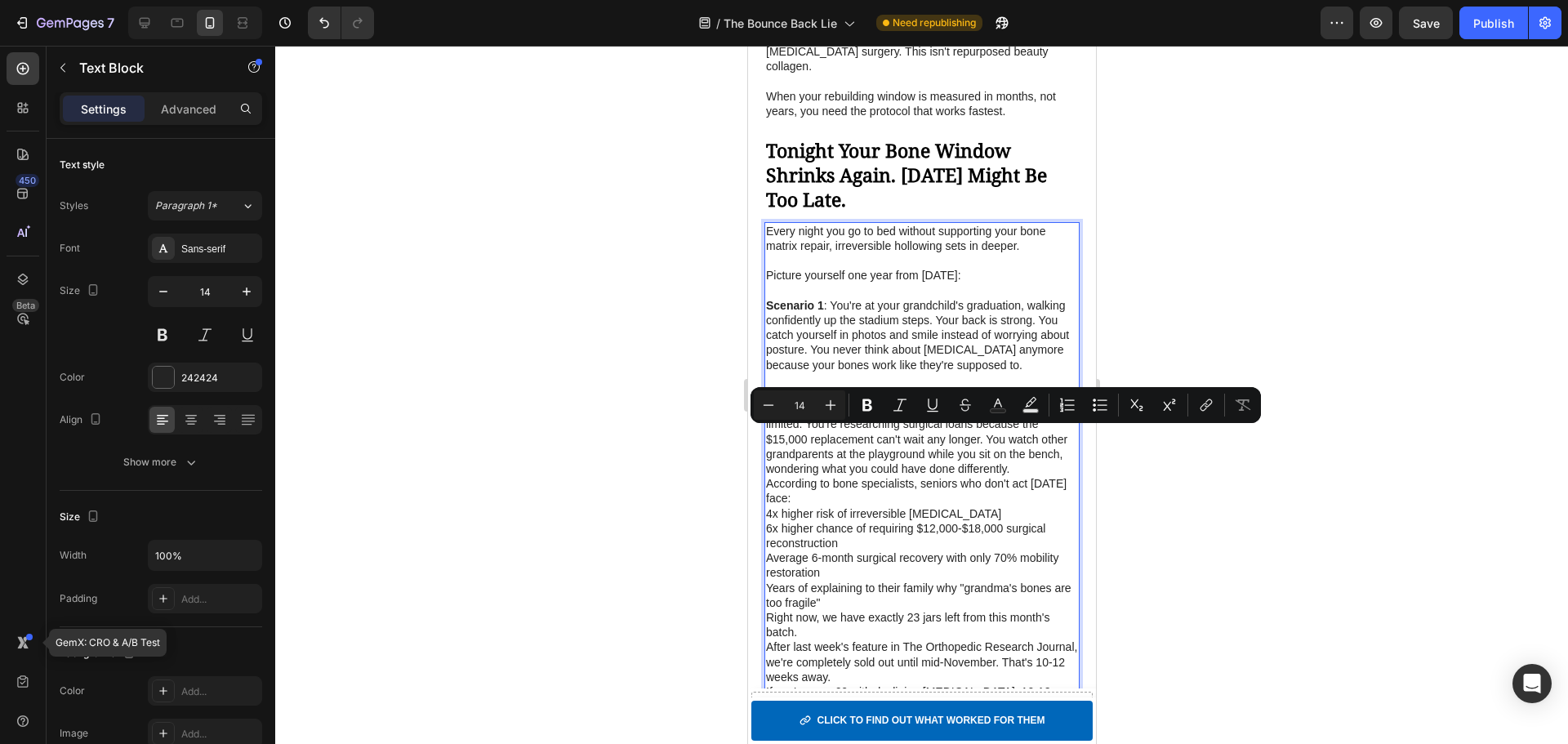
drag, startPoint x: 767, startPoint y: 438, endPoint x: 819, endPoint y: 441, distance: 52.1
click at [819, 441] on p "Scenario 2: You're explaining to another specialist why your hip pain keeps get…" at bounding box center [920, 432] width 312 height 89
click at [986, 476] on p "Scenario 2 : You're explaining to another specialist why your hip pain keeps ge…" at bounding box center [920, 432] width 312 height 89
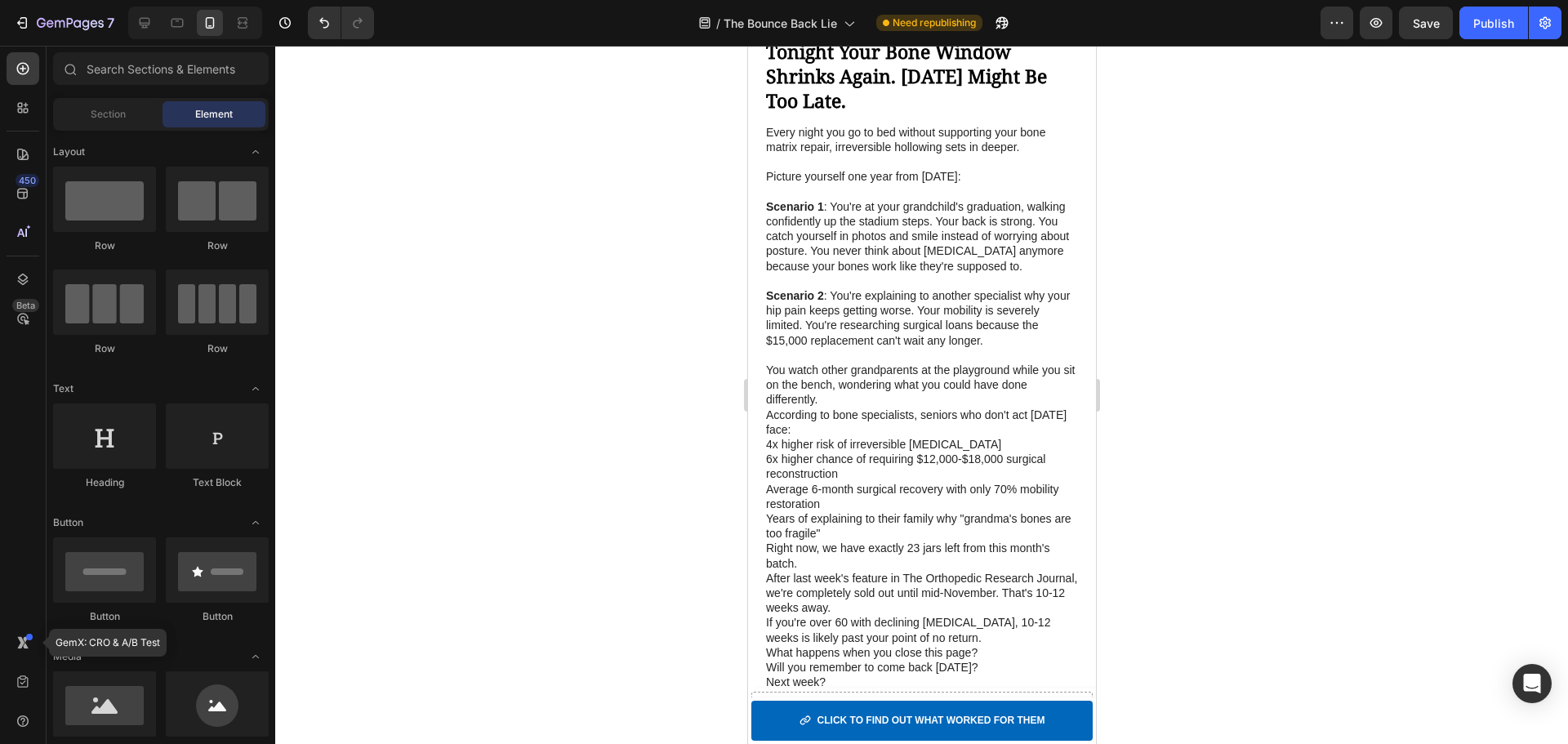
scroll to position [5611, 0]
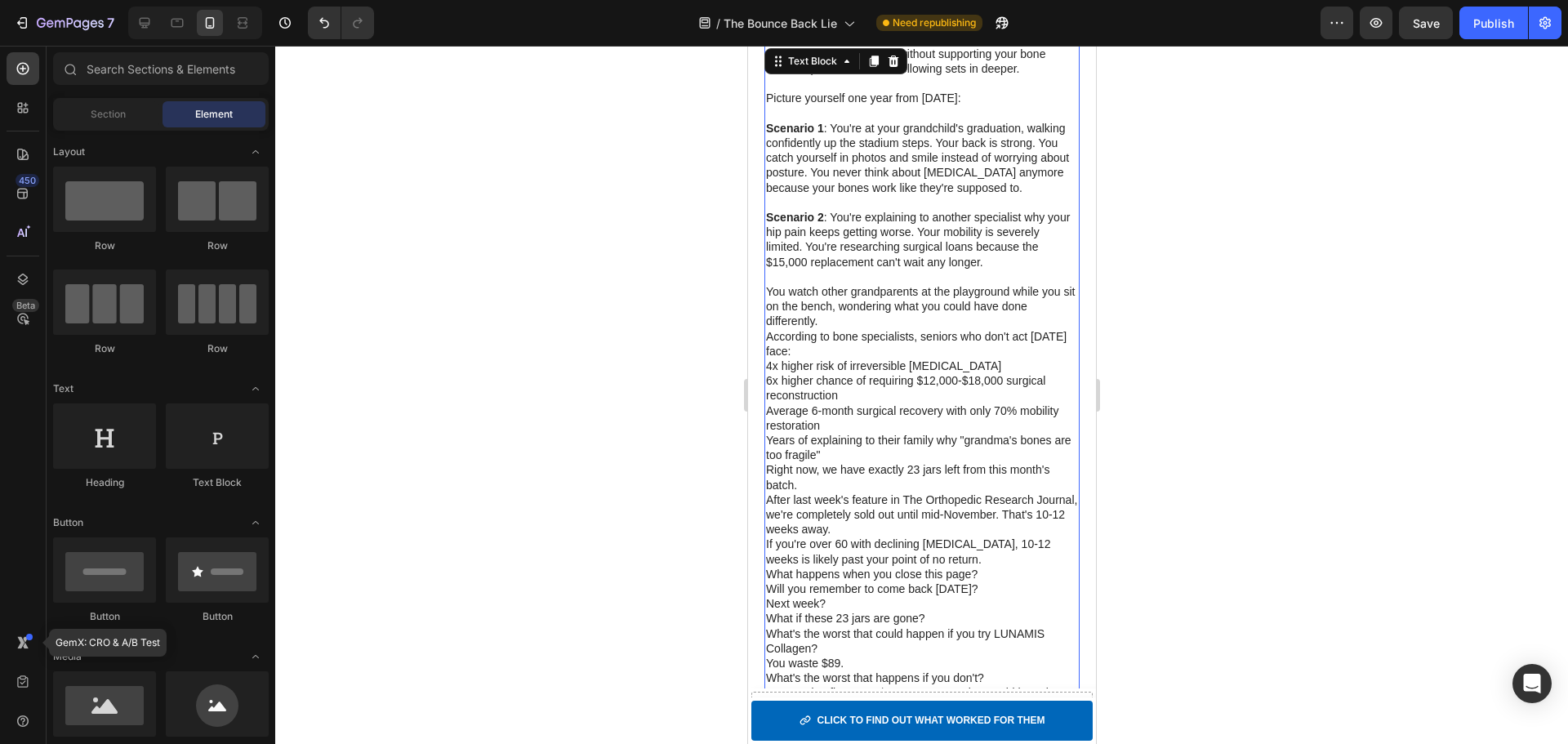
click at [837, 329] on p "You watch other grandparents at the playground while you sit on the bench, wond…" at bounding box center [920, 306] width 312 height 45
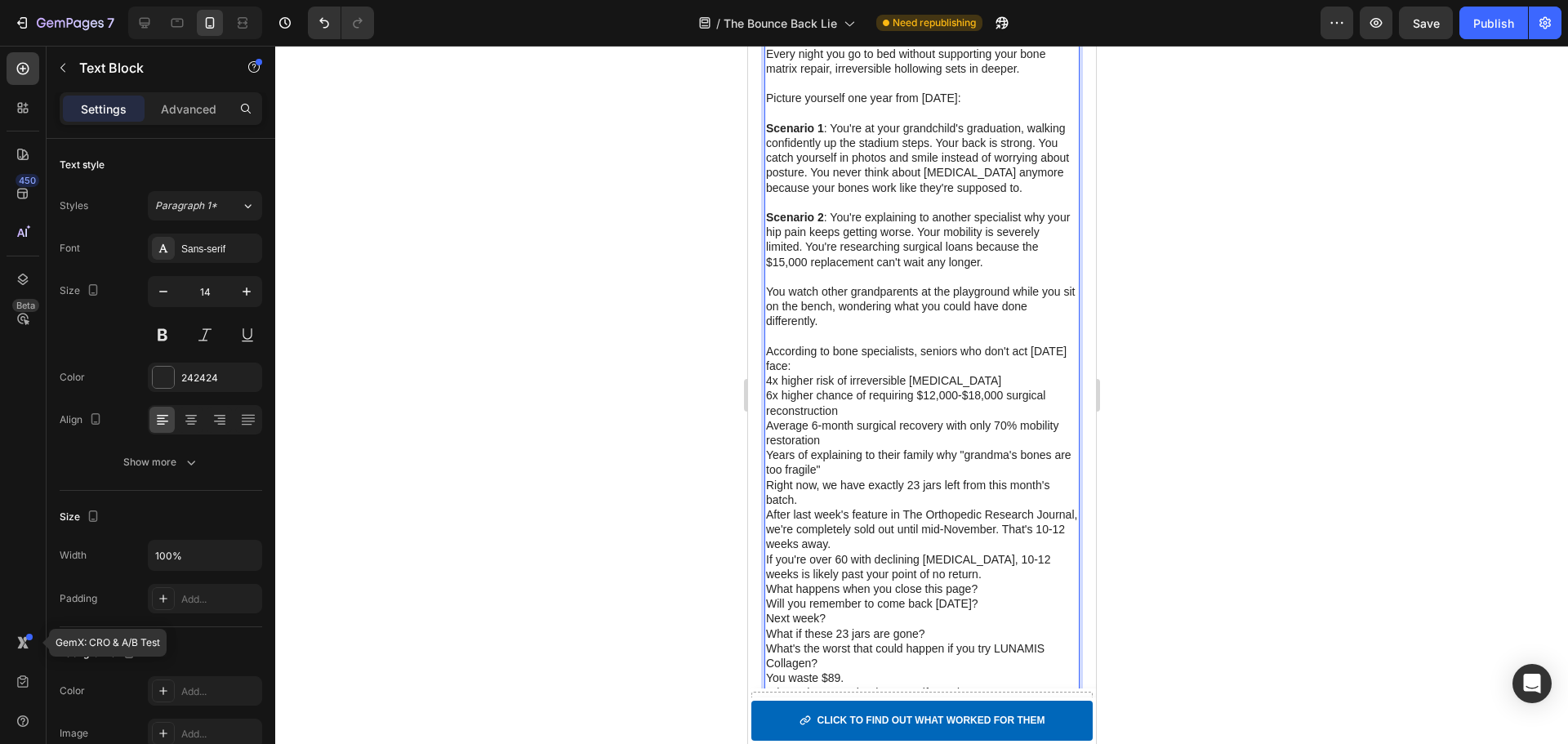
click at [768, 387] on p "4x higher risk of irreversible [MEDICAL_DATA]" at bounding box center [920, 380] width 312 height 15
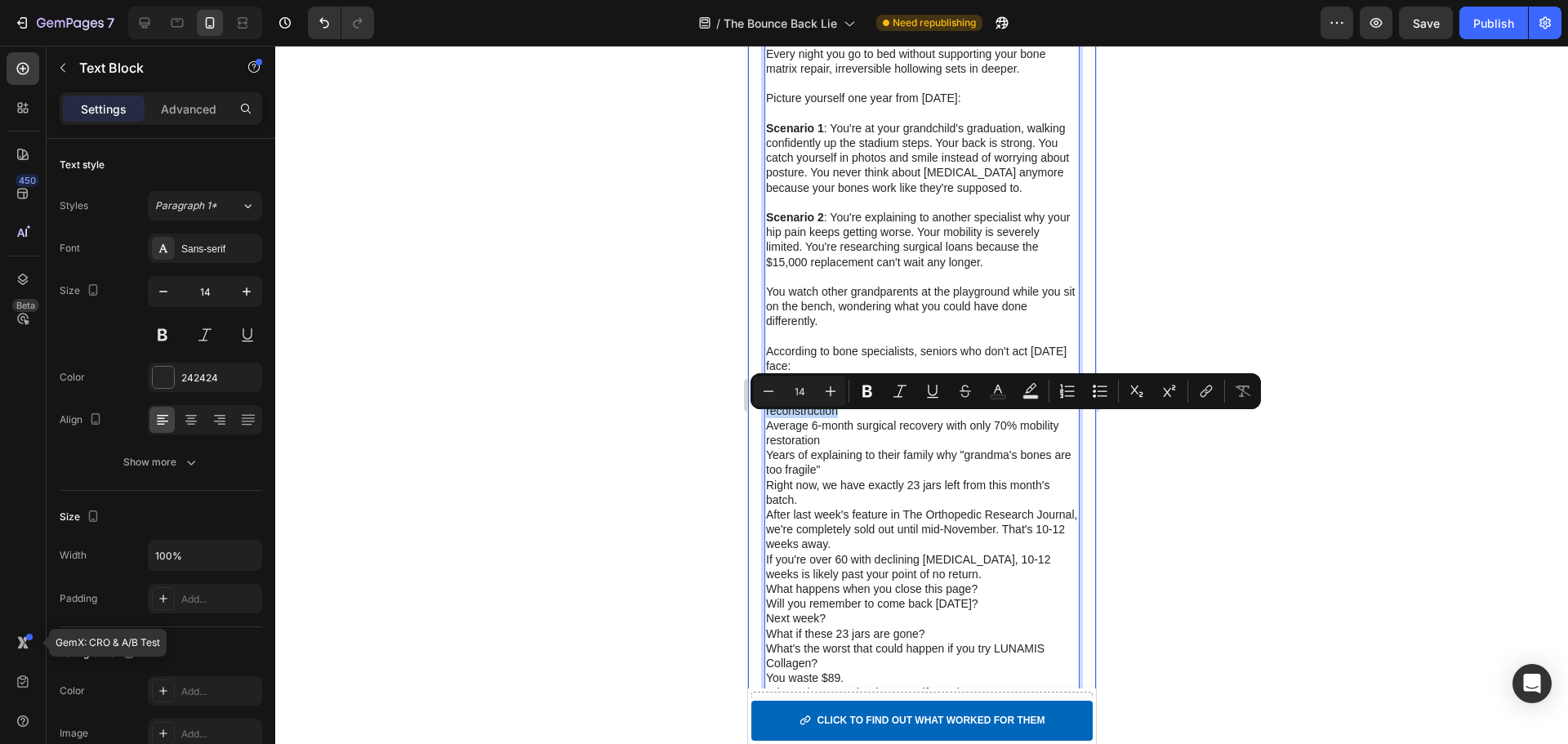
drag, startPoint x: 848, startPoint y: 452, endPoint x: 755, endPoint y: 425, distance: 96.8
click at [1099, 394] on icon "Editor contextual toolbar" at bounding box center [1100, 391] width 16 height 16
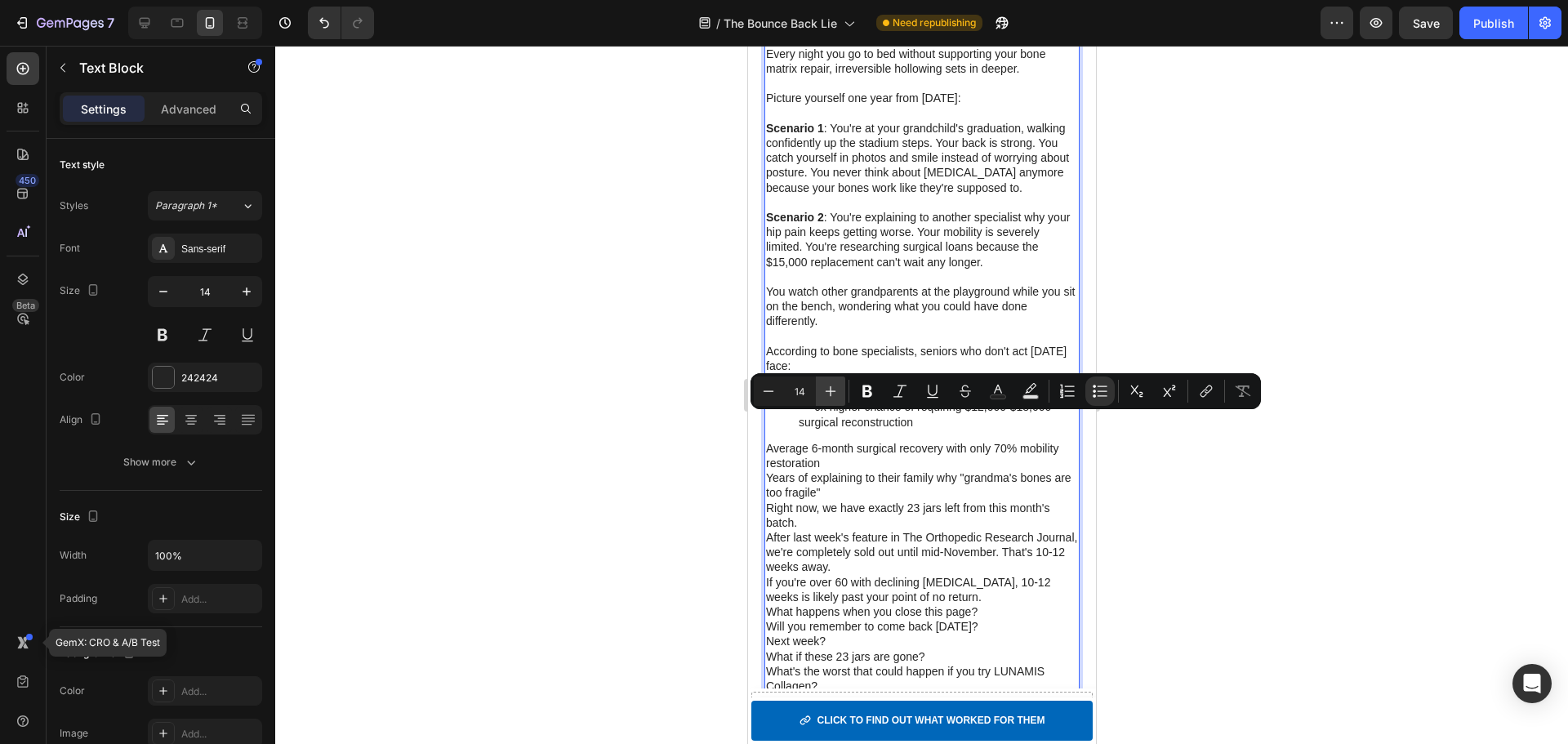
click at [833, 393] on icon "Editor contextual toolbar" at bounding box center [830, 391] width 16 height 16
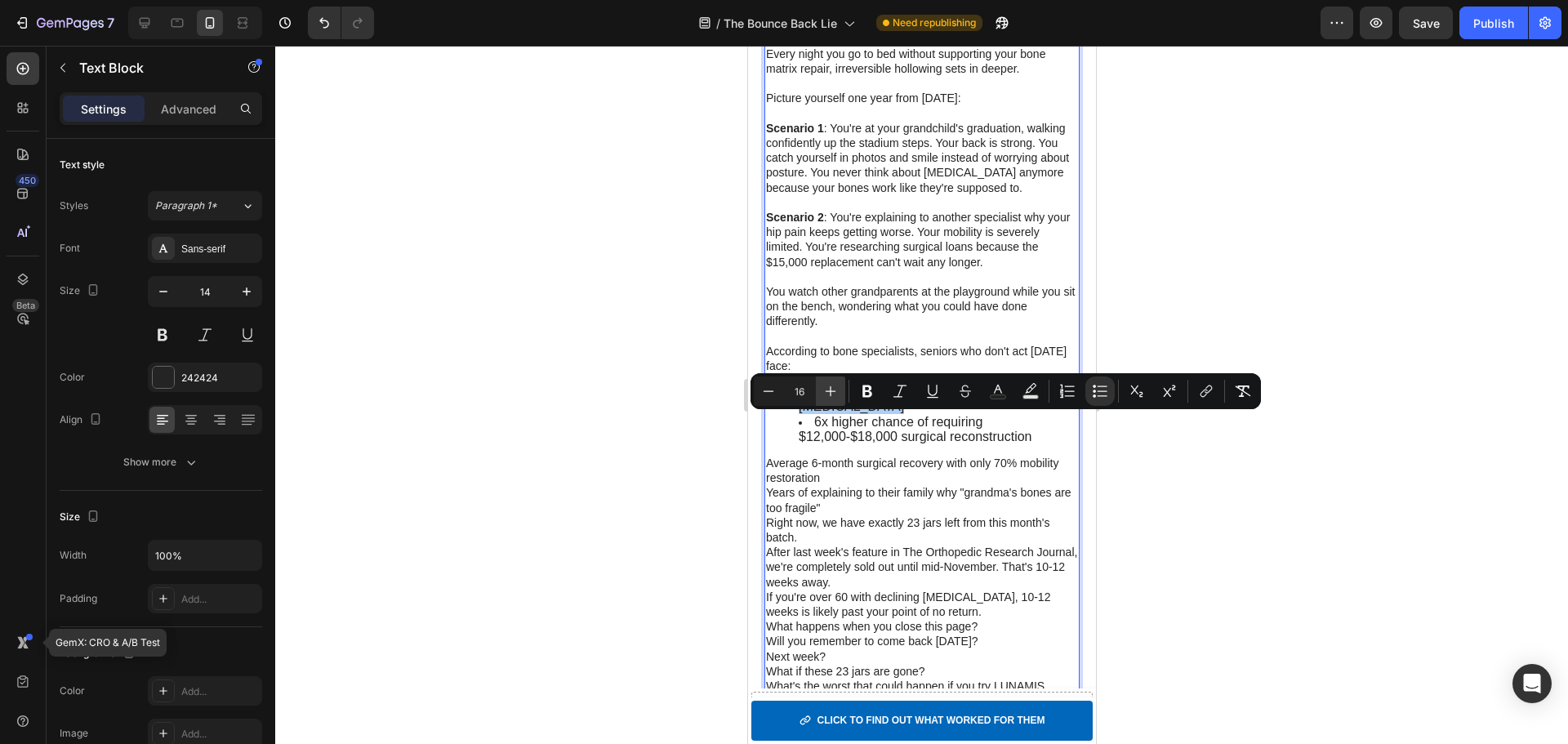
click at [833, 393] on icon "Editor contextual toolbar" at bounding box center [830, 391] width 16 height 16
type input "17"
click at [858, 414] on li "4x higher risk of irreversible [MEDICAL_DATA]" at bounding box center [937, 399] width 279 height 29
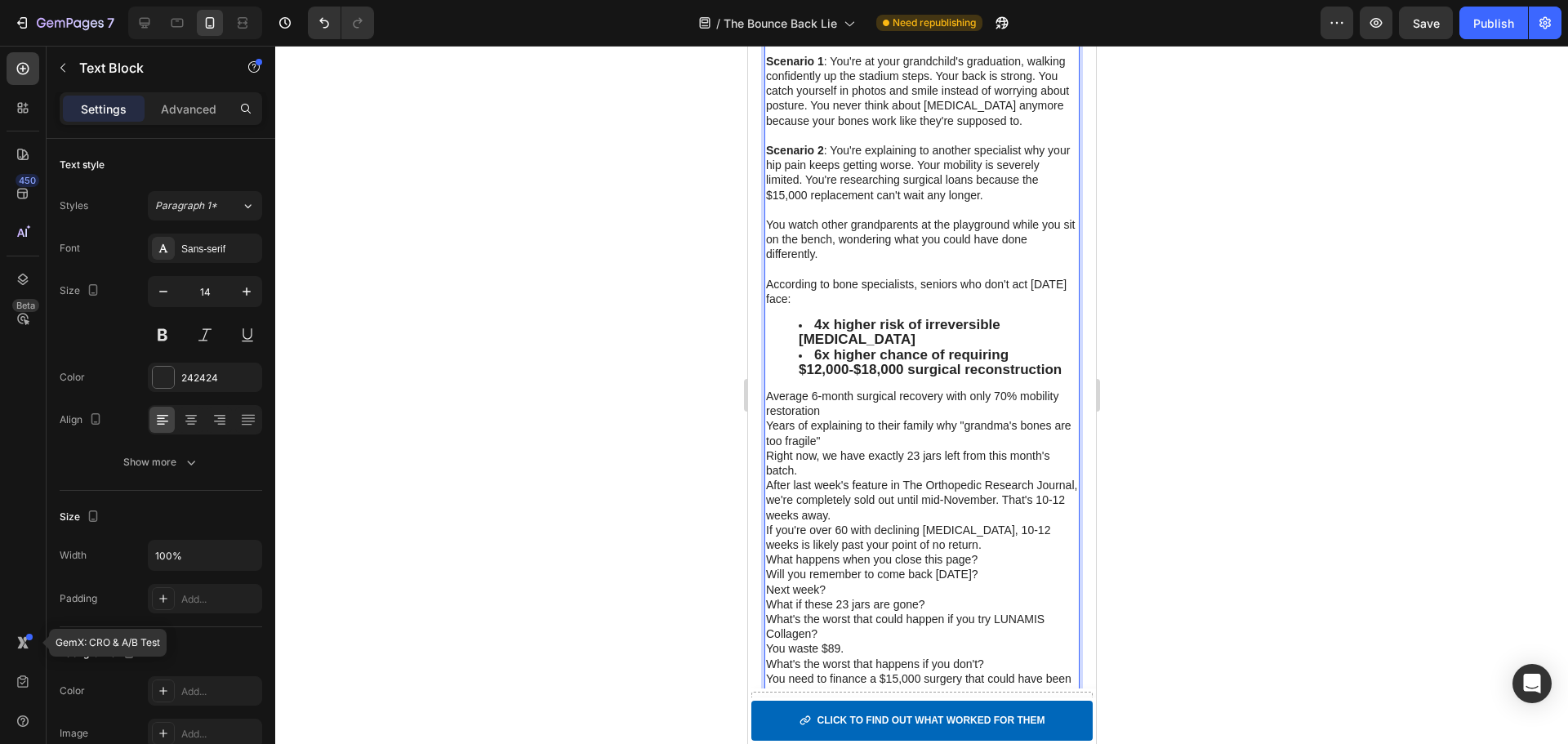
scroll to position [5694, 0]
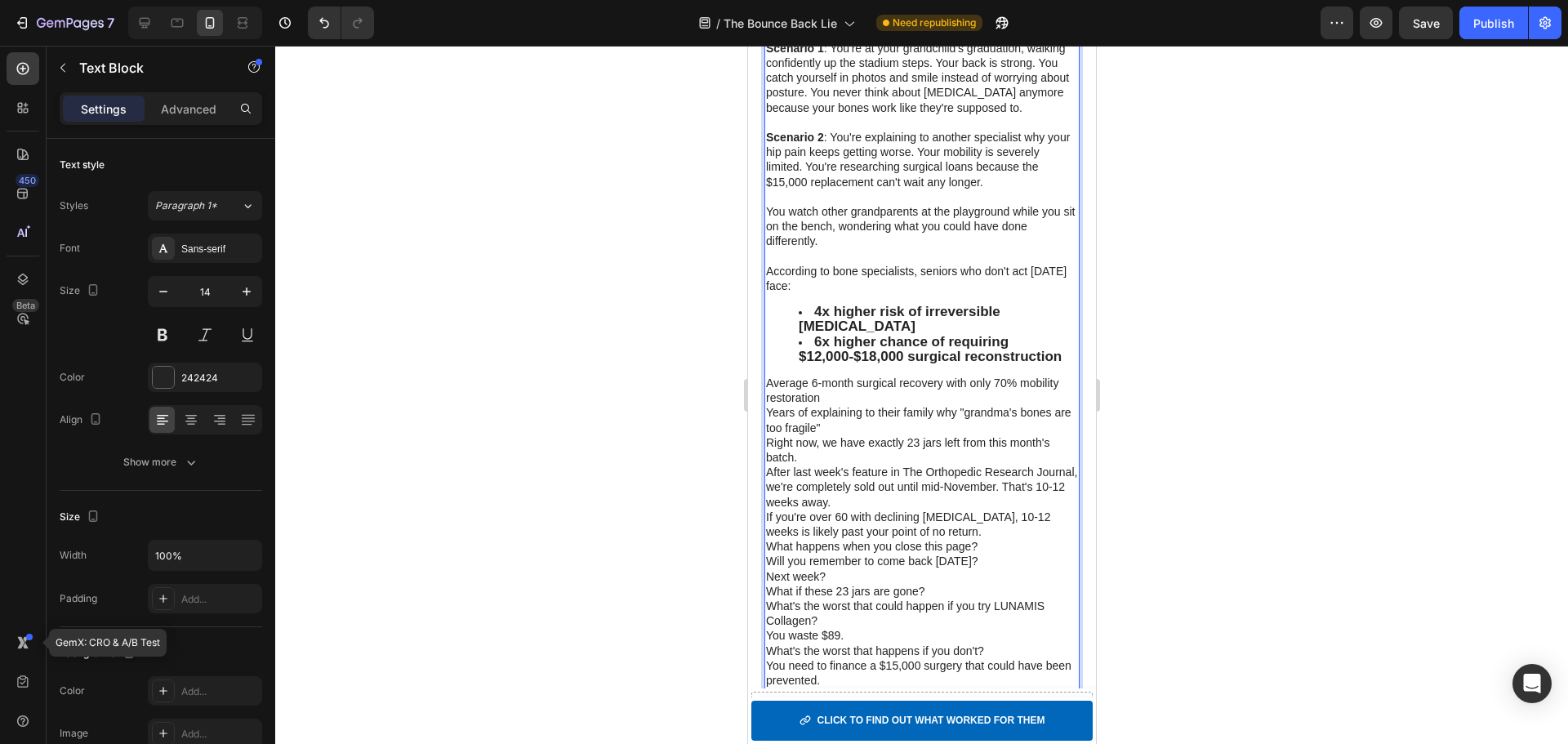
drag, startPoint x: 900, startPoint y: 484, endPoint x: 900, endPoint y: 526, distance: 42.0
click at [853, 403] on p "Average 6-month surgical recovery with only 70% mobility restoration" at bounding box center [920, 387] width 312 height 29
click at [767, 403] on p "Average 6-month surgical recovery with only 70% mobility restoration" at bounding box center [920, 387] width 312 height 29
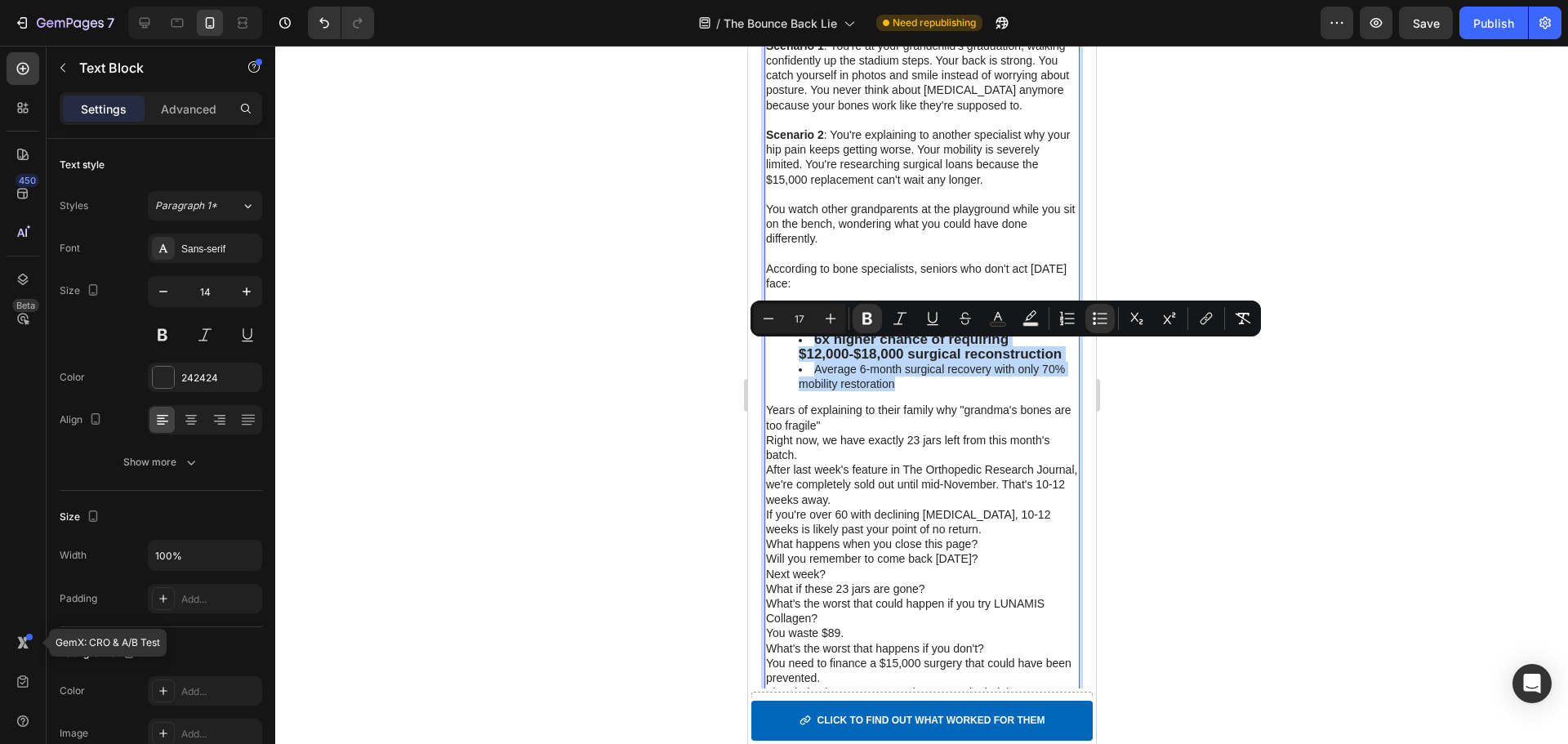
drag, startPoint x: 905, startPoint y: 427, endPoint x: 804, endPoint y: 354, distance: 124.6
click at [804, 354] on ul "4x higher risk of irreversible bone loss 6x higher chance of requiring $12,000-…" at bounding box center [920, 347] width 312 height 89
click at [804, 316] on input "17" at bounding box center [799, 318] width 33 height 20
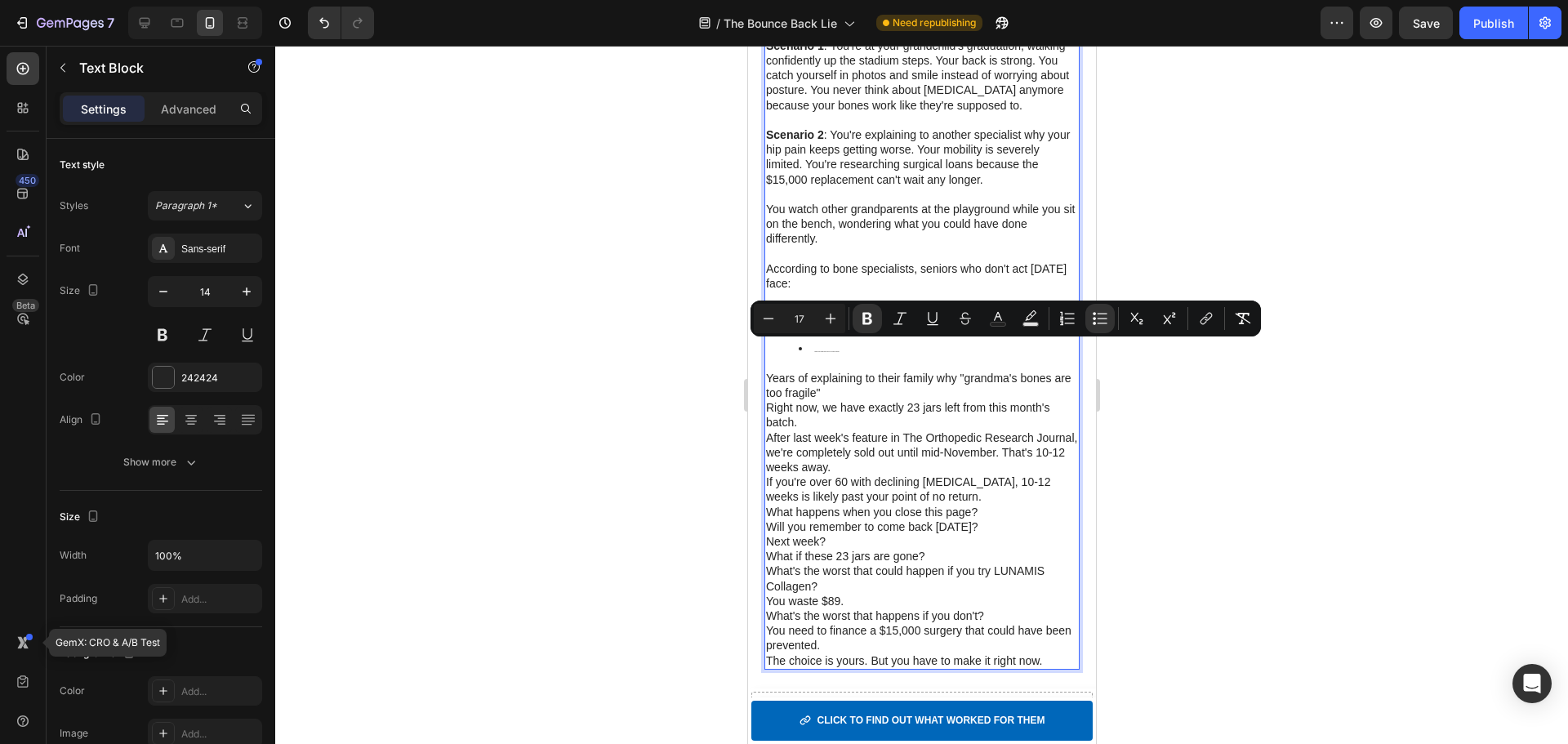
type input "17"
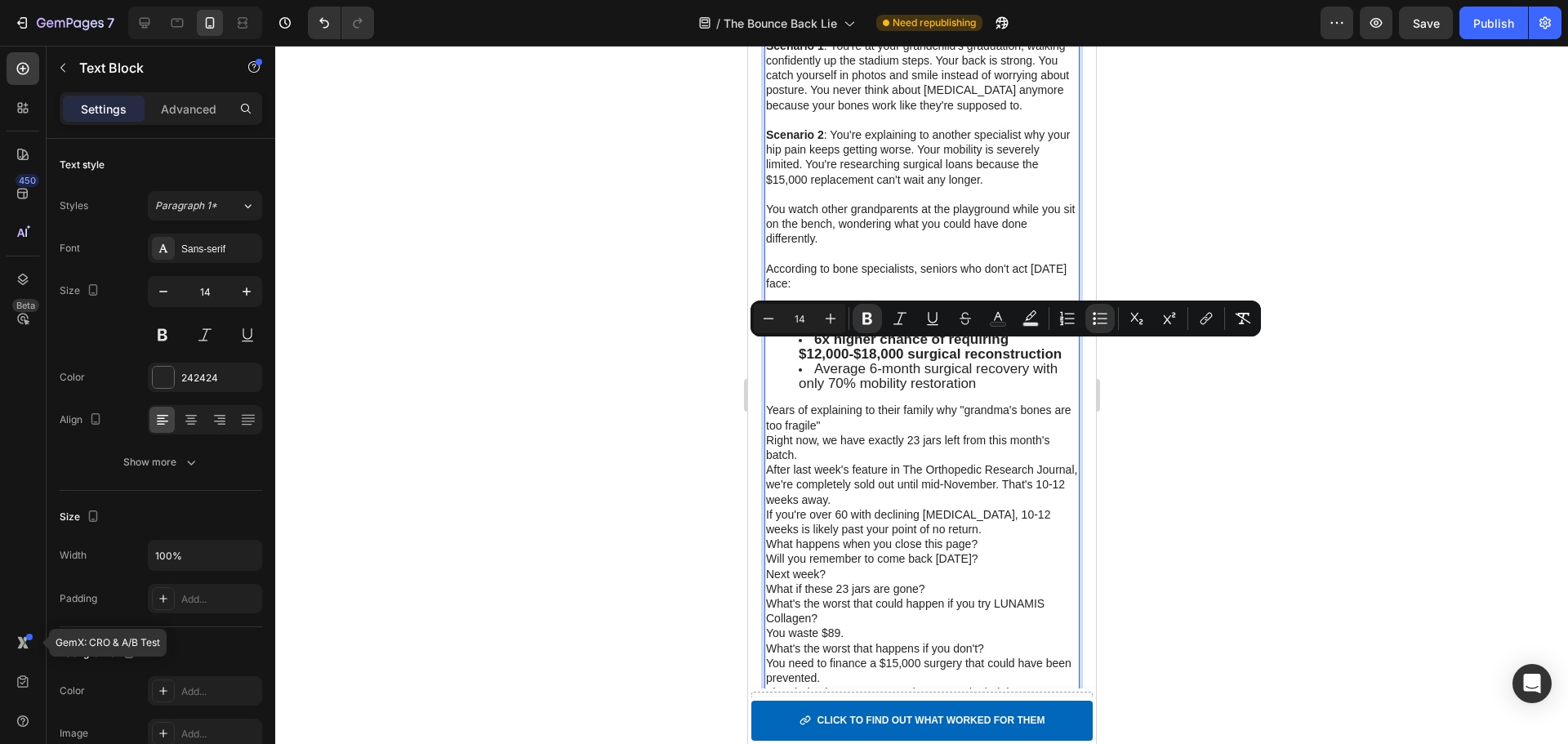
click at [769, 432] on p "Years of explaining to their family why "grandma's bones are too fragile"" at bounding box center [920, 417] width 312 height 29
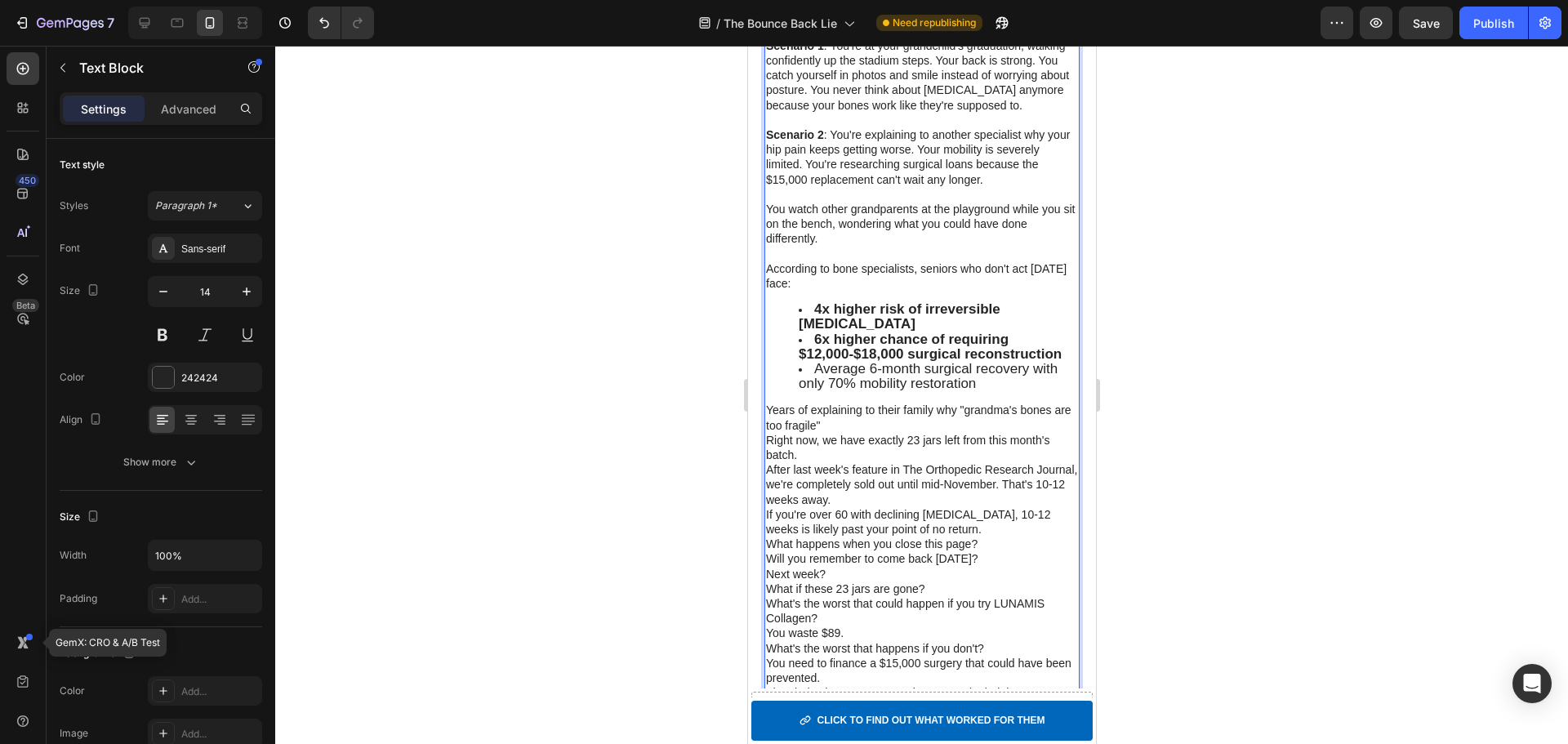
click at [765, 432] on p "Years of explaining to their family why "grandma's bones are too fragile"" at bounding box center [920, 417] width 312 height 29
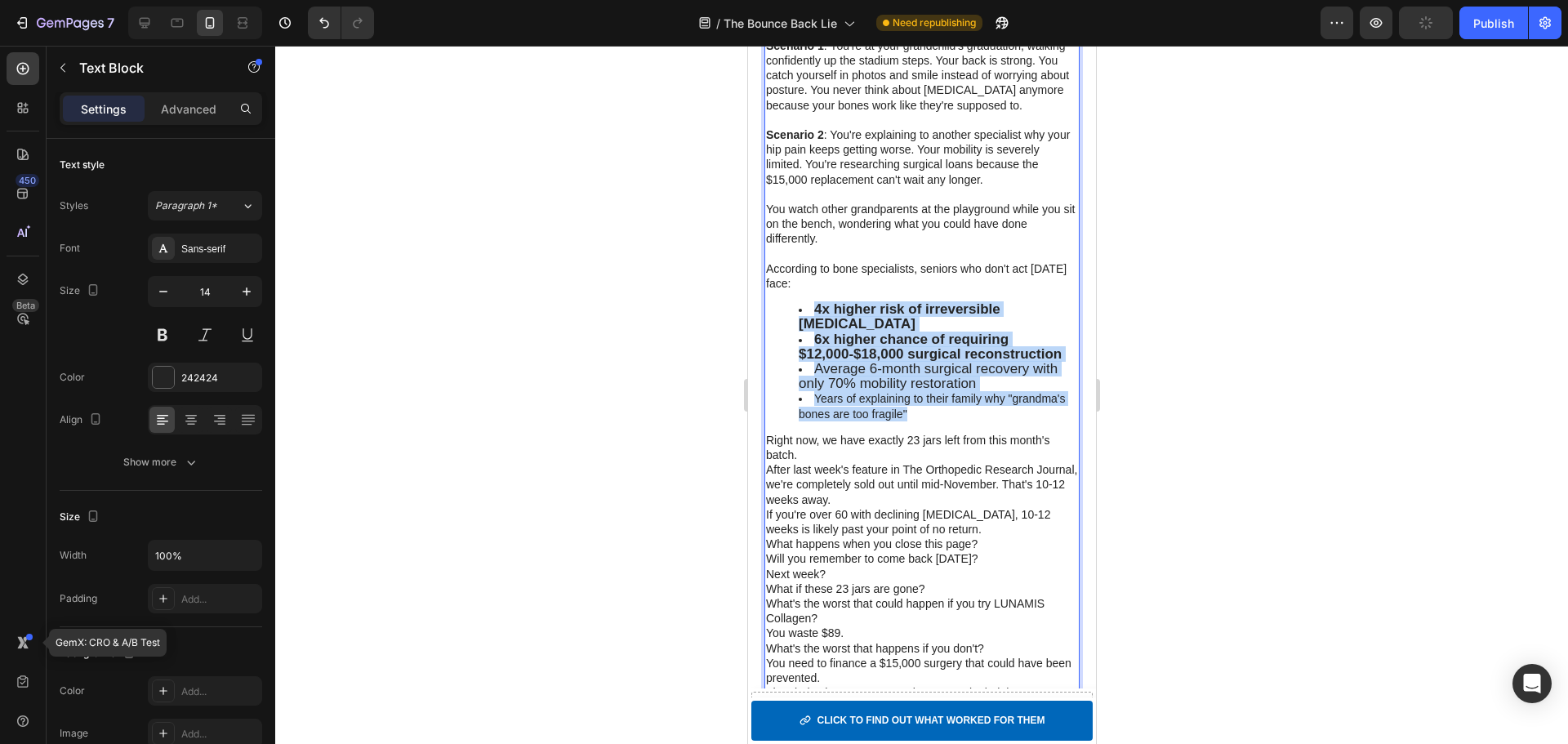
drag, startPoint x: 931, startPoint y: 454, endPoint x: 817, endPoint y: 356, distance: 150.3
click at [817, 356] on ul "4x higher risk of irreversible bone loss 6x higher chance of requiring $12,000-…" at bounding box center [920, 361] width 312 height 119
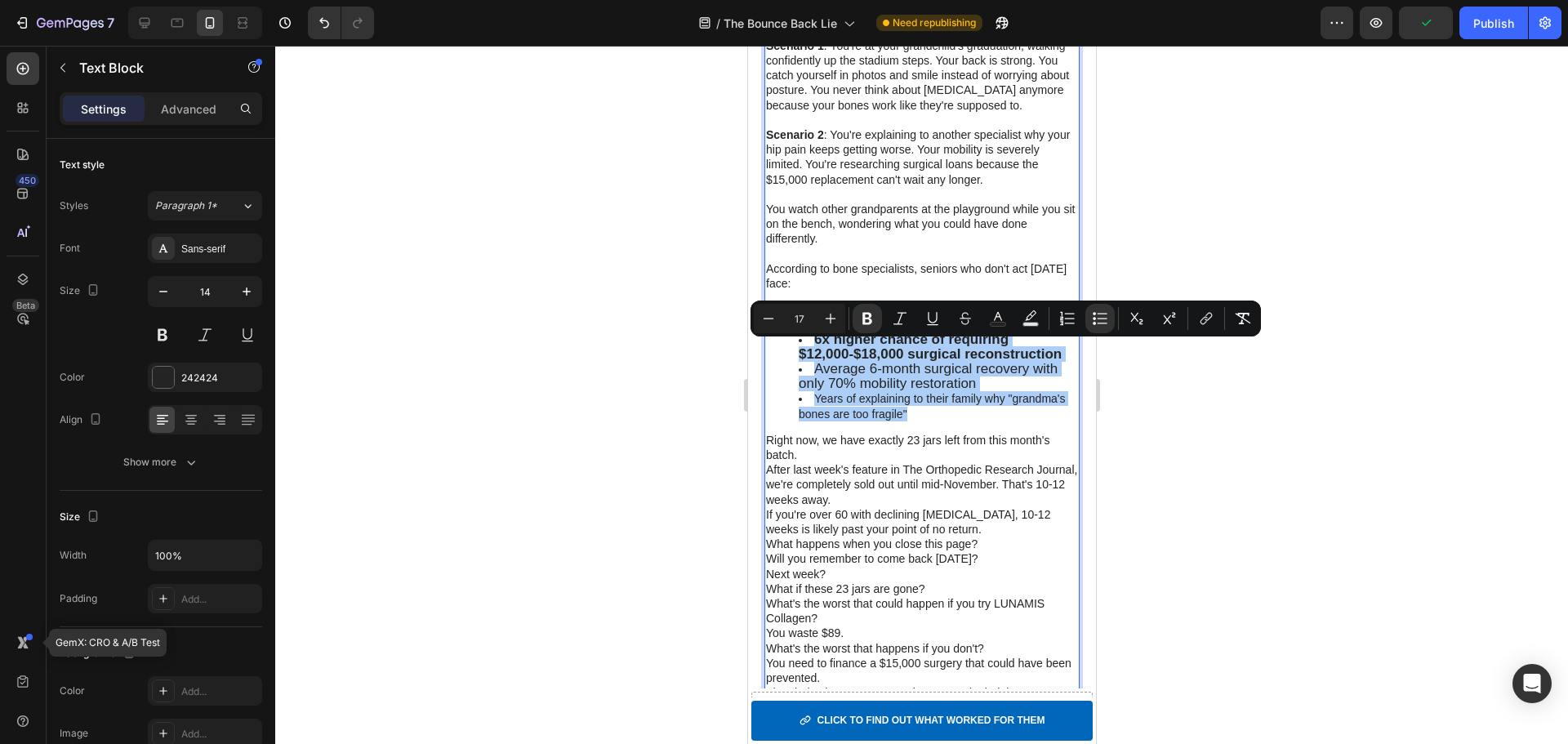
click at [797, 314] on input "17" at bounding box center [799, 318] width 33 height 20
type input "17"
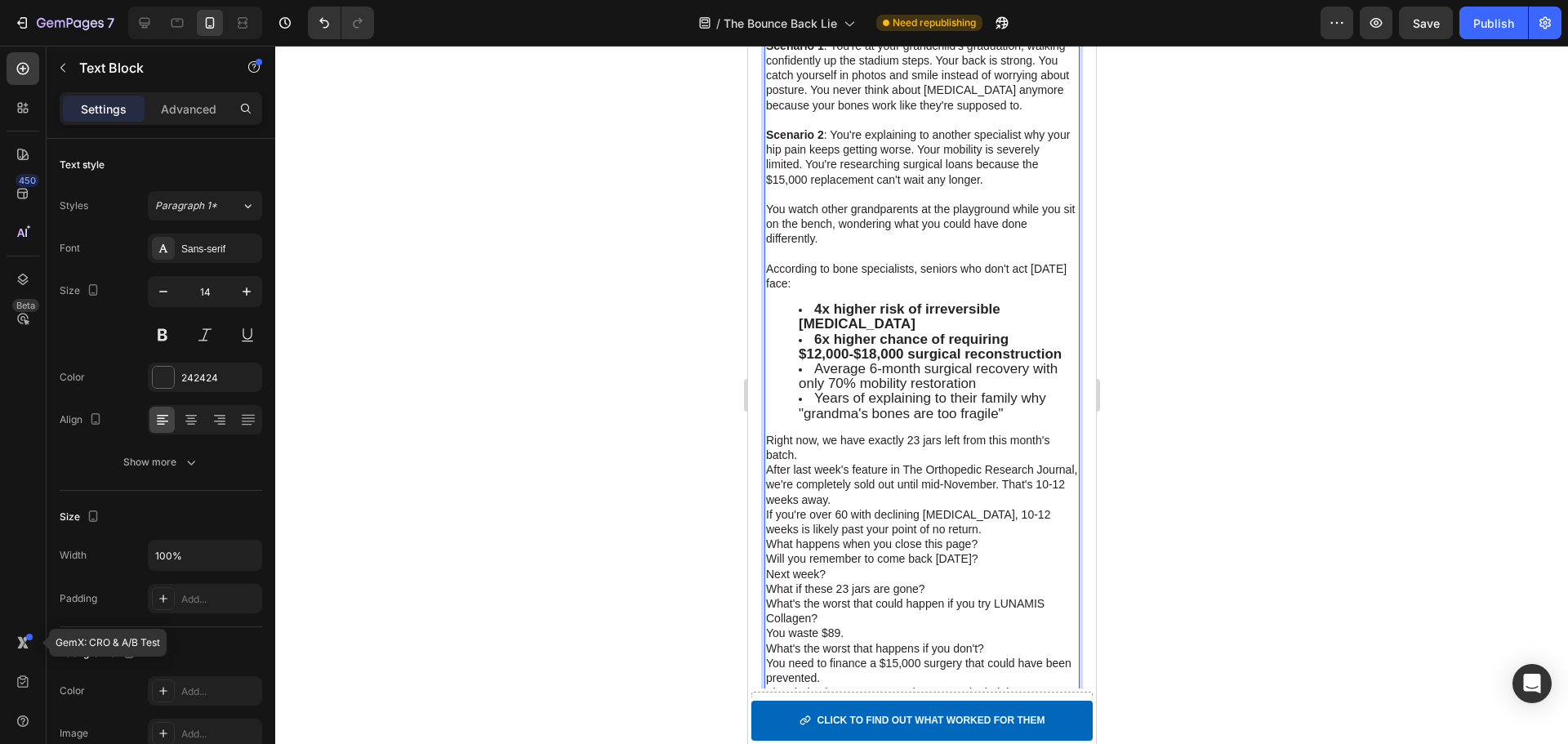
click at [1013, 420] on li "Years of explaining to their family why "grandma's bones are too fragile"" at bounding box center [937, 406] width 279 height 29
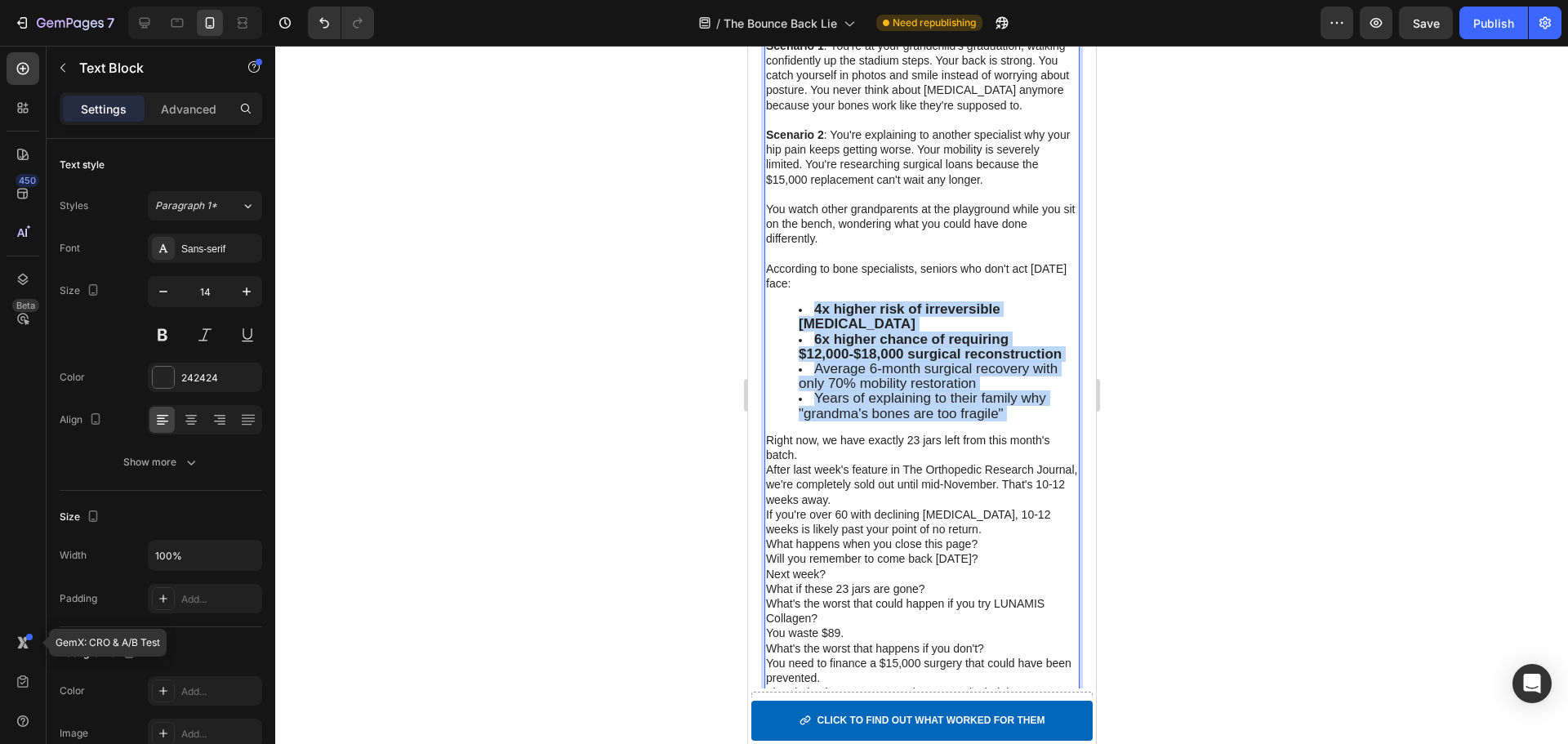
drag, startPoint x: 1013, startPoint y: 460, endPoint x: 817, endPoint y: 355, distance: 222.4
click at [817, 355] on ul "4x higher risk of irreversible bone loss 6x higher chance of requiring $12,000-…" at bounding box center [920, 361] width 312 height 119
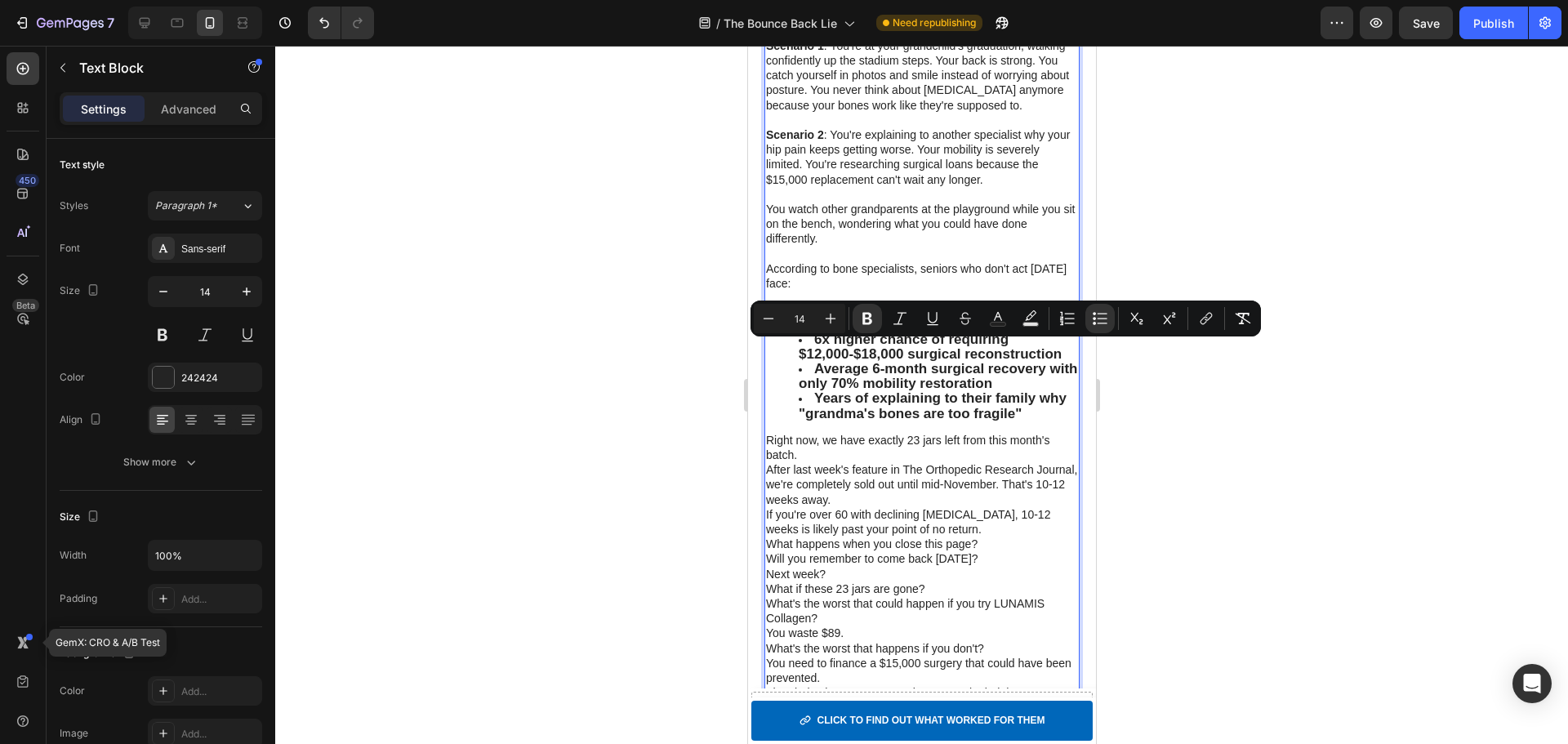
click at [902, 462] on p "Right now, we have exactly 23 jars left from this month's batch." at bounding box center [920, 447] width 312 height 29
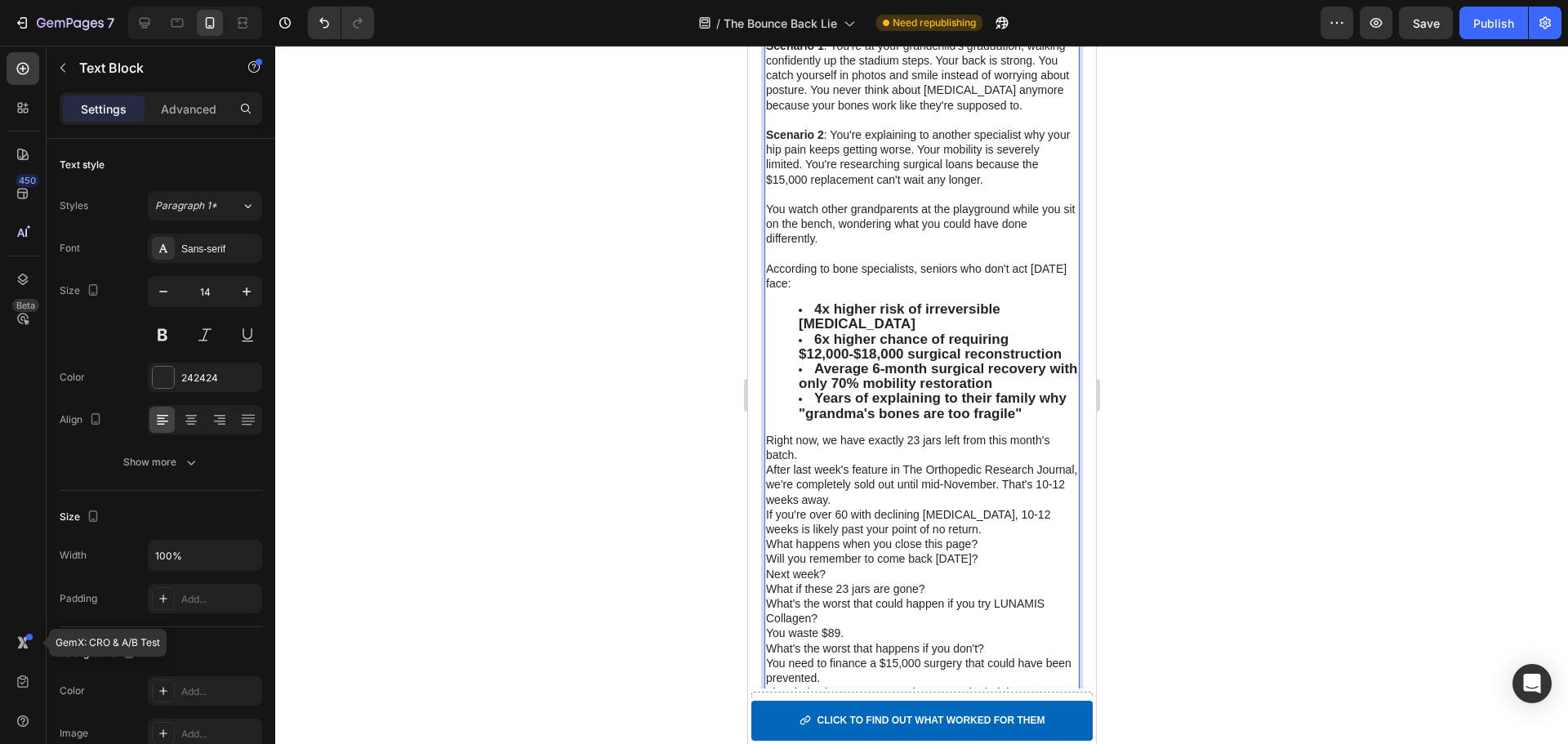
click at [893, 462] on p "Right now, we have exactly 23 jars left from this month's batch." at bounding box center [920, 447] width 312 height 29
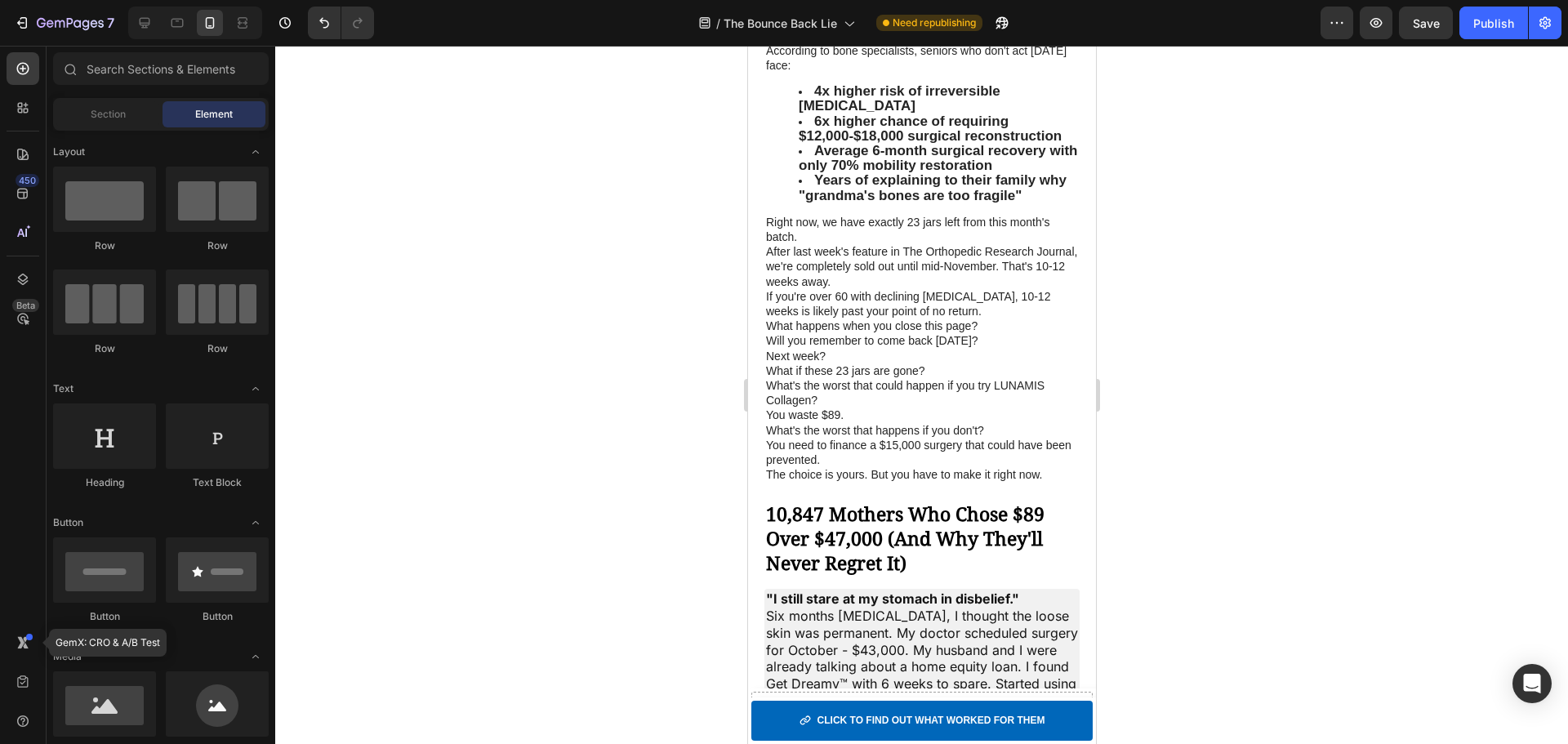
scroll to position [5922, 0]
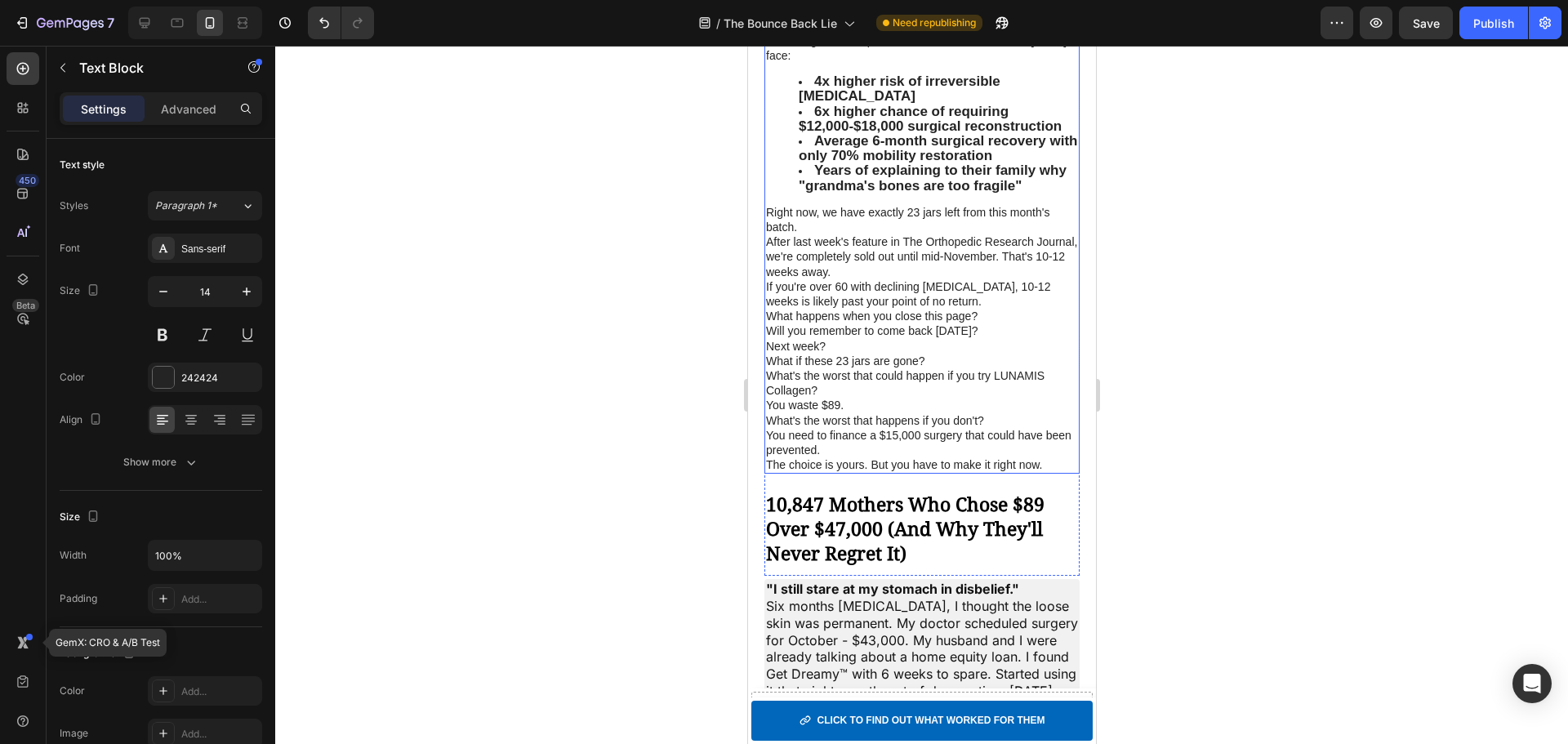
click at [901, 235] on p "Right now, we have exactly 23 jars left from this month's batch." at bounding box center [920, 219] width 312 height 29
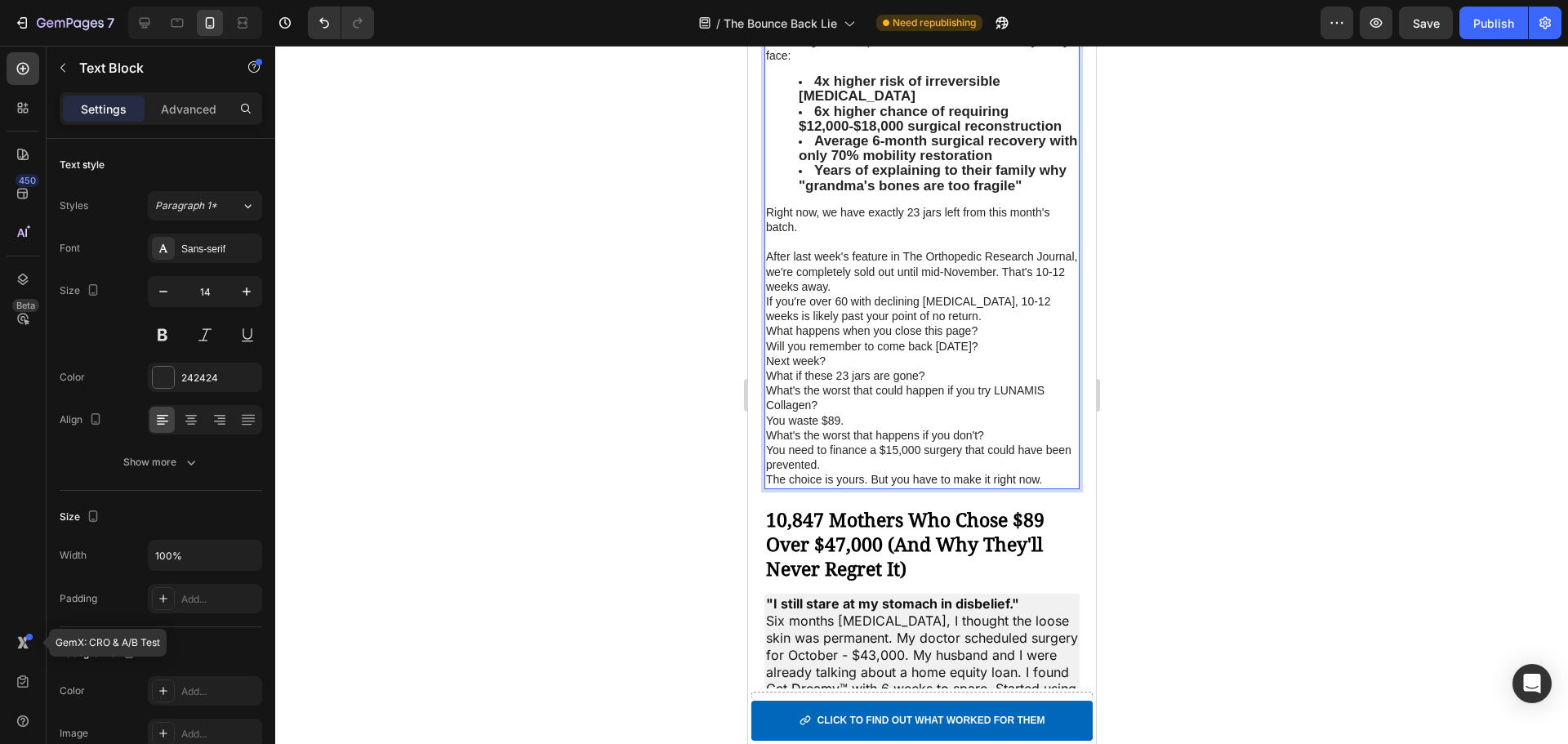
click at [921, 294] on p "After last week's feature in The Orthopedic Research Journal, we're completely …" at bounding box center [920, 271] width 312 height 45
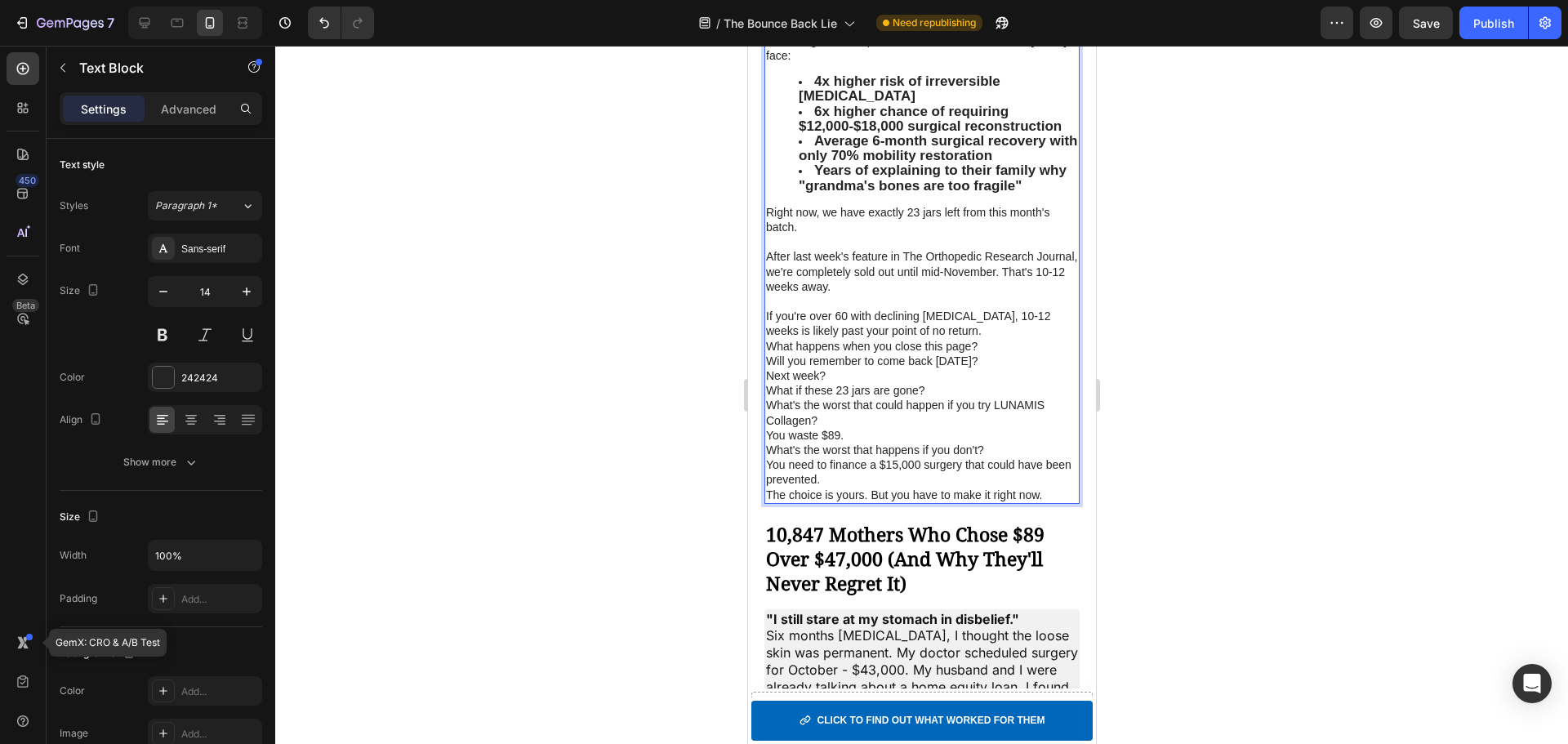
click at [960, 338] on p "If you're over 60 with declining [MEDICAL_DATA], 10-12 weeks is likely past you…" at bounding box center [920, 323] width 312 height 29
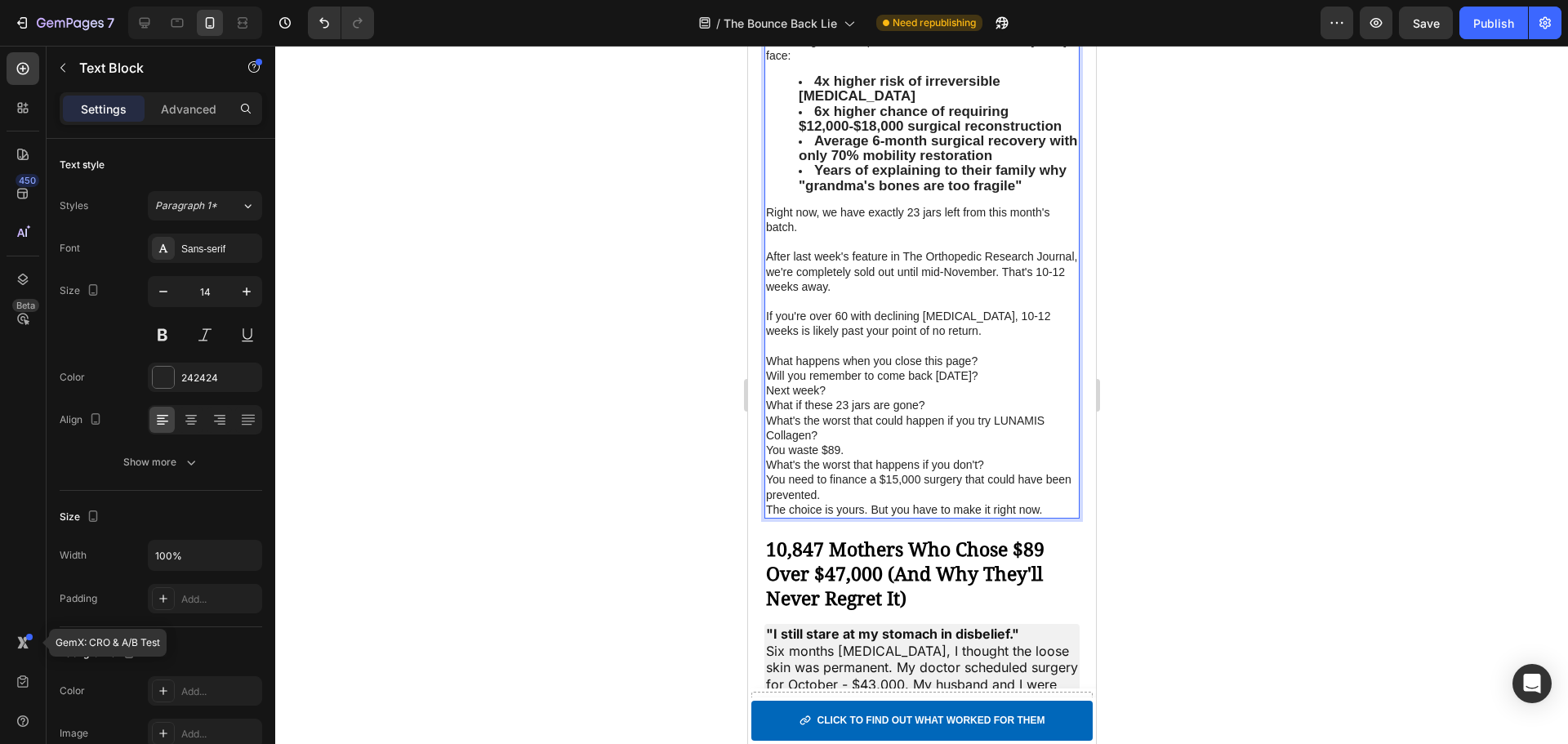
click at [1000, 368] on p "What happens when you close this page?" at bounding box center [920, 361] width 312 height 15
click at [949, 412] on p "What if these 23 jars are gone?" at bounding box center [920, 405] width 312 height 15
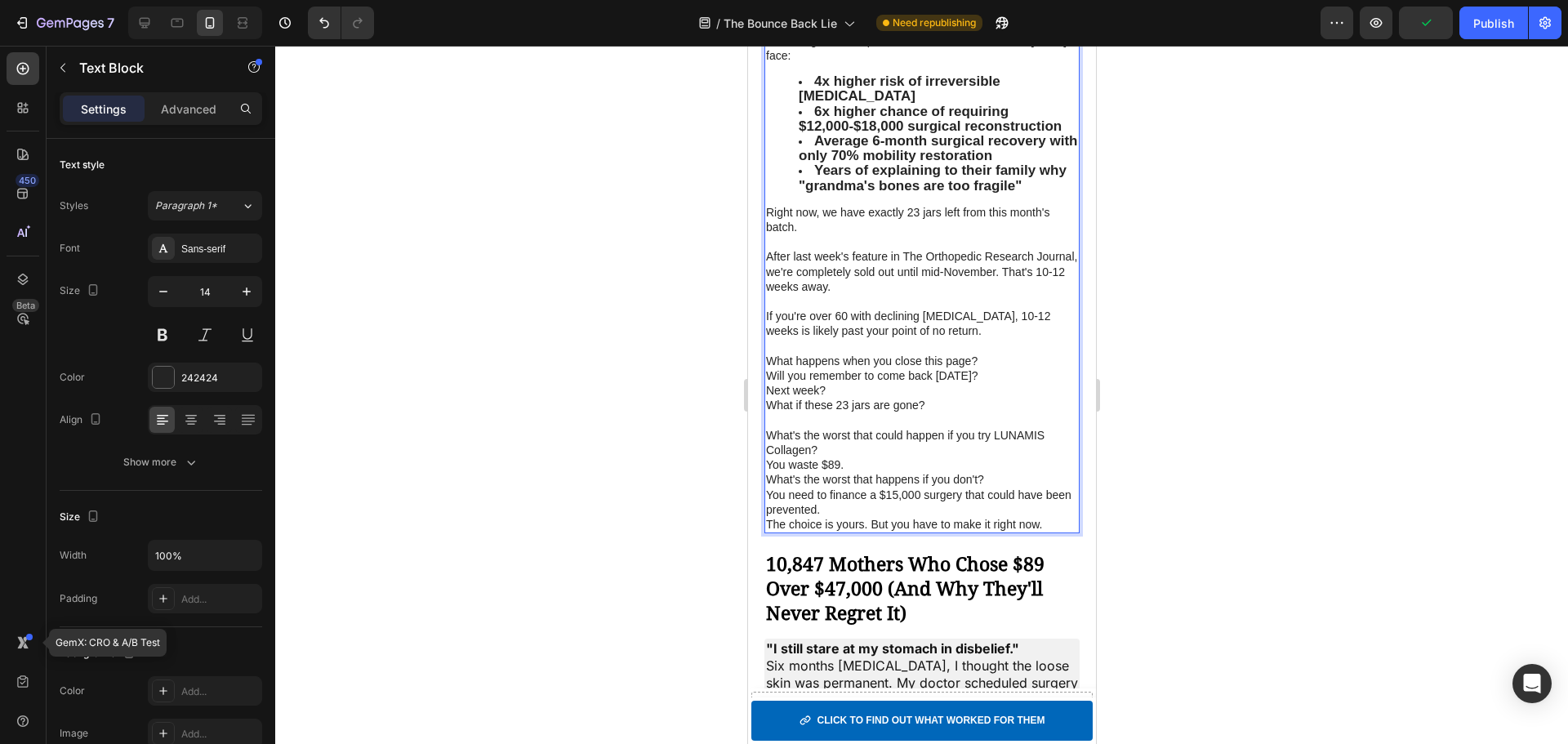
click at [920, 472] on p "You waste $89." at bounding box center [920, 465] width 312 height 15
drag, startPoint x: 828, startPoint y: 510, endPoint x: 839, endPoint y: 514, distance: 11.7
click at [839, 514] on div "Every night you go to bed without supporting your bone matrix repair, irreversi…" at bounding box center [921, 134] width 316 height 799
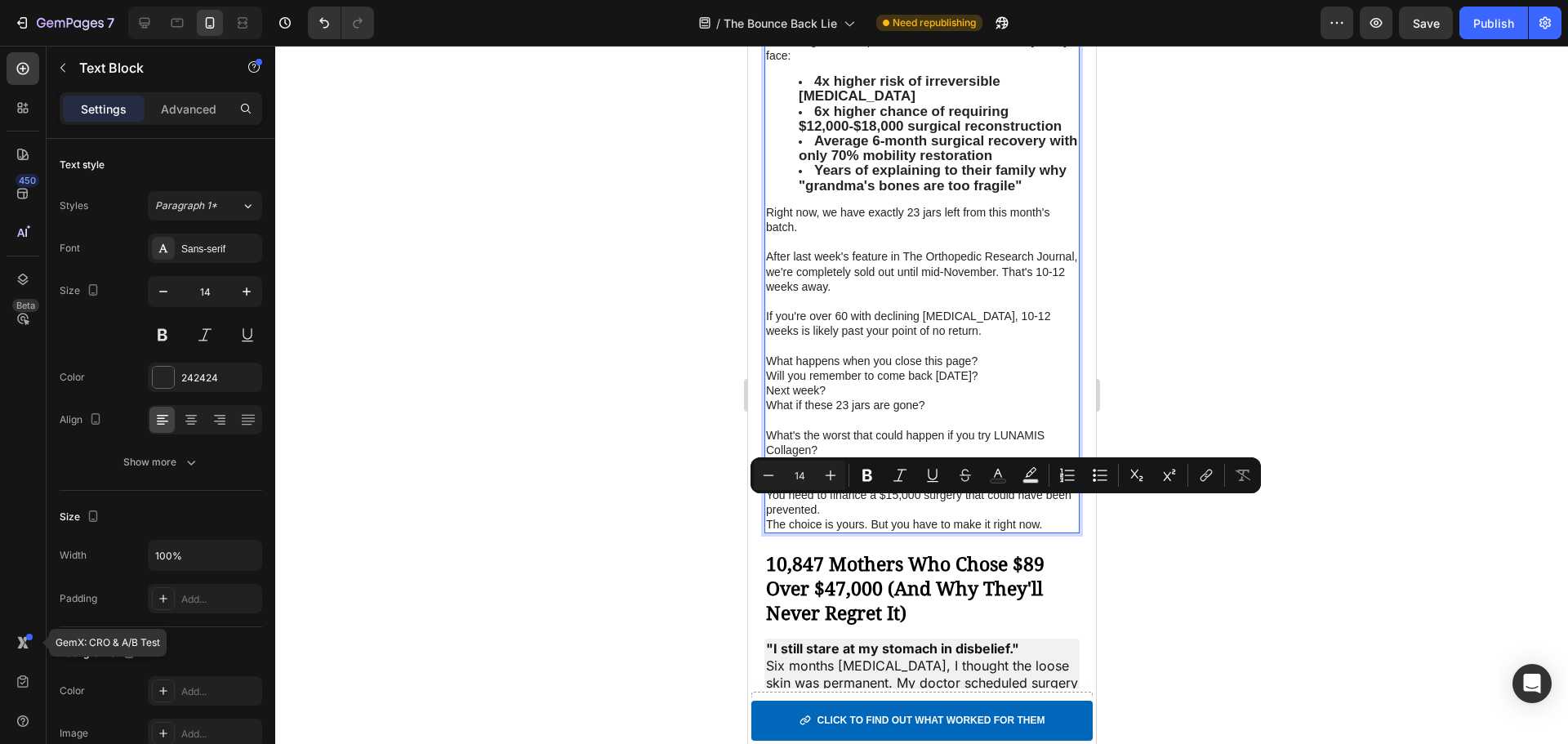
click at [909, 472] on p "You waste $89." at bounding box center [920, 465] width 312 height 15
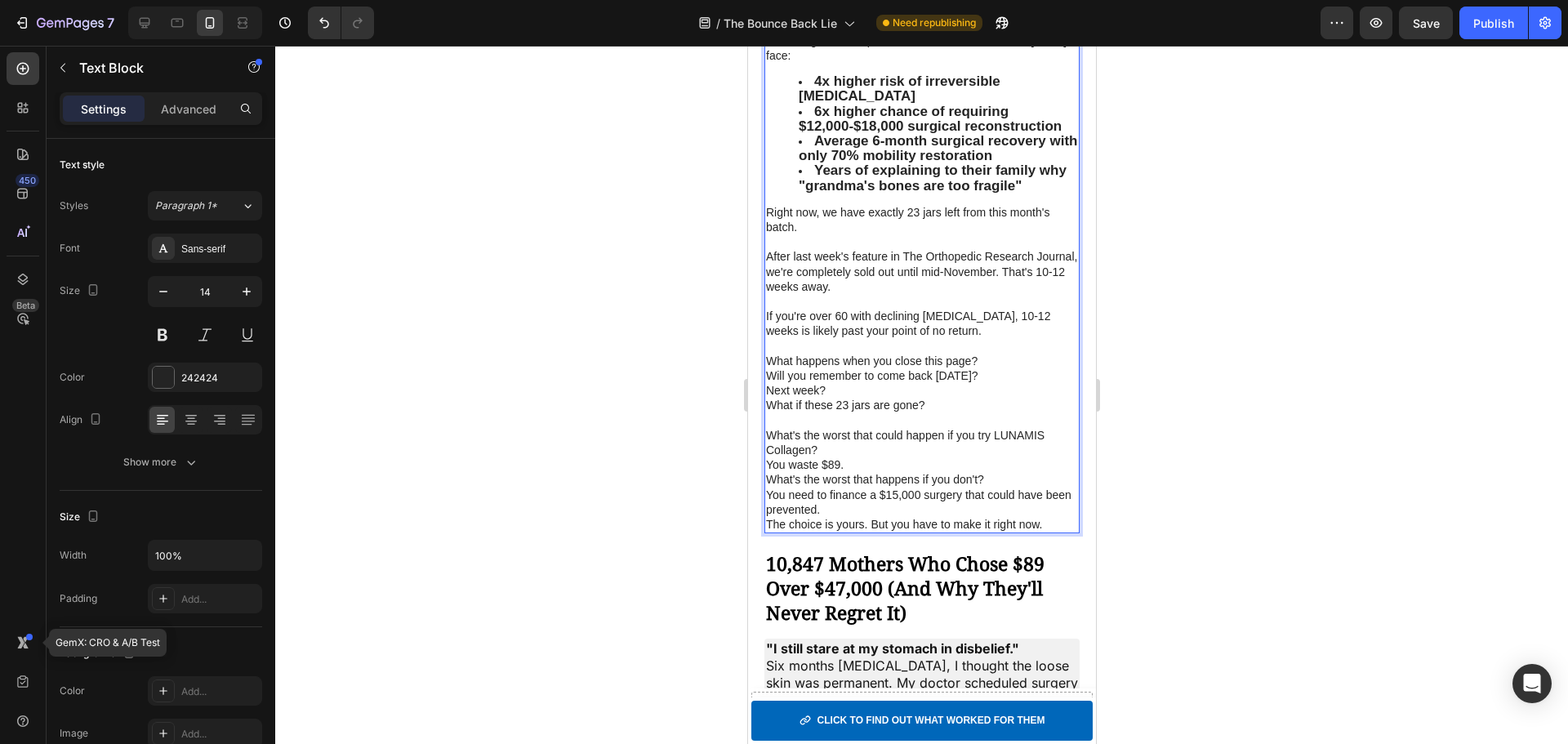
click at [1001, 487] on p "What's the worst that happens if you don't?" at bounding box center [920, 479] width 312 height 15
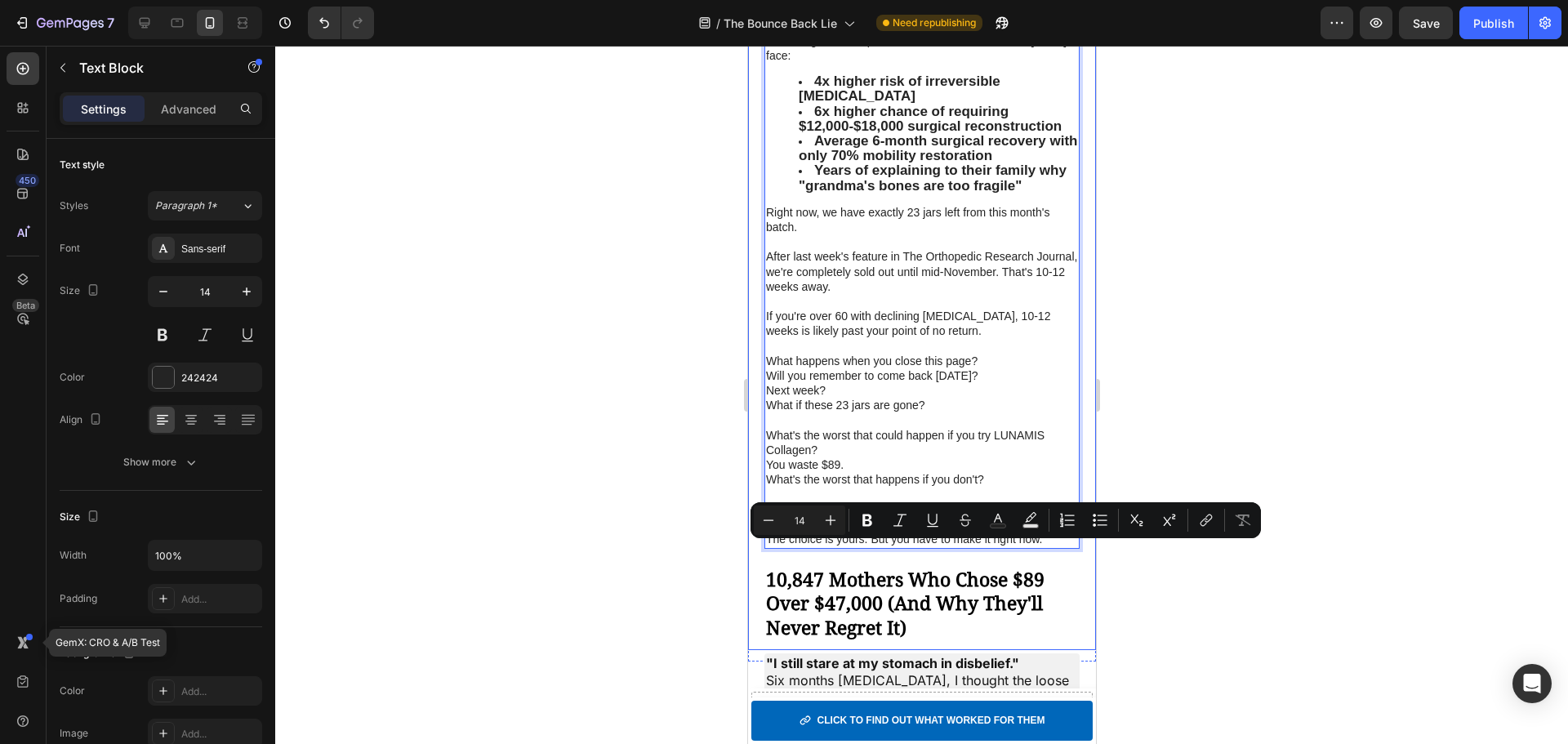
drag, startPoint x: 879, startPoint y: 568, endPoint x: 759, endPoint y: 556, distance: 120.6
click at [1019, 547] on p "The choice is yours. But you have to make it right now." at bounding box center [920, 539] width 312 height 15
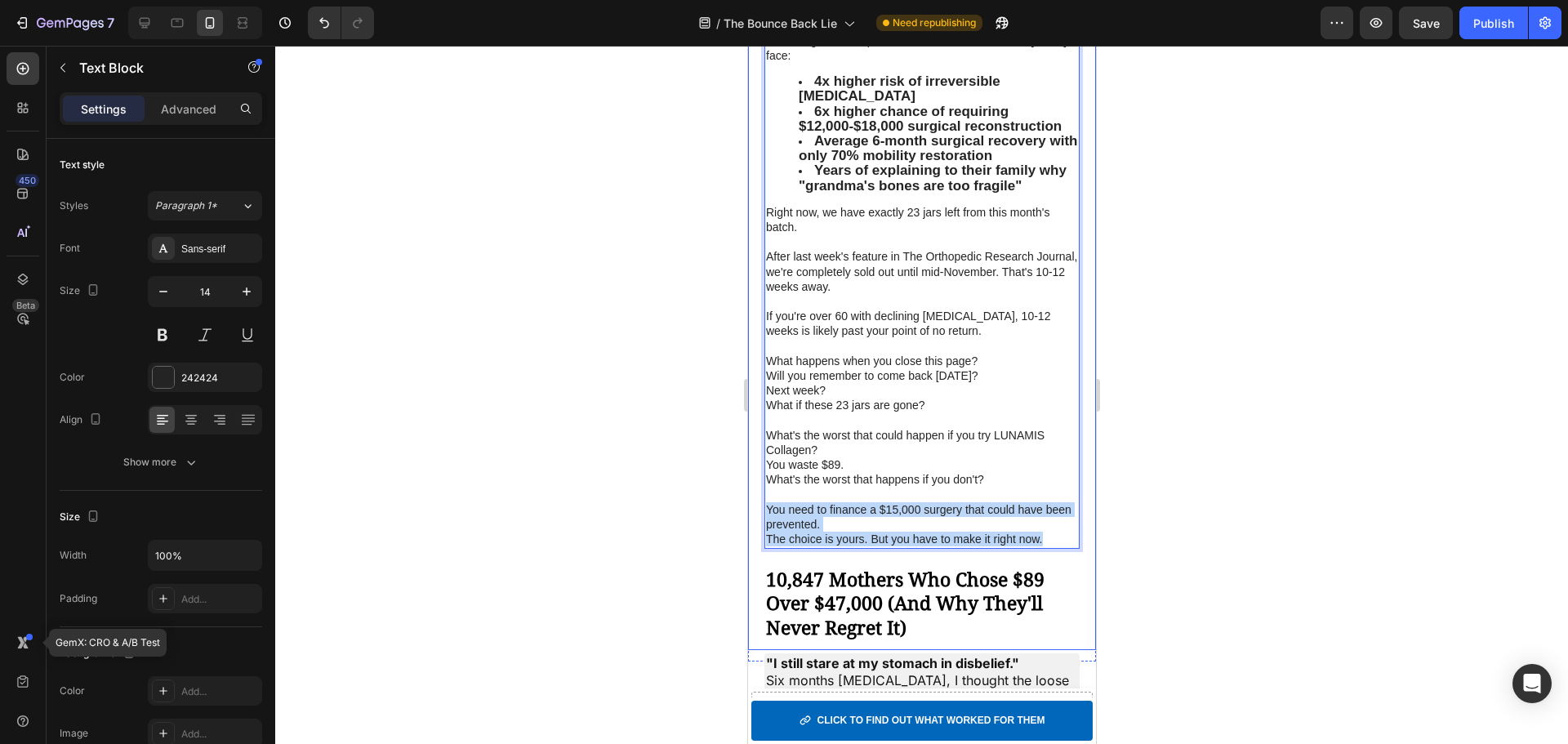
drag, startPoint x: 1050, startPoint y: 584, endPoint x: 761, endPoint y: 555, distance: 290.5
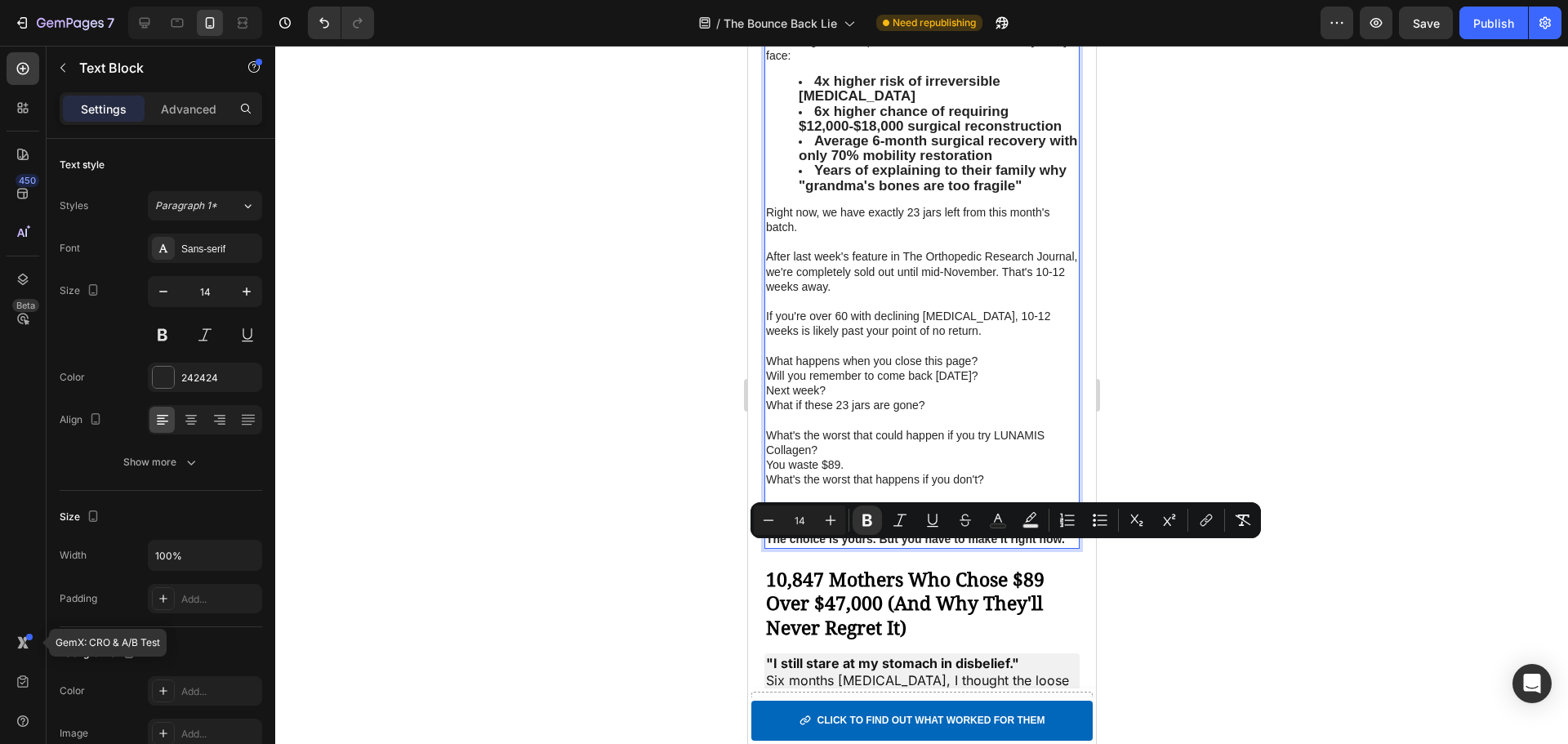
click at [892, 532] on p "You need to finance a $15,000 surgery that could have been prevented." at bounding box center [920, 517] width 312 height 29
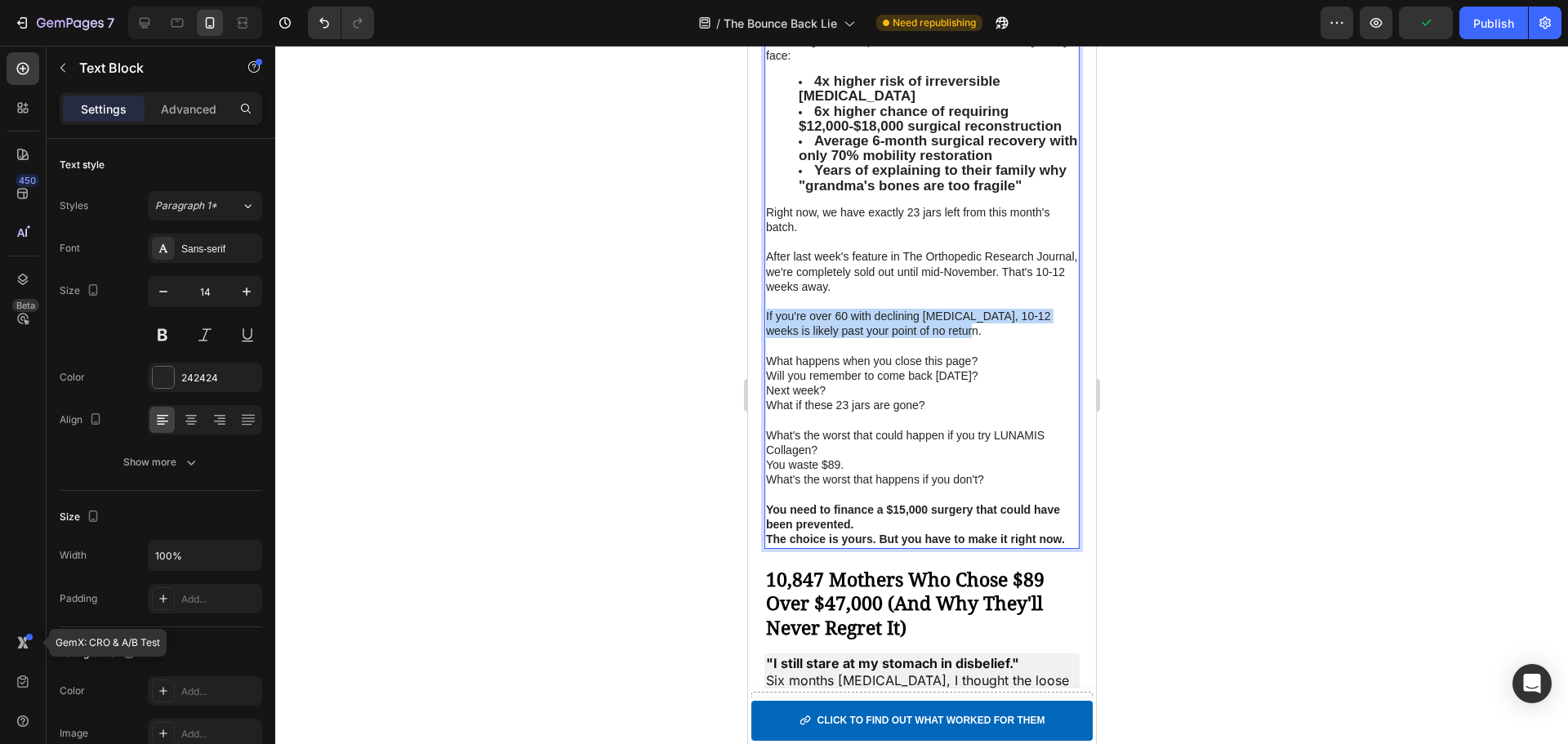
drag, startPoint x: 964, startPoint y: 374, endPoint x: 764, endPoint y: 362, distance: 200.4
click at [765, 338] on p "If you're over 60 with declining [MEDICAL_DATA], 10-12 weeks is likely past you…" at bounding box center [920, 323] width 312 height 29
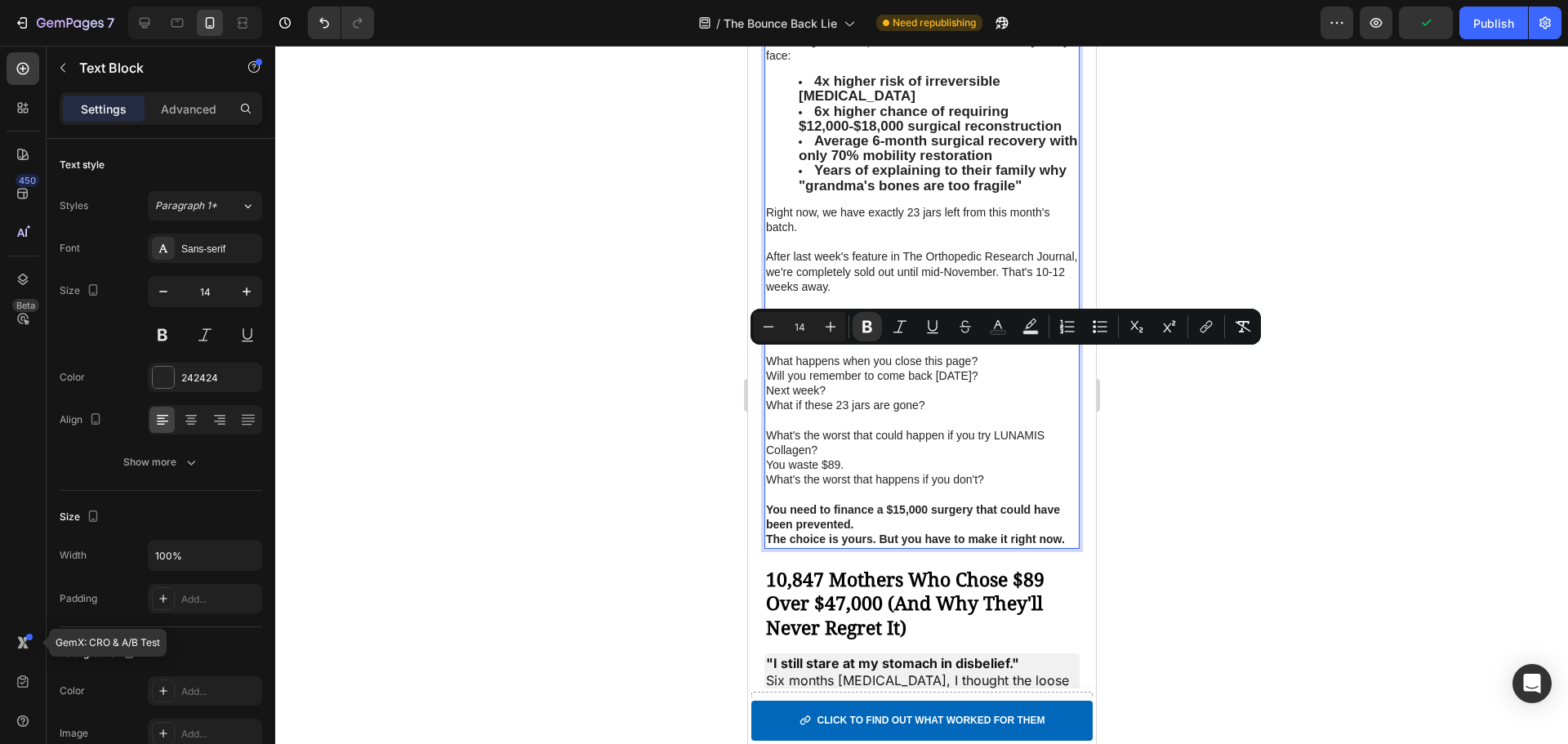
click at [903, 383] on p "Will you remember to come back [DATE]?" at bounding box center [920, 376] width 312 height 15
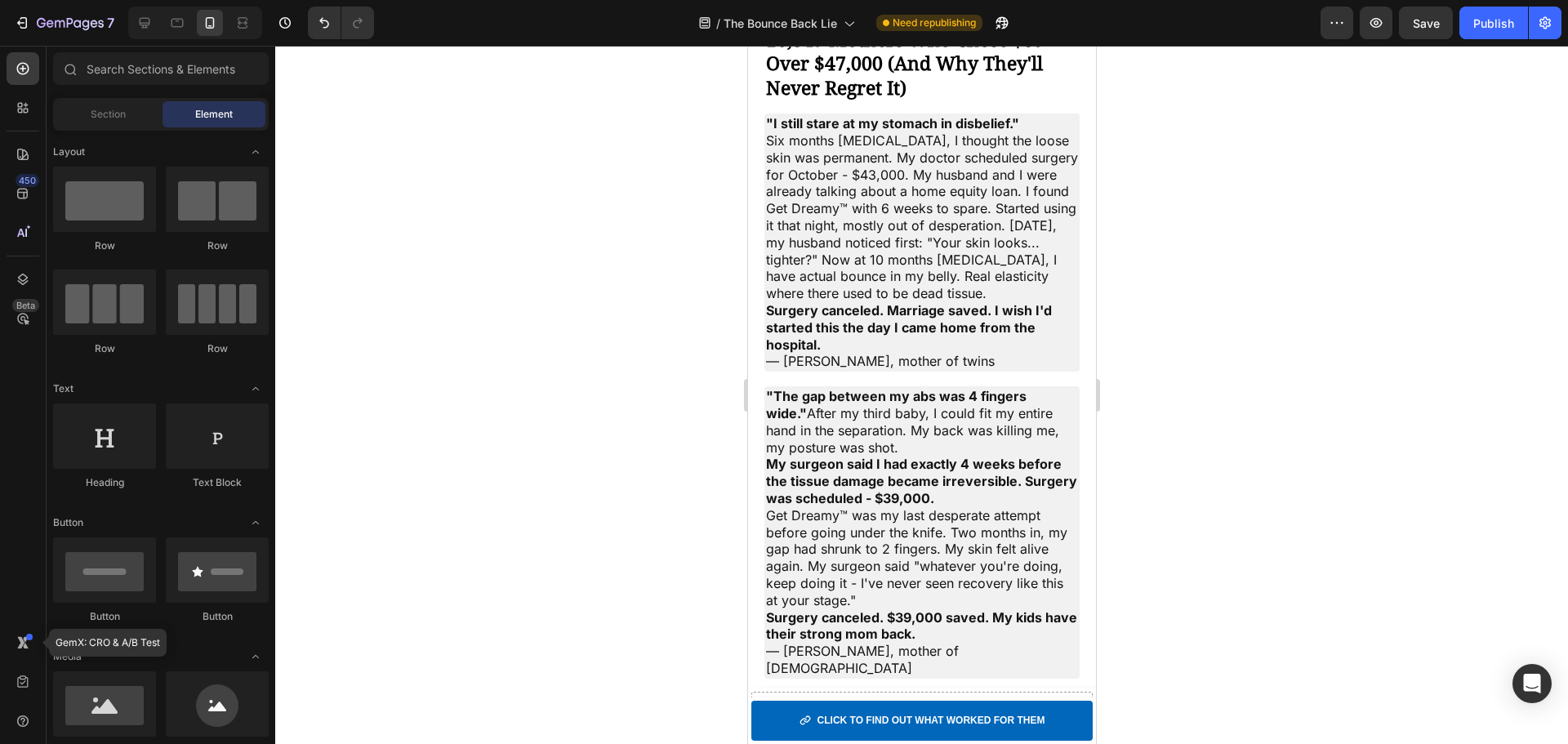
scroll to position [6472, 0]
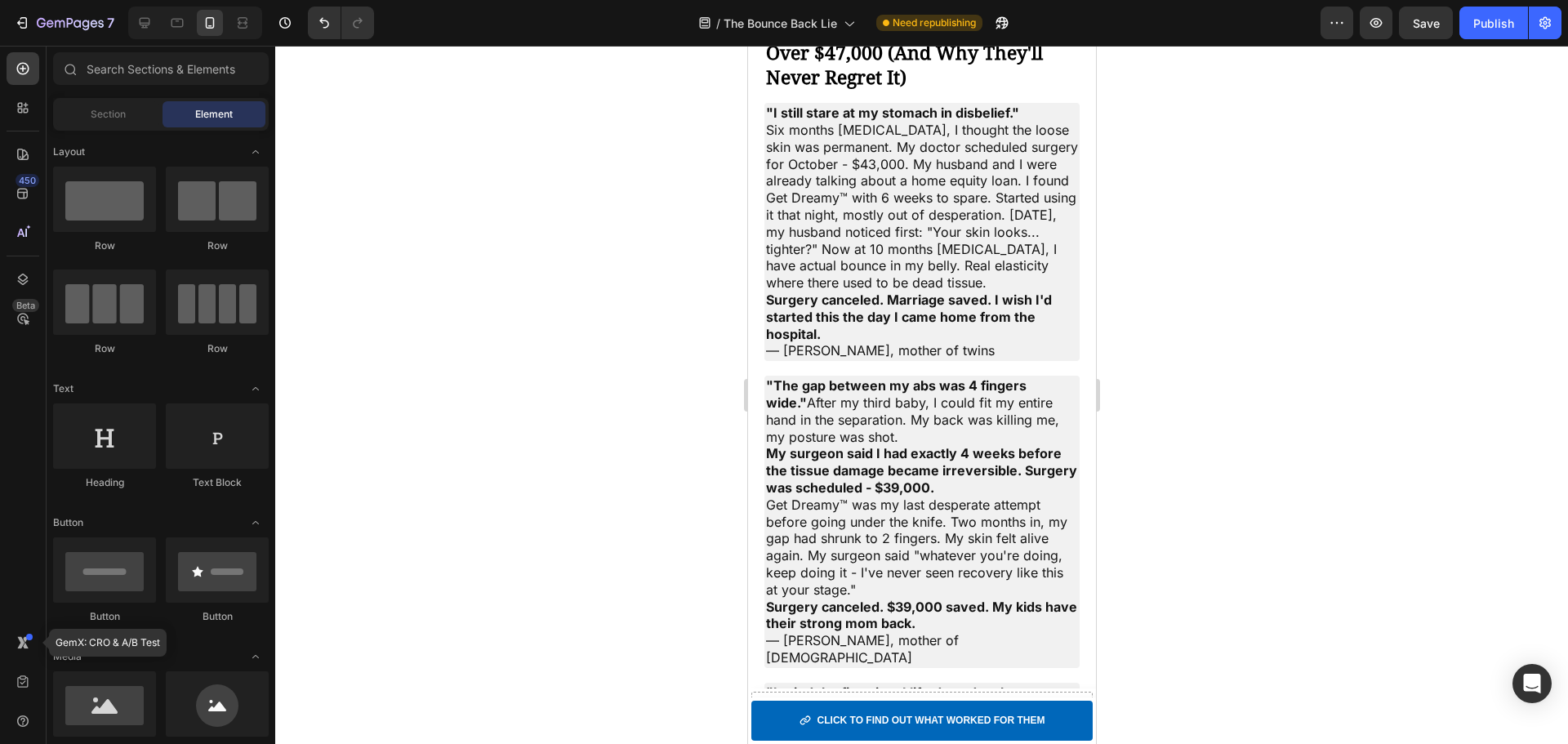
click at [891, 236] on h2 ""I still stare at my stomach in disbelief." Six months postpartum, I thought th…" at bounding box center [921, 232] width 316 height 258
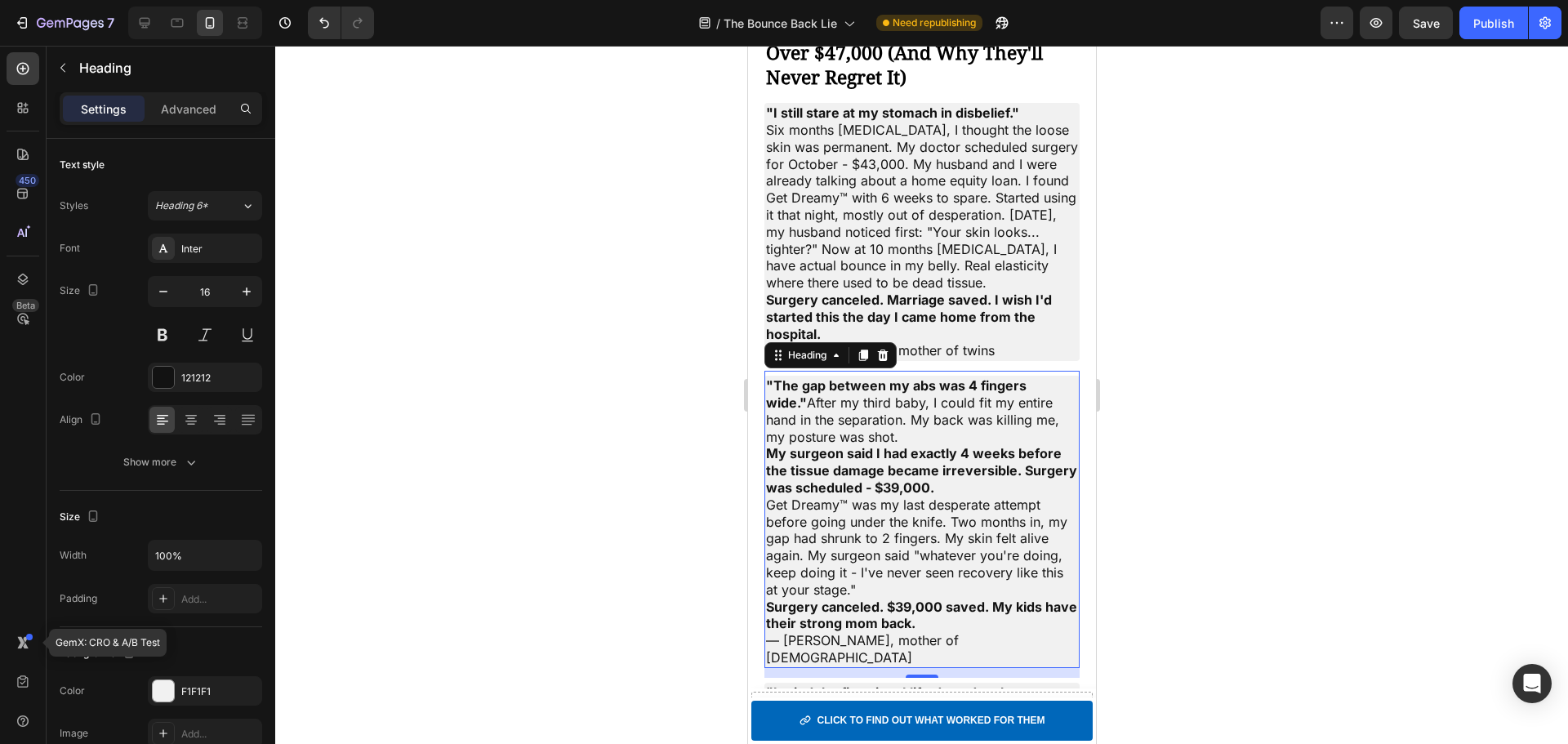
click at [911, 496] on strong "My surgeon said I had exactly 4 weeks before the tissue damage became irreversi…" at bounding box center [920, 470] width 311 height 51
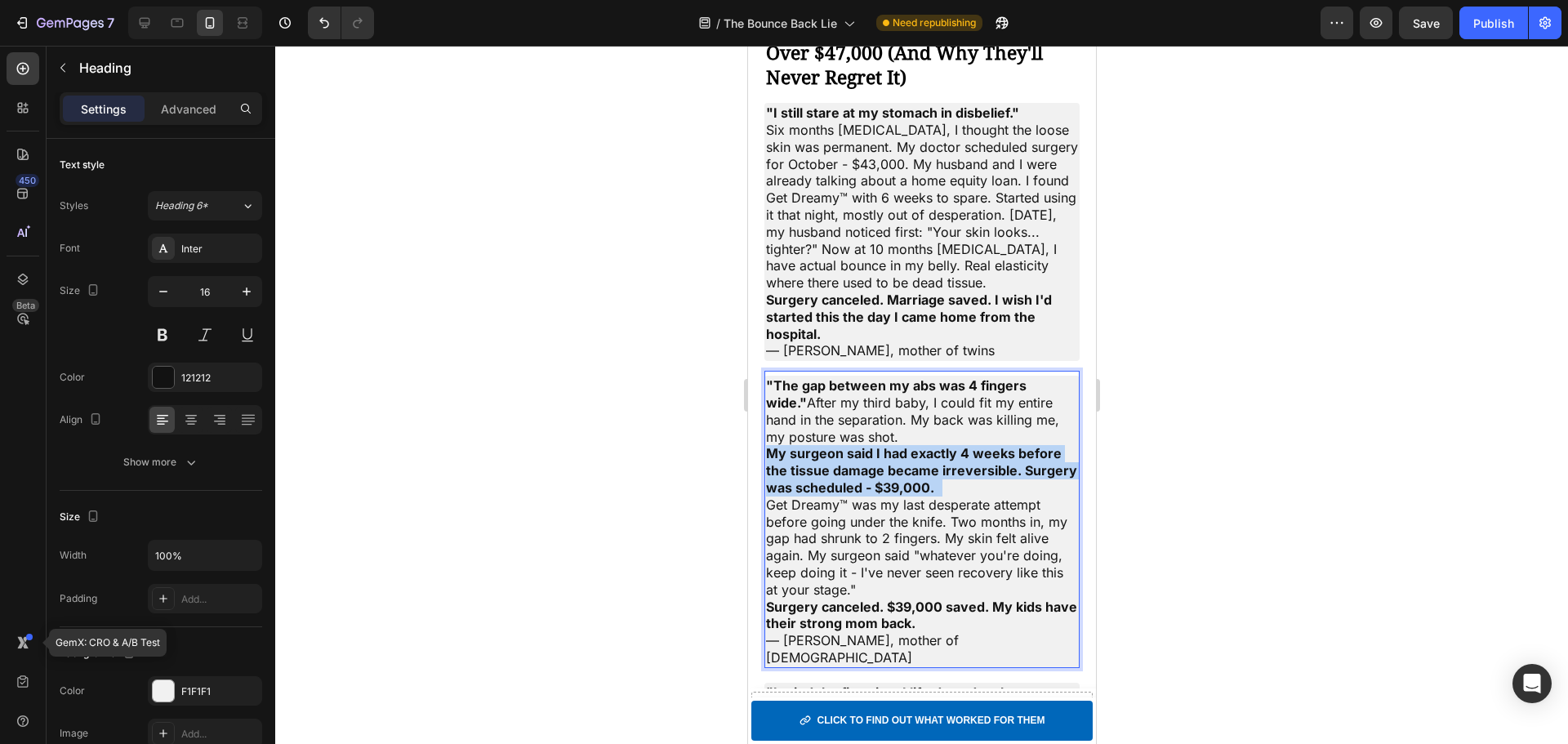
click at [911, 496] on strong "My surgeon said I had exactly 4 weeks before the tissue damage became irreversi…" at bounding box center [920, 470] width 311 height 51
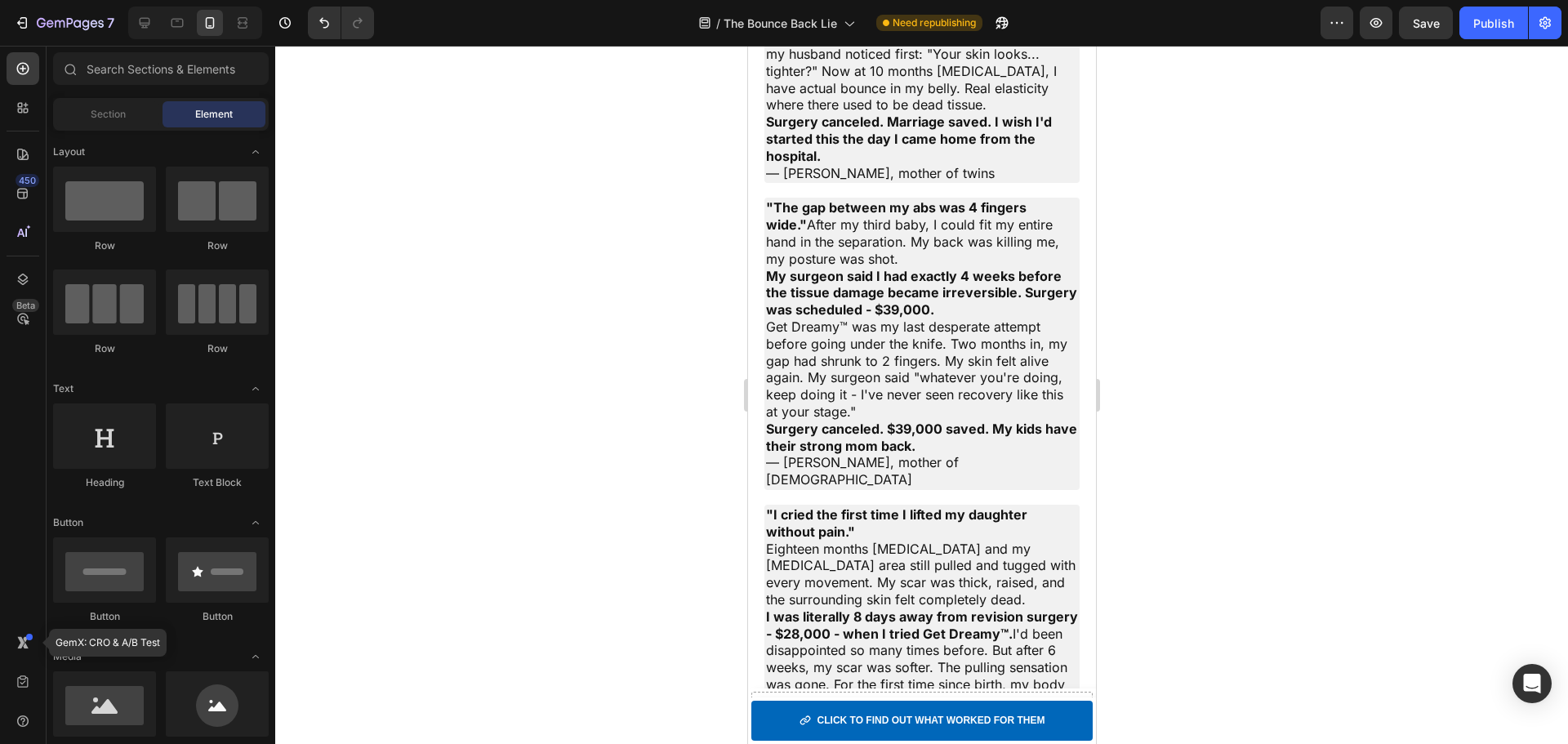
scroll to position [6802, 0]
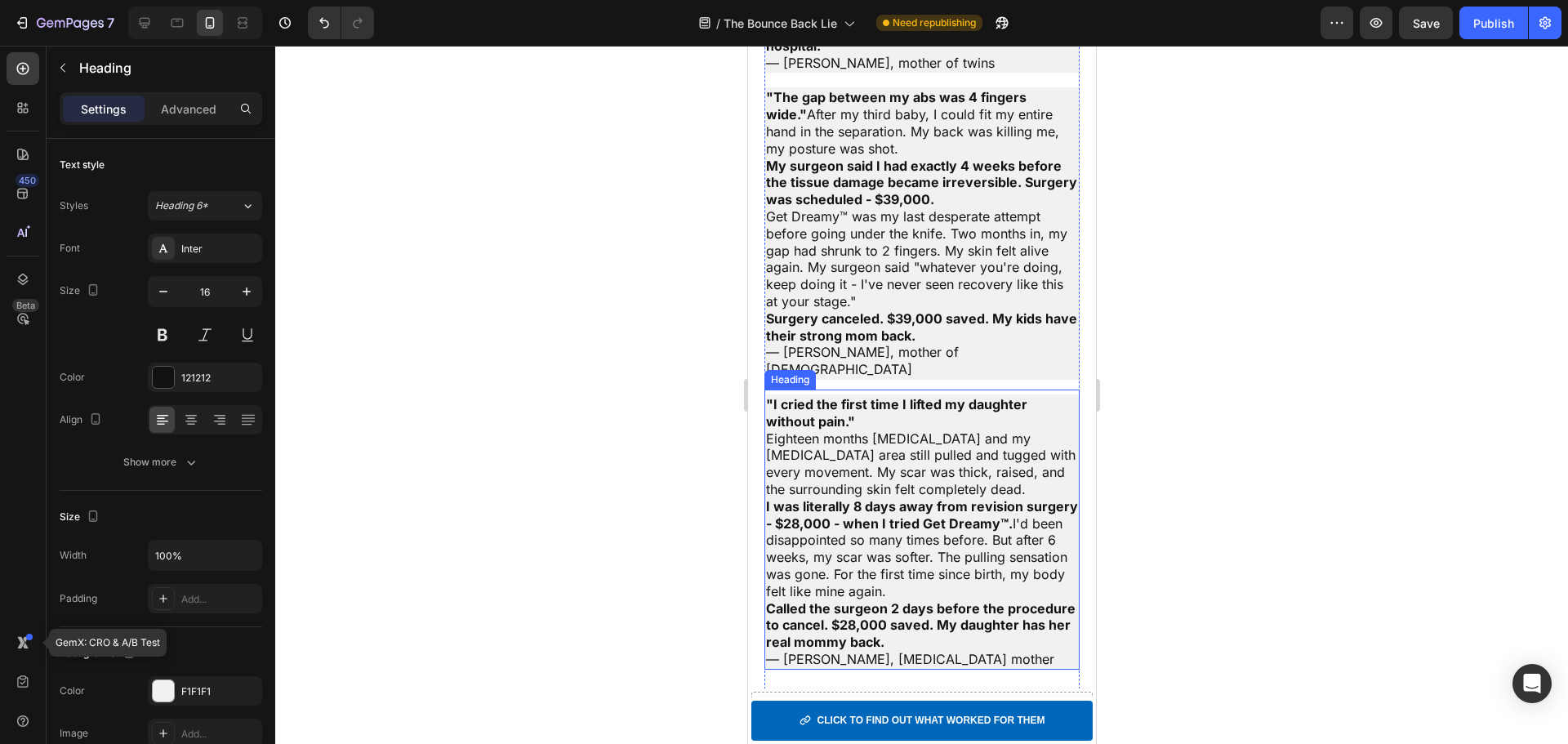
click at [893, 527] on strong "I was literally 8 days away from revision surgery - $28,000 - when I tried Get …" at bounding box center [920, 515] width 312 height 34
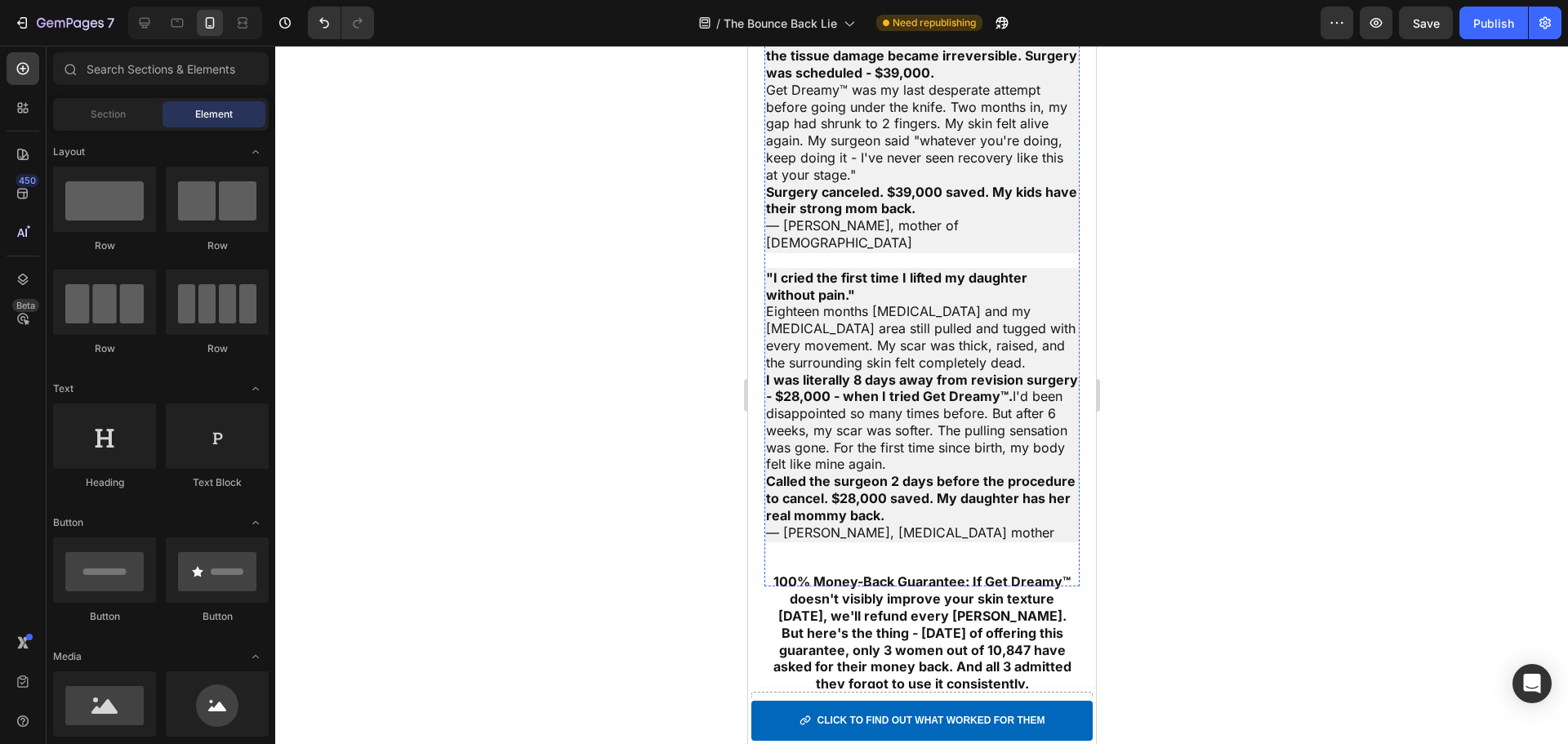
scroll to position [6531, 0]
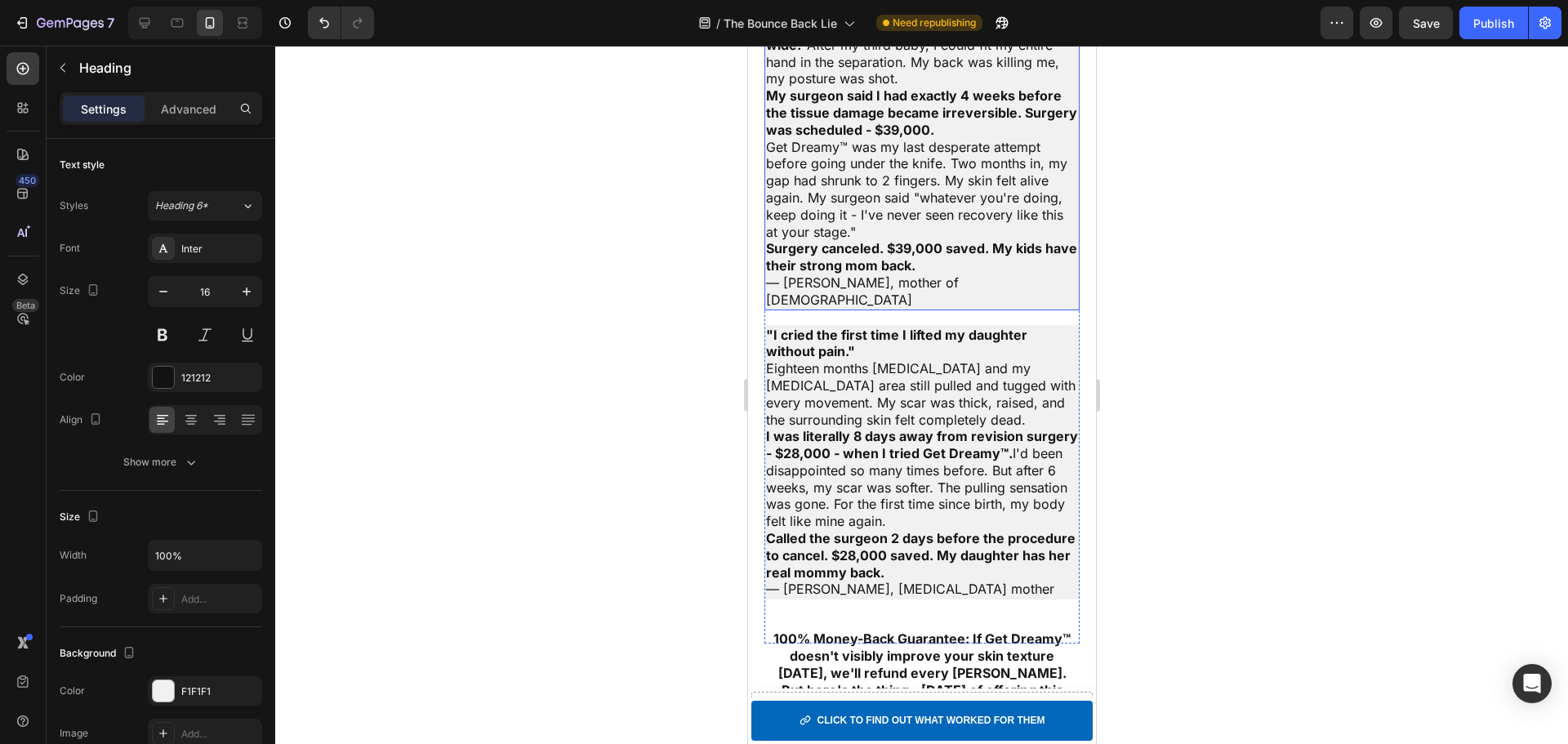
click at [872, 308] on p "⁠⁠⁠⁠⁠⁠⁠ "The gap between my abs was 4 fingers wide." After my third baby, I cou…" at bounding box center [920, 165] width 312 height 289
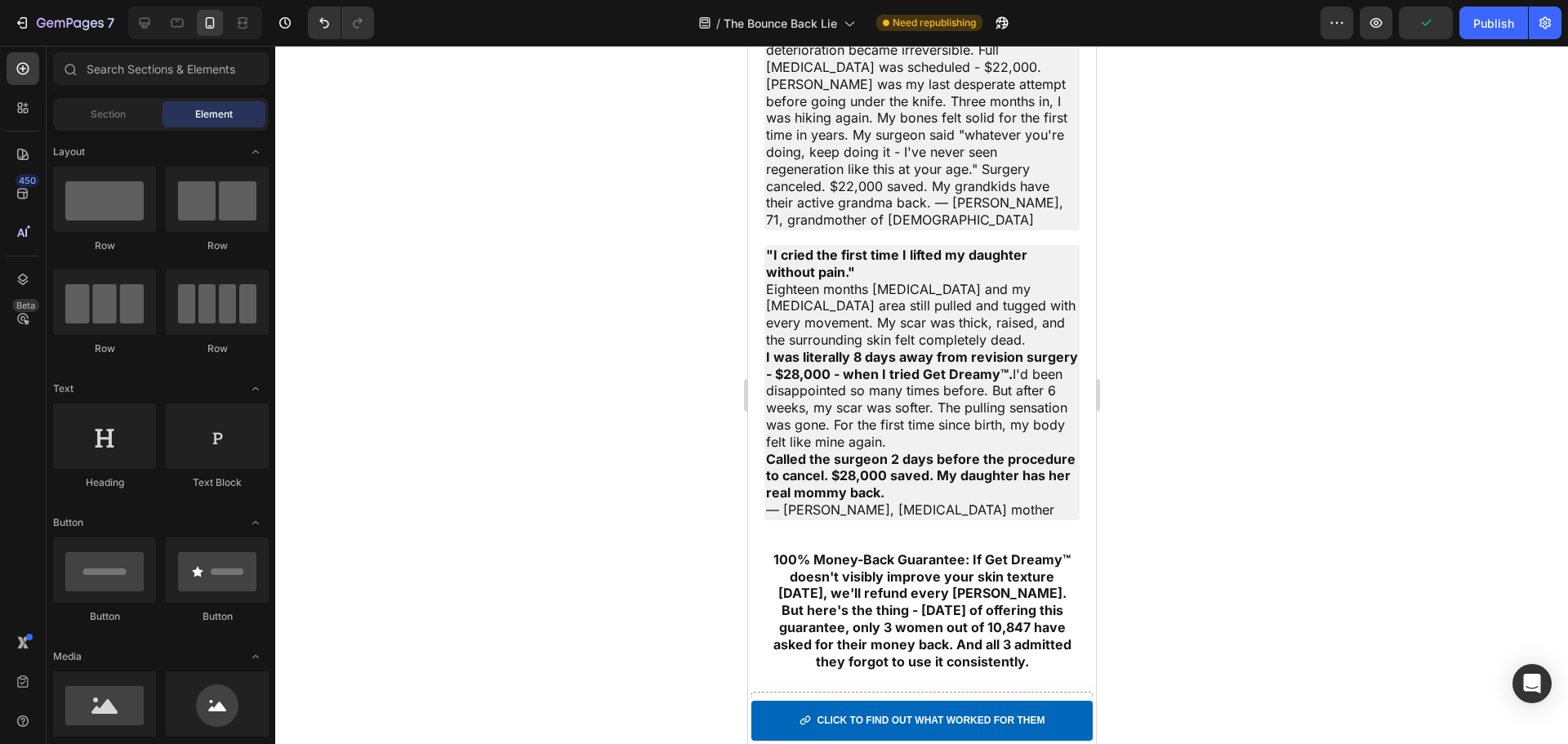
scroll to position [6982, 0]
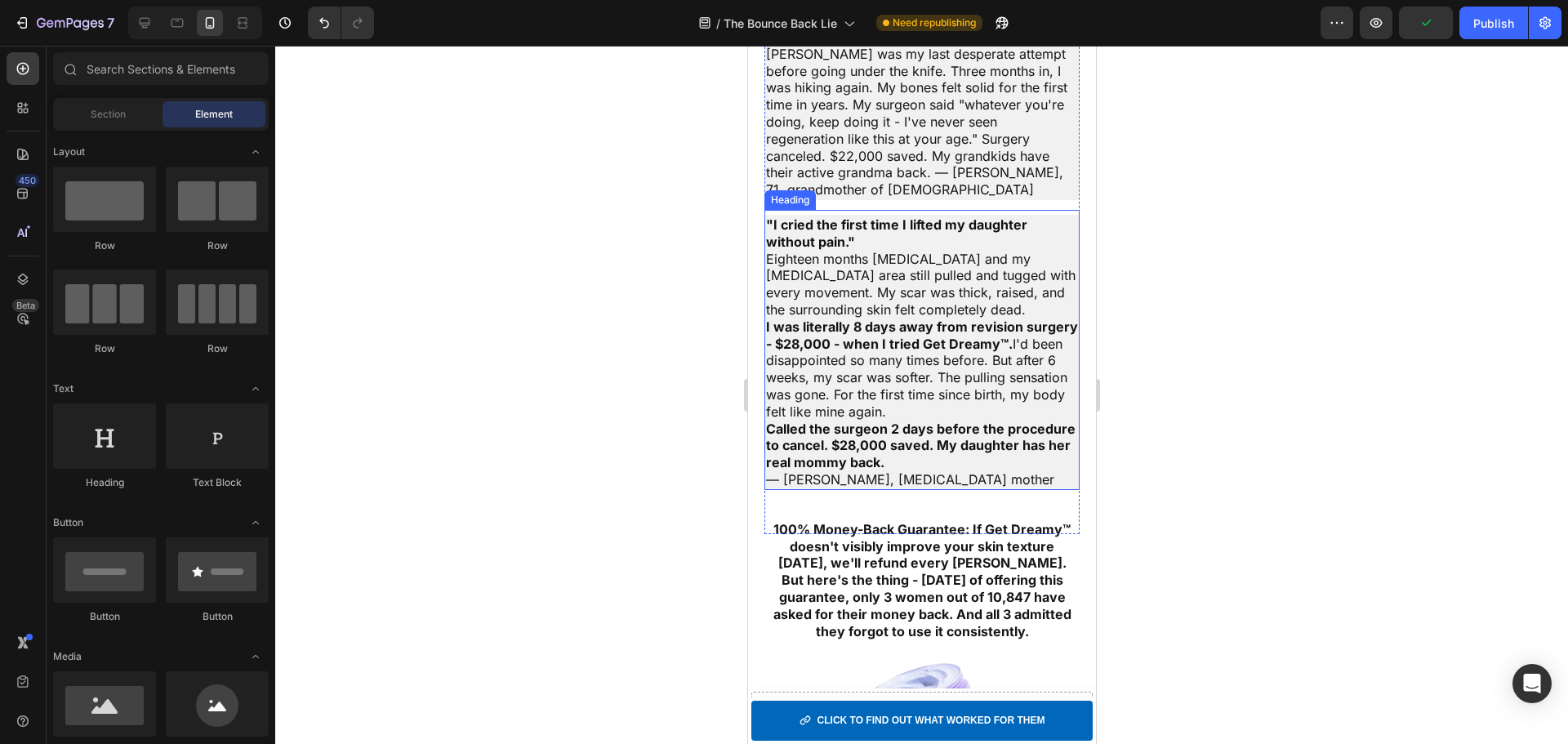
click at [888, 379] on p "⁠⁠⁠⁠⁠⁠⁠ "I cried the first time I lifted my daughter without pain." Eighteen mo…" at bounding box center [920, 352] width 312 height 272
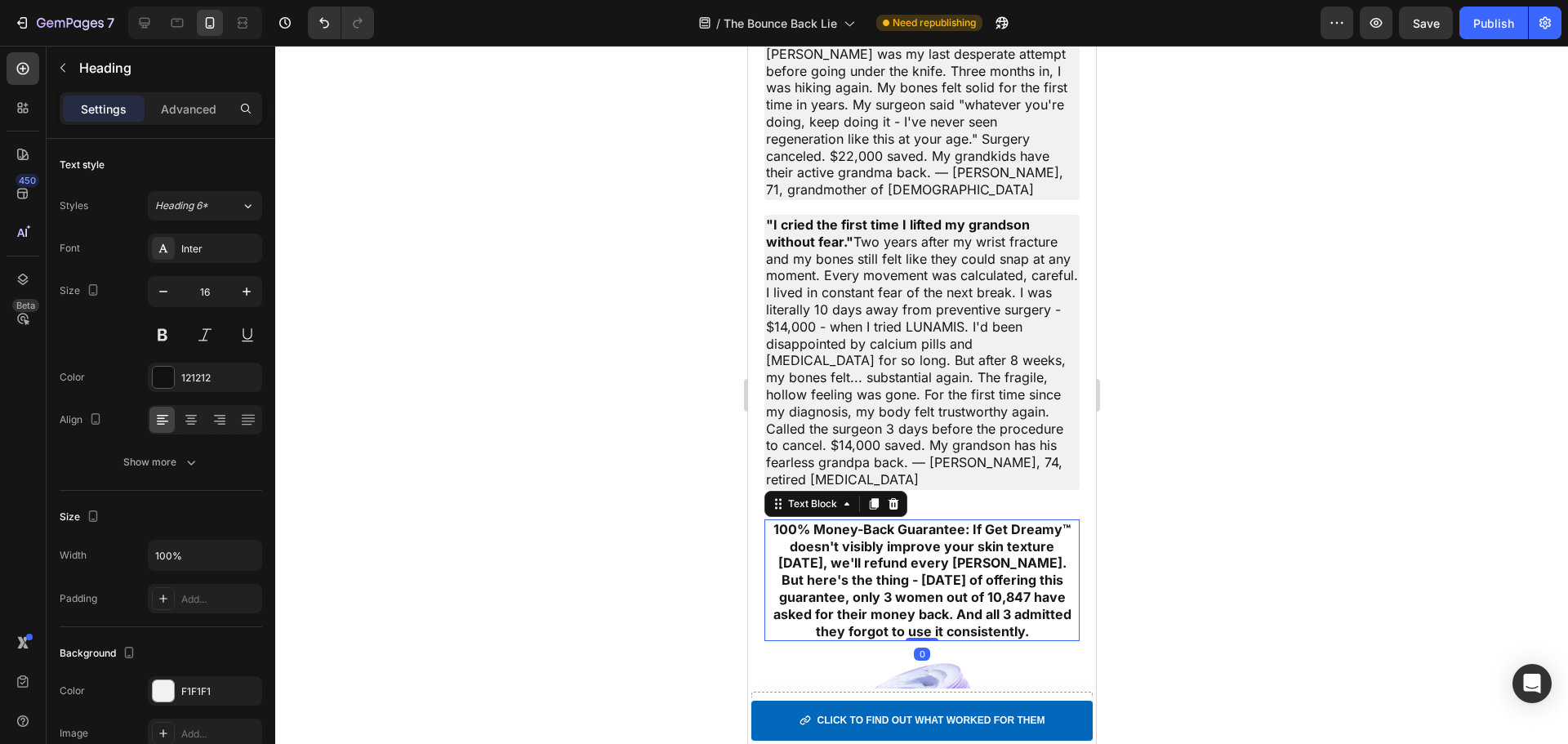
click at [992, 563] on strong "100% Money-Back Guarantee: If Get Dreamy™ doesn't visibly improve your skin tex…" at bounding box center [920, 547] width 297 height 51
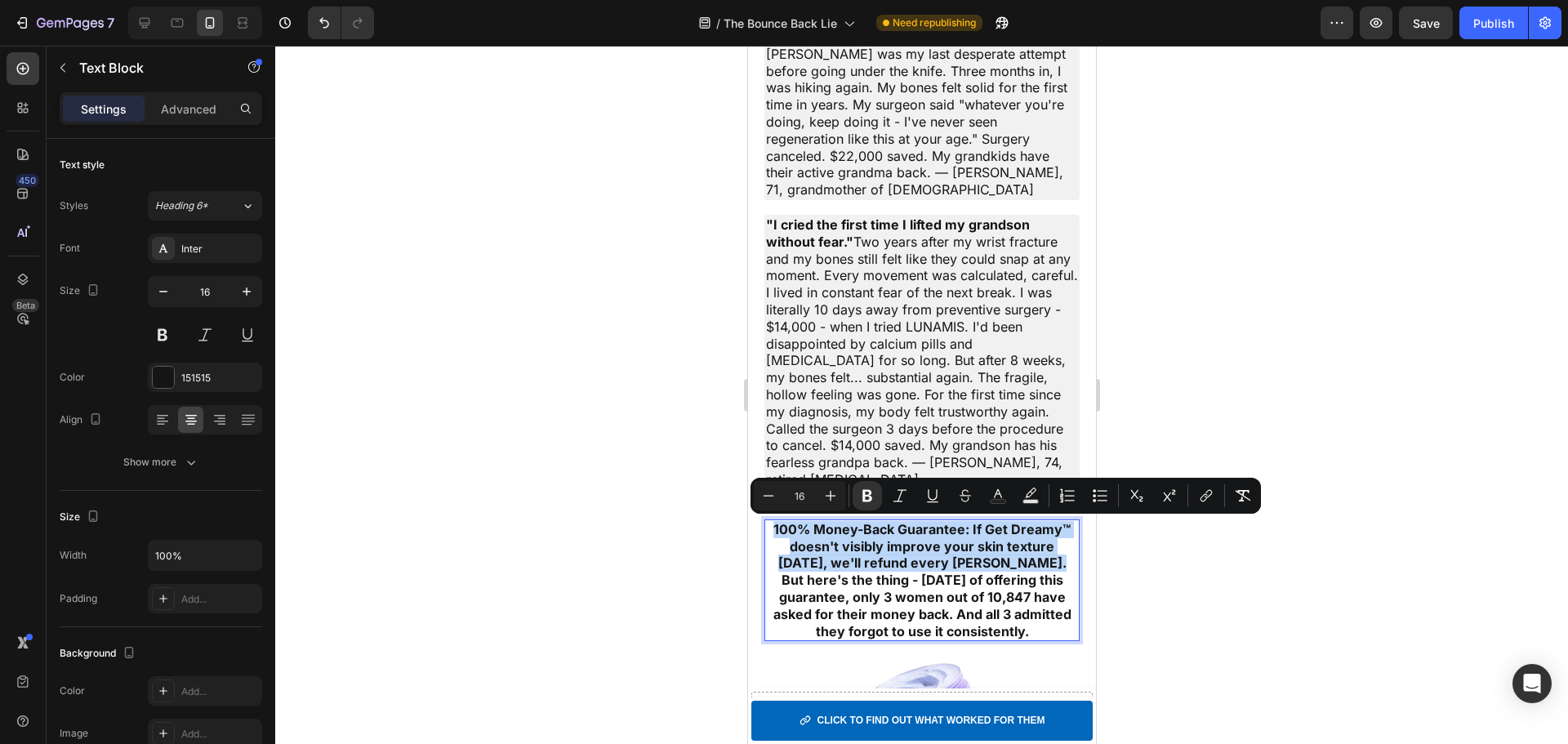
copy strong "100% Money-Back Guarantee: If Get Dreamy™ doesn't visibly improve your skin tex…"
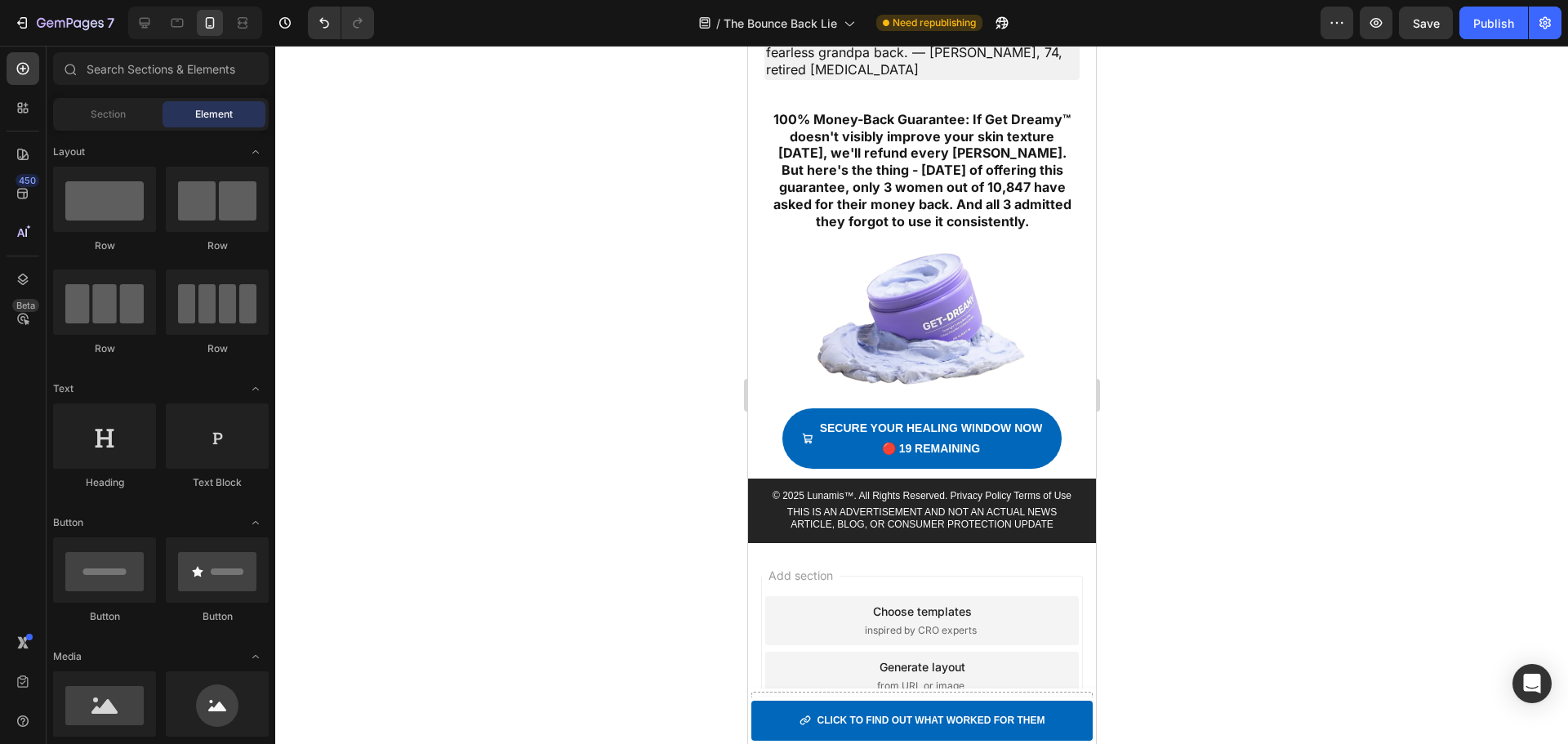
scroll to position [7462, 0]
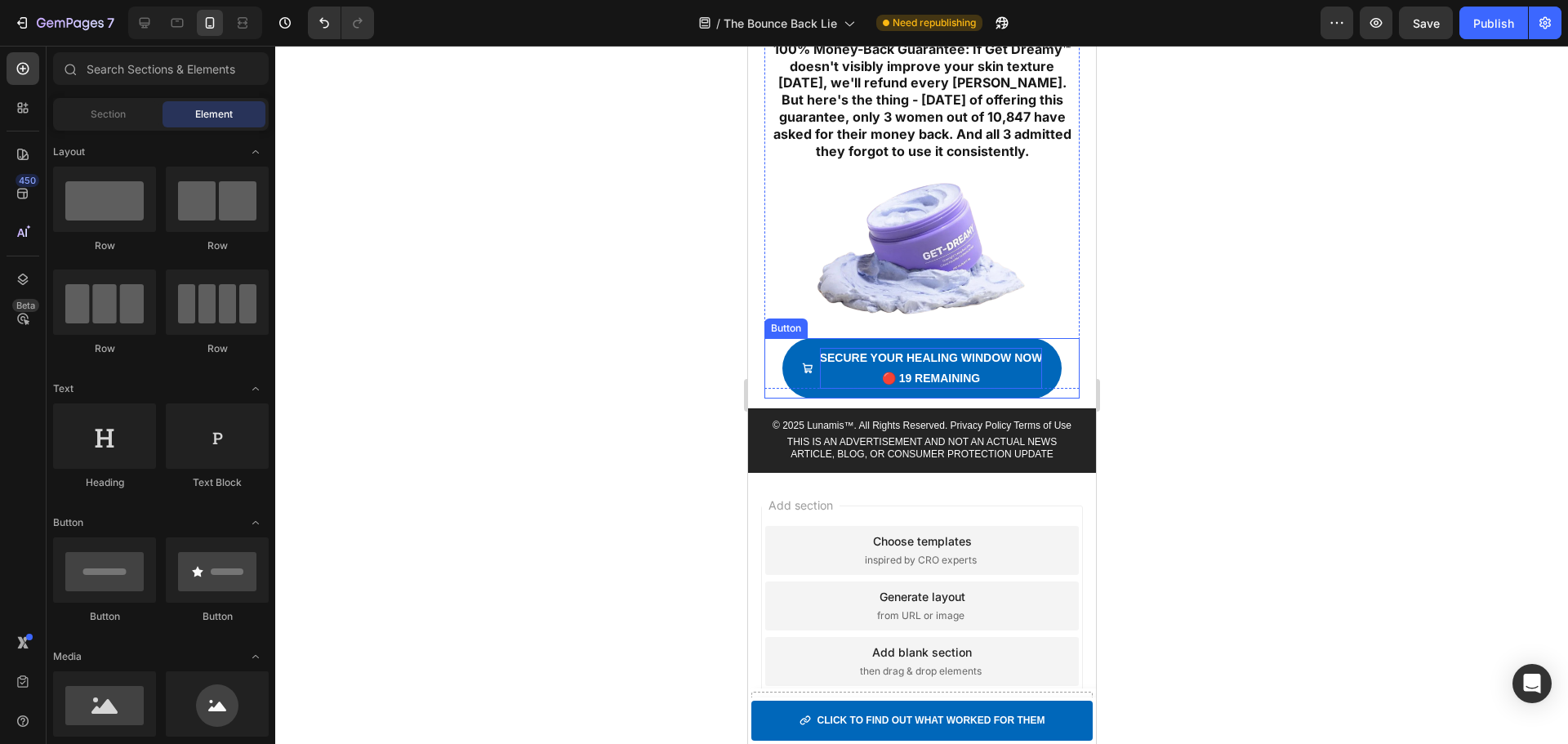
click at [988, 363] on p "SECURE YOUR HEALING WINDOW NOW 🔴 19 REMAINING" at bounding box center [930, 368] width 223 height 41
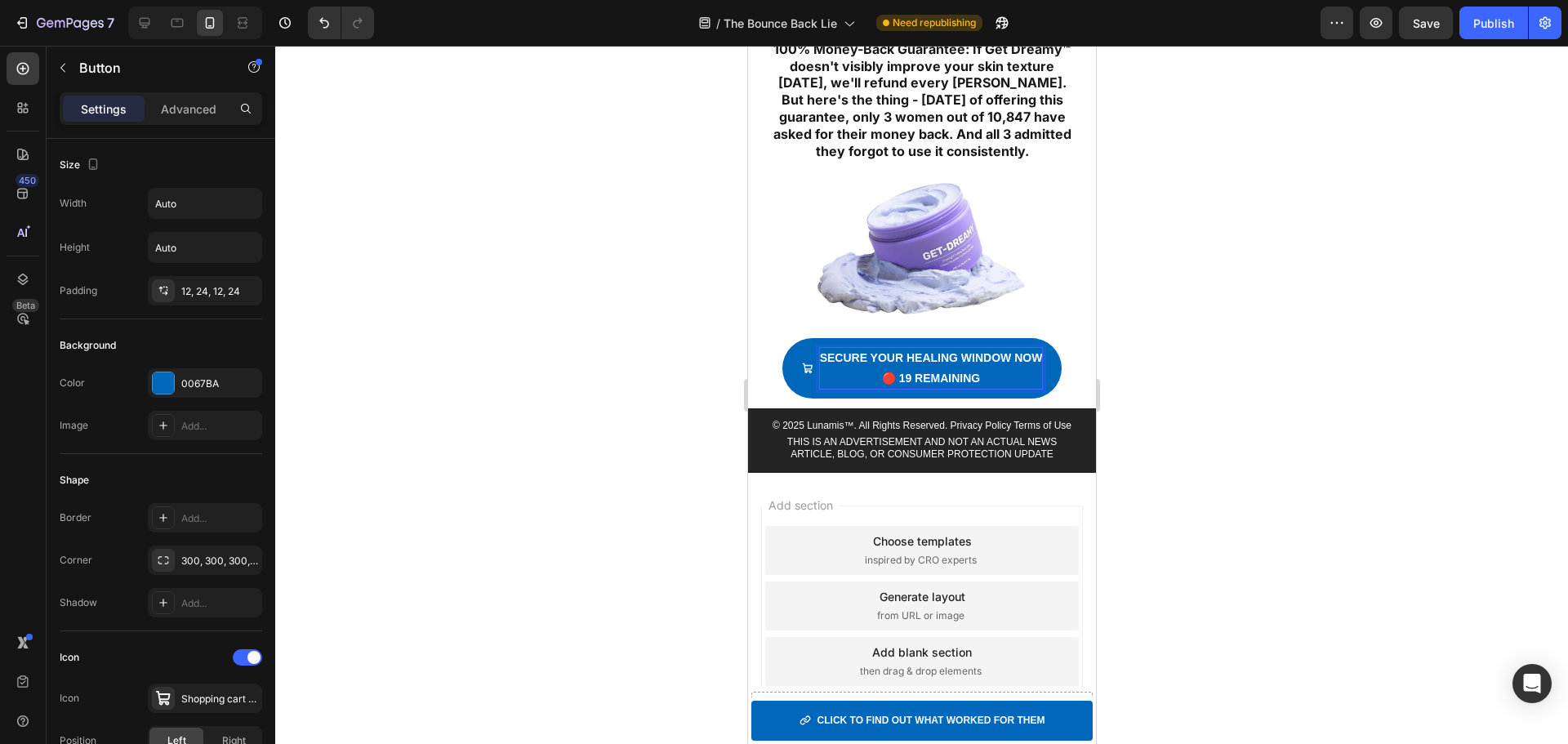
click at [988, 362] on p "SECURE YOUR HEALING WINDOW NOW 🔴 19 REMAINING" at bounding box center [930, 368] width 223 height 41
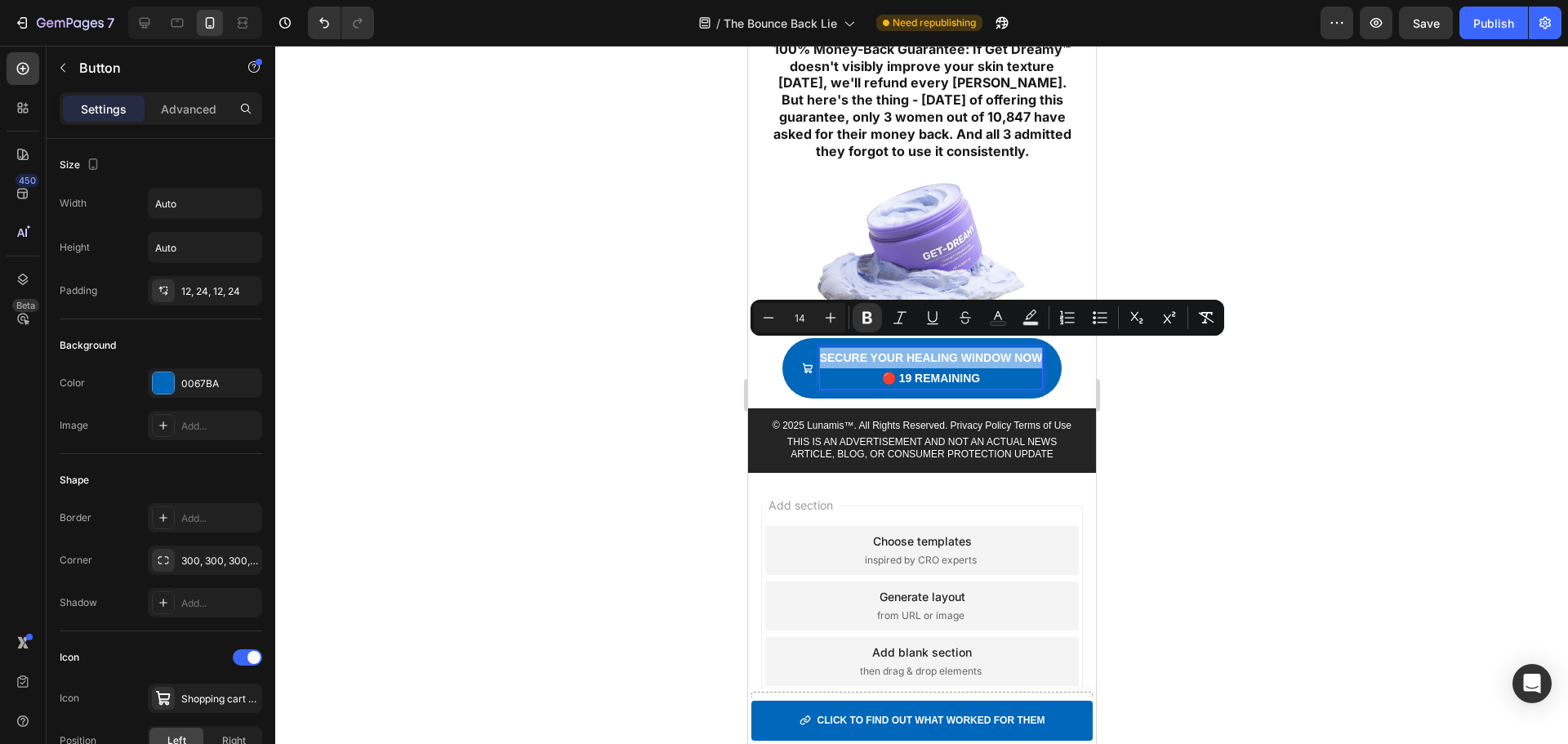
copy p "SECURE YOUR HEALING WINDOW NOW"
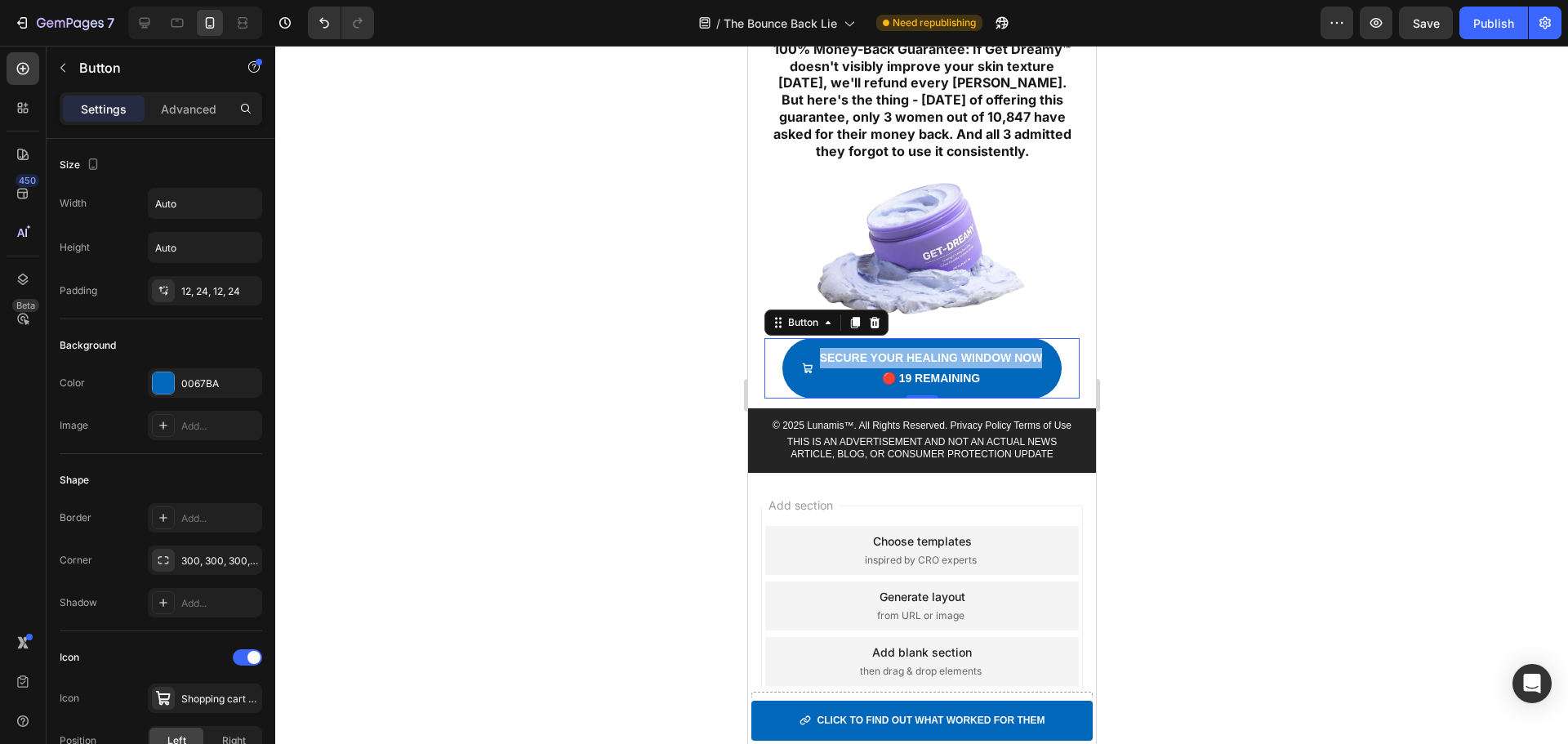
click at [1045, 372] on link "SECURE YOUR HEALING WINDOW NOW 🔴 19 REMAINING" at bounding box center [921, 368] width 280 height 60
click at [1048, 384] on div "SECURE YOUR HEALING WINDOW NOW 🔴 19 REMAINING Button -12" at bounding box center [921, 368] width 316 height 60
click at [870, 317] on icon at bounding box center [874, 321] width 11 height 12
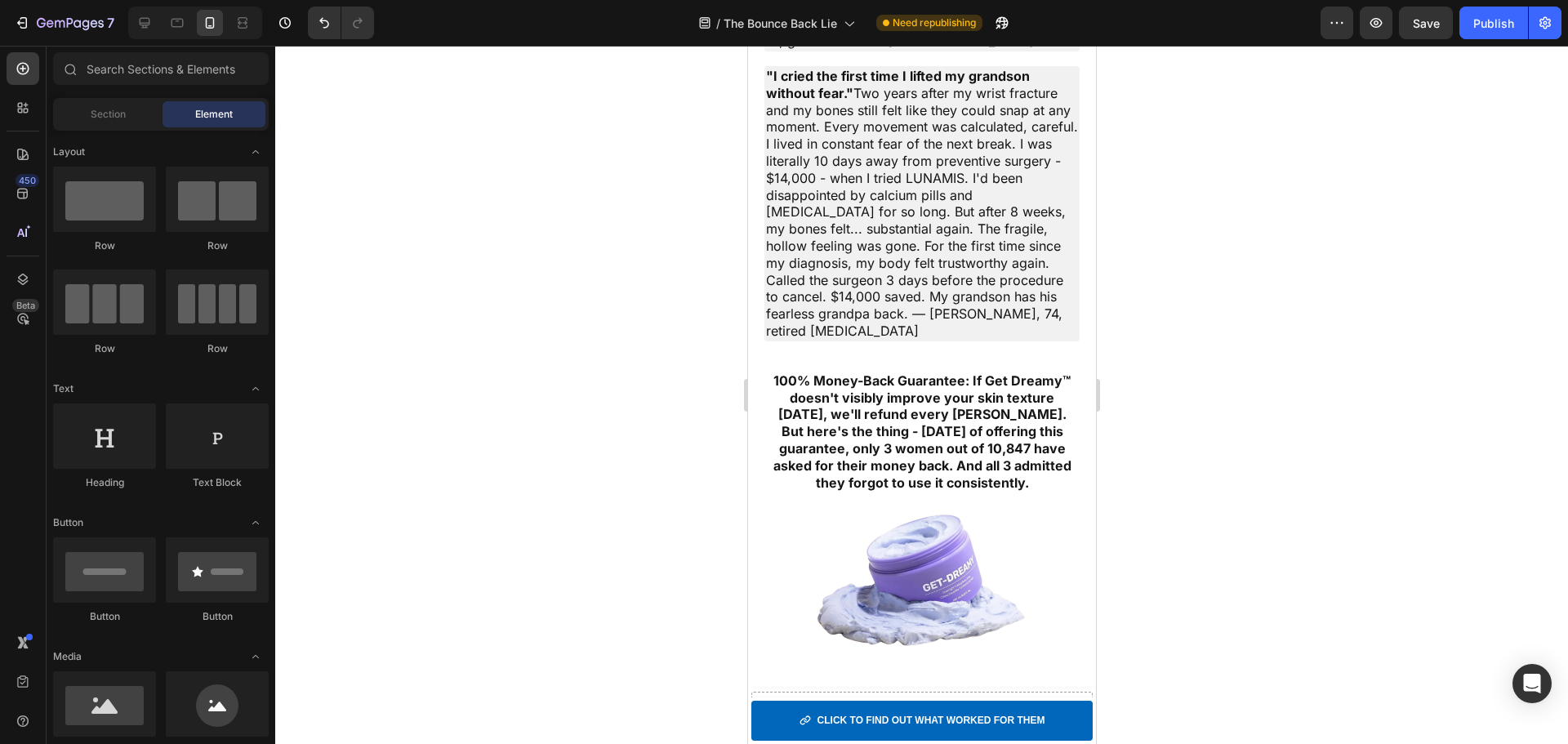
scroll to position [7160, 0]
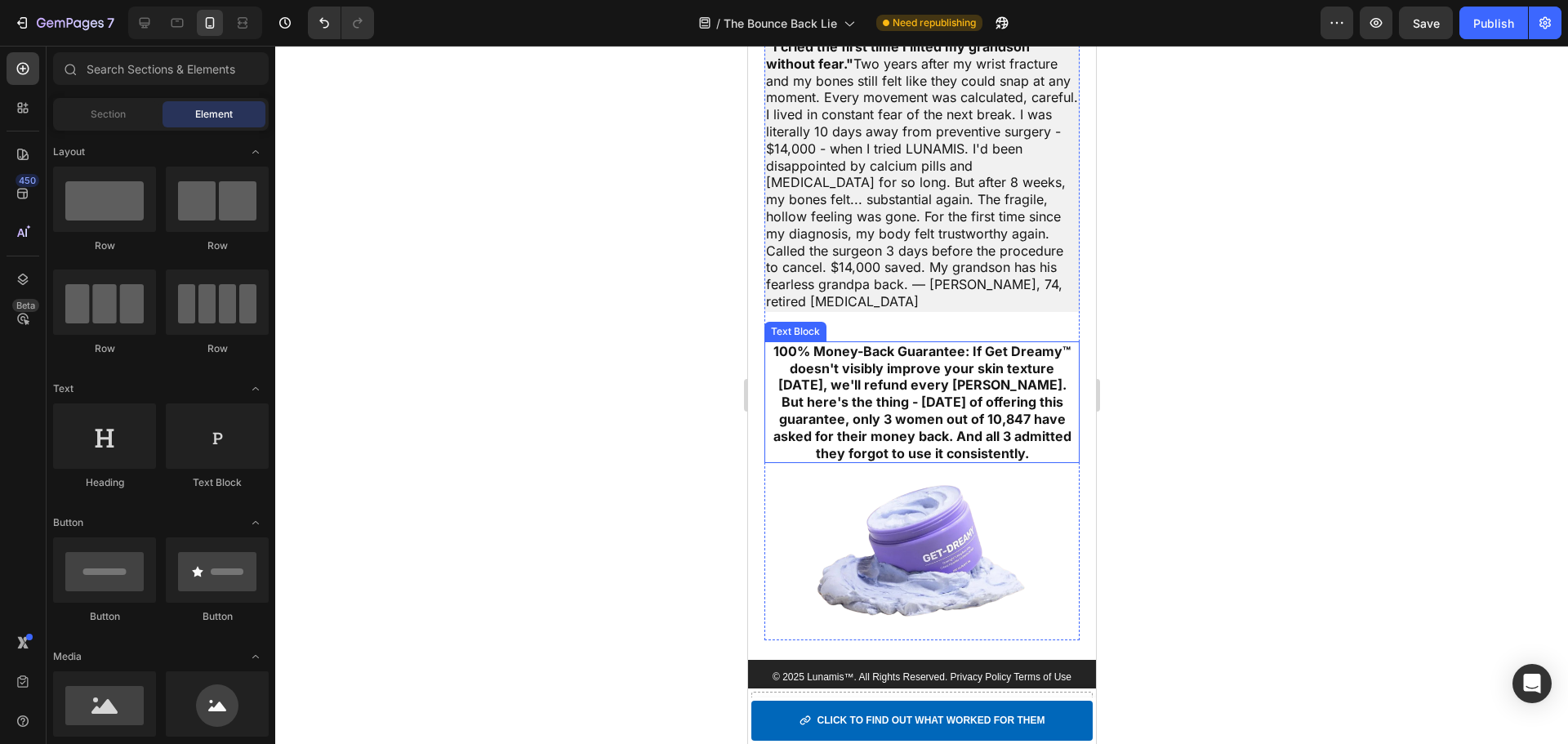
click at [860, 376] on strong "100% Money-Back Guarantee: If Get Dreamy™ doesn't visibly improve your skin tex…" at bounding box center [920, 368] width 297 height 51
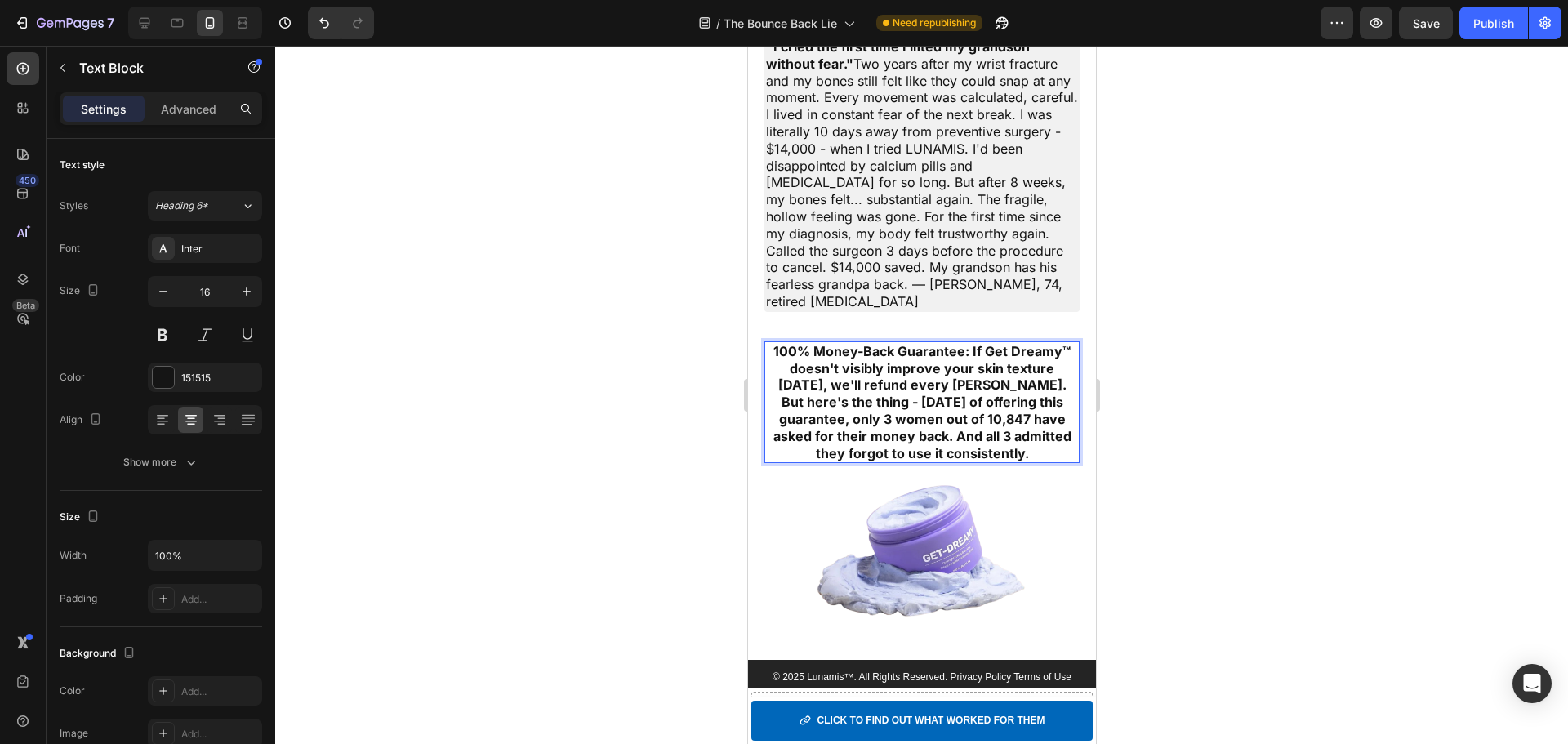
click at [896, 380] on strong "100% Money-Back Guarantee: If Get Dreamy™ doesn't visibly improve your skin tex…" at bounding box center [920, 368] width 297 height 51
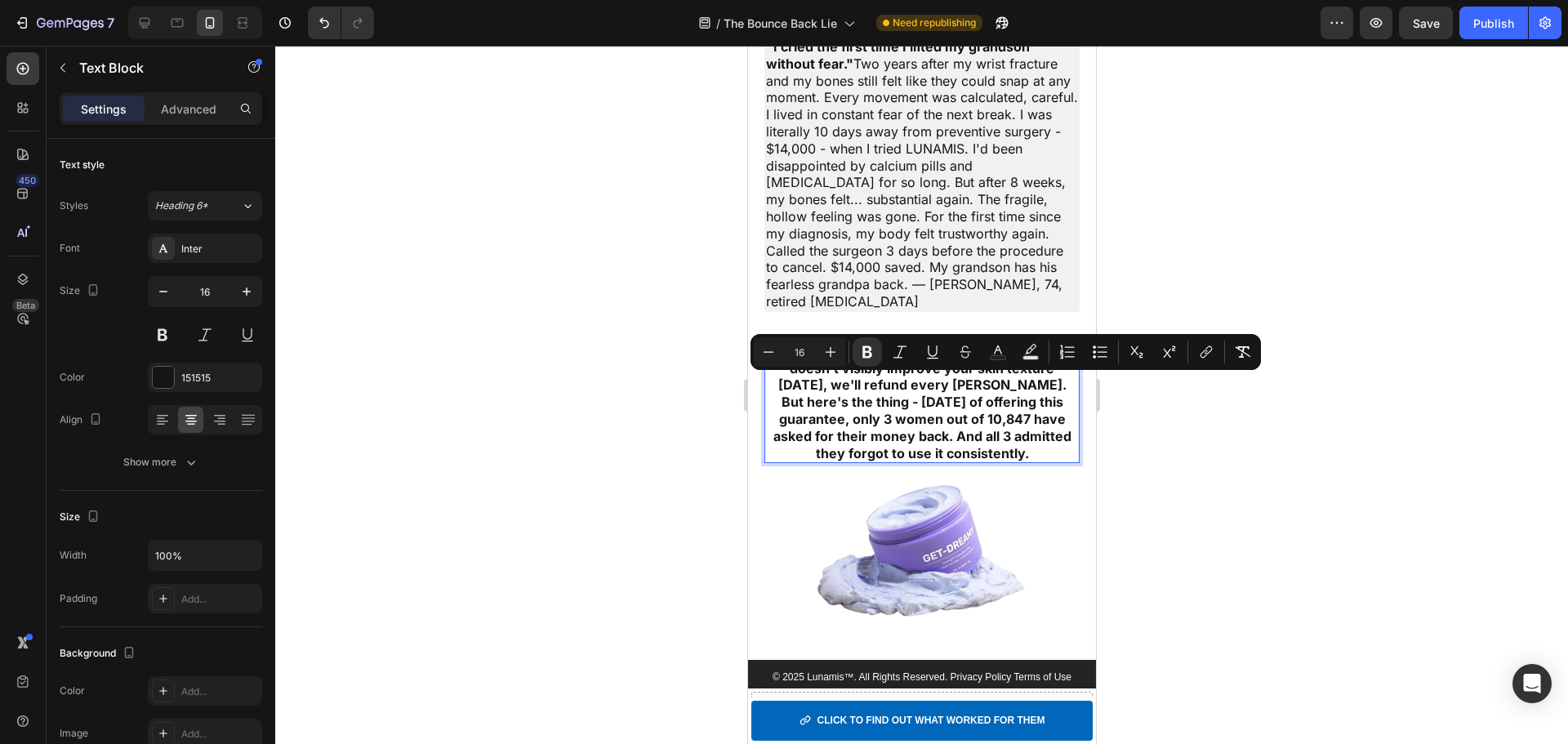
click at [896, 380] on strong "100% Money-Back Guarantee: If Get Dreamy™ doesn't visibly improve your skin tex…" at bounding box center [920, 368] width 297 height 51
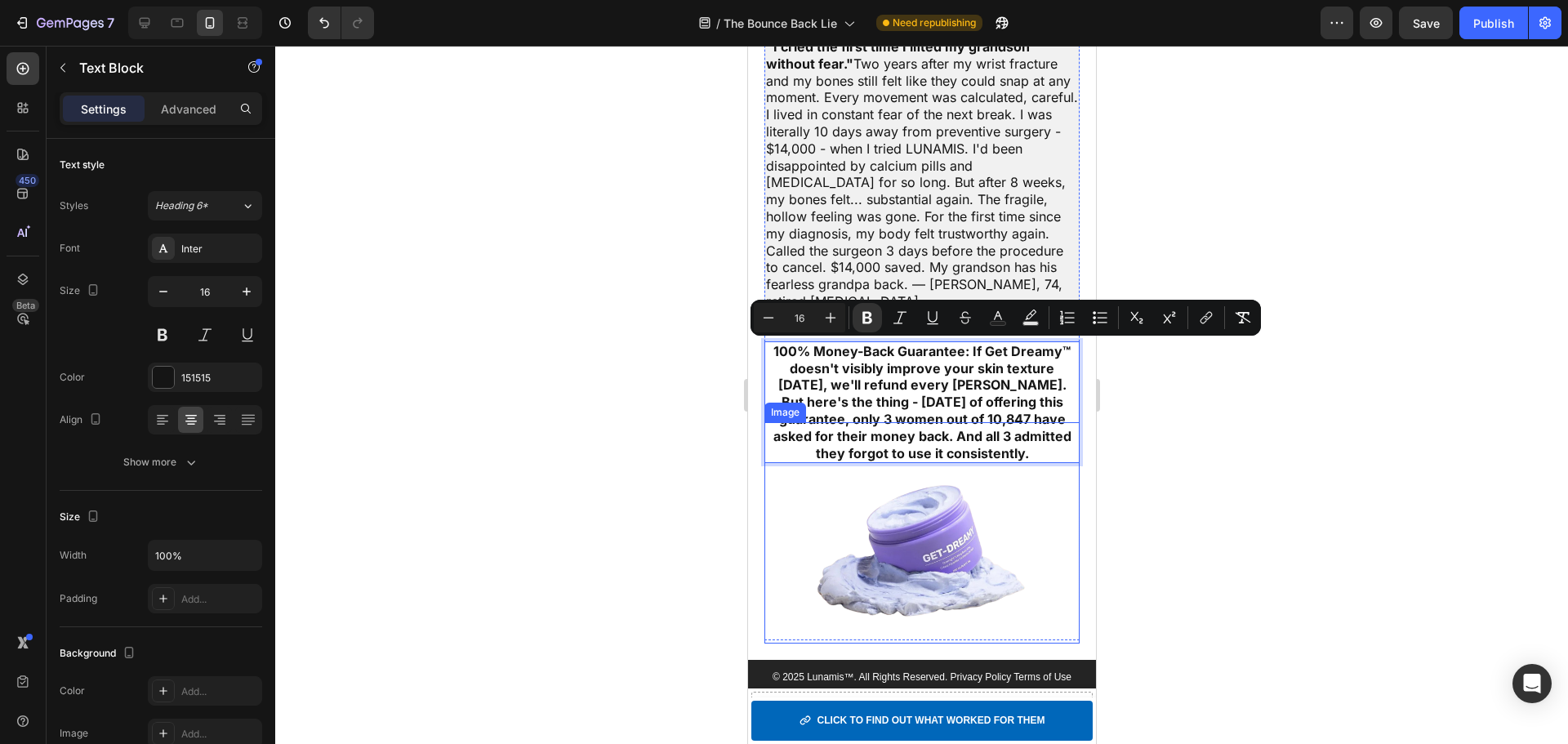
drag, startPoint x: 770, startPoint y: 350, endPoint x: 1055, endPoint y: 451, distance: 302.4
click at [990, 404] on strong "But here's the thing - in 18 months of offering this guarantee, only 3 women ou…" at bounding box center [921, 427] width 298 height 67
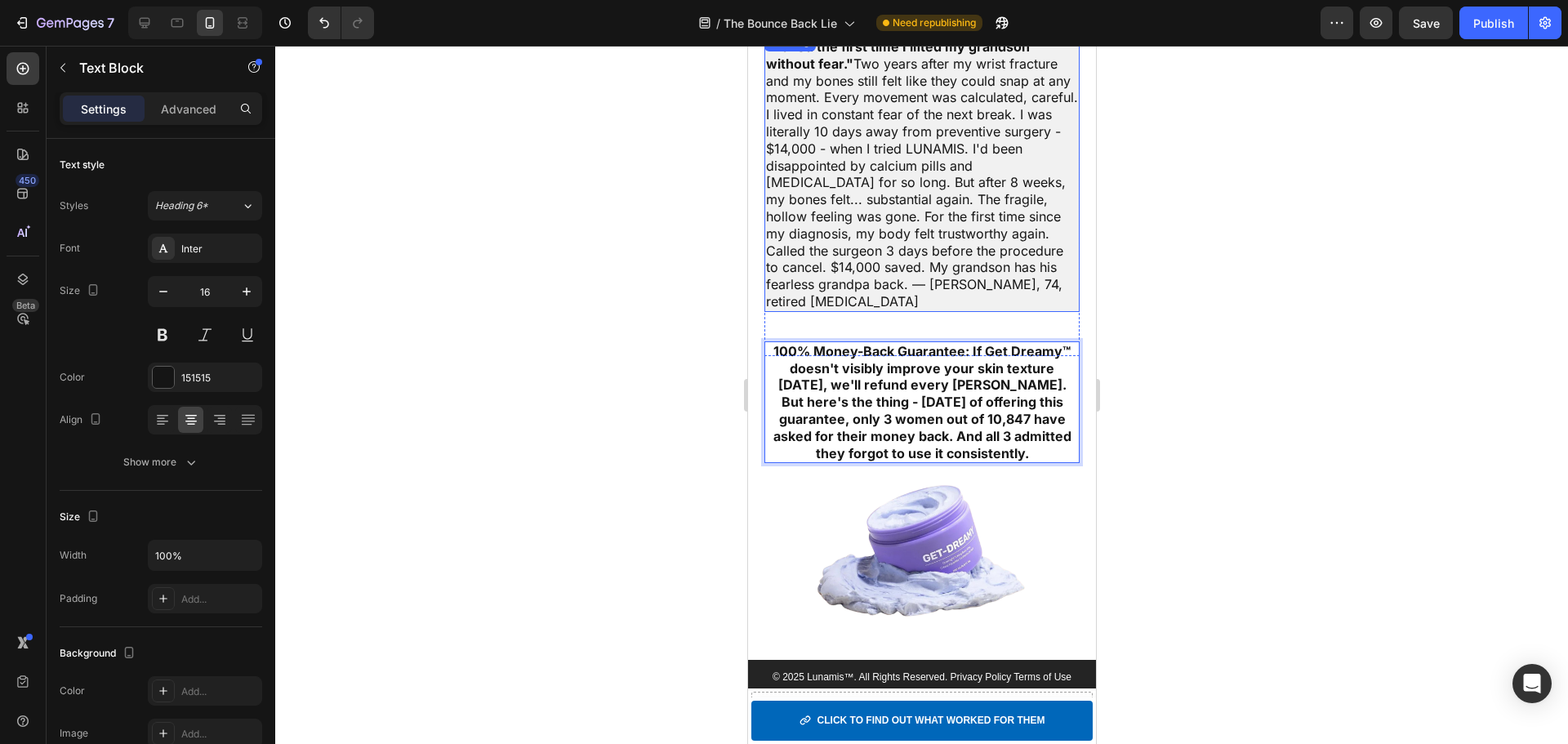
click at [831, 251] on p "⁠⁠⁠⁠⁠⁠⁠ "I cried the first time I lifted my grandson without fear." Two years a…" at bounding box center [920, 174] width 312 height 272
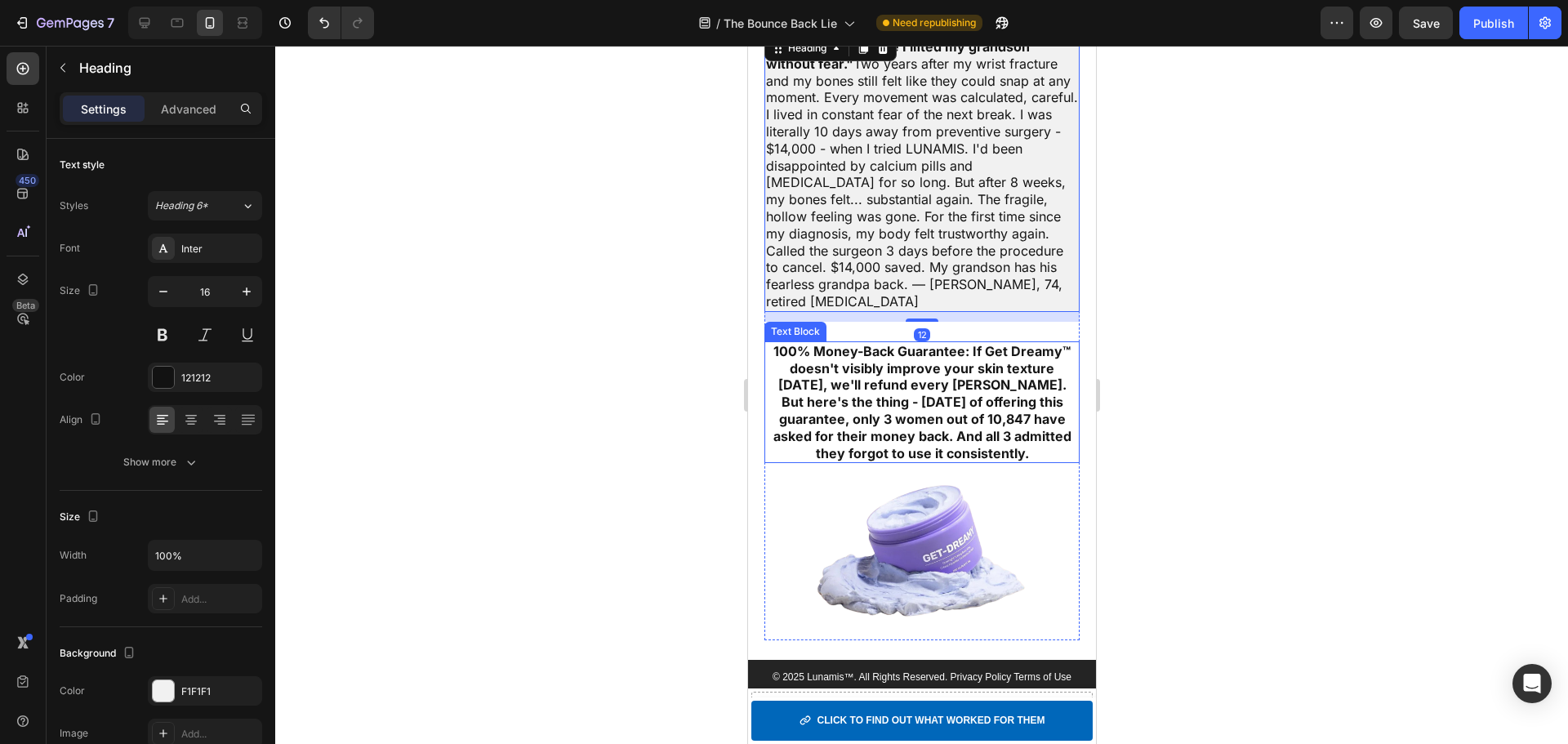
click at [821, 382] on strong "100% Money-Back Guarantee: If Get Dreamy™ doesn't visibly improve your skin tex…" at bounding box center [920, 368] width 297 height 51
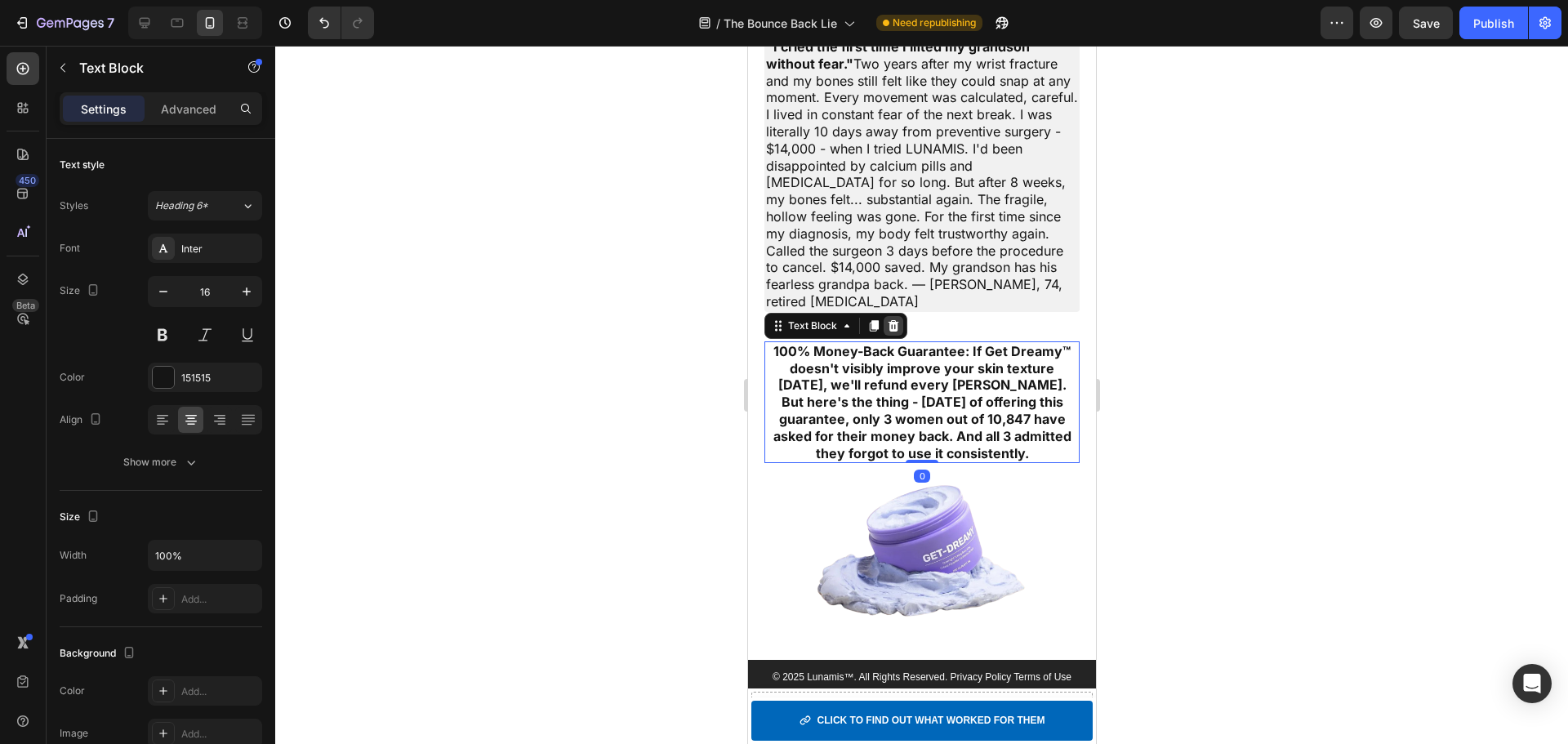
click at [892, 324] on icon at bounding box center [893, 326] width 11 height 12
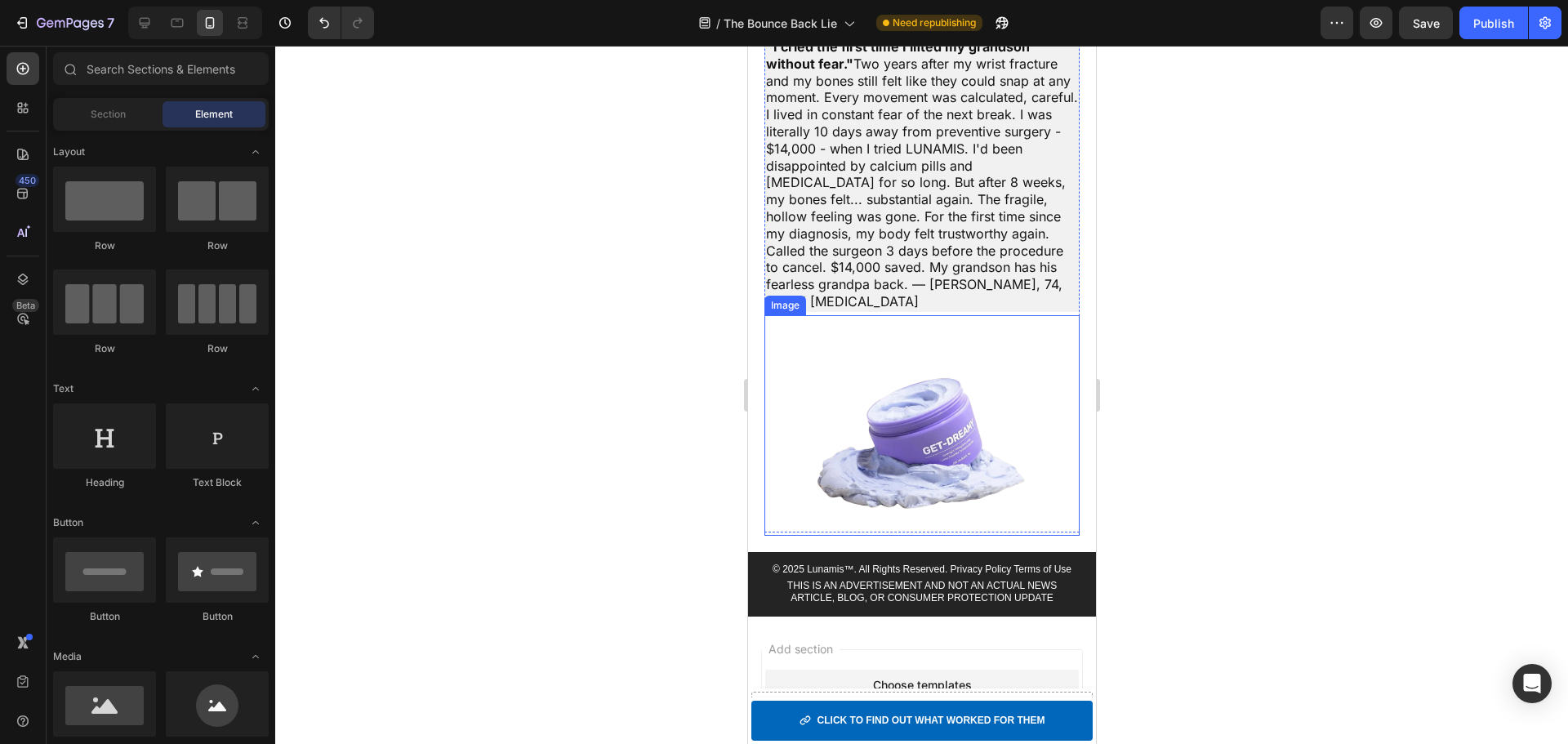
click at [900, 427] on img at bounding box center [921, 426] width 220 height 220
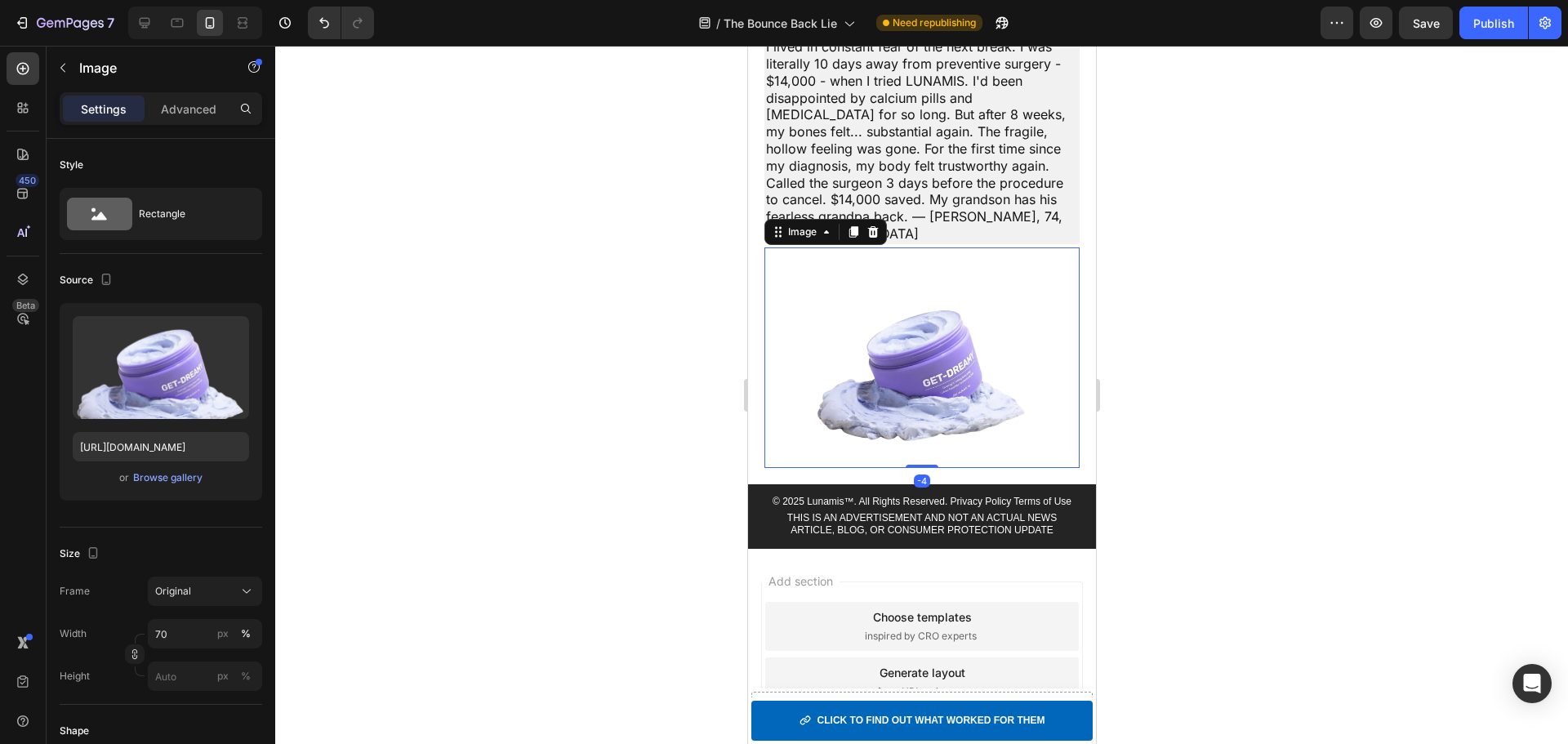
scroll to position [7242, 0]
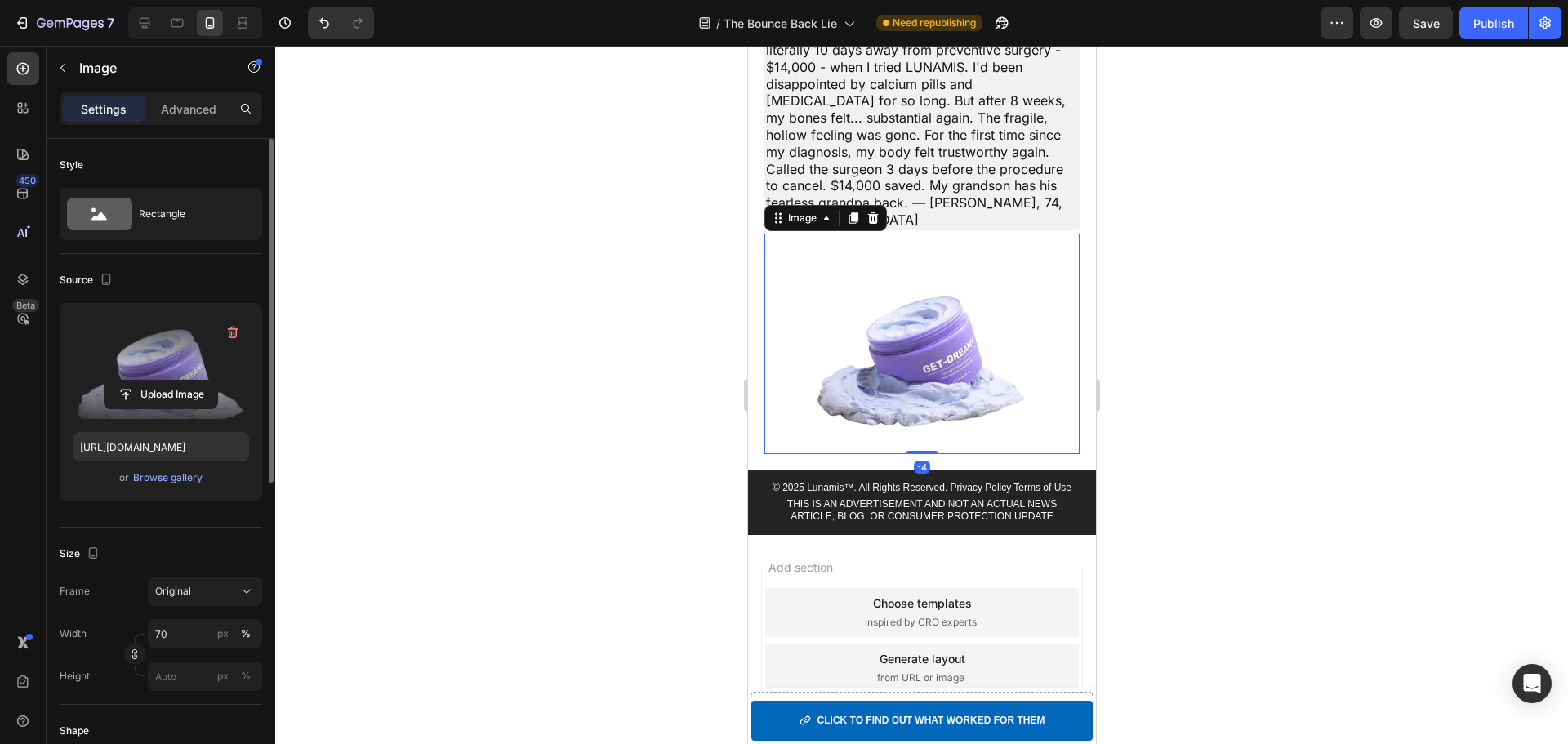
click at [203, 347] on label at bounding box center [161, 367] width 176 height 103
click at [203, 380] on input "file" at bounding box center [161, 394] width 113 height 28
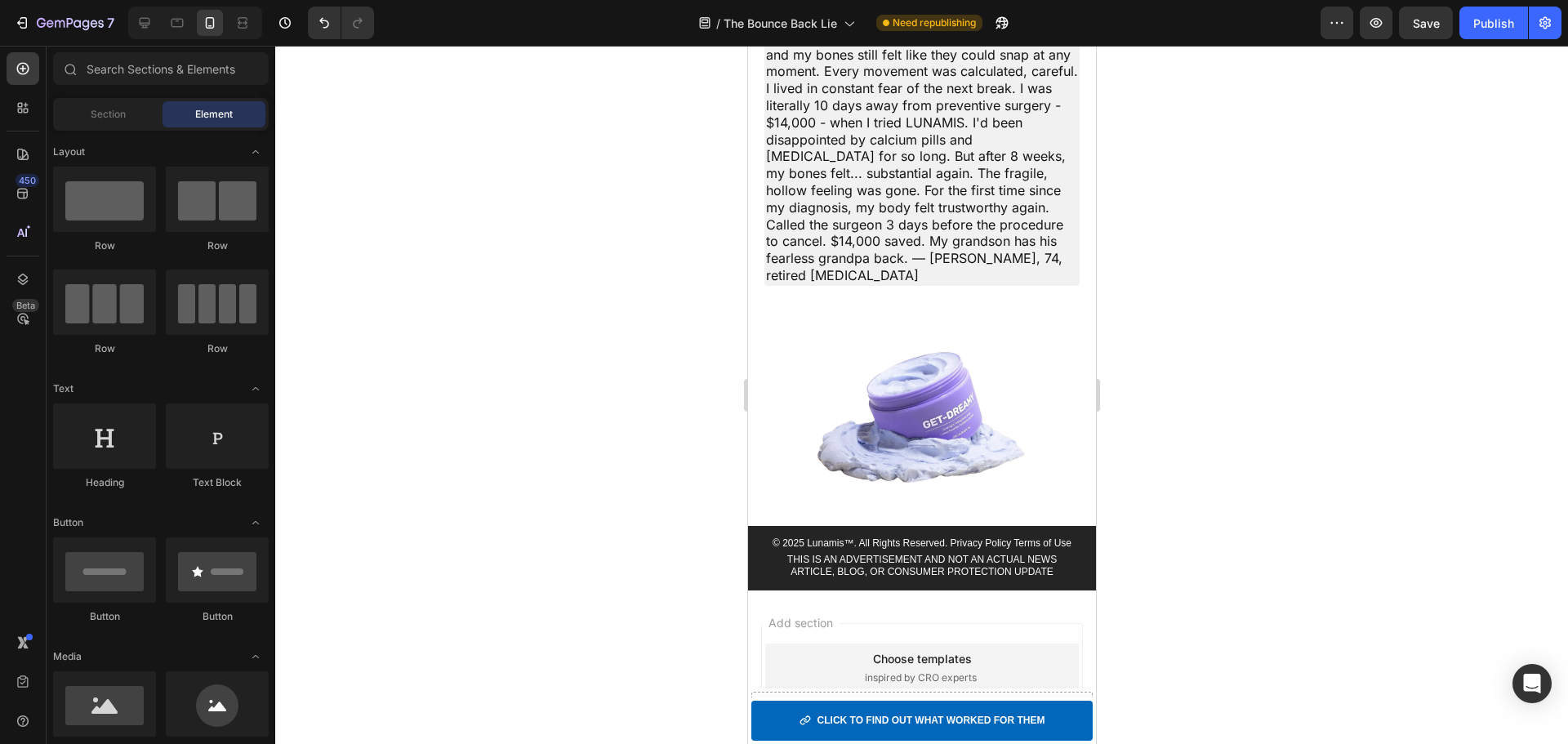
scroll to position [7166, 0]
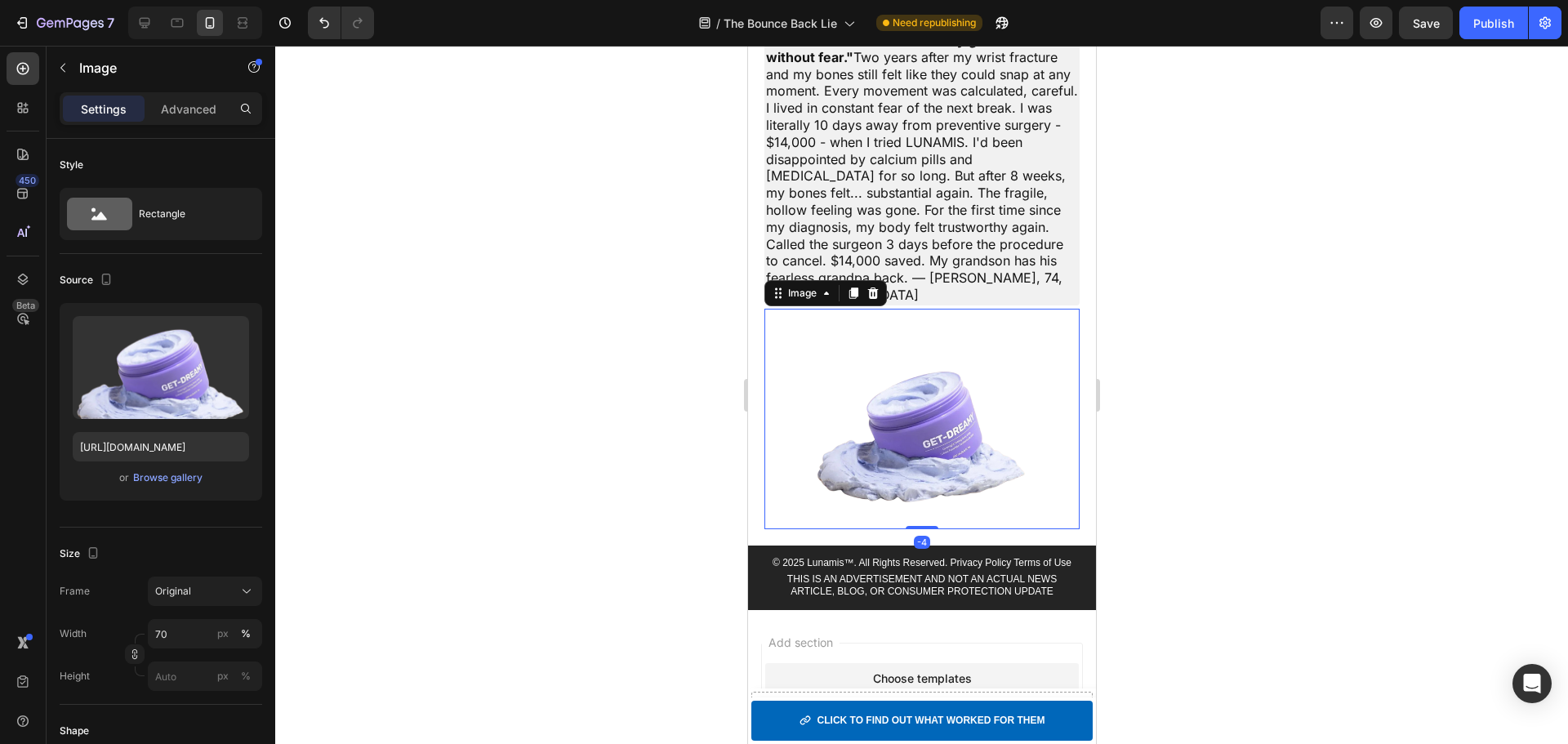
click at [936, 427] on img at bounding box center [921, 418] width 220 height 220
click at [170, 481] on div "Browse gallery" at bounding box center [167, 478] width 69 height 15
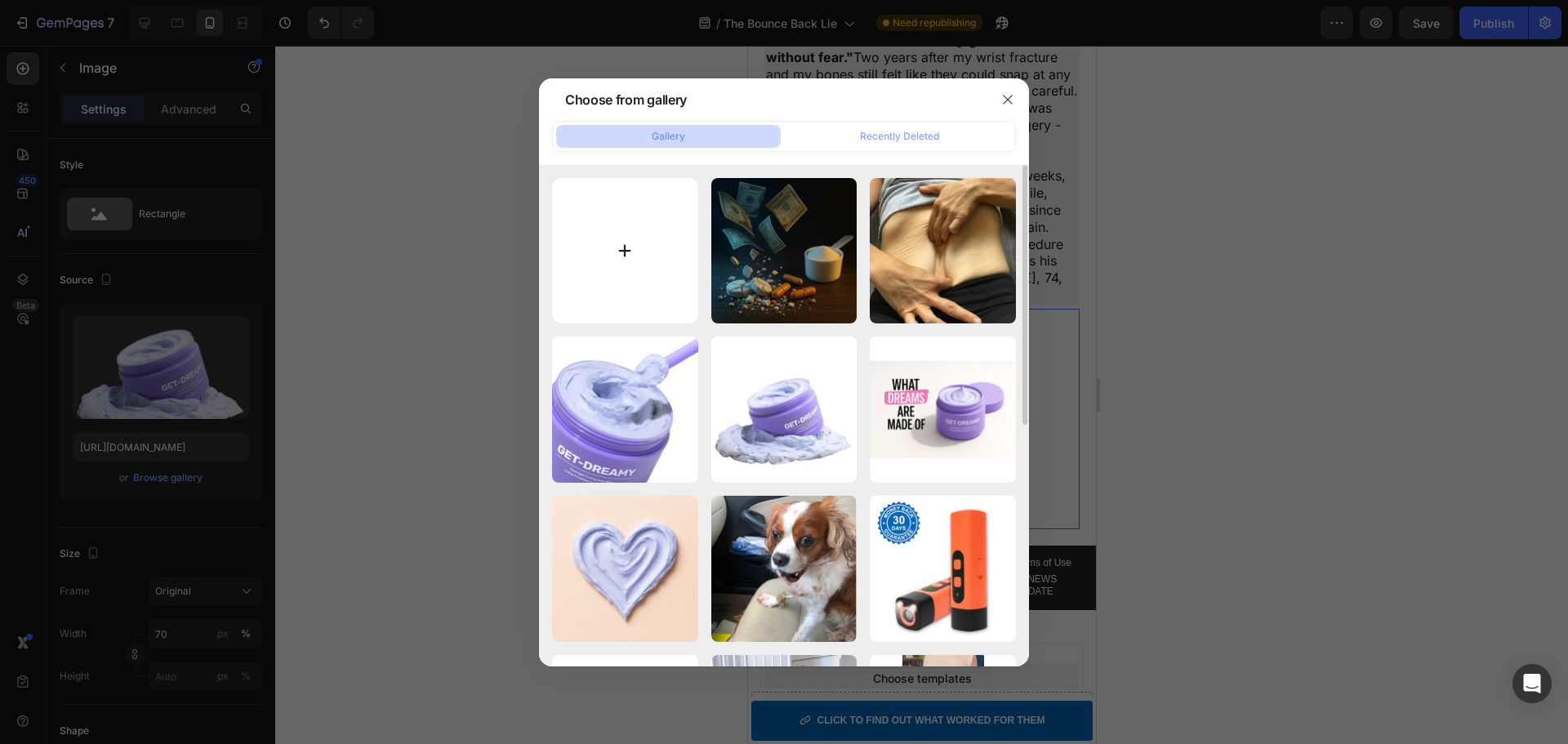
click at [607, 256] on input "file" at bounding box center [625, 251] width 146 height 146
type input "C:\fakepath\StraightFromNature.png"
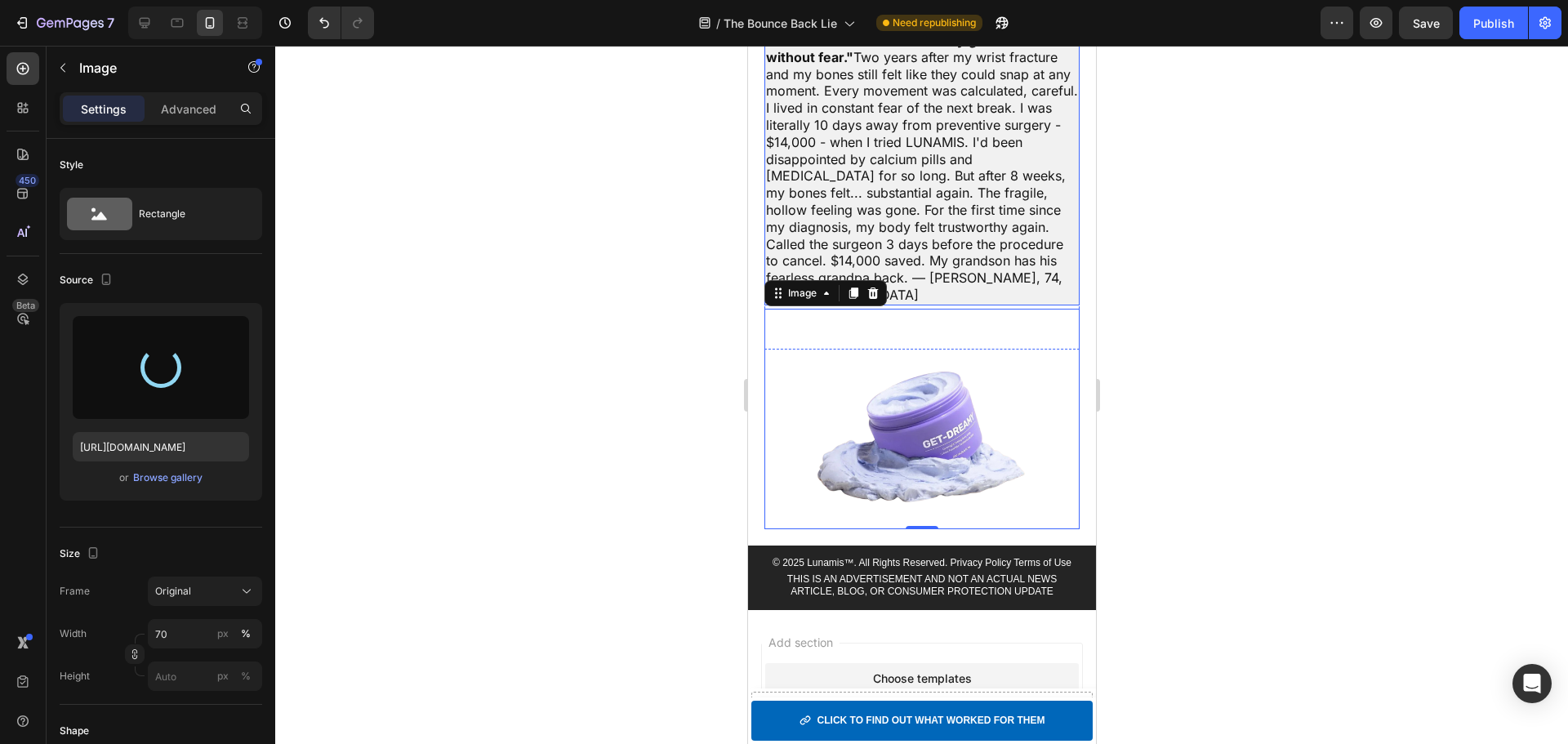
type input "https://cdn.shopify.com/s/files/1/0929/8808/0471/files/gempages_575180283150598…"
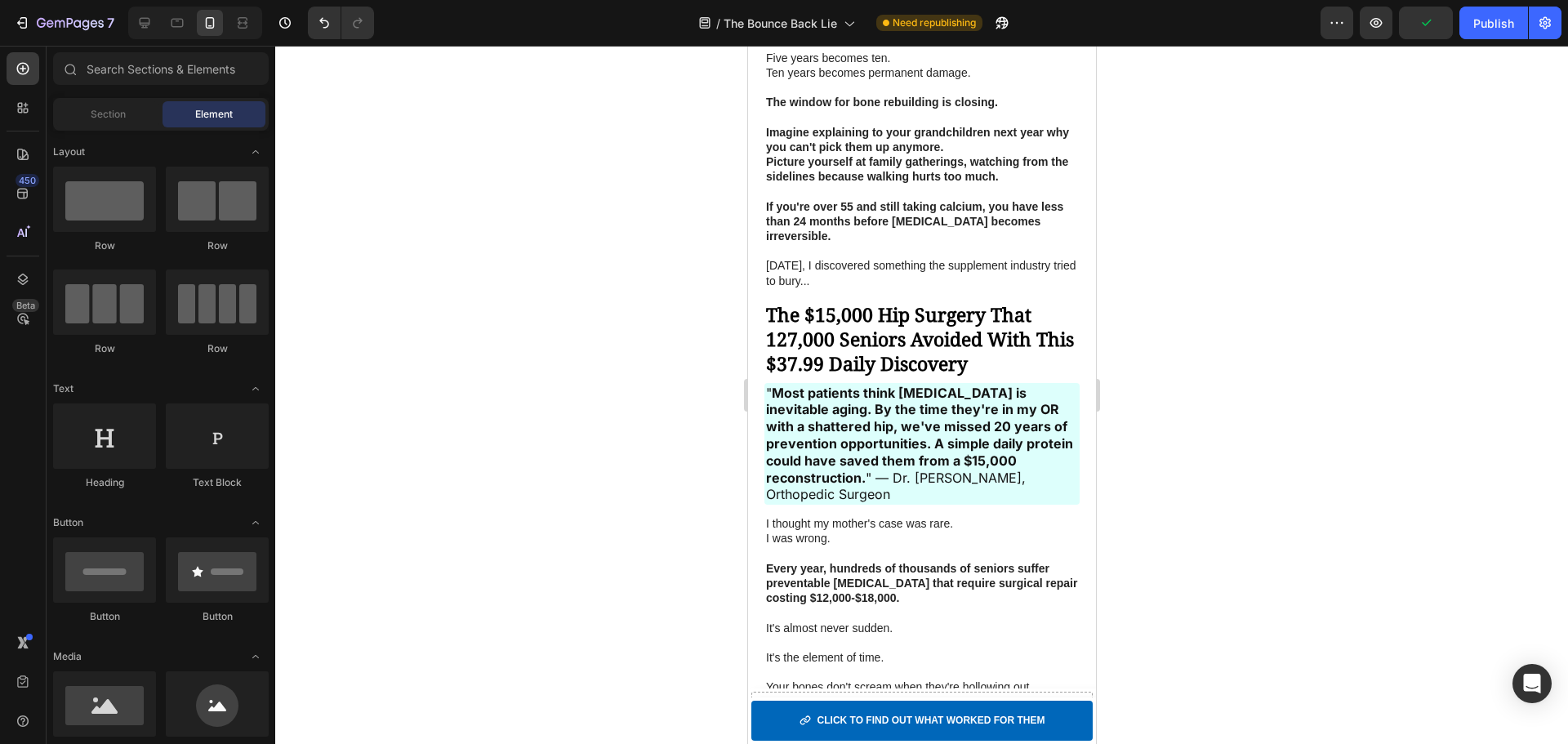
scroll to position [1228, 0]
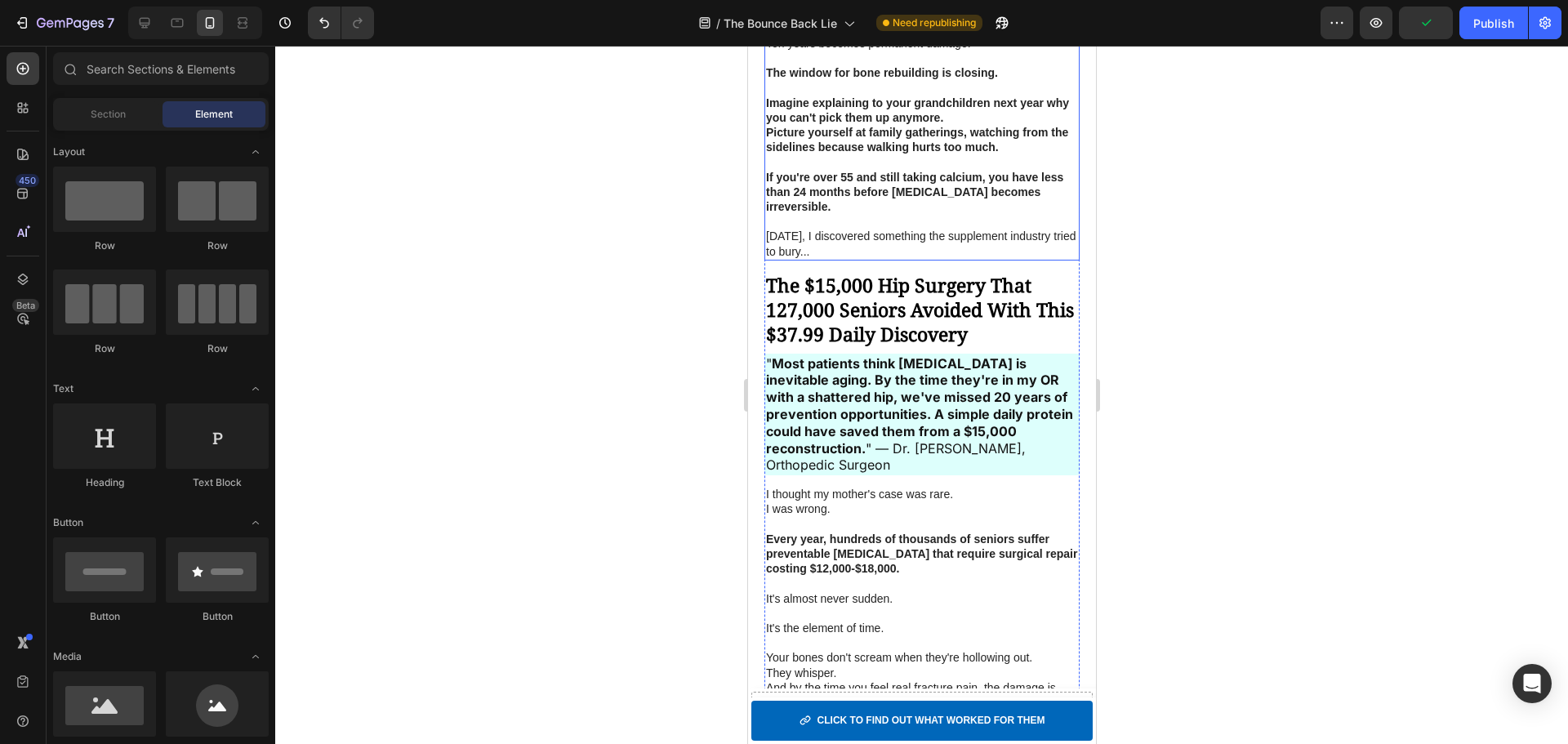
click at [881, 247] on p "[DATE], I discovered something the supplement industry tried to bury..." at bounding box center [920, 243] width 312 height 29
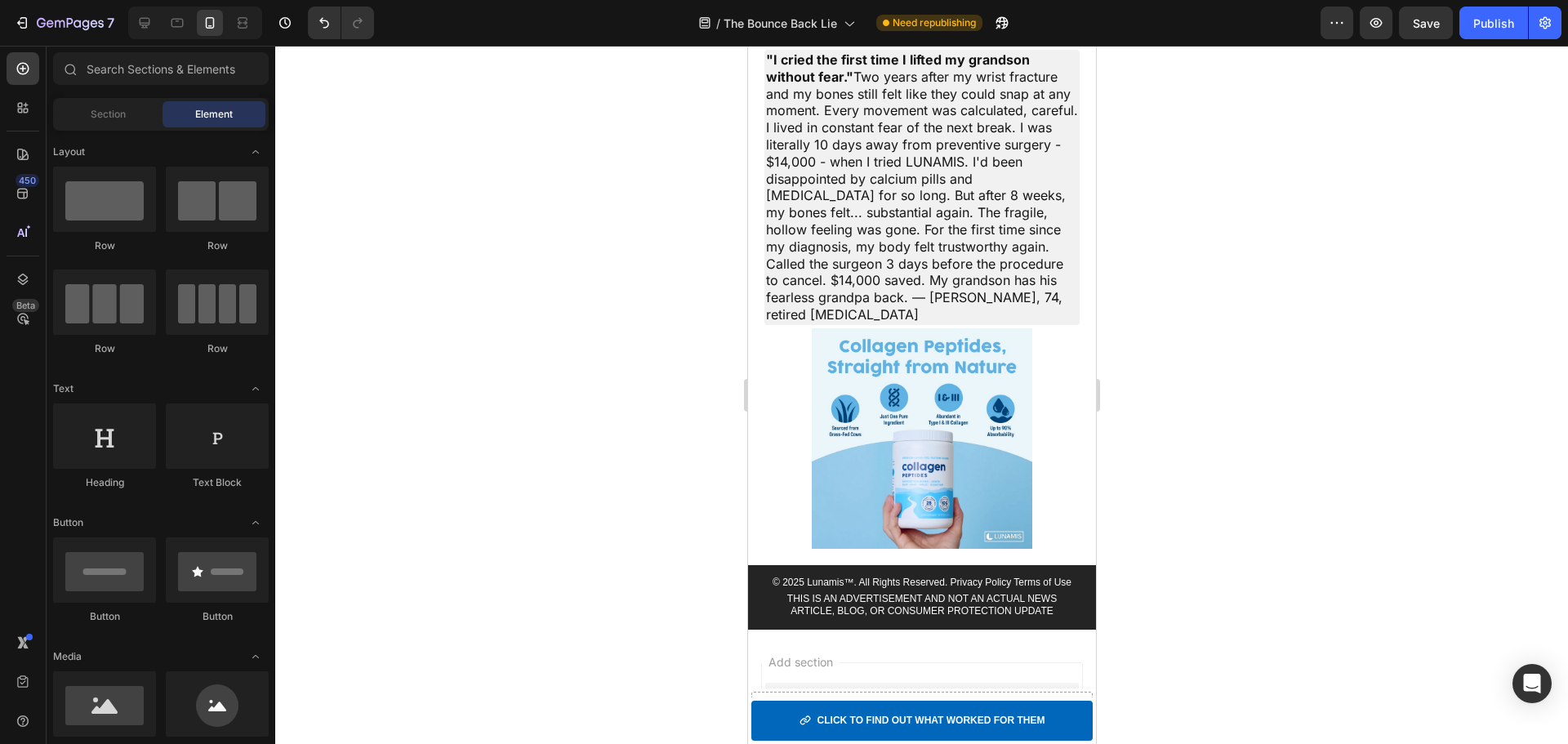
scroll to position [7127, 0]
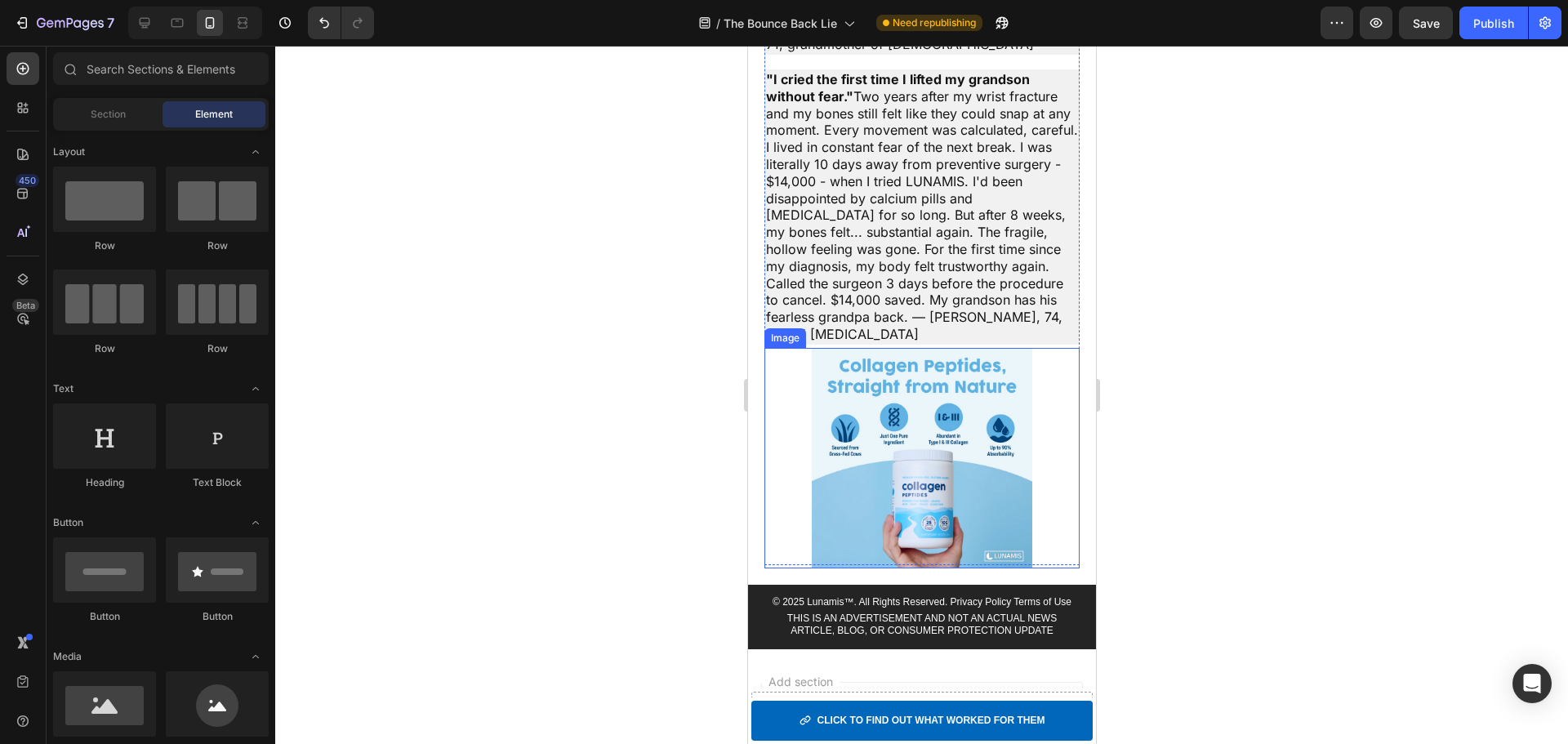
click at [910, 503] on img at bounding box center [921, 458] width 220 height 220
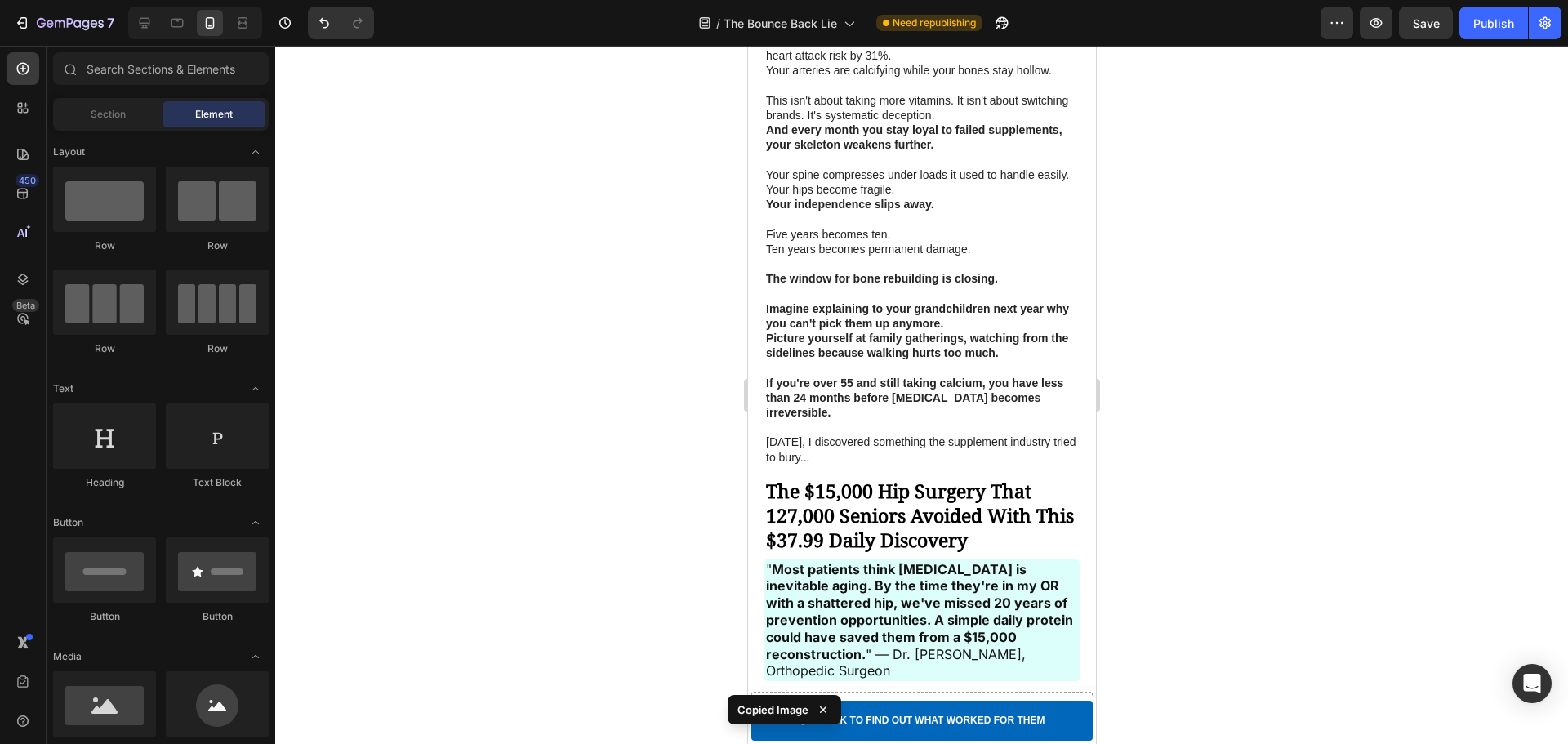
scroll to position [1031, 0]
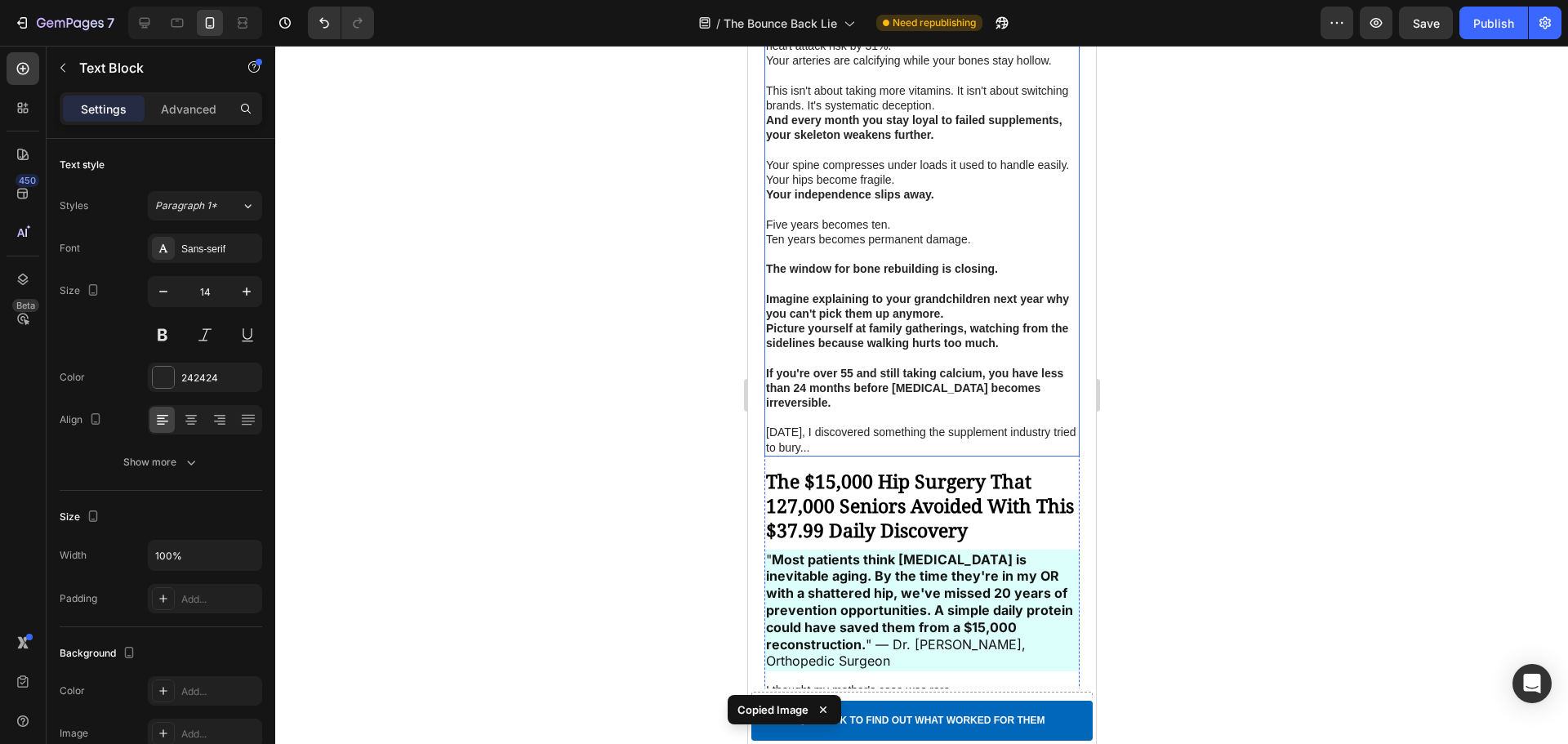
click at [910, 444] on p "[DATE], I discovered something the supplement industry tried to bury..." at bounding box center [920, 439] width 312 height 29
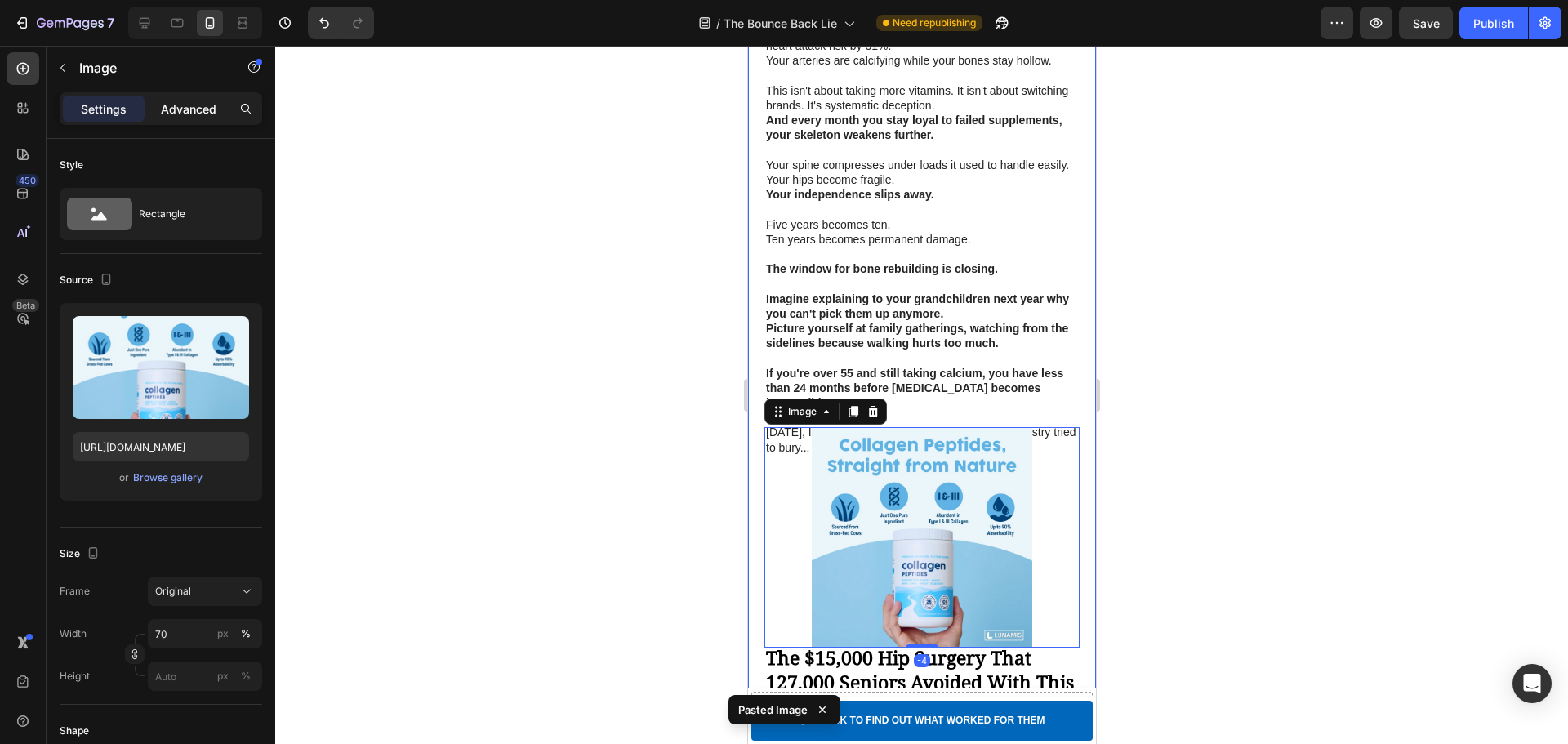
click at [159, 111] on div "Advanced" at bounding box center [189, 108] width 82 height 26
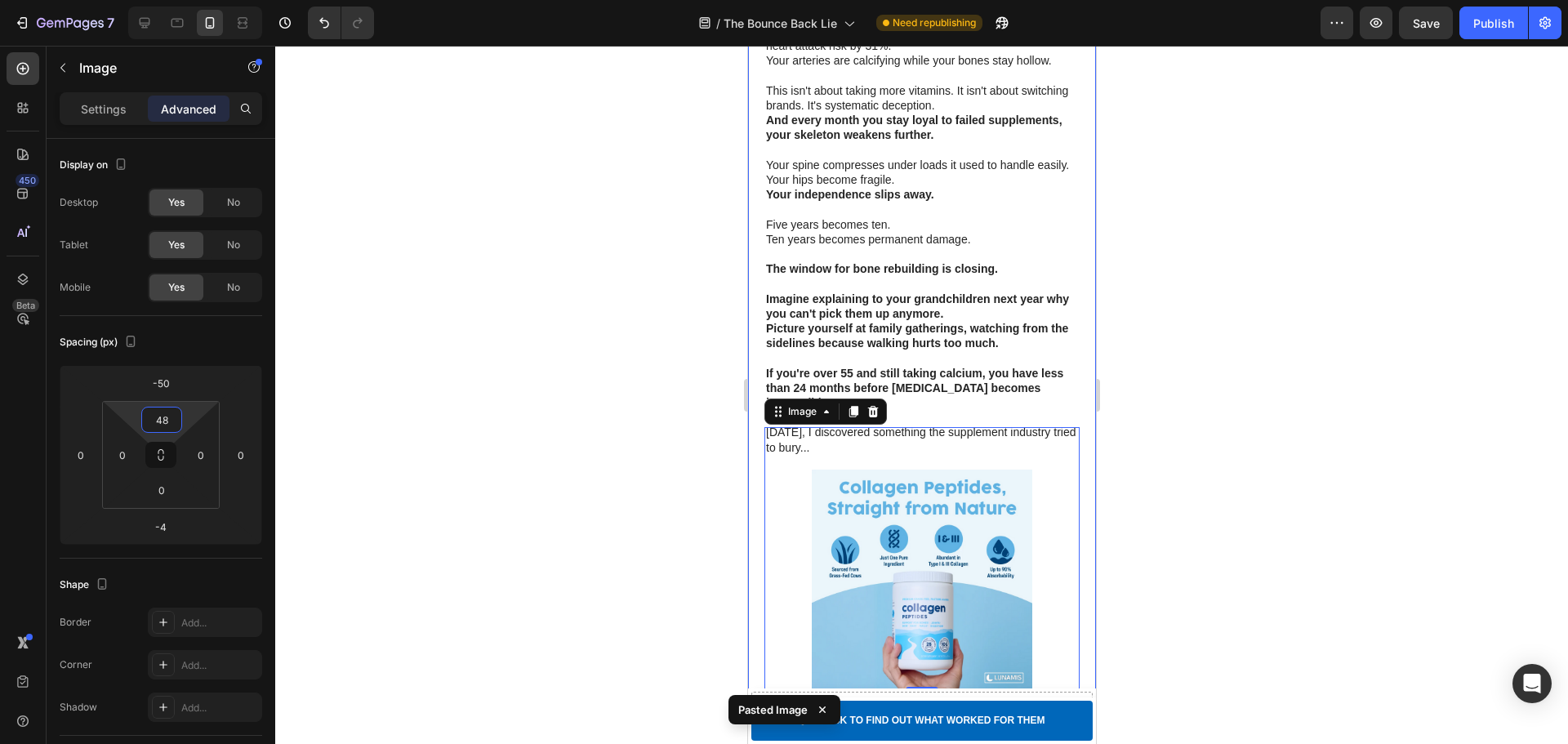
type input "46"
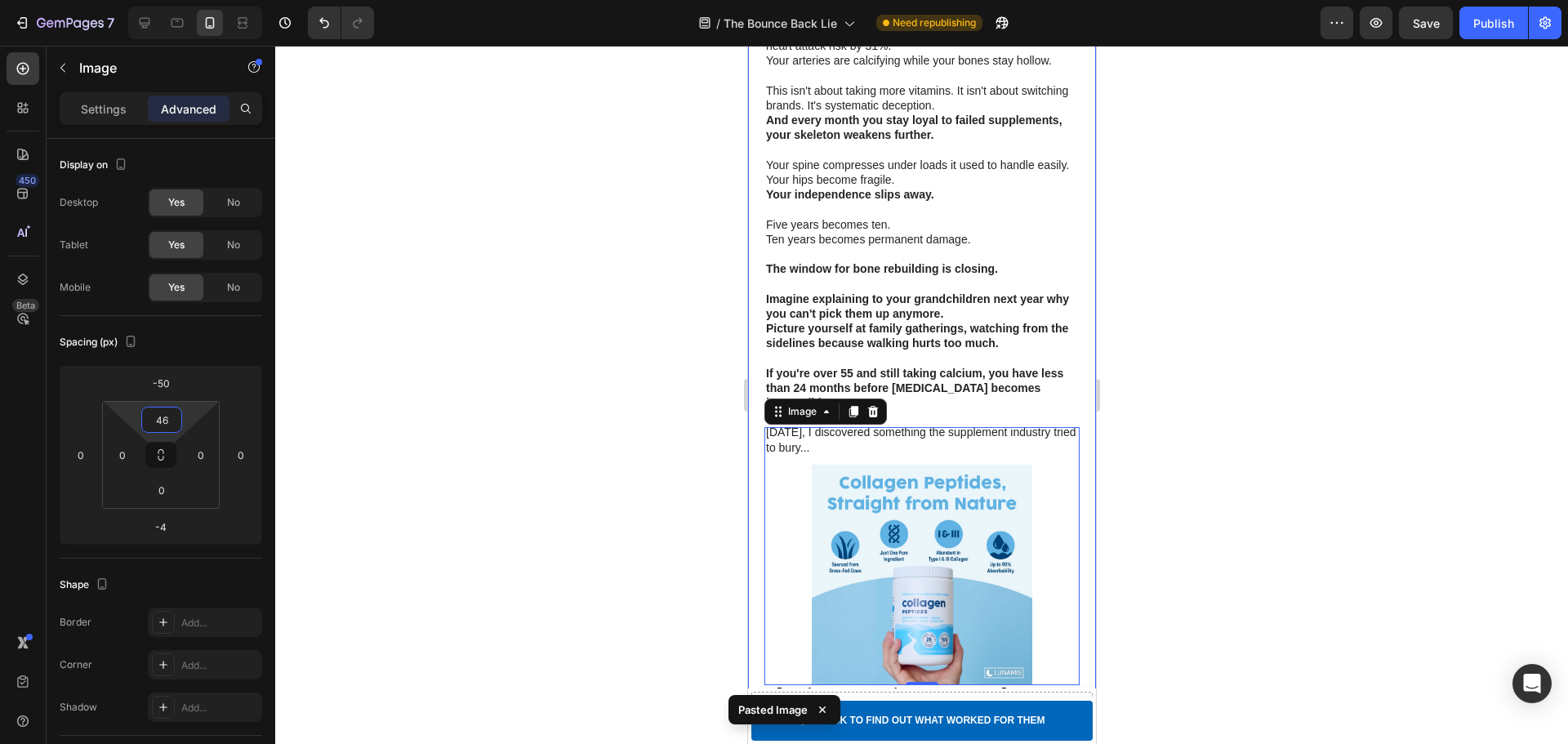
drag, startPoint x: 164, startPoint y: 402, endPoint x: 164, endPoint y: 383, distance: 19.0
click at [164, 0] on html "7 / The Bounce Back Lie Need republishing Preview Save Publish 450 Beta Section…" at bounding box center [784, 0] width 1568 height 0
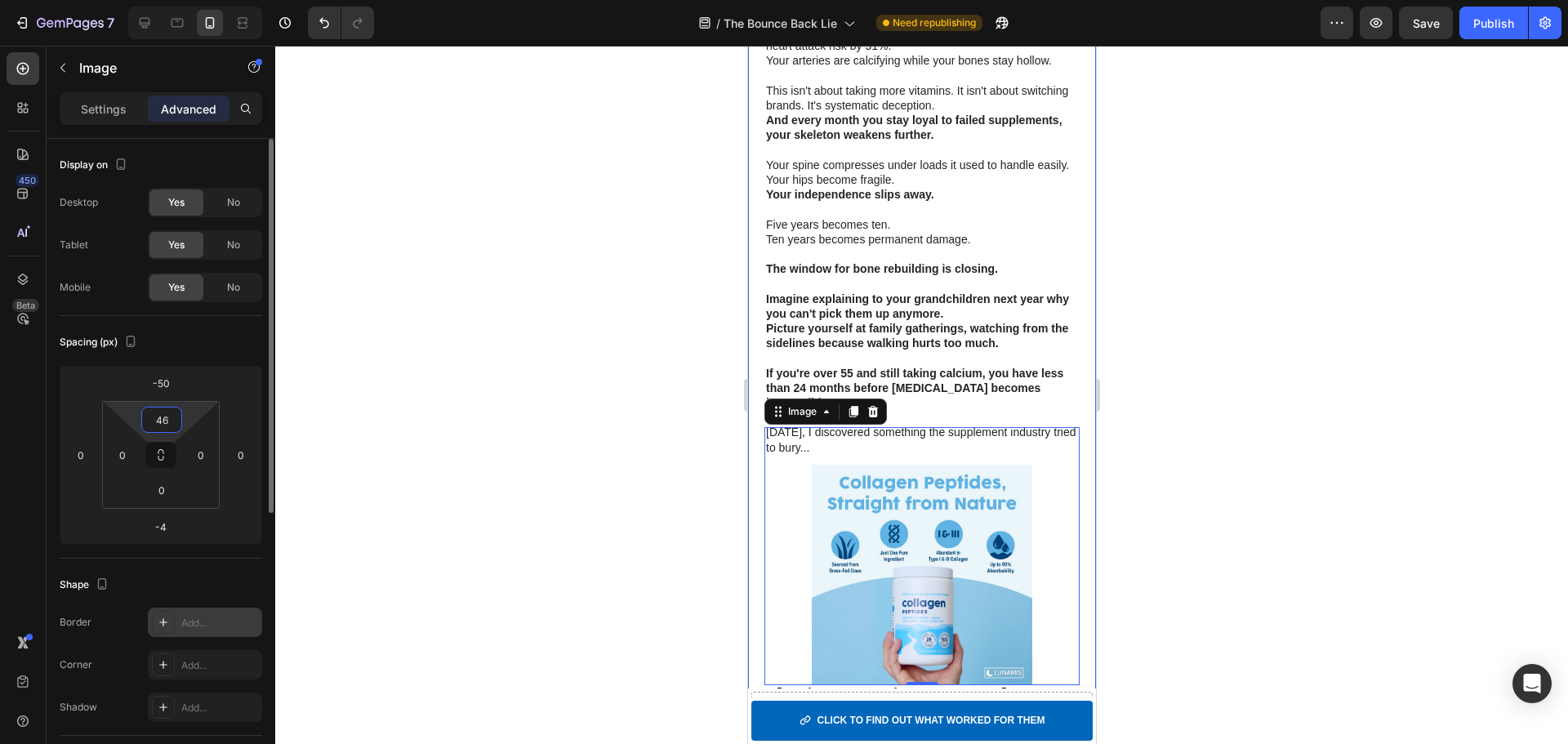
click at [195, 623] on div "Add..." at bounding box center [219, 623] width 76 height 15
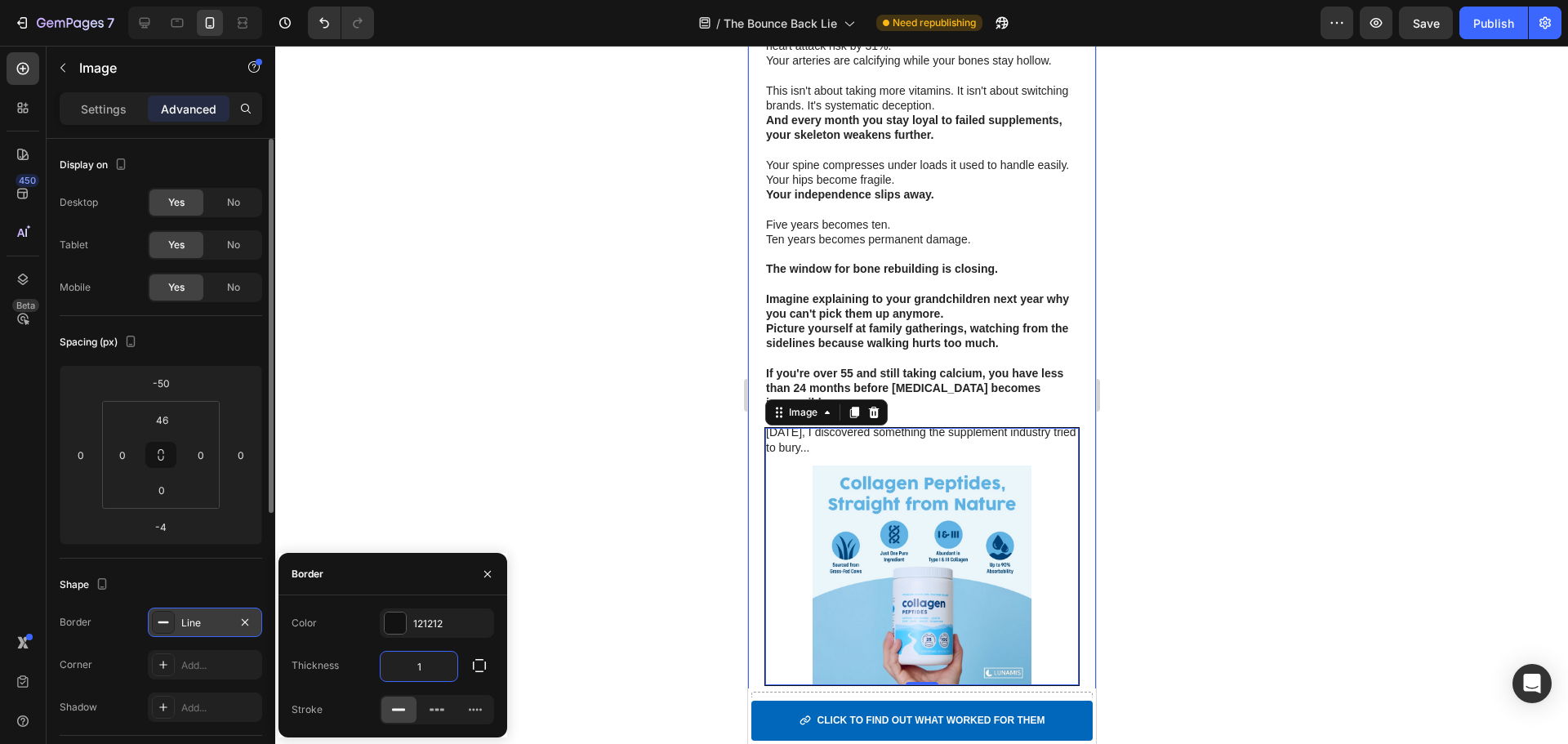
click at [439, 672] on input "1" at bounding box center [418, 667] width 76 height 29
click at [488, 577] on icon "button" at bounding box center [487, 574] width 13 height 13
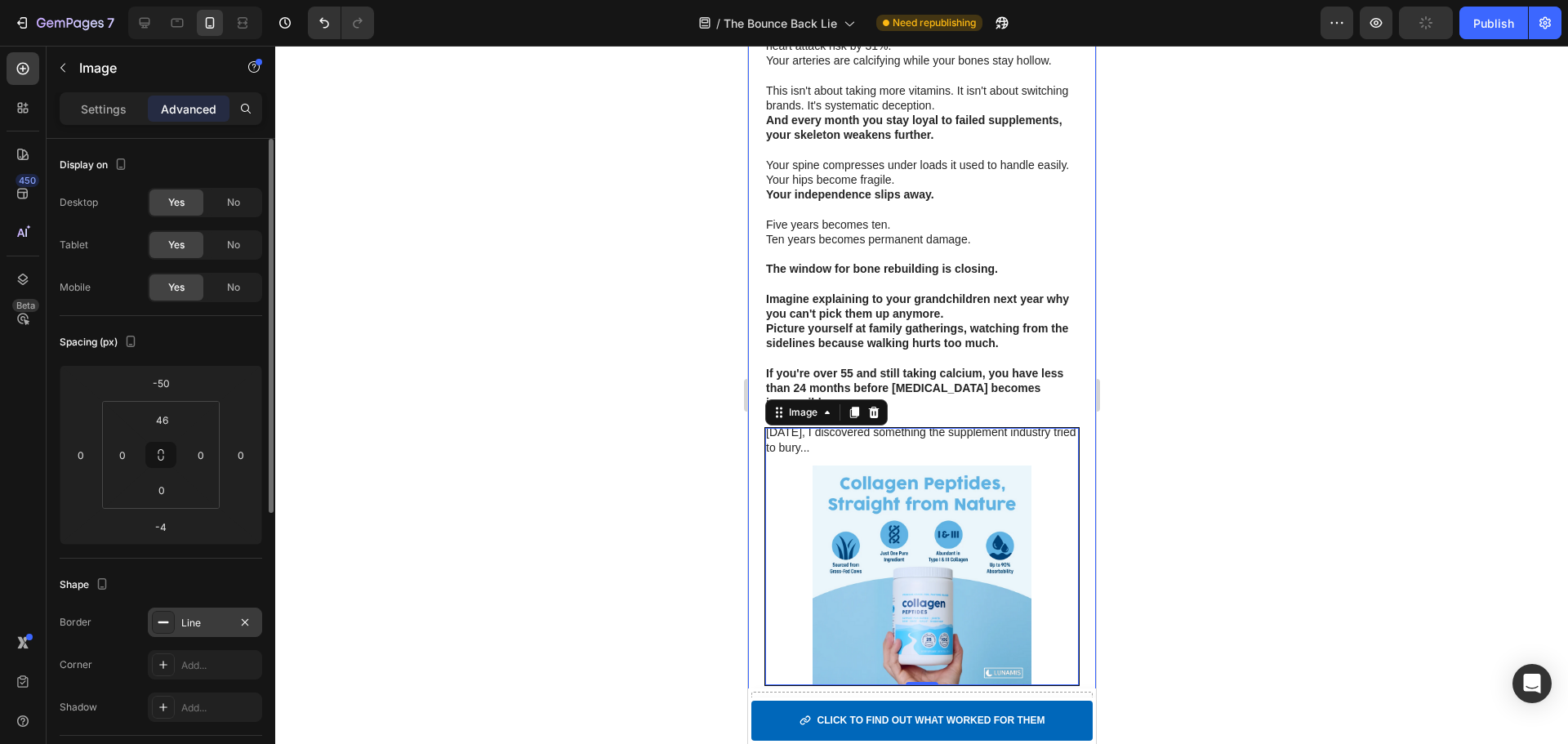
click at [169, 626] on icon at bounding box center [163, 622] width 13 height 13
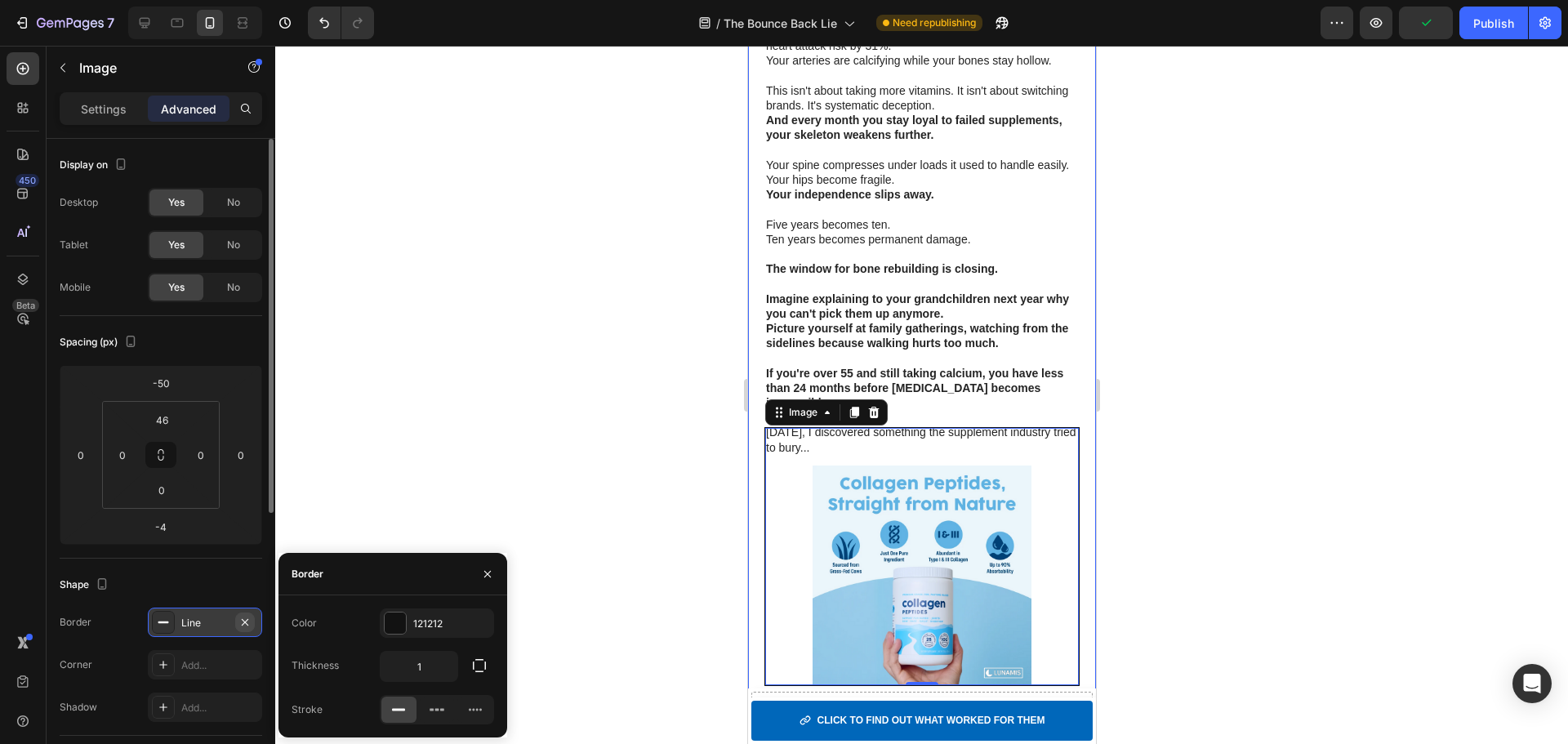
click at [250, 625] on icon "button" at bounding box center [245, 622] width 13 height 13
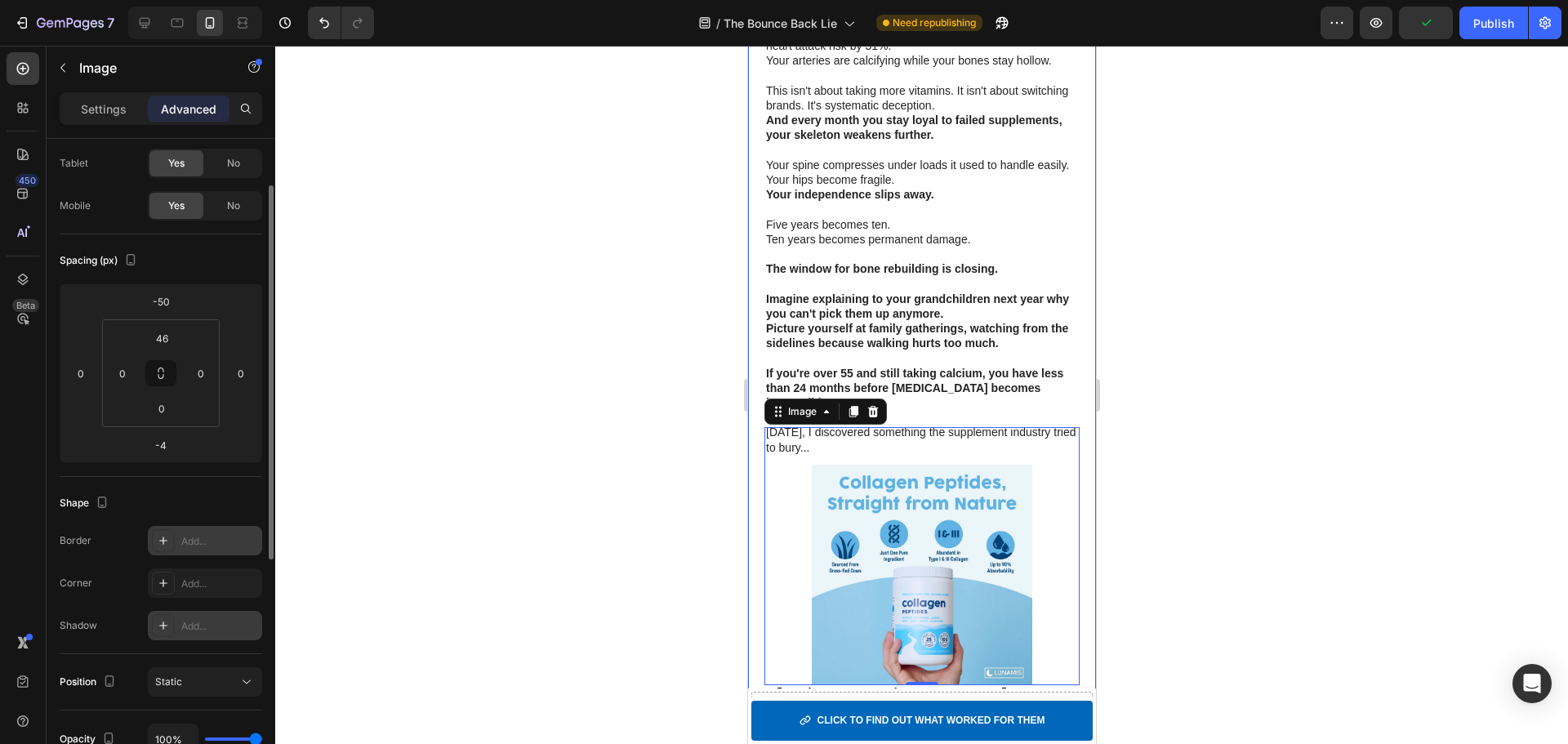
drag, startPoint x: 167, startPoint y: 587, endPoint x: 166, endPoint y: 636, distance: 49.0
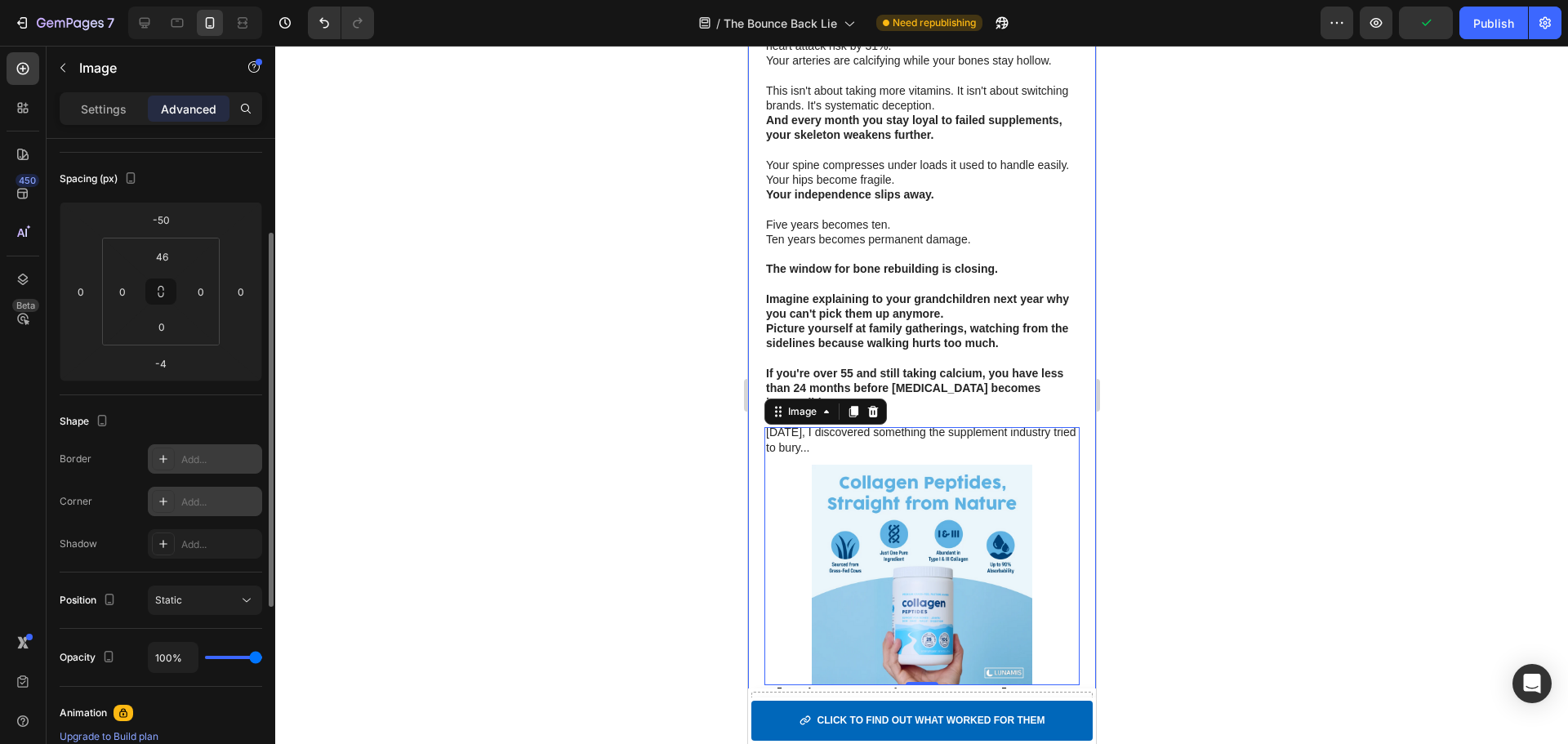
click at [193, 503] on div "Add..." at bounding box center [219, 502] width 76 height 15
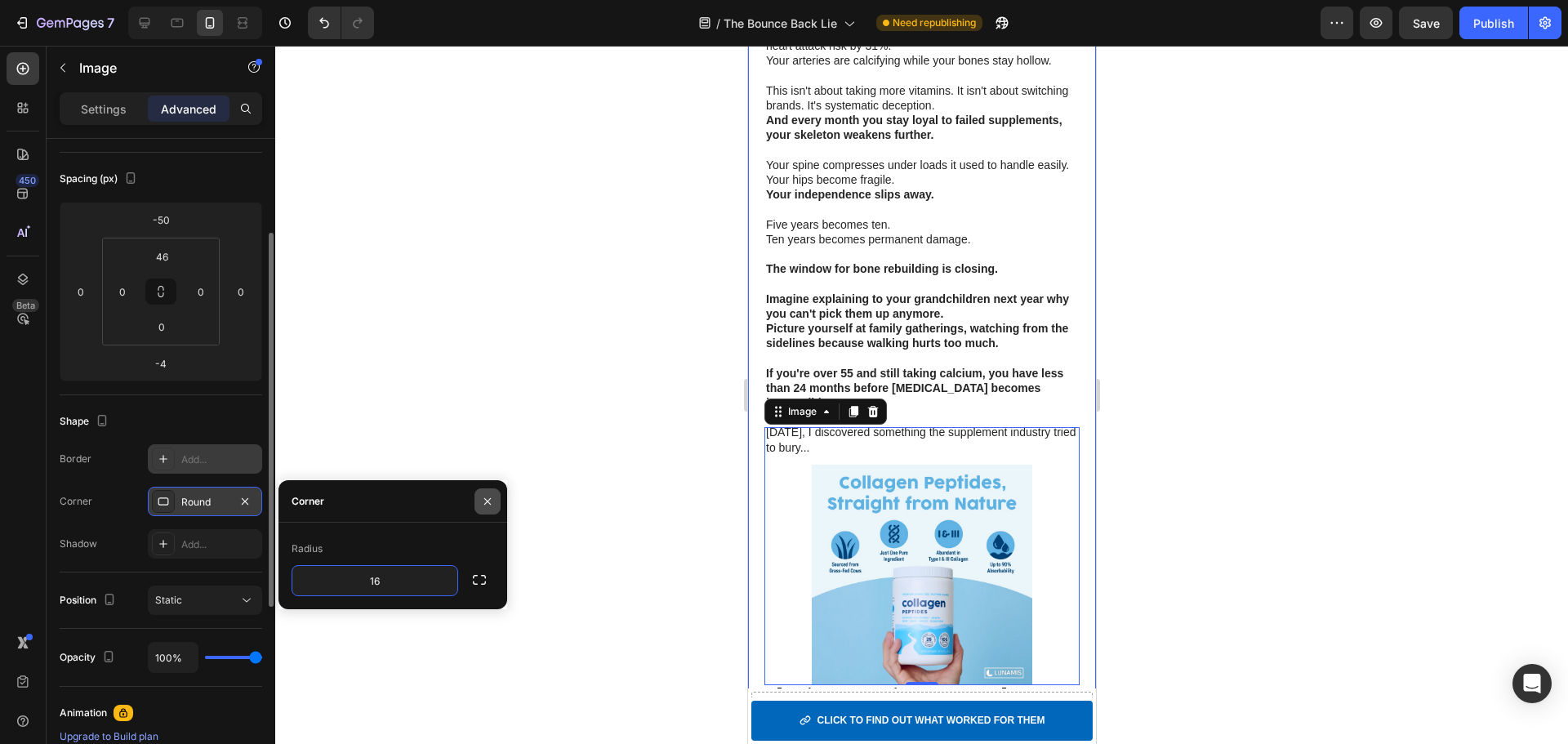
type input "16"
click at [492, 495] on icon "button" at bounding box center [487, 501] width 13 height 13
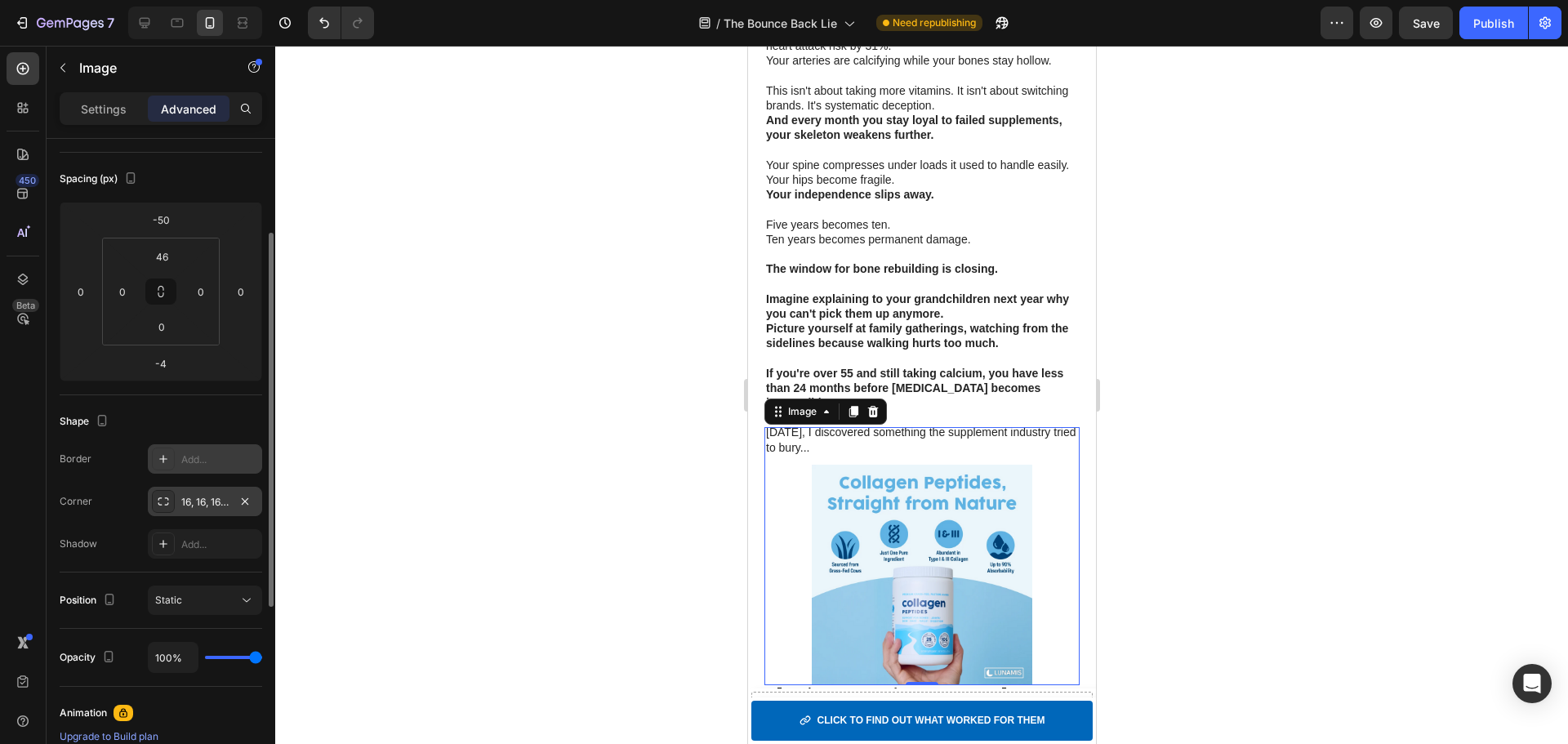
click at [851, 516] on img at bounding box center [921, 575] width 220 height 220
click at [228, 509] on div "16, 16, 16, 16" at bounding box center [206, 501] width 115 height 29
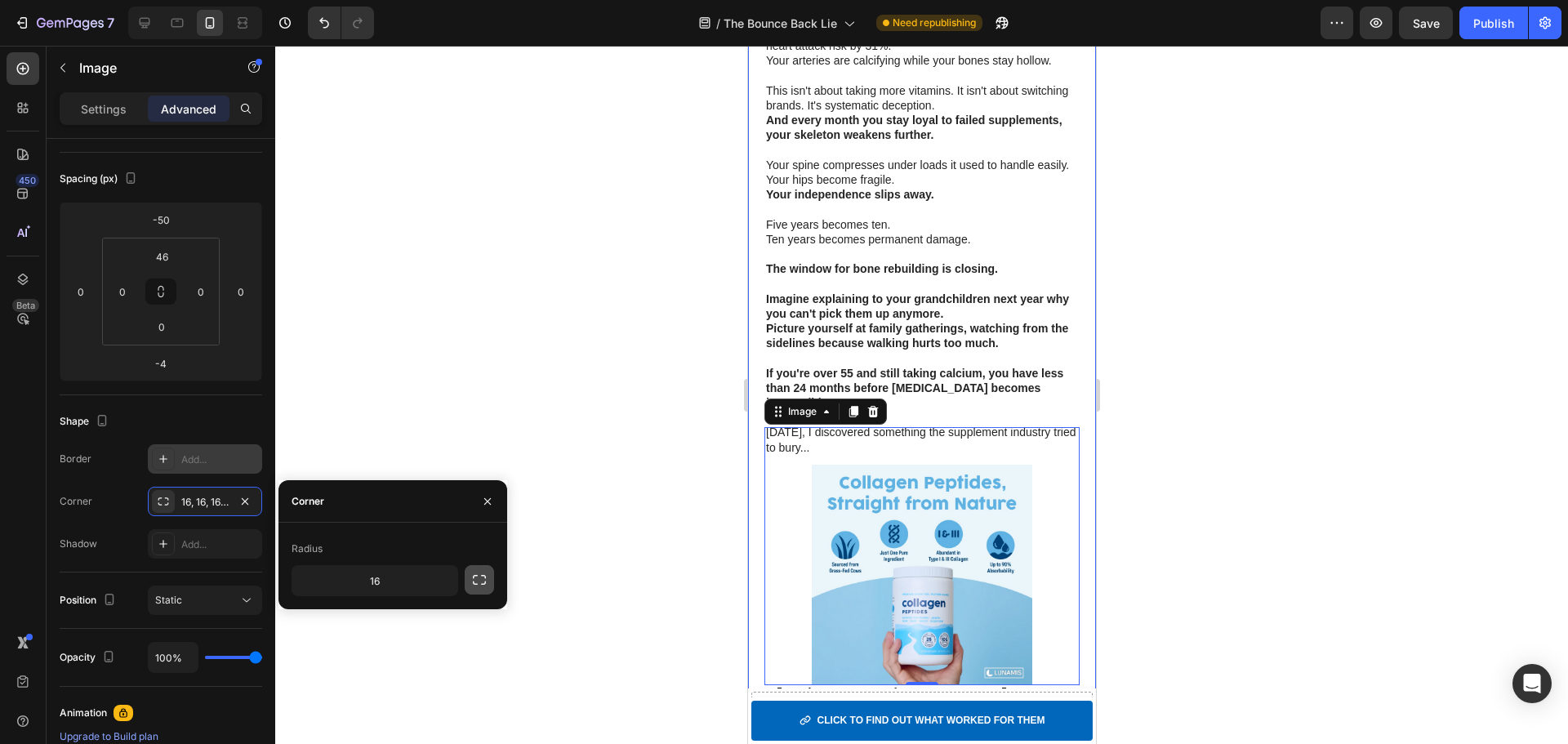
click at [485, 583] on icon "button" at bounding box center [479, 579] width 13 height 10
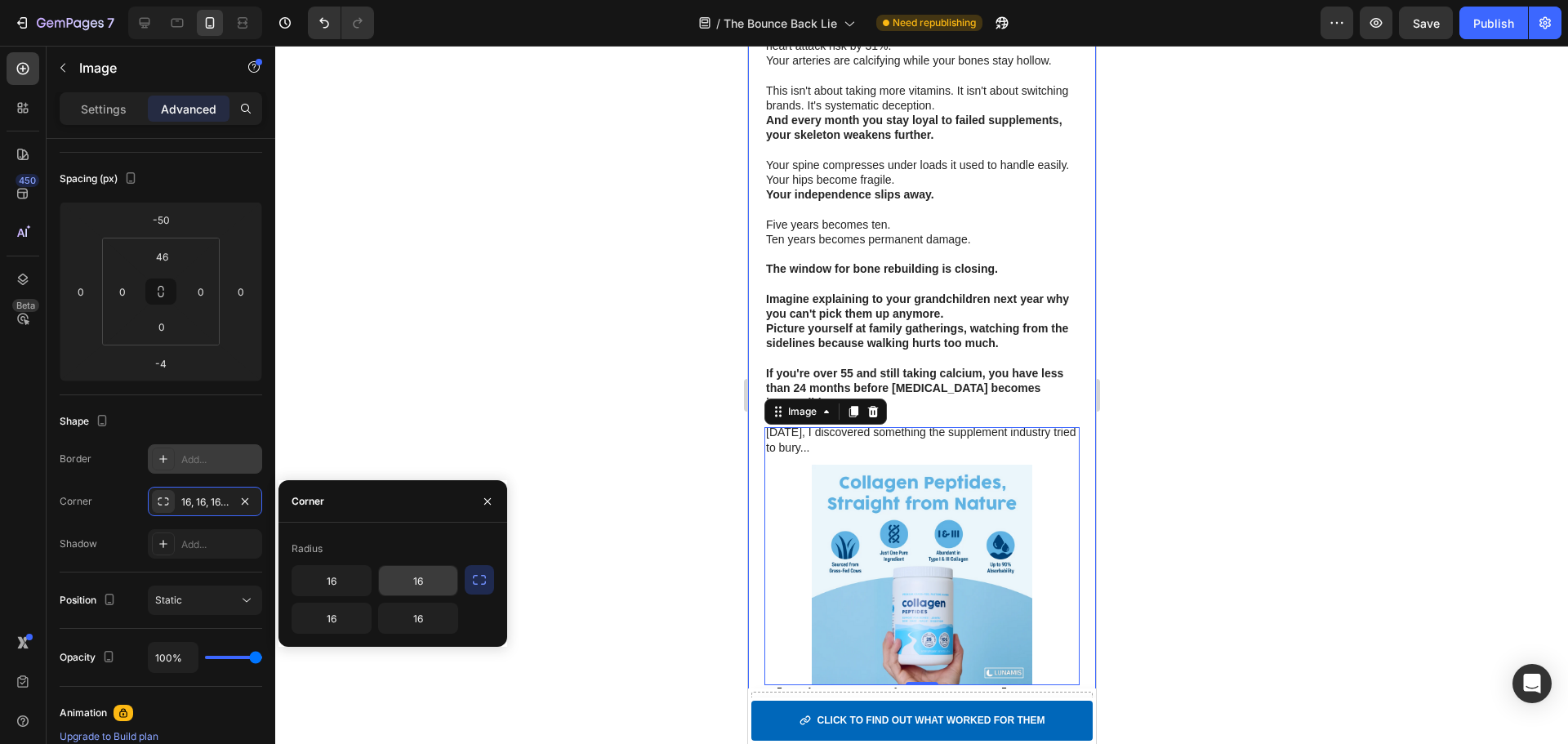
click at [422, 583] on input "16" at bounding box center [418, 580] width 78 height 29
click at [477, 613] on div "16 20 16 16" at bounding box center [393, 598] width 203 height 68
click at [430, 570] on input "20" at bounding box center [418, 580] width 78 height 29
type input "16"
click at [479, 618] on div "16 16 16 16" at bounding box center [393, 598] width 203 height 68
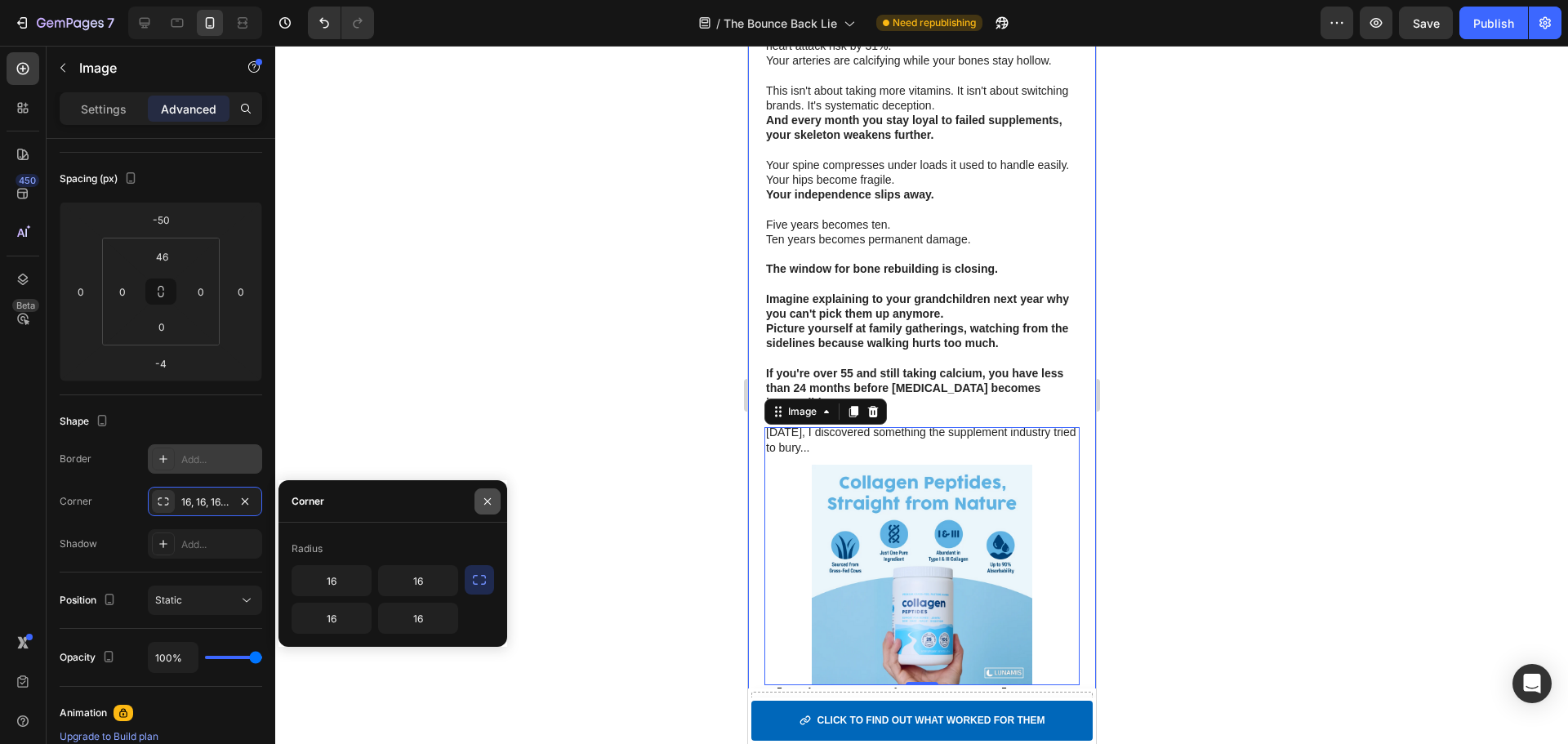
click at [493, 499] on icon "button" at bounding box center [487, 501] width 13 height 13
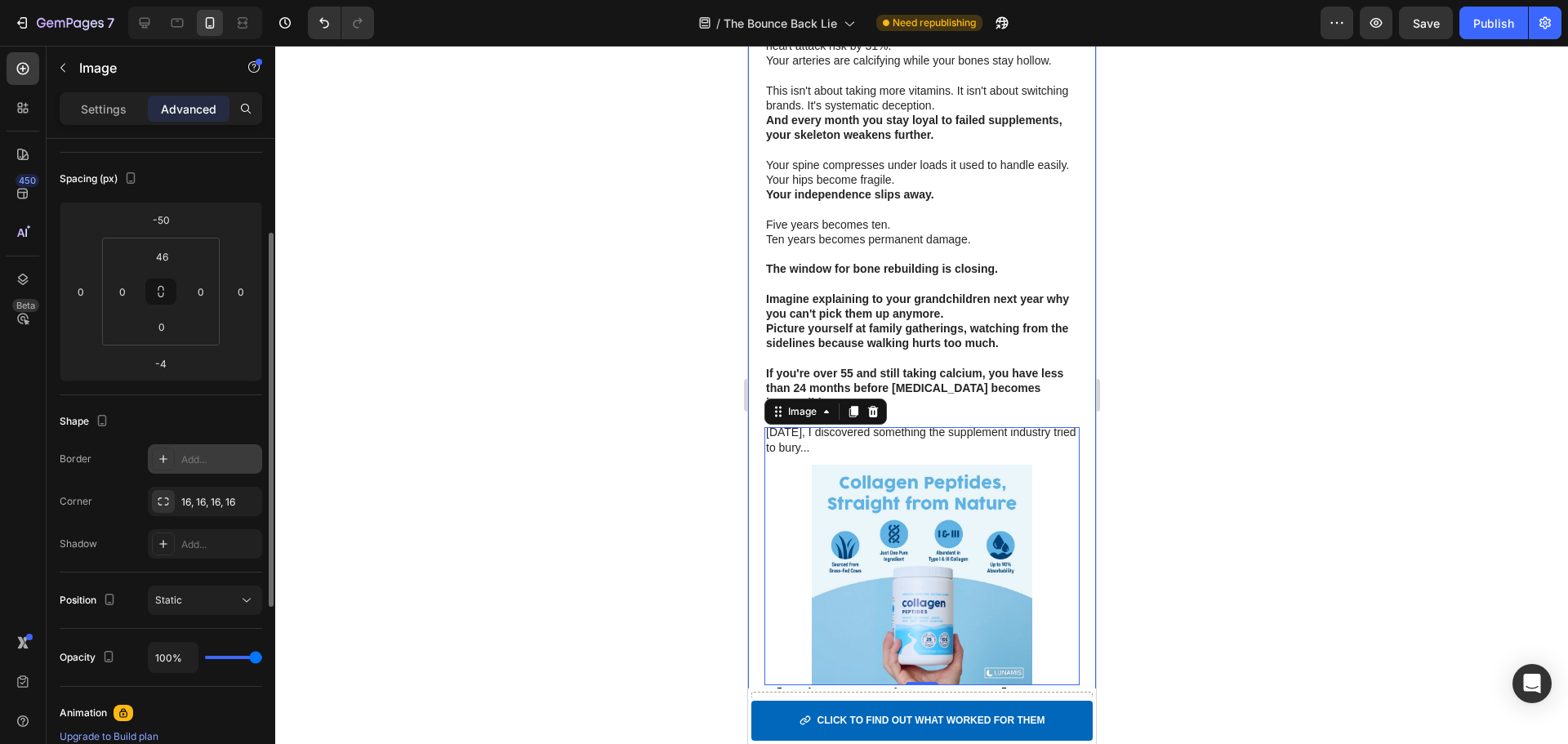
click at [93, 502] on div "Corner 16, 16, 16, 16" at bounding box center [161, 501] width 203 height 29
click at [215, 508] on div "16, 16, 16, 16" at bounding box center [205, 502] width 47 height 15
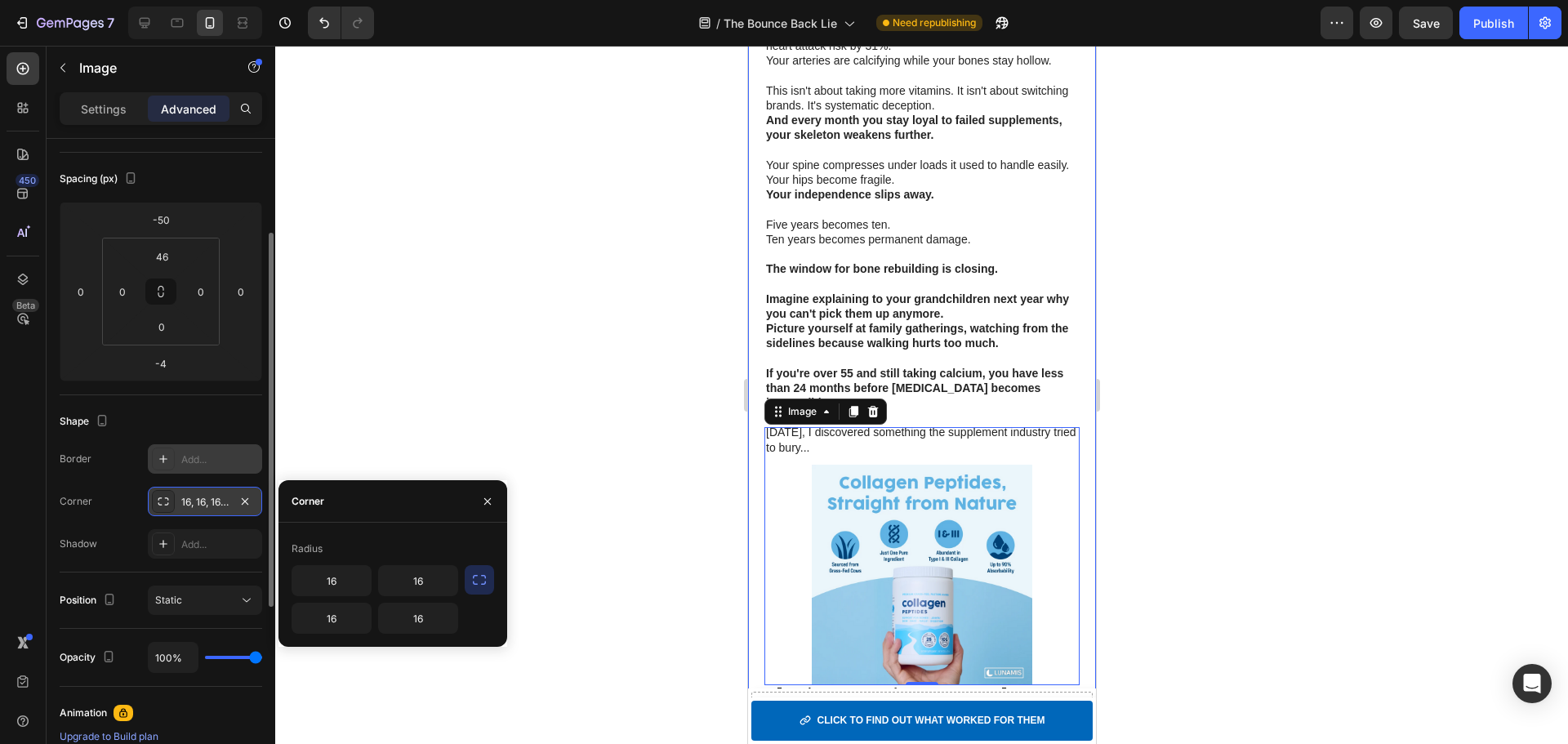
click at [175, 503] on div "16, 16, 16, 16" at bounding box center [206, 501] width 115 height 29
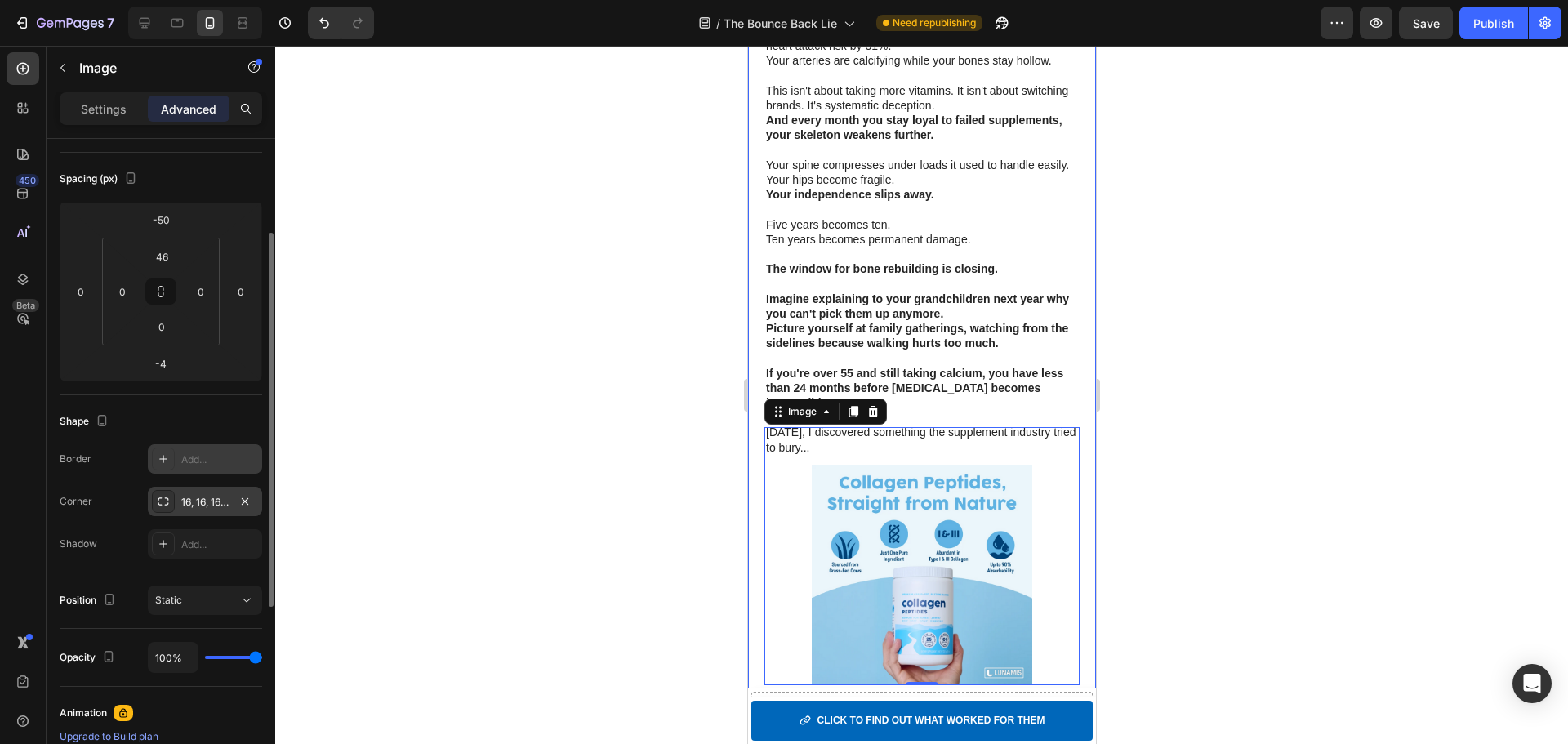
click at [156, 508] on icon at bounding box center [163, 501] width 13 height 13
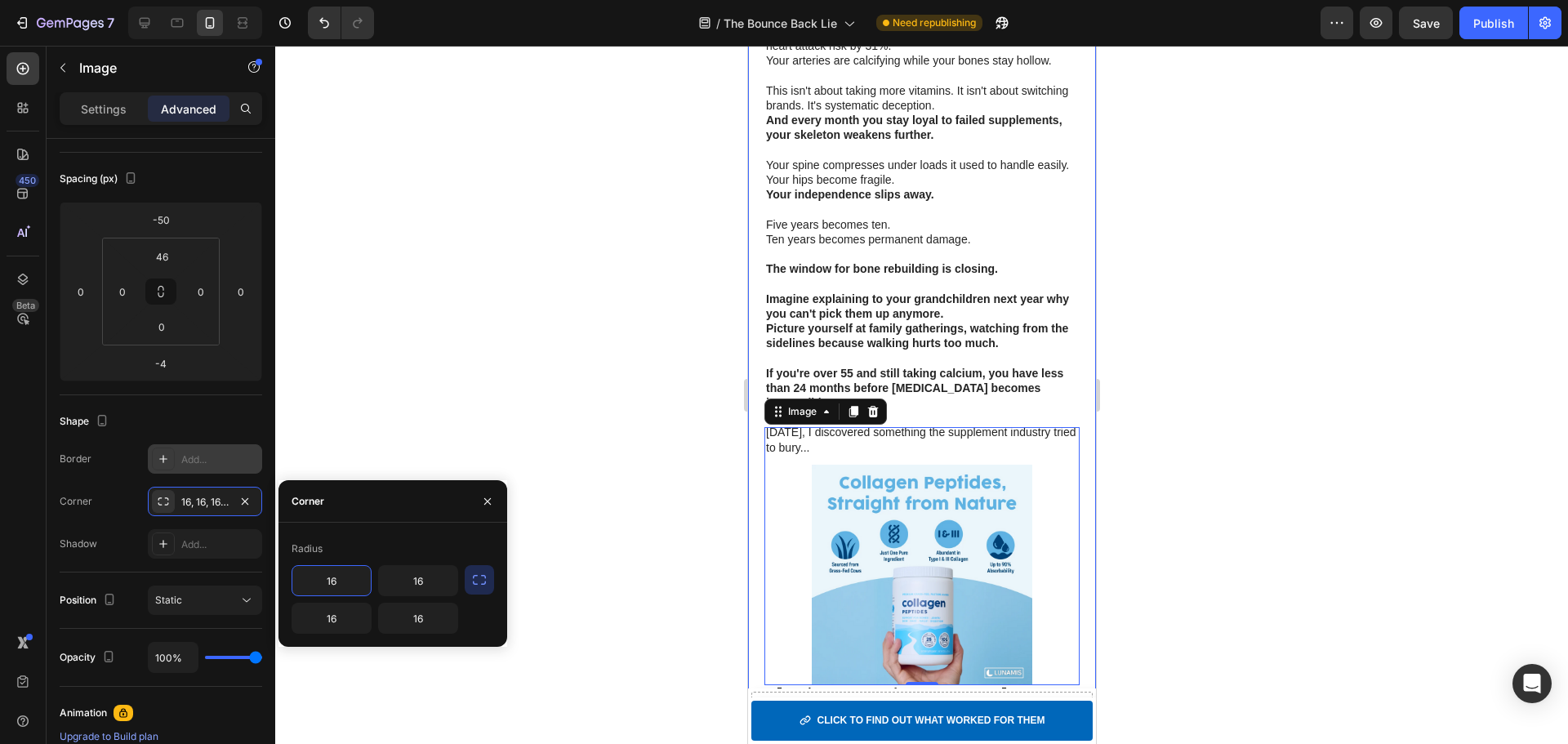
click at [487, 588] on button "button" at bounding box center [479, 579] width 29 height 29
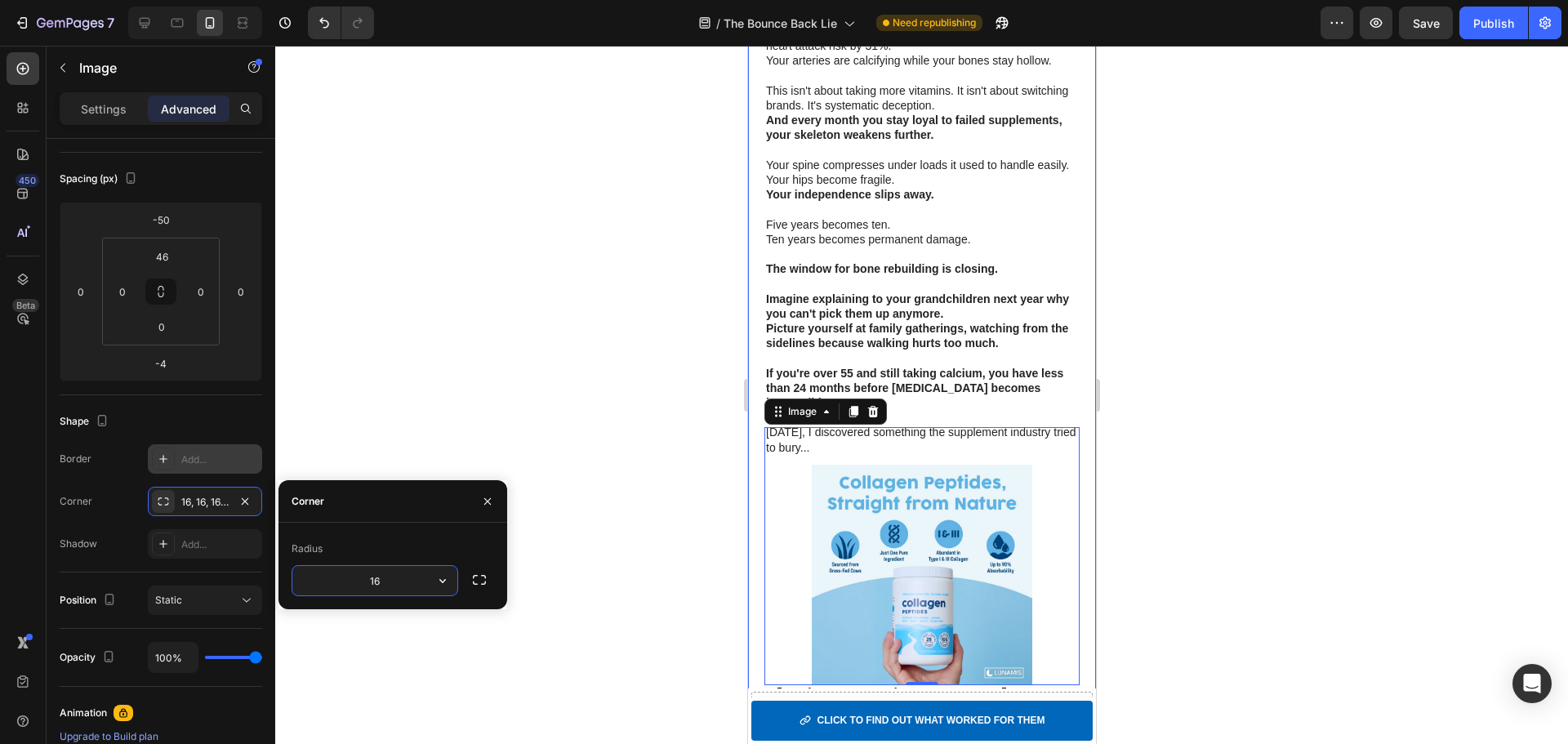
click at [381, 580] on input "16" at bounding box center [374, 580] width 165 height 29
click at [444, 584] on icon "button" at bounding box center [443, 580] width 16 height 16
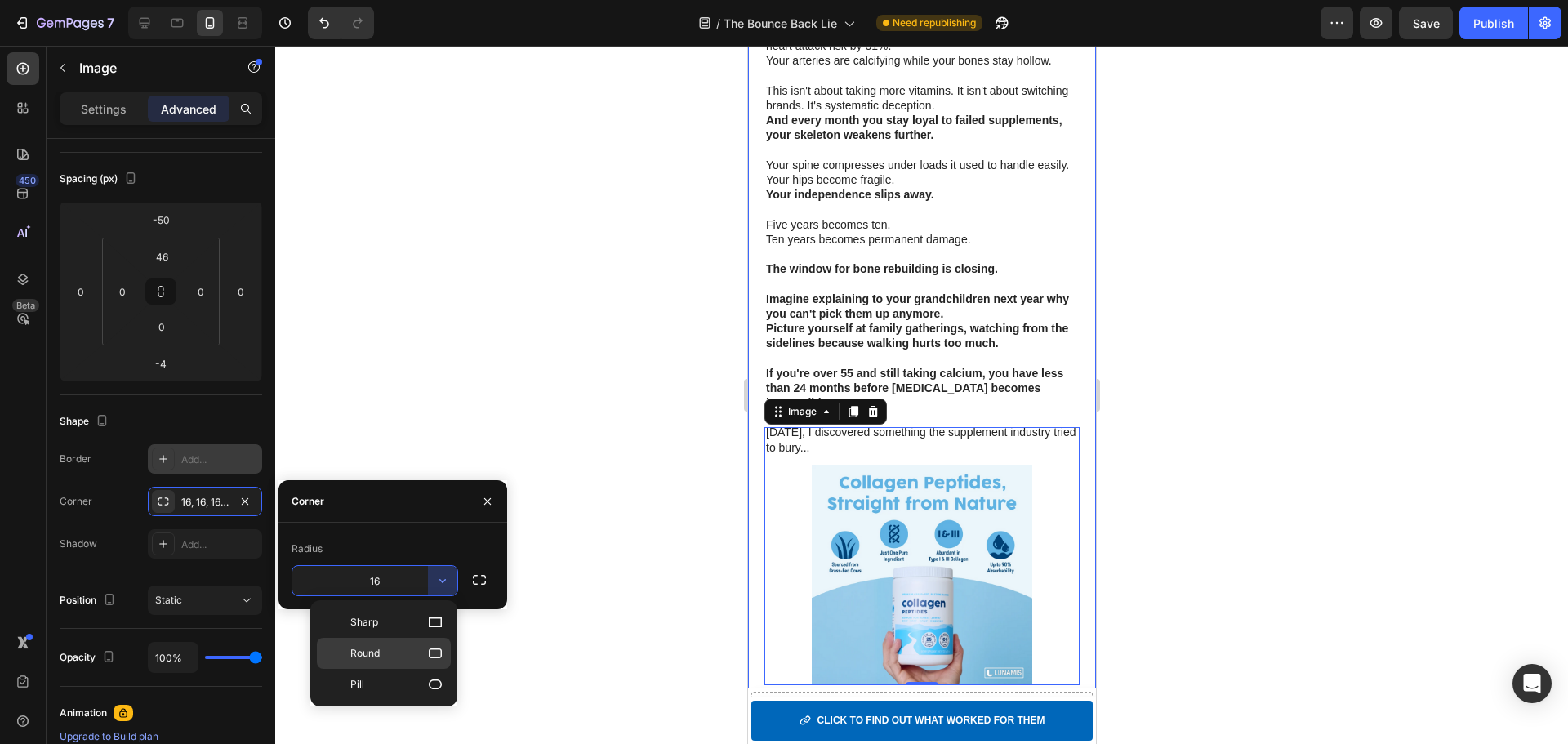
click at [417, 648] on p "Round" at bounding box center [397, 653] width 93 height 16
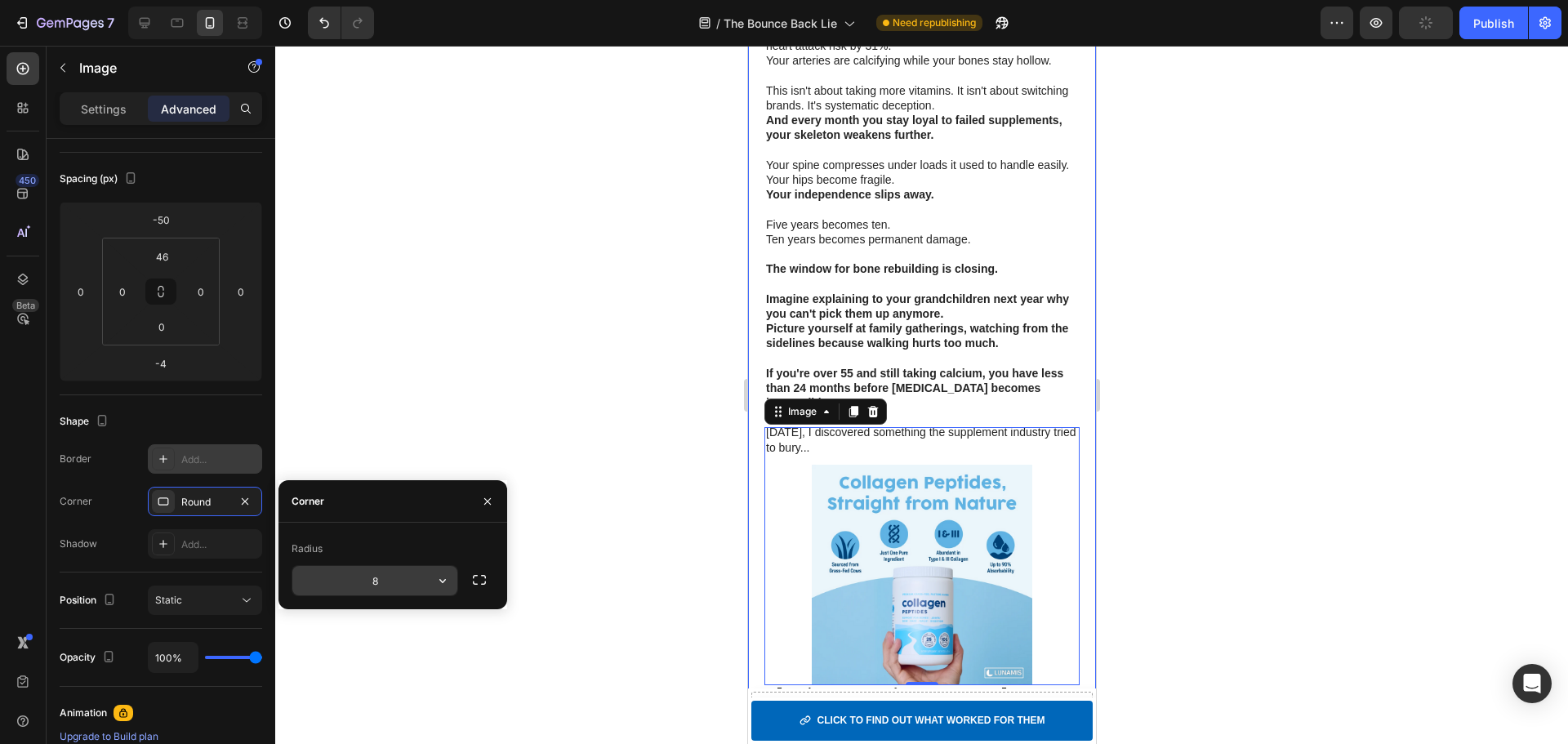
click at [420, 582] on input "8" at bounding box center [374, 580] width 165 height 29
drag, startPoint x: 451, startPoint y: 596, endPoint x: 444, endPoint y: 581, distance: 16.6
click at [451, 594] on div "8" at bounding box center [375, 580] width 166 height 31
drag, startPoint x: 444, startPoint y: 581, endPoint x: 443, endPoint y: 597, distance: 16.0
click at [444, 580] on icon "button" at bounding box center [442, 581] width 6 height 4
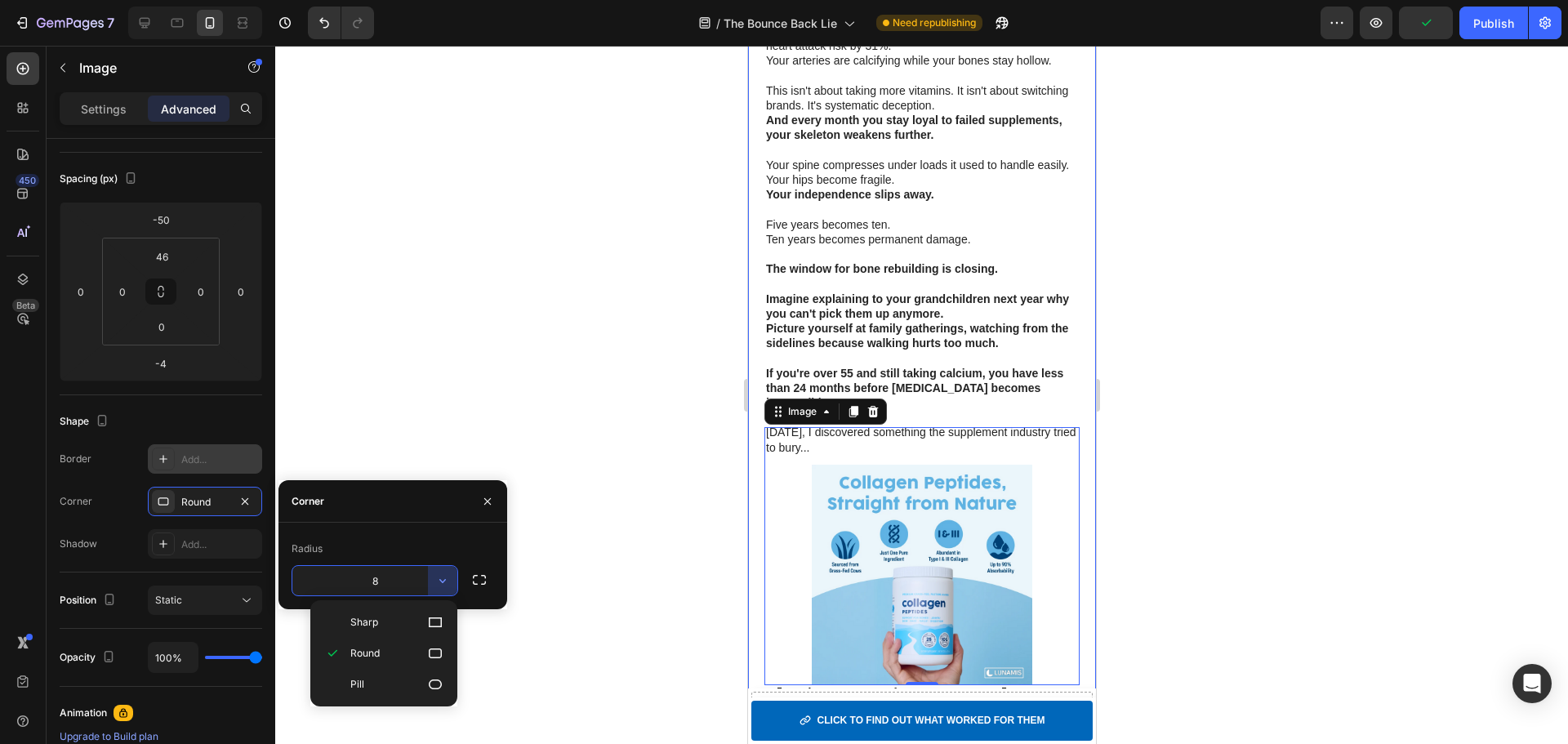
click at [405, 674] on div "Pill" at bounding box center [383, 684] width 134 height 31
type input "9999"
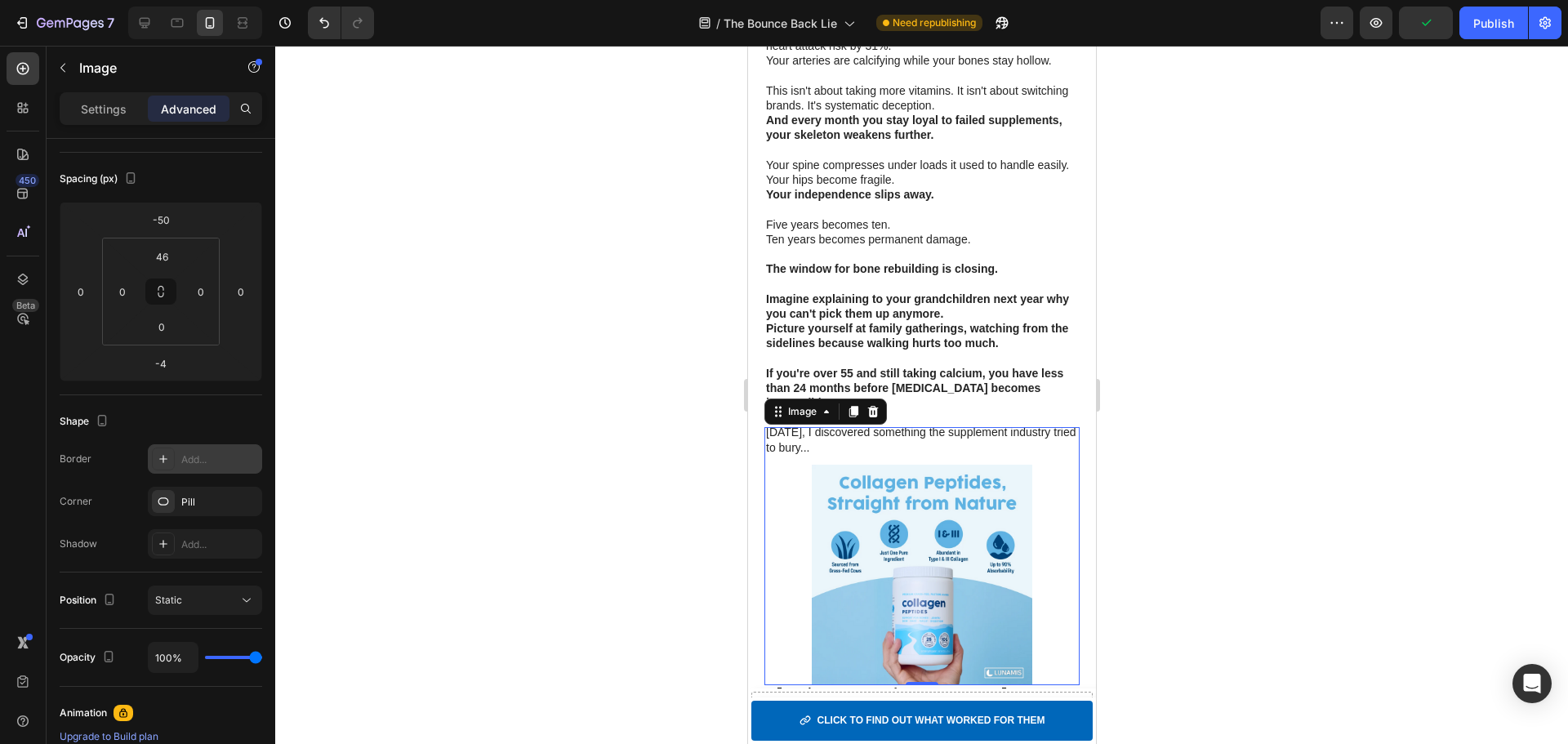
click at [951, 580] on img at bounding box center [921, 575] width 220 height 220
click at [1222, 527] on div at bounding box center [921, 395] width 1292 height 699
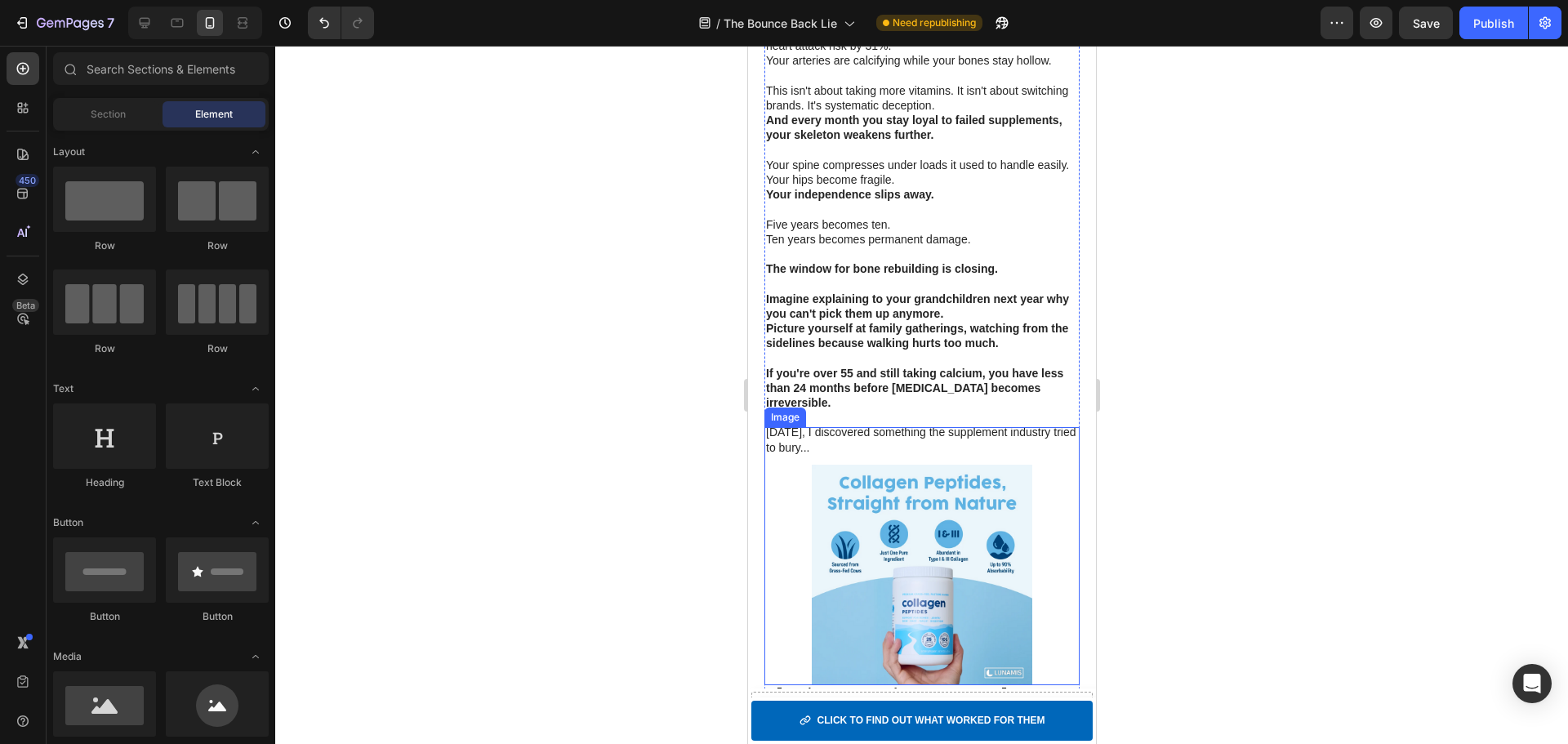
click at [997, 563] on img at bounding box center [921, 575] width 220 height 220
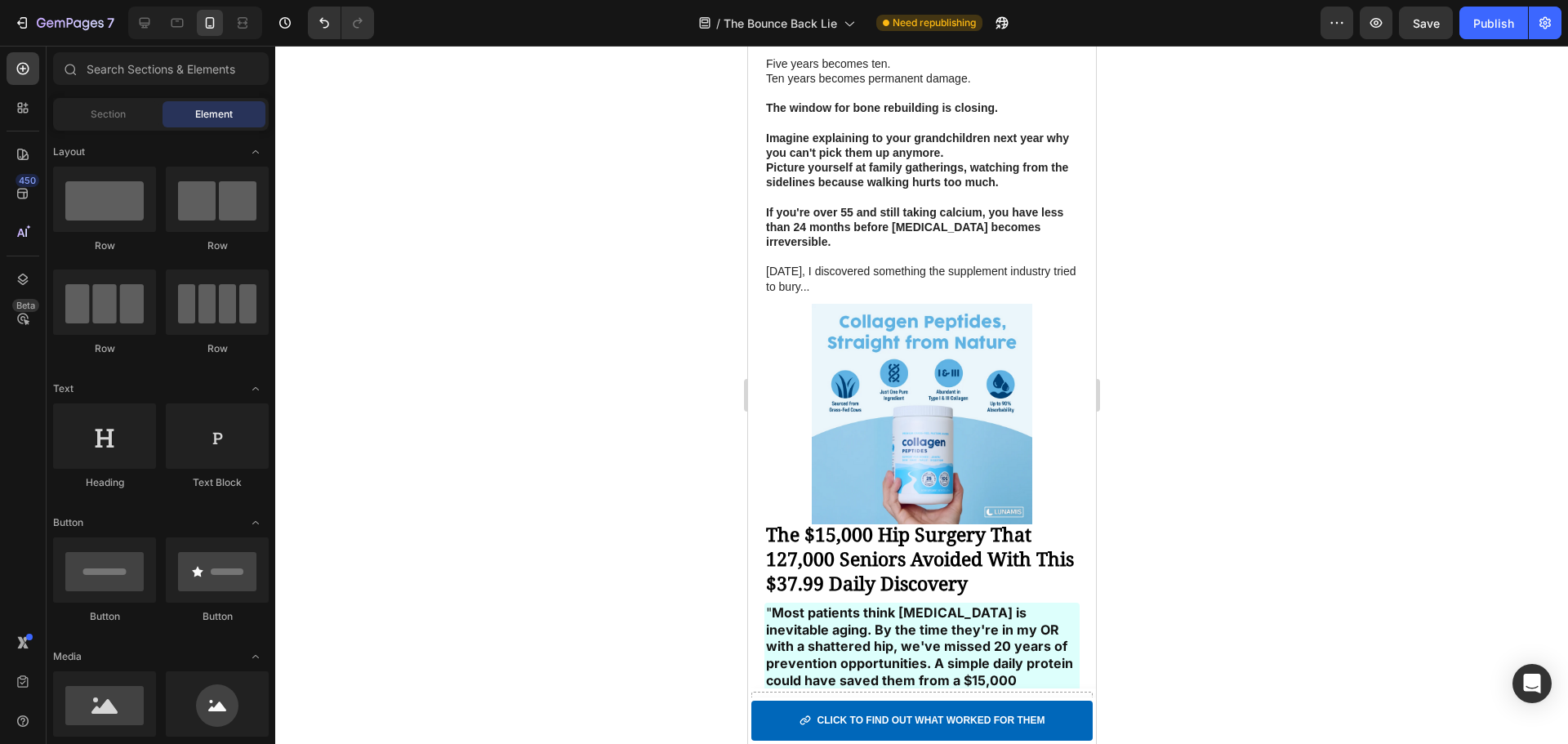
scroll to position [1232, 0]
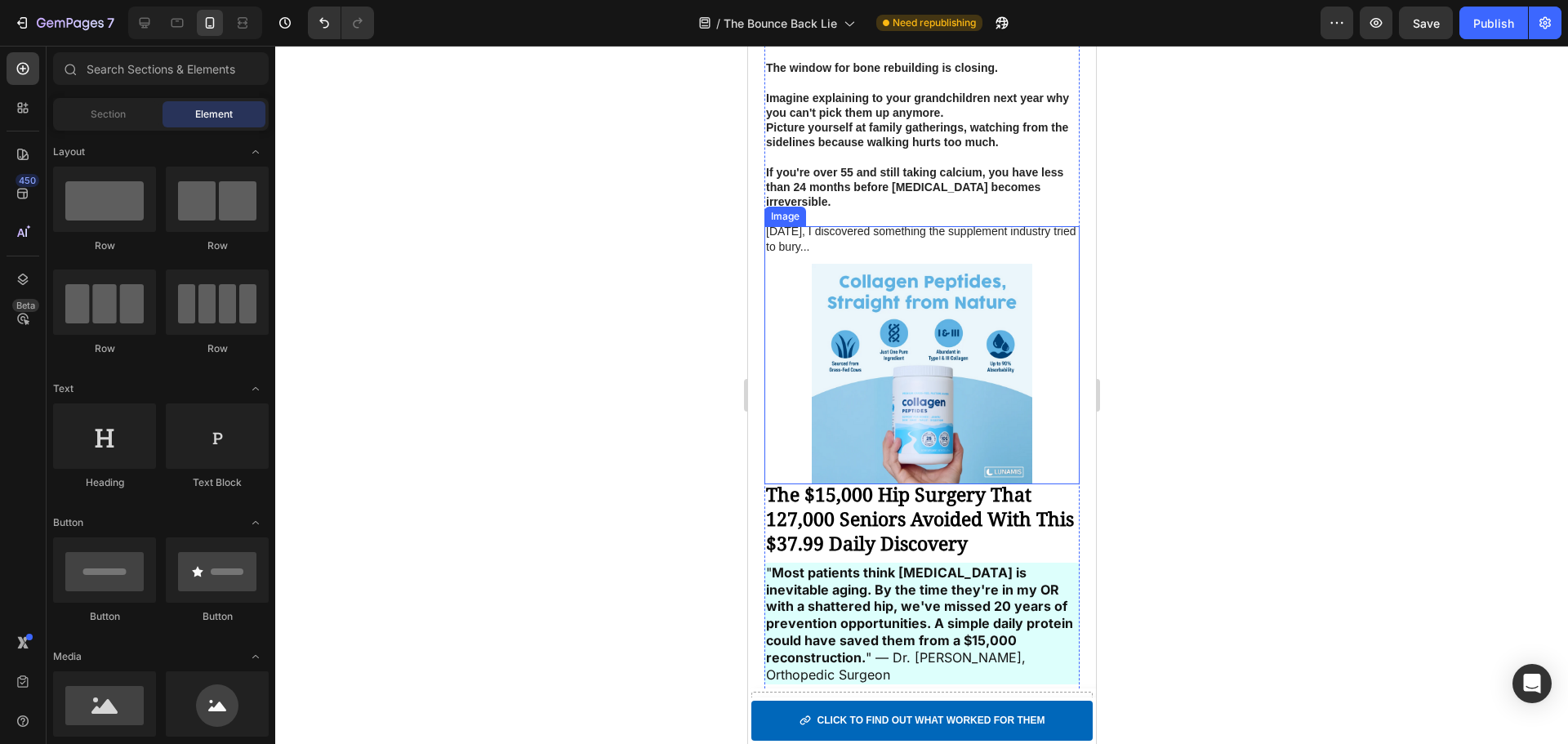
click at [904, 376] on img at bounding box center [921, 374] width 220 height 220
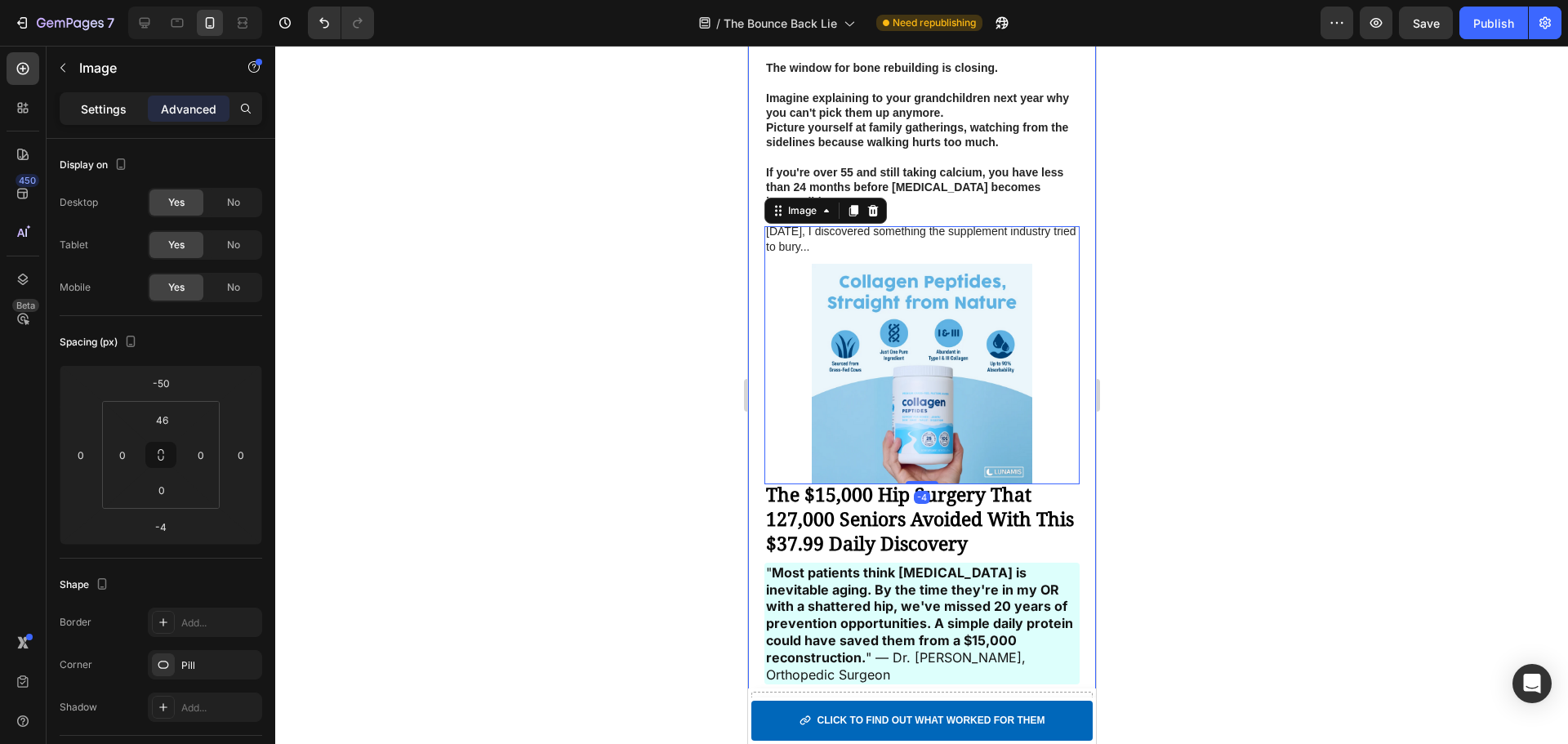
click at [111, 108] on p "Settings" at bounding box center [104, 108] width 45 height 17
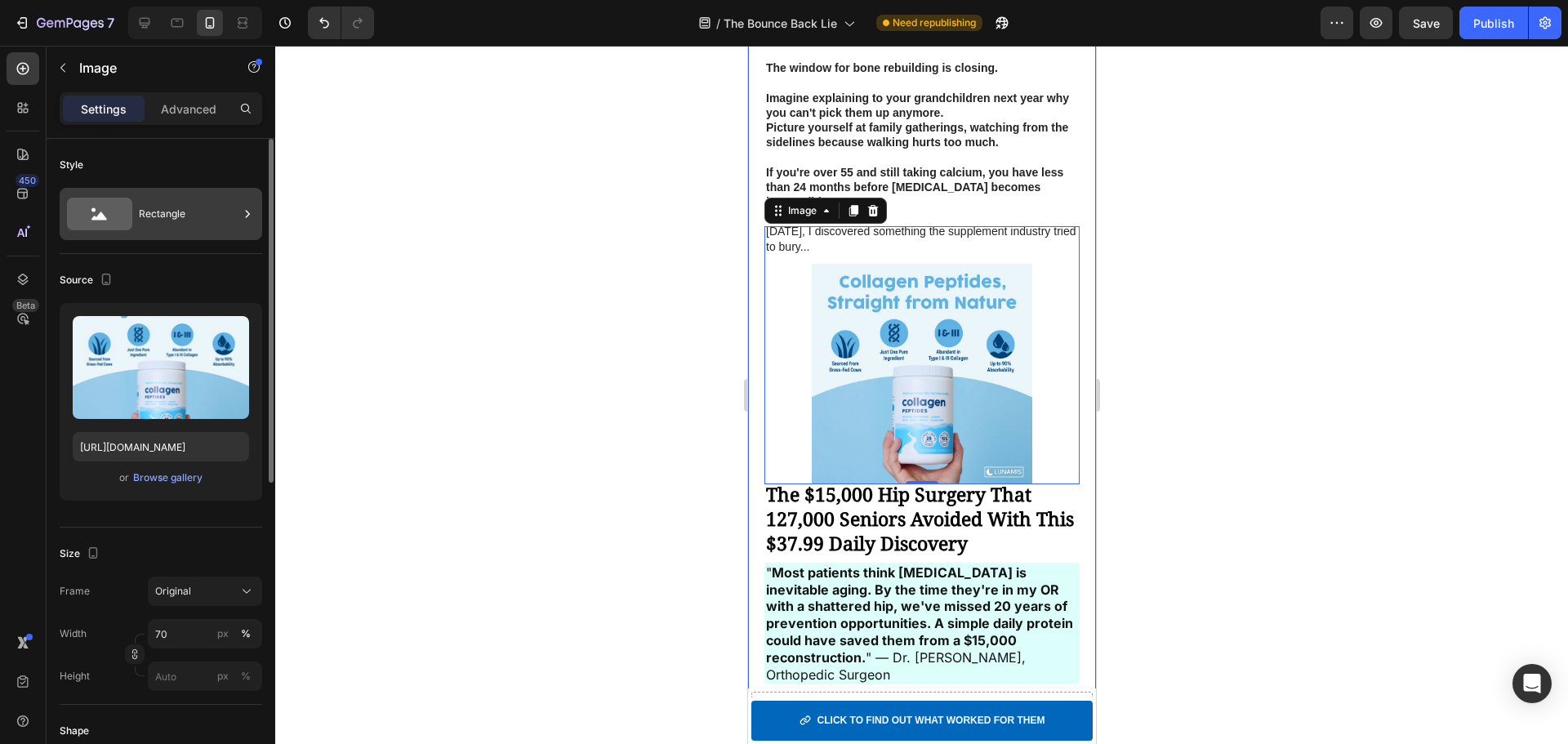
click at [146, 220] on div "Rectangle" at bounding box center [189, 214] width 100 height 37
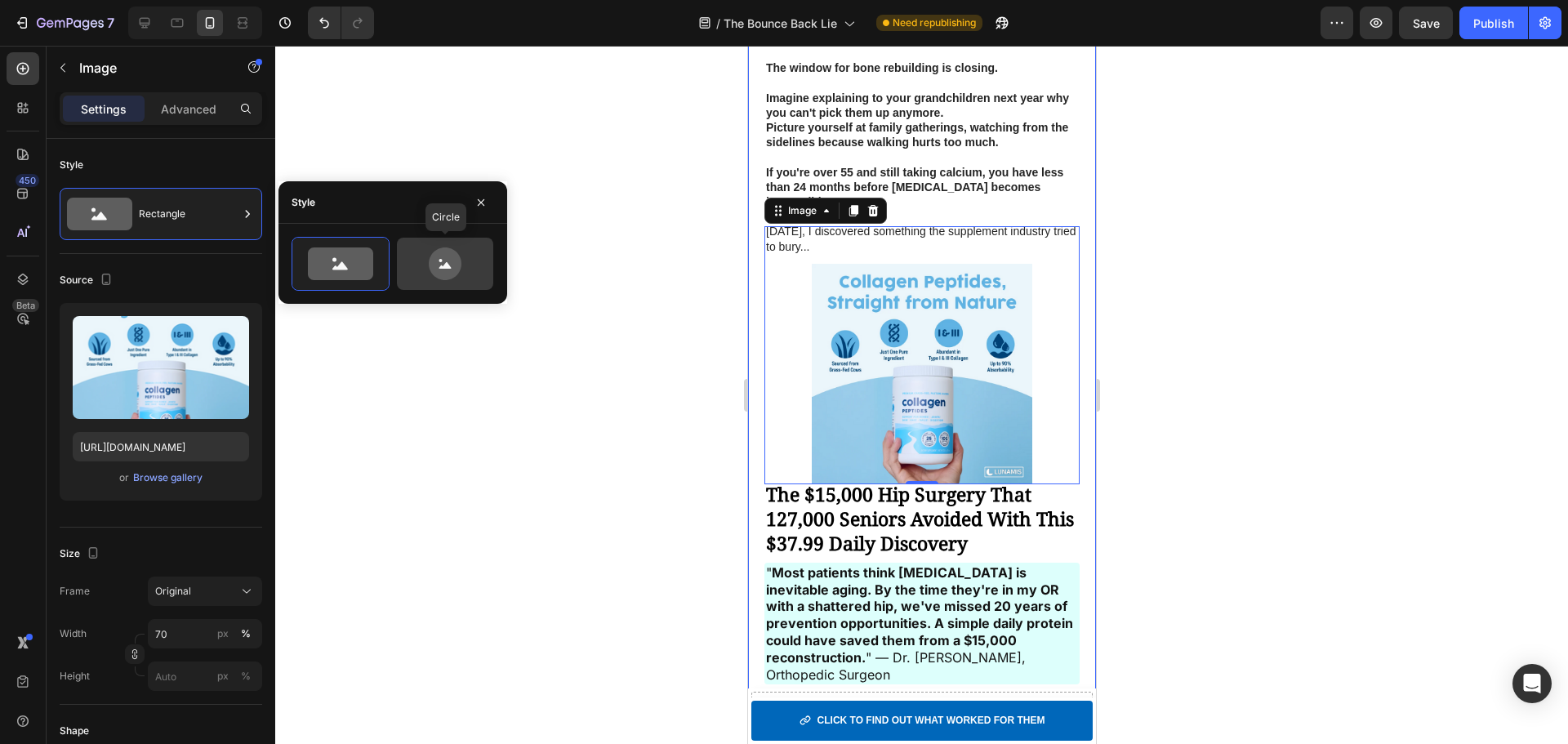
click at [444, 264] on icon at bounding box center [445, 264] width 33 height 33
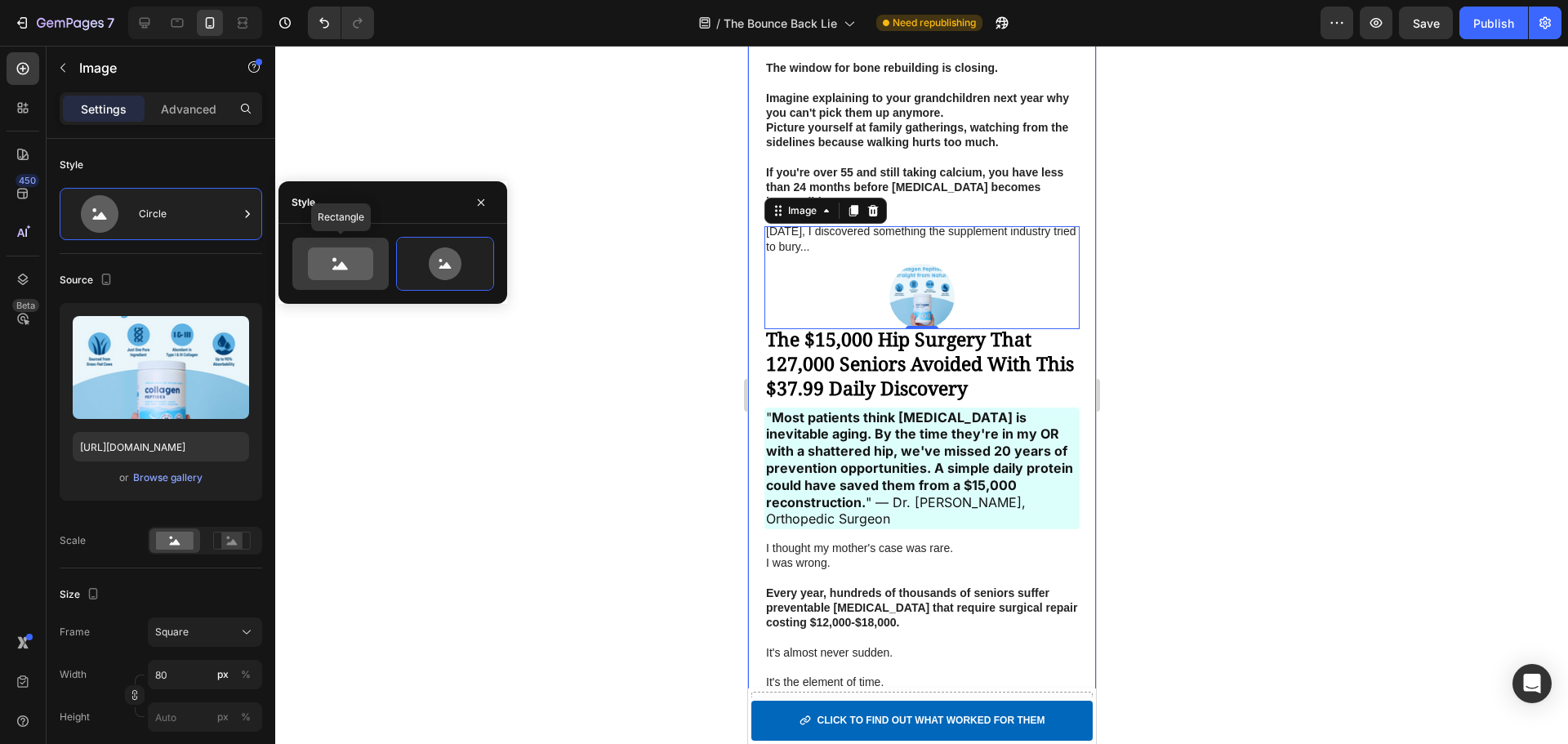
click at [359, 253] on icon at bounding box center [341, 264] width 65 height 33
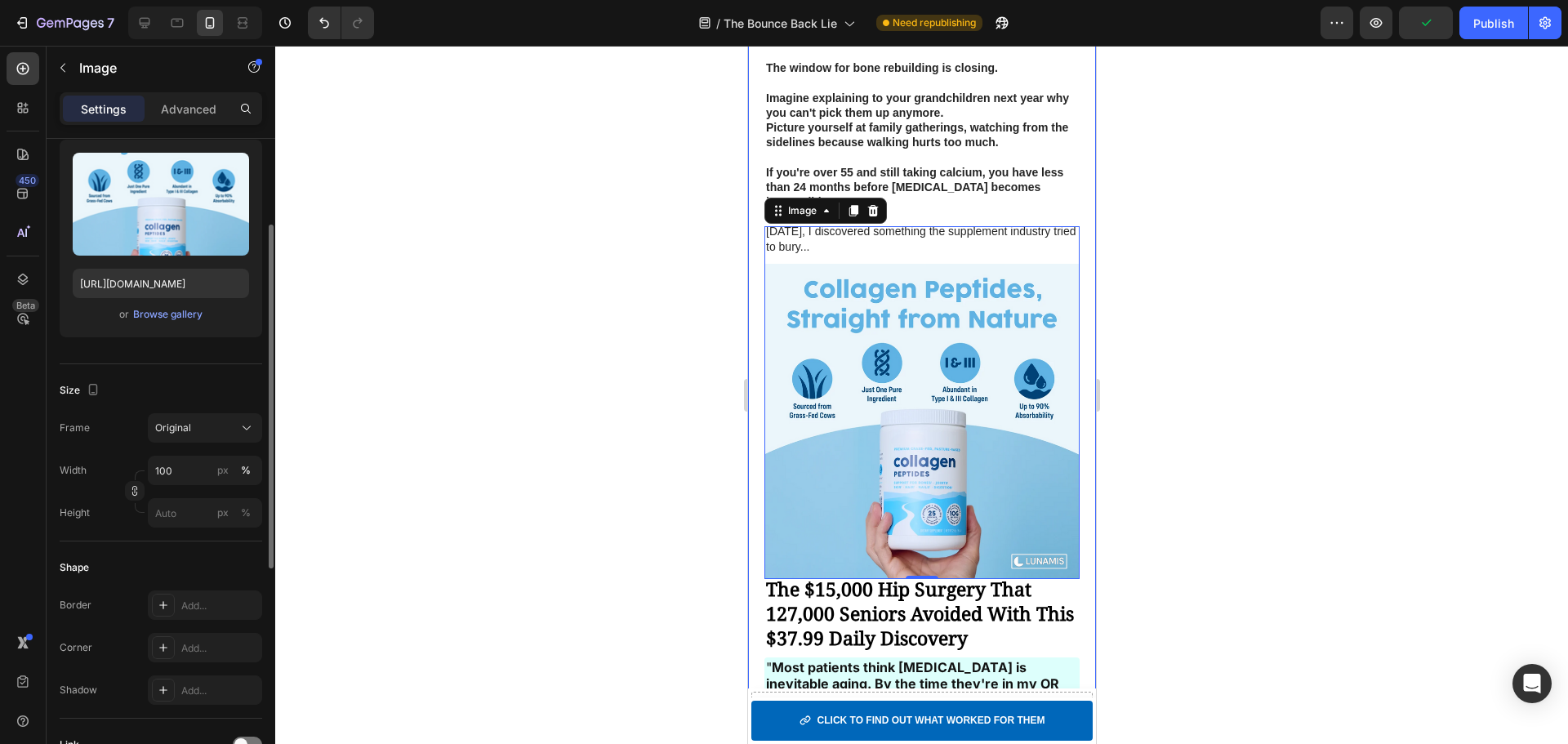
scroll to position [82, 0]
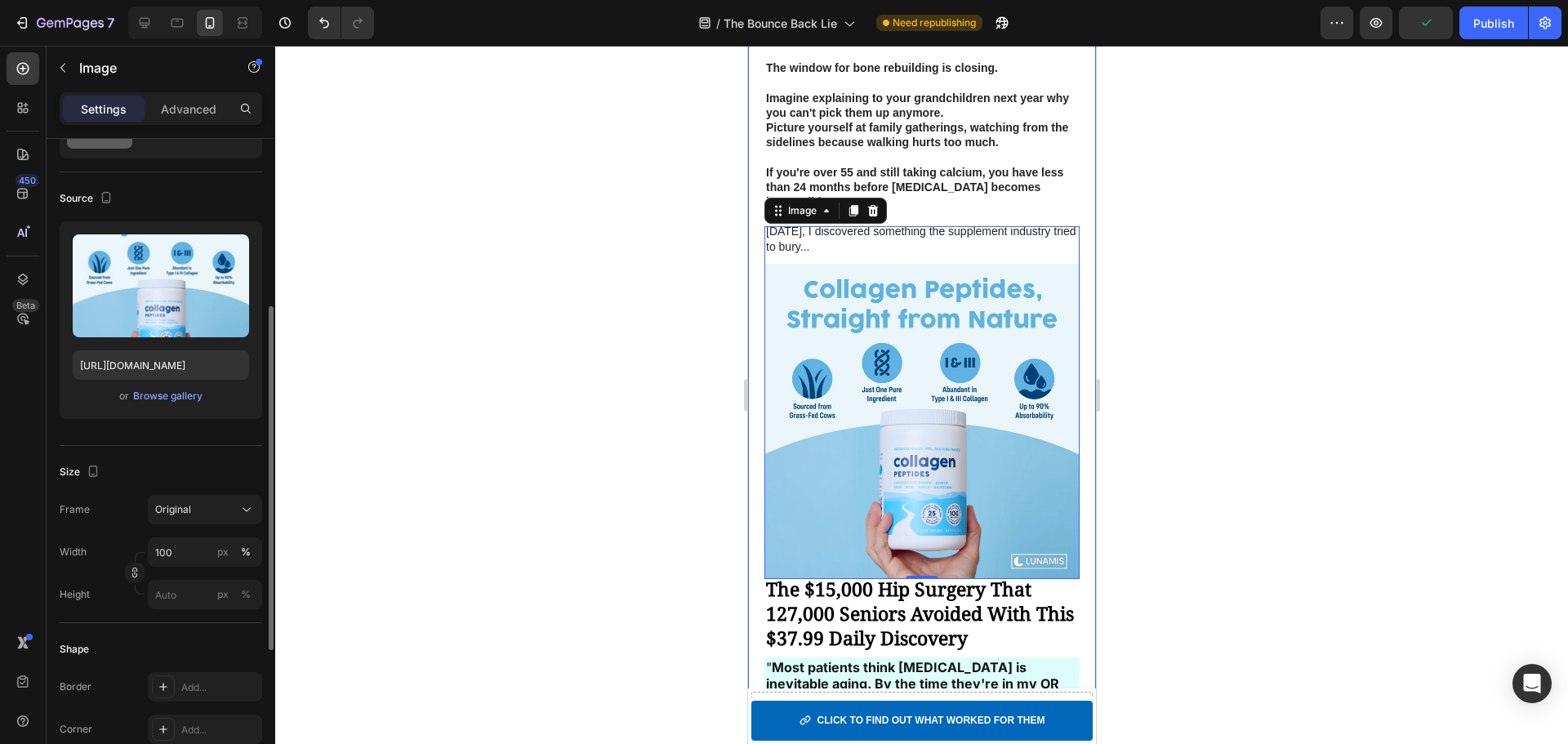
drag, startPoint x: 150, startPoint y: 530, endPoint x: 144, endPoint y: 583, distance: 53.3
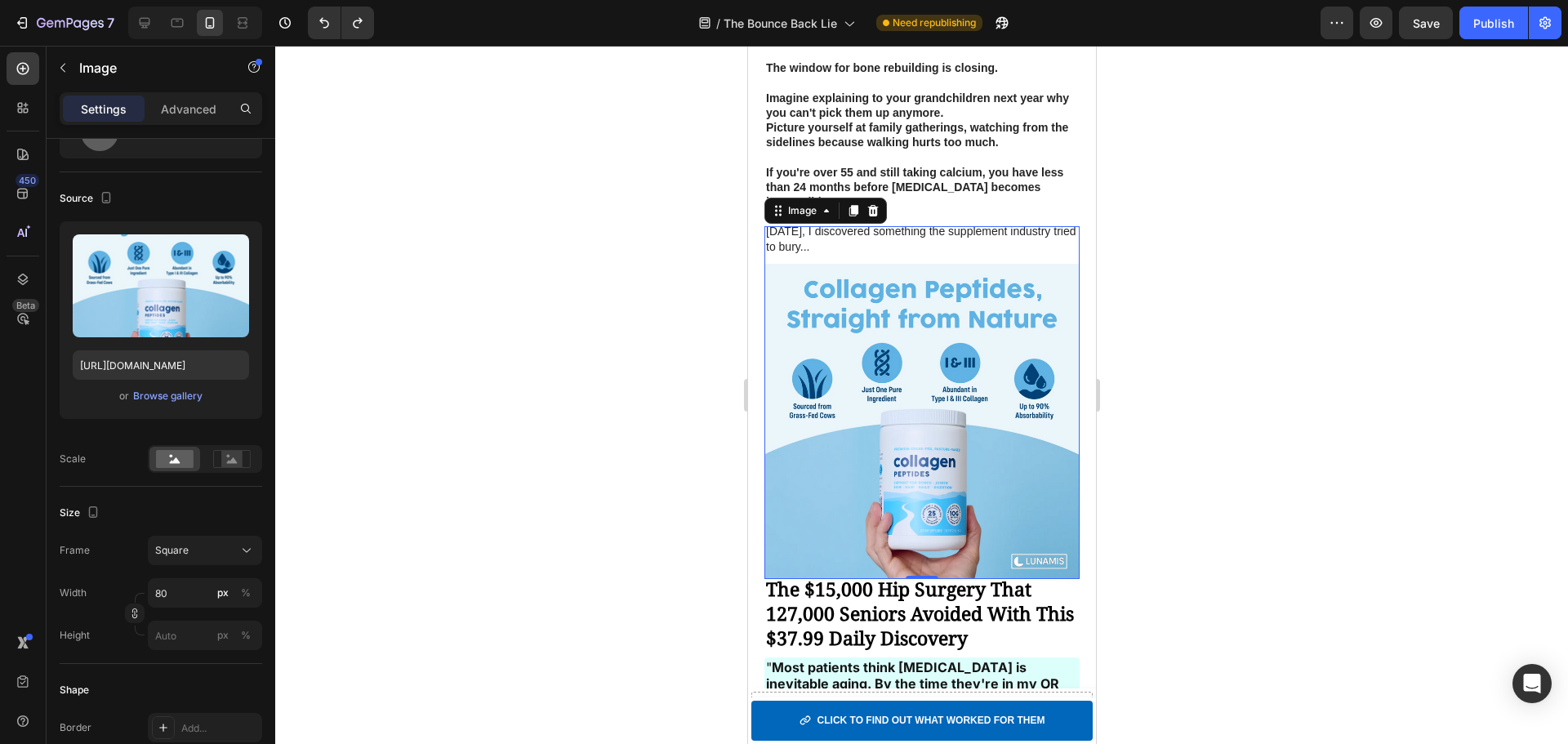
click at [849, 387] on img at bounding box center [921, 421] width 316 height 316
type input "70"
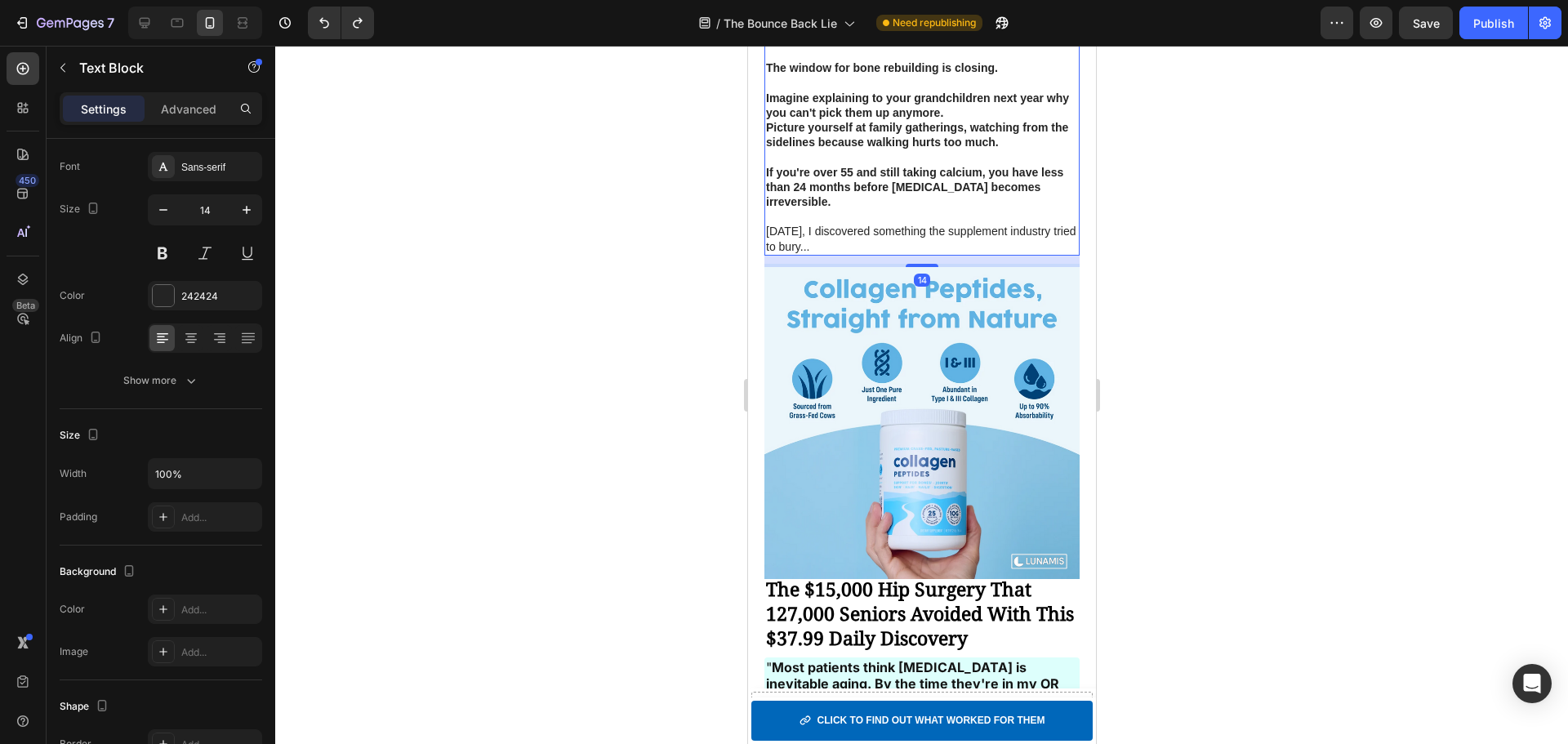
click at [969, 116] on p "Imagine explaining to your grandchildren next year why you can't pick them up a…" at bounding box center [920, 106] width 312 height 29
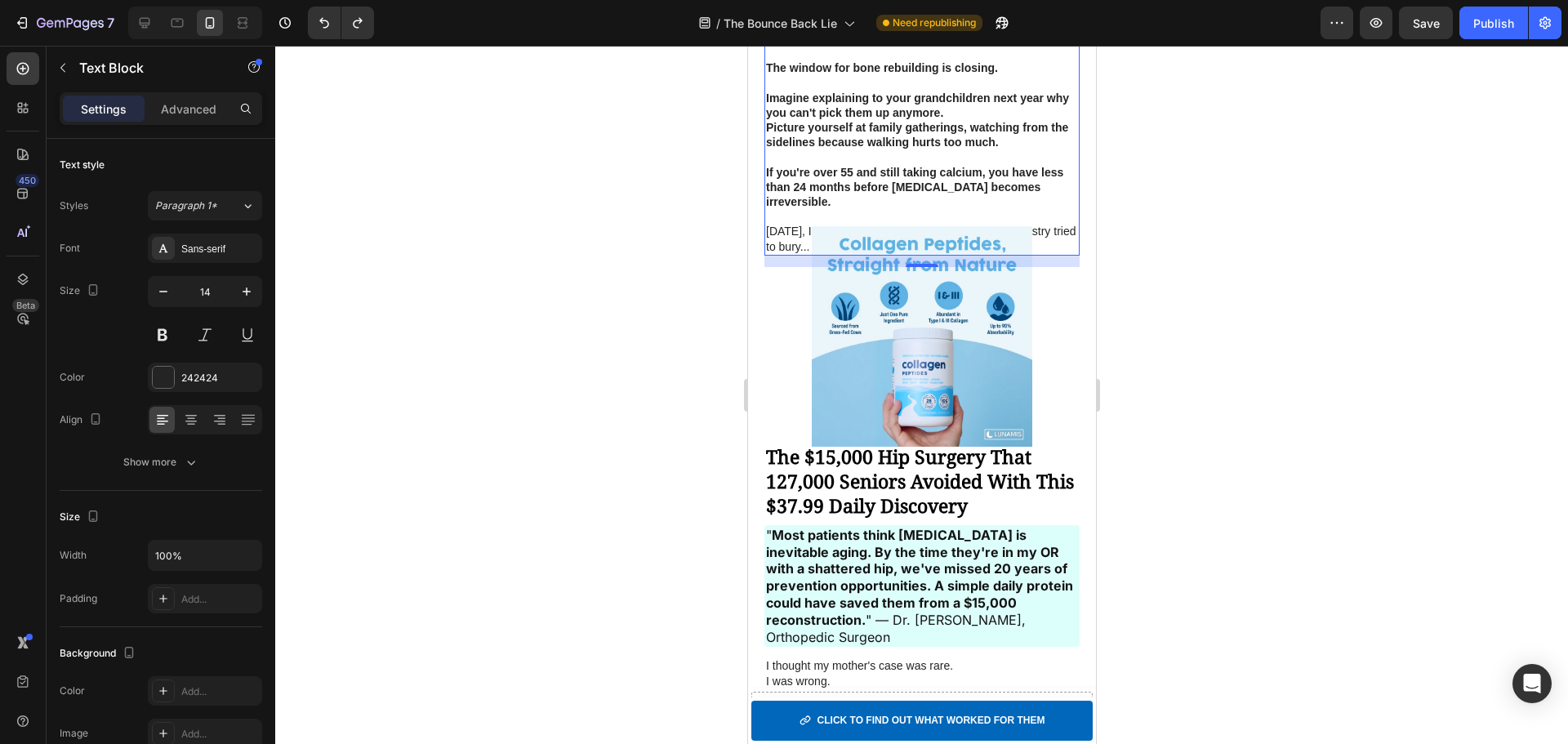
click at [1187, 436] on div at bounding box center [921, 395] width 1292 height 699
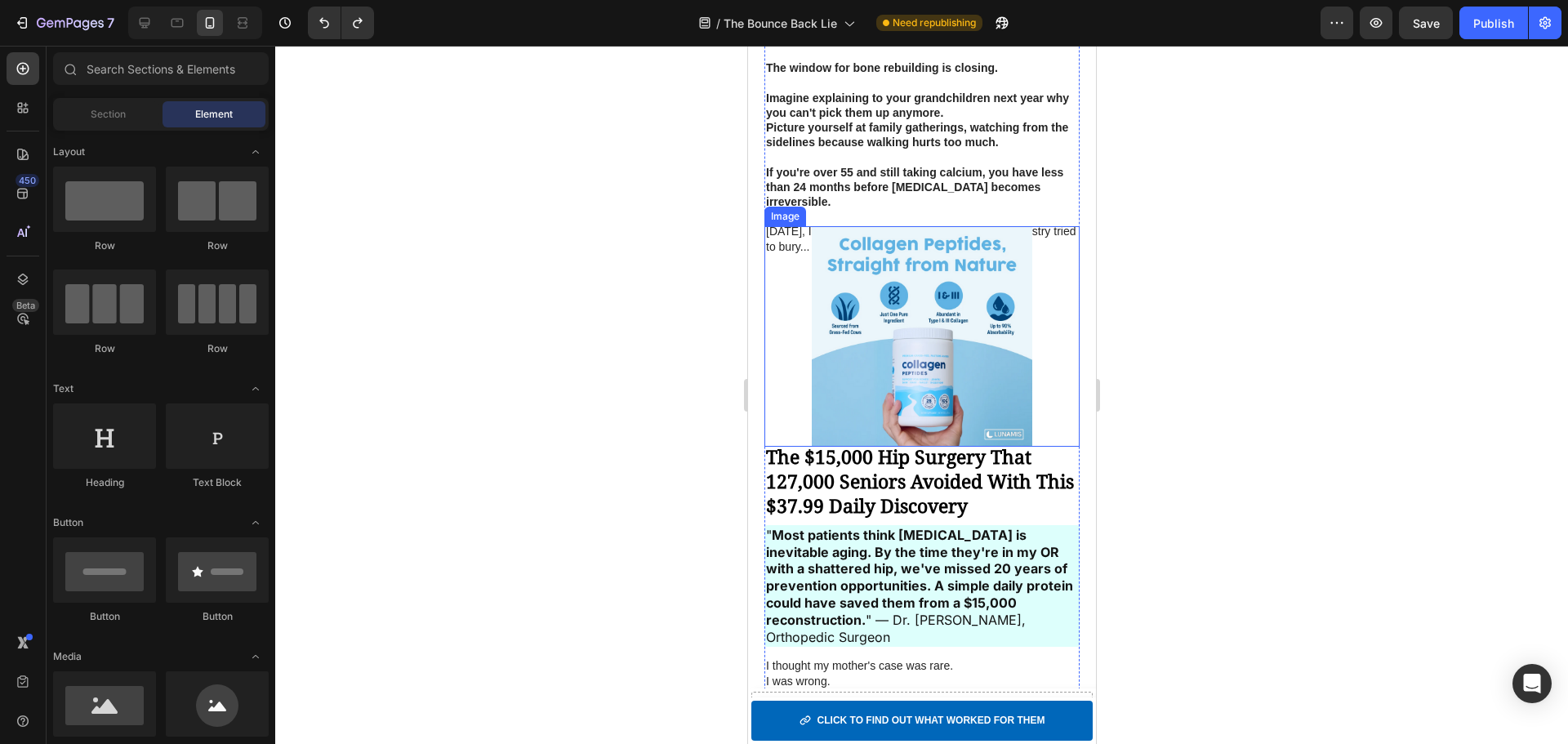
click at [901, 327] on img at bounding box center [921, 337] width 220 height 220
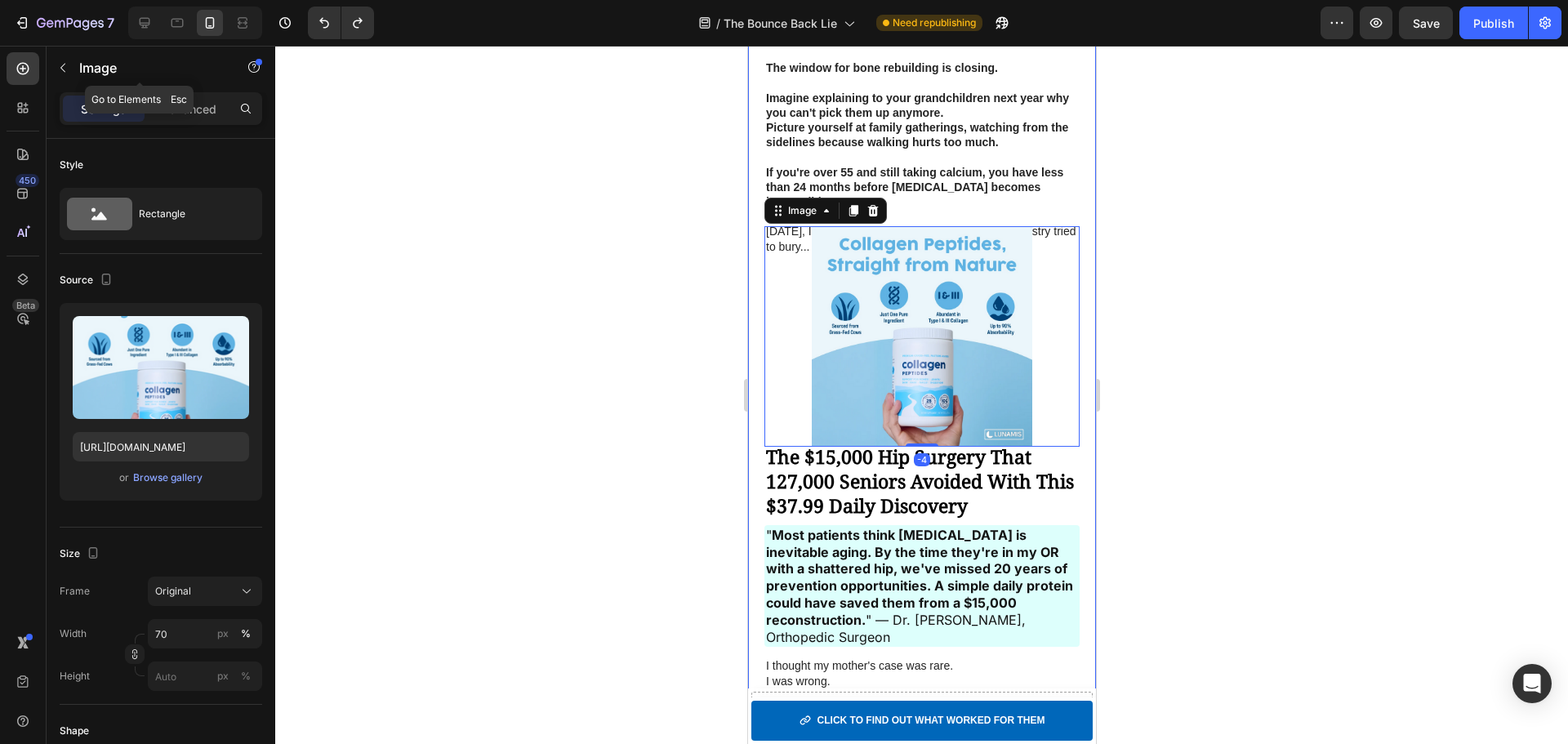
click at [200, 92] on div "Image" at bounding box center [139, 68] width 186 height 46
click at [197, 106] on p "Advanced" at bounding box center [188, 108] width 55 height 17
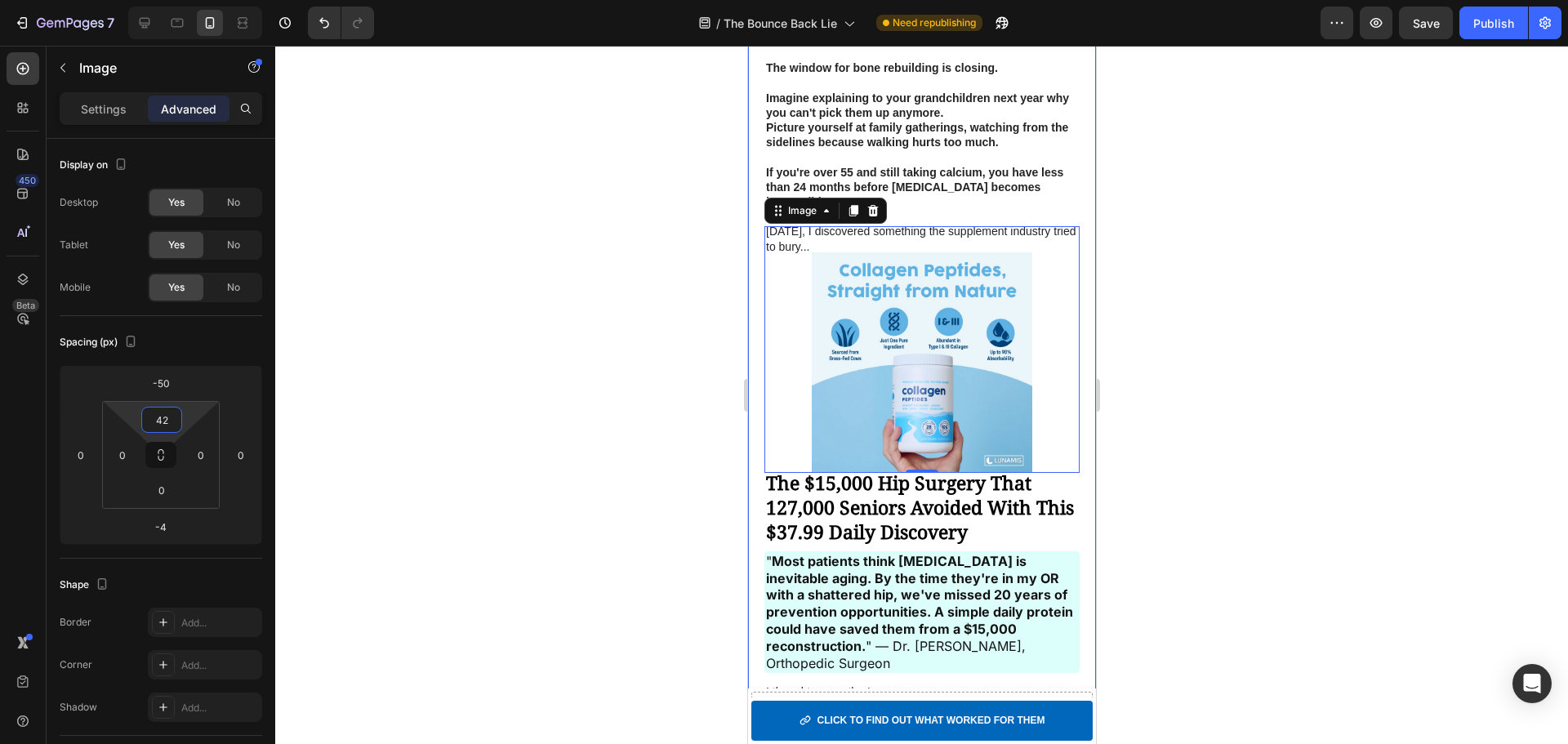
type input "44"
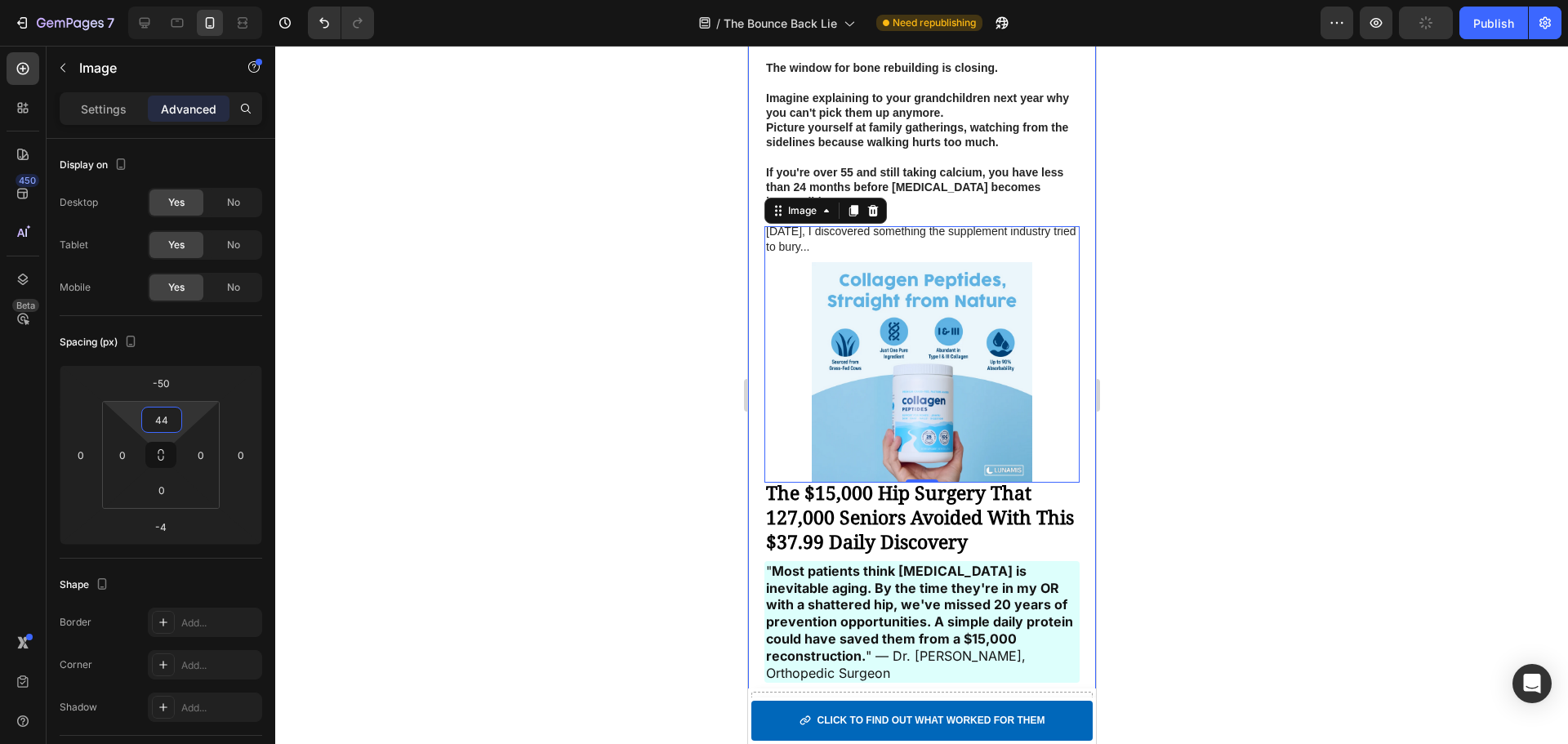
drag, startPoint x: 160, startPoint y: 402, endPoint x: 161, endPoint y: 384, distance: 18.0
click at [161, 0] on html "7 / The Bounce Back Lie Need republishing Preview Publish 450 Beta Sections(18)…" at bounding box center [784, 0] width 1568 height 0
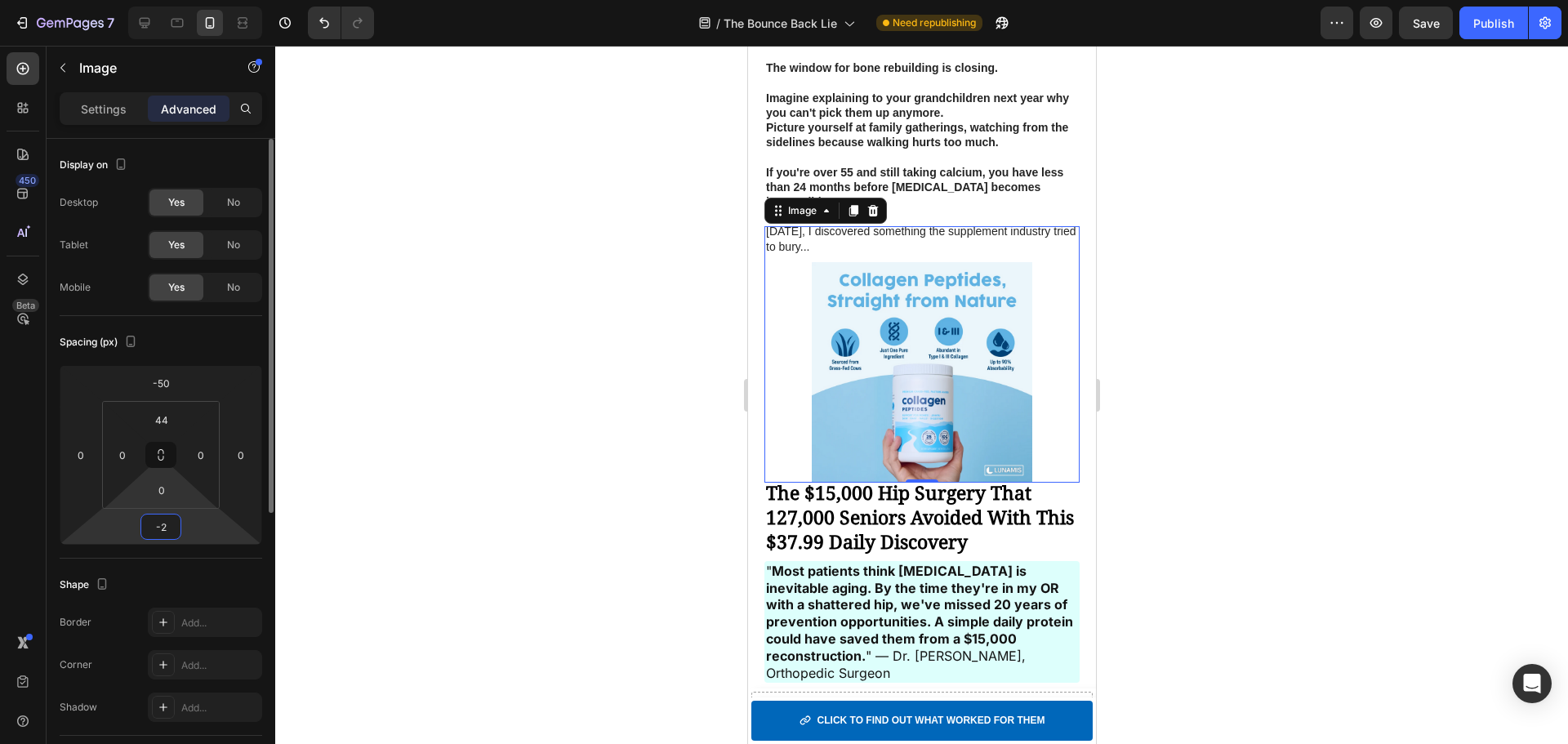
click at [163, 0] on html "7 / The Bounce Back Lie Need republishing Preview Save Publish 450 Beta Section…" at bounding box center [784, 0] width 1568 height 0
type input "0"
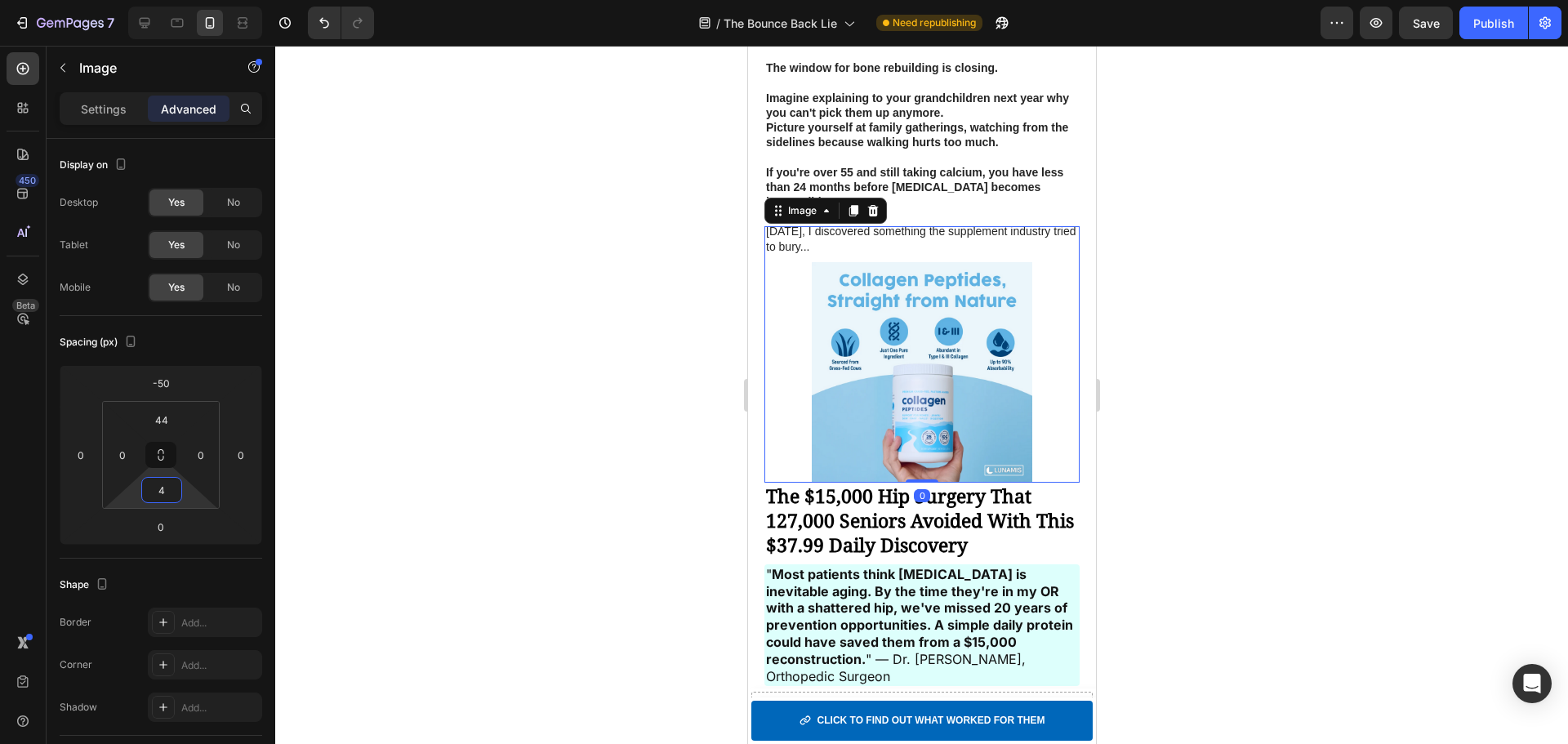
type input "6"
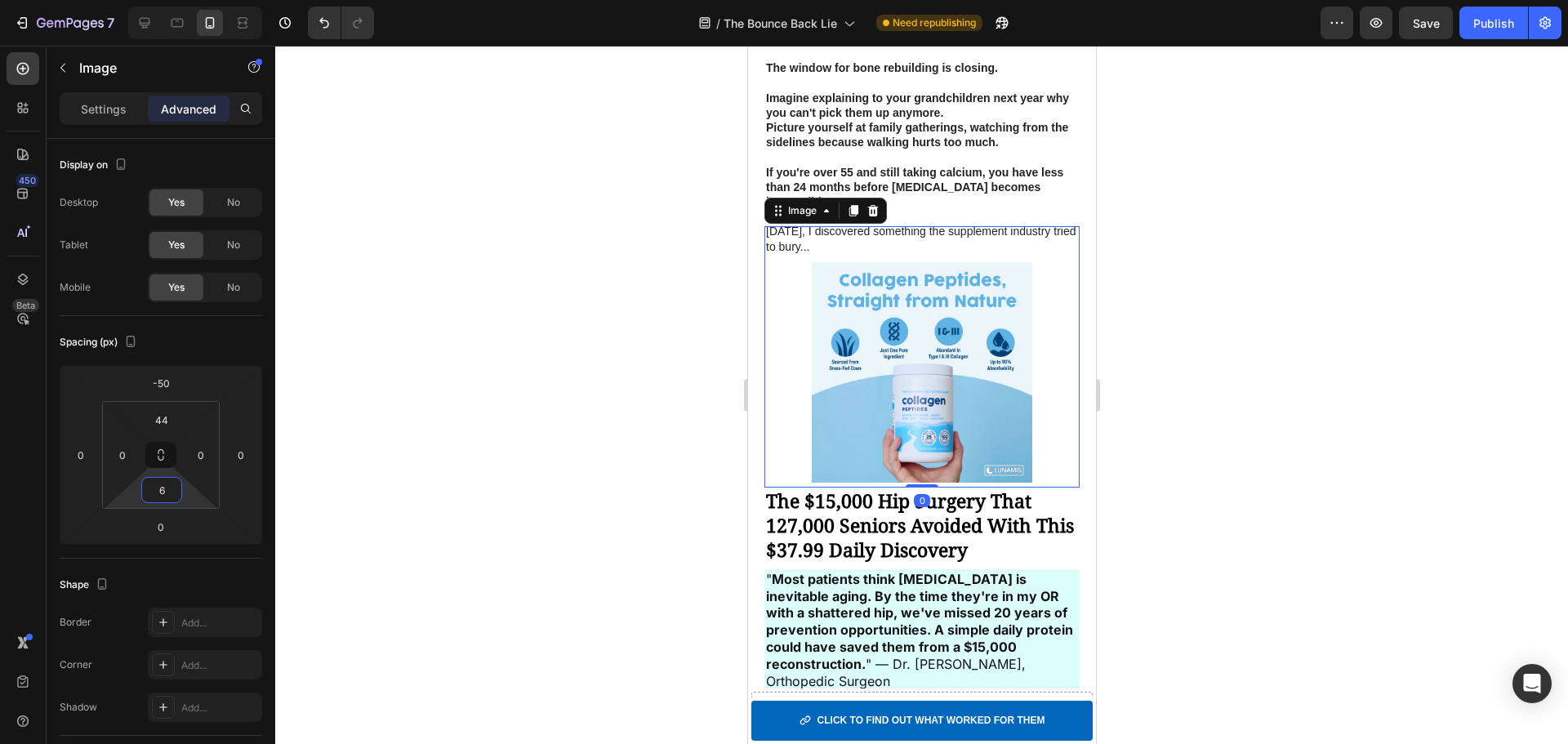
click at [164, 0] on html "7 / The Bounce Back Lie Need republishing Preview Save Publish 450 Beta Section…" at bounding box center [784, 0] width 1568 height 0
click at [1180, 436] on div at bounding box center [921, 395] width 1292 height 699
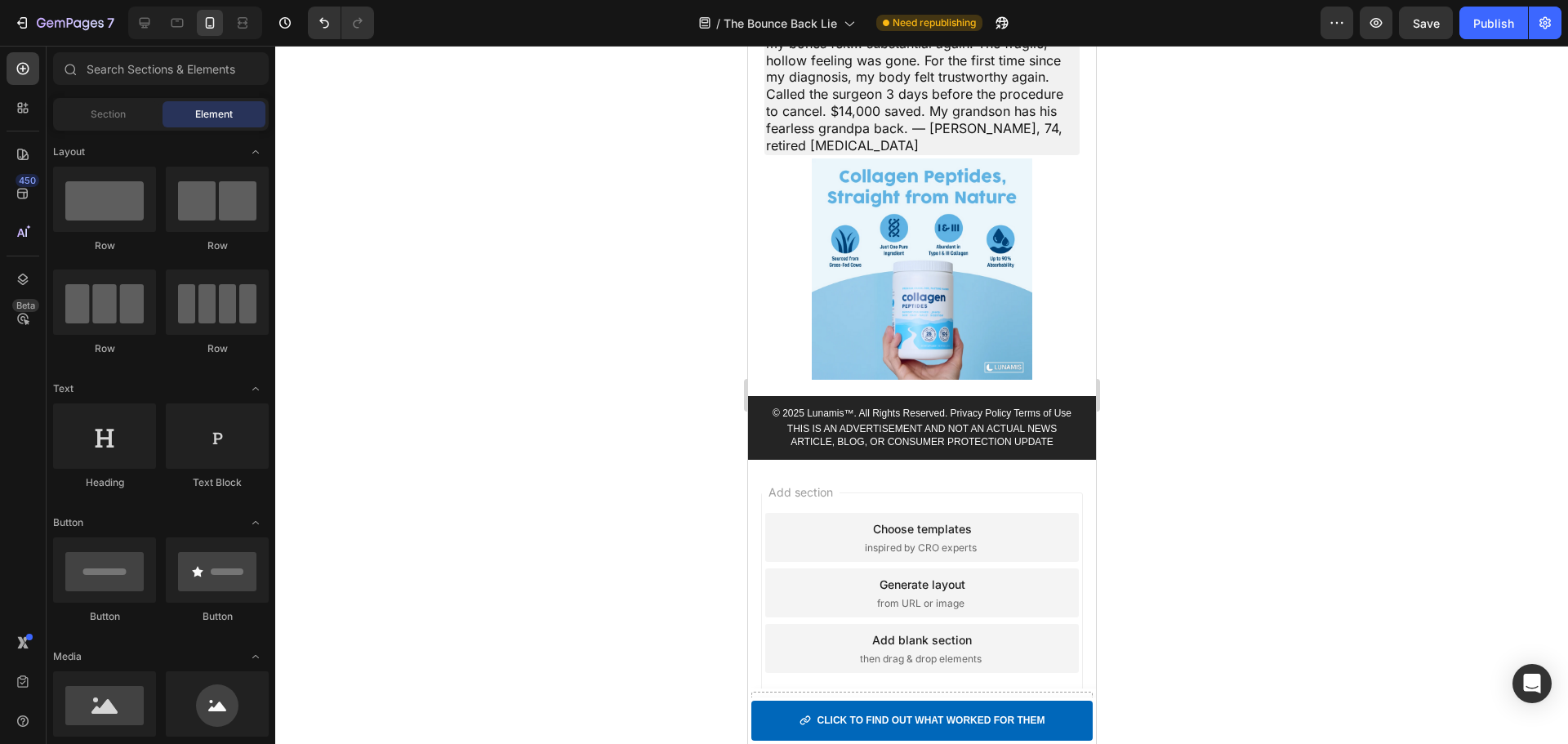
scroll to position [7543, 0]
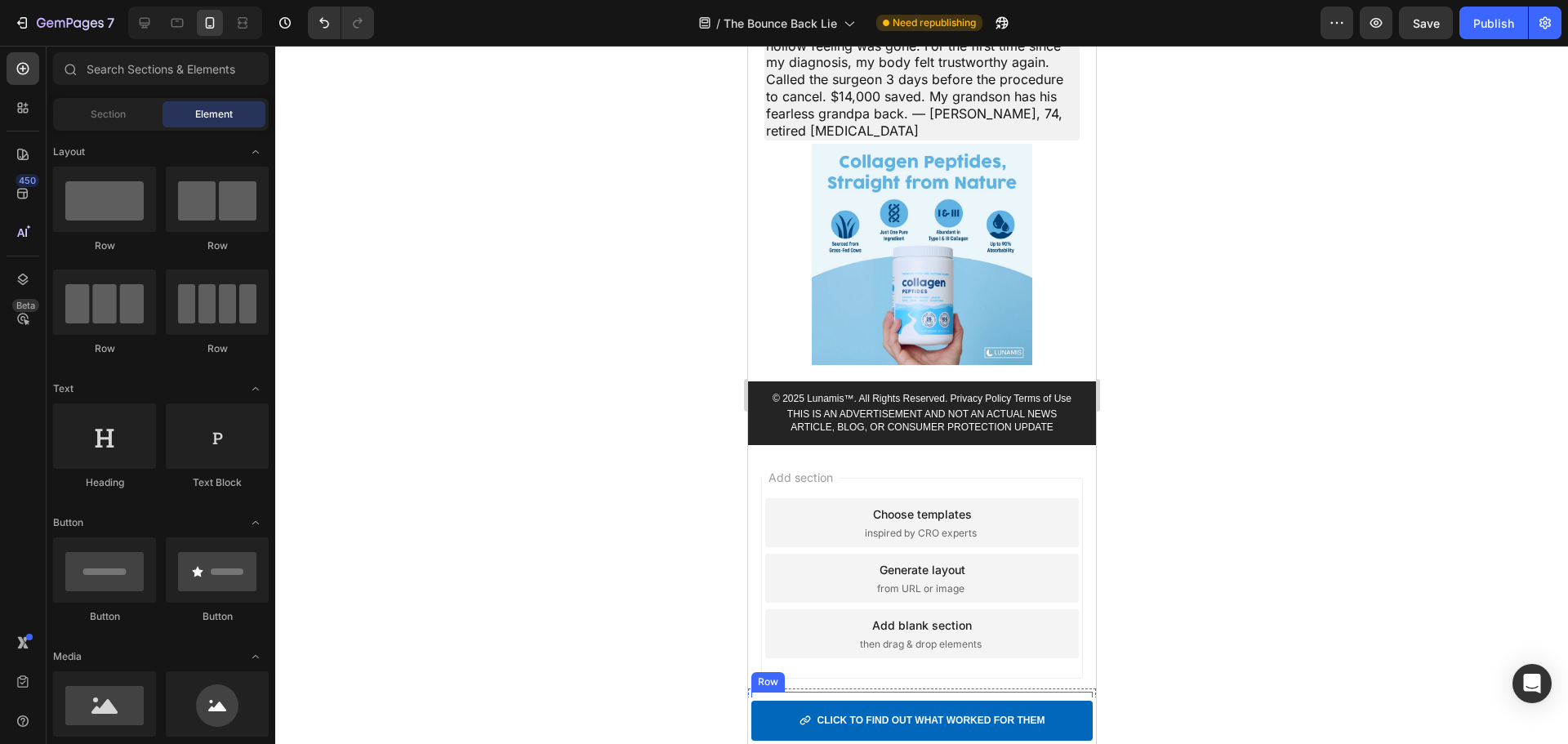
click at [945, 294] on img at bounding box center [921, 254] width 220 height 220
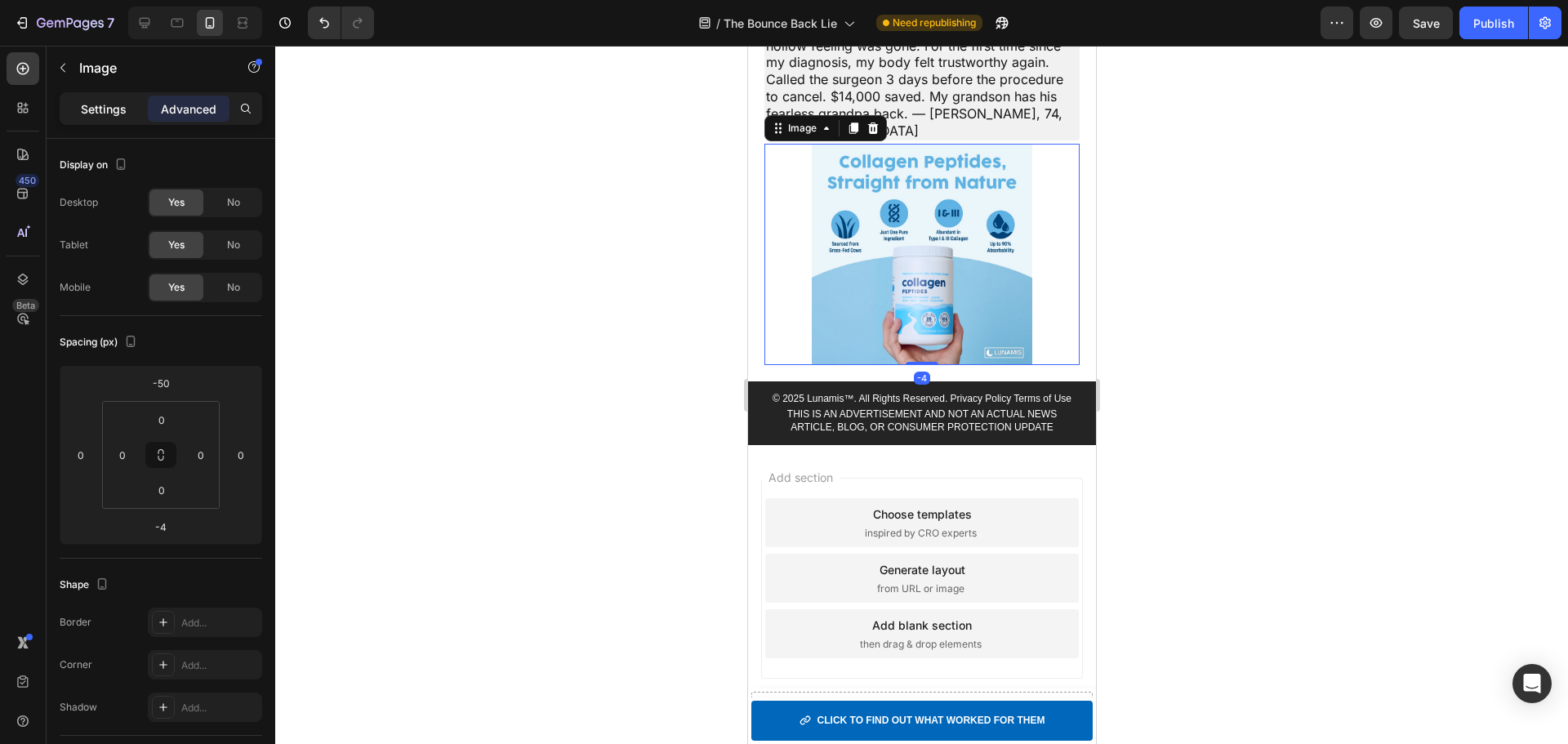
click at [119, 100] on p "Settings" at bounding box center [104, 108] width 45 height 17
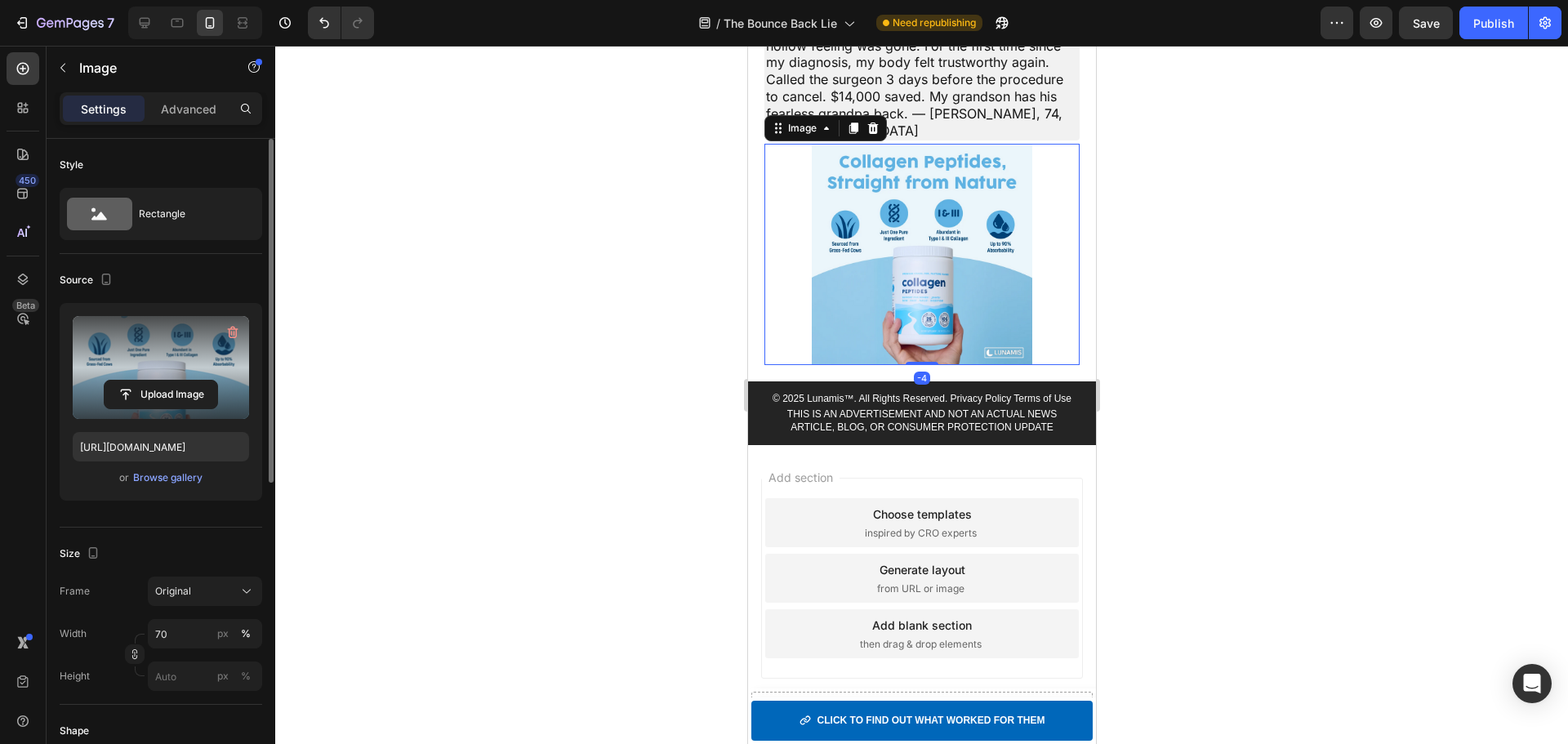
click at [152, 341] on label at bounding box center [161, 367] width 176 height 103
click at [152, 380] on input "file" at bounding box center [161, 394] width 113 height 28
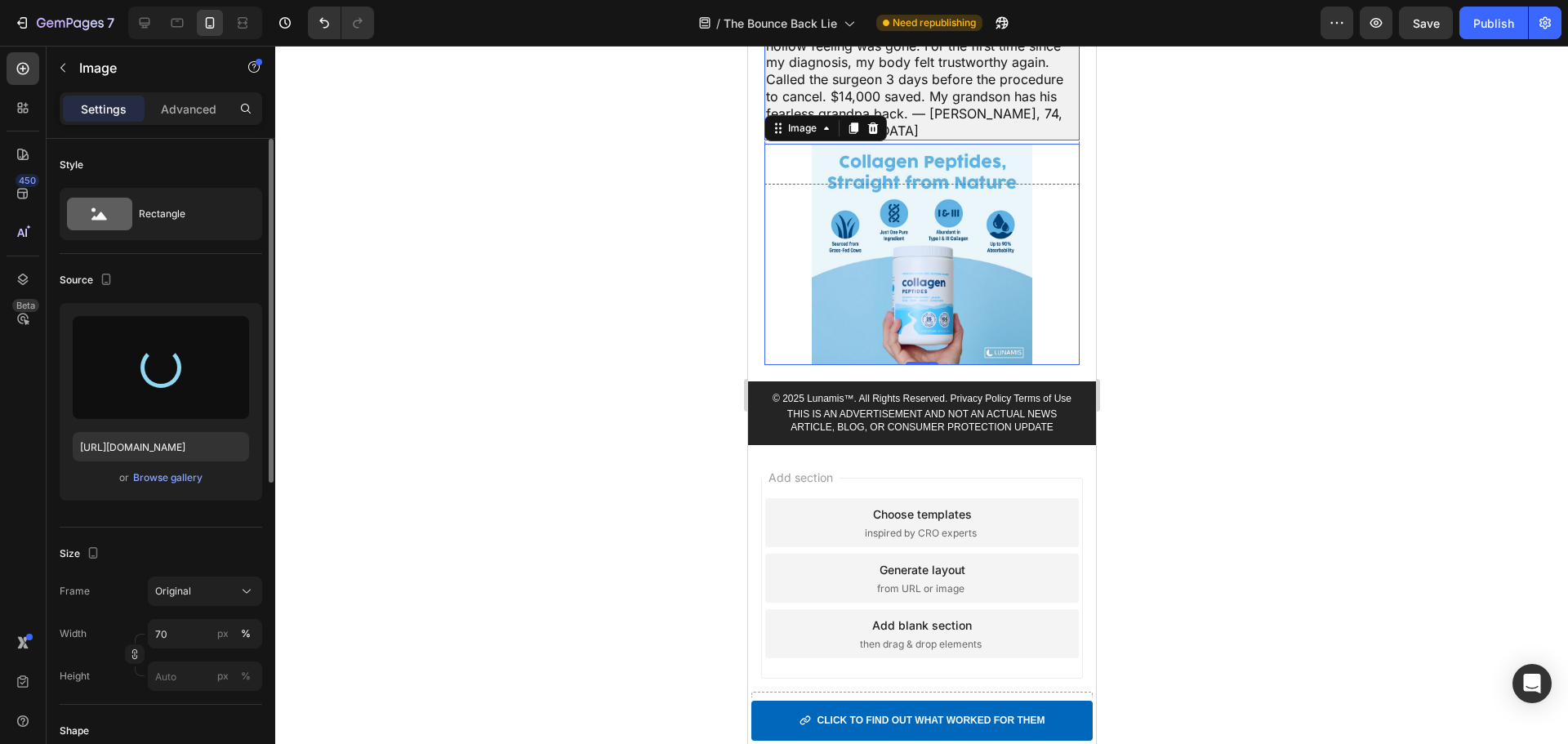
type input "https://cdn.shopify.com/s/files/1/0929/8808/0471/files/gempages_575180283150598…"
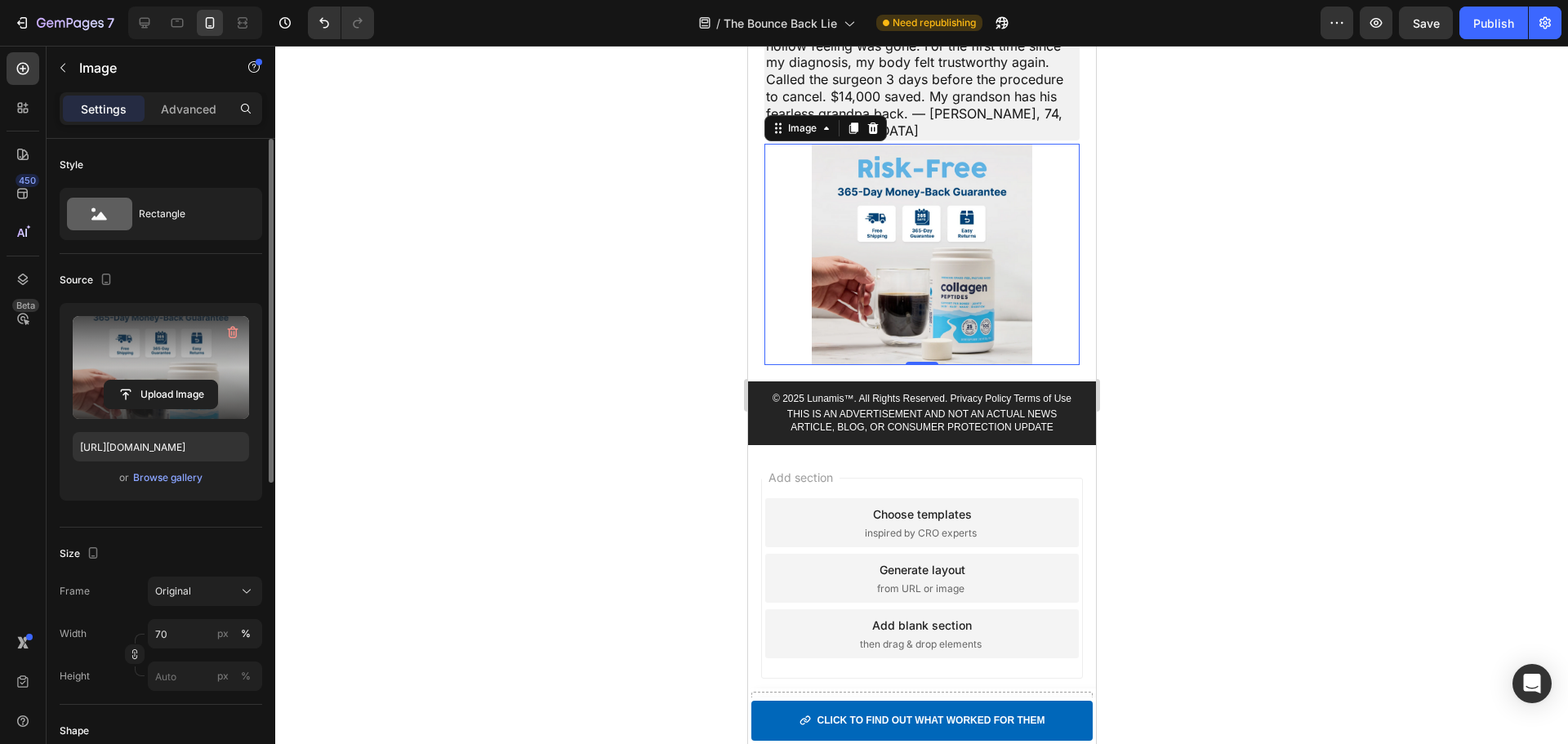
click at [1191, 314] on div at bounding box center [921, 395] width 1292 height 699
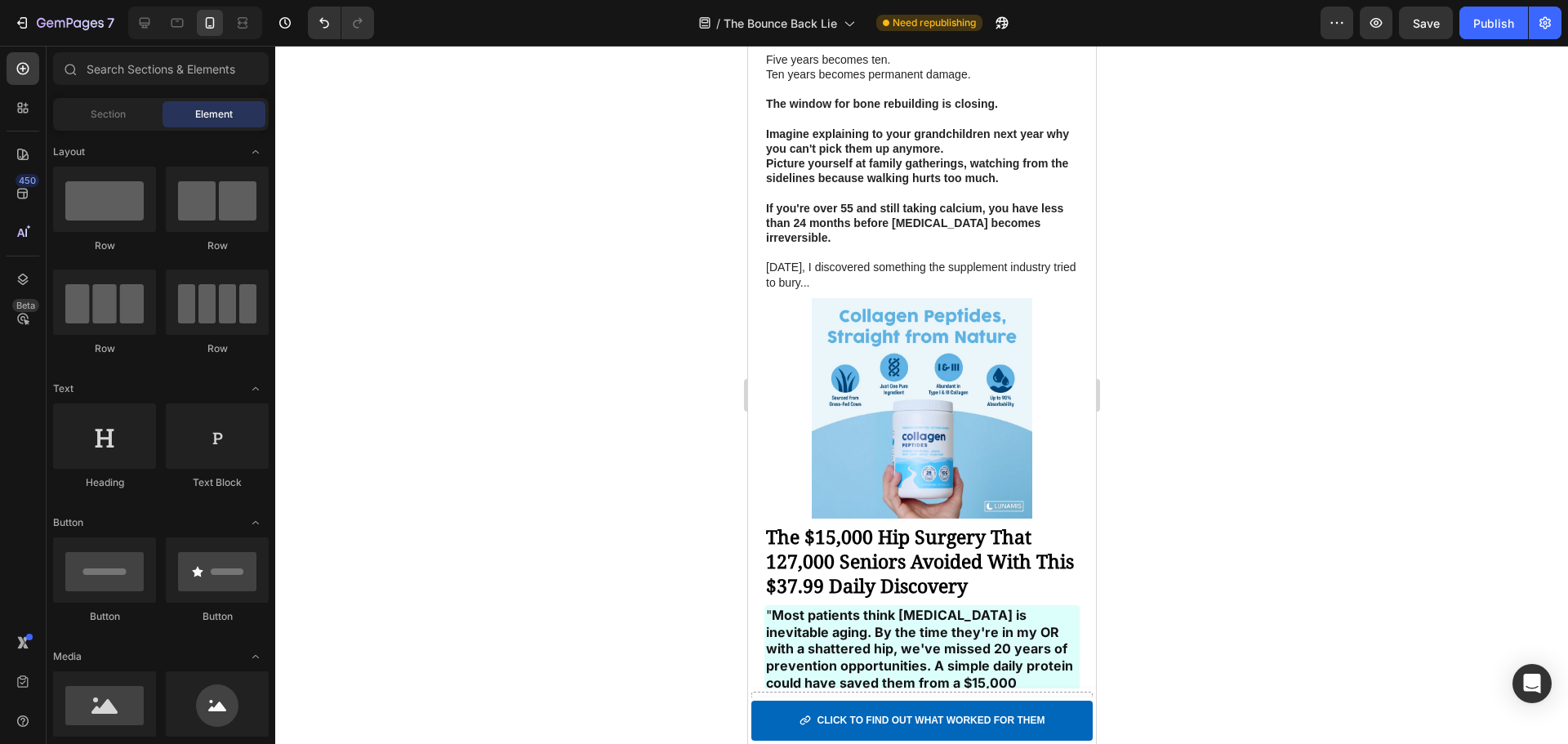
scroll to position [1207, 0]
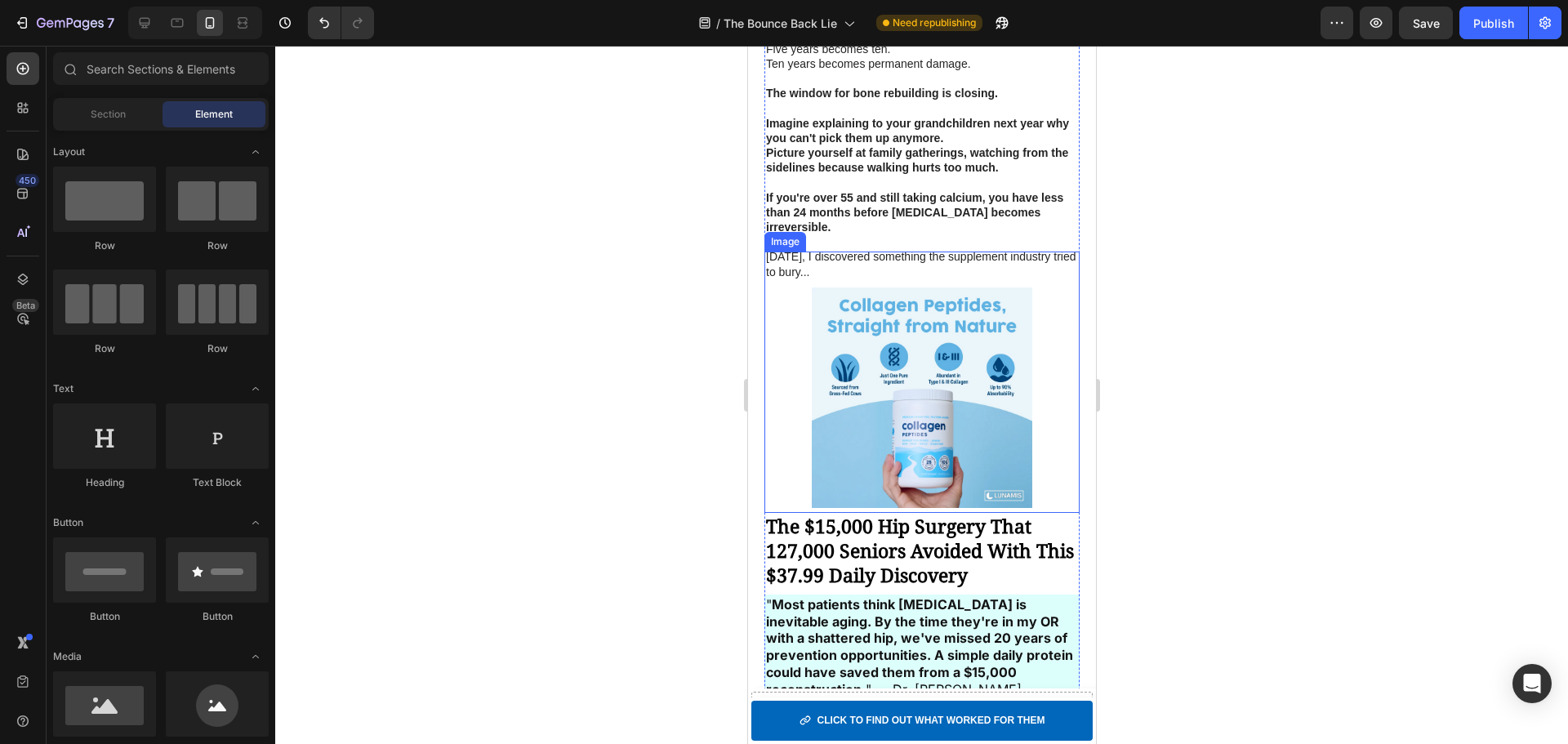
click at [946, 354] on img at bounding box center [921, 397] width 220 height 220
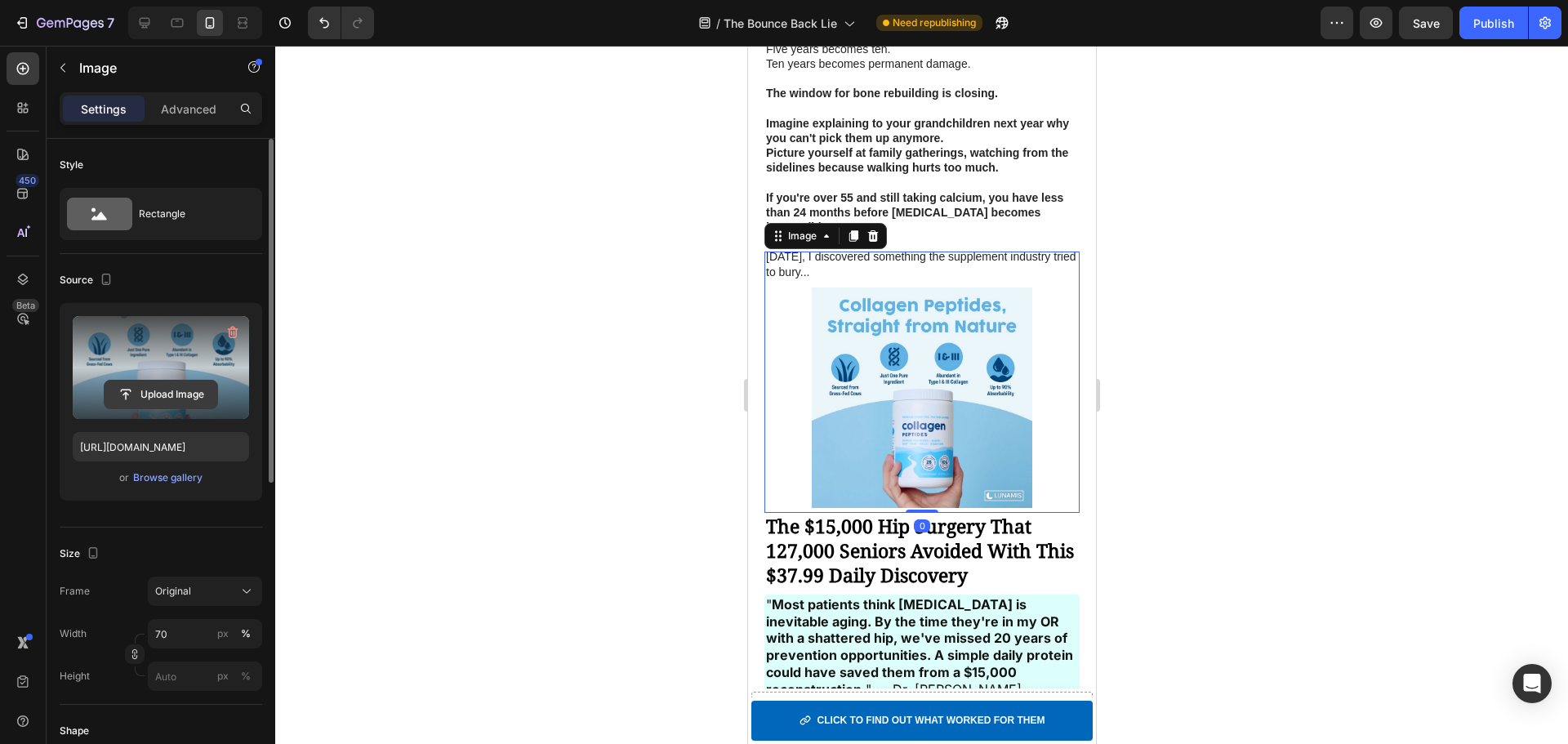
click at [153, 398] on input "file" at bounding box center [161, 394] width 113 height 28
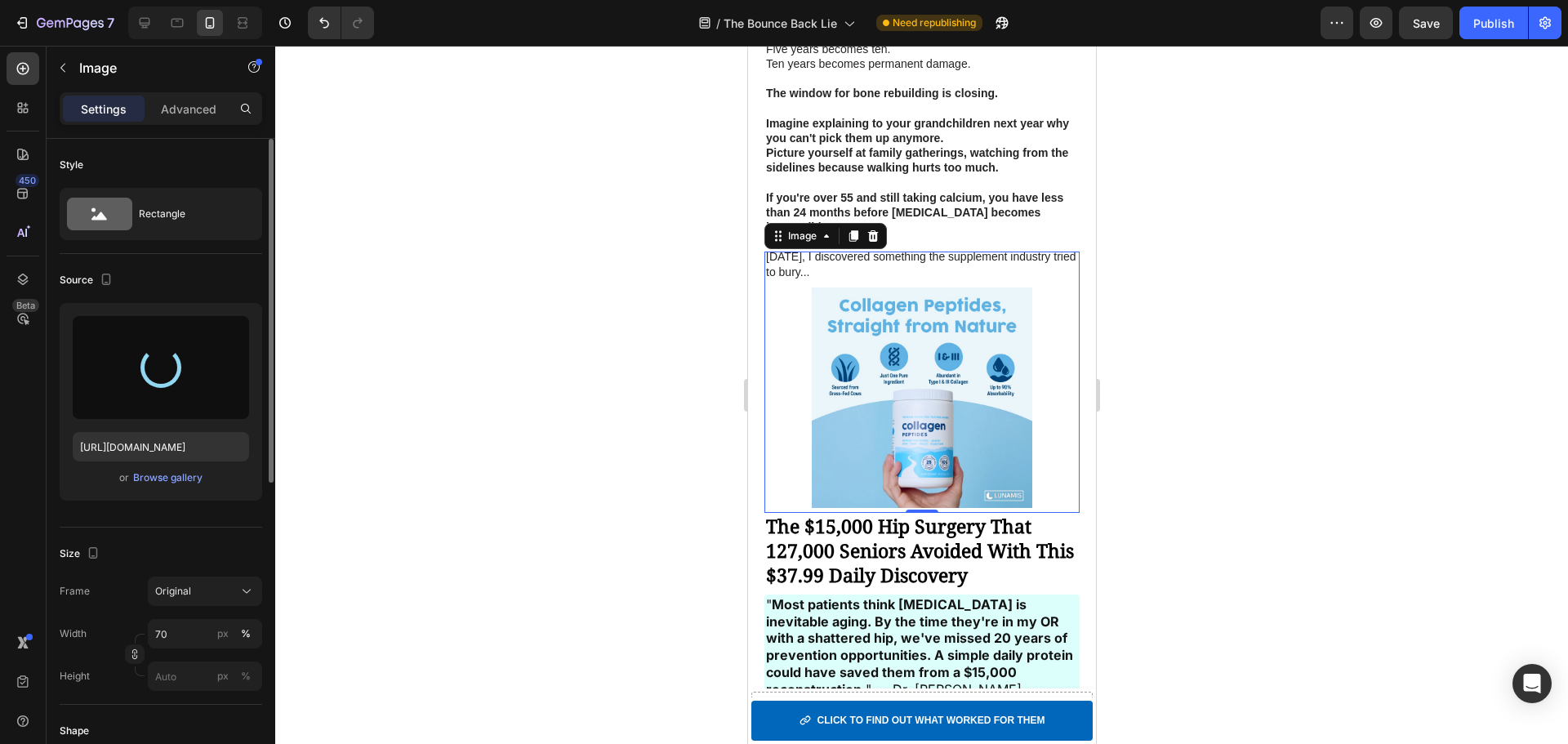
type input "https://cdn.shopify.com/s/files/1/0929/8808/0471/files/gempages_575180283150598…"
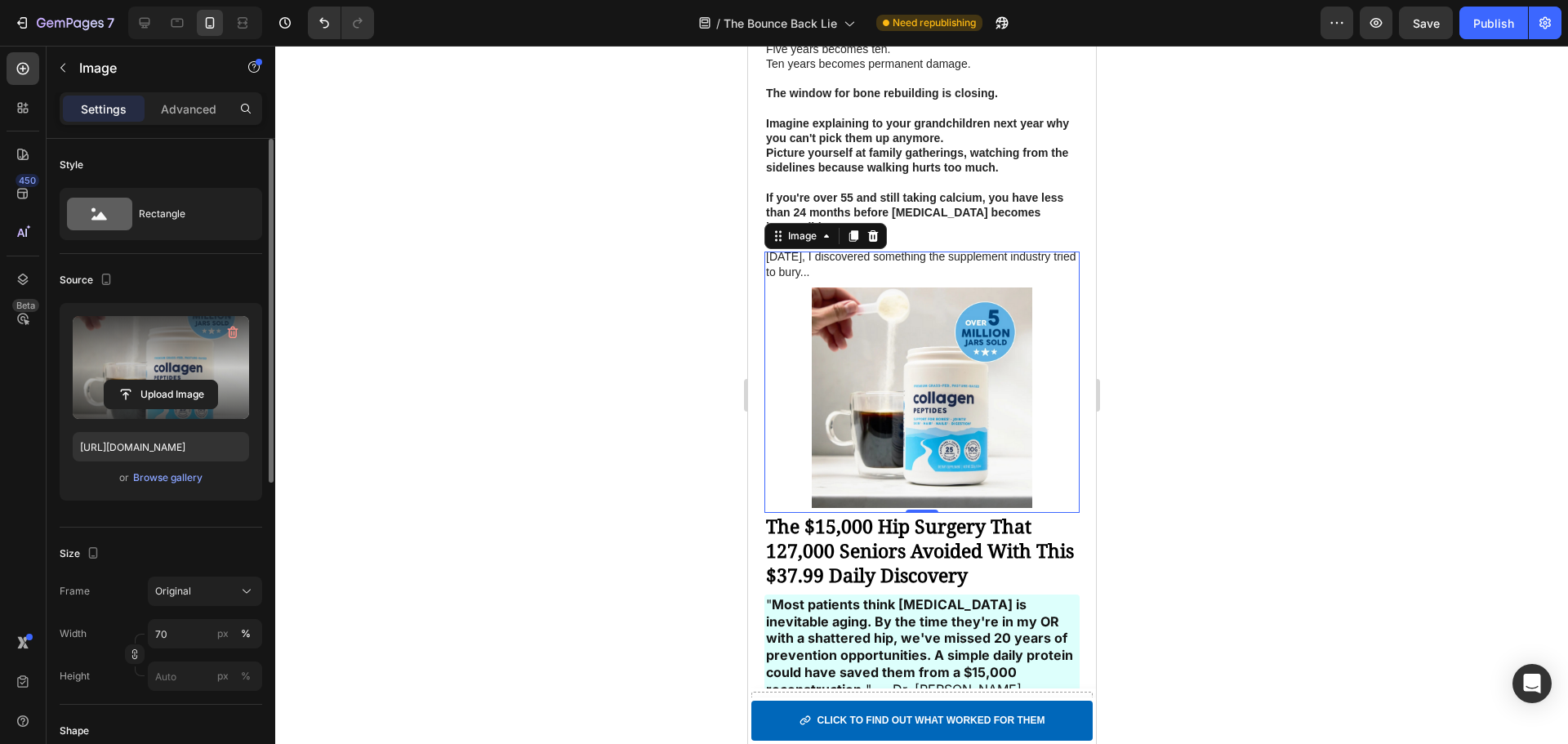
click at [1191, 333] on div at bounding box center [921, 395] width 1292 height 699
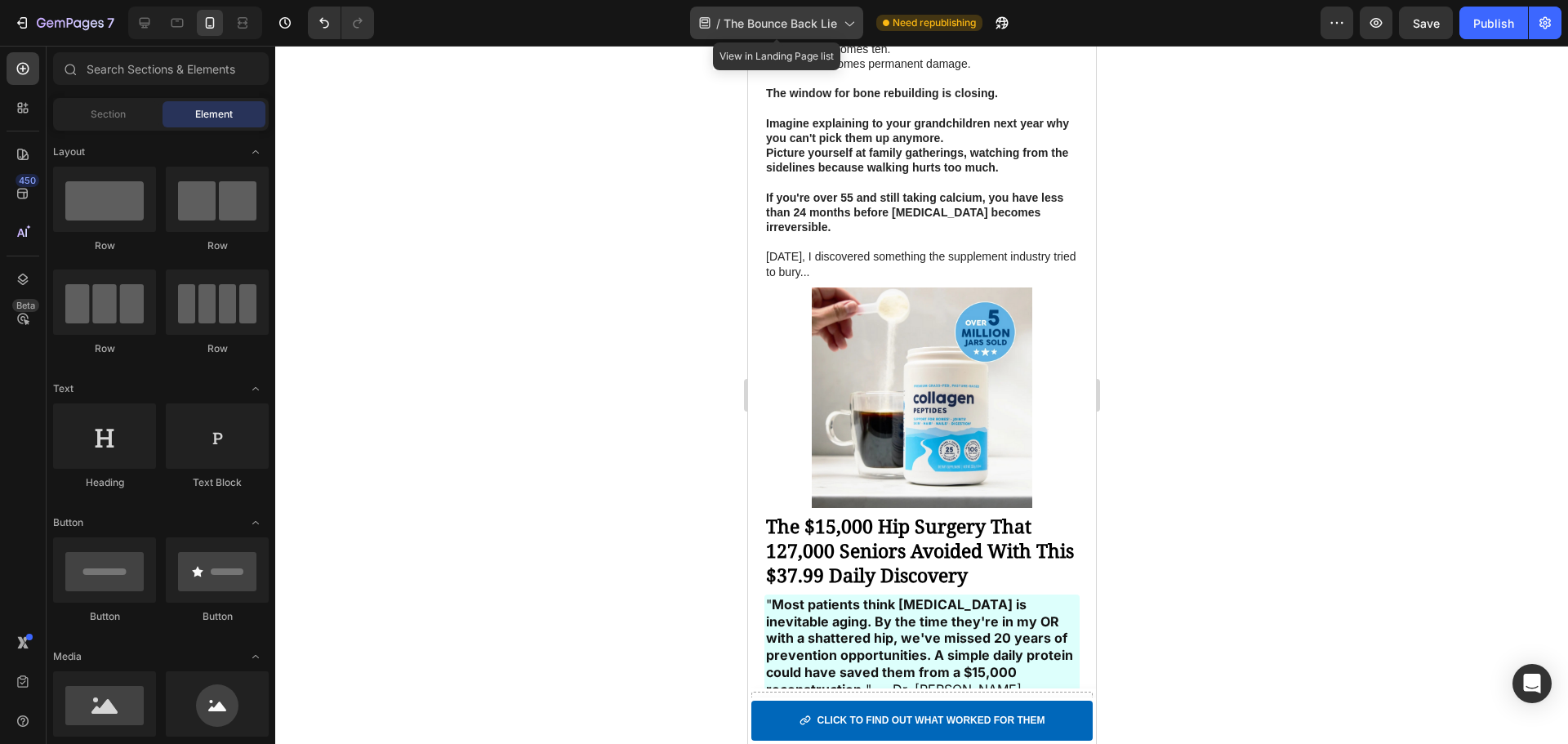
click at [799, 19] on span "The Bounce Back Lie" at bounding box center [780, 23] width 114 height 17
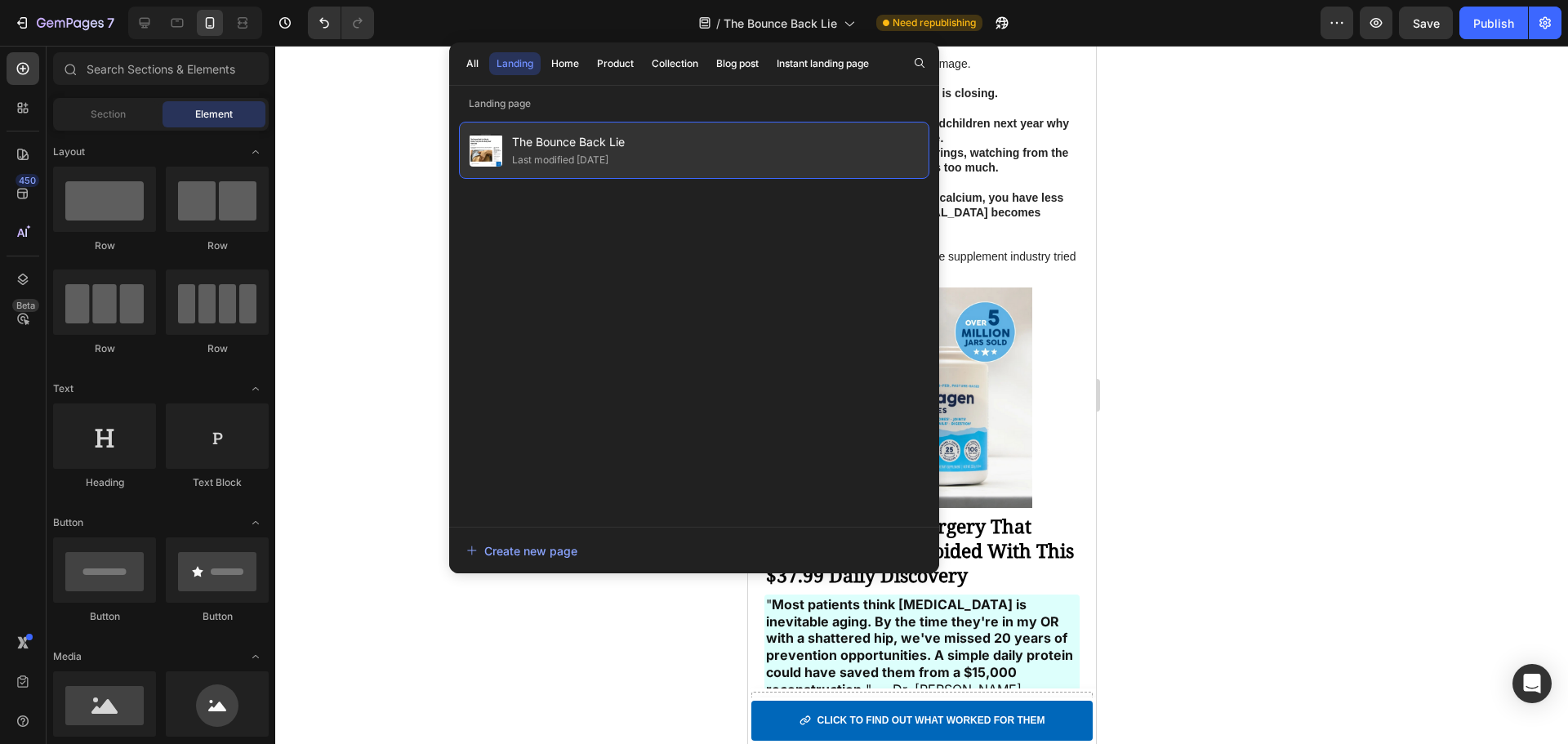
click at [625, 147] on span "The Bounce Back Lie" at bounding box center [568, 142] width 113 height 20
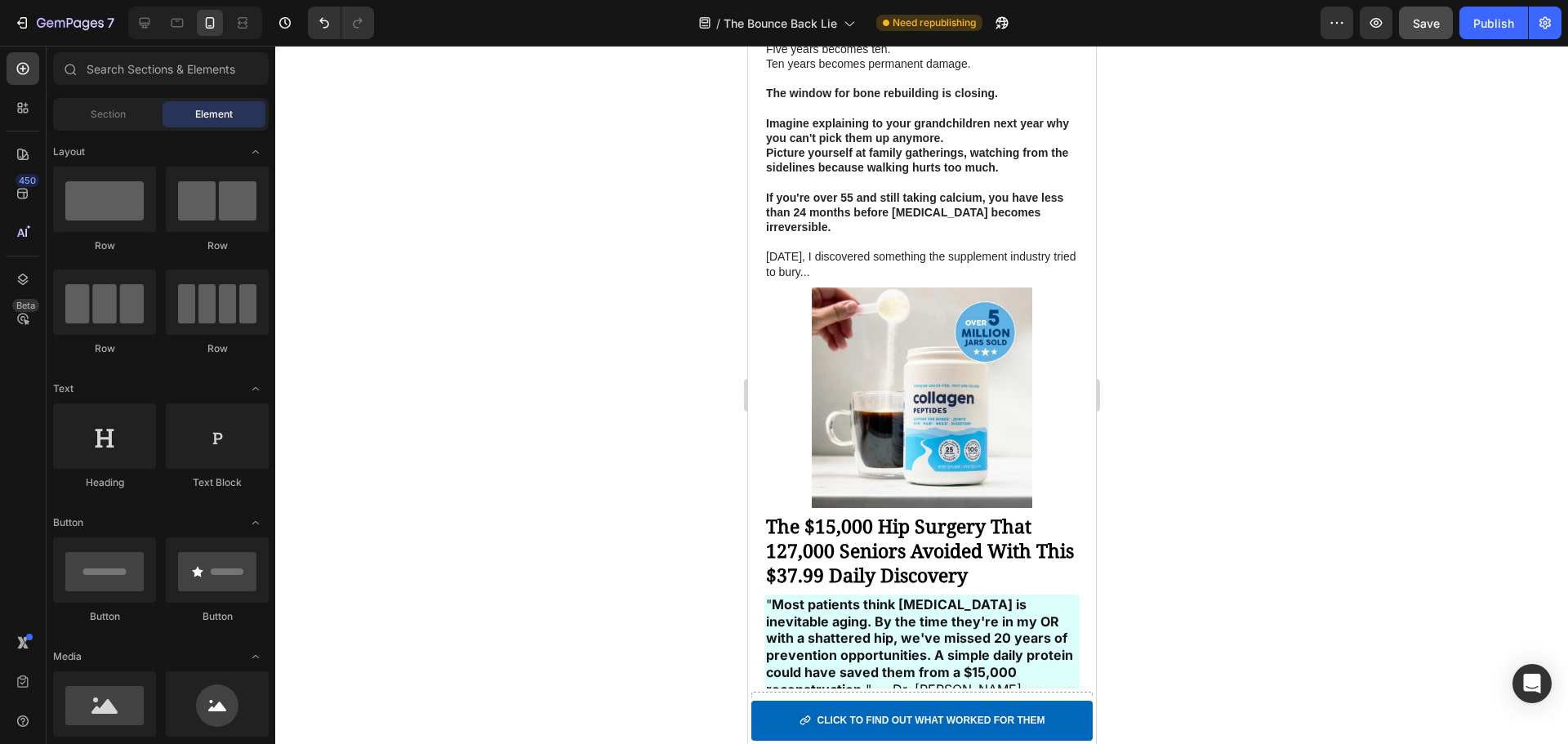
click at [1434, 21] on span "Save" at bounding box center [1426, 23] width 27 height 14
click at [1500, 27] on div "Publish" at bounding box center [1493, 23] width 41 height 17
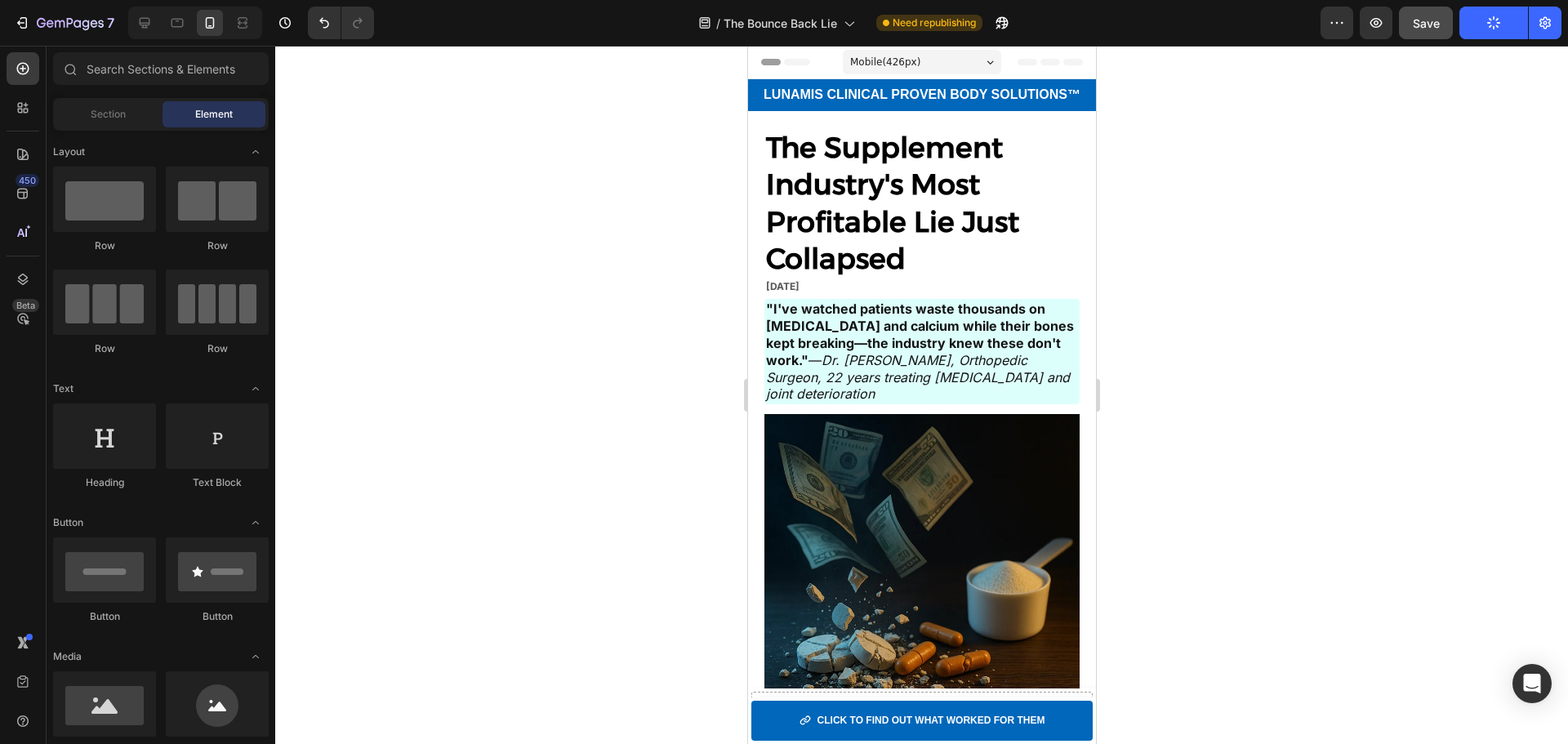
drag, startPoint x: 1091, startPoint y: 179, endPoint x: 1844, endPoint y: 83, distance: 759.1
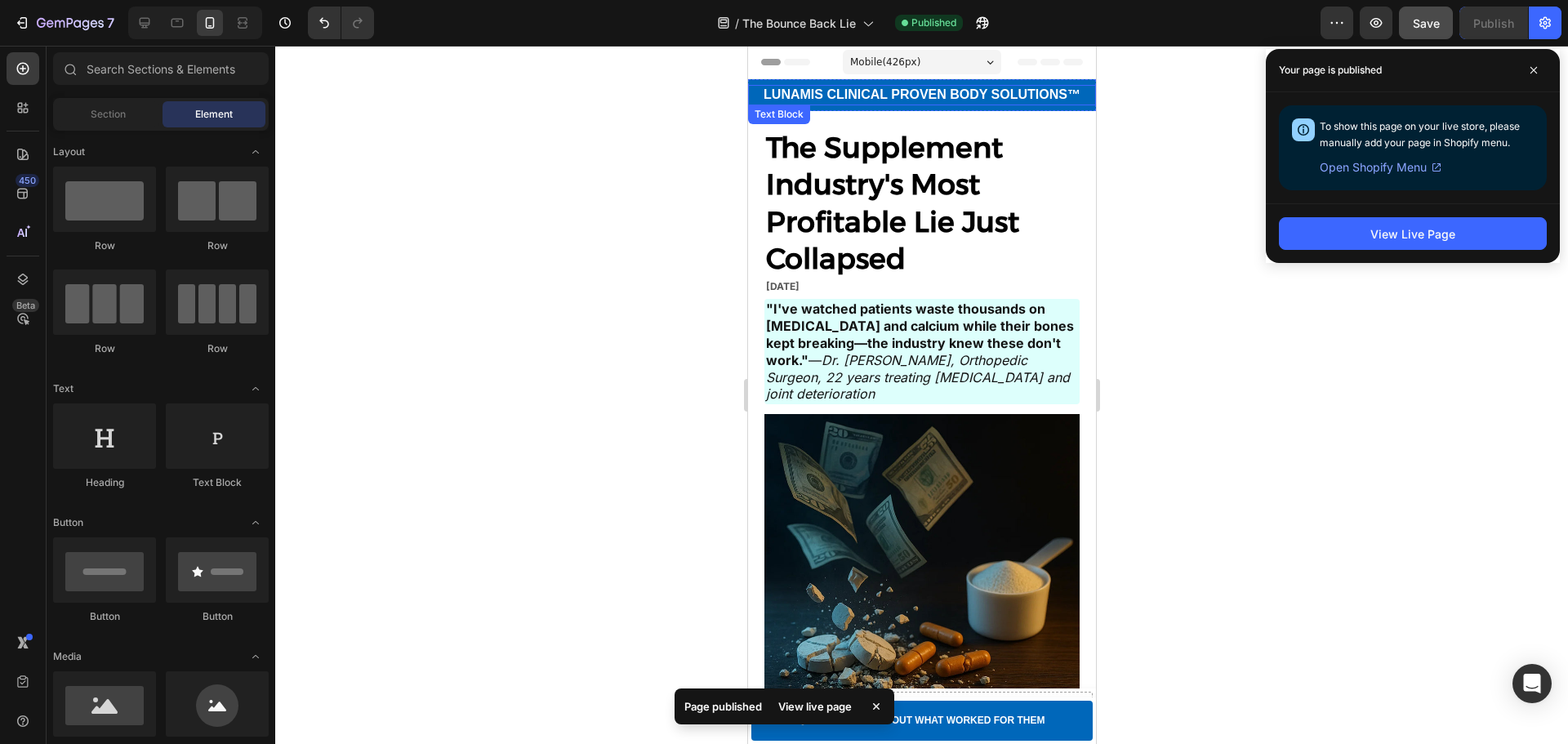
click at [888, 98] on p "LUNAMIS CLINICAL PROVEN BODY SOLUTIONS™" at bounding box center [920, 95] width 345 height 17
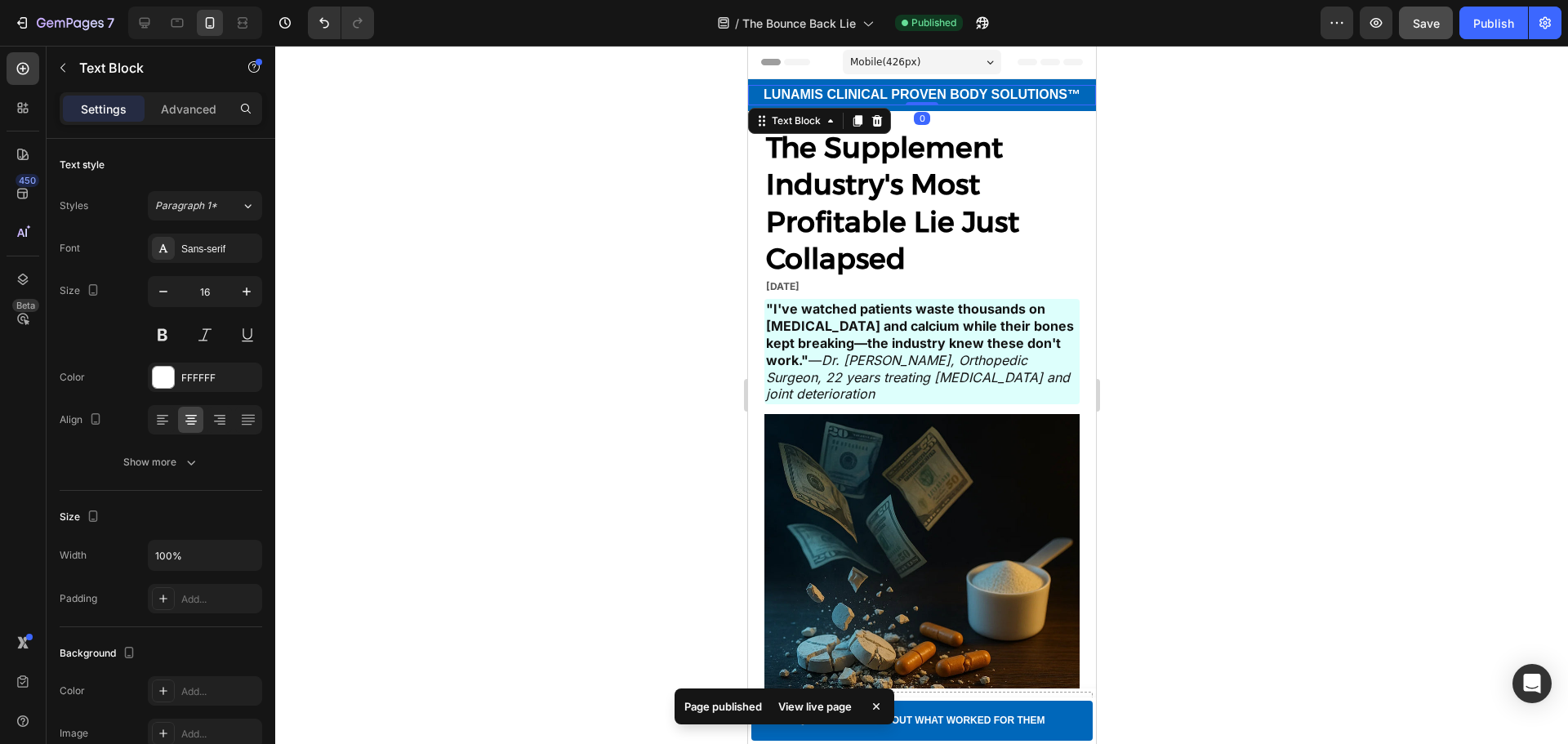
click at [888, 98] on p "LUNAMIS CLINICAL PROVEN BODY SOLUTIONS™" at bounding box center [920, 95] width 345 height 17
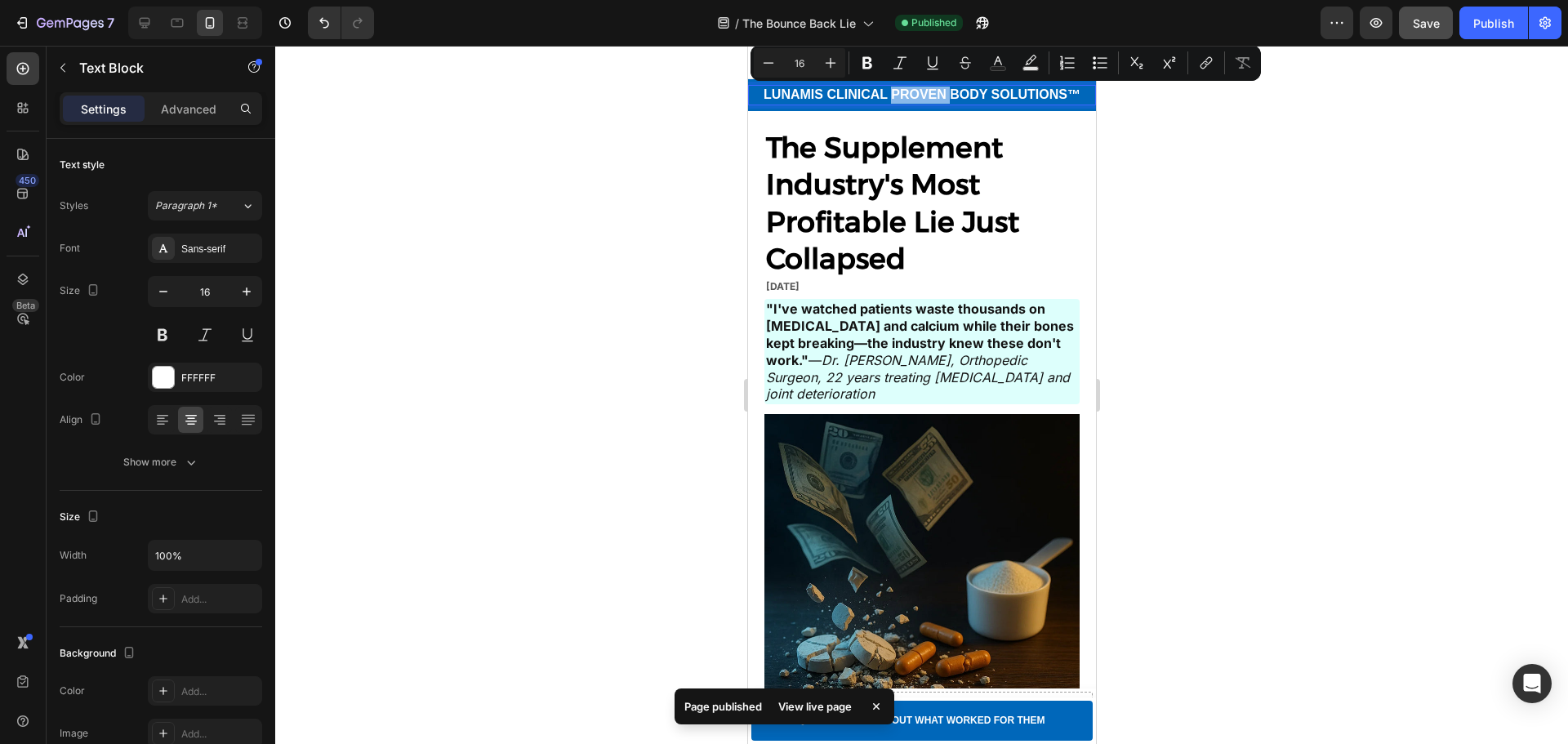
click at [888, 98] on p "LUNAMIS CLINICAL PROVEN BODY SOLUTIONS™" at bounding box center [920, 95] width 345 height 17
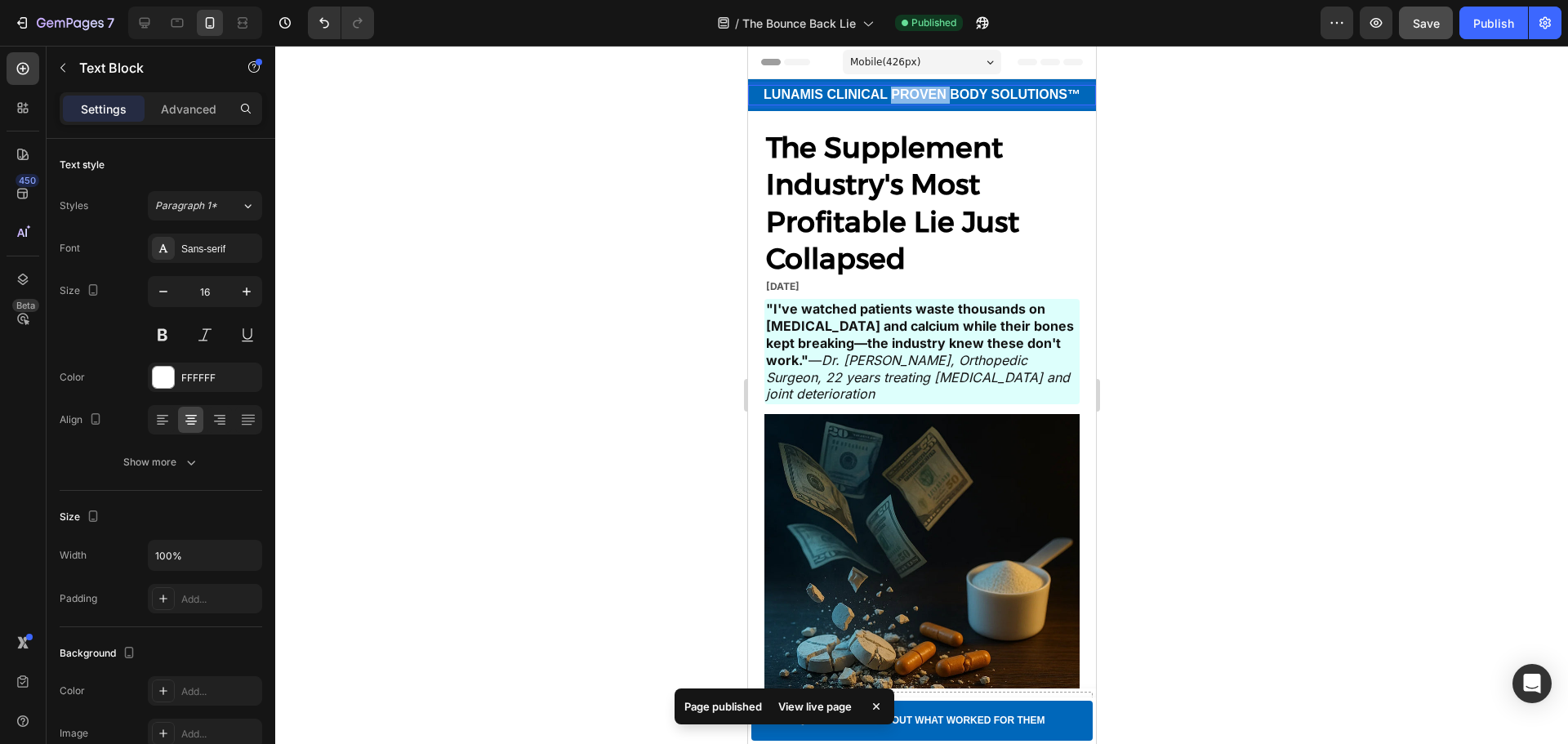
click at [888, 98] on p "LUNAMIS CLINICAL PROVEN BODY SOLUTIONS™" at bounding box center [920, 95] width 345 height 17
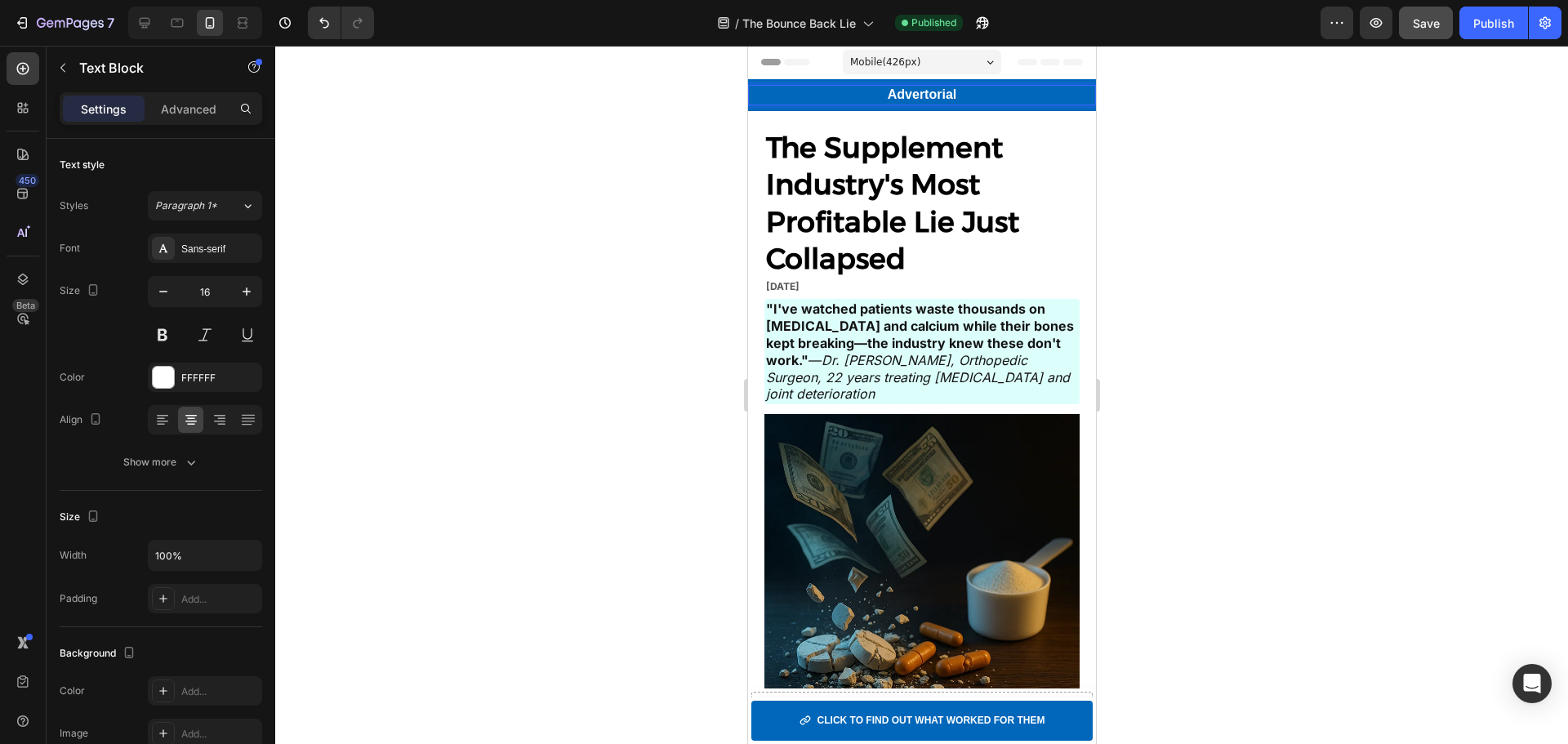
click at [1299, 137] on div at bounding box center [921, 395] width 1292 height 699
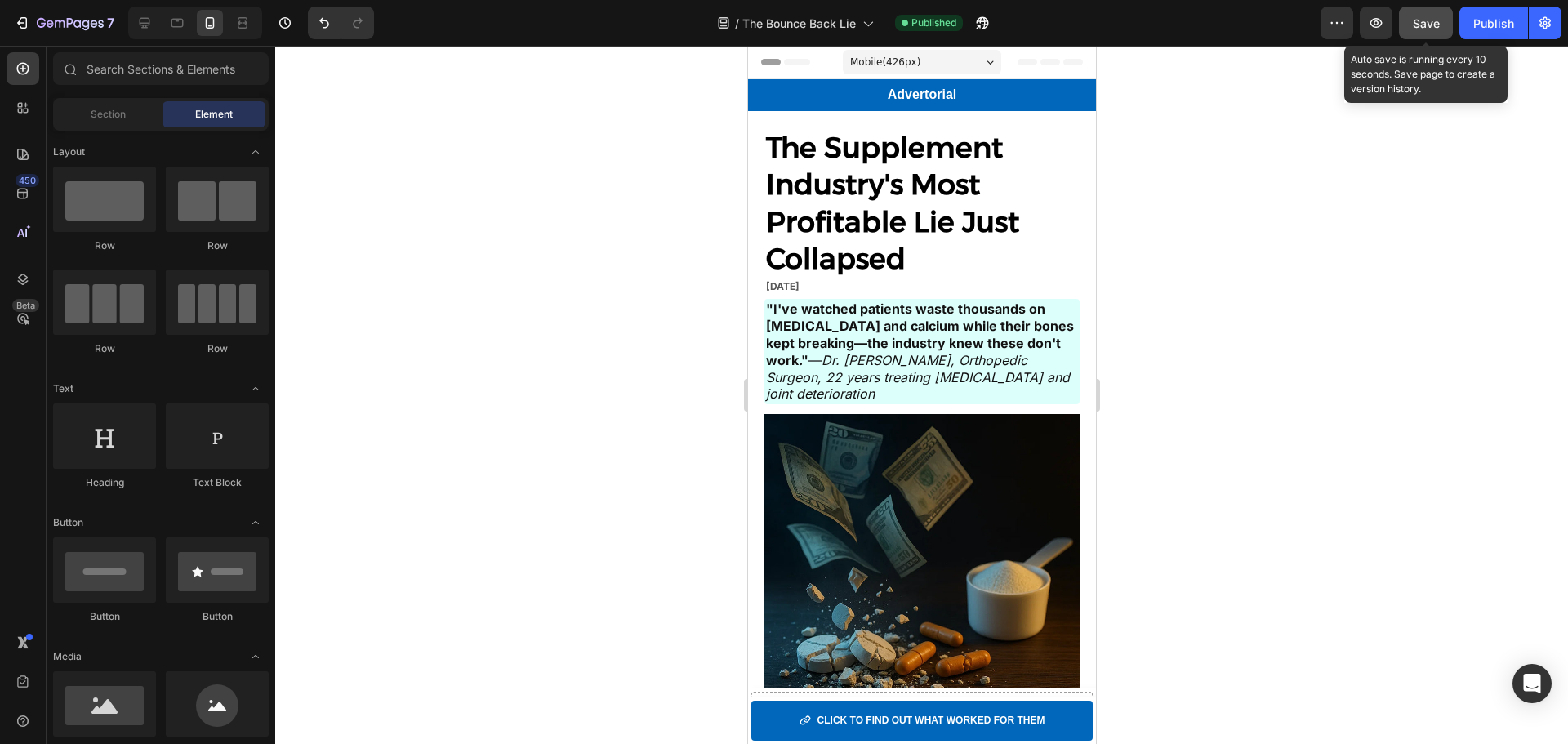
click at [1430, 31] on div "Save" at bounding box center [1426, 23] width 27 height 17
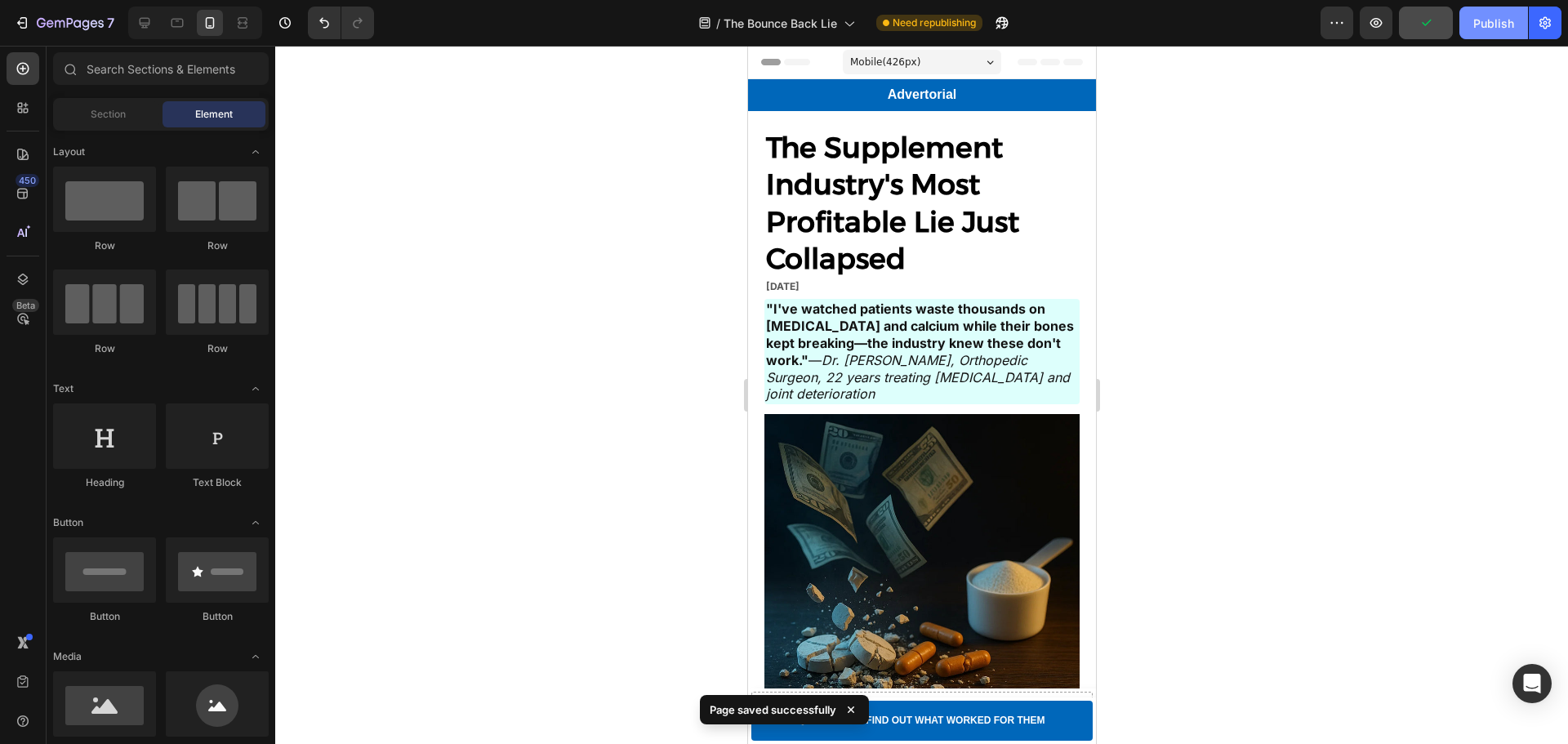
click at [1491, 24] on div "Publish" at bounding box center [1493, 23] width 41 height 17
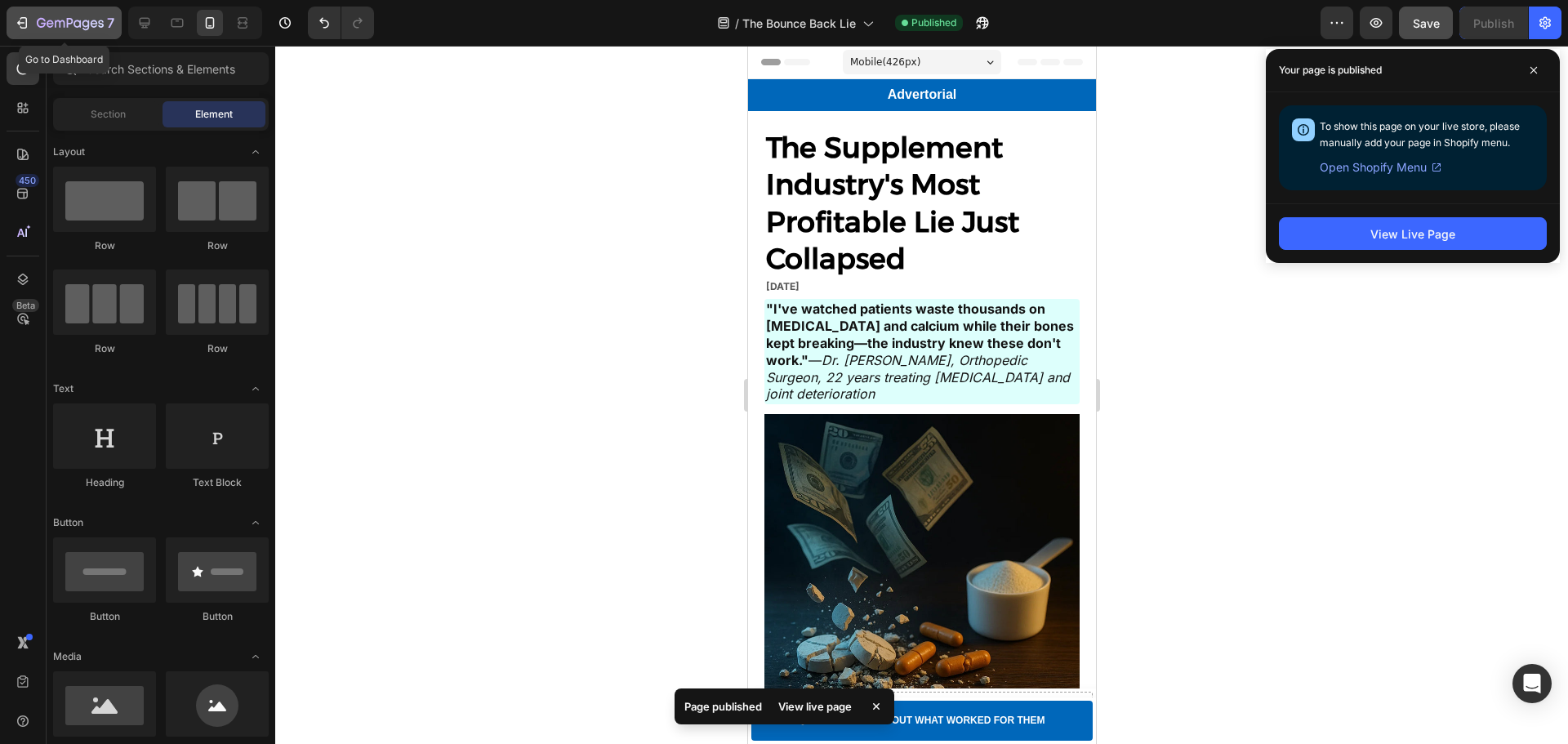
click at [35, 20] on div "7" at bounding box center [64, 23] width 100 height 20
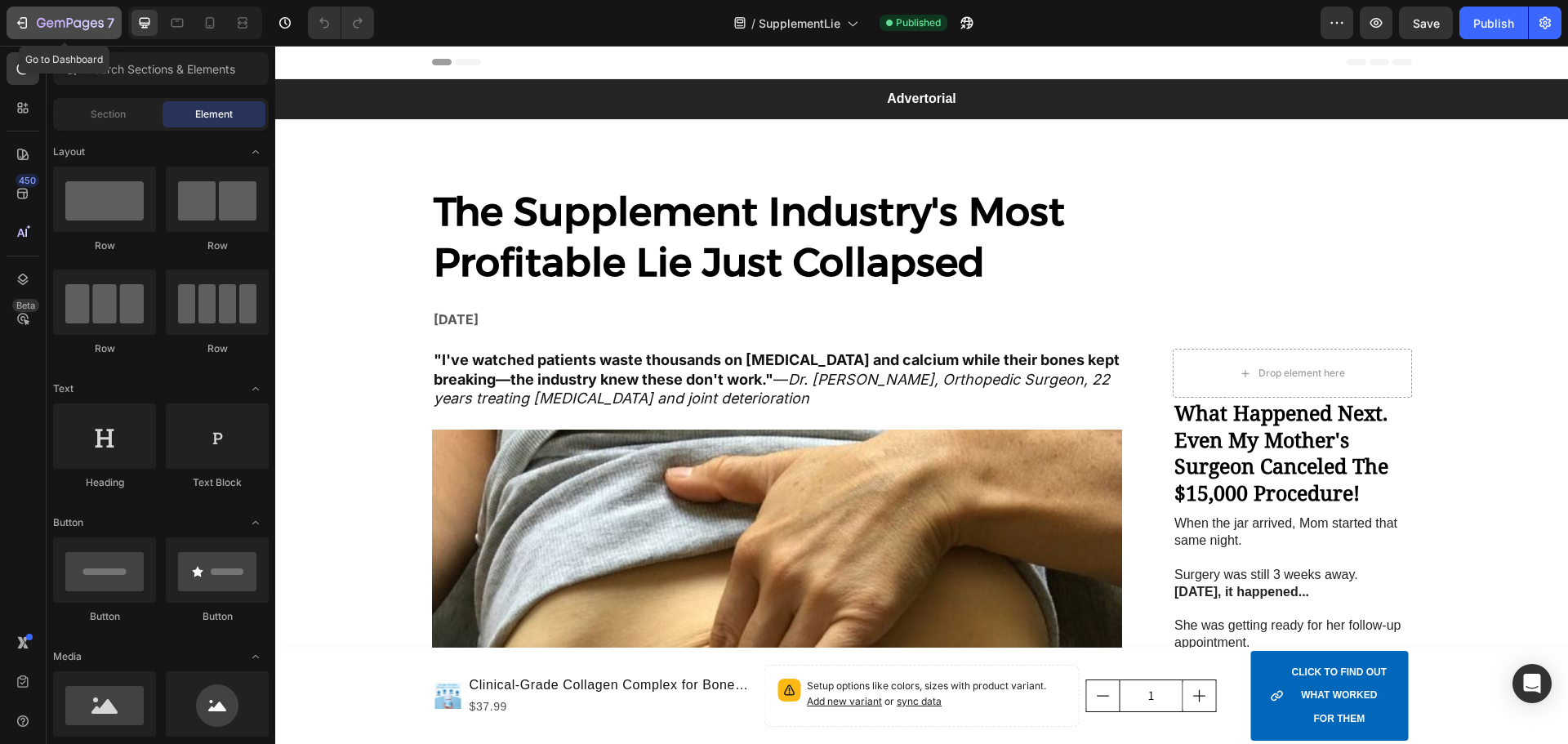
click at [31, 22] on div "7" at bounding box center [64, 23] width 100 height 20
click at [226, 26] on div "Fullscreen" at bounding box center [195, 23] width 134 height 33
click at [211, 25] on icon at bounding box center [210, 23] width 9 height 12
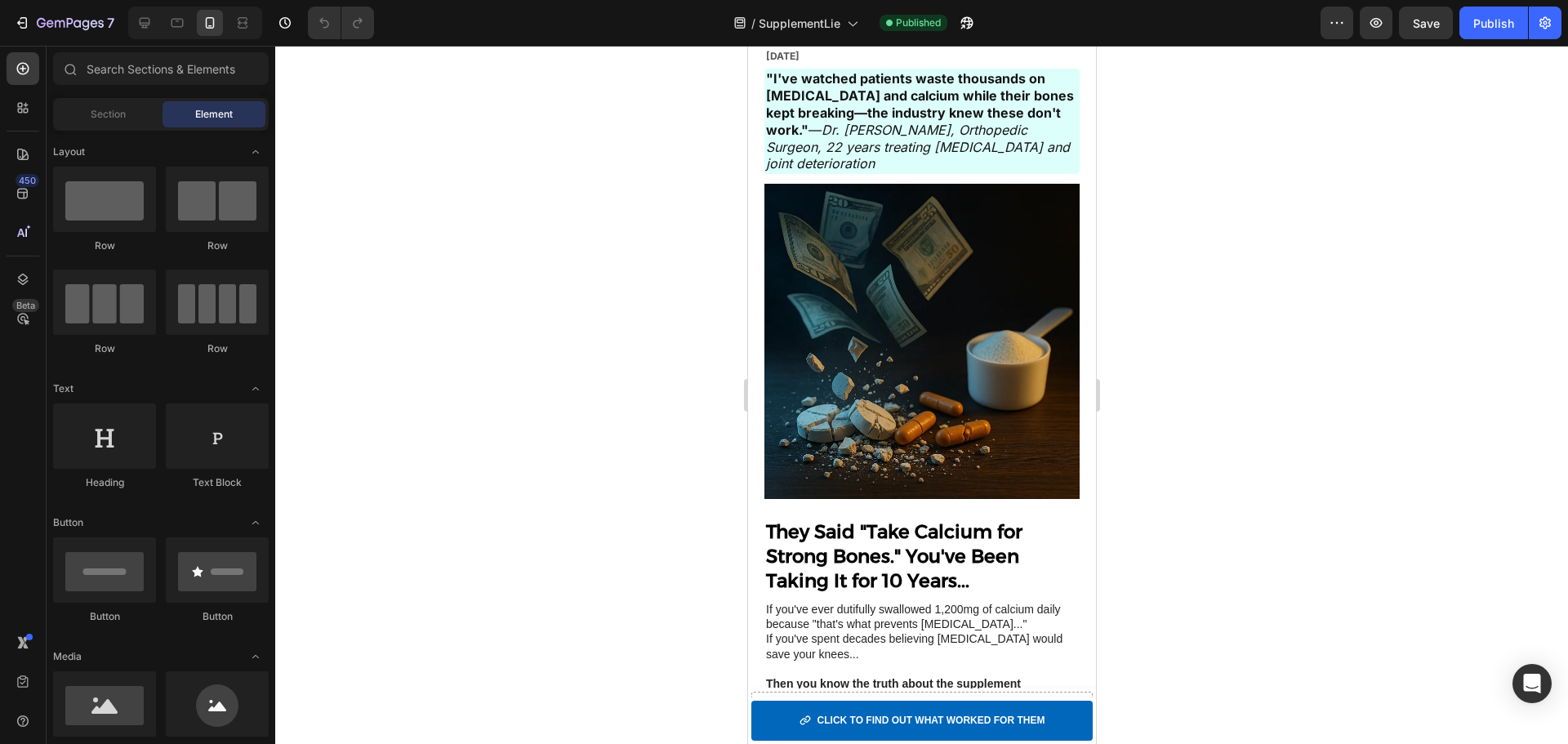
scroll to position [682, 0]
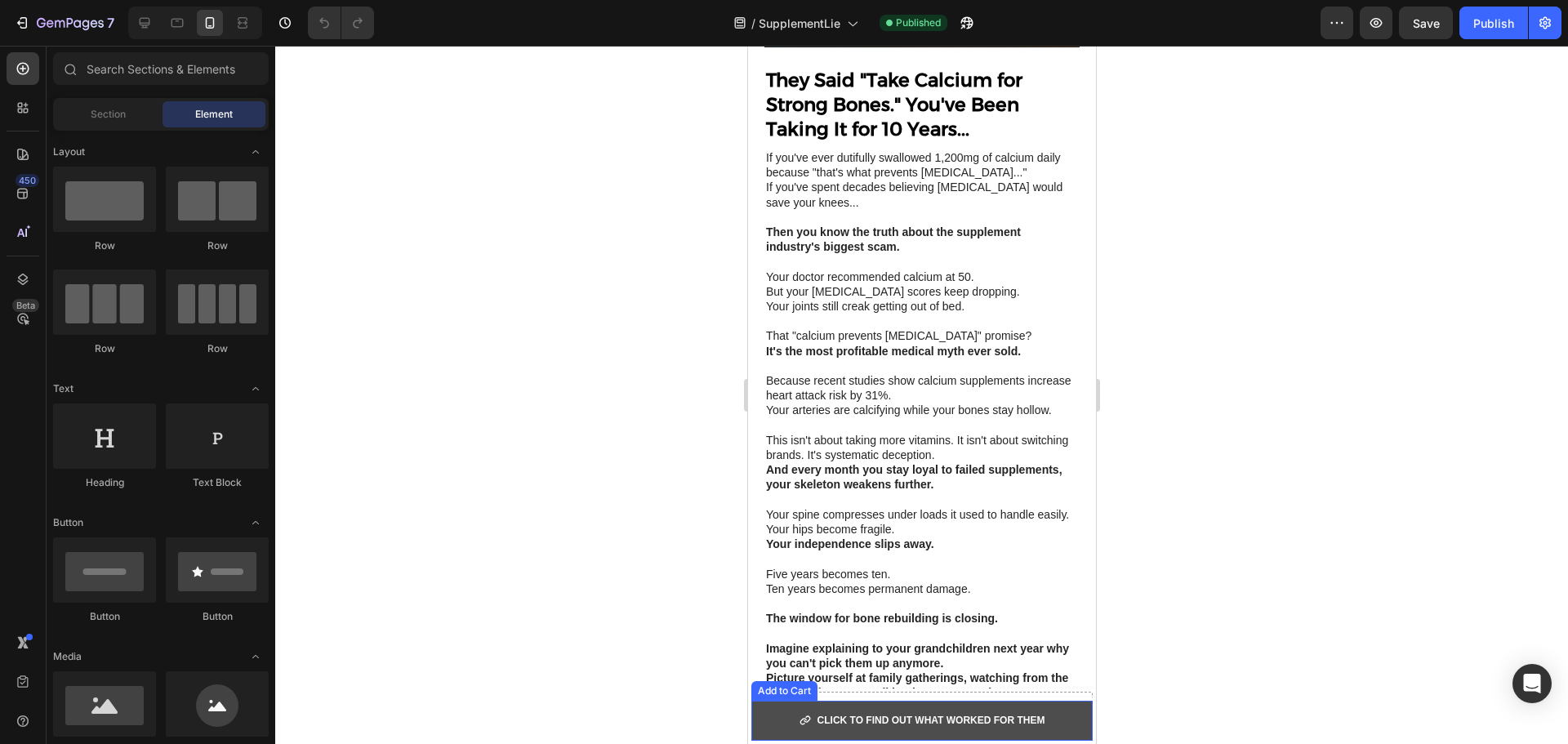
click at [1060, 726] on button "CLICK TO FIND OUT WHAT WORKED FOR THEM" at bounding box center [920, 720] width 341 height 40
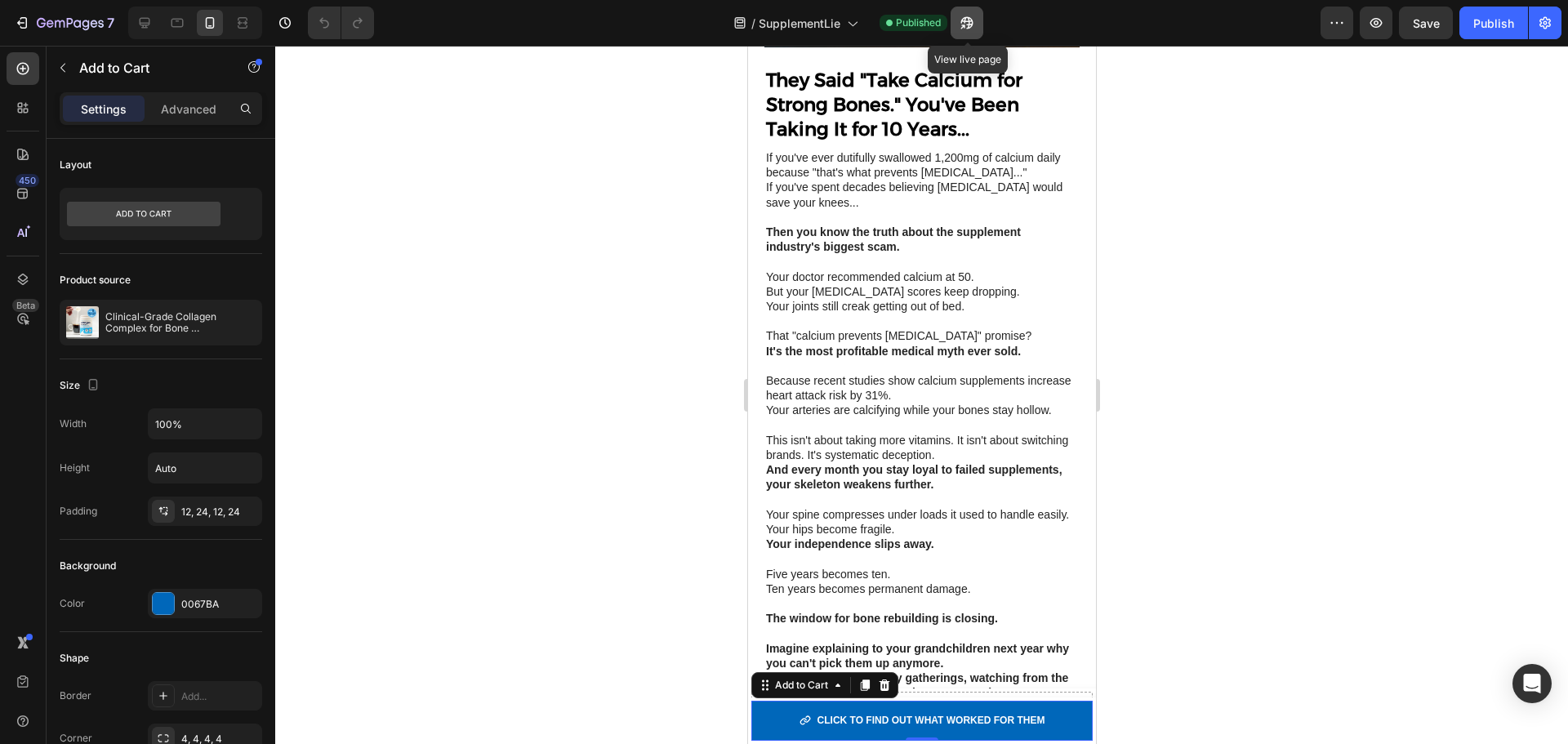
click at [964, 25] on icon "button" at bounding box center [962, 26] width 4 height 4
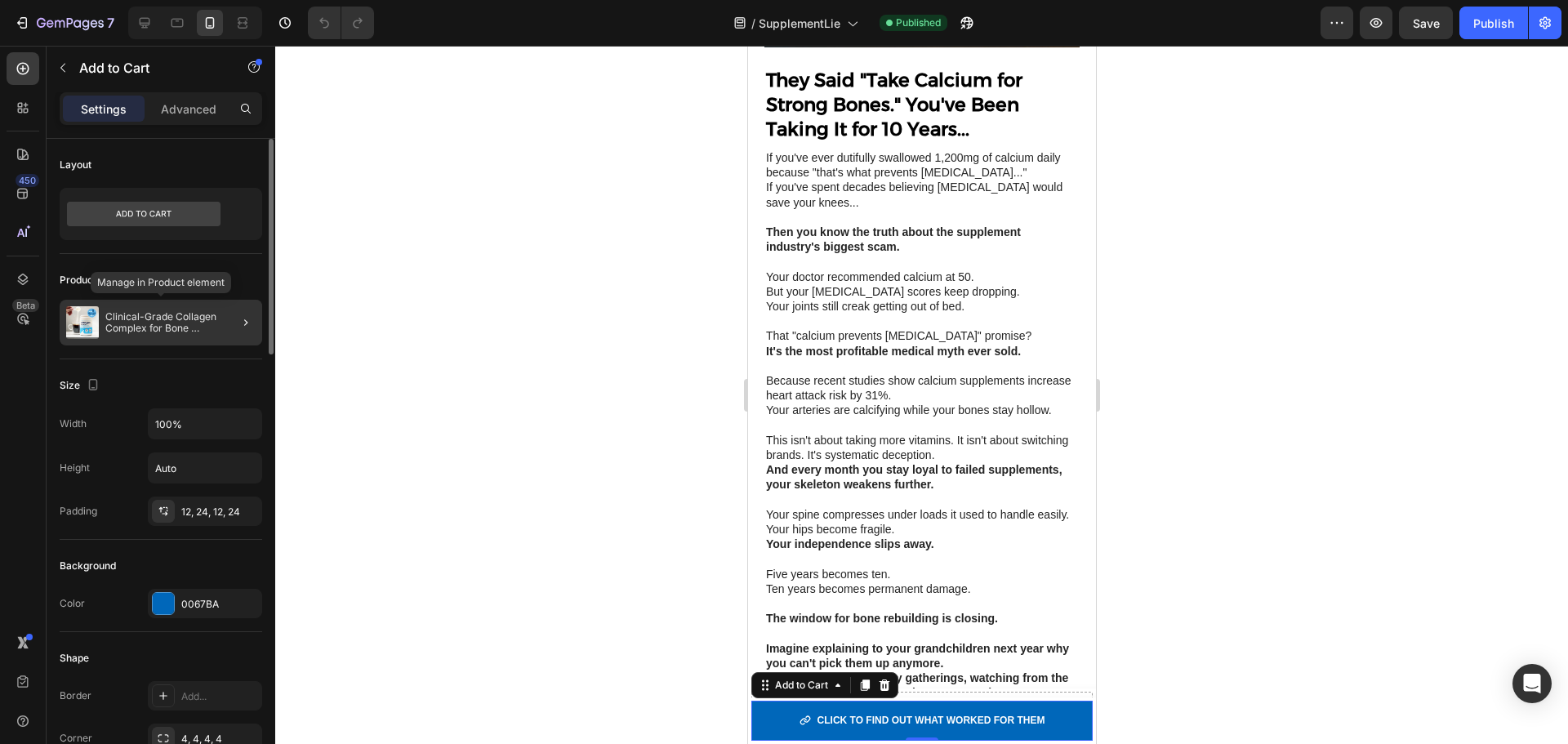
click at [191, 315] on p "Clinical-Grade Collagen Complex for Bone Reconstruction & Joint Mobility" at bounding box center [180, 322] width 150 height 23
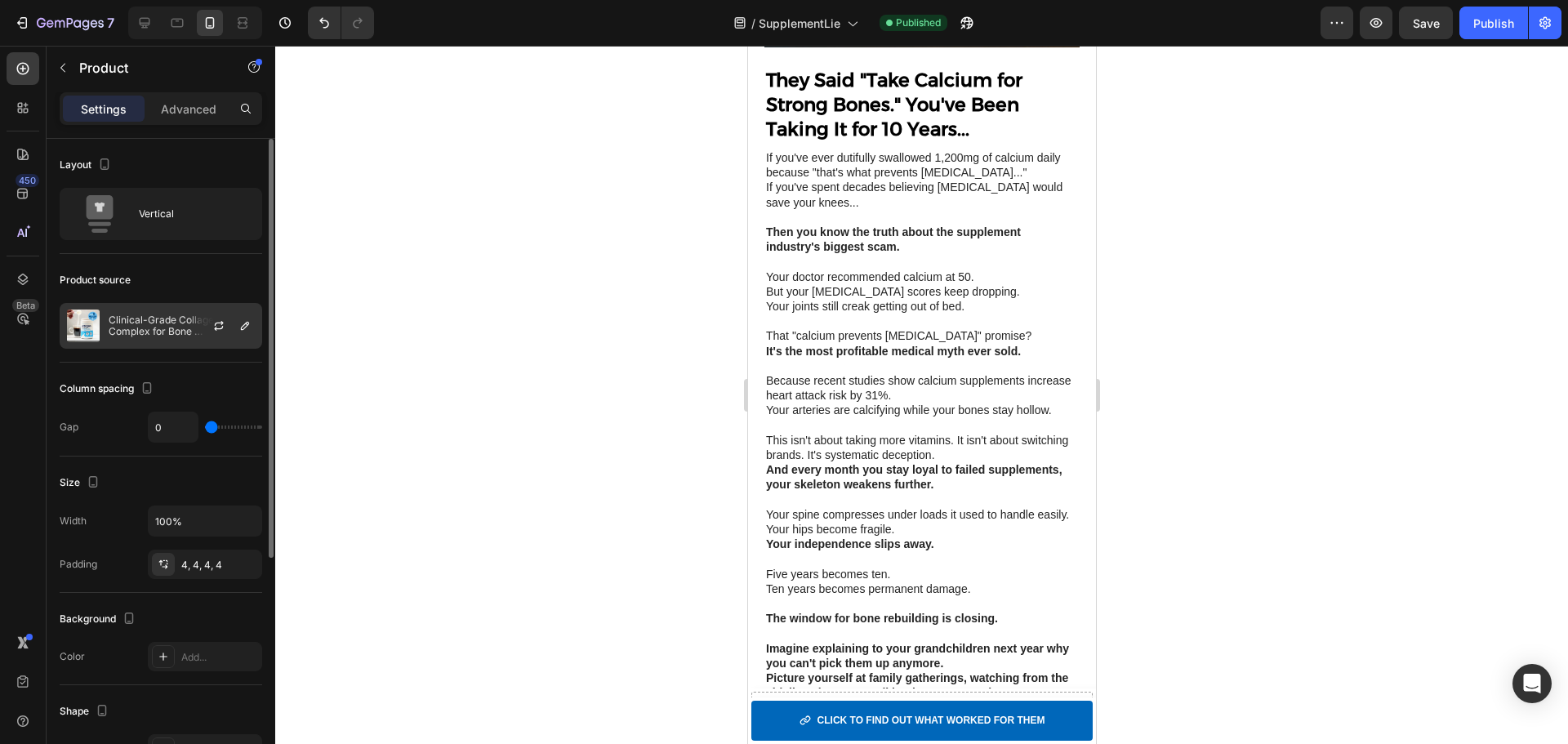
click at [225, 339] on div at bounding box center [225, 326] width 72 height 44
click at [252, 327] on button "button" at bounding box center [246, 326] width 20 height 20
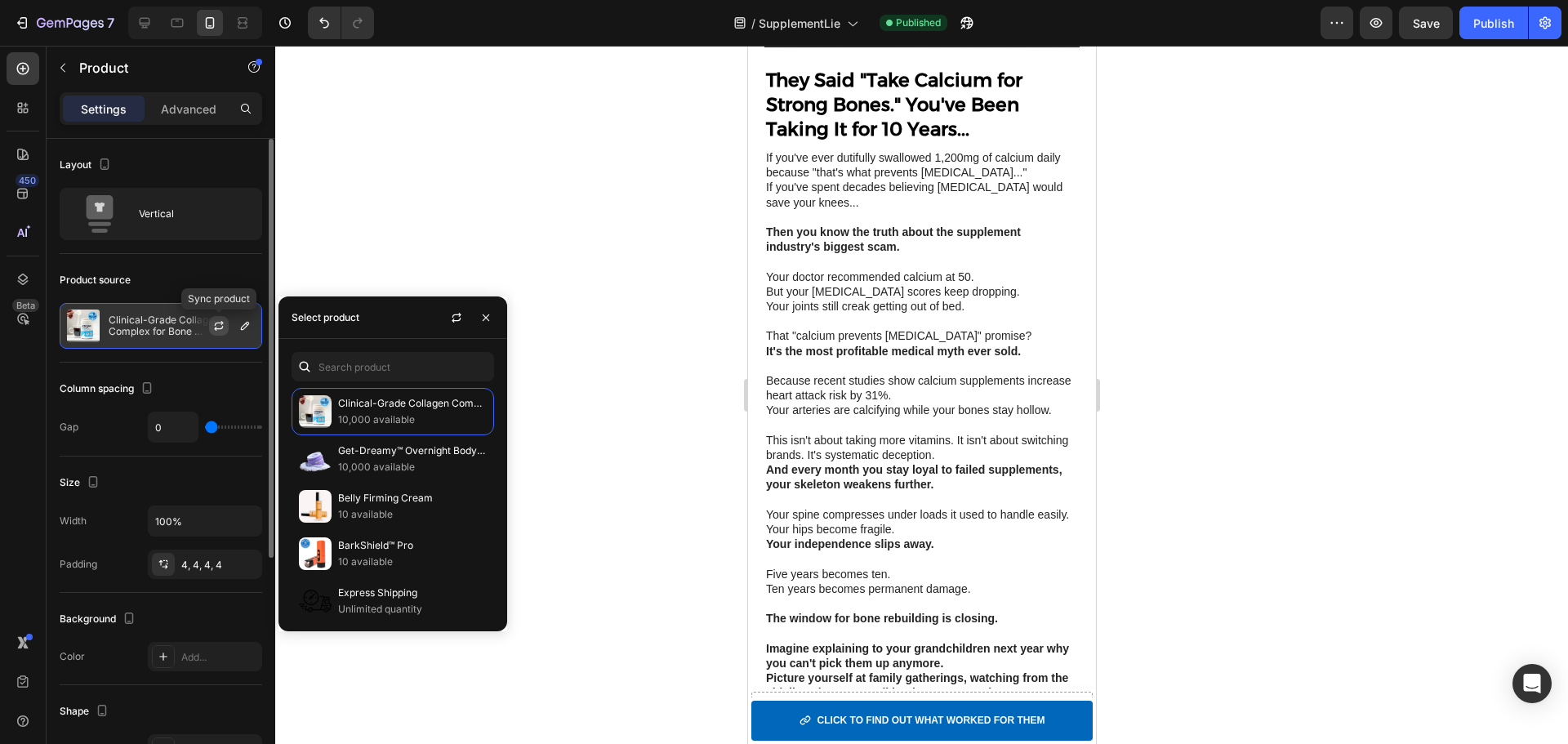
click at [221, 328] on icon "button" at bounding box center [218, 327] width 9 height 5
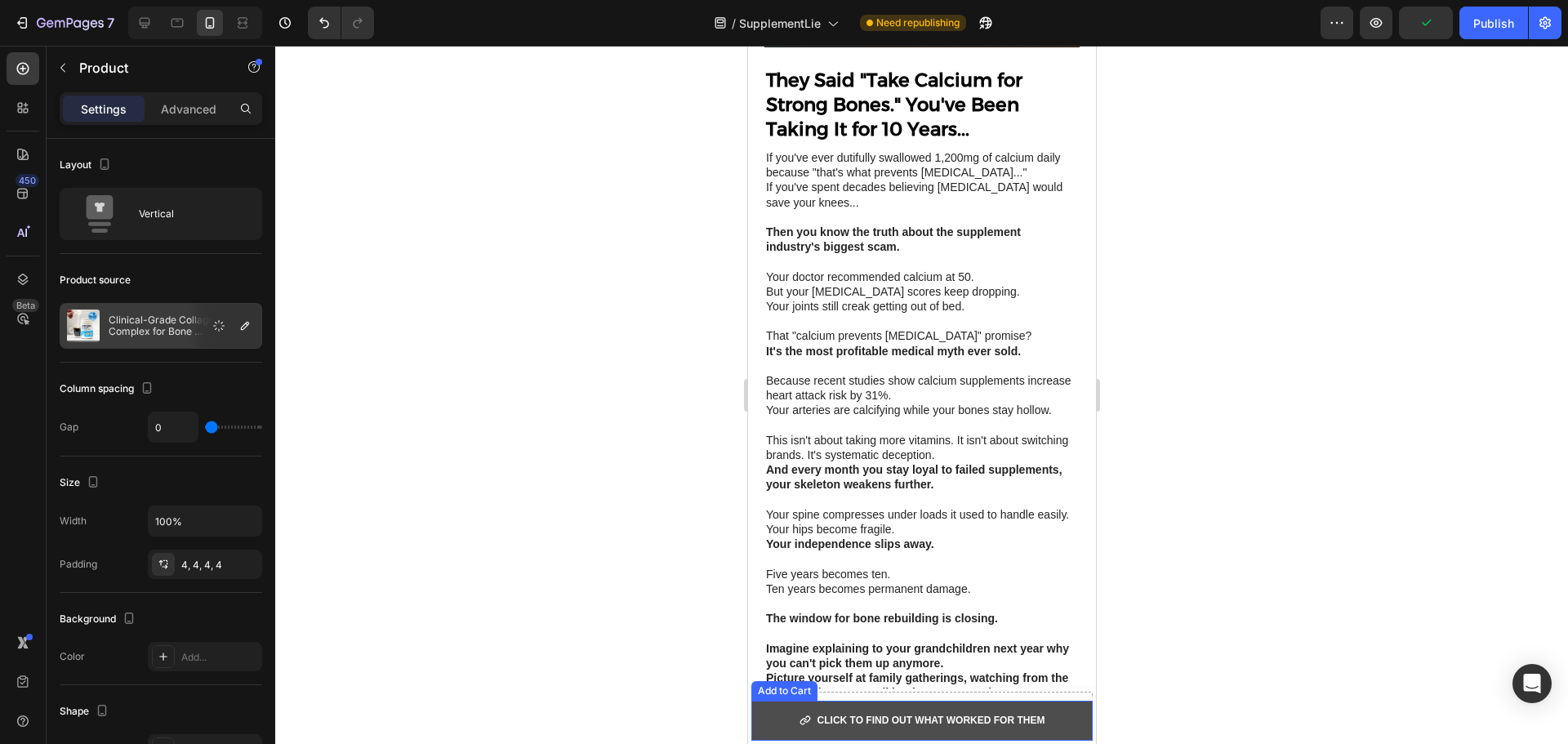
click at [1069, 716] on button "CLICK TO FIND OUT WHAT WORKED FOR THEM" at bounding box center [920, 720] width 341 height 40
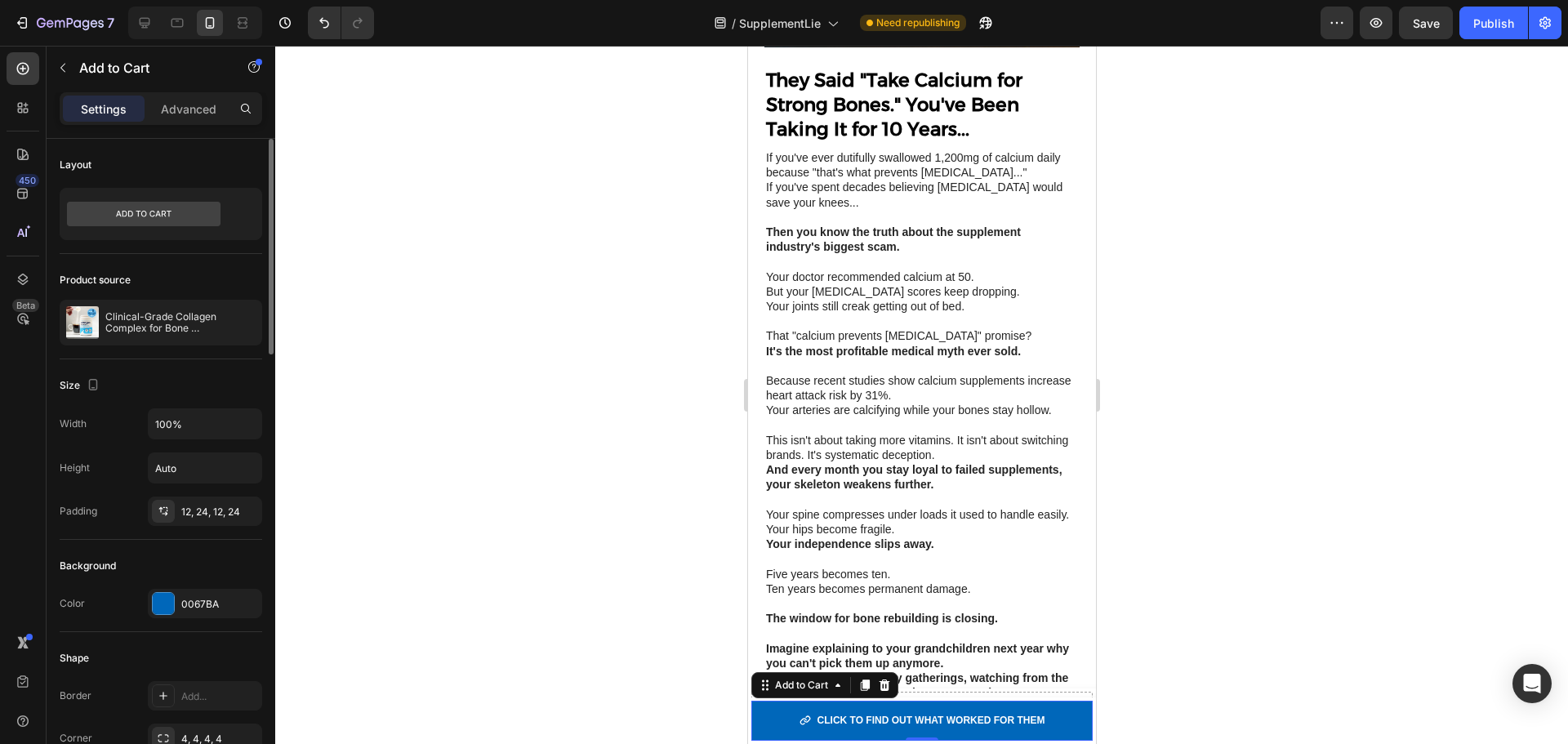
drag, startPoint x: 139, startPoint y: 261, endPoint x: 111, endPoint y: 394, distance: 135.9
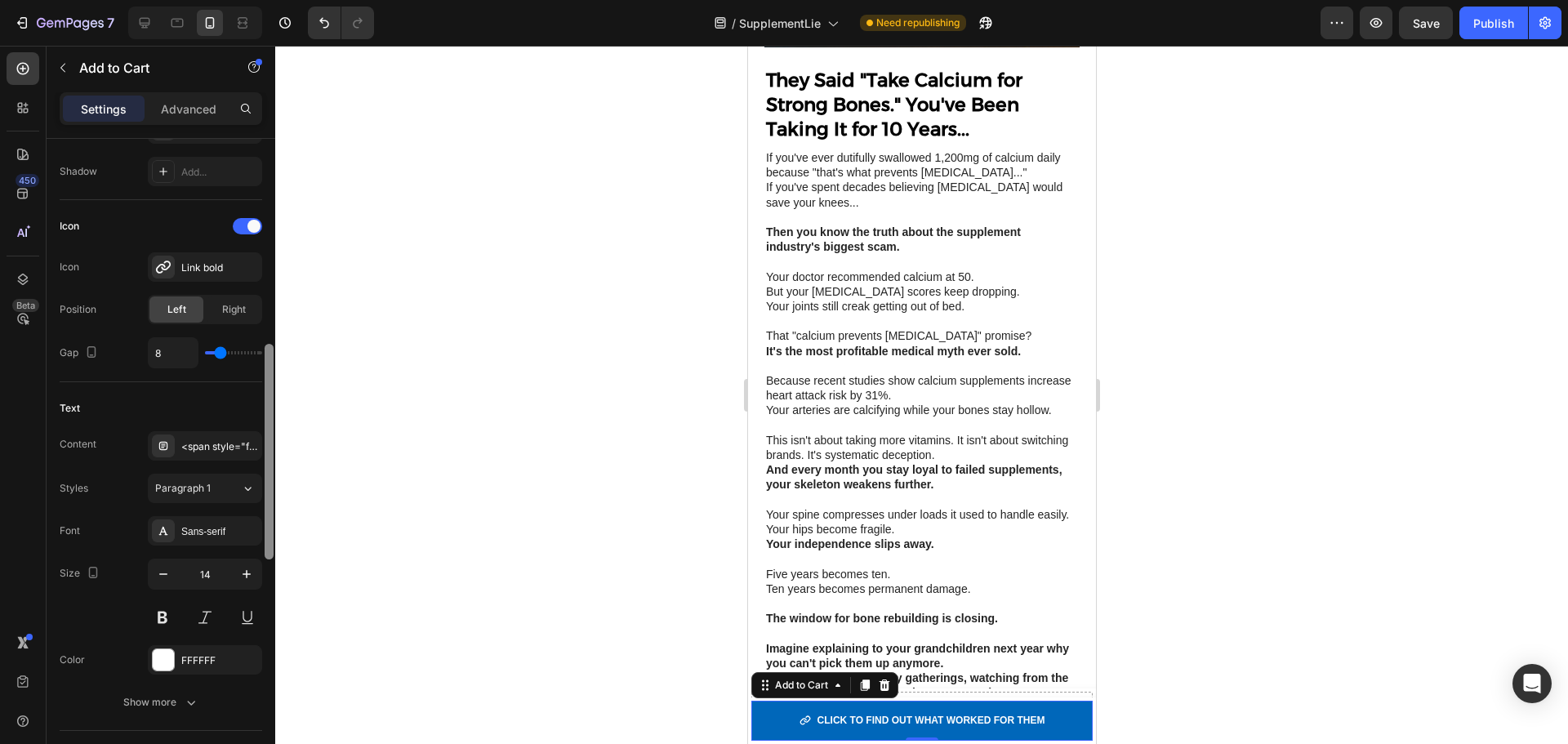
scroll to position [617, 0]
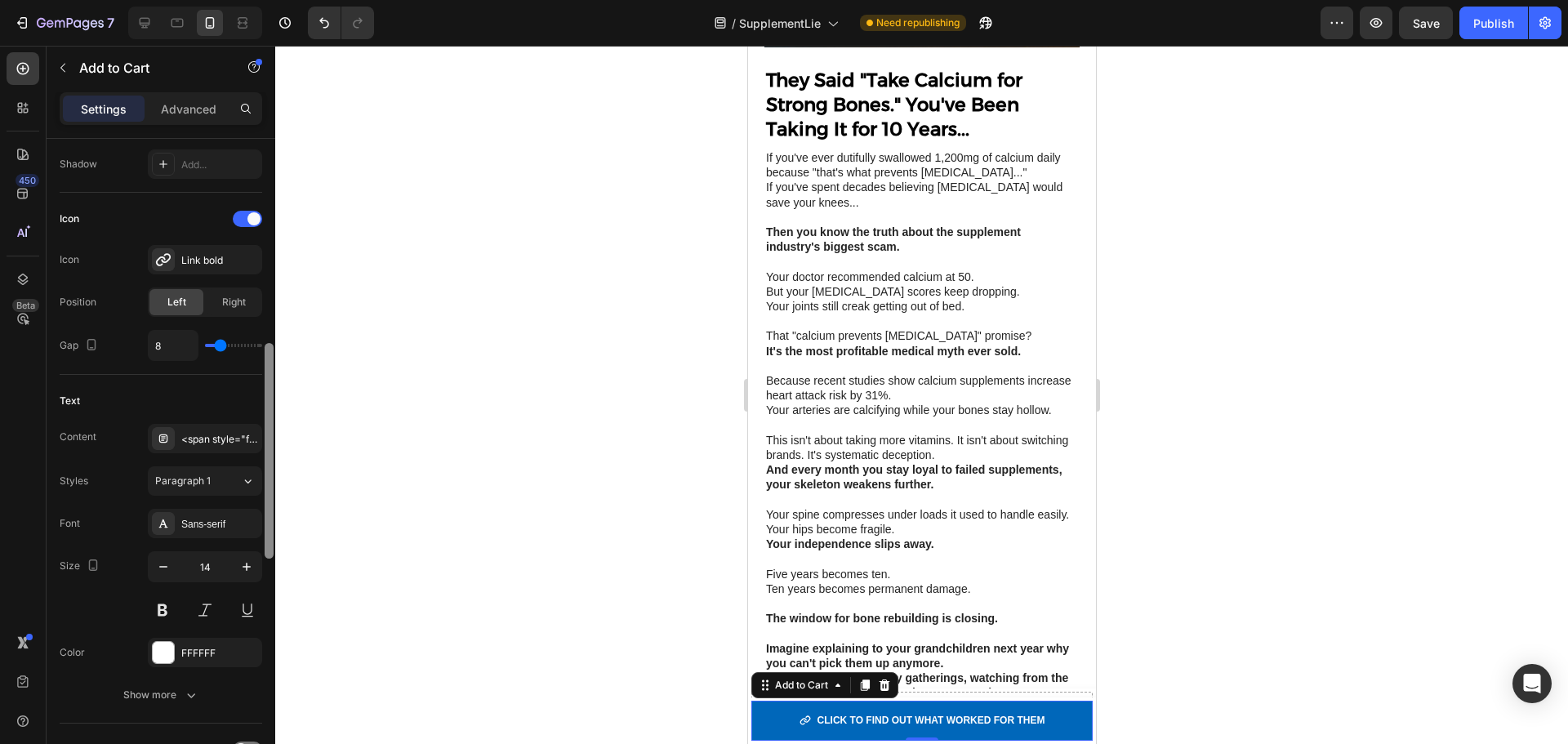
drag, startPoint x: 268, startPoint y: 244, endPoint x: 270, endPoint y: 449, distance: 205.0
click at [270, 449] on div at bounding box center [269, 450] width 9 height 216
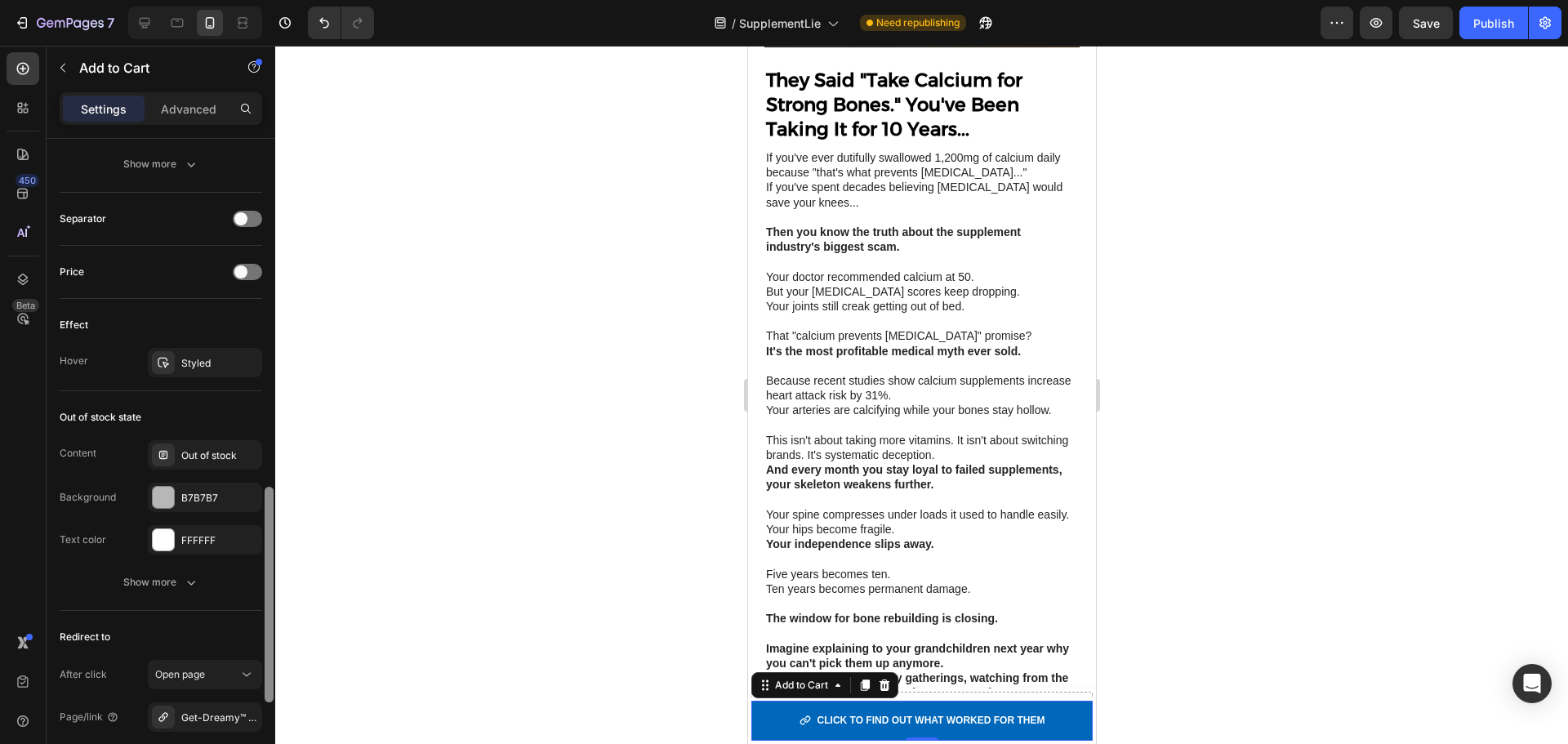
scroll to position [1150, 0]
drag, startPoint x: 271, startPoint y: 494, endPoint x: 276, endPoint y: 671, distance: 177.1
click at [276, 0] on div "7 / SupplementLie Need republishing Preview Save Publish 450 Beta Sections(18) …" at bounding box center [784, 0] width 1568 height 0
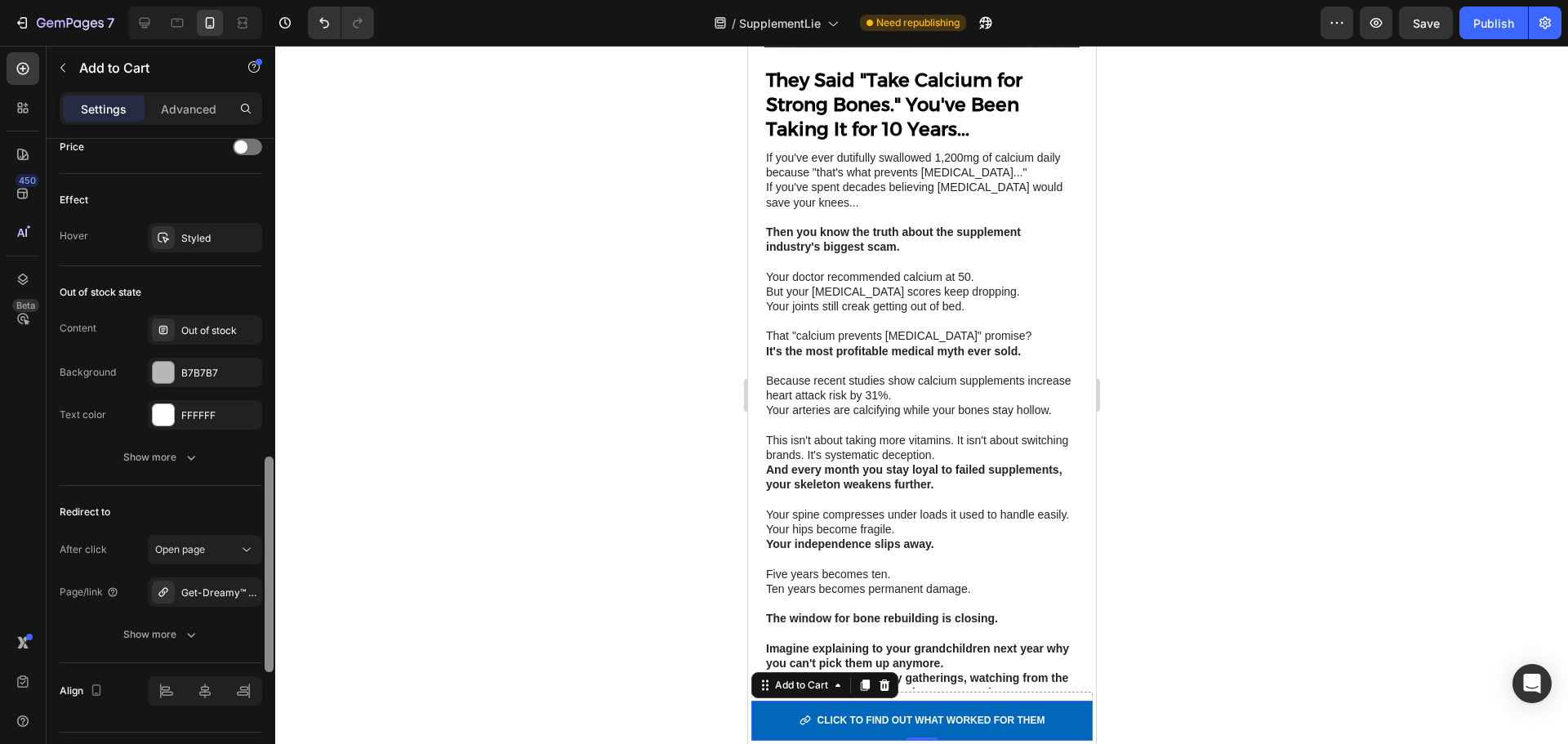
scroll to position [1312, 0]
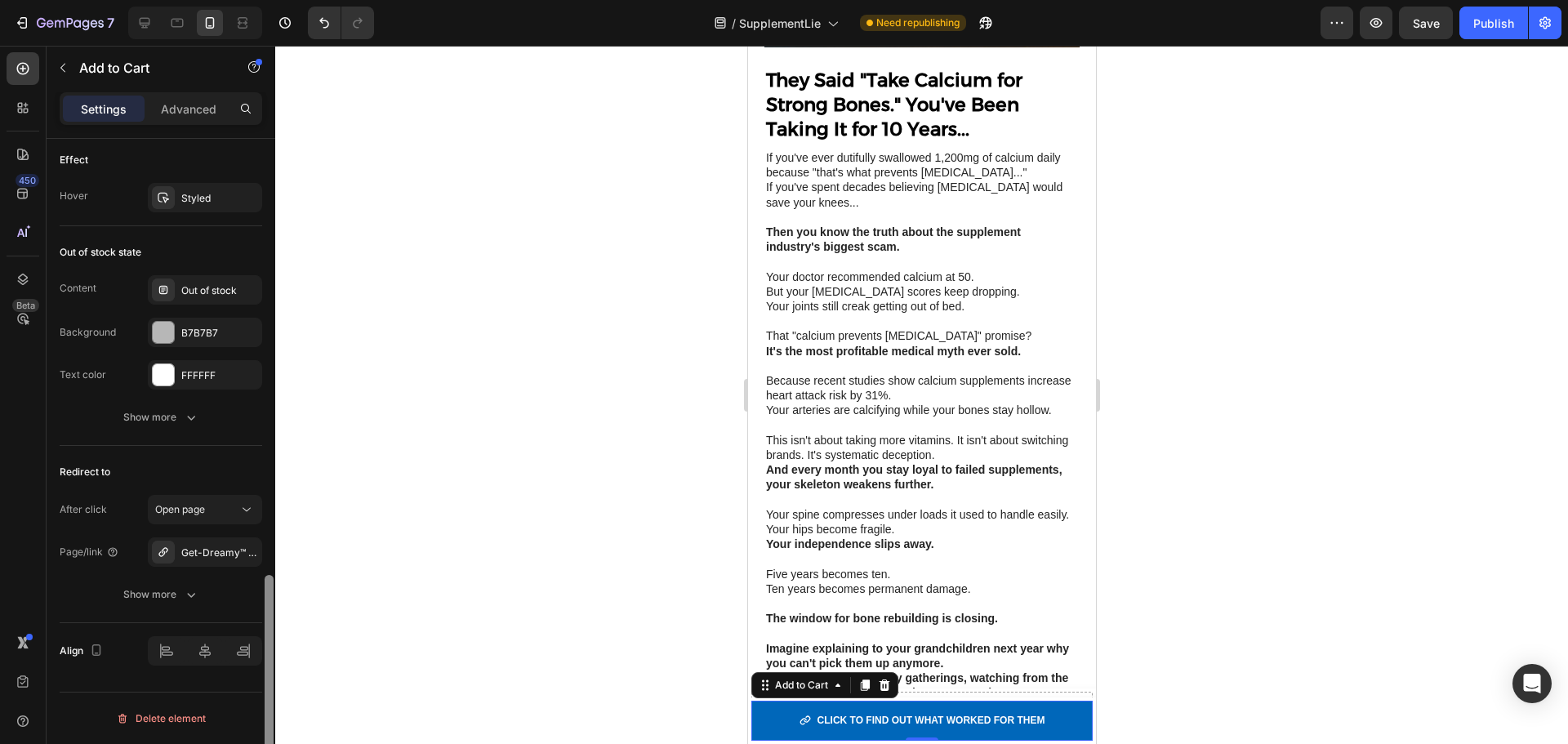
drag, startPoint x: 268, startPoint y: 615, endPoint x: 264, endPoint y: 679, distance: 64.1
click at [267, 693] on div at bounding box center [269, 682] width 9 height 216
click at [250, 554] on icon "button" at bounding box center [245, 552] width 13 height 13
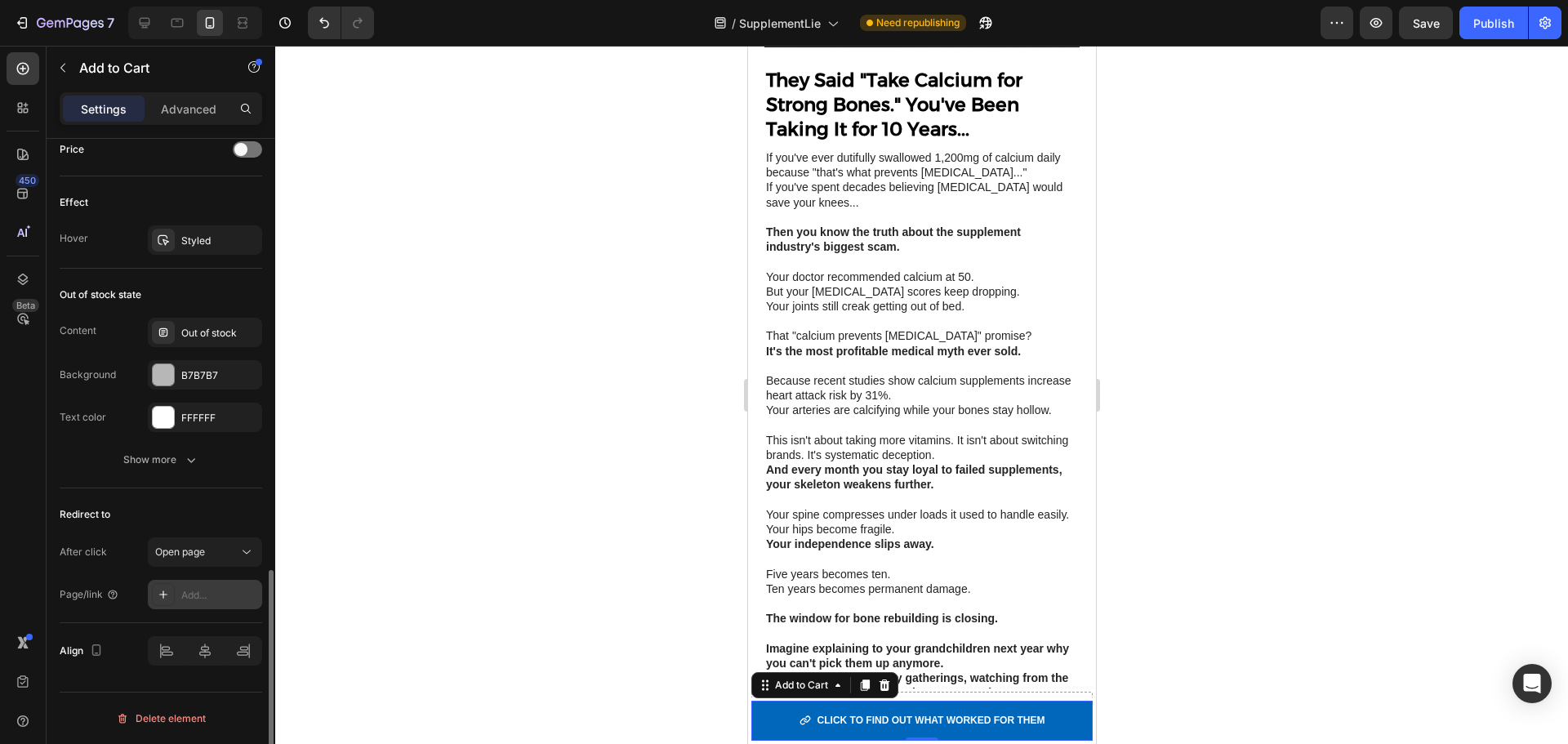
click at [208, 591] on div "Add..." at bounding box center [219, 595] width 76 height 15
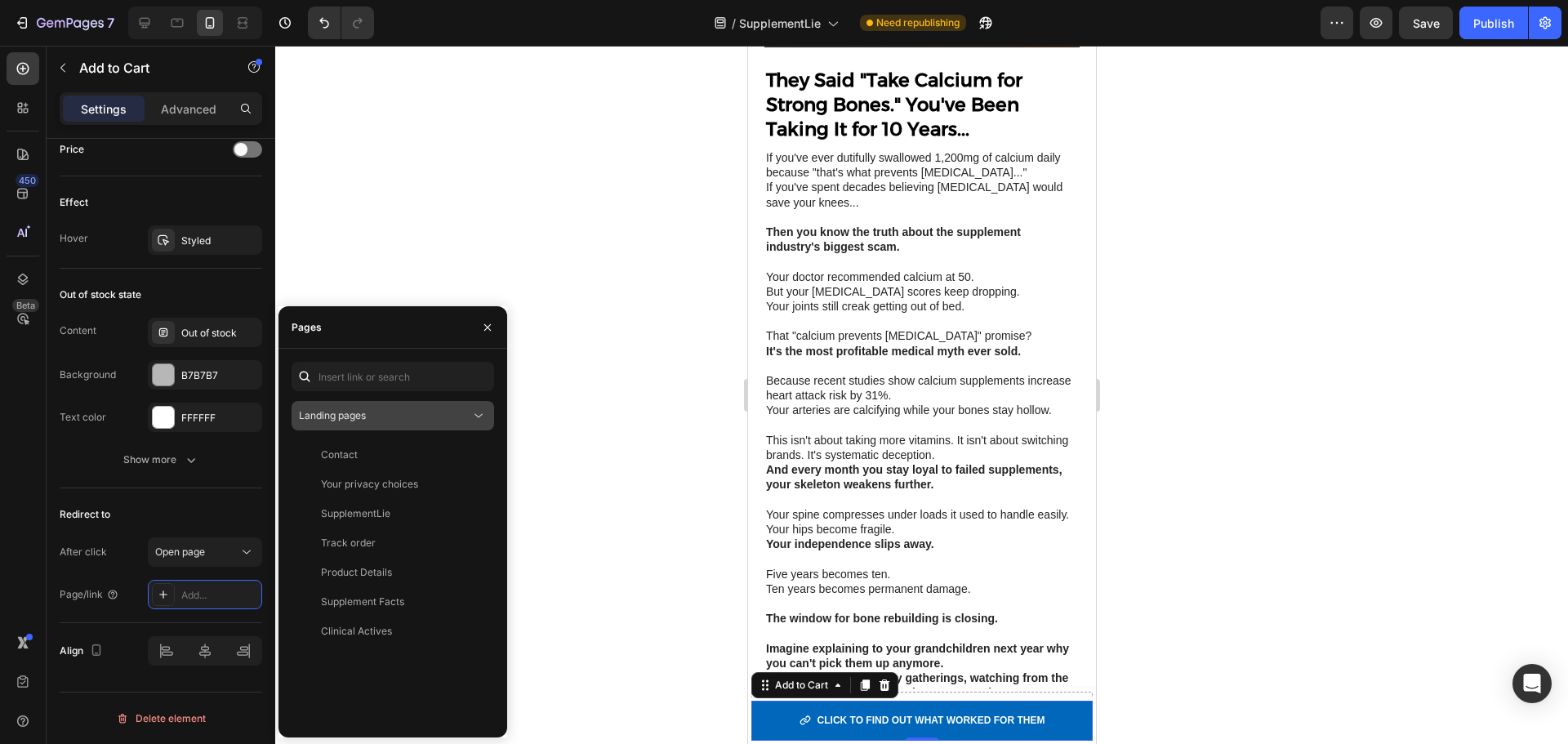
click at [377, 414] on div "Landing pages" at bounding box center [385, 416] width 172 height 15
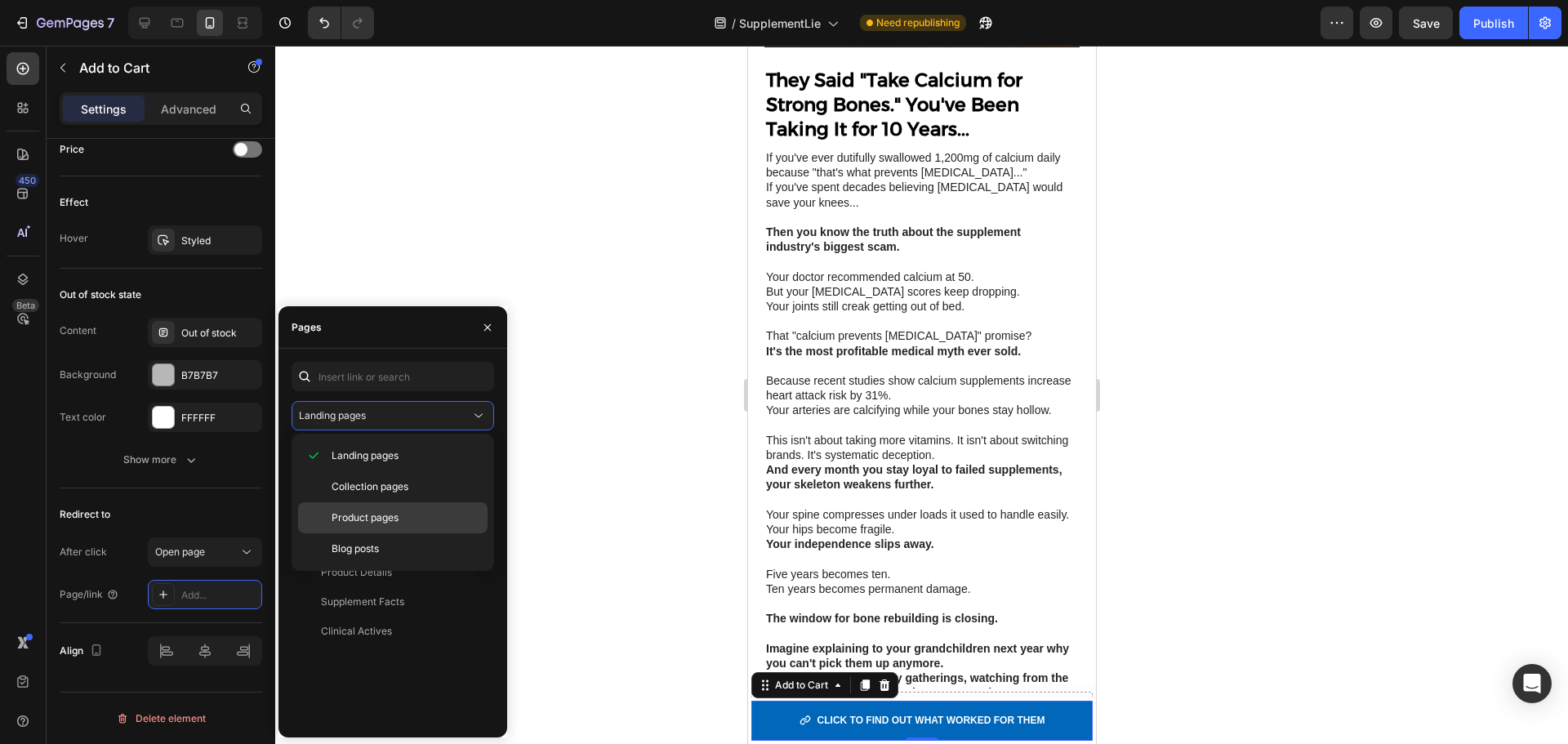
click at [382, 511] on span "Product pages" at bounding box center [366, 518] width 67 height 15
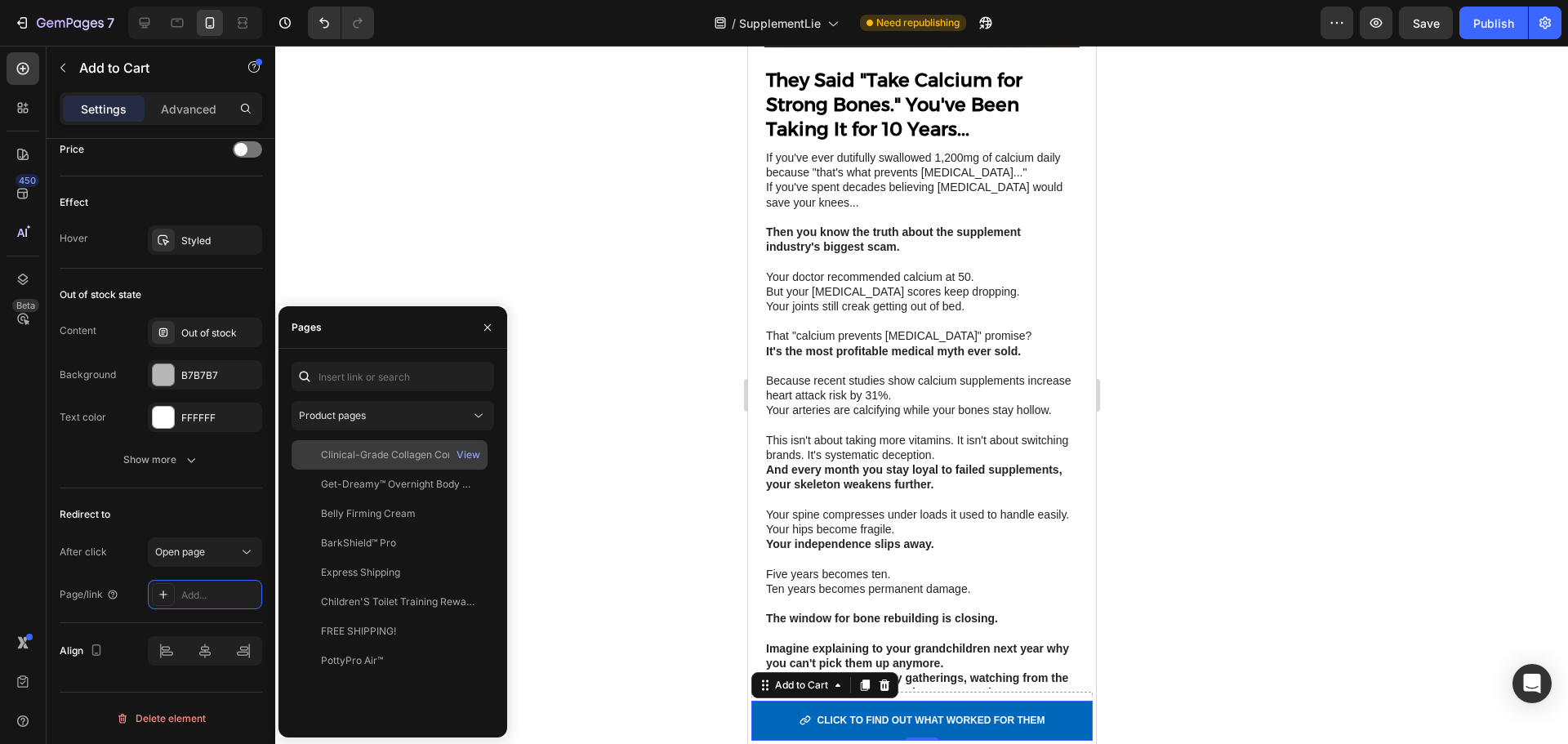
click at [420, 459] on div "Clinical-Grade Collagen Complex for Bone Reconstruction & Joint Mobility" at bounding box center [399, 455] width 156 height 15
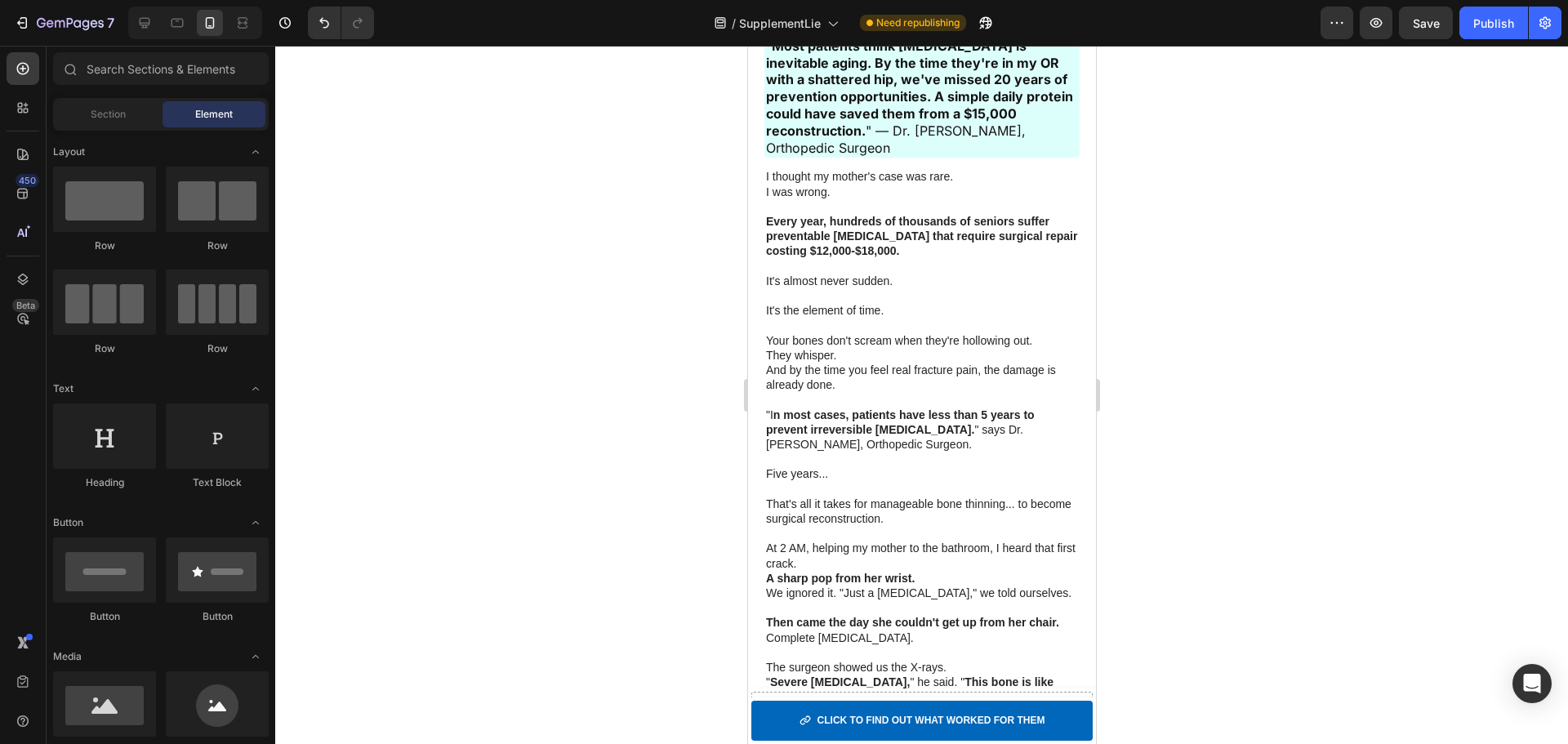
scroll to position [0, 0]
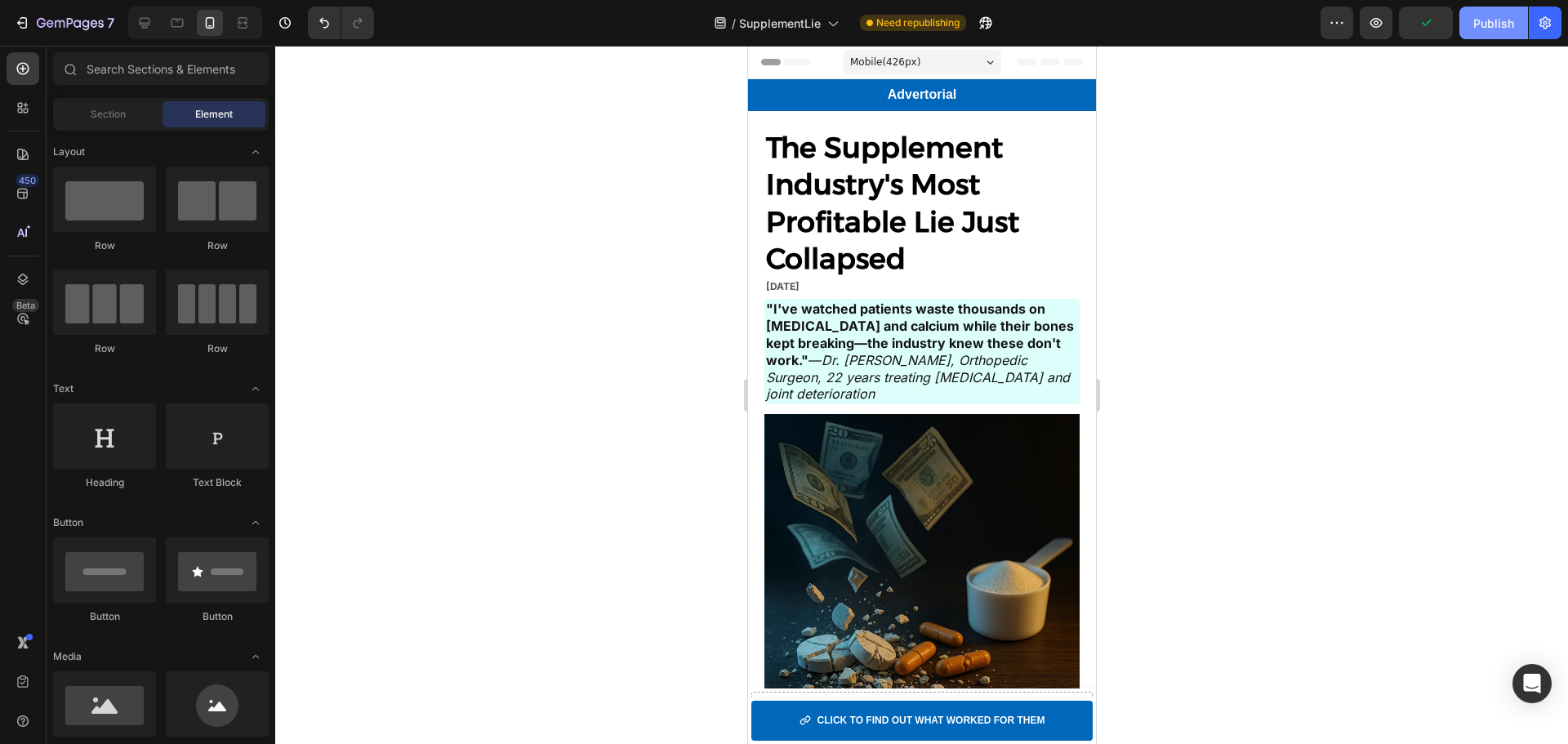
click at [1488, 16] on div "Publish" at bounding box center [1493, 23] width 41 height 17
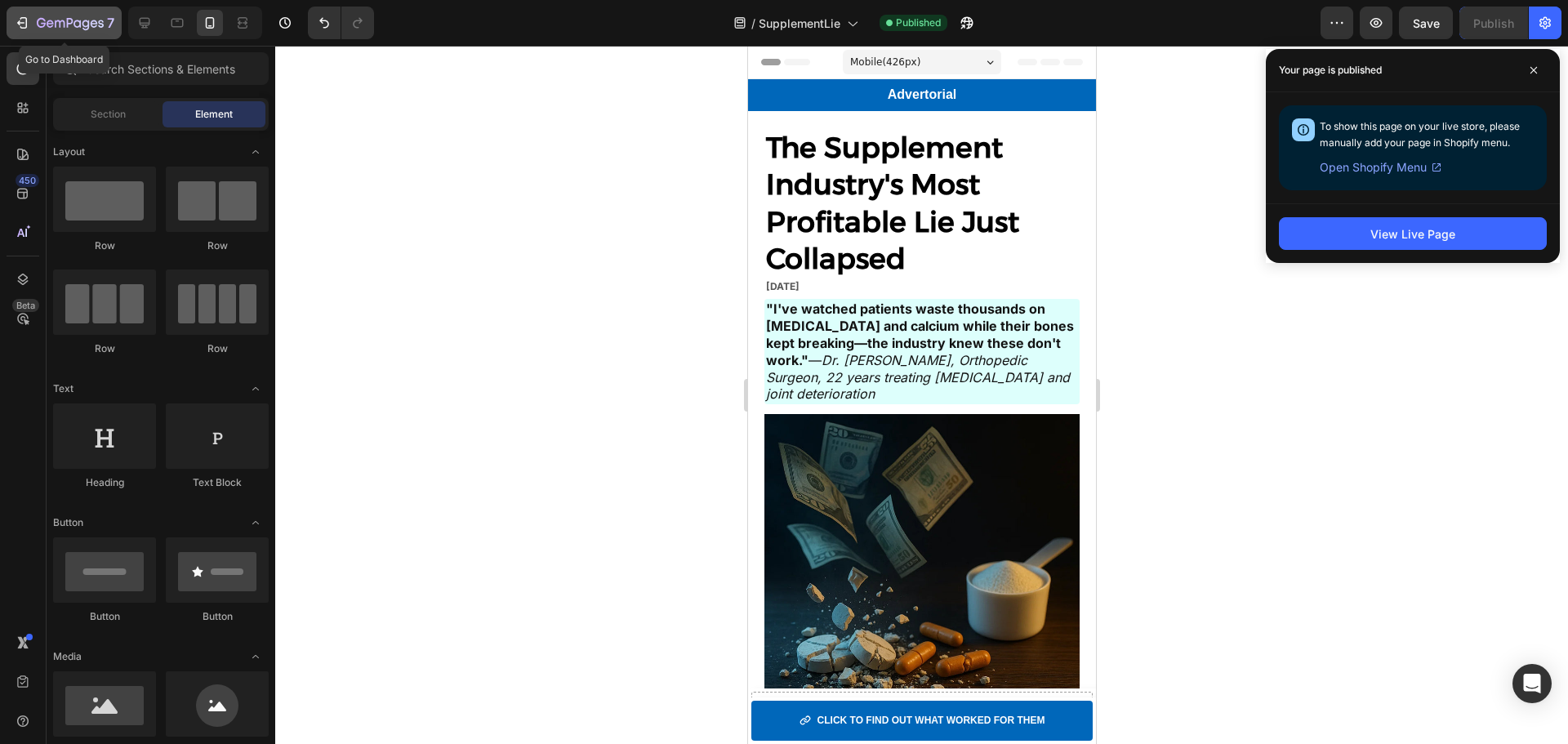
click at [41, 24] on icon "button" at bounding box center [70, 24] width 67 height 14
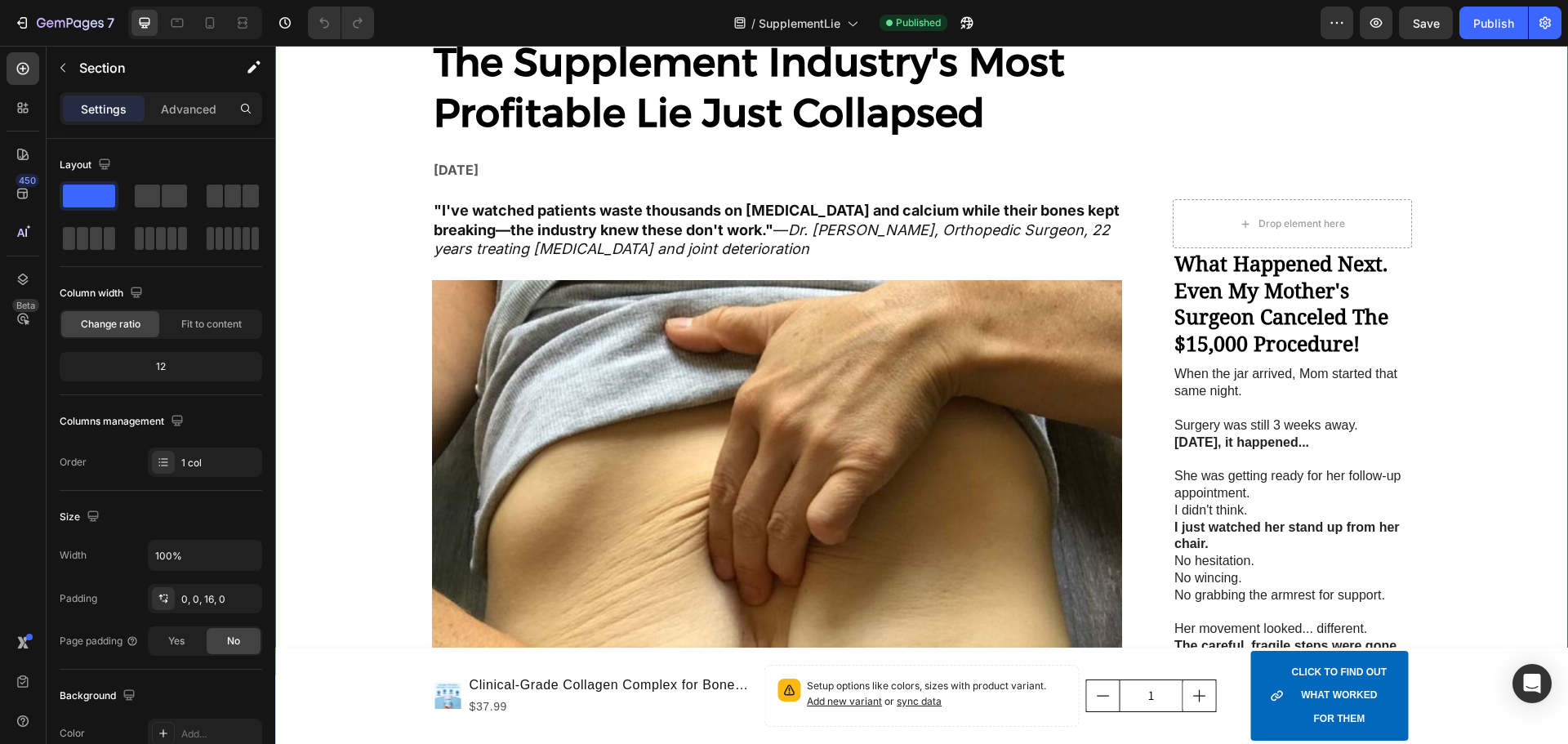
scroll to position [283, 0]
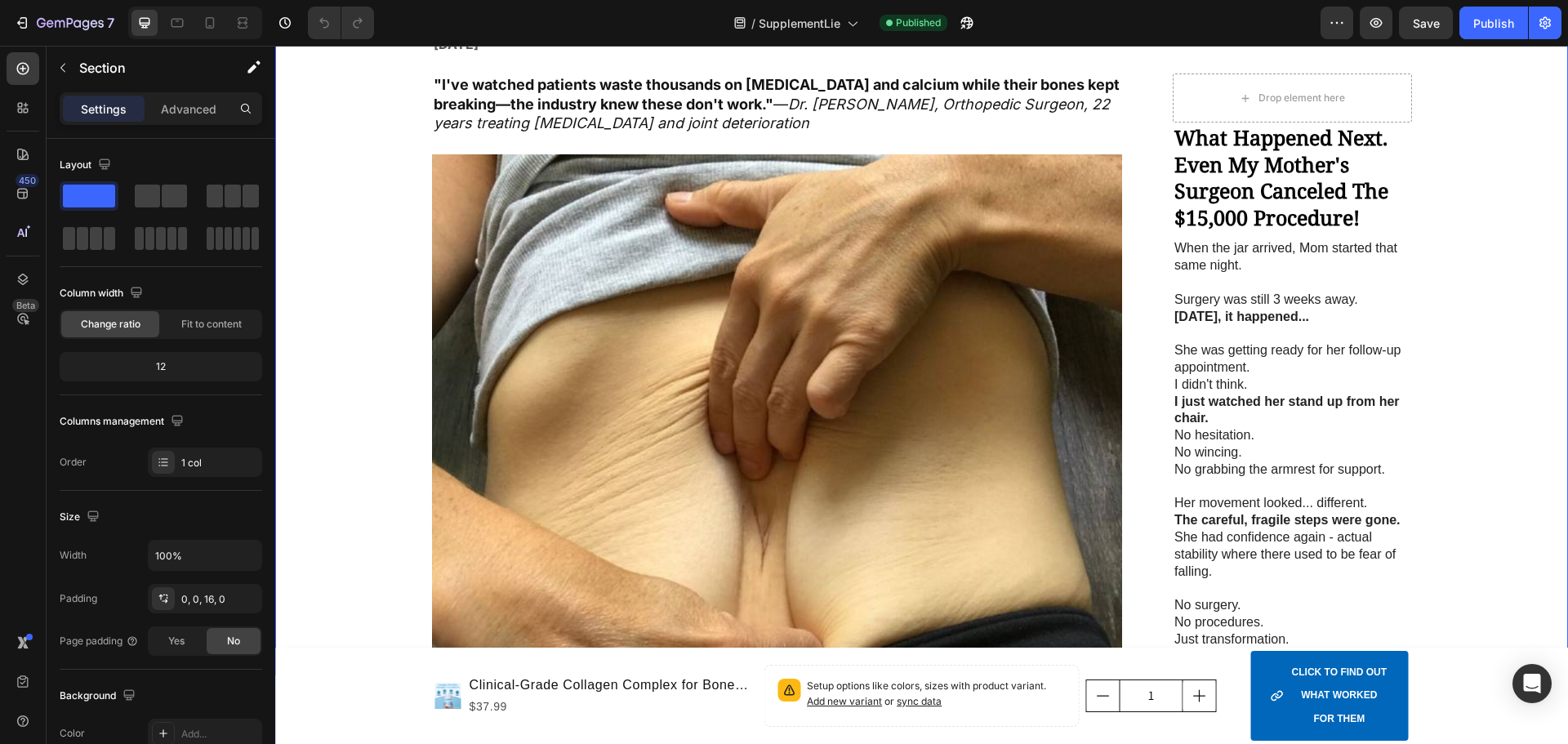
drag, startPoint x: 344, startPoint y: 295, endPoint x: 362, endPoint y: 397, distance: 103.6
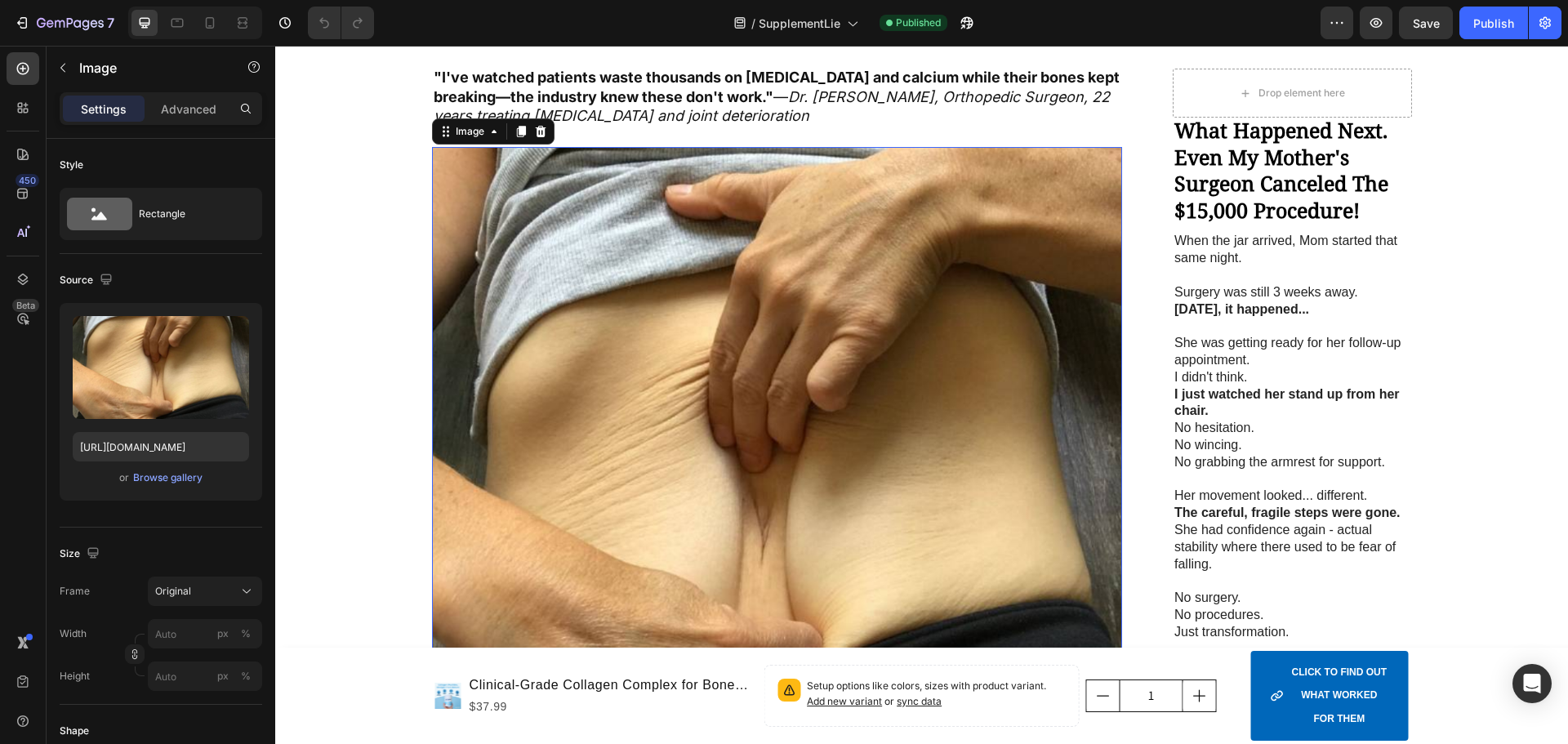
click at [671, 344] on img at bounding box center [778, 493] width 691 height 691
click at [164, 477] on div "Browse gallery" at bounding box center [167, 478] width 69 height 15
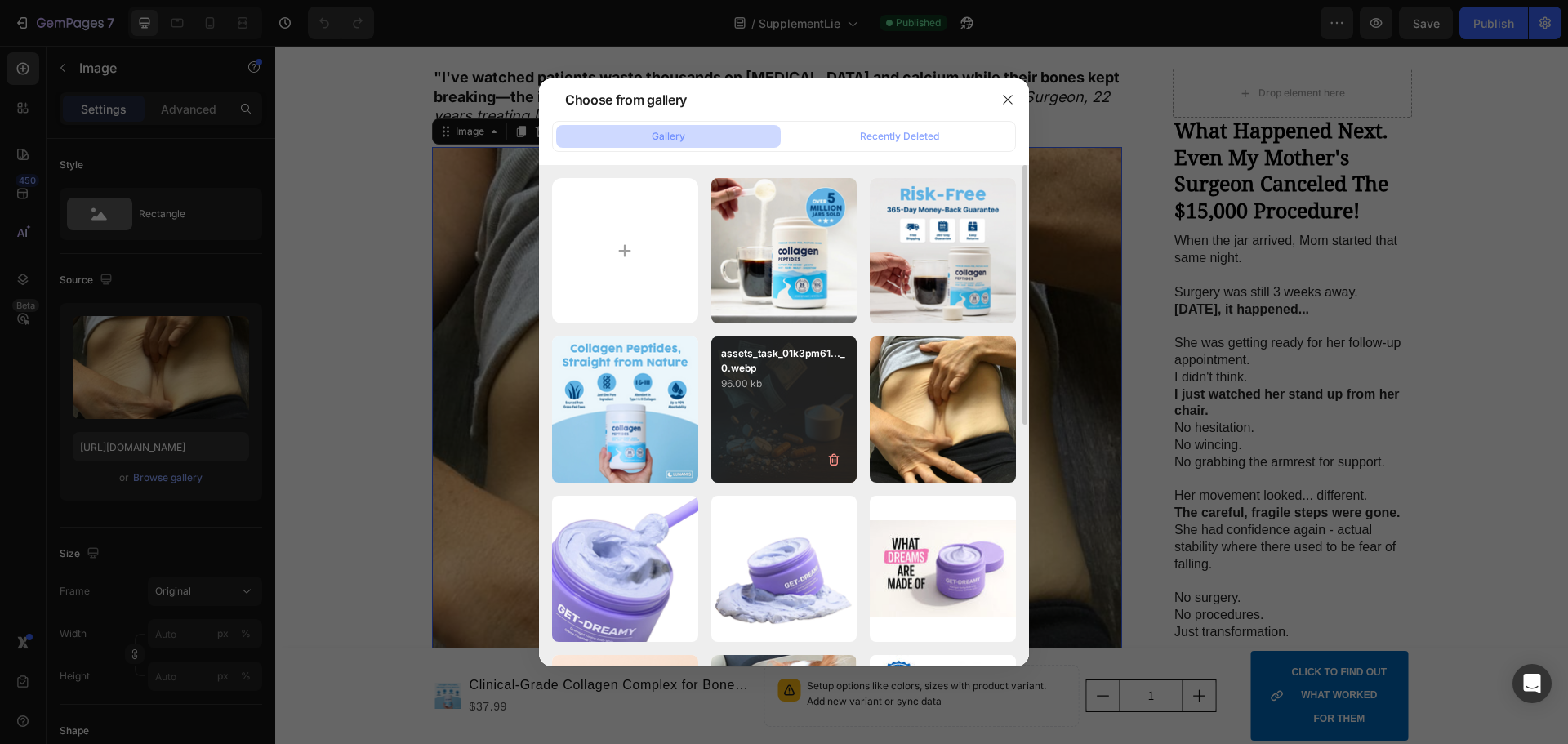
click at [814, 380] on p "96.00 kb" at bounding box center [784, 384] width 126 height 16
type input "[URL][DOMAIN_NAME]"
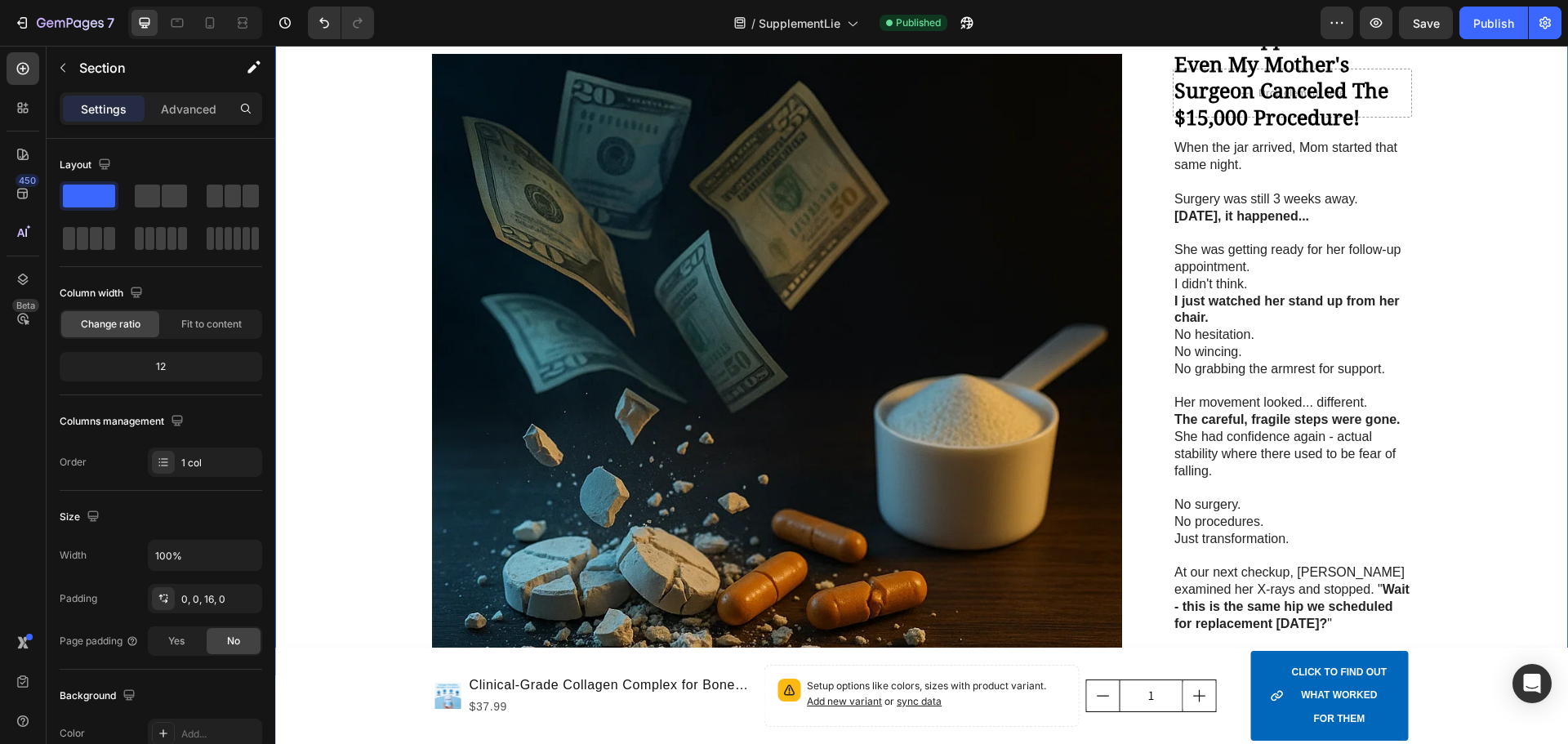
drag, startPoint x: 303, startPoint y: 337, endPoint x: 311, endPoint y: 404, distance: 67.5
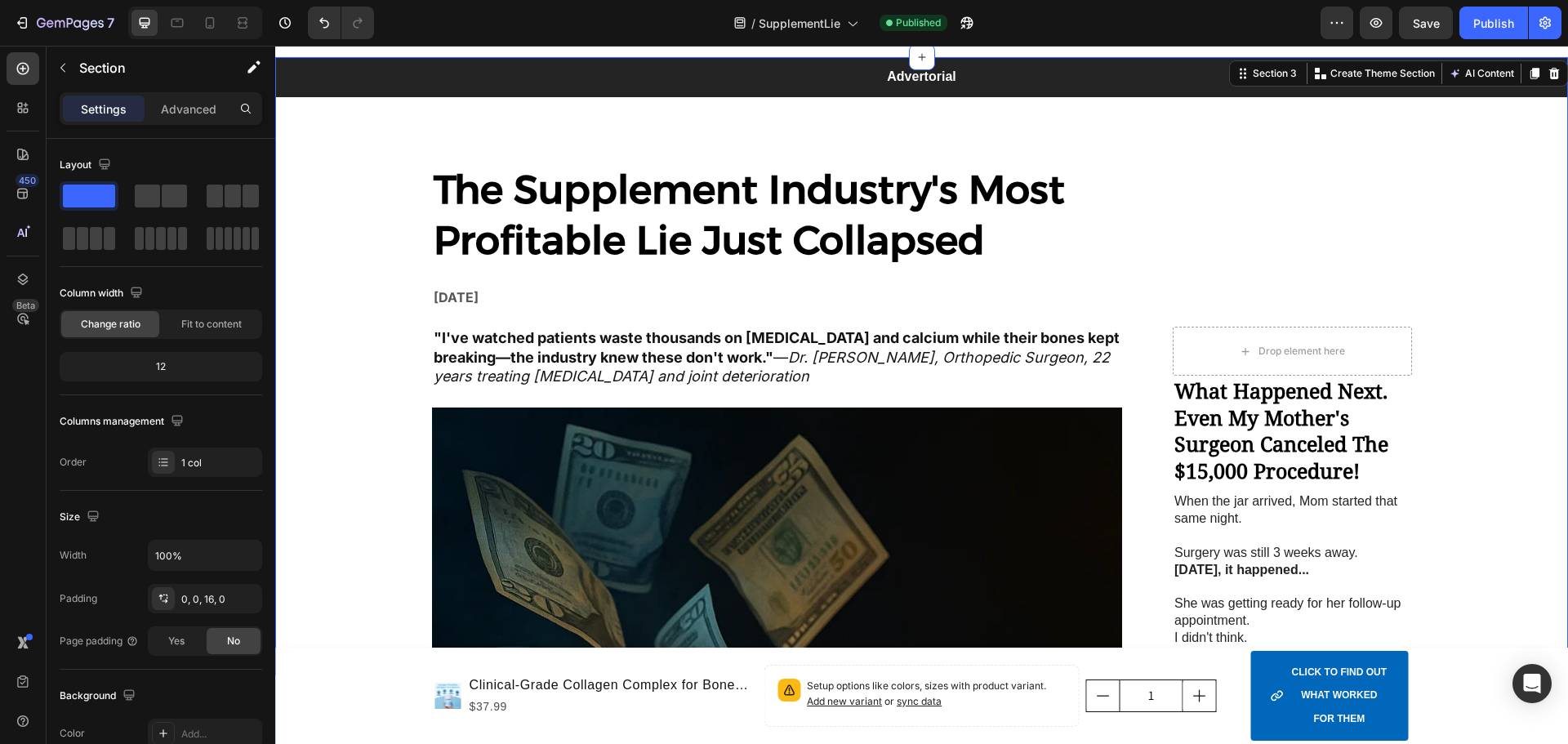
scroll to position [0, 0]
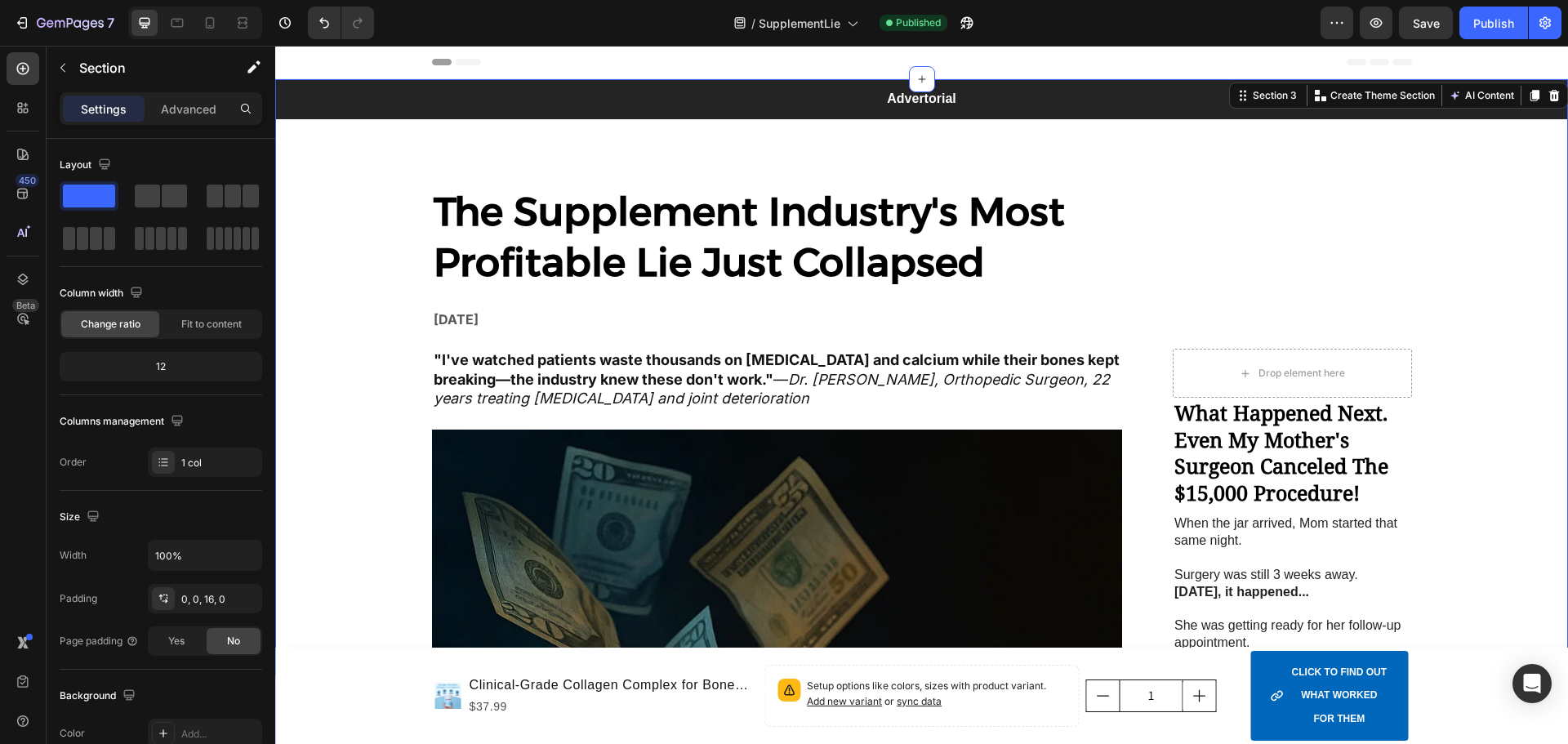
drag, startPoint x: 386, startPoint y: 203, endPoint x: 397, endPoint y: 175, distance: 30.1
click at [1419, 22] on span "Save" at bounding box center [1426, 23] width 27 height 14
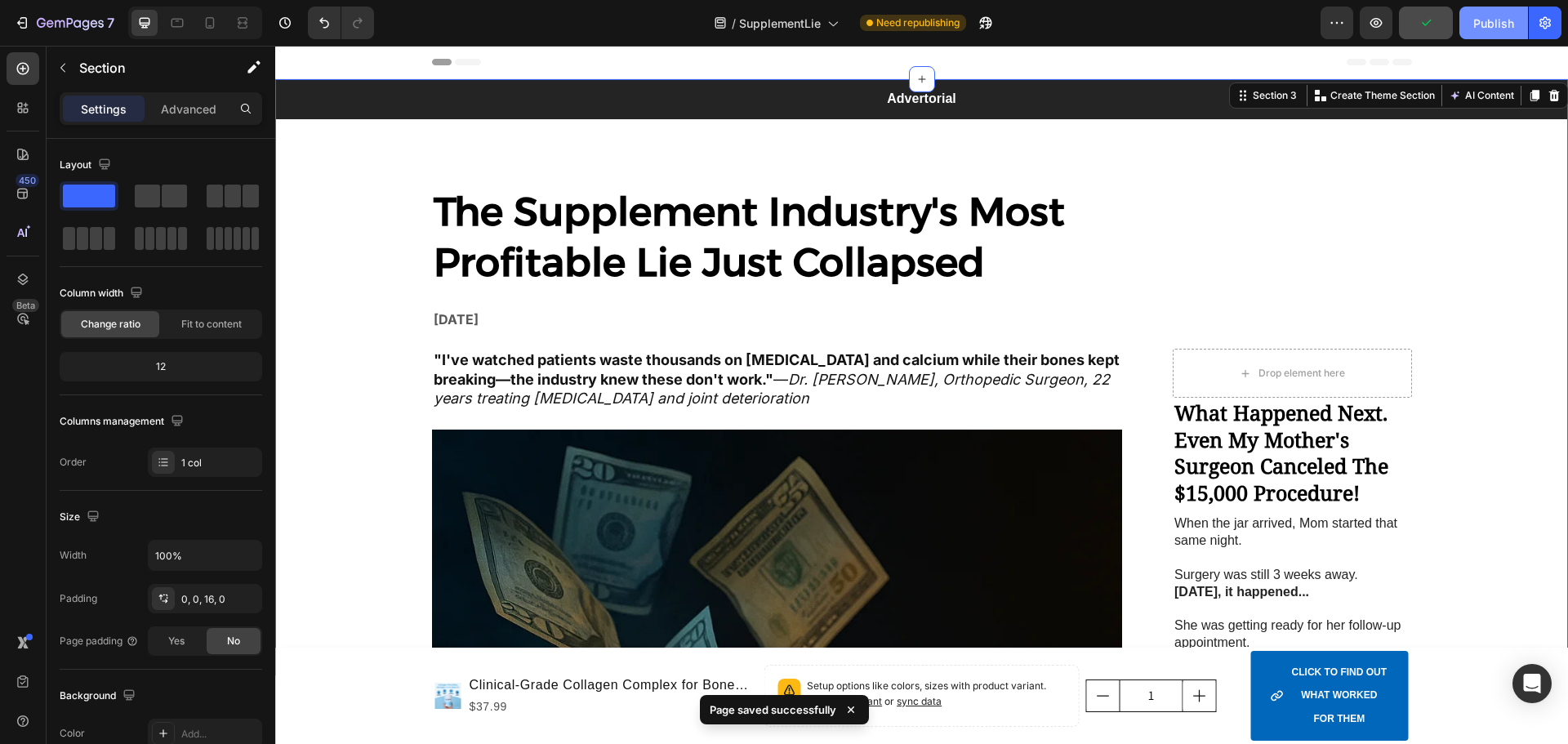
click at [1493, 34] on button "Publish" at bounding box center [1493, 23] width 68 height 33
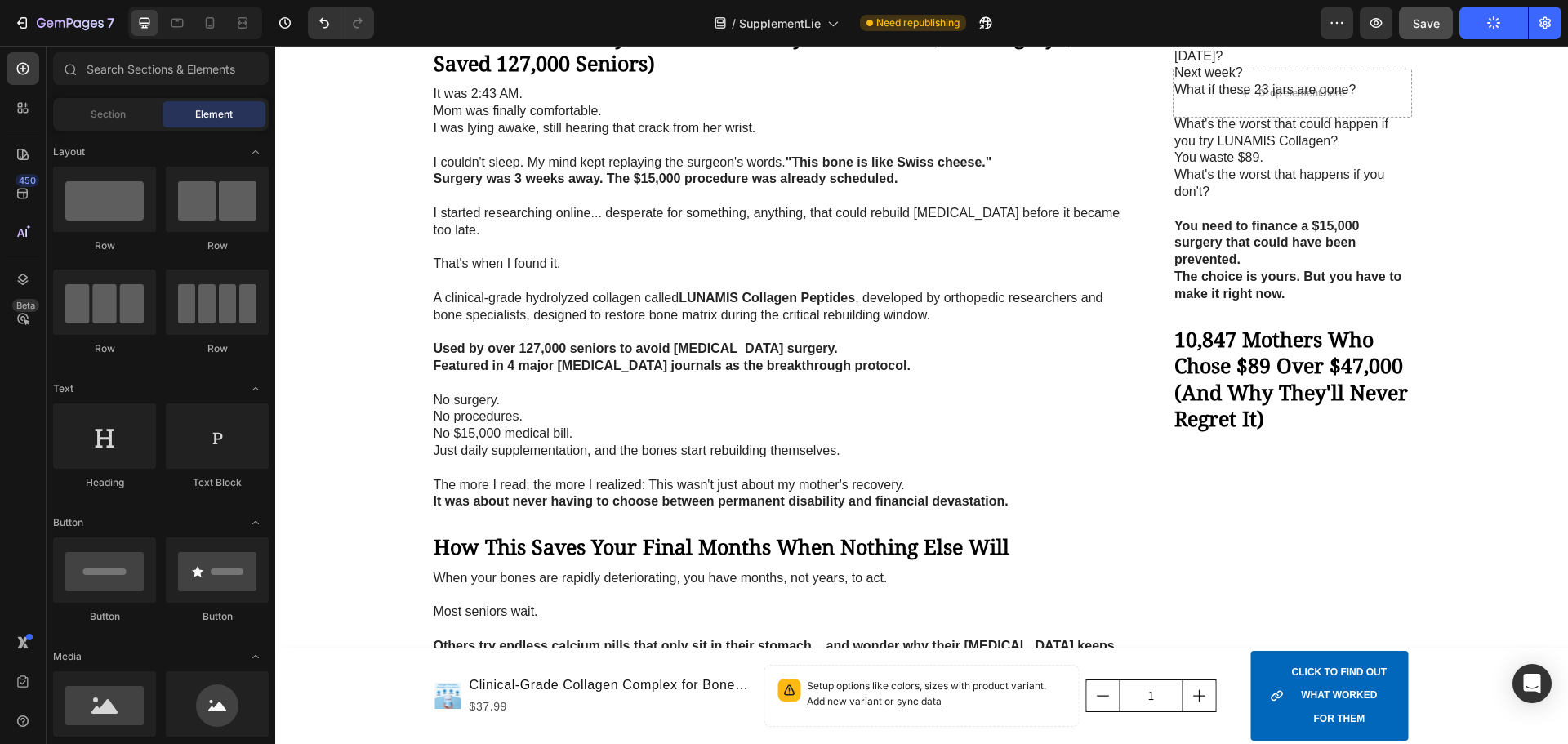
scroll to position [3989, 0]
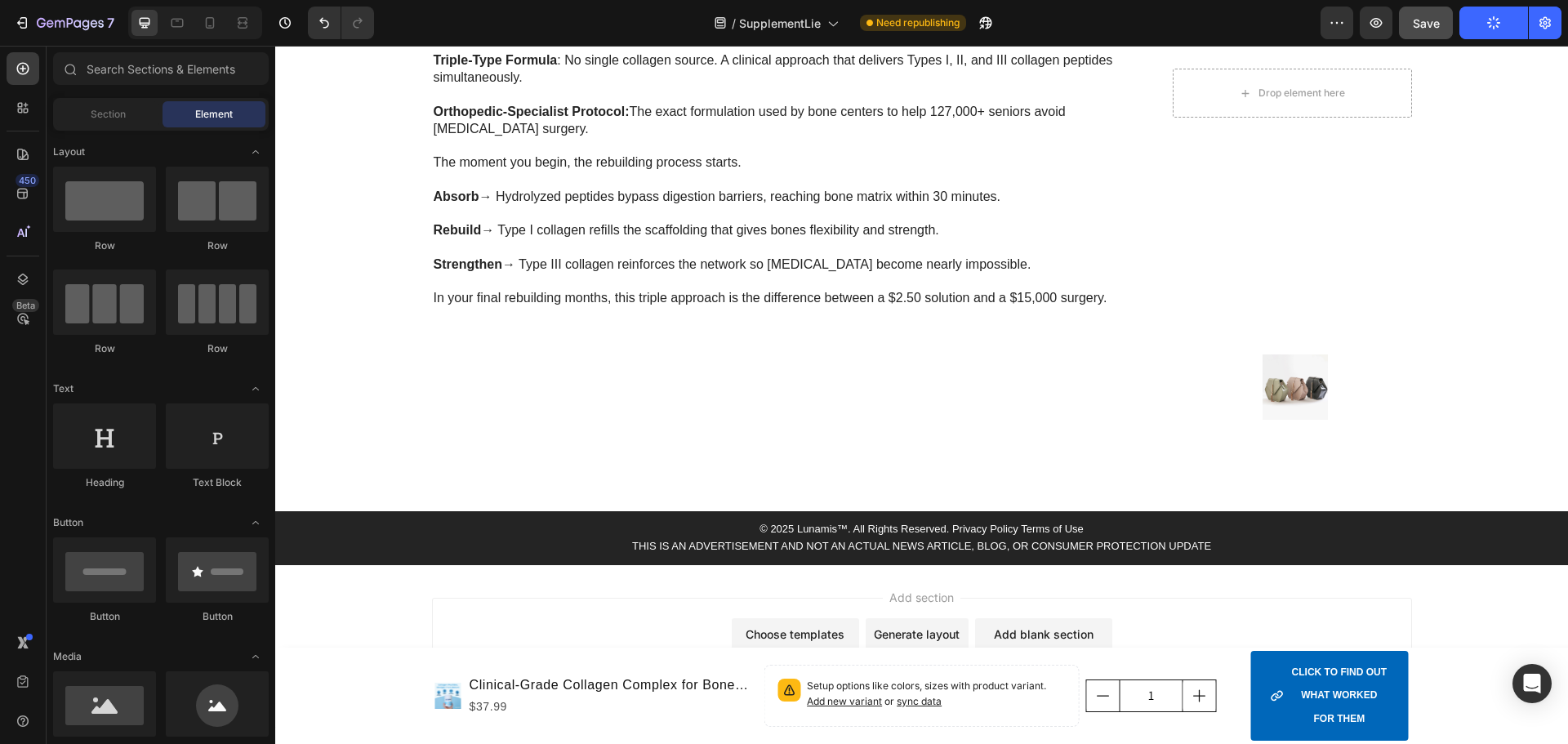
drag, startPoint x: 1563, startPoint y: 116, endPoint x: 1815, endPoint y: 713, distance: 648.0
